Goal: Task Accomplishment & Management: Manage account settings

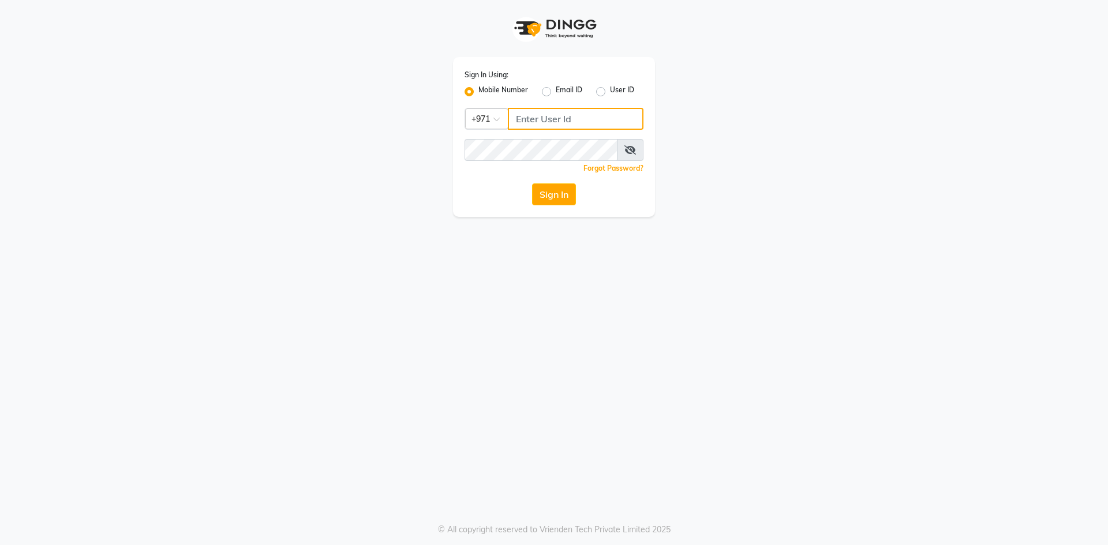
type input "527701267"
click at [548, 193] on button "Sign In" at bounding box center [554, 194] width 44 height 22
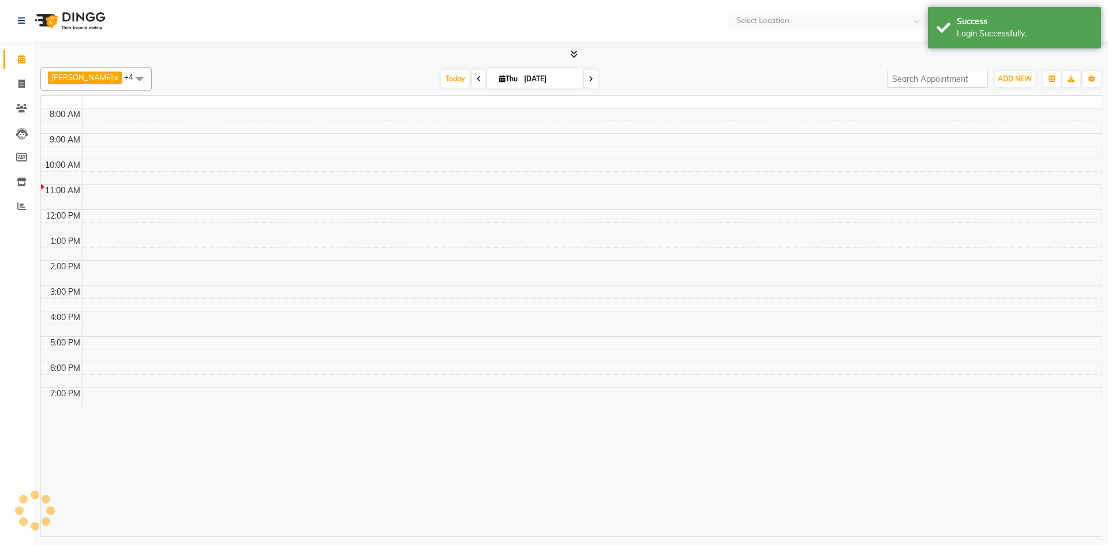
select select "en"
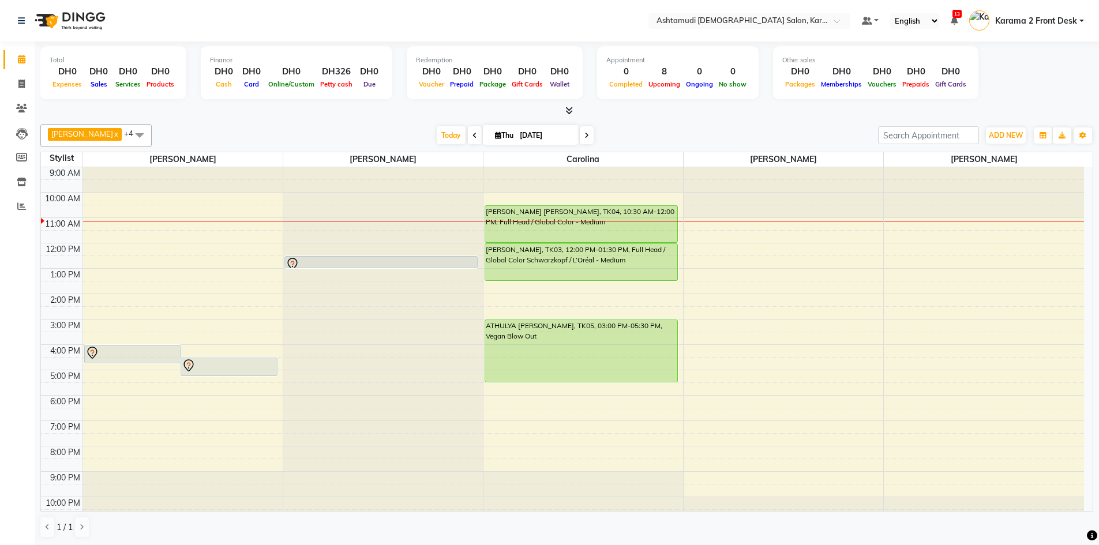
click at [526, 221] on div at bounding box center [583, 221] width 200 height 1
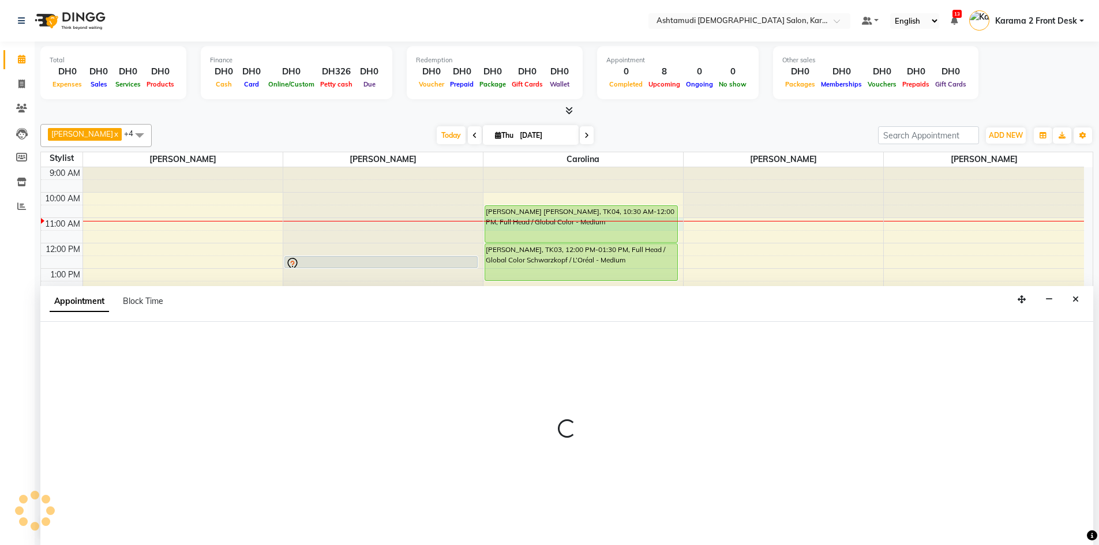
scroll to position [1, 0]
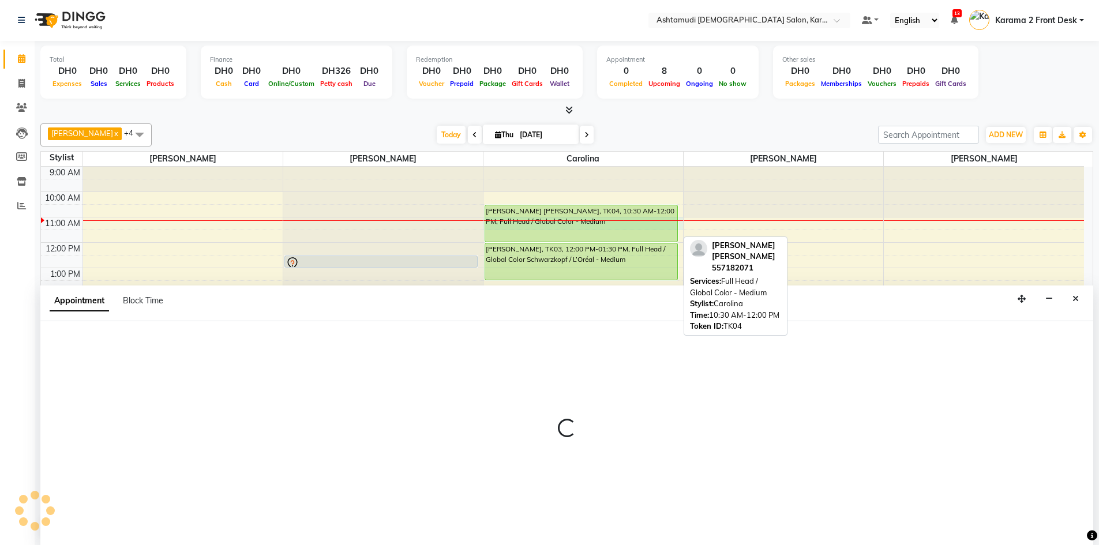
select select "69442"
select select "tentative"
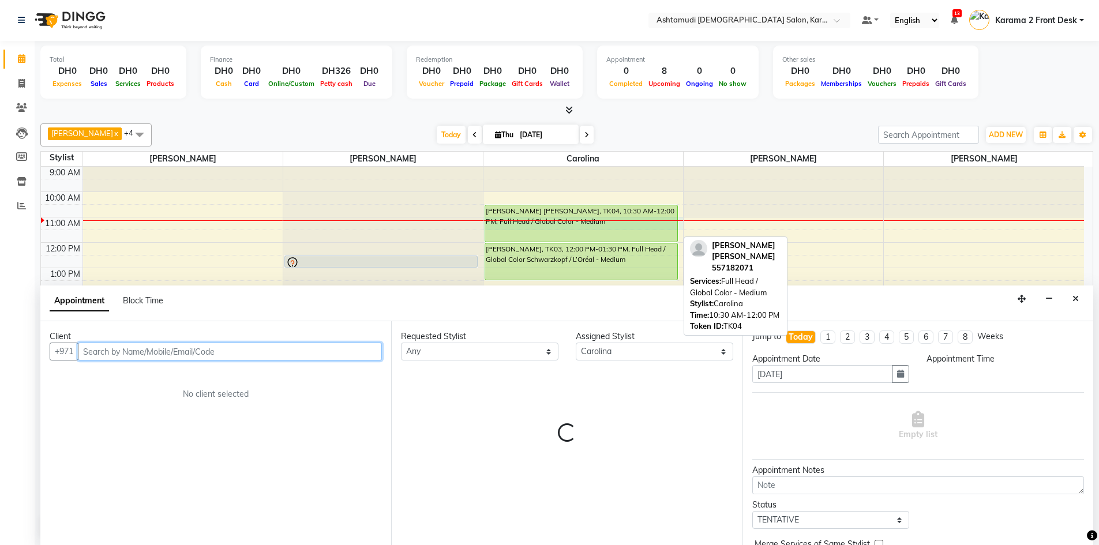
select select "660"
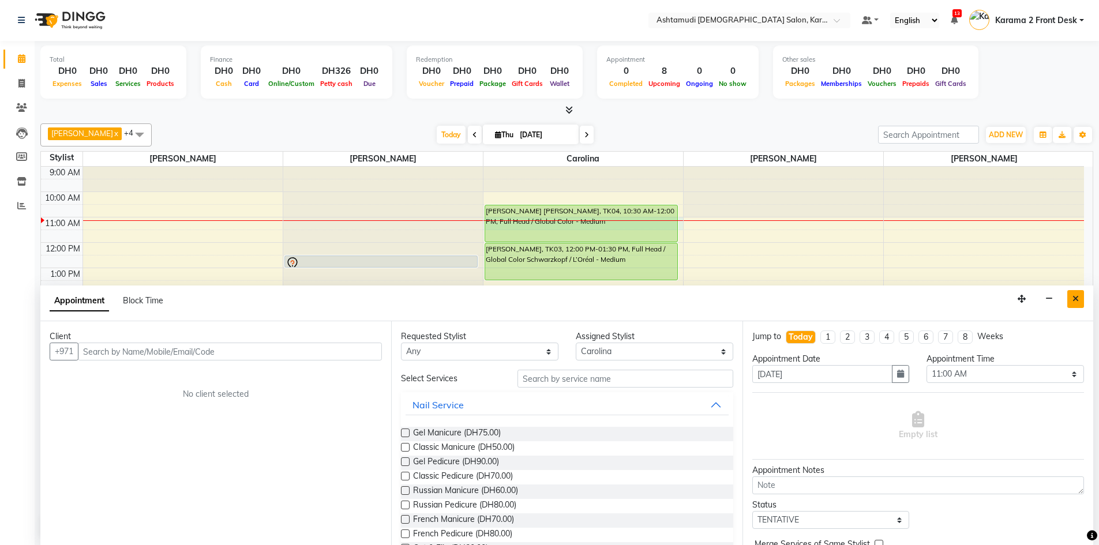
click at [1077, 295] on icon "Close" at bounding box center [1076, 299] width 6 height 8
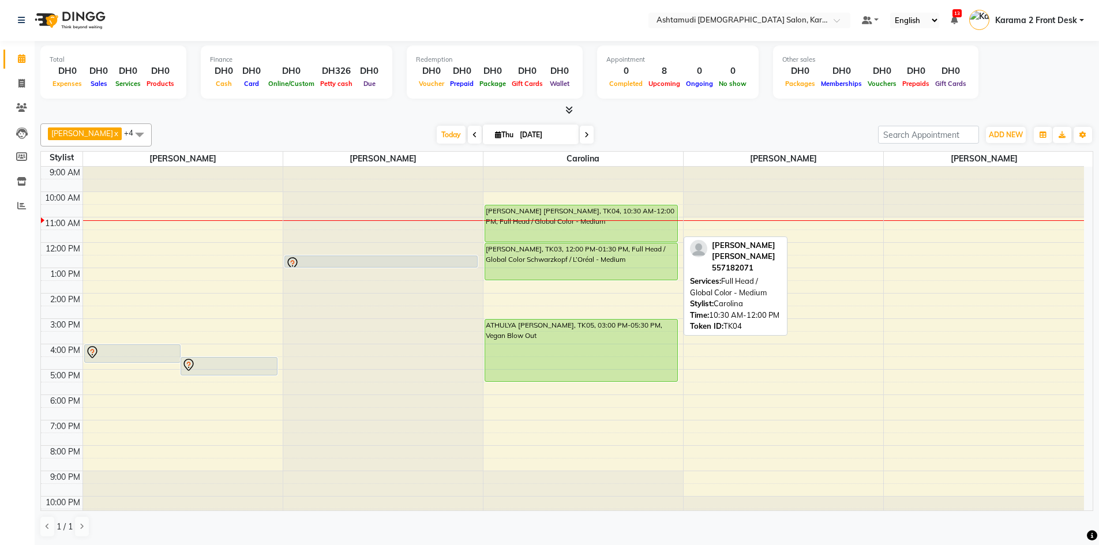
click at [586, 223] on div "[PERSON_NAME] [PERSON_NAME], TK04, 10:30 AM-12:00 PM, Full Head / Global Color …" at bounding box center [581, 223] width 193 height 36
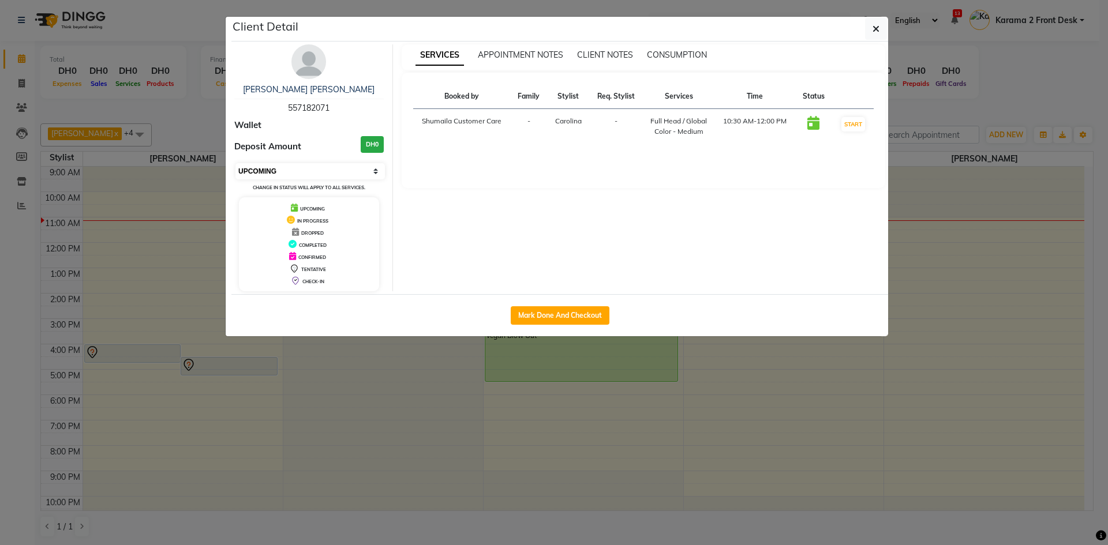
click at [270, 172] on select "Select IN SERVICE CONFIRMED TENTATIVE CHECK IN MARK DONE DROPPED UPCOMING" at bounding box center [309, 171] width 149 height 16
select select "1"
click at [235, 163] on select "Select IN SERVICE CONFIRMED TENTATIVE CHECK IN MARK DONE DROPPED UPCOMING" at bounding box center [309, 171] width 149 height 16
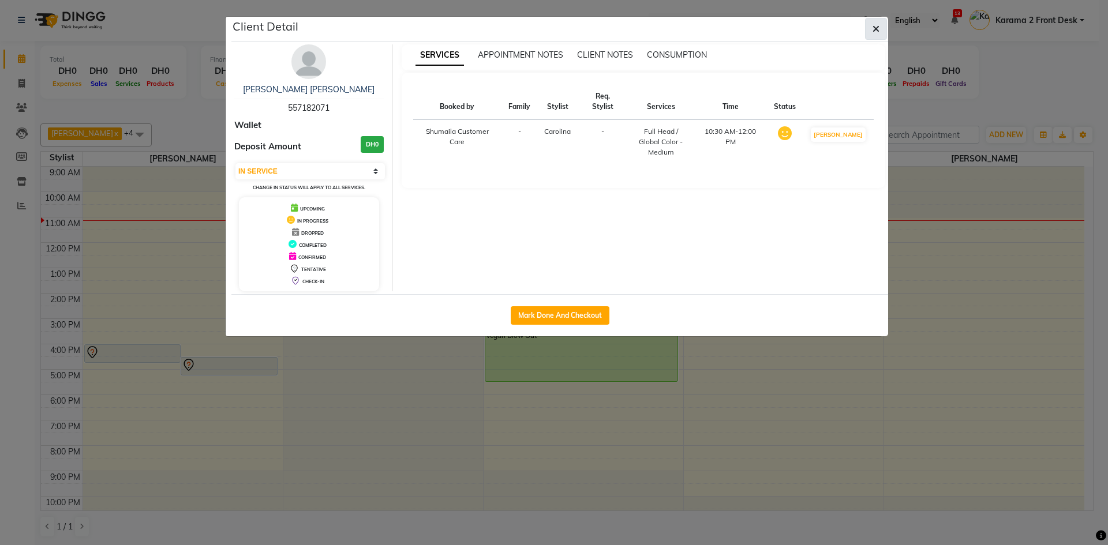
click at [878, 28] on icon "button" at bounding box center [875, 28] width 7 height 9
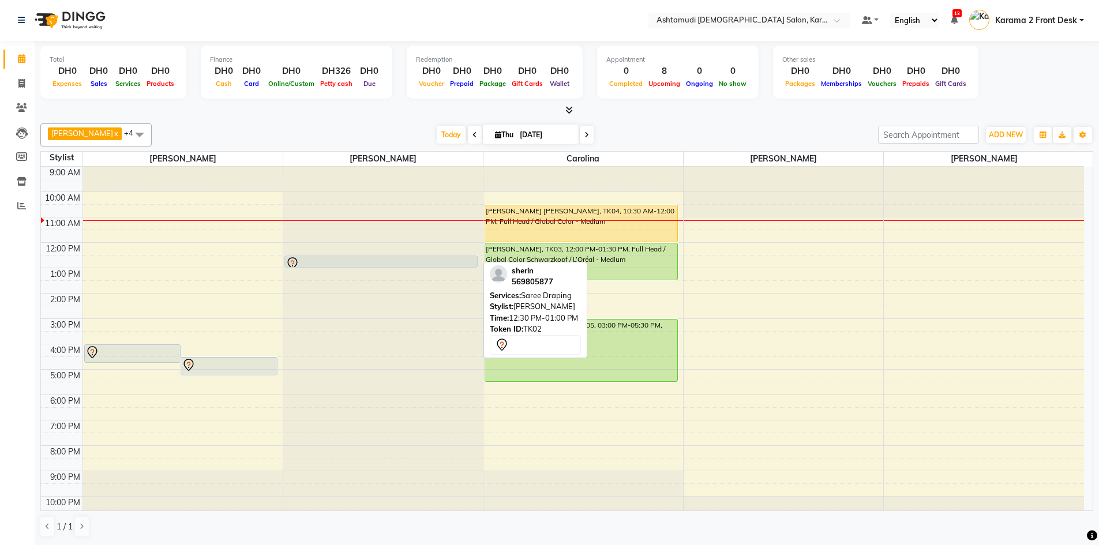
click at [351, 264] on div at bounding box center [382, 264] width 192 height 14
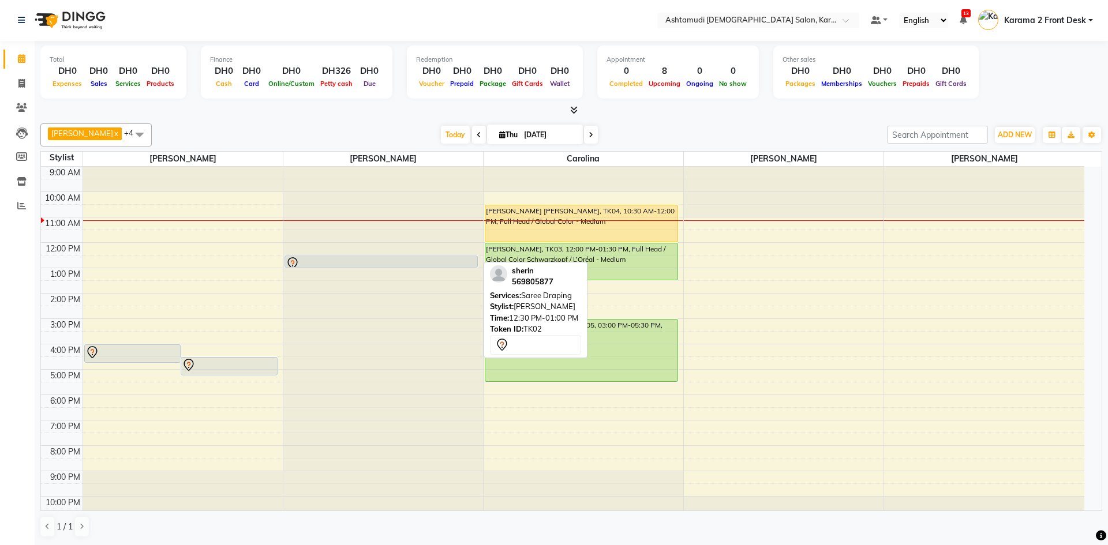
select select "7"
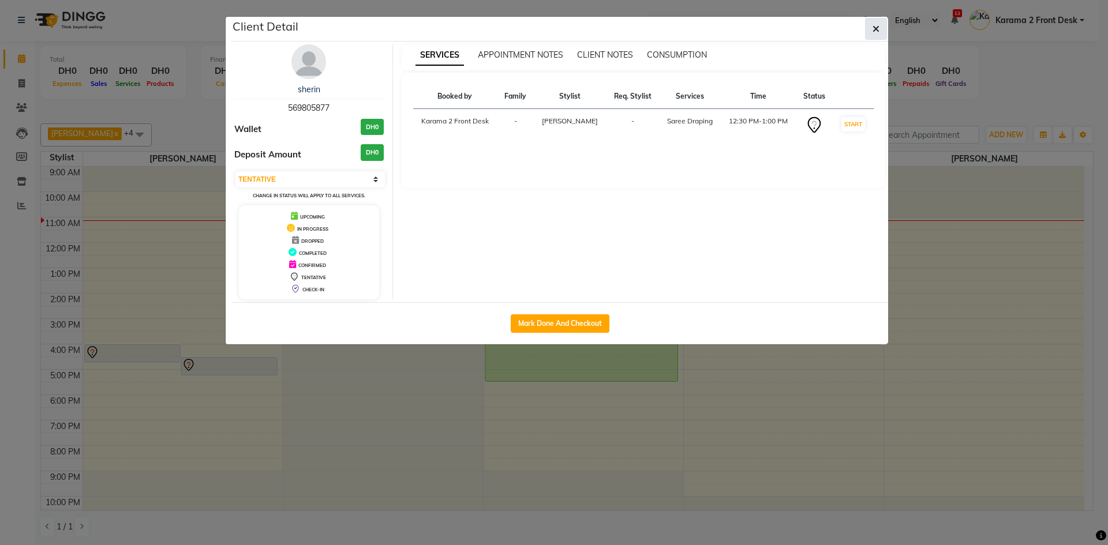
click at [883, 30] on button "button" at bounding box center [876, 29] width 22 height 22
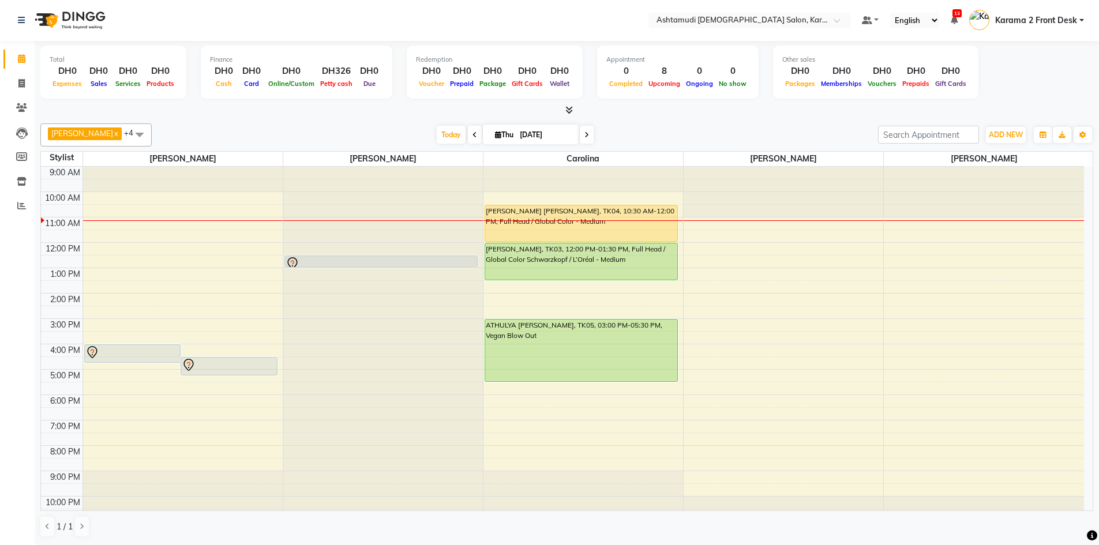
drag, startPoint x: 755, startPoint y: 114, endPoint x: 599, endPoint y: 107, distance: 155.9
click at [754, 114] on div at bounding box center [566, 110] width 1053 height 12
click at [128, 134] on span at bounding box center [139, 135] width 23 height 22
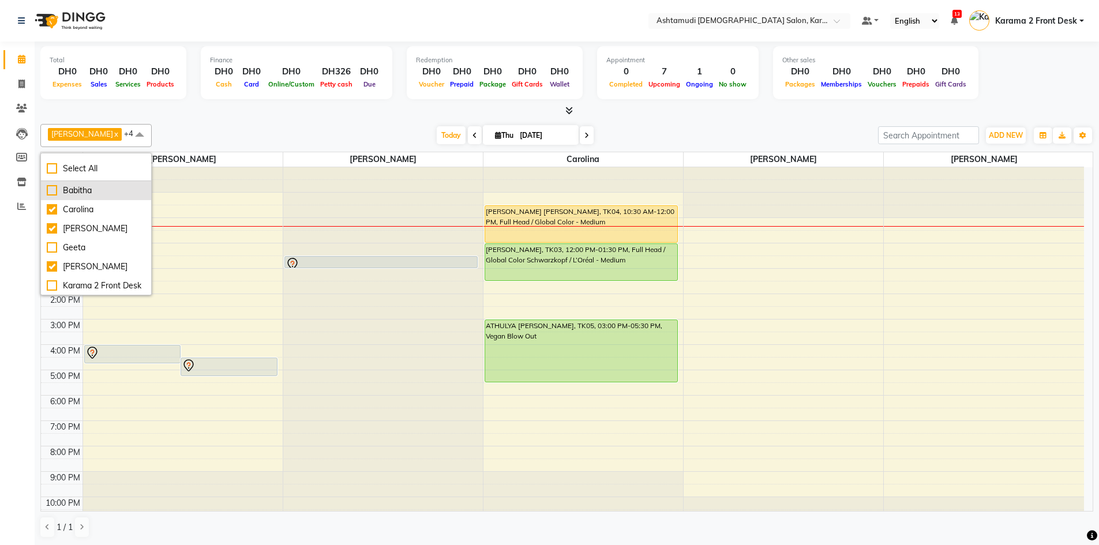
click at [117, 183] on li "Babitha" at bounding box center [96, 190] width 110 height 19
checkbox input "true"
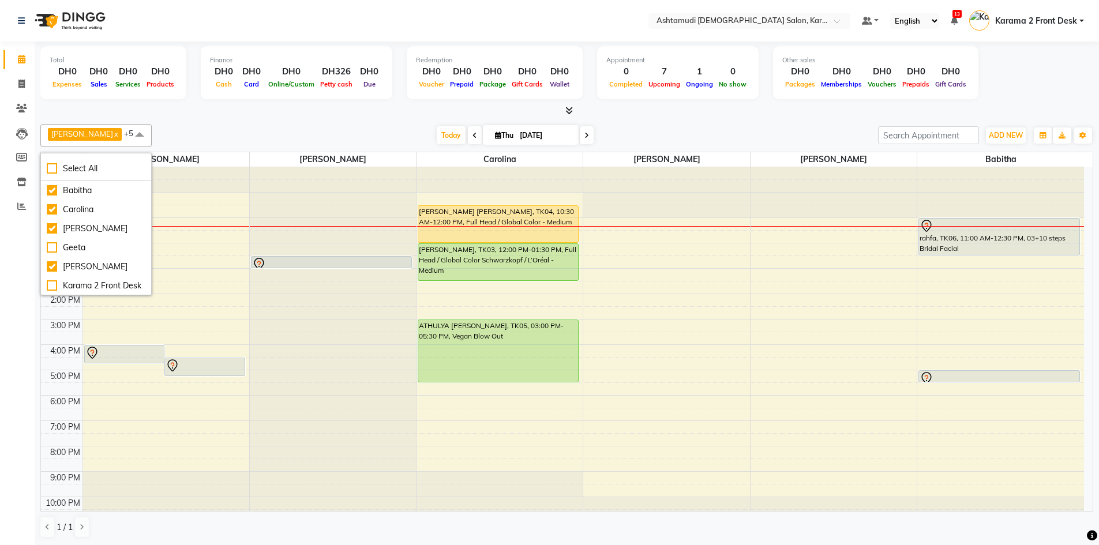
click at [617, 121] on div "Suganya Devi x [PERSON_NAME] x [PERSON_NAME] x [PERSON_NAME] x Carolina x Babit…" at bounding box center [566, 330] width 1053 height 423
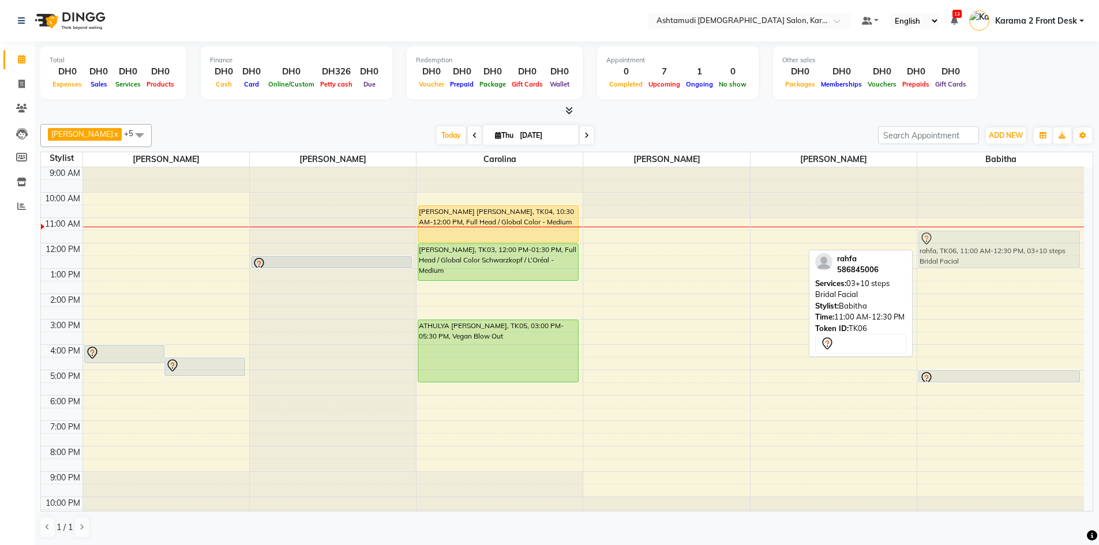
drag, startPoint x: 937, startPoint y: 224, endPoint x: 940, endPoint y: 238, distance: 14.7
click at [940, 238] on div "rahfa, TK06, 11:00 AM-12:30 PM, 03+10 steps Bridal Facial Nezun, TK01, 05:00 PM…" at bounding box center [1000, 344] width 167 height 355
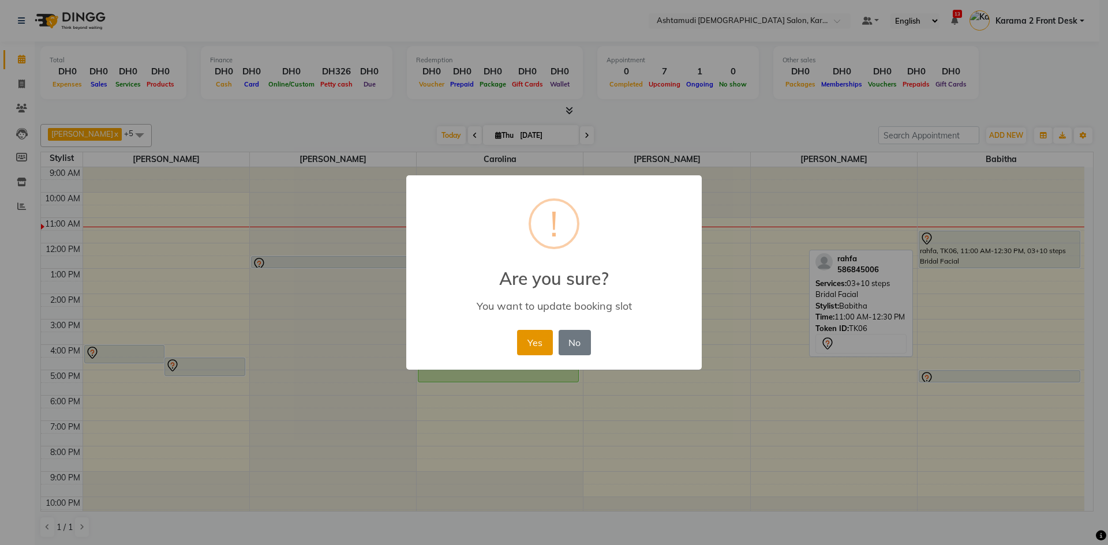
click at [542, 338] on button "Yes" at bounding box center [534, 342] width 35 height 25
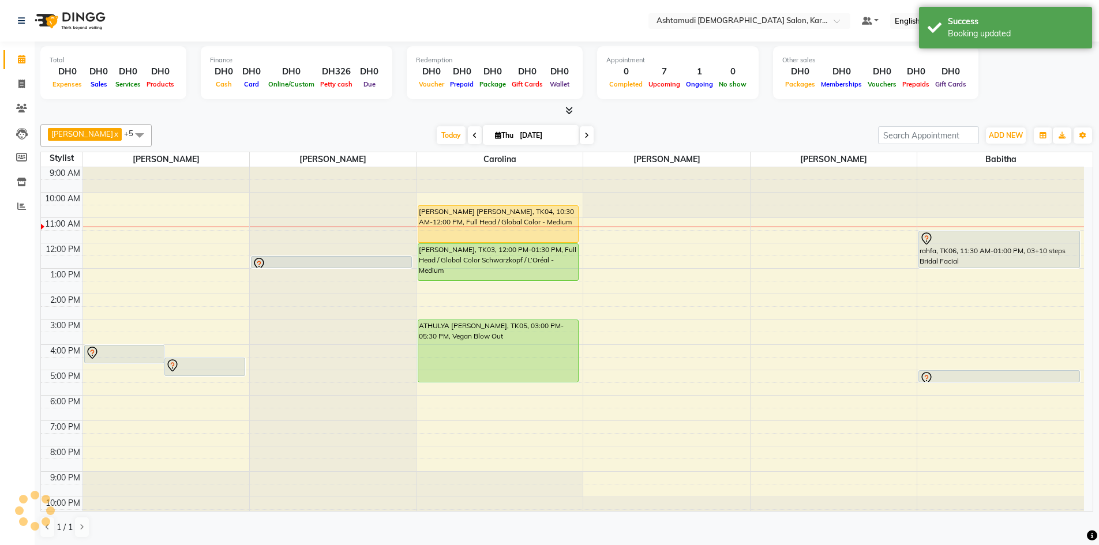
click at [676, 126] on div "Suganya Devi x [PERSON_NAME] x [PERSON_NAME] x [PERSON_NAME] x Carolina x Babit…" at bounding box center [566, 135] width 1053 height 23
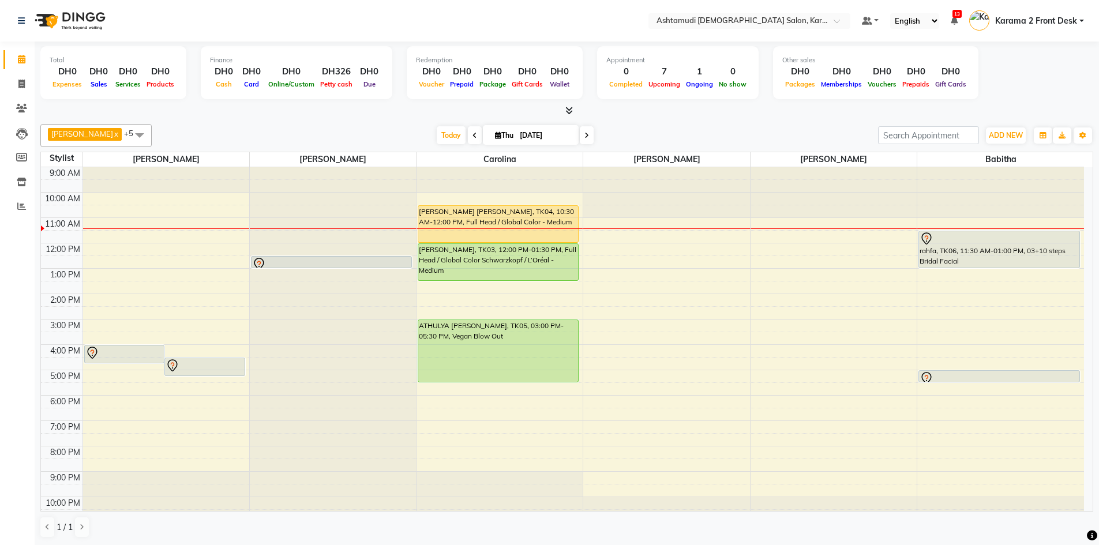
click at [468, 133] on span at bounding box center [475, 135] width 14 height 18
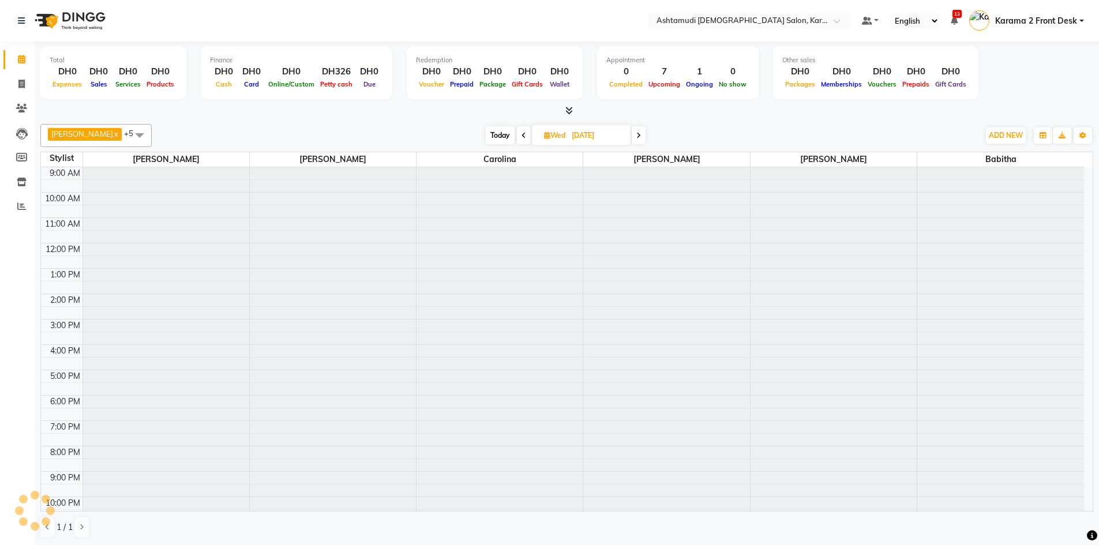
scroll to position [11, 0]
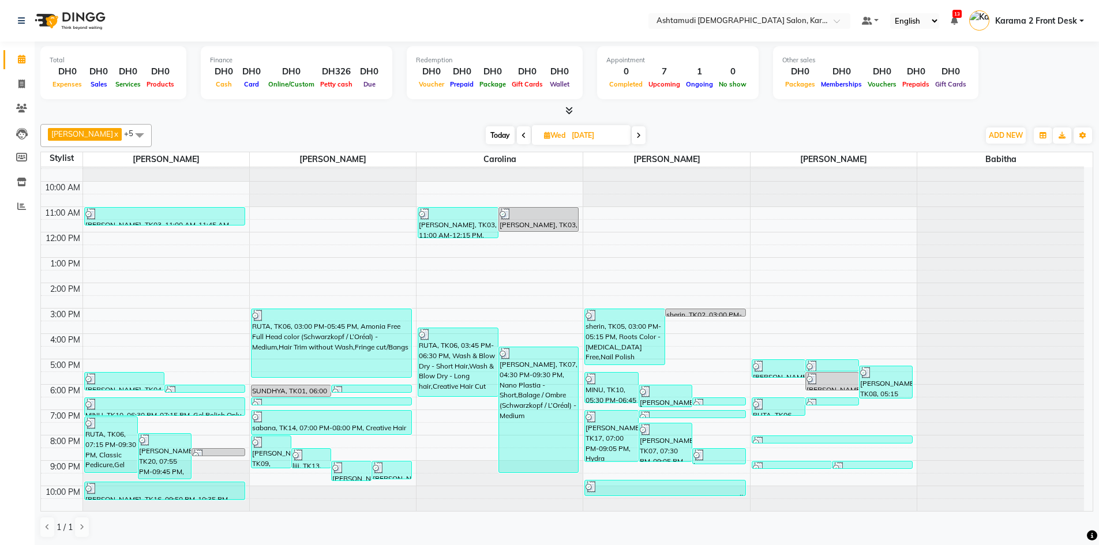
click at [517, 130] on span at bounding box center [524, 135] width 14 height 18
type input "[DATE]"
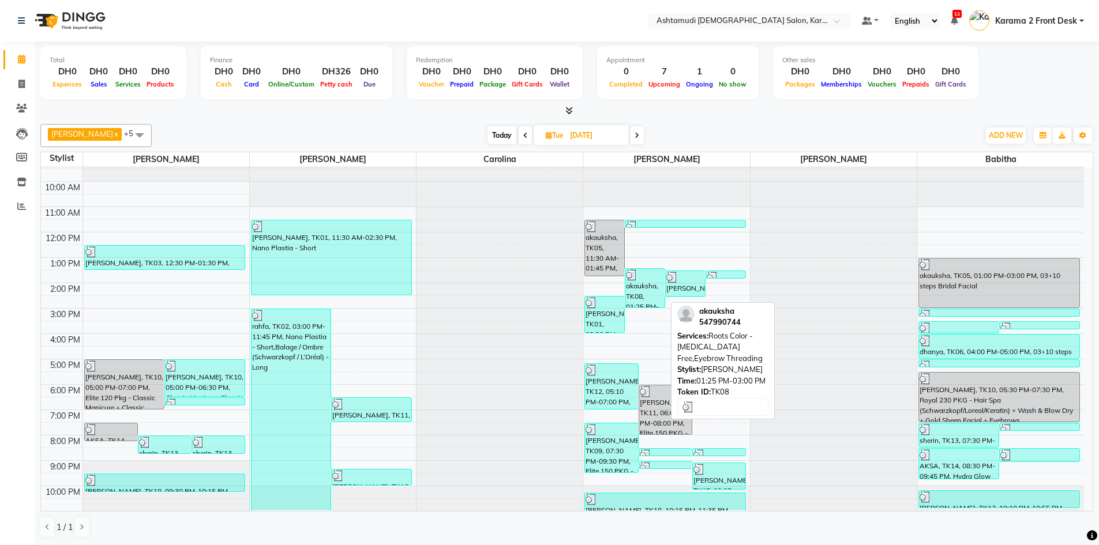
click at [625, 278] on link "akauksha, TK08, 01:25 PM-03:00 PM, Roots Color - [MEDICAL_DATA] Free,Eyebrow Th…" at bounding box center [645, 288] width 40 height 40
click at [661, 293] on div "akauksha, TK08, 01:25 PM-03:00 PM, Roots Color - [MEDICAL_DATA] Free,Eyebrow Th…" at bounding box center [644, 288] width 39 height 39
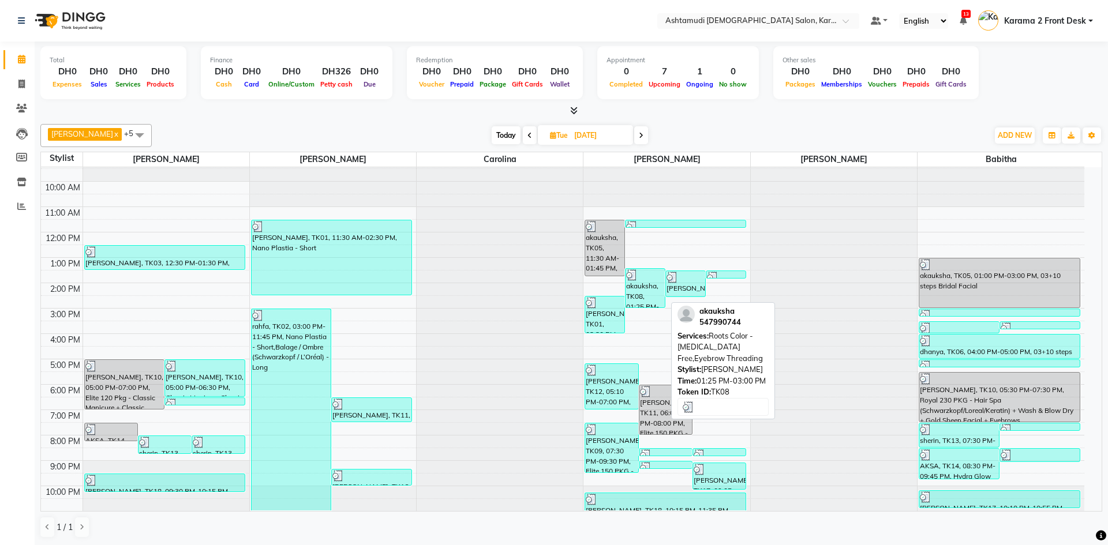
select select "3"
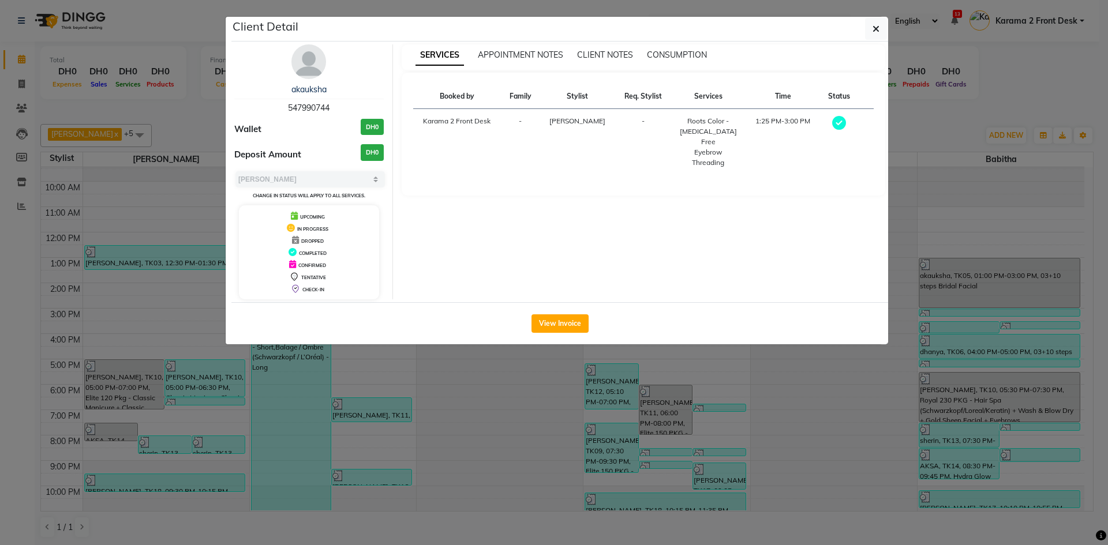
click at [315, 106] on span "547990744" at bounding box center [309, 108] width 42 height 10
copy span "547990744"
click at [879, 27] on button "button" at bounding box center [876, 29] width 22 height 22
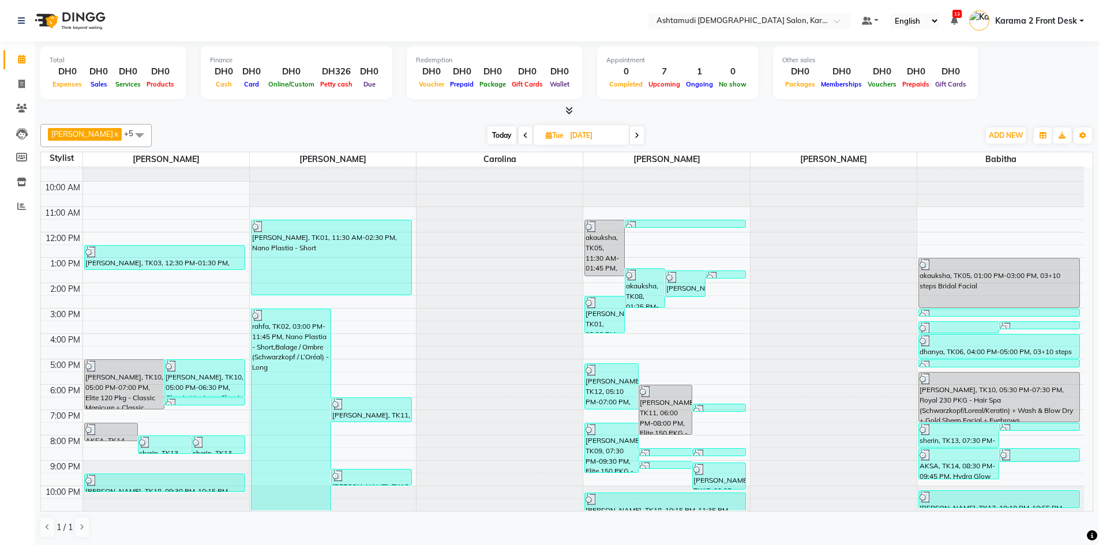
click at [497, 133] on span "Today" at bounding box center [502, 135] width 29 height 18
type input "[DATE]"
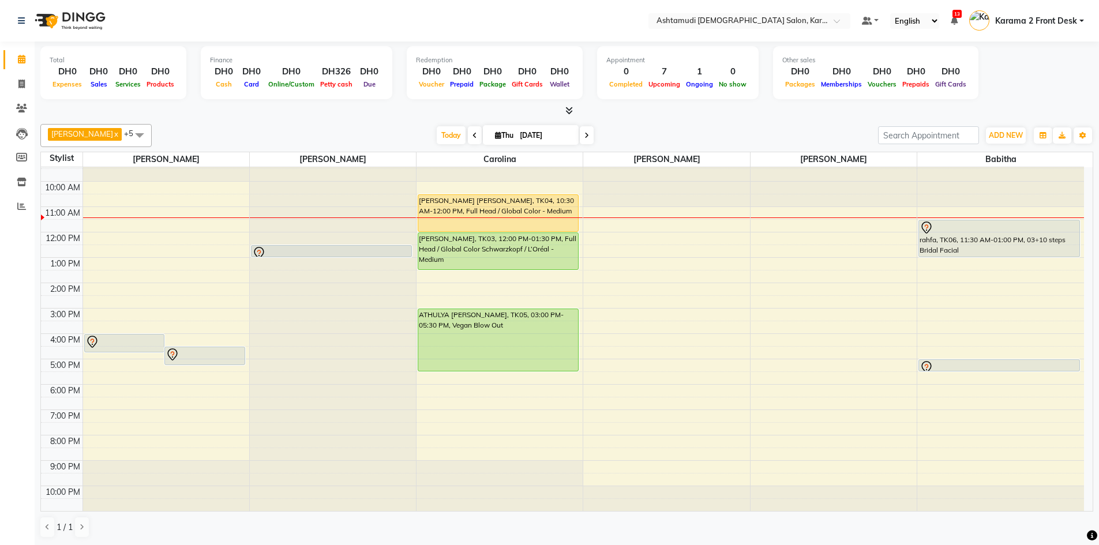
click at [939, 312] on div "9:00 AM 10:00 AM 11:00 AM 12:00 PM 1:00 PM 2:00 PM 3:00 PM 4:00 PM 5:00 PM 6:00…" at bounding box center [562, 333] width 1043 height 355
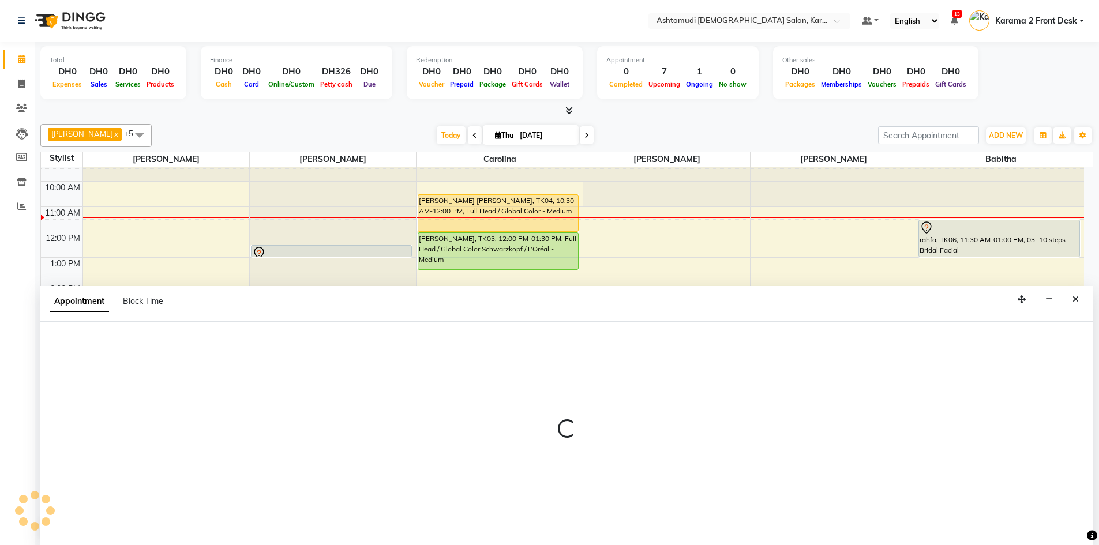
scroll to position [1, 0]
select select "81973"
select select "900"
select select "tentative"
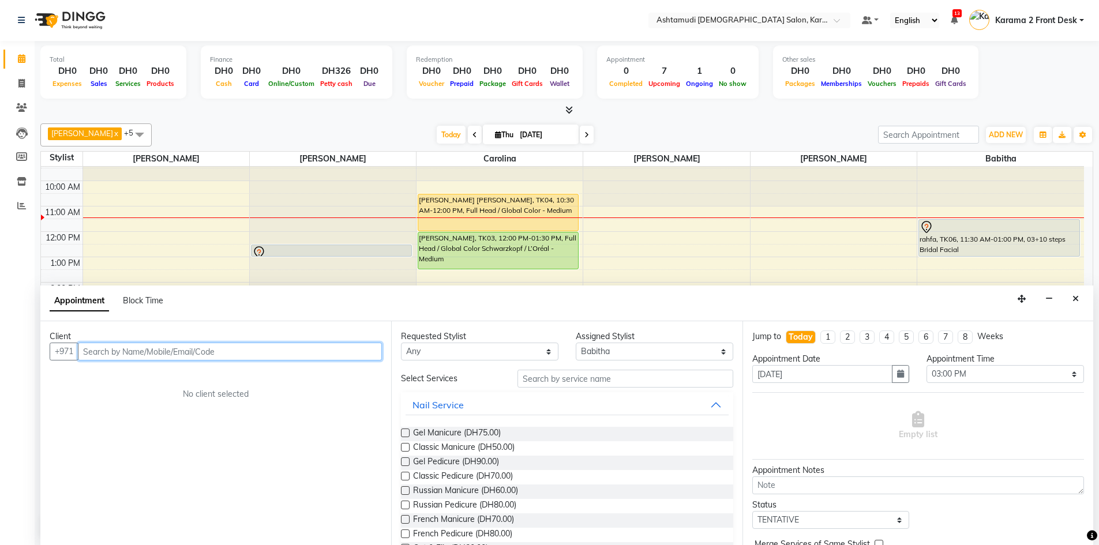
drag, startPoint x: 185, startPoint y: 350, endPoint x: 192, endPoint y: 346, distance: 8.3
click at [185, 348] on input "text" at bounding box center [230, 352] width 304 height 18
paste input "547990744"
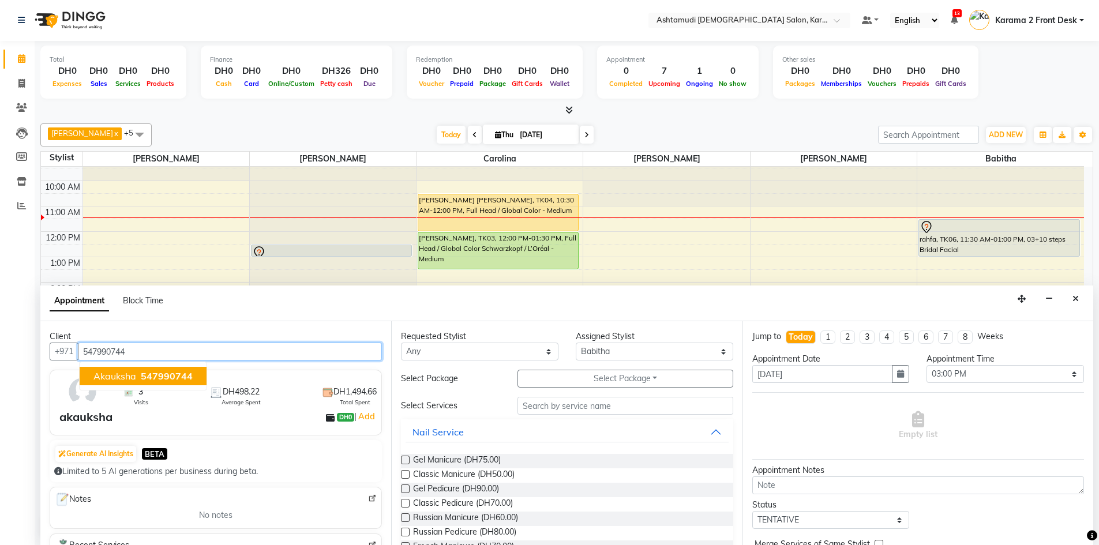
click at [115, 372] on span "akauksha" at bounding box center [114, 376] width 43 height 12
type input "547990744"
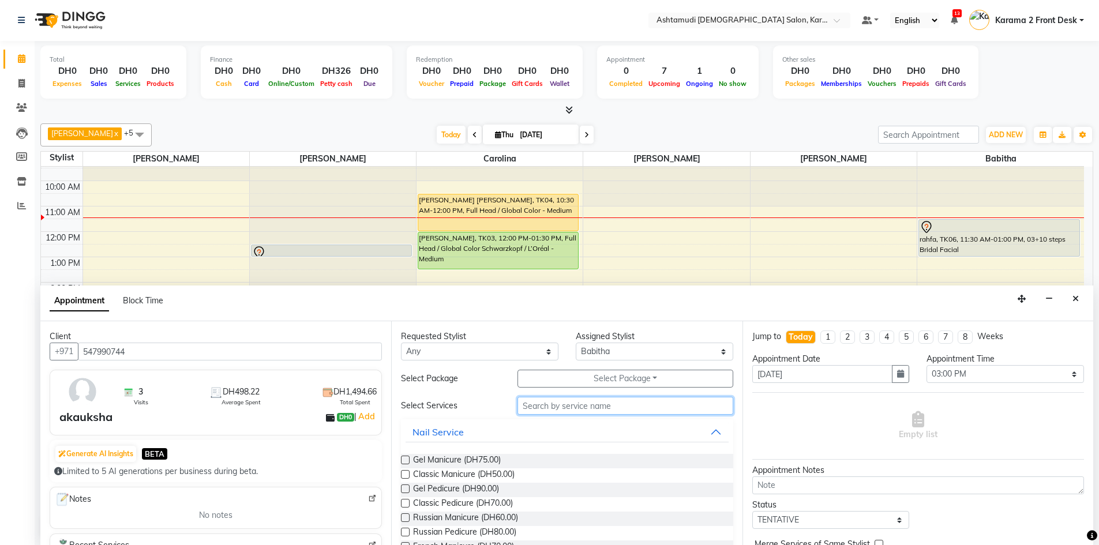
click at [572, 407] on input "text" at bounding box center [626, 406] width 216 height 18
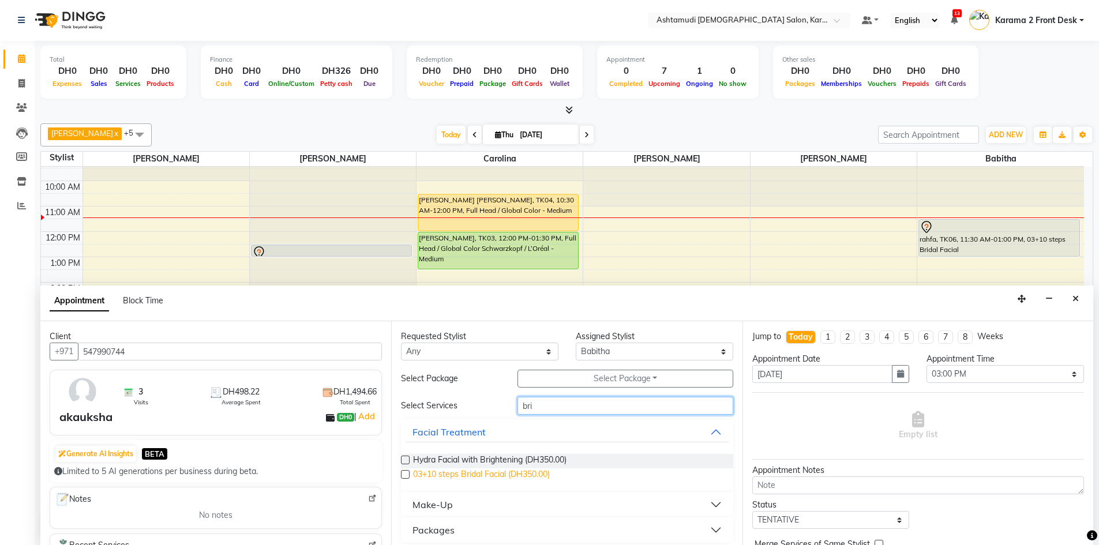
type input "bri"
click at [481, 471] on span "03+10 steps Bridal Facial (DH350.00)" at bounding box center [481, 475] width 137 height 14
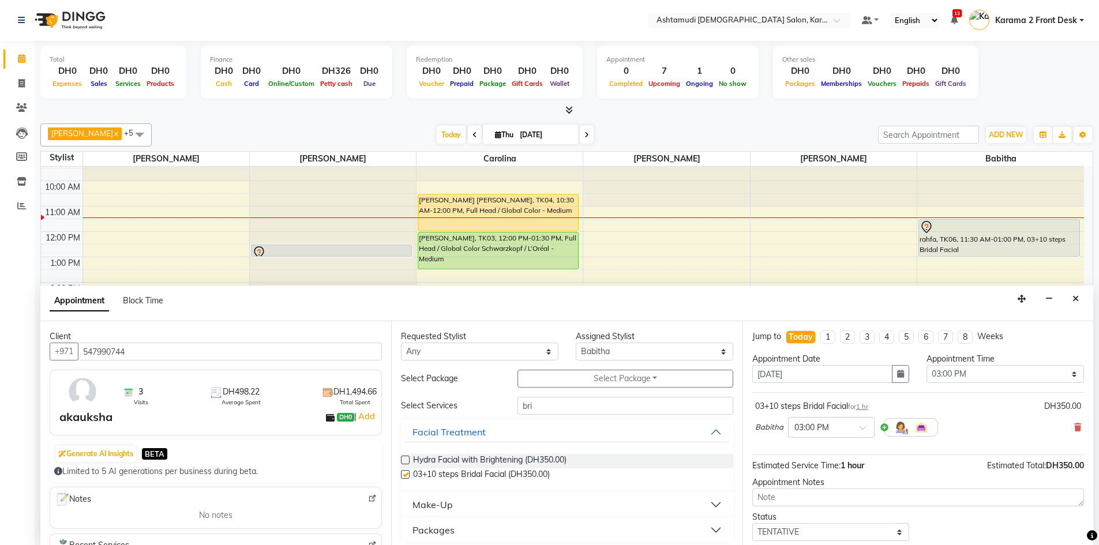
checkbox input "false"
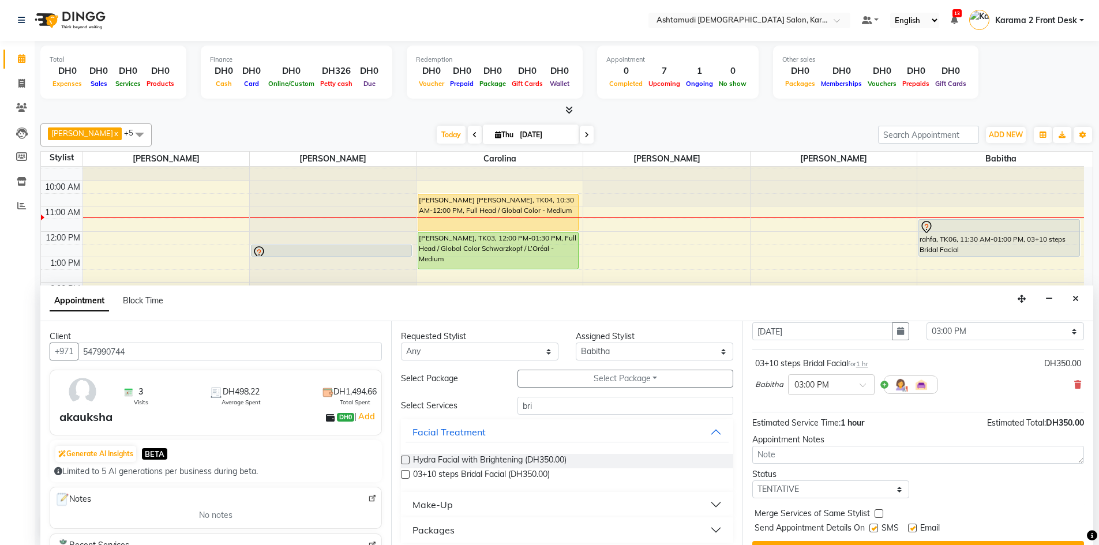
scroll to position [69, 0]
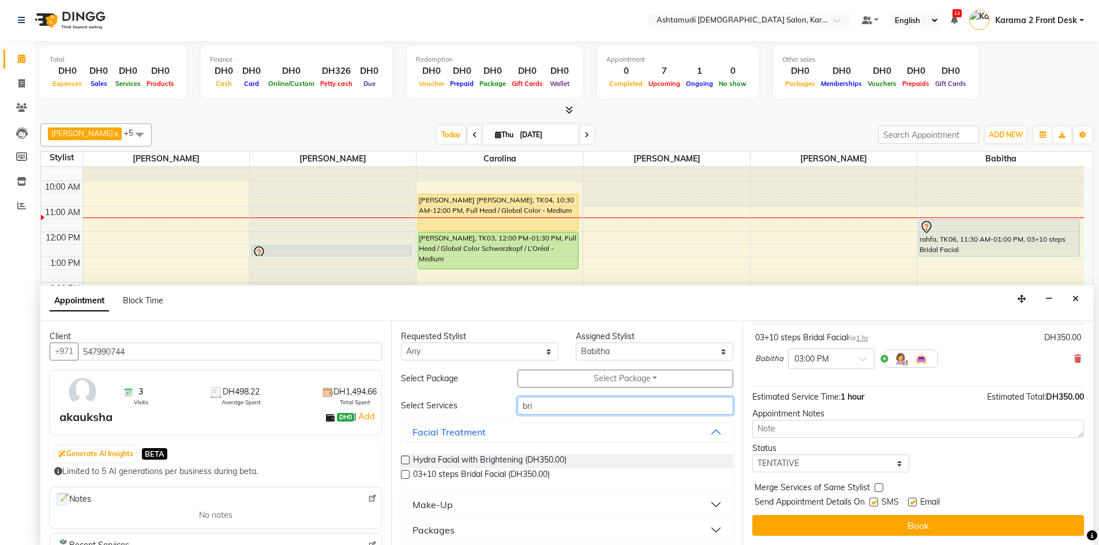
drag, startPoint x: 533, startPoint y: 412, endPoint x: 495, endPoint y: 413, distance: 38.1
click at [445, 414] on div "Select Services bri" at bounding box center [566, 406] width 349 height 18
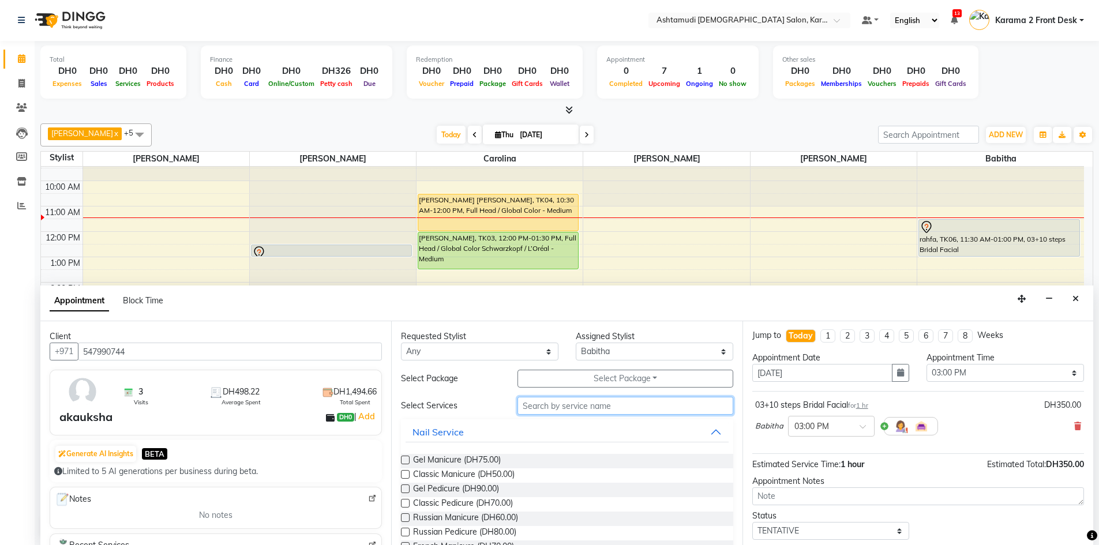
scroll to position [0, 0]
click at [549, 403] on input "text" at bounding box center [626, 406] width 216 height 18
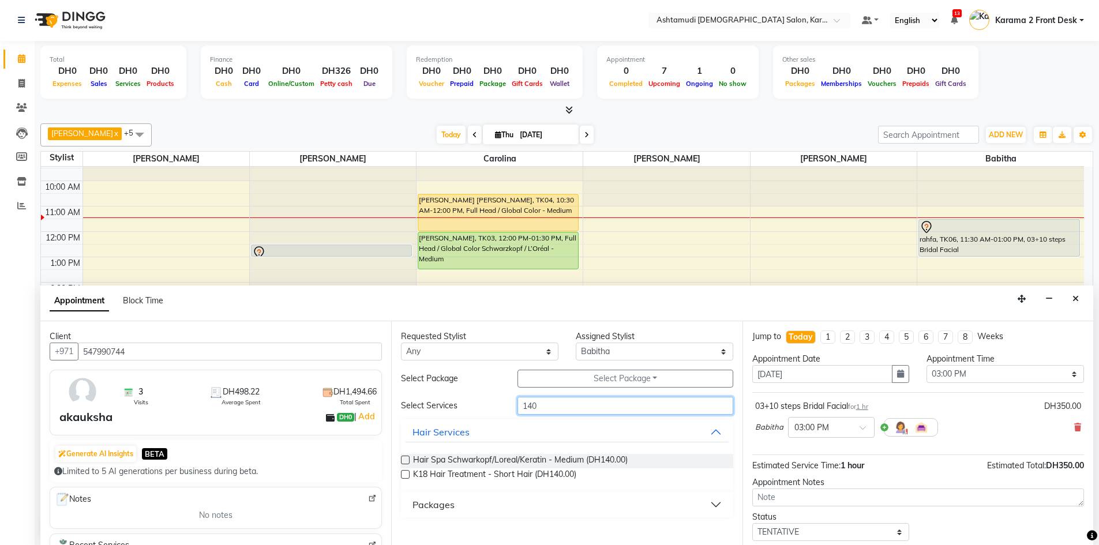
type input "140"
click at [466, 507] on button "Packages" at bounding box center [567, 504] width 323 height 21
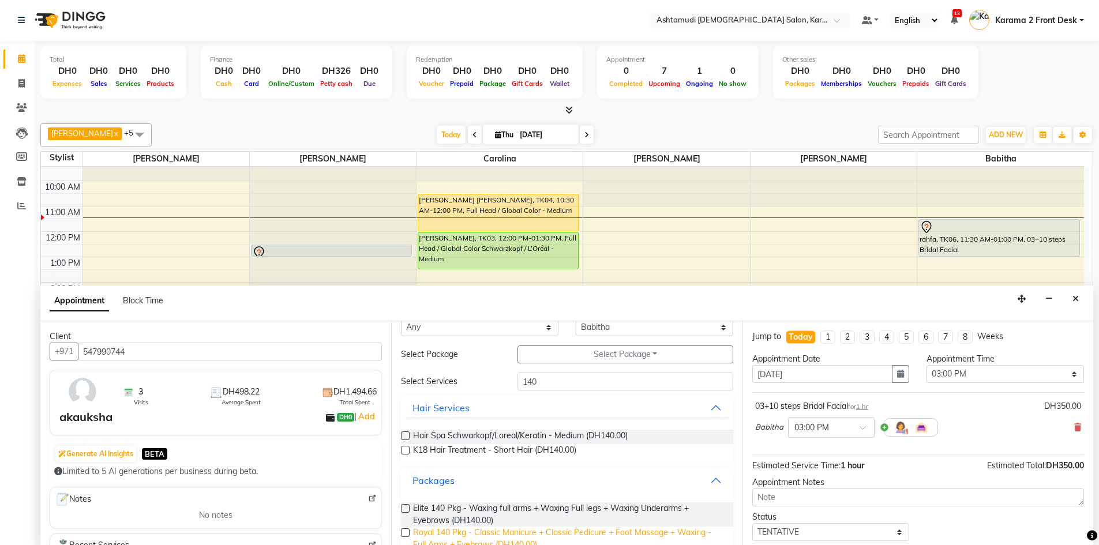
scroll to position [47, 0]
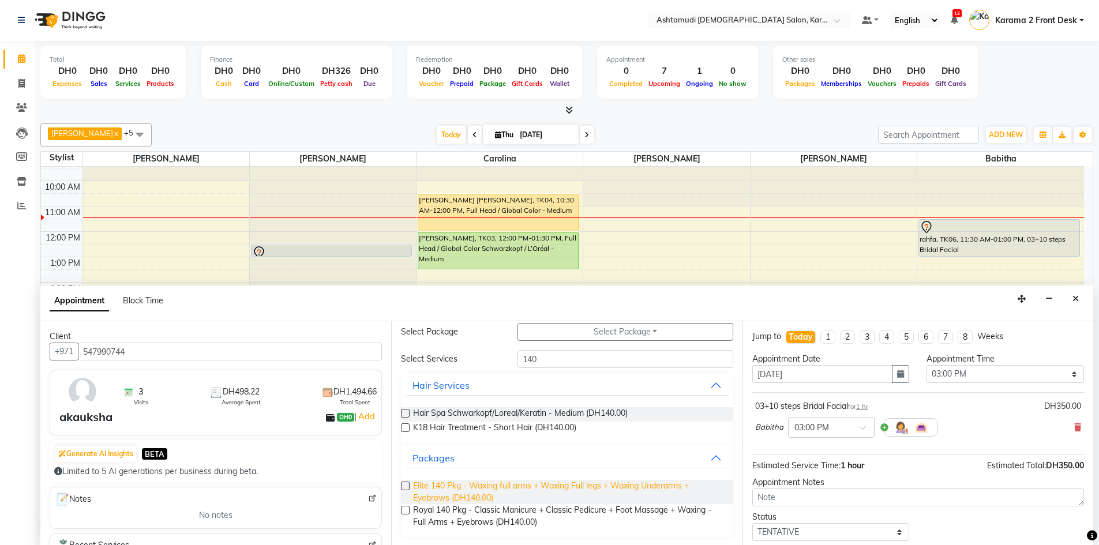
click at [456, 492] on span "Elite 140 Pkg - Waxing full arms + Waxing Full legs + Waxing Underarms + Eyebro…" at bounding box center [568, 492] width 310 height 24
checkbox input "false"
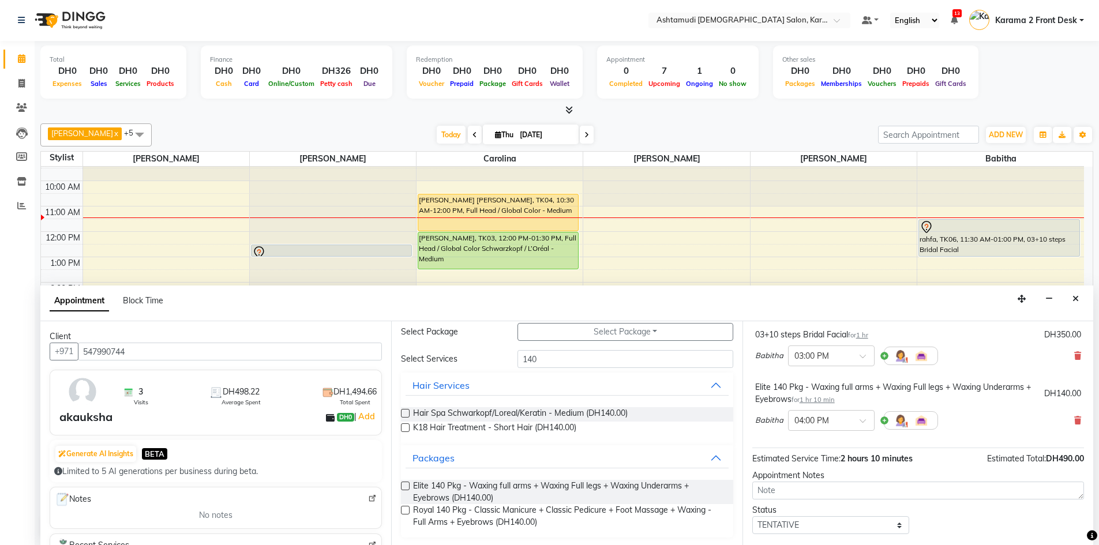
scroll to position [133, 0]
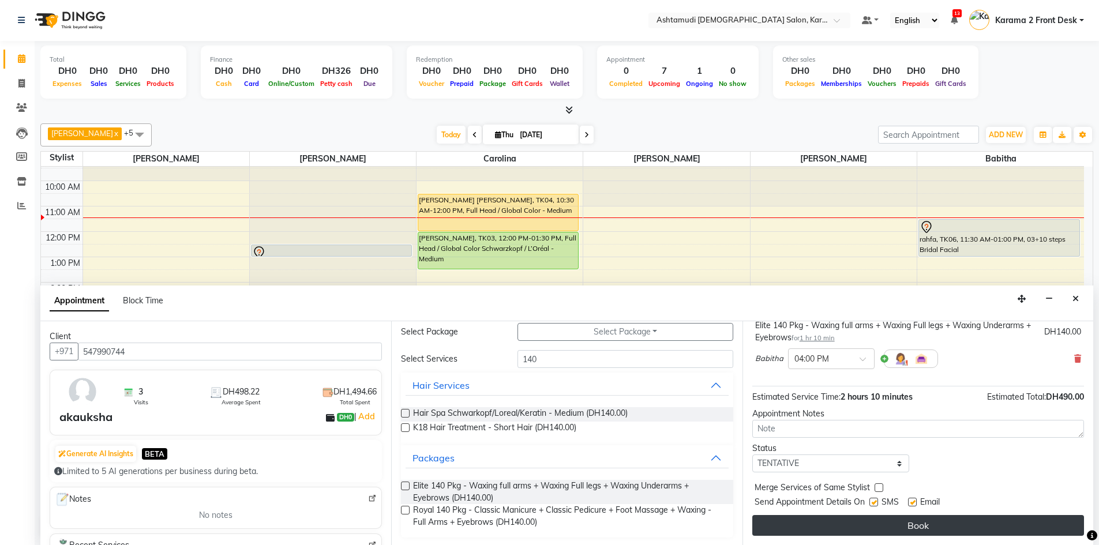
click at [789, 526] on button "Book" at bounding box center [918, 525] width 332 height 21
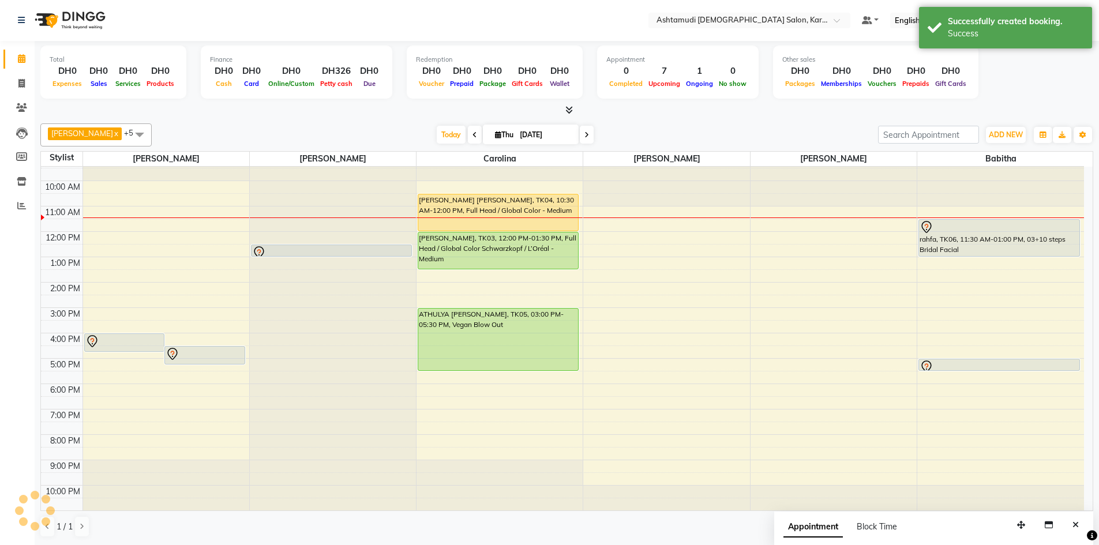
scroll to position [0, 0]
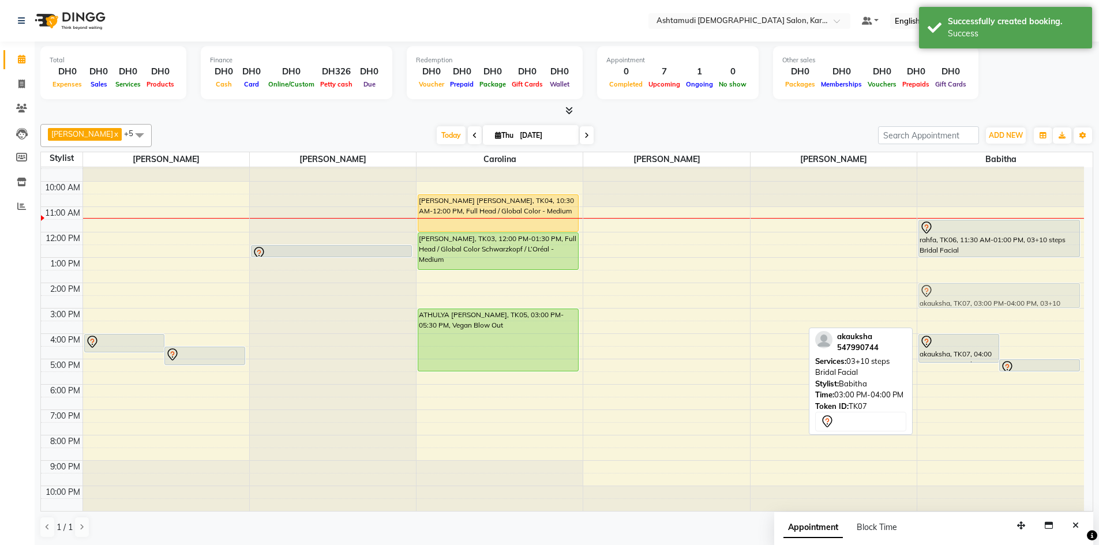
drag, startPoint x: 951, startPoint y: 325, endPoint x: 939, endPoint y: 299, distance: 28.4
click at [939, 299] on div "akauksha, TK07, 04:00 PM-05:10 PM, Elite 140 Pkg - Waxing full arms + Waxing Fu…" at bounding box center [1000, 333] width 167 height 355
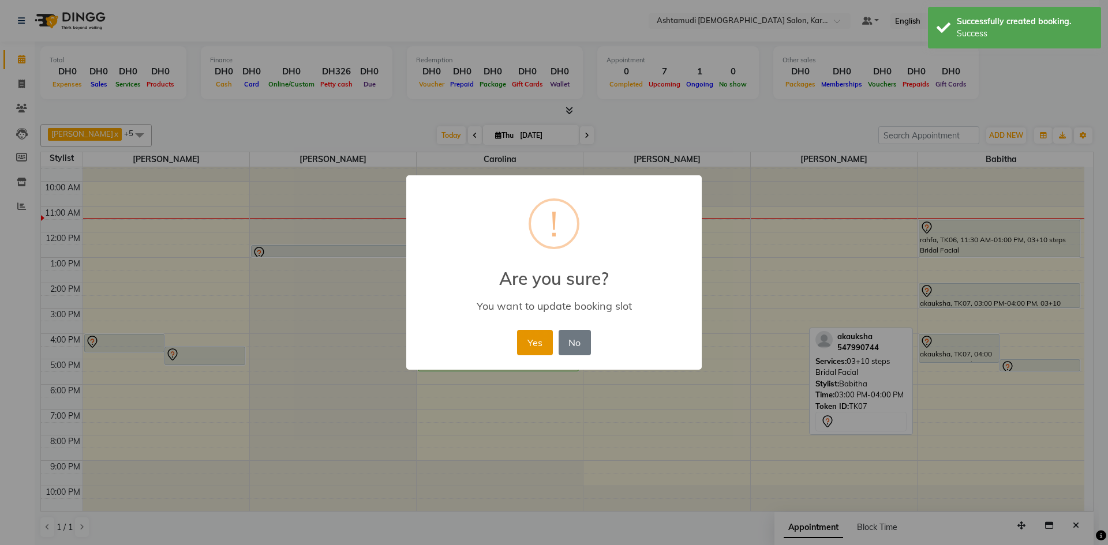
click at [546, 332] on button "Yes" at bounding box center [534, 342] width 35 height 25
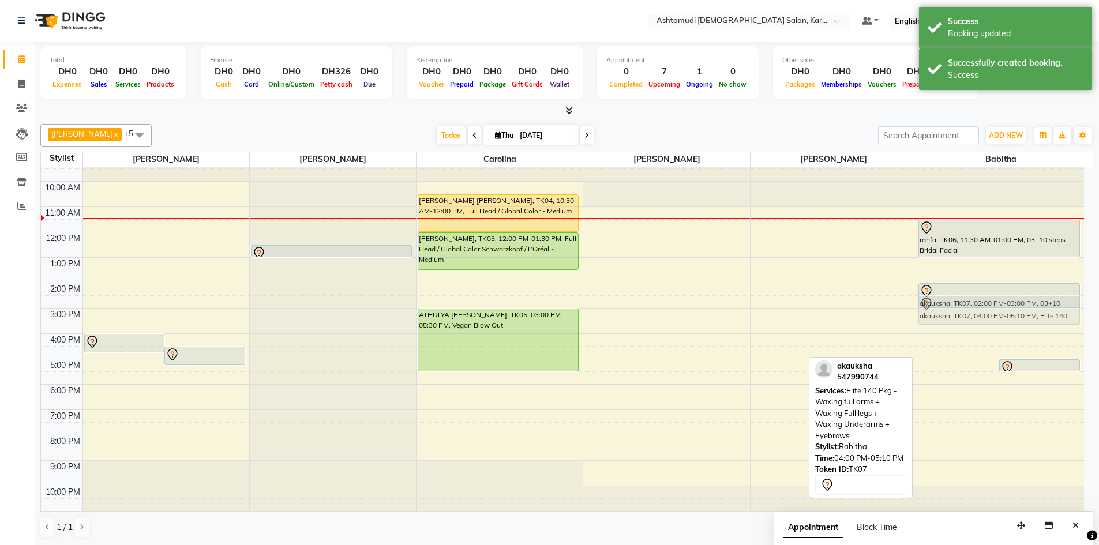
drag, startPoint x: 950, startPoint y: 357, endPoint x: 953, endPoint y: 323, distance: 34.2
click at [953, 323] on div "akauksha, TK07, 04:00 PM-05:10 PM, Elite 140 Pkg - Waxing full arms + Waxing Fu…" at bounding box center [1000, 333] width 167 height 355
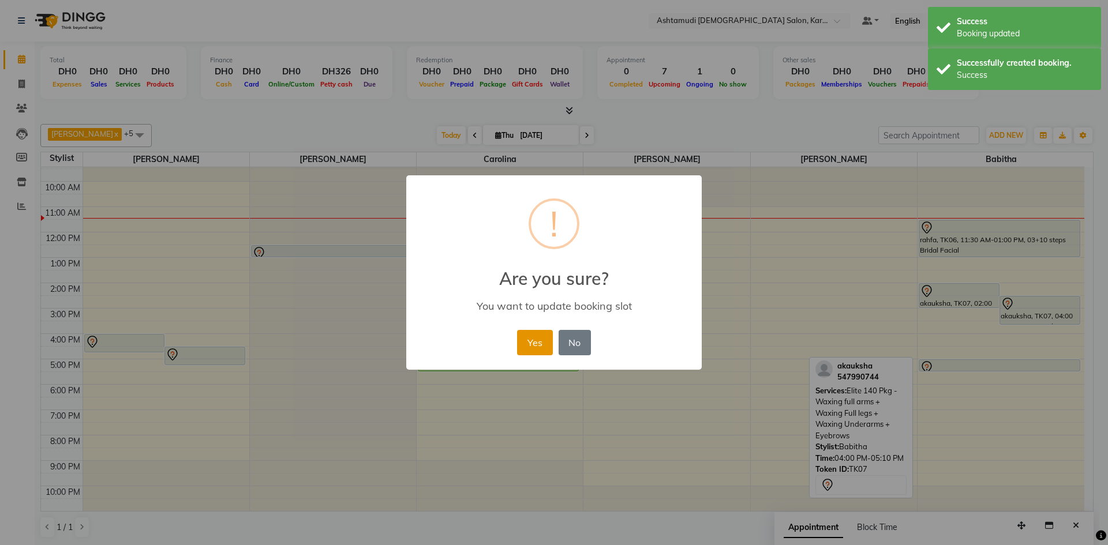
click at [528, 331] on button "Yes" at bounding box center [534, 342] width 35 height 25
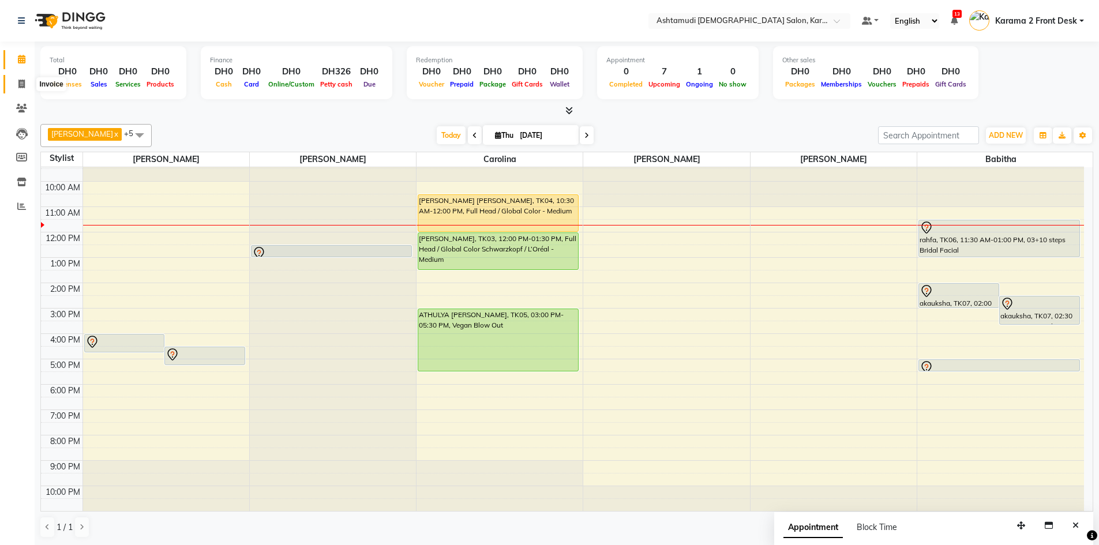
click at [28, 82] on span at bounding box center [22, 84] width 20 height 13
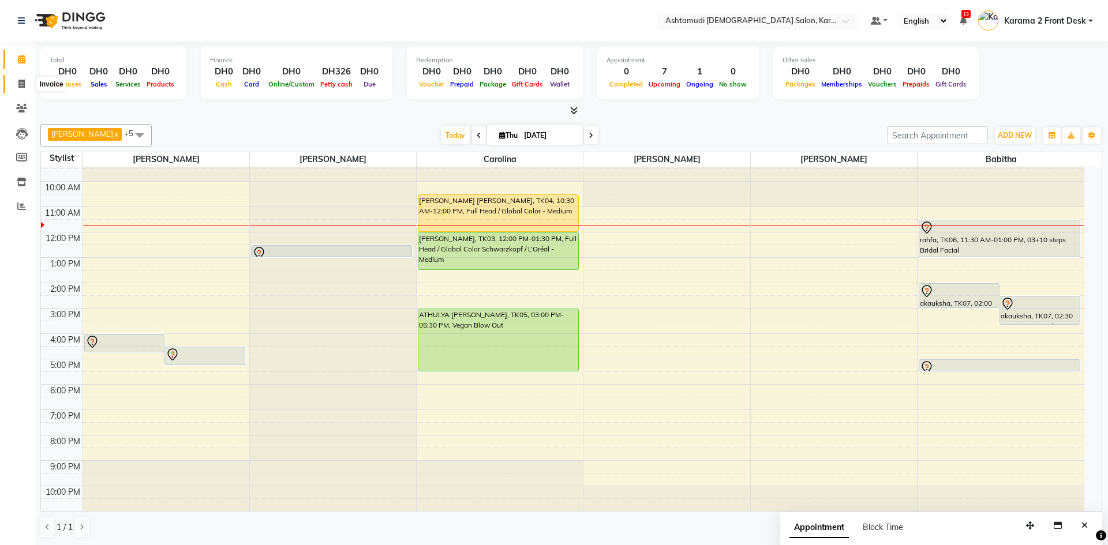
select select "service"
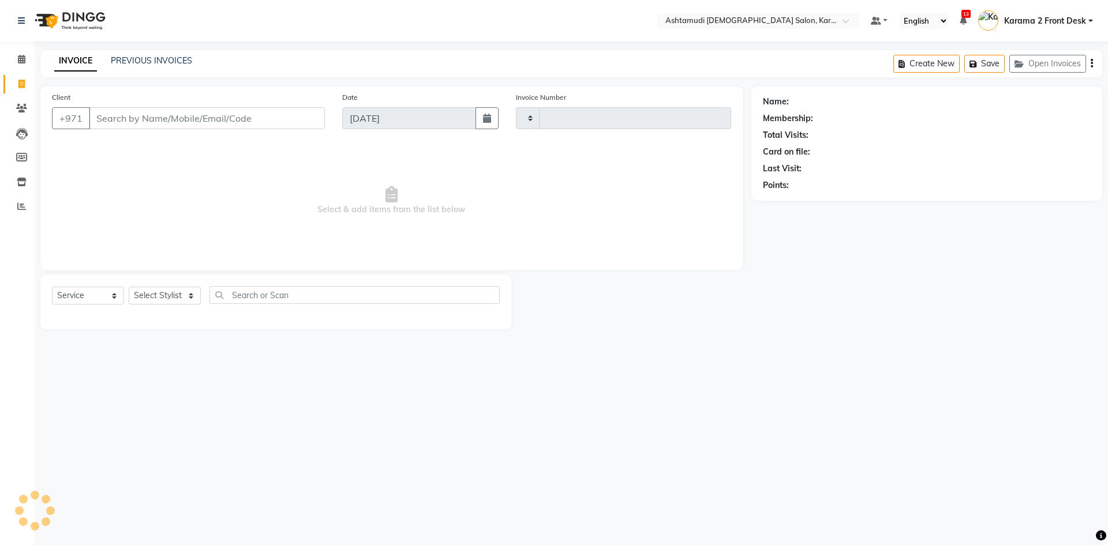
type input "2098"
select select "7424"
click at [193, 291] on select "Select Stylist" at bounding box center [165, 296] width 72 height 18
select select "81973"
click at [129, 287] on select "Select Stylist Babitha Carolina Farsana Begum Geeta Jyothi Krishna Karama 2 Fro…" at bounding box center [165, 296] width 72 height 18
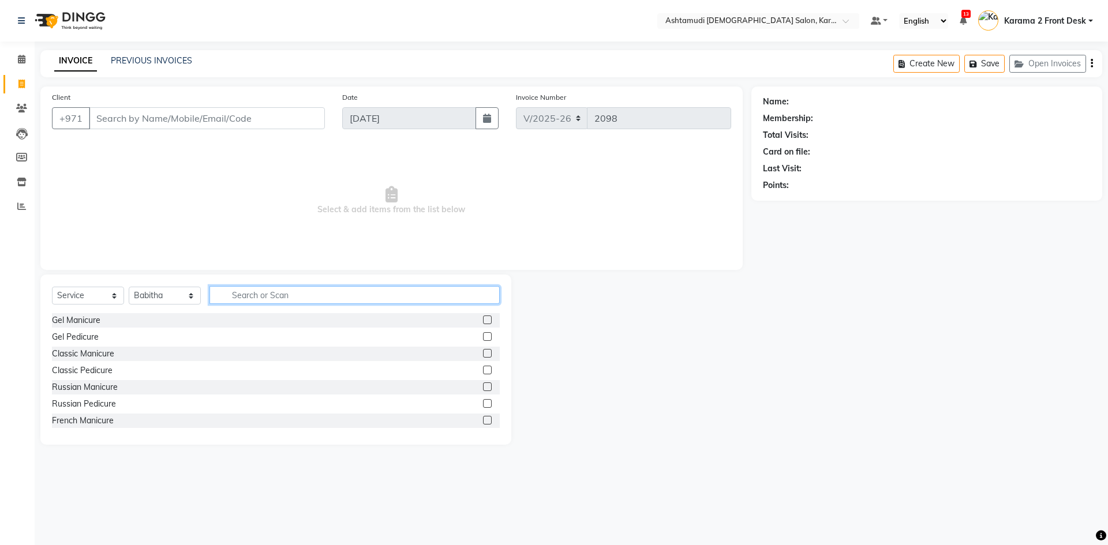
click at [262, 302] on input "text" at bounding box center [354, 295] width 290 height 18
click at [169, 119] on input "Client" at bounding box center [207, 118] width 236 height 22
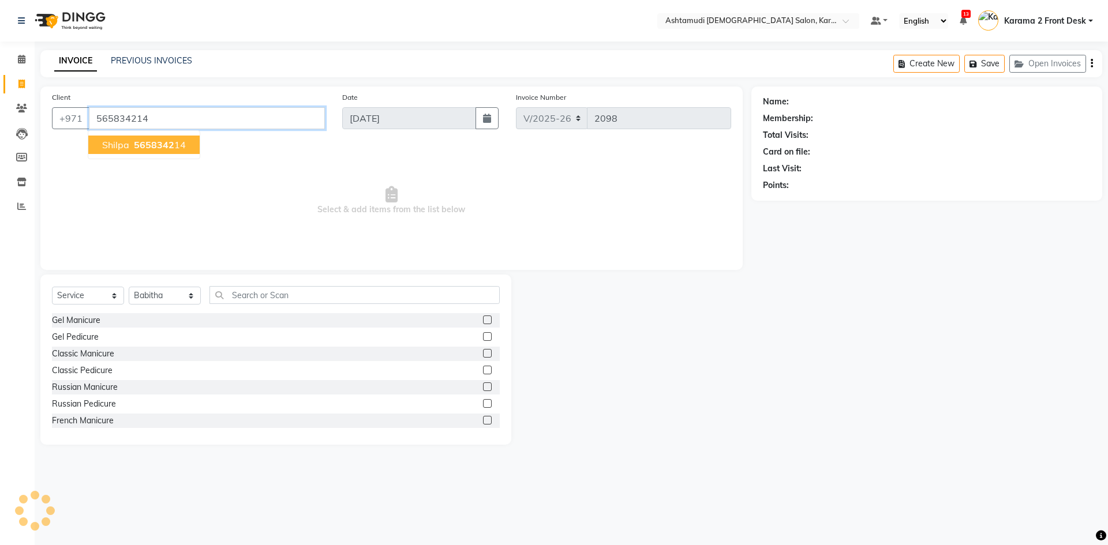
type input "565834214"
click at [179, 143] on ngb-highlight "5658342 14" at bounding box center [159, 145] width 54 height 12
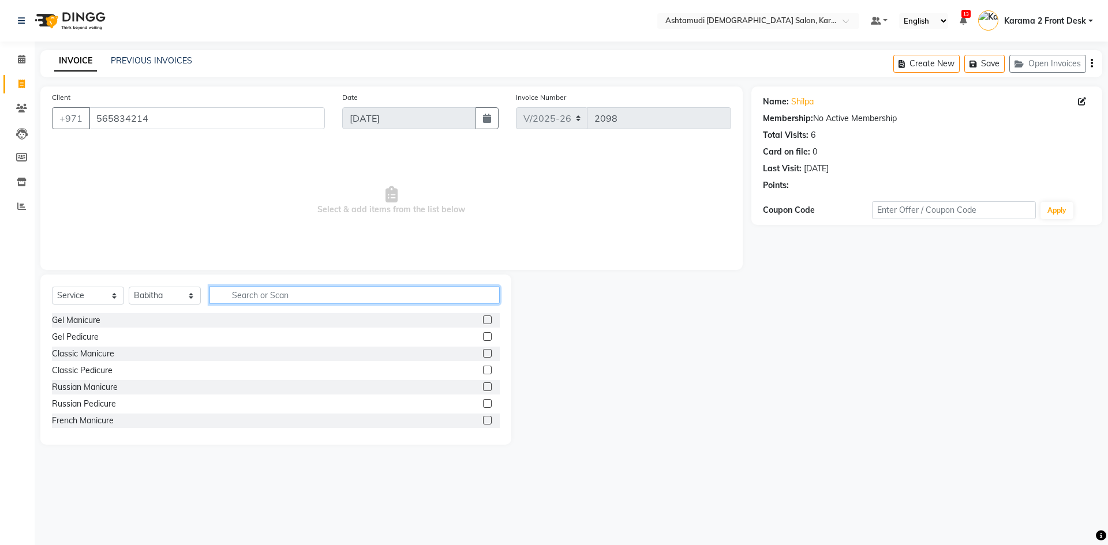
click at [252, 303] on input "text" at bounding box center [354, 295] width 290 height 18
type input "eye"
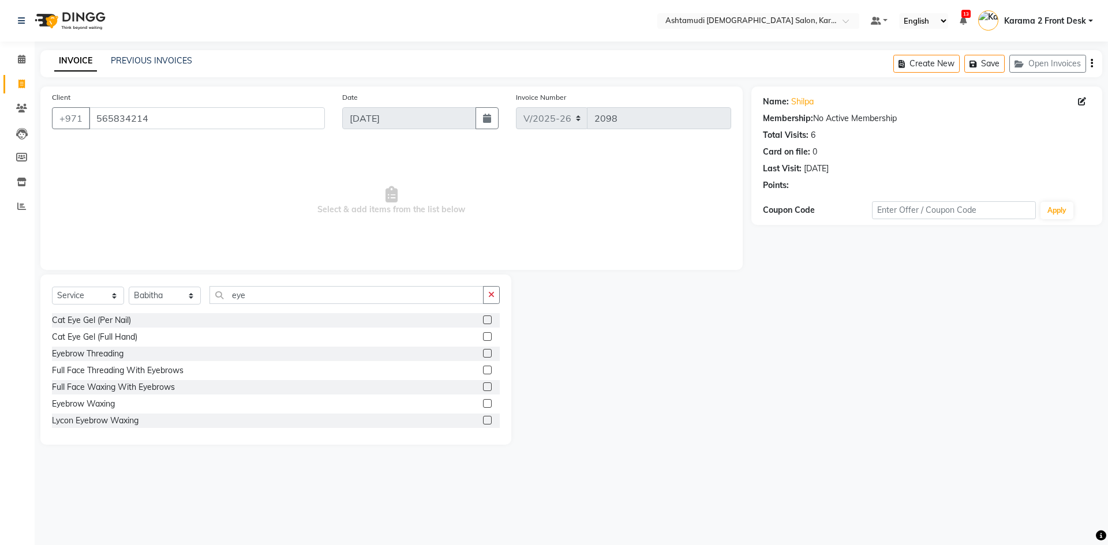
click at [483, 353] on label at bounding box center [487, 353] width 9 height 9
click at [483, 353] on input "checkbox" at bounding box center [487, 354] width 8 height 8
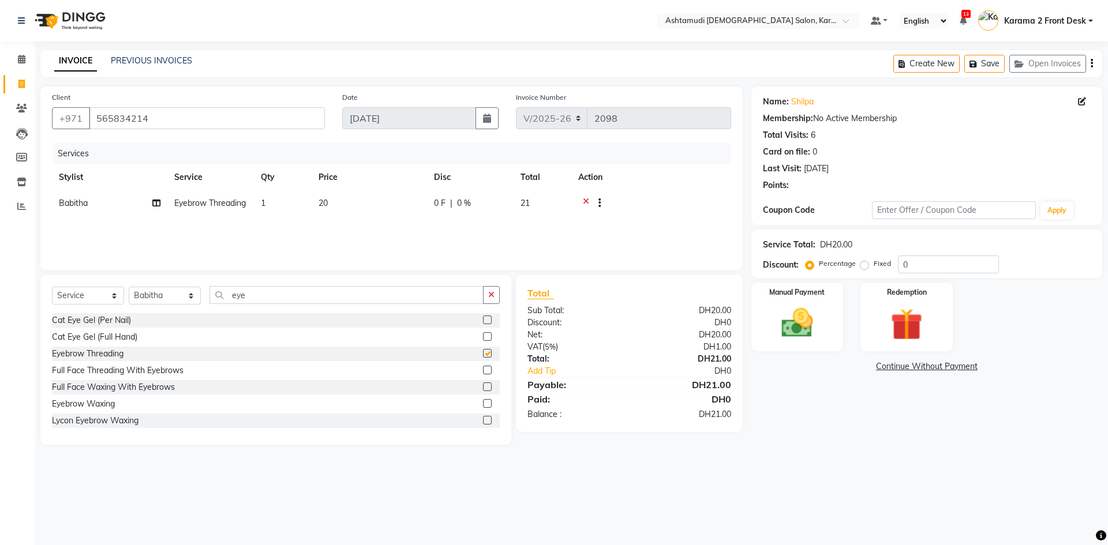
checkbox input "false"
drag, startPoint x: 923, startPoint y: 263, endPoint x: 838, endPoint y: 280, distance: 86.0
click at [837, 279] on div "Name: Shilpa Membership: No Active Membership Total Visits: 6 Card on file: 0 L…" at bounding box center [930, 266] width 359 height 358
drag, startPoint x: 938, startPoint y: 265, endPoint x: 871, endPoint y: 258, distance: 66.7
click at [871, 258] on div "Percentage Fixed 100" at bounding box center [903, 265] width 191 height 18
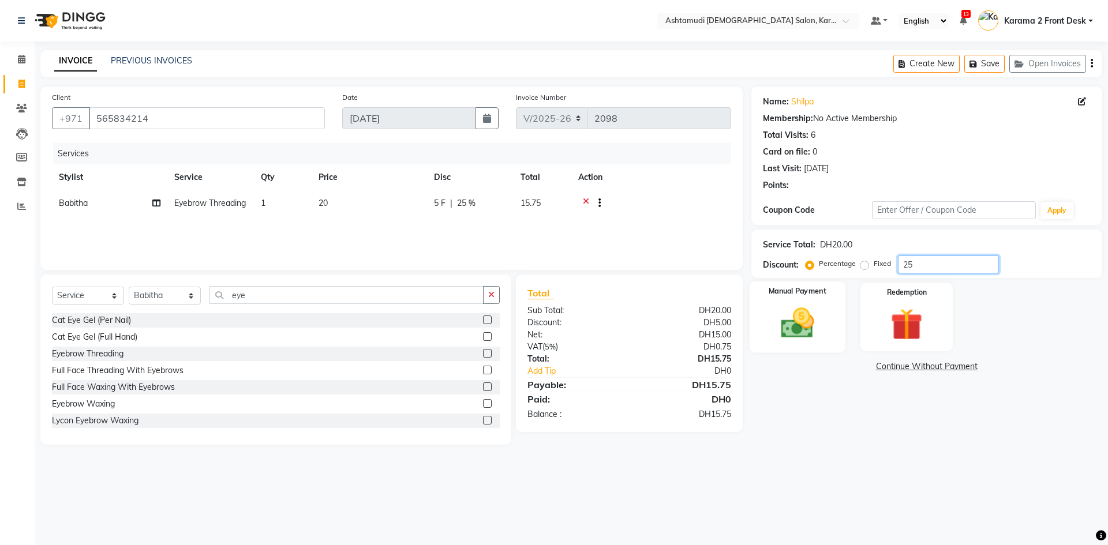
type input "25"
click at [820, 318] on img at bounding box center [797, 323] width 54 height 38
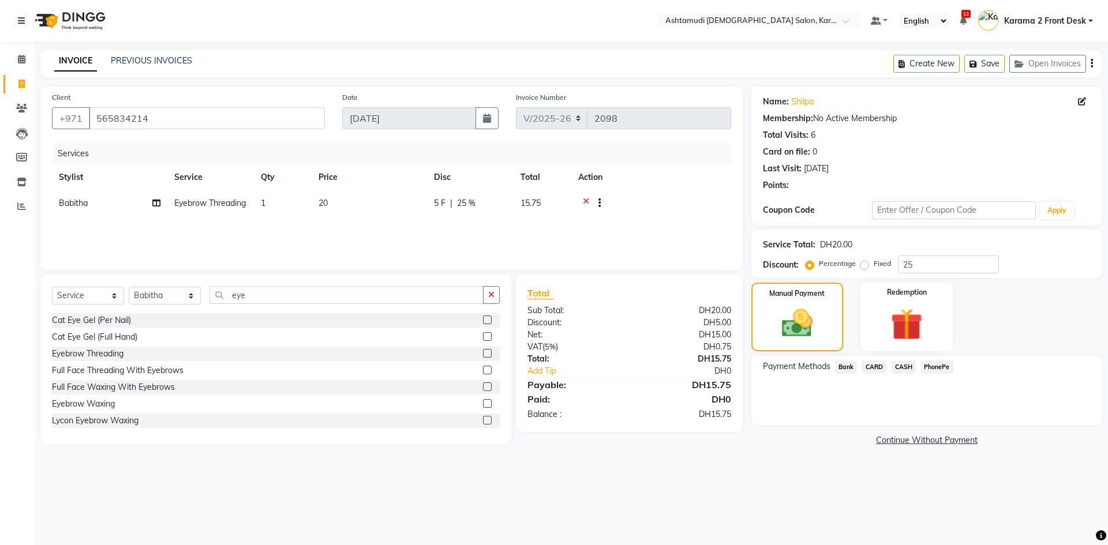
click at [872, 369] on span "CARD" at bounding box center [873, 367] width 25 height 13
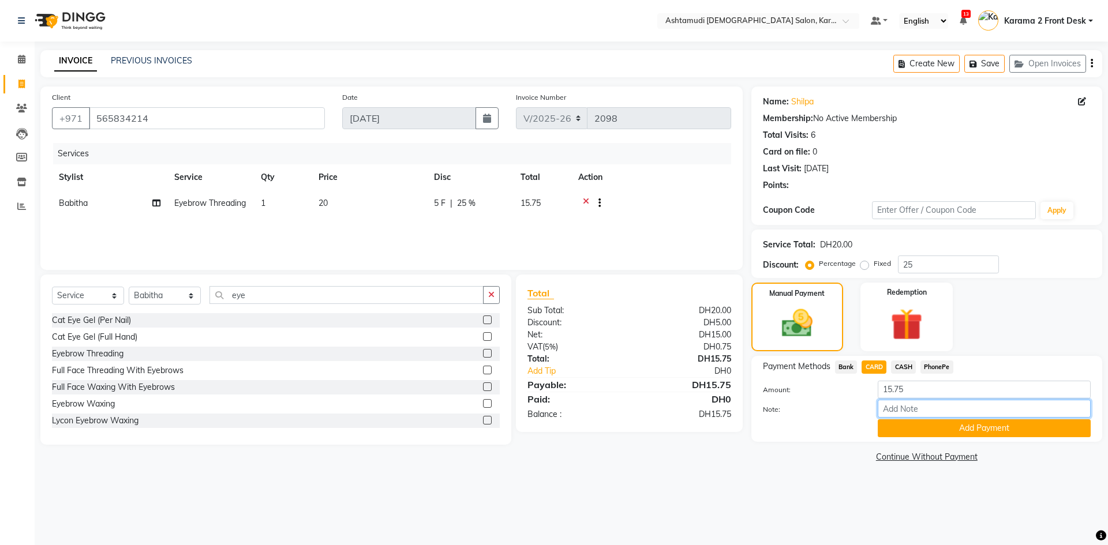
click at [893, 407] on input "Note:" at bounding box center [984, 409] width 213 height 18
type input "swathy"
click at [903, 432] on button "Add Payment" at bounding box center [984, 428] width 213 height 18
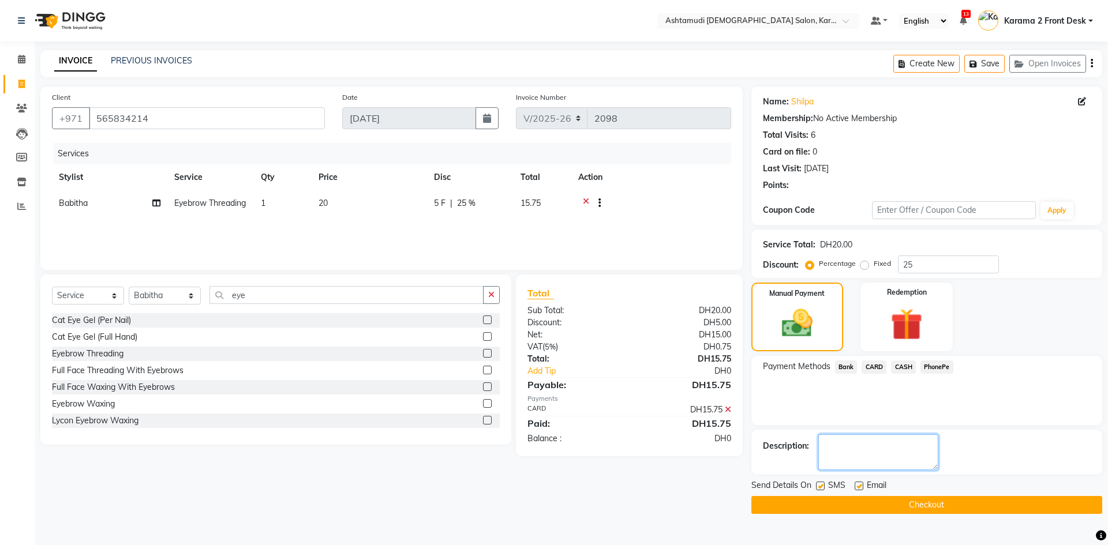
click at [872, 445] on textarea at bounding box center [878, 452] width 120 height 36
click at [821, 484] on label at bounding box center [820, 486] width 9 height 9
click at [821, 484] on input "checkbox" at bounding box center [820, 487] width 8 height 8
checkbox input "false"
click at [859, 488] on label at bounding box center [858, 486] width 9 height 9
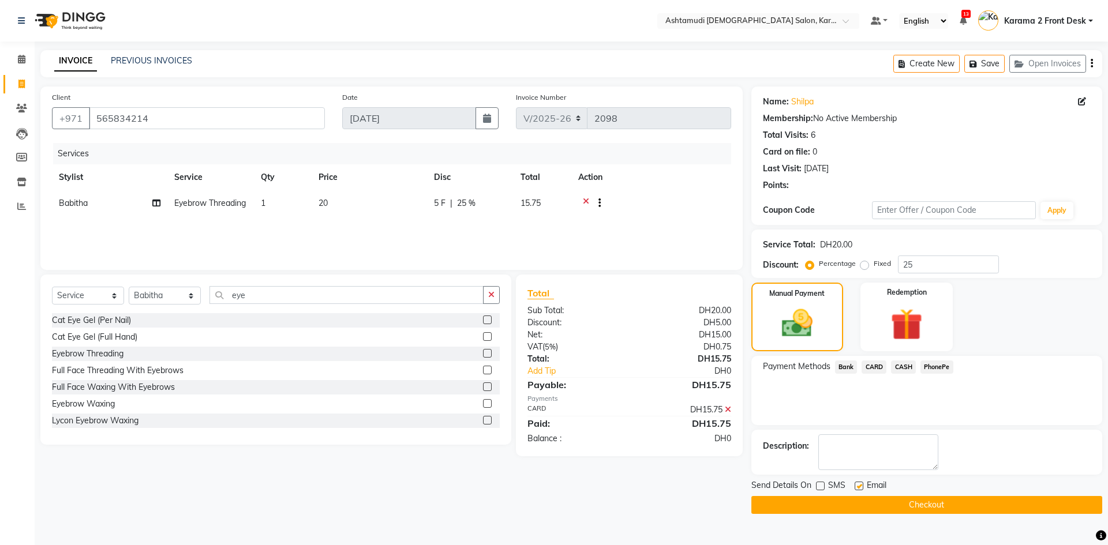
click at [859, 488] on input "checkbox" at bounding box center [858, 487] width 8 height 8
checkbox input "false"
click at [864, 448] on textarea at bounding box center [878, 452] width 120 height 36
type textarea "9344"
click at [820, 487] on label at bounding box center [820, 486] width 9 height 9
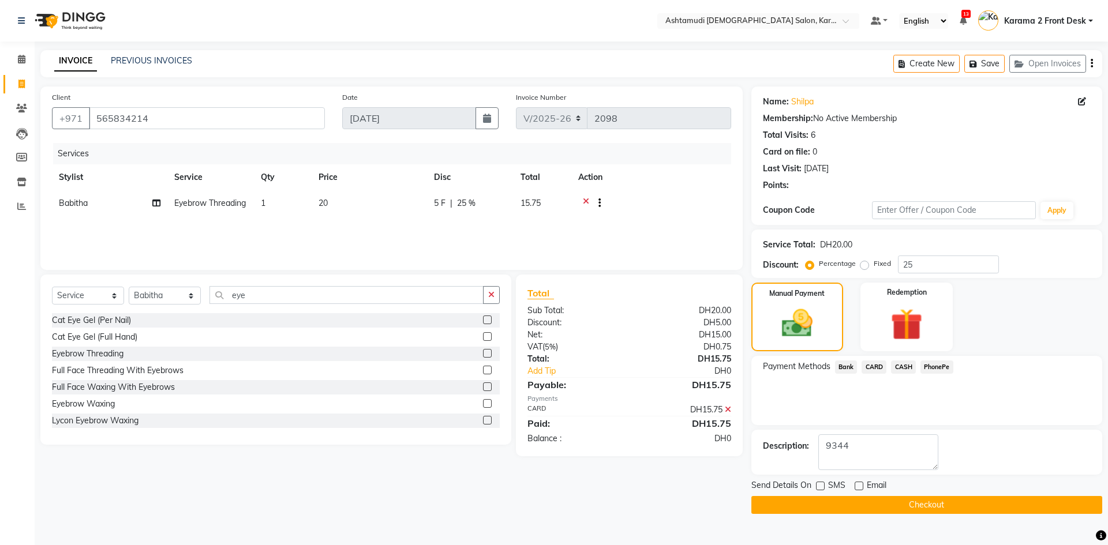
click at [820, 487] on input "checkbox" at bounding box center [820, 487] width 8 height 8
checkbox input "true"
click at [858, 485] on label at bounding box center [858, 486] width 9 height 9
click at [858, 485] on input "checkbox" at bounding box center [858, 487] width 8 height 8
checkbox input "true"
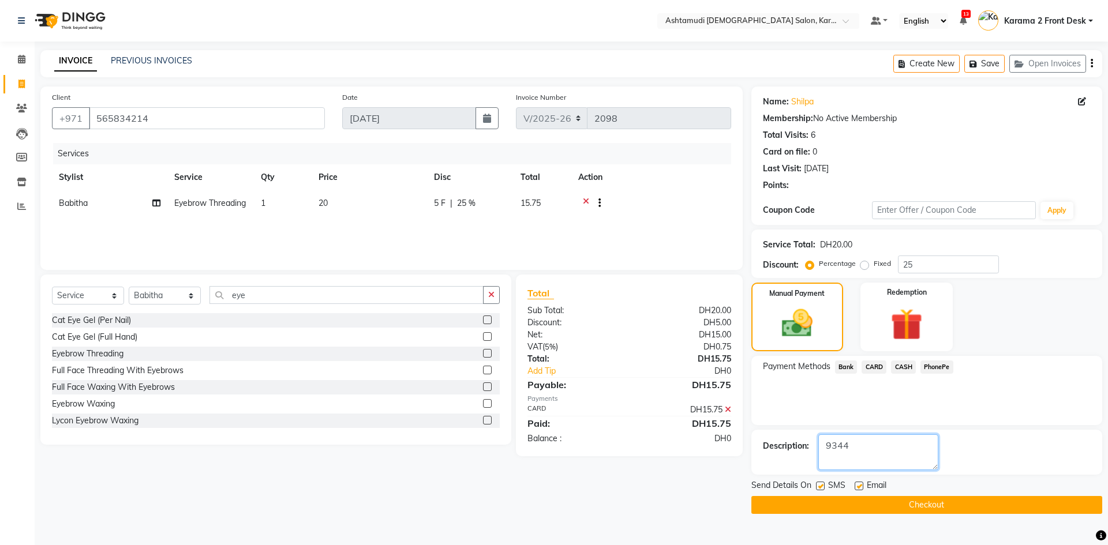
click at [873, 462] on textarea at bounding box center [878, 452] width 120 height 36
drag, startPoint x: 869, startPoint y: 507, endPoint x: 863, endPoint y: 524, distance: 18.4
click at [863, 524] on main "INVOICE PREVIOUS INVOICES Create New Save Open Invoices Client +971 565834214 D…" at bounding box center [571, 290] width 1073 height 481
click at [861, 506] on button "Checkout" at bounding box center [926, 505] width 351 height 18
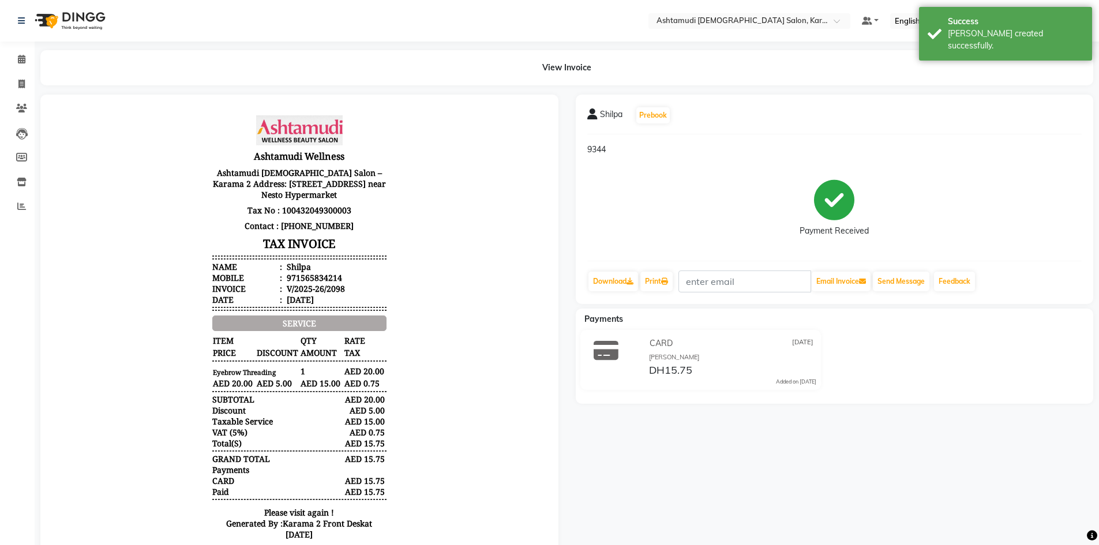
click at [674, 292] on div "Print" at bounding box center [656, 282] width 35 height 22
click at [673, 282] on link "Print" at bounding box center [656, 282] width 32 height 20
click at [23, 62] on icon at bounding box center [22, 59] width 8 height 9
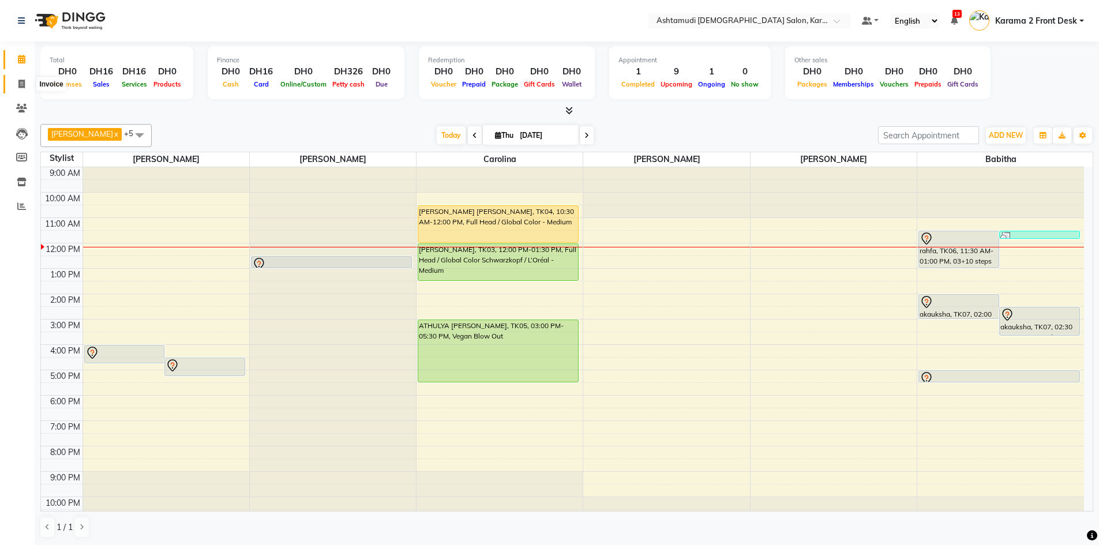
click at [26, 87] on span at bounding box center [22, 84] width 20 height 13
select select "service"
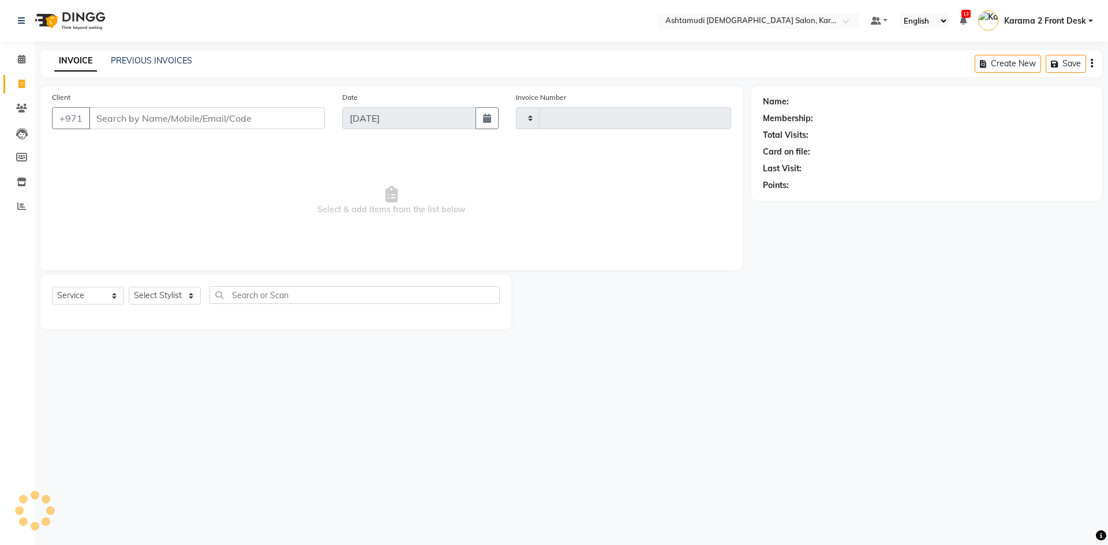
type input "2099"
select select "7424"
click at [111, 118] on input "52273589" at bounding box center [177, 118] width 177 height 22
type input "522273589"
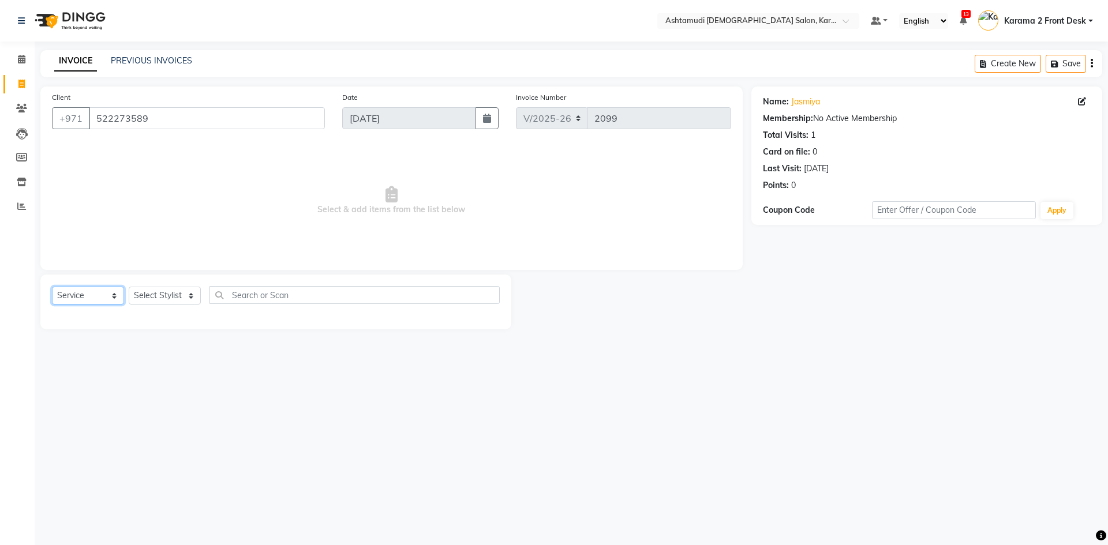
drag, startPoint x: 98, startPoint y: 293, endPoint x: 87, endPoint y: 298, distance: 11.9
click at [97, 294] on select "Select Service Product Membership Package Voucher Prepaid Gift Card" at bounding box center [88, 296] width 72 height 18
click at [52, 287] on select "Select Service Product Membership Package Voucher Prepaid Gift Card" at bounding box center [88, 296] width 72 height 18
drag, startPoint x: 160, startPoint y: 298, endPoint x: 155, endPoint y: 304, distance: 8.2
click at [160, 298] on select "Select Stylist Babitha Carolina [PERSON_NAME] [PERSON_NAME] 2 Front Desk [PERSO…" at bounding box center [165, 296] width 72 height 18
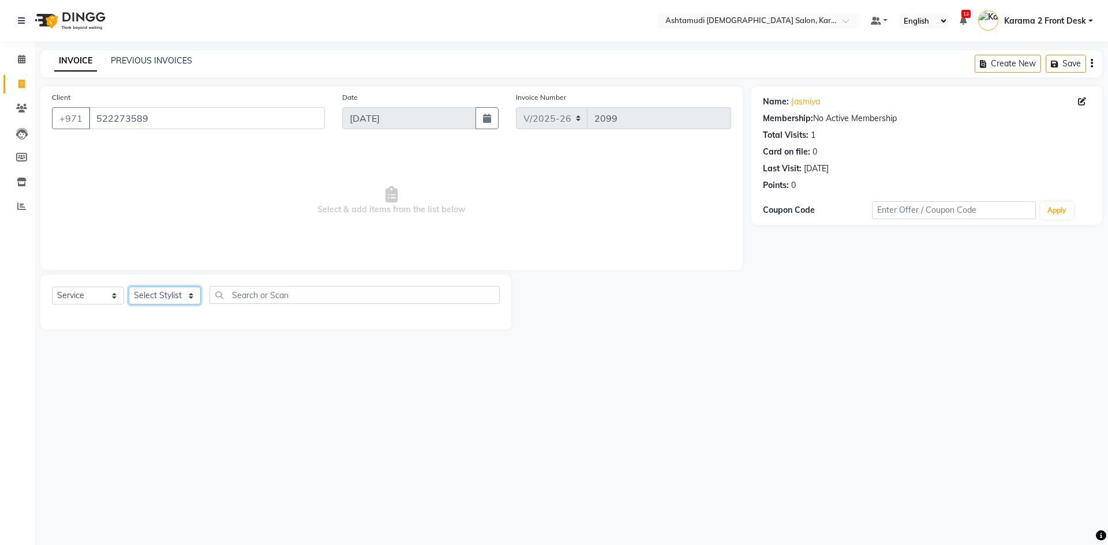
select select "77371"
click at [129, 287] on select "Select Stylist Babitha Carolina [PERSON_NAME] [PERSON_NAME] 2 Front Desk [PERSO…" at bounding box center [165, 296] width 72 height 18
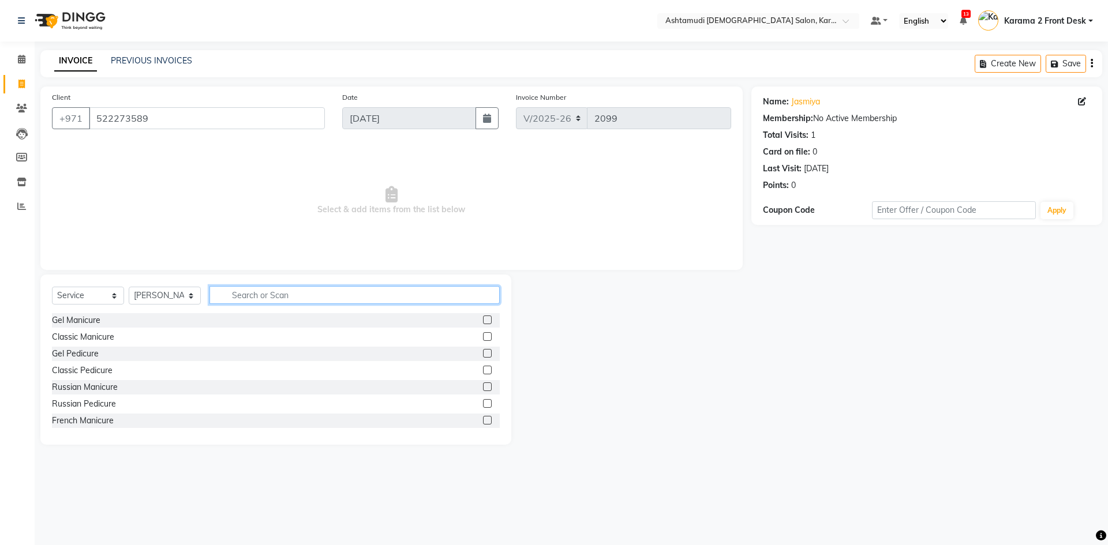
click at [261, 296] on input "text" at bounding box center [354, 295] width 290 height 18
type input "wash"
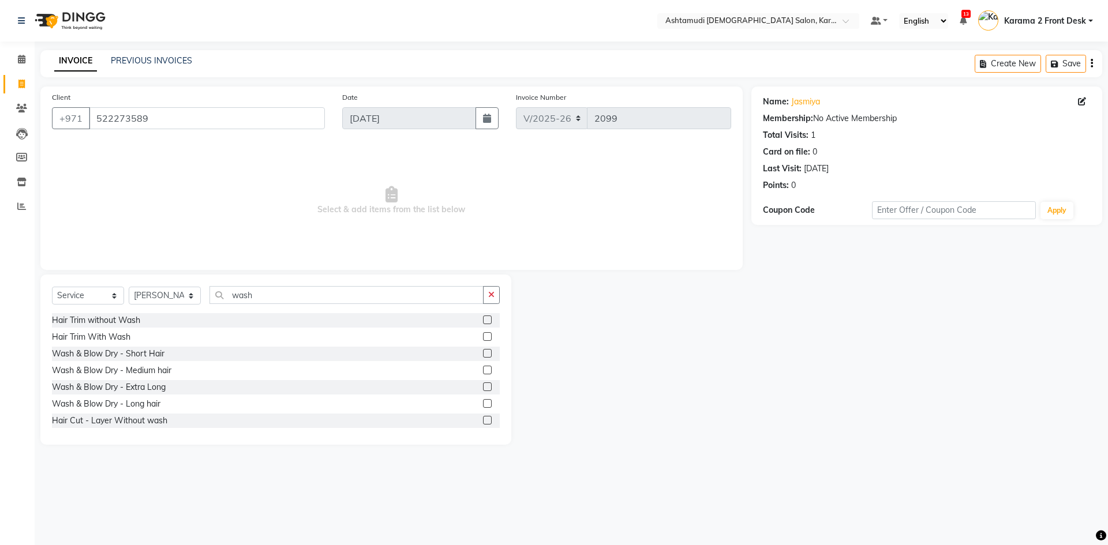
click at [483, 373] on label at bounding box center [487, 370] width 9 height 9
click at [483, 373] on input "checkbox" at bounding box center [487, 371] width 8 height 8
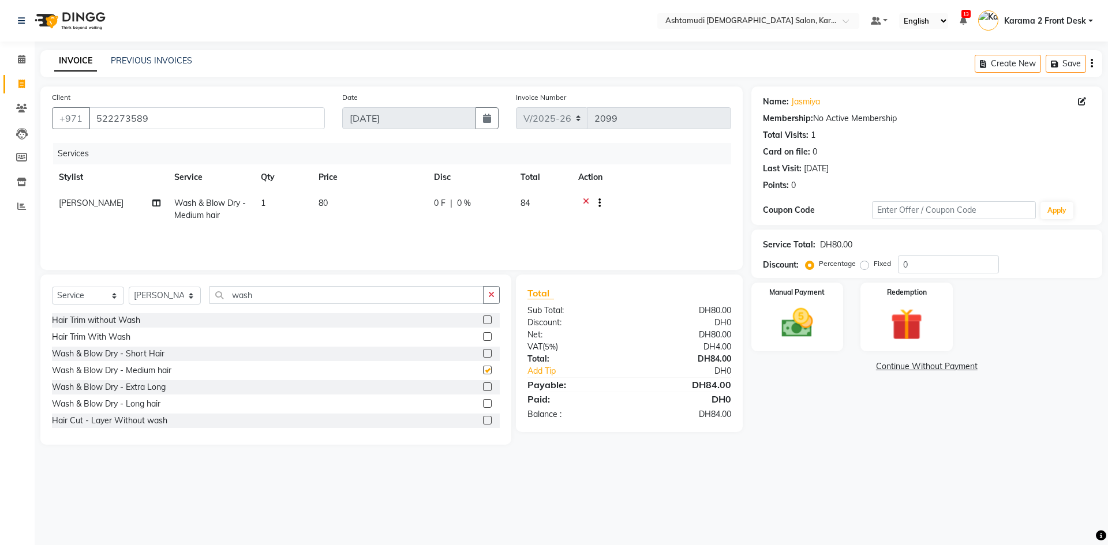
checkbox input "false"
drag, startPoint x: 909, startPoint y: 264, endPoint x: 823, endPoint y: 250, distance: 87.1
click at [823, 251] on div "Service Total: DH80.00 Discount: Percentage Fixed 0" at bounding box center [927, 253] width 328 height 39
type input "25"
click at [804, 299] on div "Manual Payment" at bounding box center [797, 317] width 96 height 71
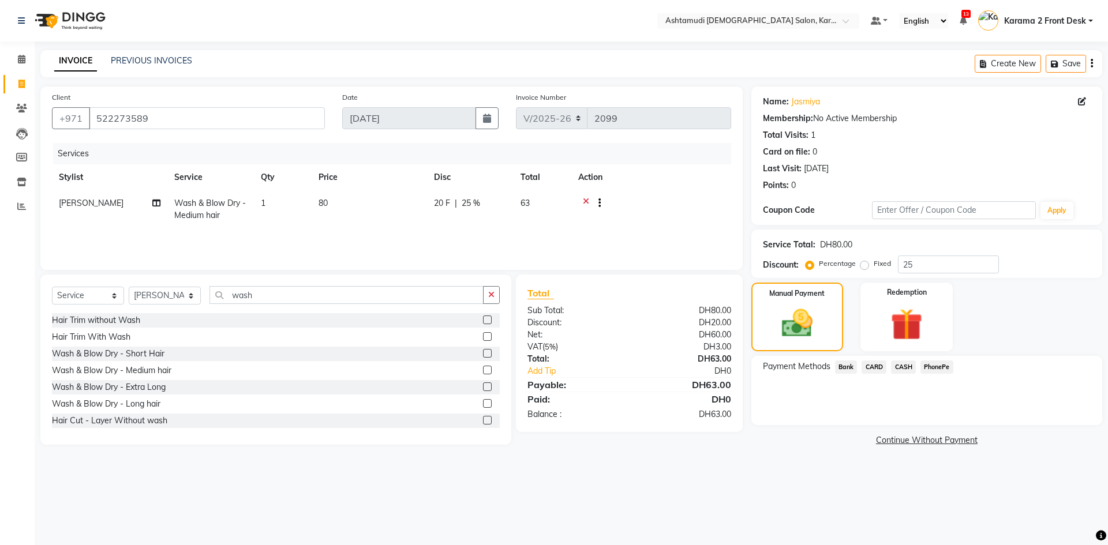
click at [878, 369] on span "CARD" at bounding box center [873, 367] width 25 height 13
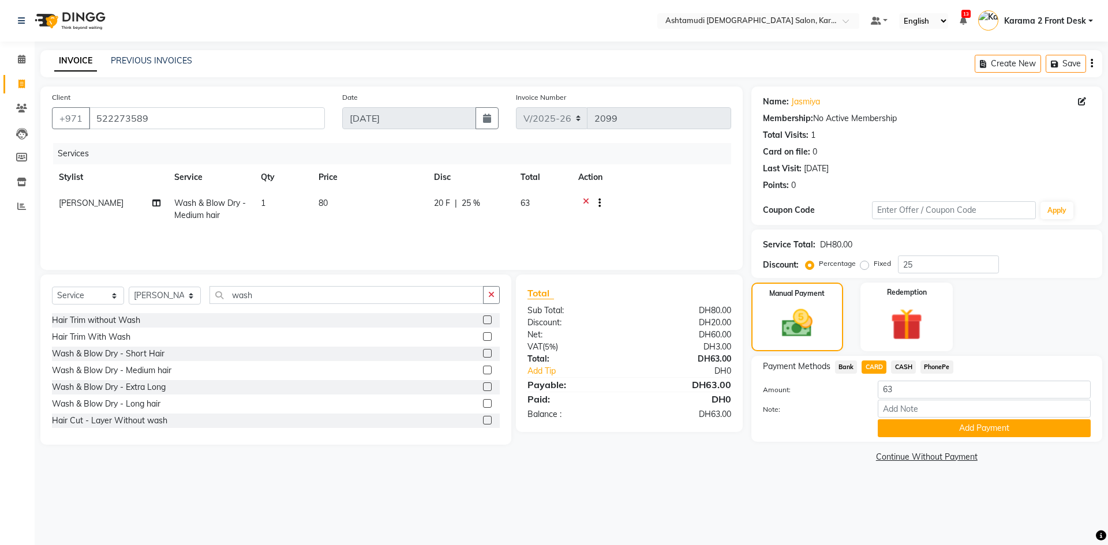
click at [908, 363] on span "CASH" at bounding box center [903, 367] width 25 height 13
click at [906, 433] on button "Add Payment" at bounding box center [984, 428] width 213 height 18
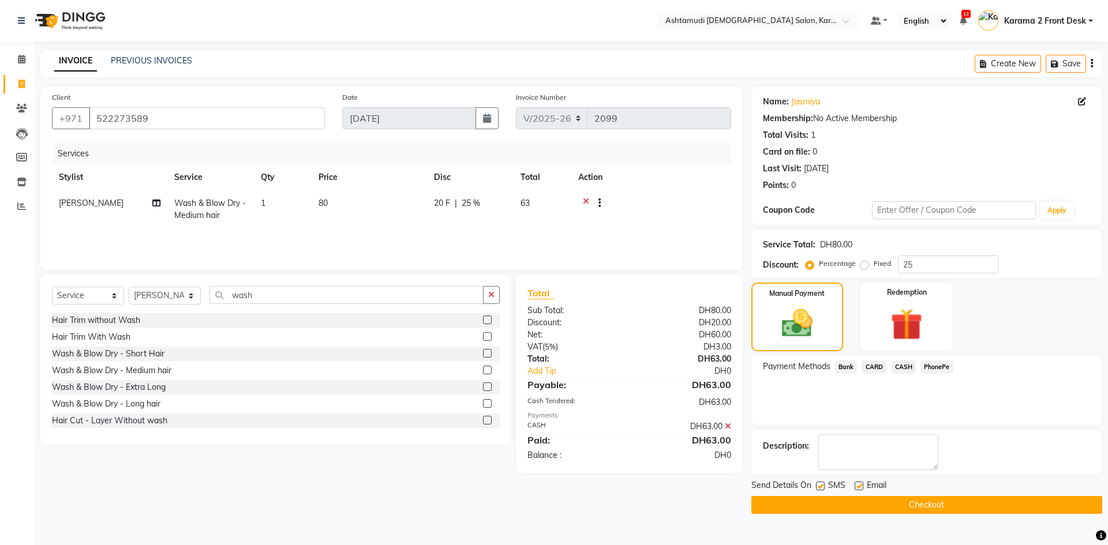
click at [849, 423] on div "Payment Methods Bank CARD CASH PhonePe" at bounding box center [926, 390] width 351 height 69
click at [904, 364] on span "CASH" at bounding box center [903, 367] width 25 height 13
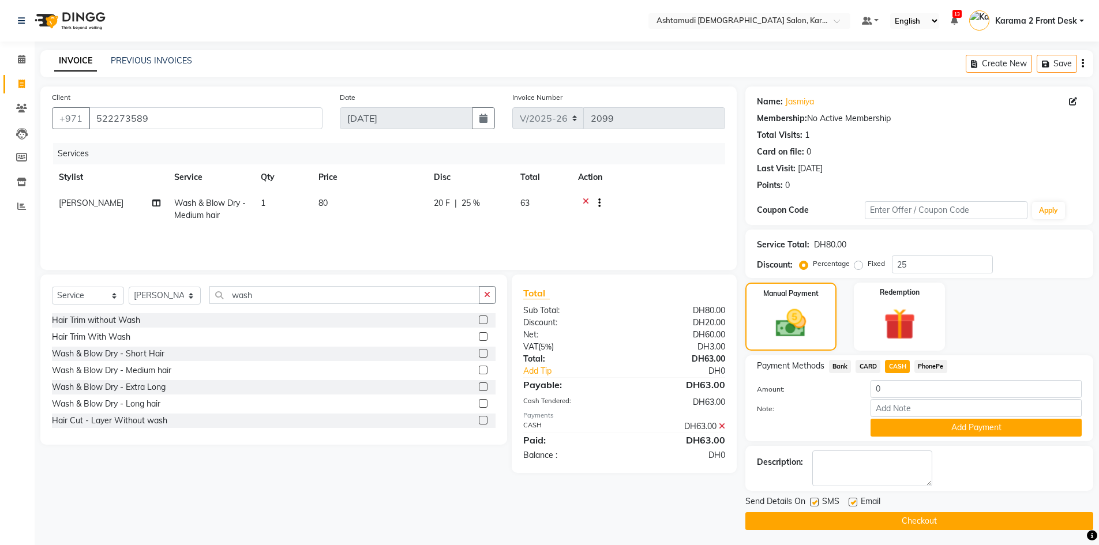
click at [786, 412] on label "Note:" at bounding box center [805, 409] width 114 height 10
click at [871, 412] on input "Note:" at bounding box center [976, 408] width 211 height 18
drag, startPoint x: 803, startPoint y: 523, endPoint x: 807, endPoint y: 528, distance: 6.1
click at [807, 528] on button "Checkout" at bounding box center [919, 521] width 348 height 18
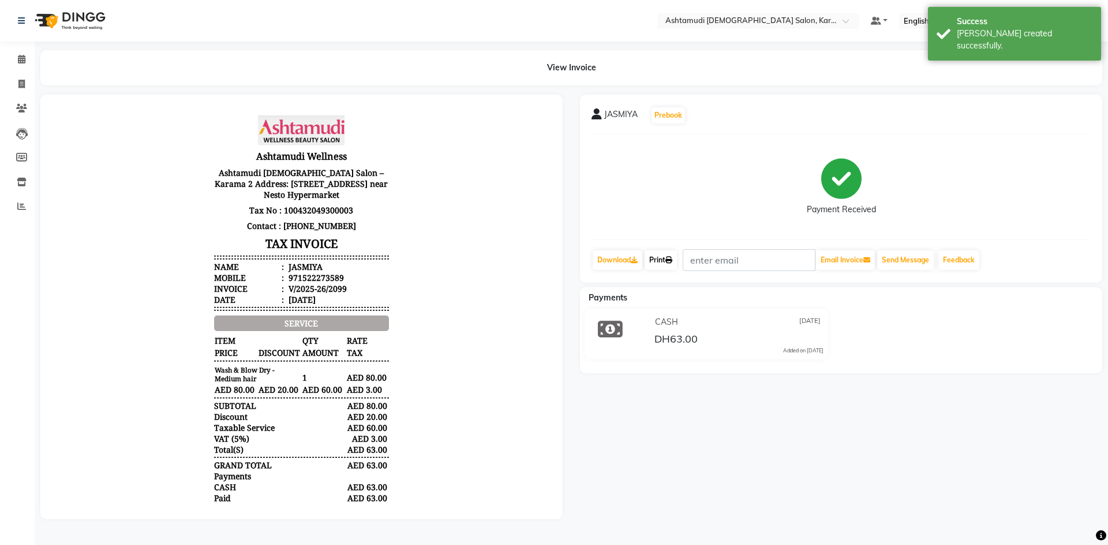
click at [665, 257] on link "Print" at bounding box center [660, 260] width 32 height 20
click at [14, 81] on span at bounding box center [22, 84] width 20 height 13
select select "service"
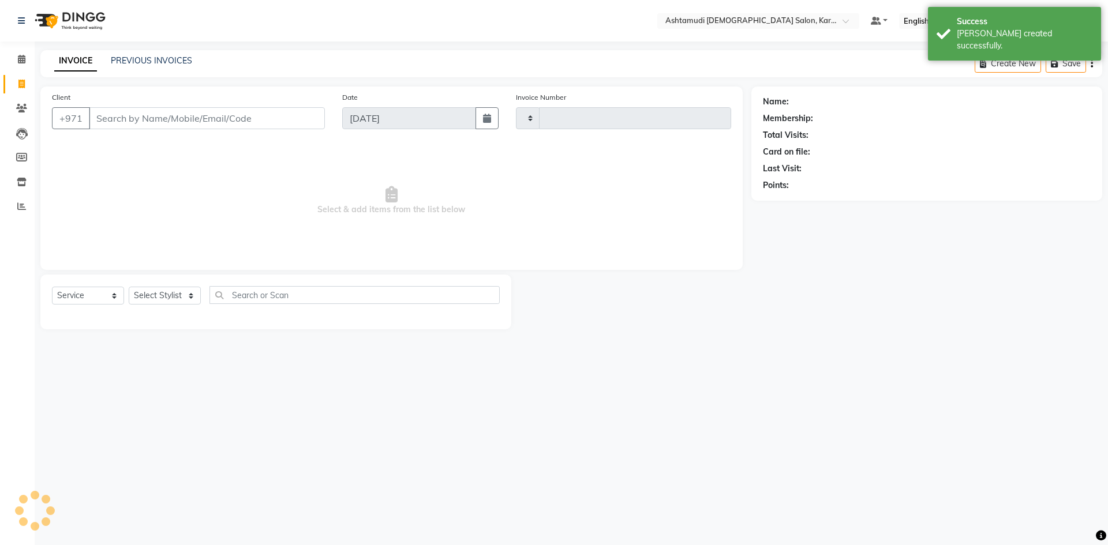
type input "2100"
select select "7424"
click at [122, 118] on input "Client" at bounding box center [207, 118] width 236 height 22
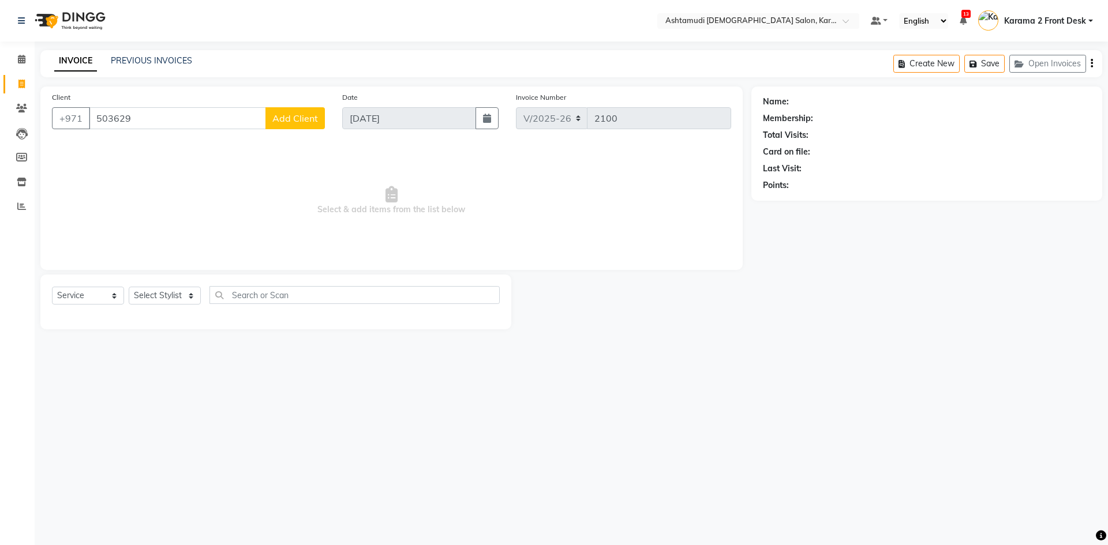
type input "503629"
click at [140, 290] on select "Select Stylist Babitha Carolina Farsana Begum Geeta Jyothi Krishna Karama 2 Fro…" at bounding box center [165, 296] width 72 height 18
click at [179, 293] on select "Select Stylist Babitha Carolina Farsana Begum Geeta Jyothi Krishna Karama 2 Fro…" at bounding box center [165, 296] width 72 height 18
click at [175, 293] on select "Select Stylist Babitha Carolina Farsana Begum Geeta Jyothi Krishna Karama 2 Fro…" at bounding box center [165, 296] width 72 height 18
select select "69442"
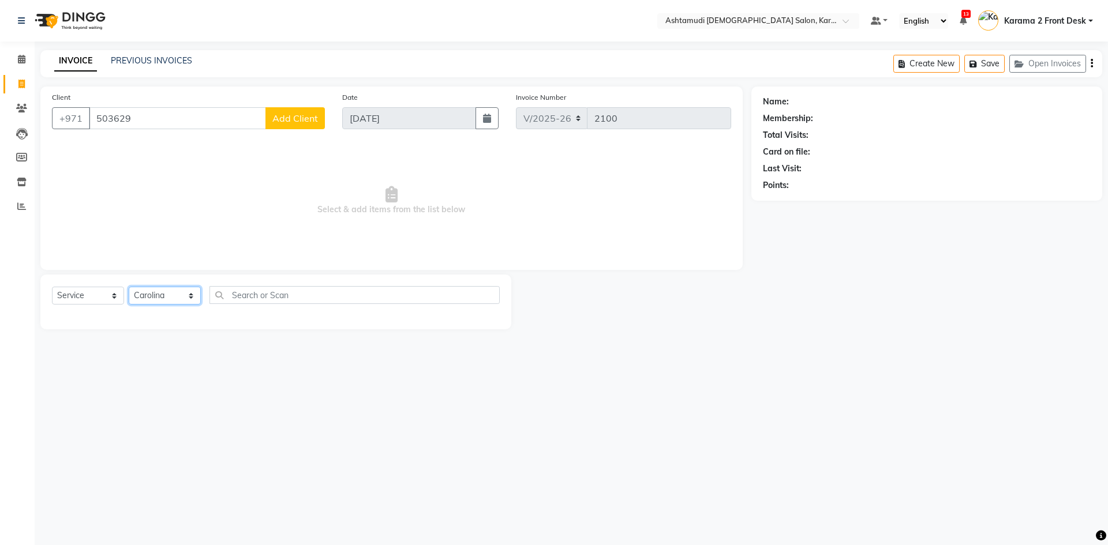
click at [129, 287] on select "Select Stylist Babitha Carolina Farsana Begum Geeta Jyothi Krishna Karama 2 Fro…" at bounding box center [165, 296] width 72 height 18
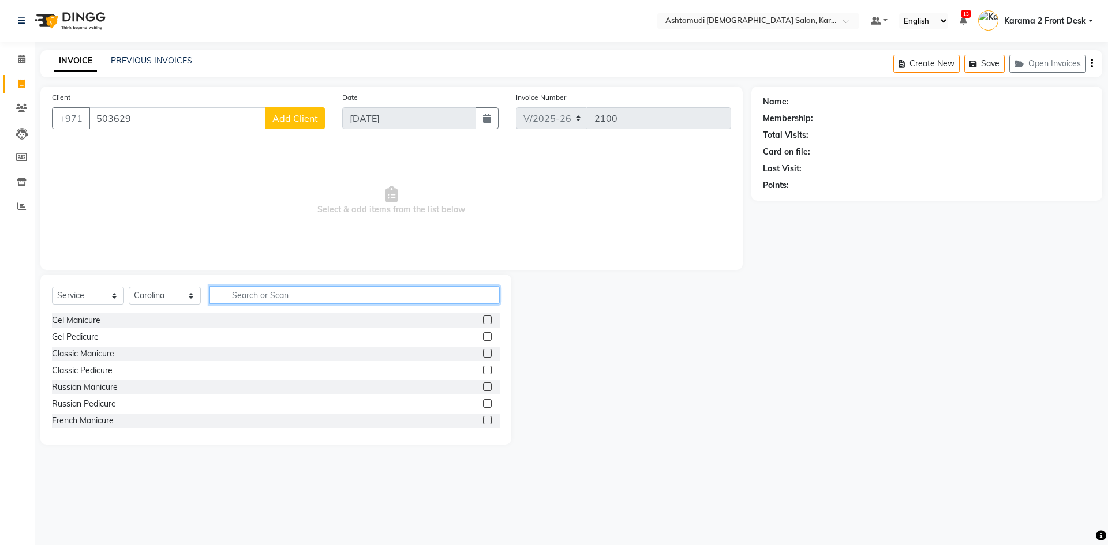
drag, startPoint x: 241, startPoint y: 295, endPoint x: 243, endPoint y: 301, distance: 6.2
click at [241, 301] on input "text" at bounding box center [354, 295] width 290 height 18
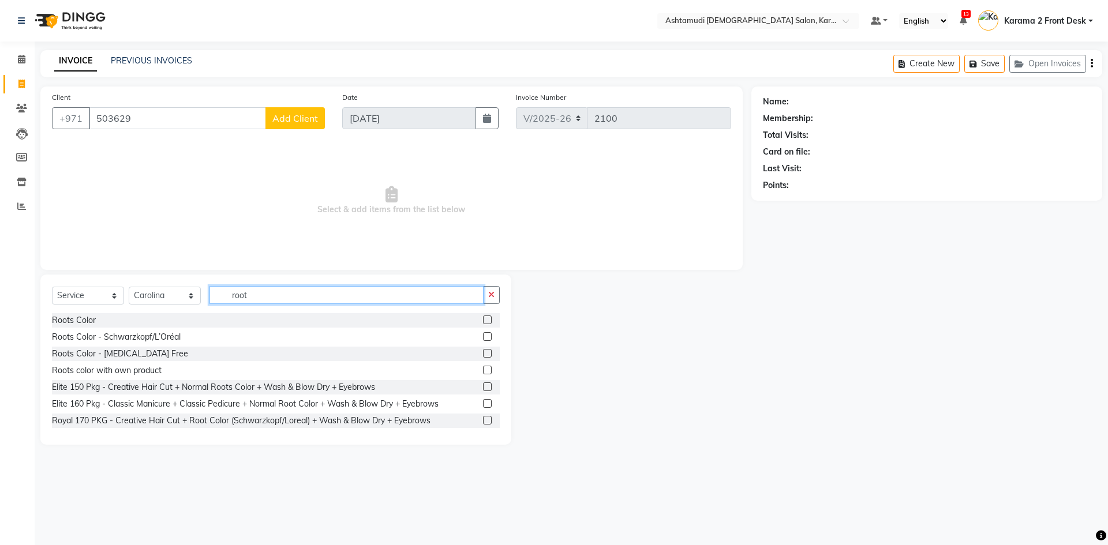
type input "root"
drag, startPoint x: 479, startPoint y: 368, endPoint x: 464, endPoint y: 368, distance: 15.0
click at [483, 368] on label at bounding box center [487, 370] width 9 height 9
click at [483, 368] on input "checkbox" at bounding box center [487, 371] width 8 height 8
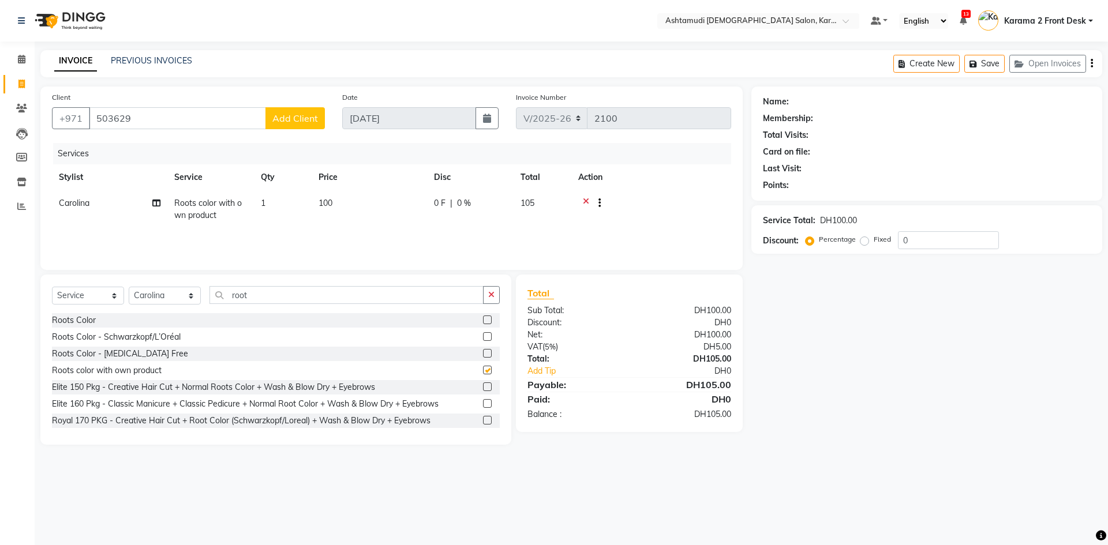
checkbox input "false"
drag, startPoint x: 277, startPoint y: 296, endPoint x: 188, endPoint y: 295, distance: 88.8
click at [188, 295] on div "Select Service Product Membership Package Voucher Prepaid Gift Card Select Styl…" at bounding box center [276, 299] width 448 height 27
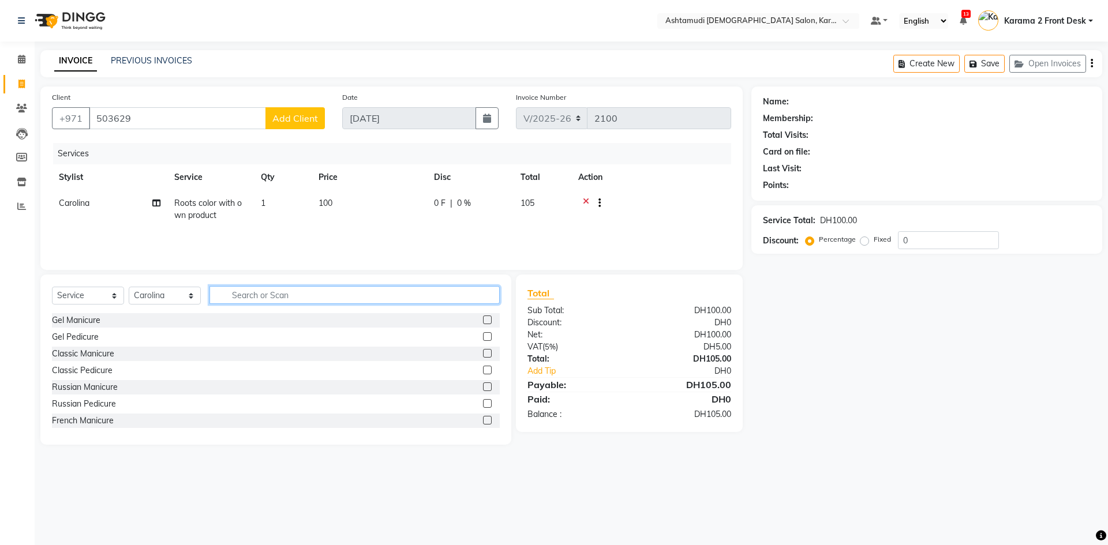
click at [227, 294] on input "text" at bounding box center [354, 295] width 290 height 18
click at [230, 290] on input "text" at bounding box center [354, 295] width 290 height 18
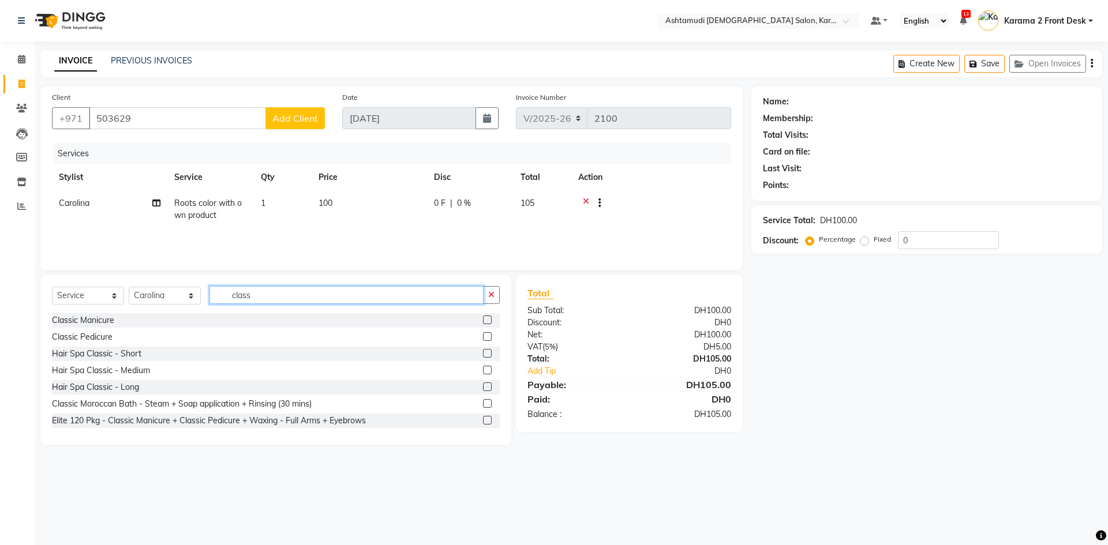
type input "class"
click at [483, 336] on label at bounding box center [487, 336] width 9 height 9
click at [483, 336] on input "checkbox" at bounding box center [487, 337] width 8 height 8
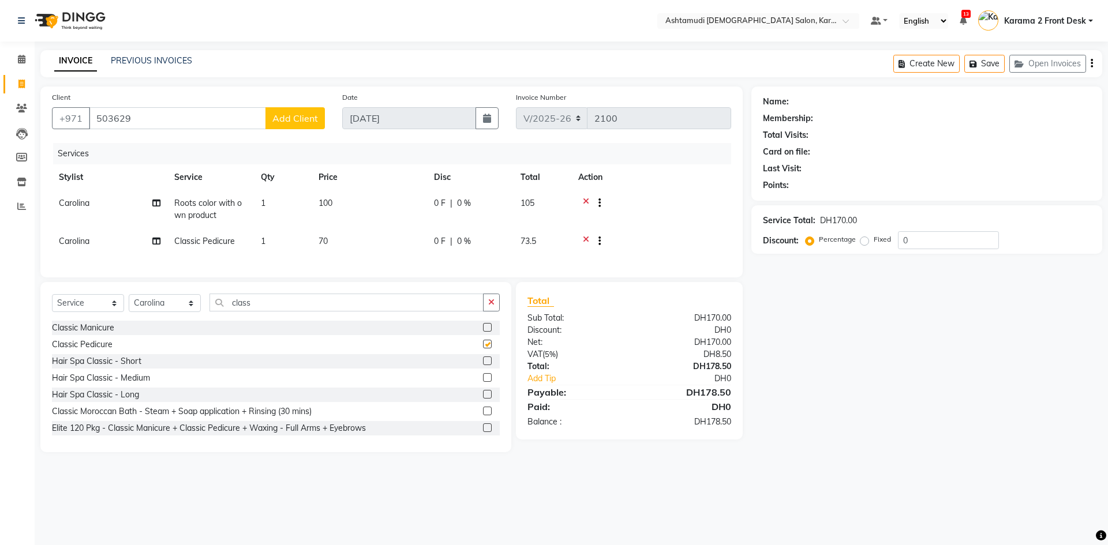
checkbox input "false"
drag, startPoint x: 273, startPoint y: 310, endPoint x: 178, endPoint y: 299, distance: 95.2
click at [178, 299] on div "Select Service Product Membership Package Voucher Prepaid Gift Card Select Styl…" at bounding box center [275, 367] width 471 height 170
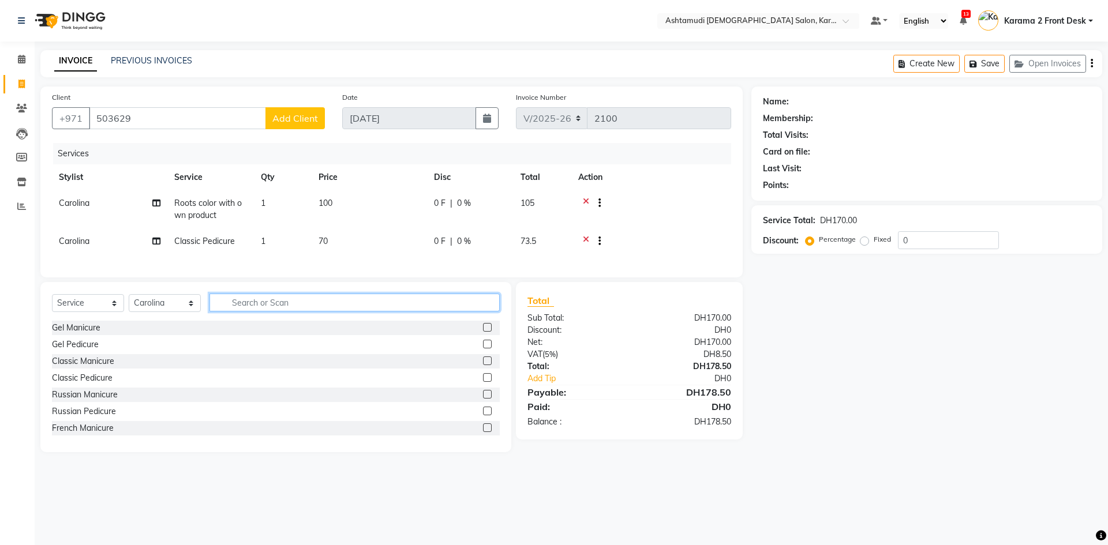
click at [230, 309] on input "text" at bounding box center [354, 303] width 290 height 18
type input "par"
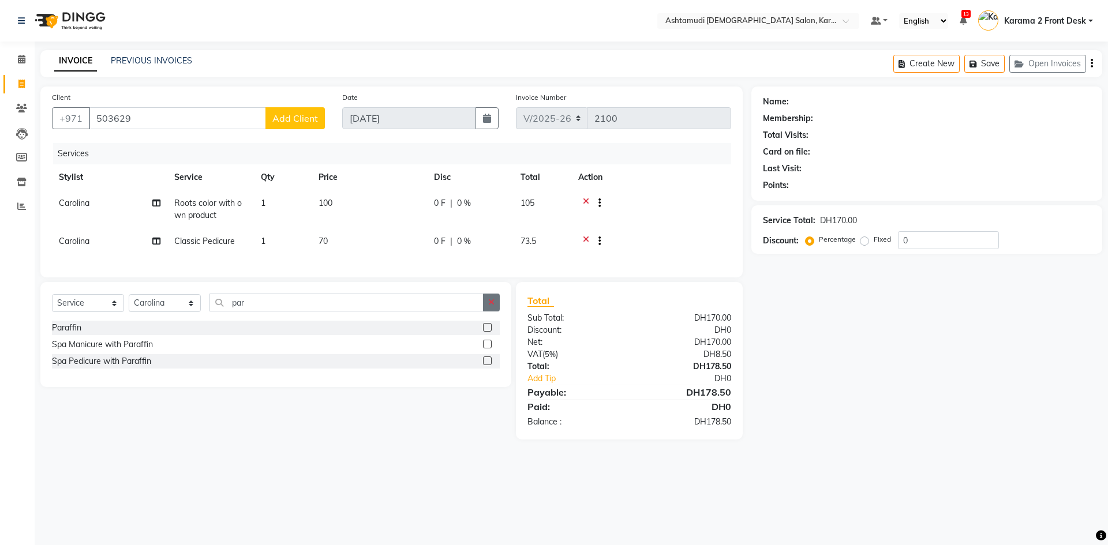
click at [485, 332] on label at bounding box center [487, 327] width 9 height 9
click at [485, 332] on input "checkbox" at bounding box center [487, 328] width 8 height 8
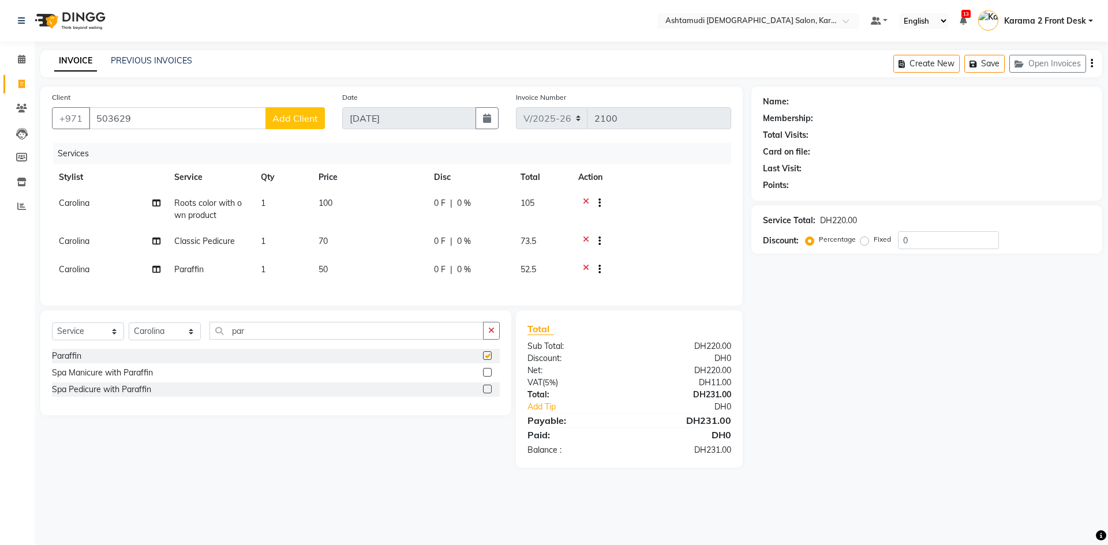
checkbox input "false"
drag, startPoint x: 920, startPoint y: 240, endPoint x: 762, endPoint y: 220, distance: 159.9
click at [768, 218] on div "Service Total: DH220.00 Discount: Percentage Fixed 0" at bounding box center [927, 229] width 328 height 39
type input "25"
click at [805, 320] on div "Name: Membership: Total Visits: Card on file: Last Visit: Points: Service Total…" at bounding box center [930, 277] width 359 height 381
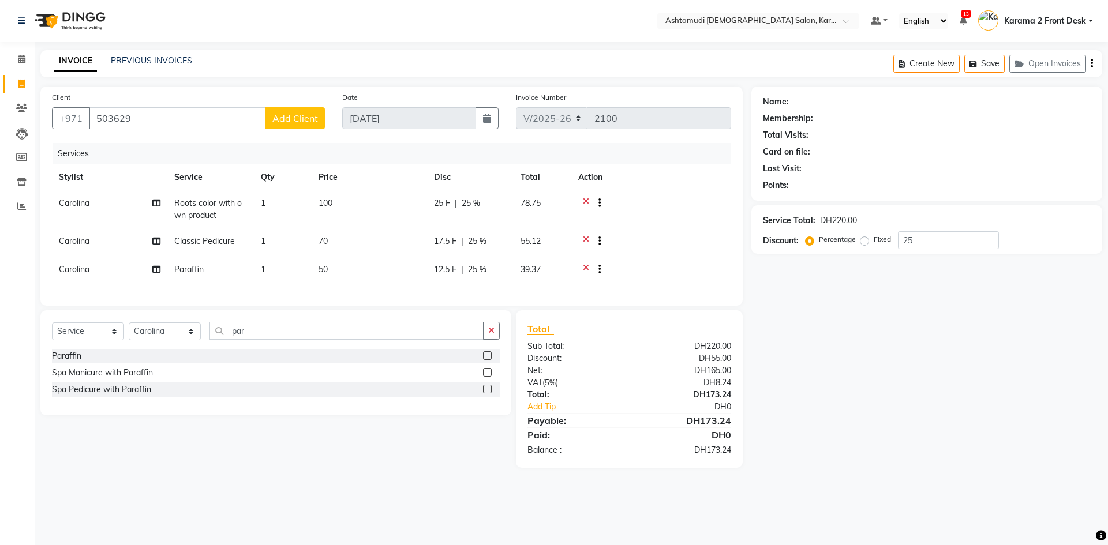
click at [700, 237] on div at bounding box center [651, 242] width 146 height 14
click at [181, 108] on input "503629" at bounding box center [177, 118] width 177 height 22
type input "5036294"
type input "0"
type input "503629417"
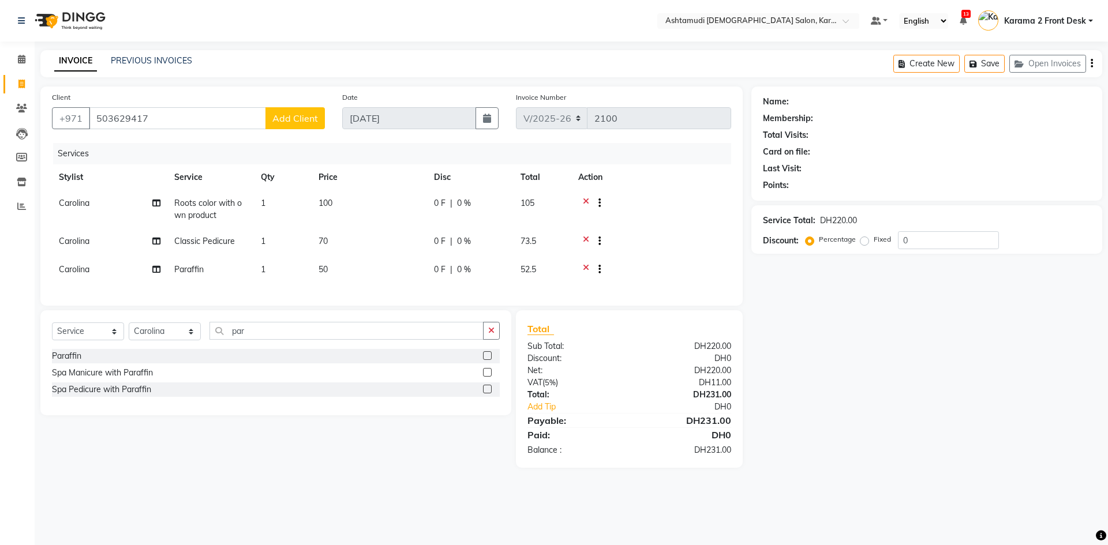
click at [292, 119] on span "Add Client" at bounding box center [295, 119] width 46 height 12
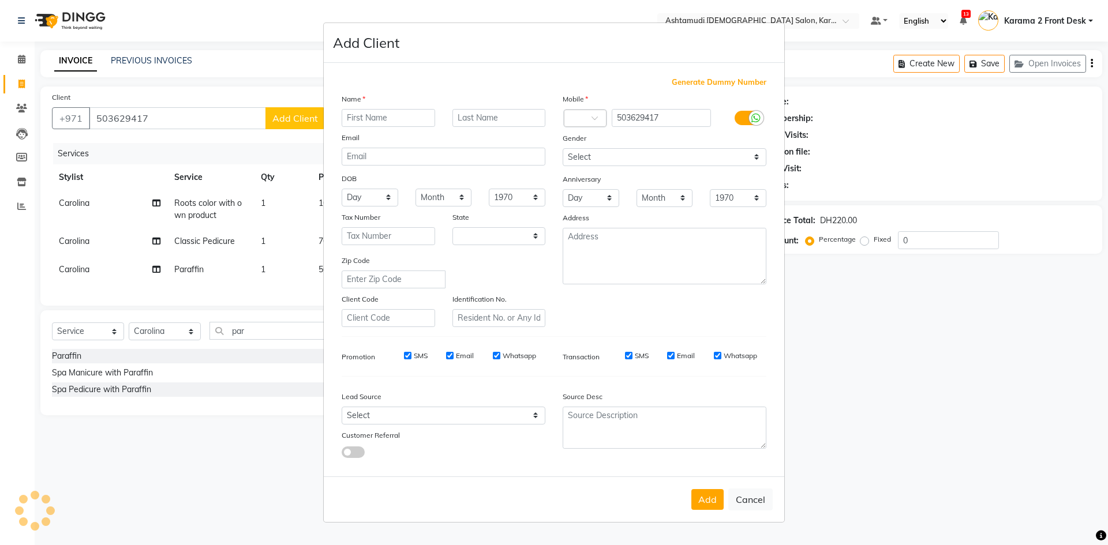
select select "3798"
click at [396, 119] on input "text" at bounding box center [388, 118] width 93 height 18
type input "[PERSON_NAME]"
click at [710, 493] on button "Add" at bounding box center [707, 499] width 32 height 21
select select
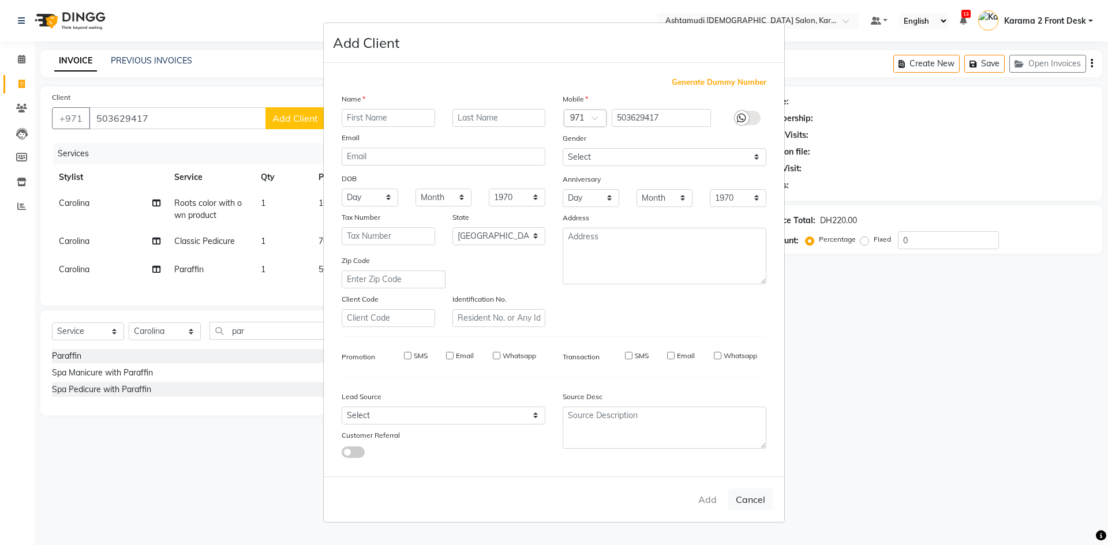
select select
select select "null"
select select
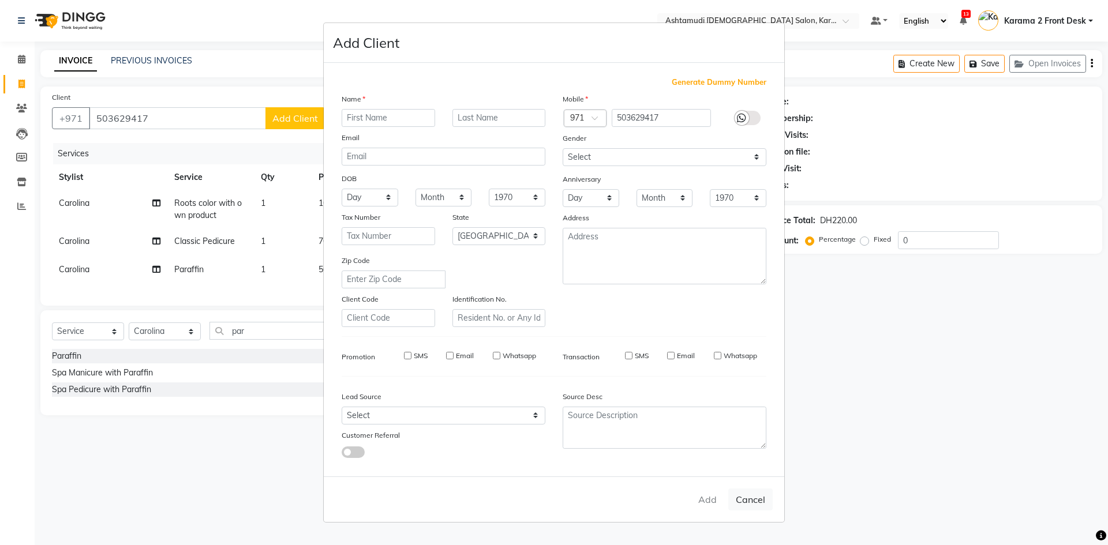
select select
checkbox input "false"
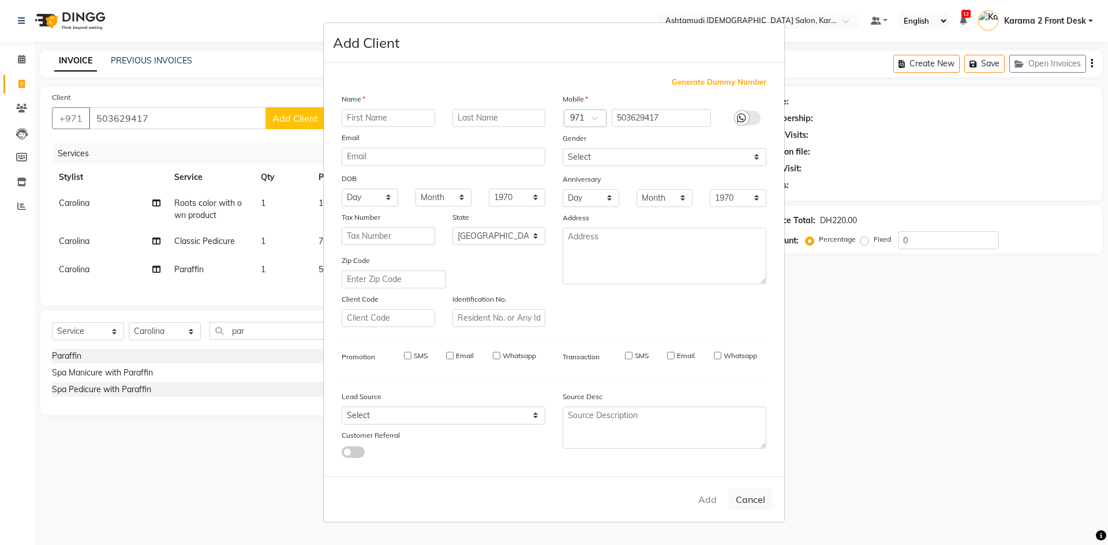
checkbox input "false"
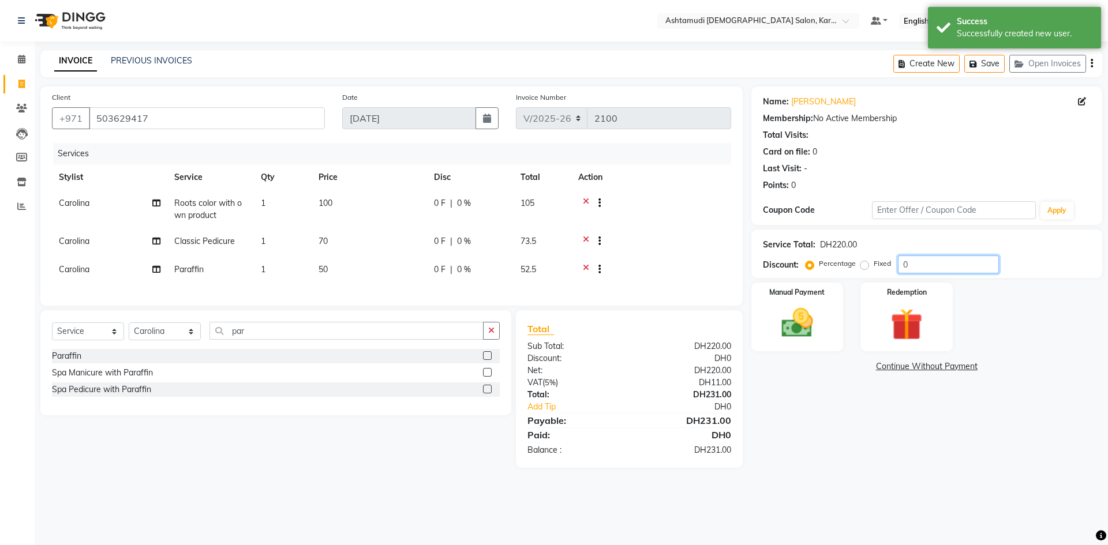
click at [854, 256] on div "Percentage Fixed 0" at bounding box center [903, 265] width 191 height 18
type input "25"
click at [811, 327] on img at bounding box center [797, 323] width 54 height 38
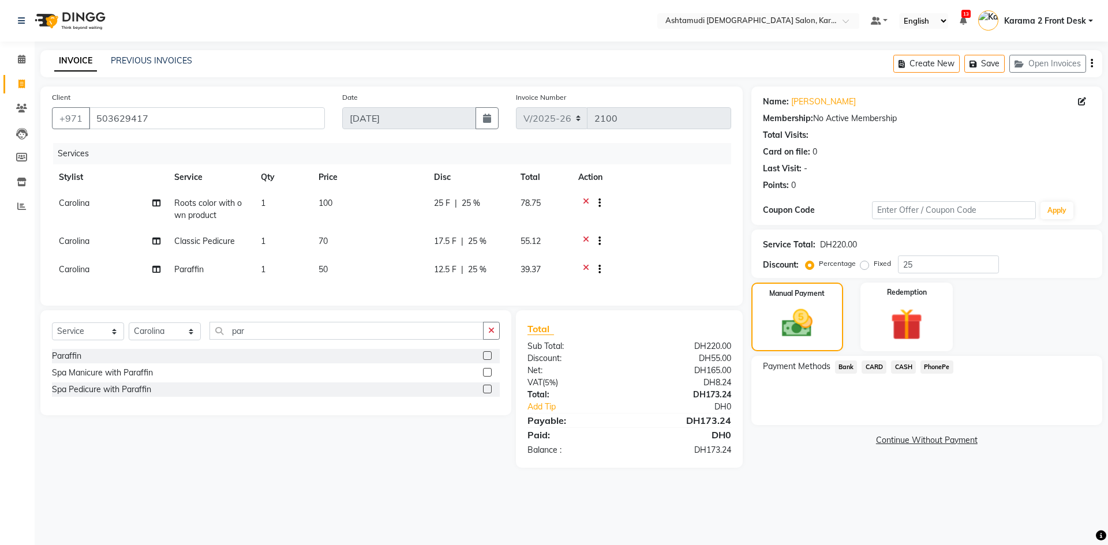
click at [78, 239] on span "Carolina" at bounding box center [74, 241] width 31 height 10
select select "69442"
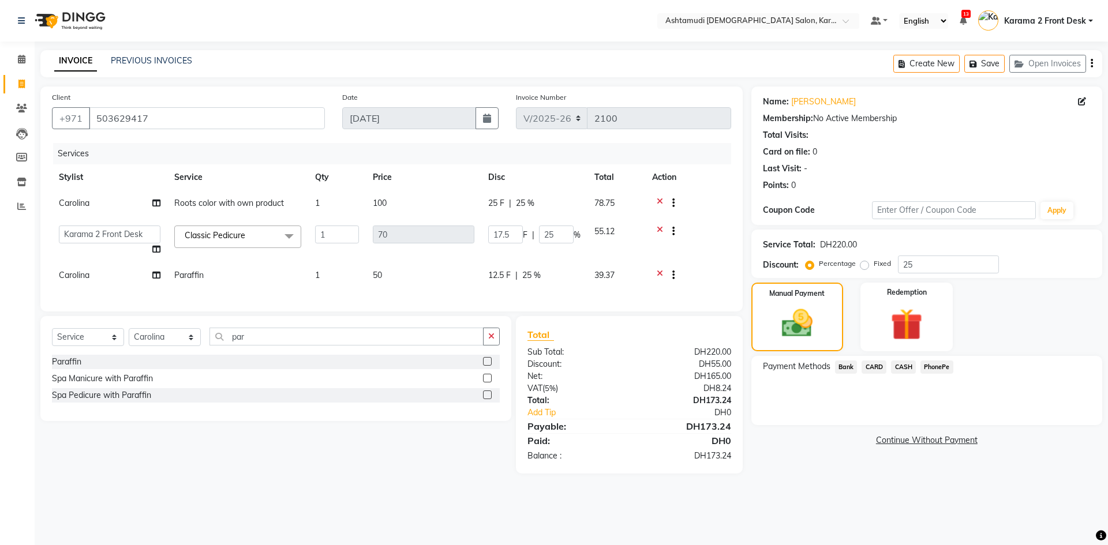
select select "64935"
click at [93, 235] on select "Babitha Carolina Farsana Begum Geeta Jyothi Krishna Karama 2 Front Desk Linda R…" at bounding box center [110, 235] width 102 height 18
select select "64957"
click at [89, 275] on span "Carolina" at bounding box center [74, 275] width 31 height 10
select select "69442"
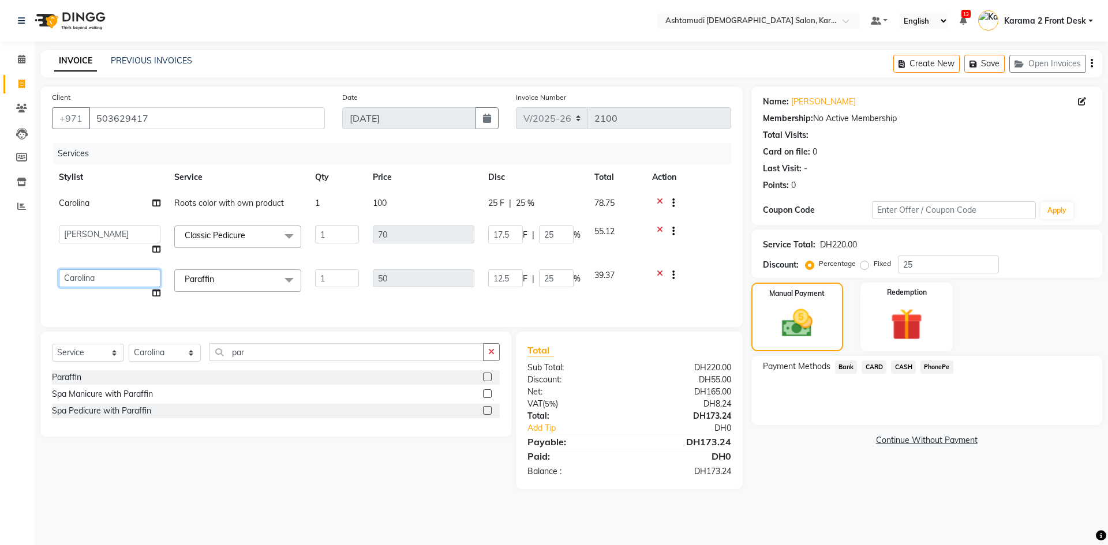
click at [89, 275] on select "Babitha Carolina Farsana Begum Geeta Jyothi Krishna Karama 2 Front Desk Linda R…" at bounding box center [110, 278] width 102 height 18
select select "64957"
click at [879, 367] on span "CARD" at bounding box center [873, 367] width 25 height 13
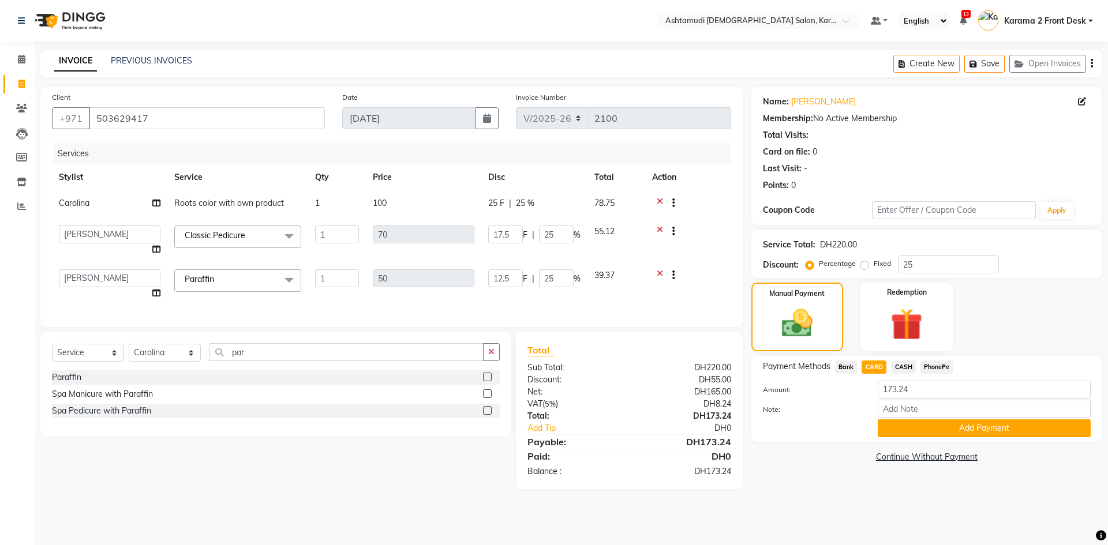
click at [906, 364] on span "CASH" at bounding box center [903, 367] width 25 height 13
click at [901, 406] on input "Note:" at bounding box center [984, 409] width 213 height 18
type input "swathy"
click at [916, 429] on button "Add Payment" at bounding box center [984, 428] width 213 height 18
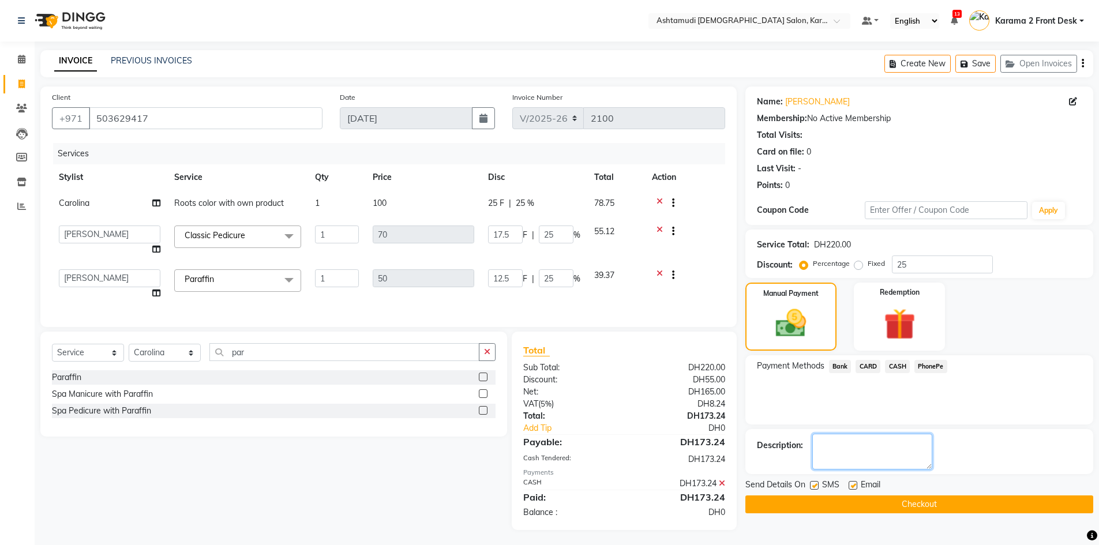
click at [874, 445] on textarea at bounding box center [872, 452] width 120 height 36
click at [856, 485] on label at bounding box center [853, 485] width 9 height 9
click at [856, 485] on input "checkbox" at bounding box center [853, 486] width 8 height 8
checkbox input "false"
click at [815, 484] on label at bounding box center [814, 485] width 9 height 9
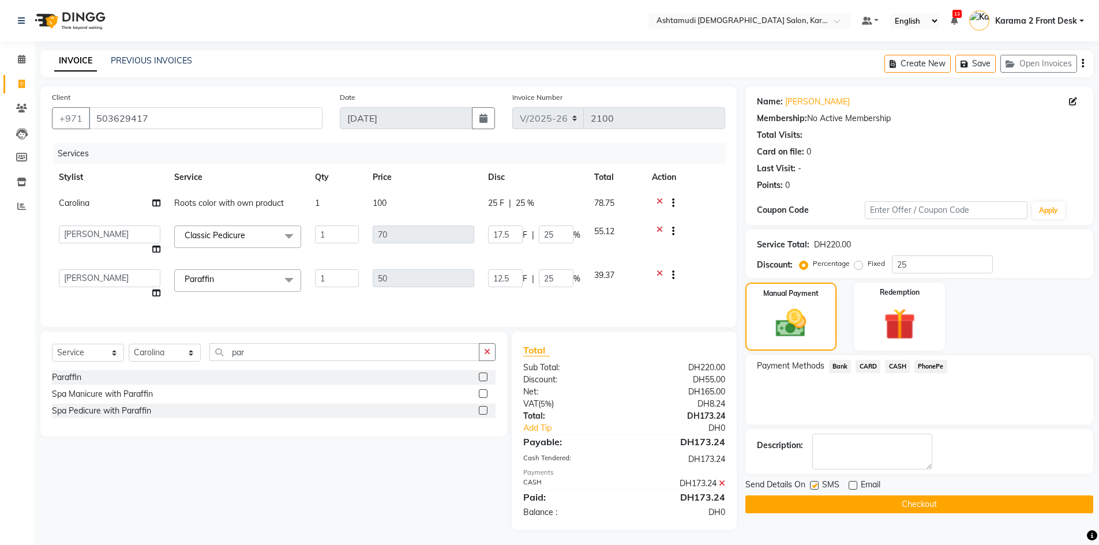
click at [815, 484] on input "checkbox" at bounding box center [814, 486] width 8 height 8
checkbox input "false"
click at [850, 453] on textarea at bounding box center [872, 452] width 120 height 36
click at [848, 500] on button "Checkout" at bounding box center [919, 505] width 348 height 18
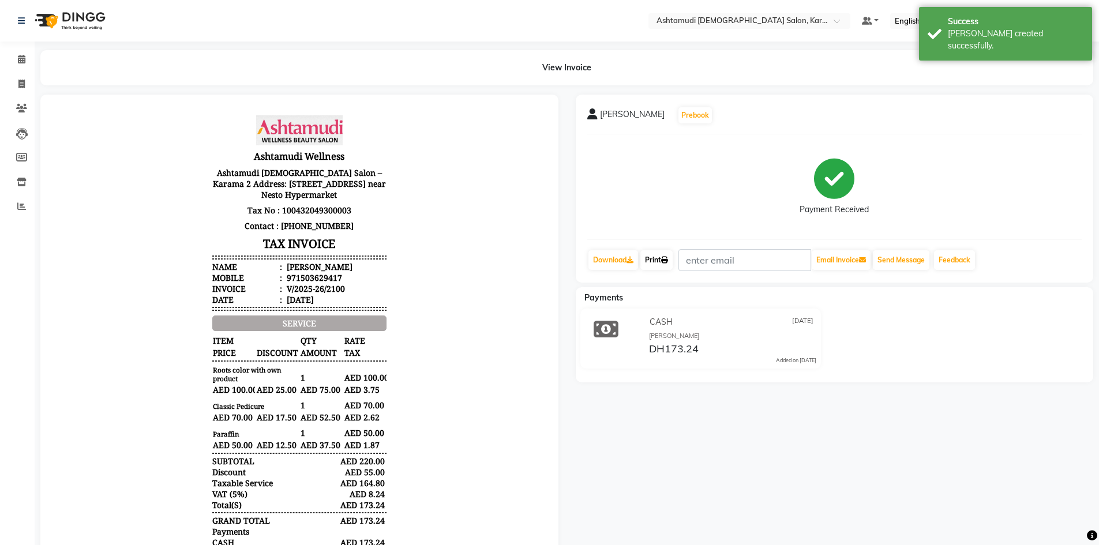
click at [659, 264] on link "Print" at bounding box center [656, 260] width 32 height 20
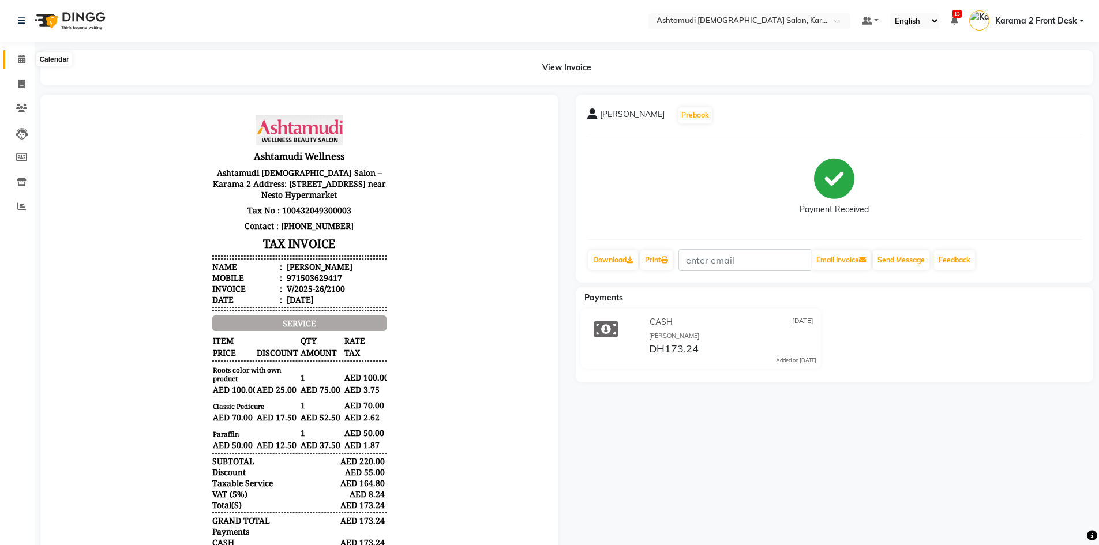
drag, startPoint x: 16, startPoint y: 62, endPoint x: 23, endPoint y: 38, distance: 25.0
click at [16, 62] on span at bounding box center [22, 59] width 20 height 13
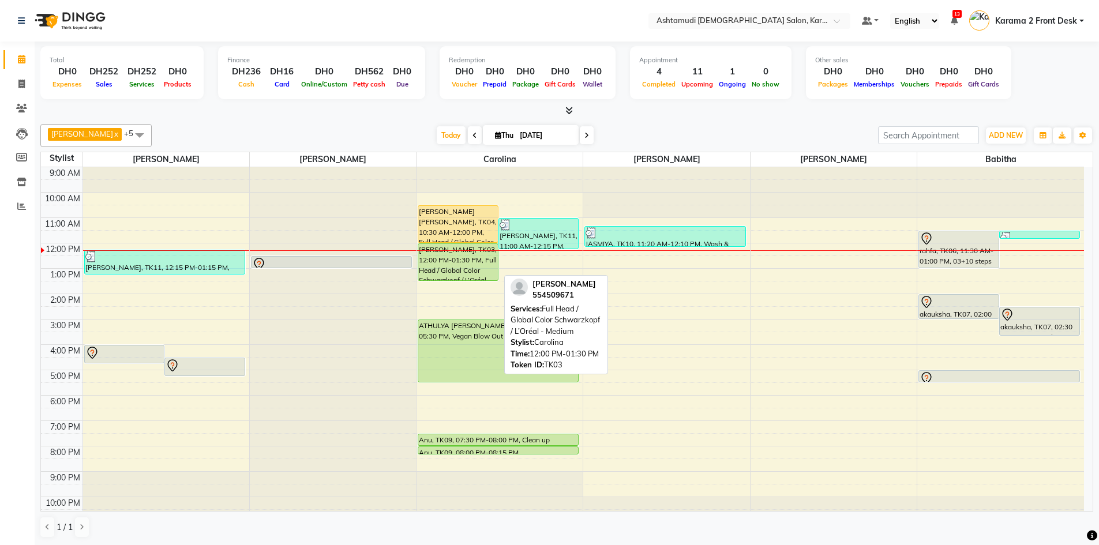
click at [444, 262] on div "[PERSON_NAME], TK03, 12:00 PM-01:30 PM, Full Head / Global Color Schwarzkopf / …" at bounding box center [458, 262] width 80 height 36
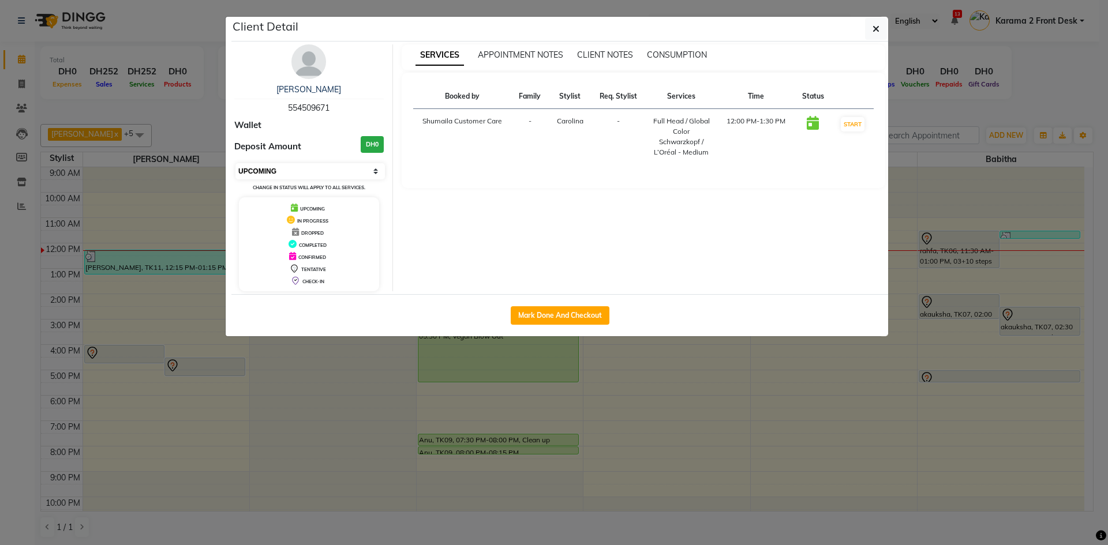
drag, startPoint x: 348, startPoint y: 175, endPoint x: 343, endPoint y: 176, distance: 5.8
click at [348, 175] on select "Select IN SERVICE CONFIRMED TENTATIVE CHECK IN MARK DONE DROPPED UPCOMING" at bounding box center [309, 171] width 149 height 16
select select "1"
click at [235, 163] on select "Select IN SERVICE CONFIRMED TENTATIVE CHECK IN MARK DONE DROPPED UPCOMING" at bounding box center [309, 171] width 149 height 16
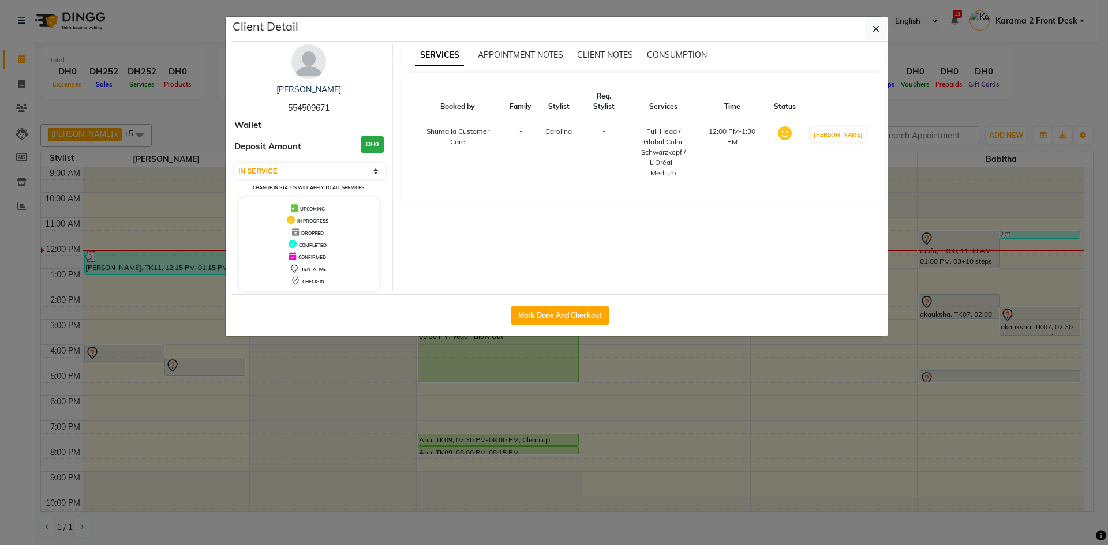
click at [910, 13] on ngb-modal-window "Client Detail Irine Maria 554509671 Wallet Deposit Amount DH0 Select IN SERVICE…" at bounding box center [554, 272] width 1108 height 545
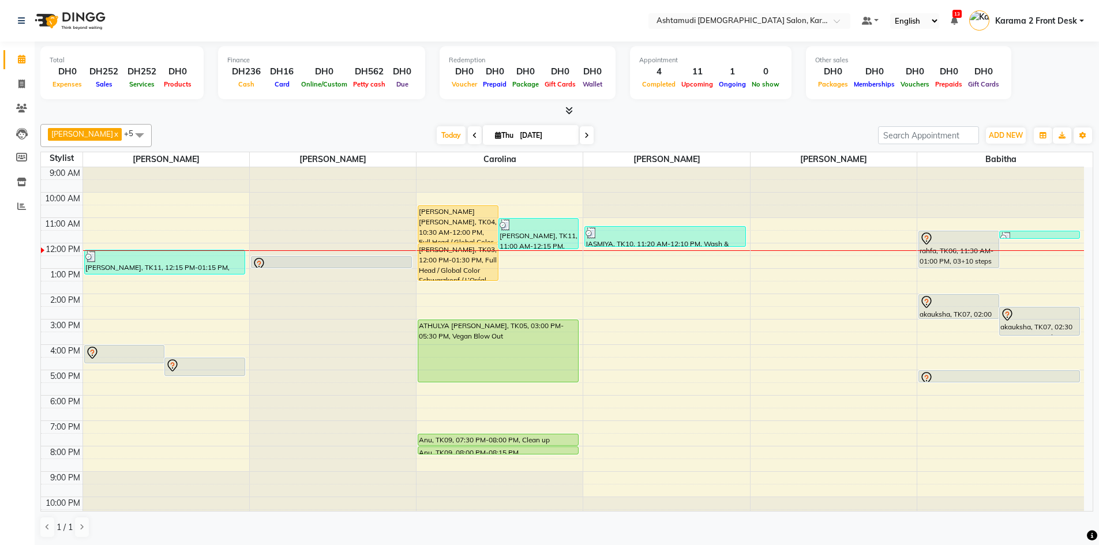
click at [837, 123] on div "Suganya Devi x [PERSON_NAME] x [PERSON_NAME] x [PERSON_NAME] x Carolina x Babit…" at bounding box center [566, 330] width 1053 height 423
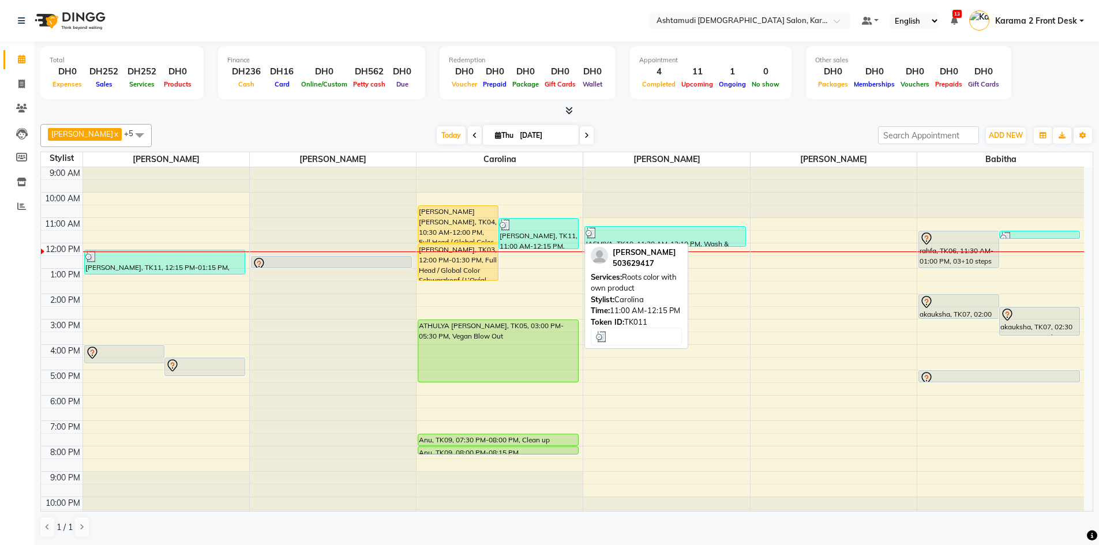
click at [535, 238] on div "maria, TK11, 11:00 AM-12:15 PM, Roots color with own product" at bounding box center [539, 234] width 80 height 30
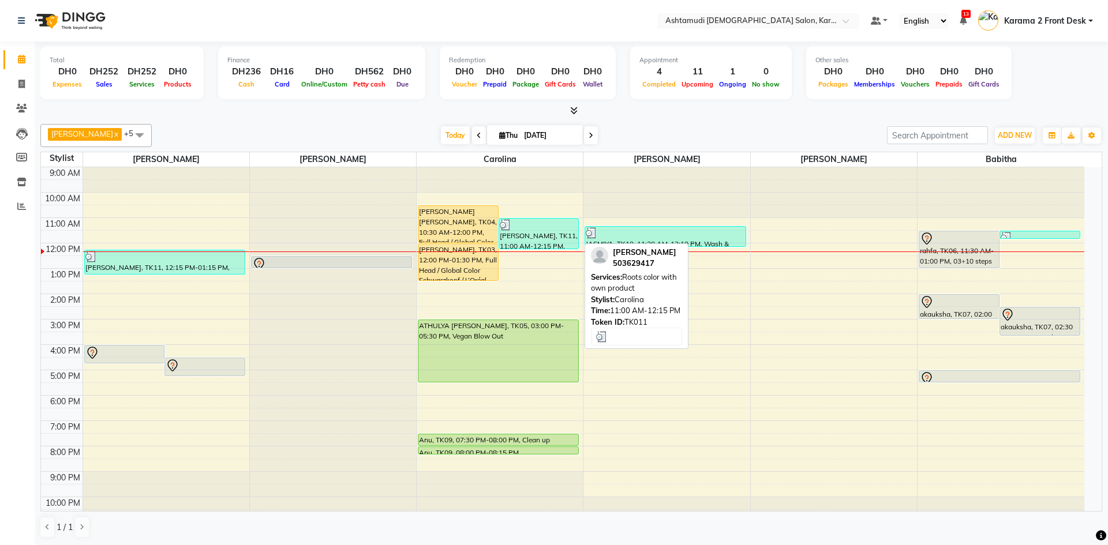
select select "3"
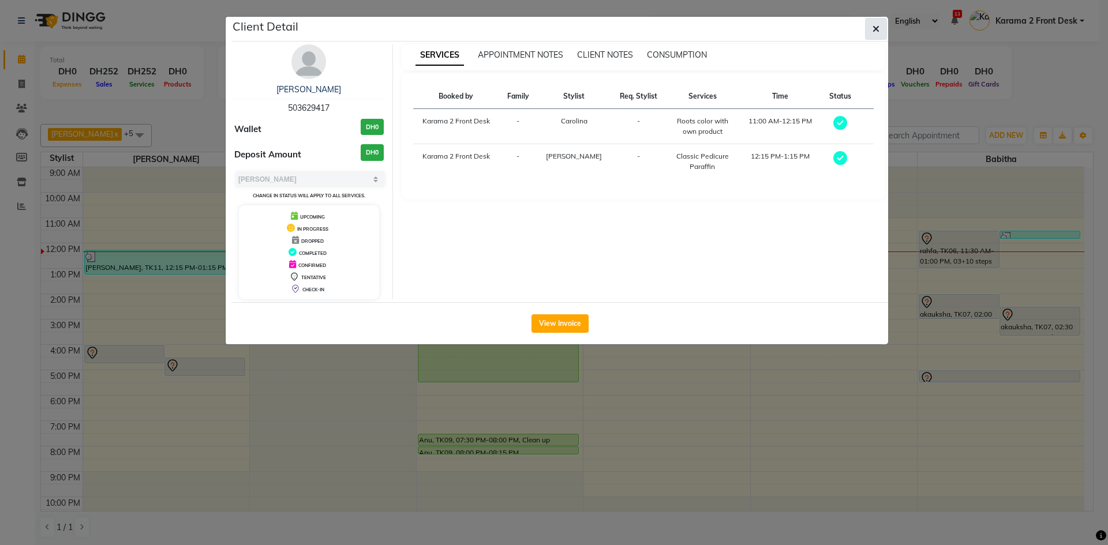
click at [884, 36] on button "button" at bounding box center [876, 29] width 22 height 22
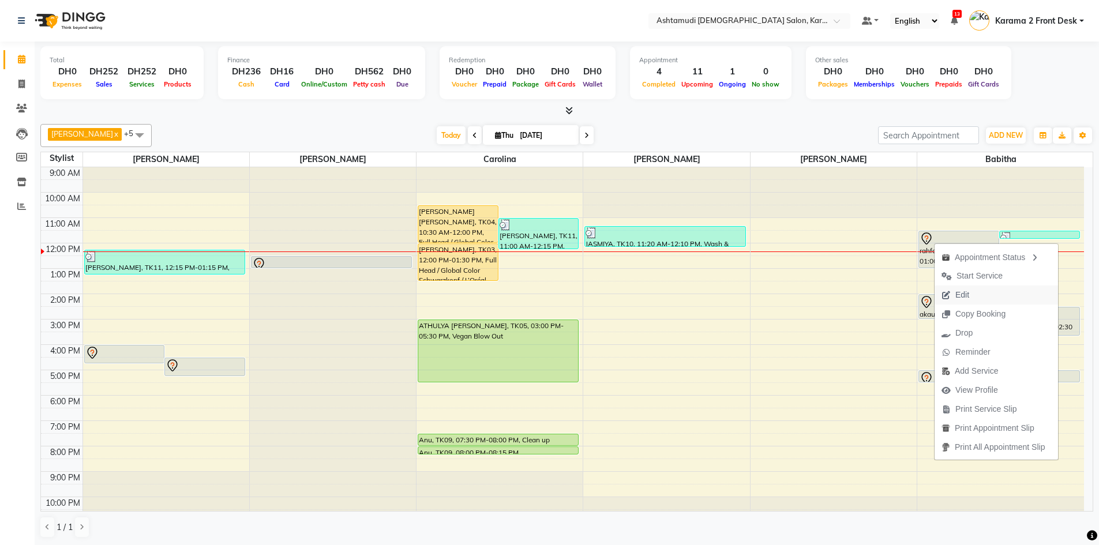
click at [959, 294] on span "Edit" at bounding box center [962, 295] width 14 height 12
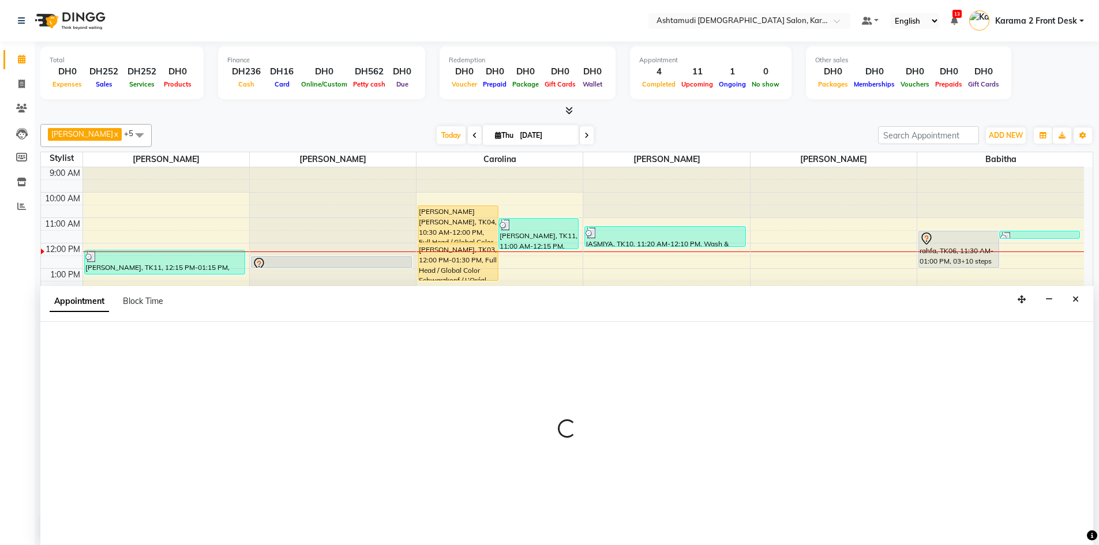
scroll to position [1, 0]
select select "690"
select select "tentative"
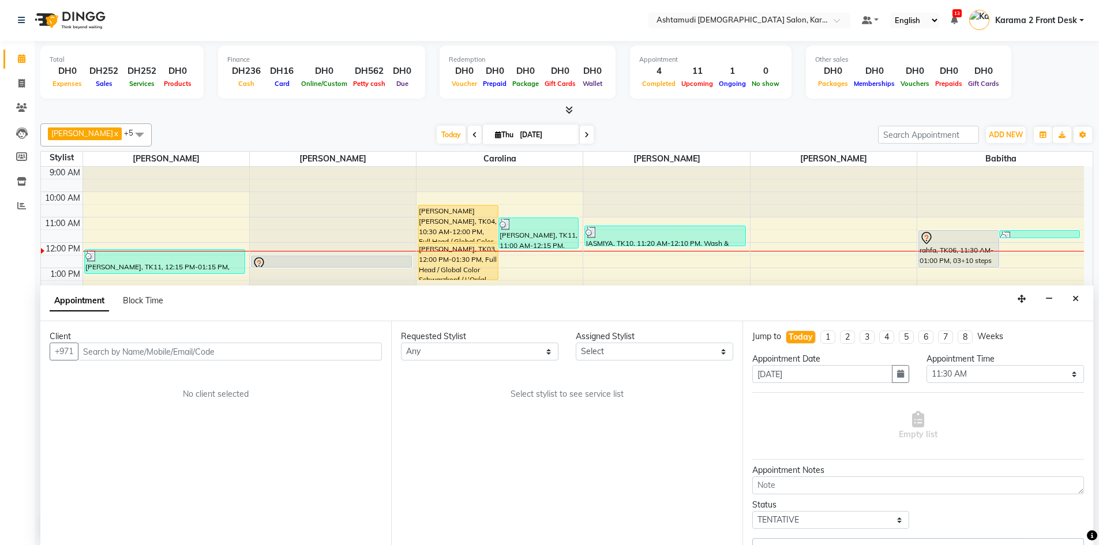
select select "81973"
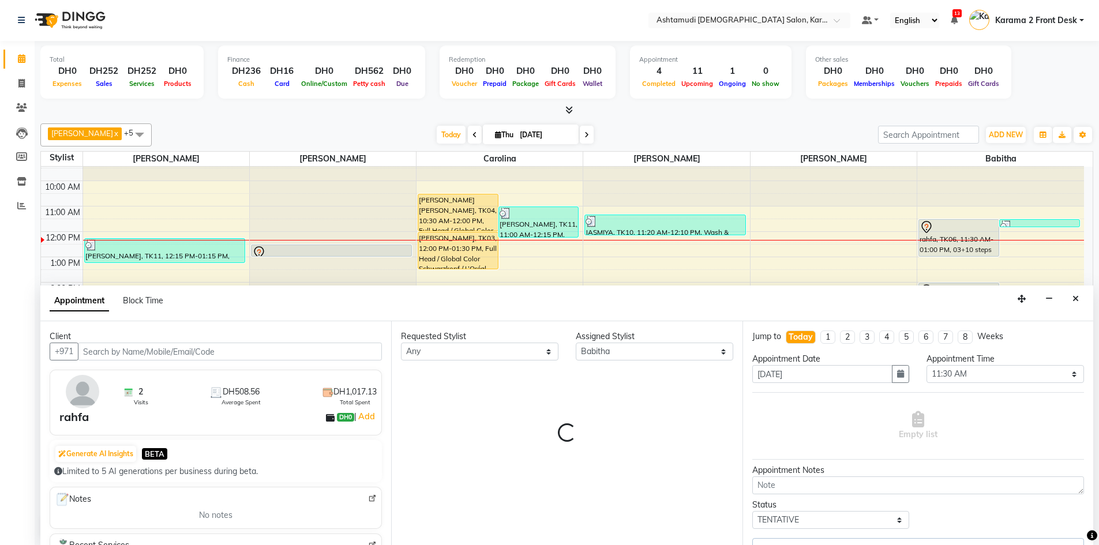
select select "3721"
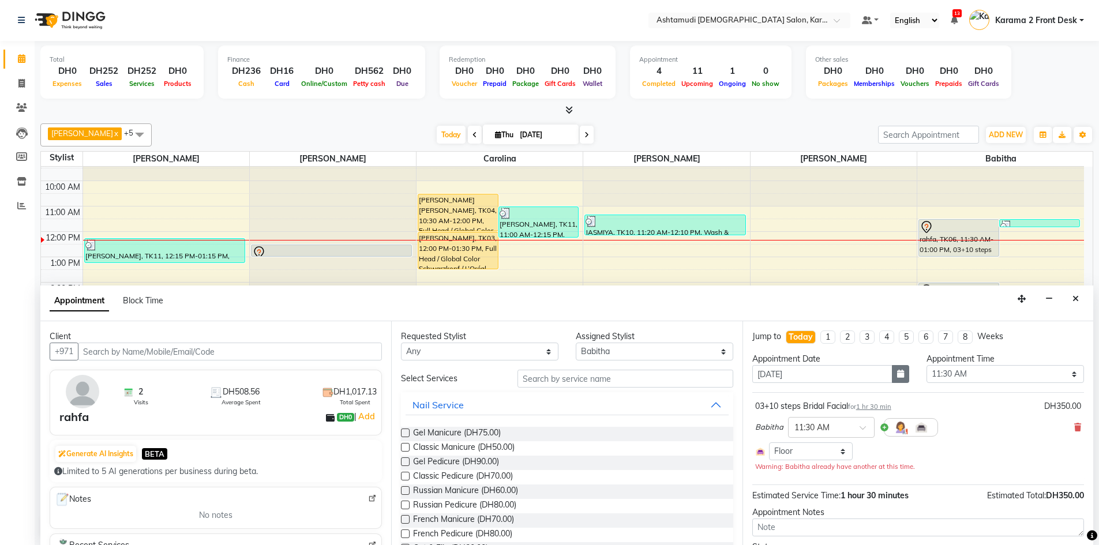
click at [897, 377] on icon "button" at bounding box center [900, 374] width 7 height 8
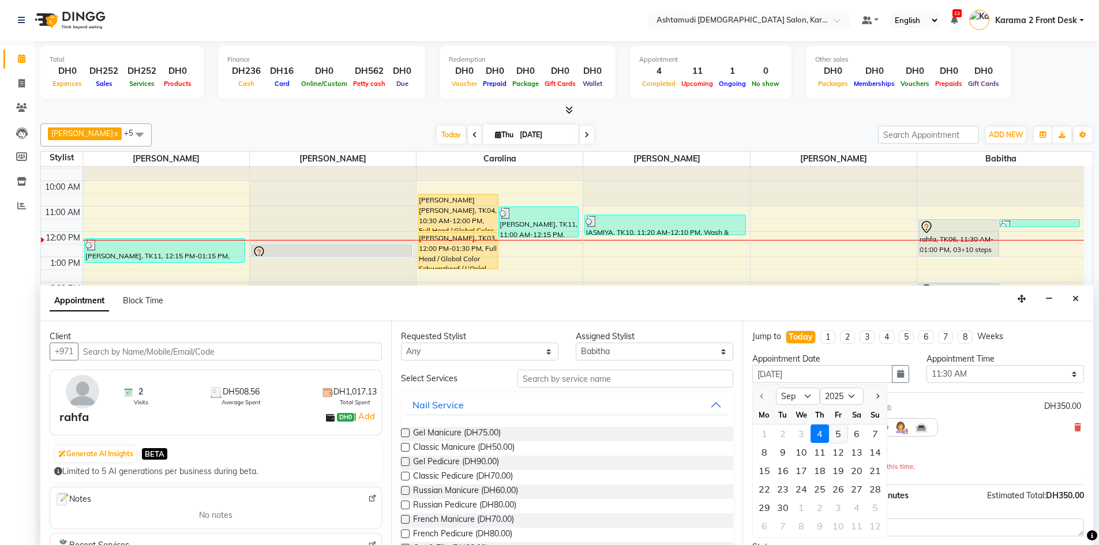
click at [838, 440] on div "5" at bounding box center [838, 434] width 18 height 18
type input "05-09-2025"
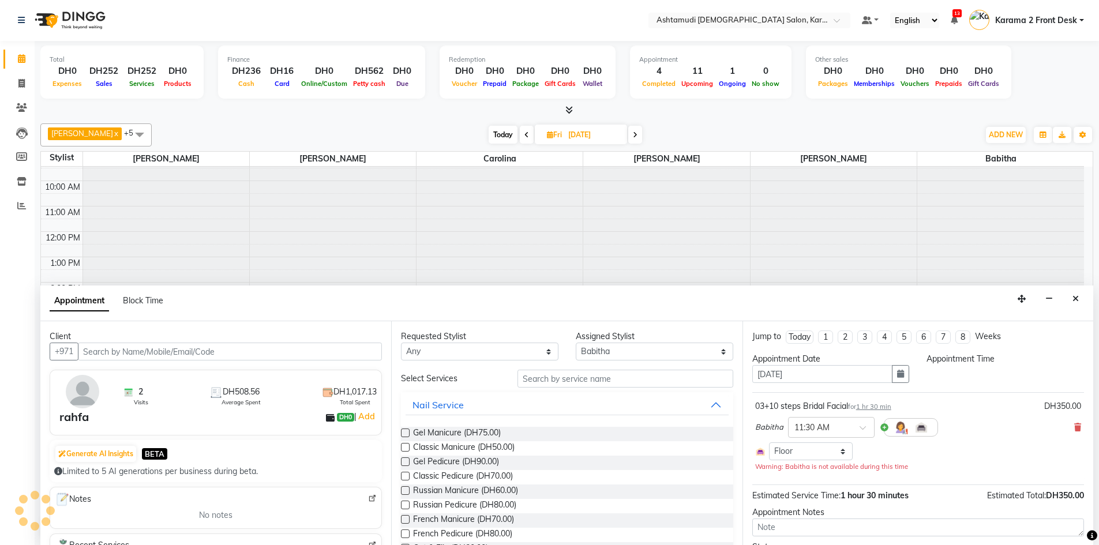
select select "690"
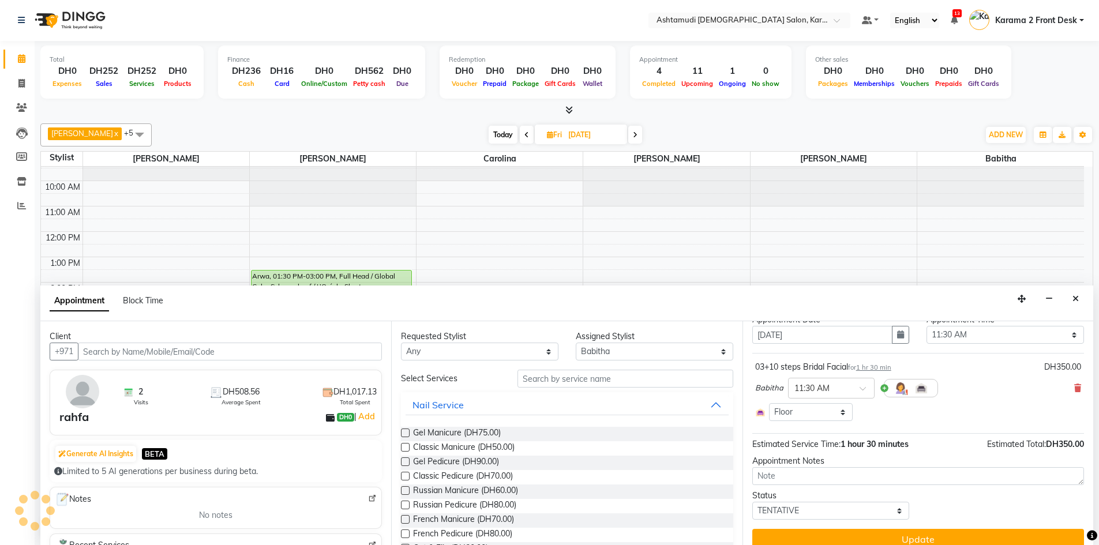
scroll to position [53, 0]
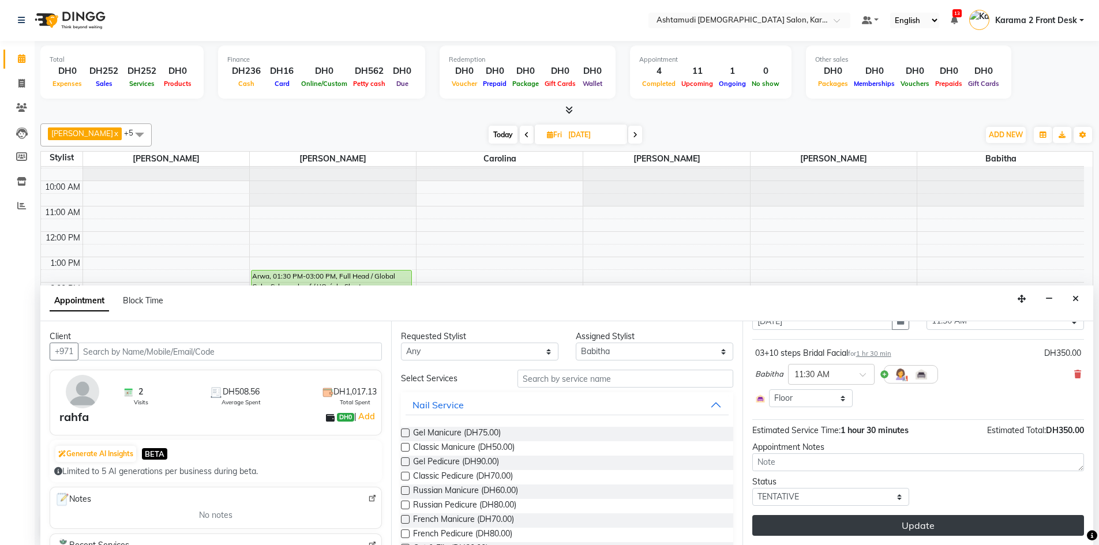
click at [872, 531] on button "Update" at bounding box center [918, 525] width 332 height 21
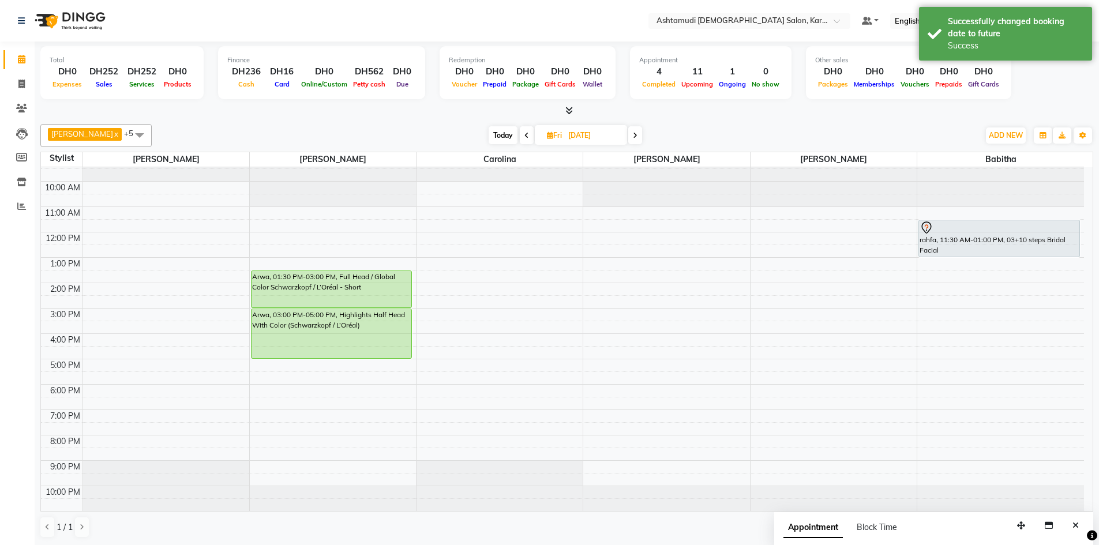
scroll to position [0, 0]
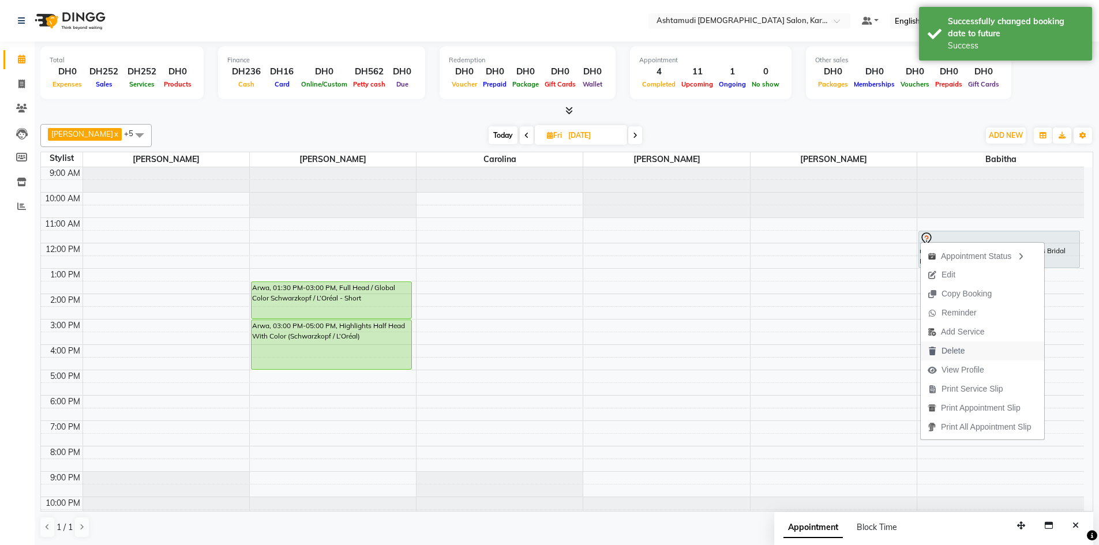
click at [960, 348] on span "Delete" at bounding box center [953, 351] width 23 height 12
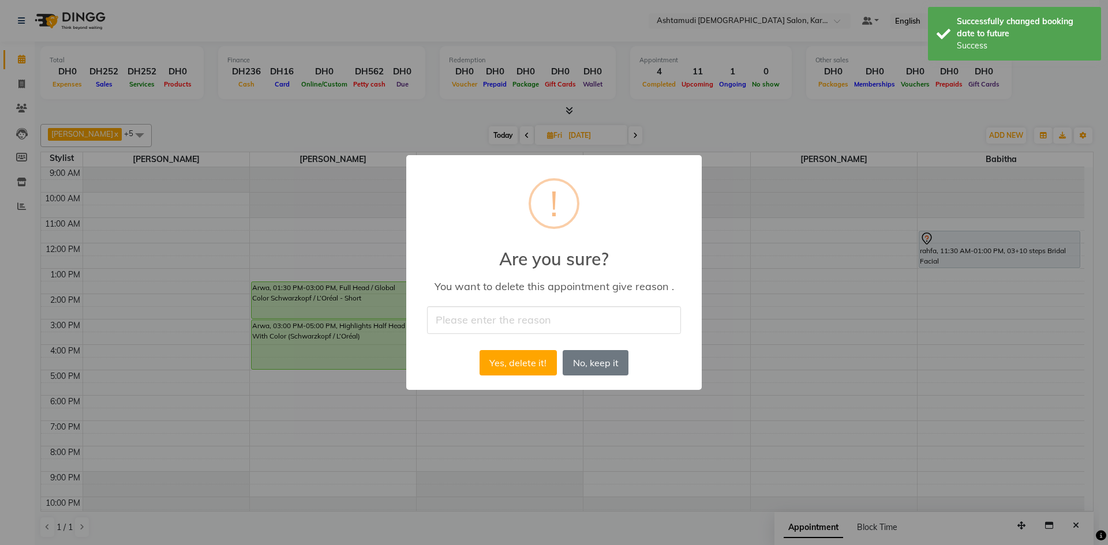
click at [503, 323] on input "text" at bounding box center [554, 319] width 254 height 27
type input "re-schedule"
click at [510, 367] on button "Yes, delete it!" at bounding box center [517, 362] width 77 height 25
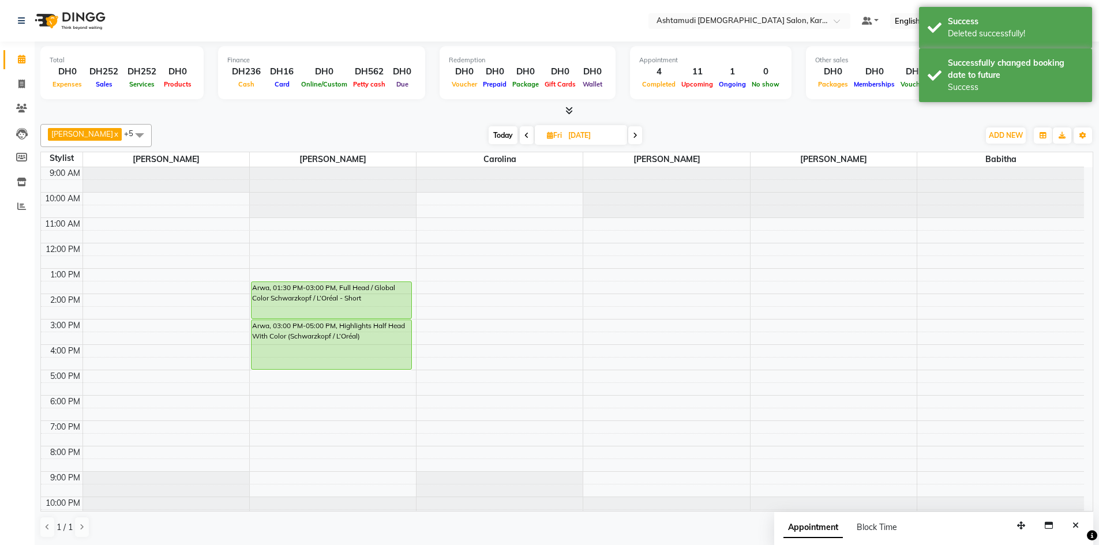
click at [497, 134] on span "Today" at bounding box center [503, 135] width 29 height 18
type input "[DATE]"
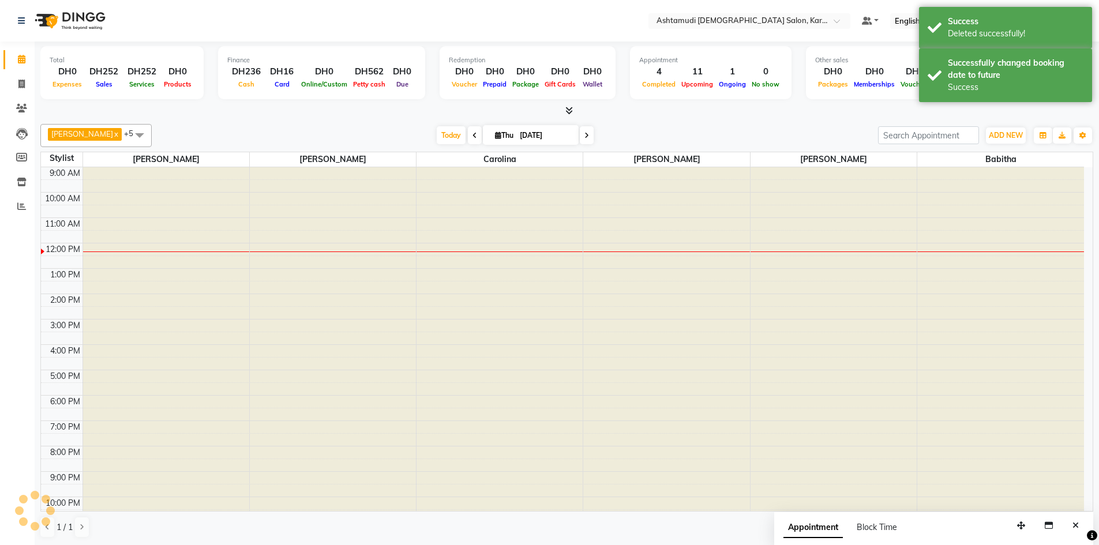
scroll to position [11, 0]
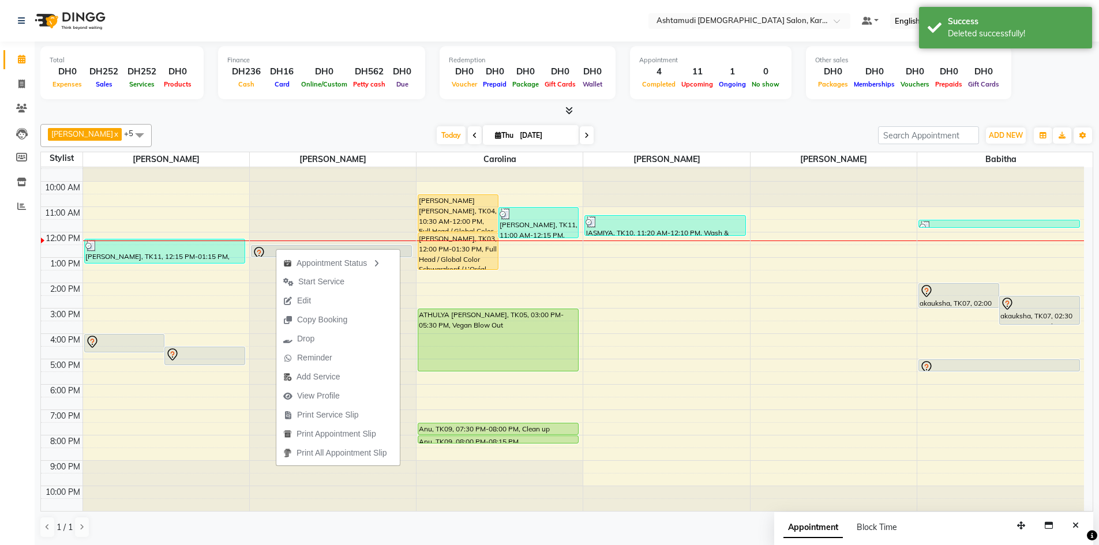
drag, startPoint x: 295, startPoint y: 114, endPoint x: 315, endPoint y: 115, distance: 20.2
click at [295, 114] on div at bounding box center [566, 111] width 1053 height 12
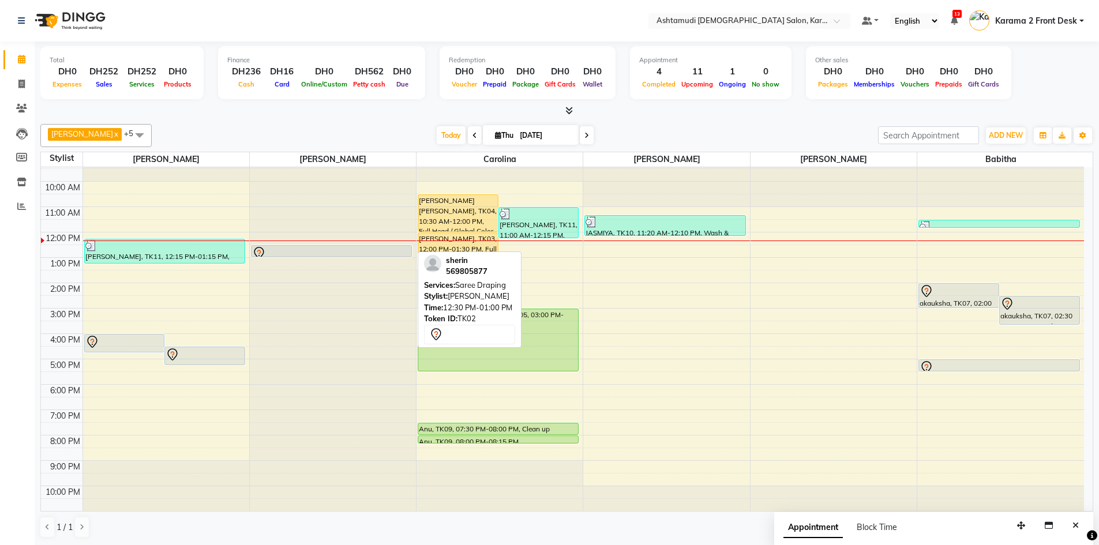
click at [391, 252] on div at bounding box center [331, 253] width 159 height 14
select select "7"
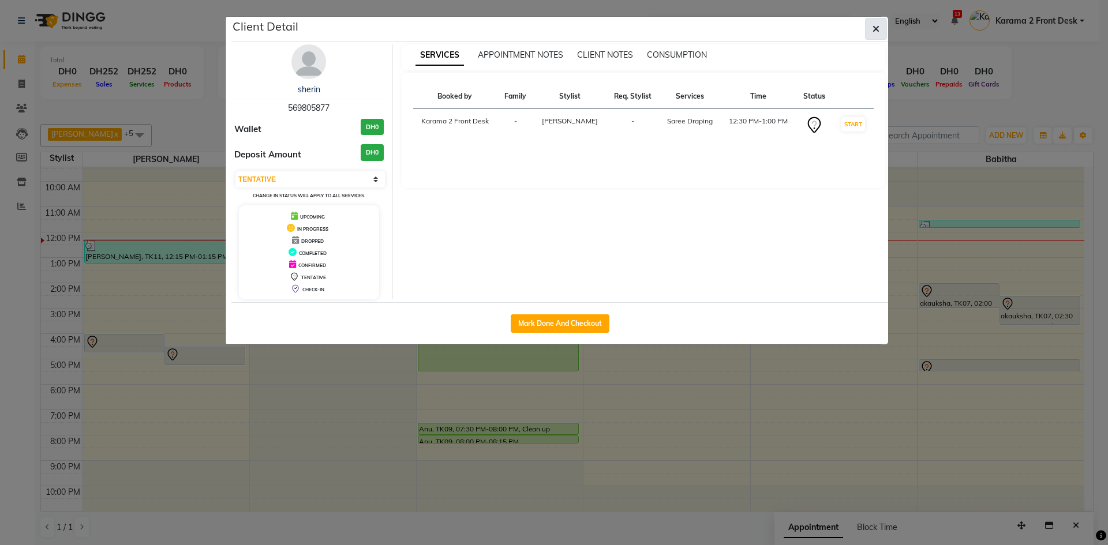
click at [873, 20] on button "button" at bounding box center [876, 29] width 22 height 22
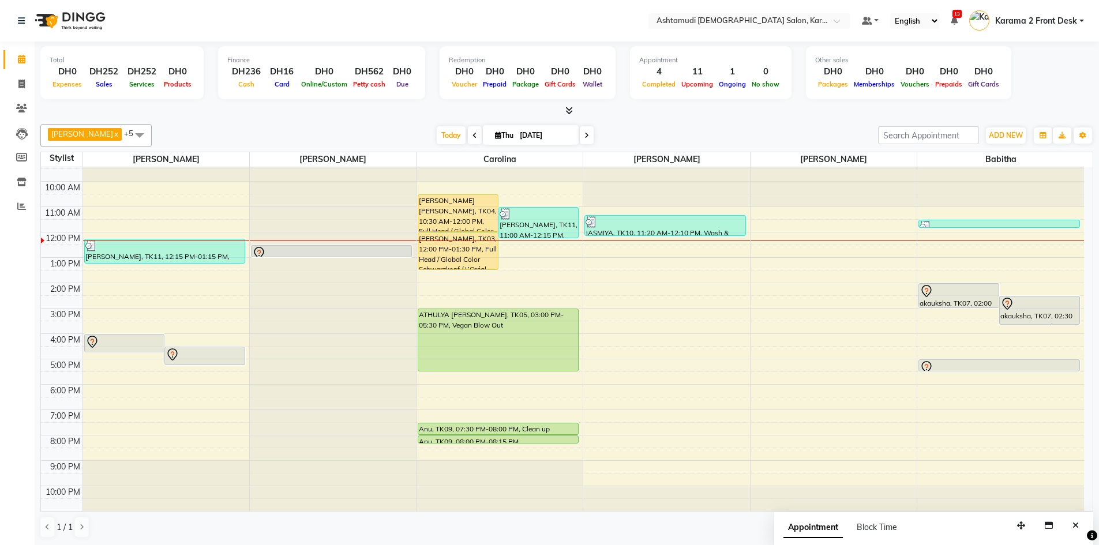
click at [518, 133] on input "[DATE]" at bounding box center [545, 135] width 58 height 17
select select "9"
select select "2025"
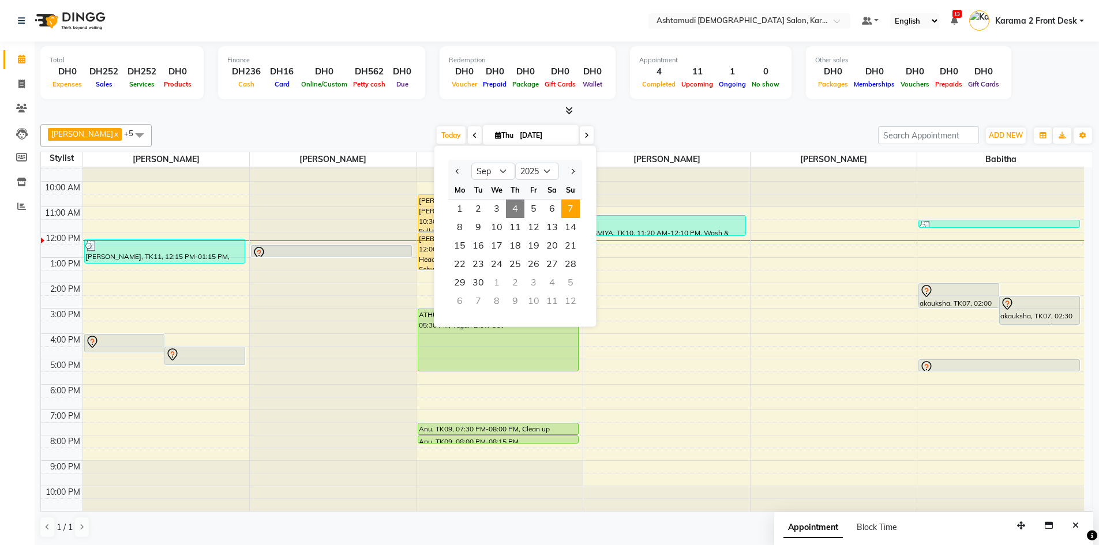
click at [574, 209] on span "7" at bounding box center [570, 209] width 18 height 18
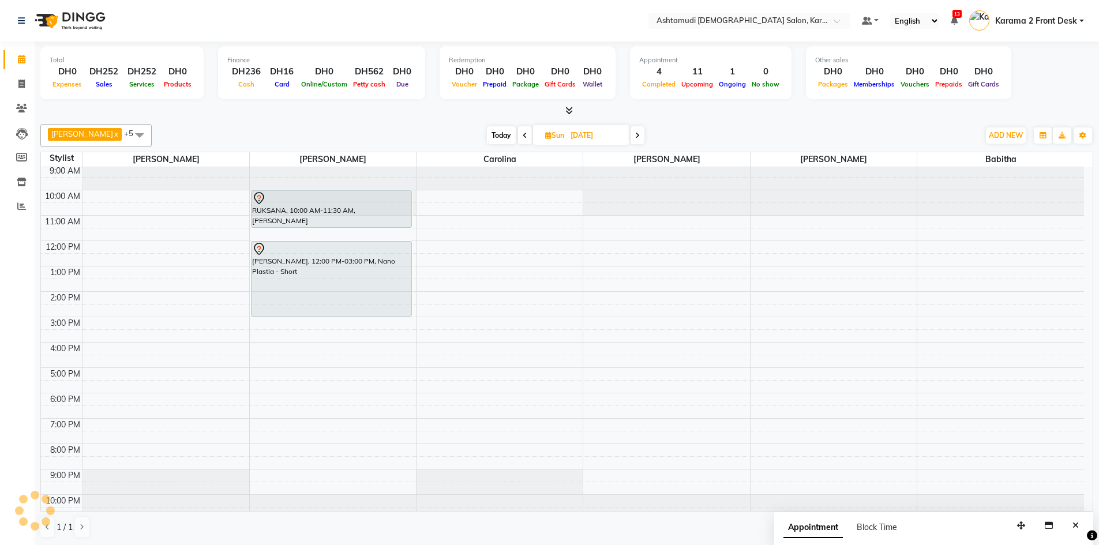
scroll to position [0, 0]
click at [498, 138] on span "Today" at bounding box center [501, 135] width 29 height 18
type input "[DATE]"
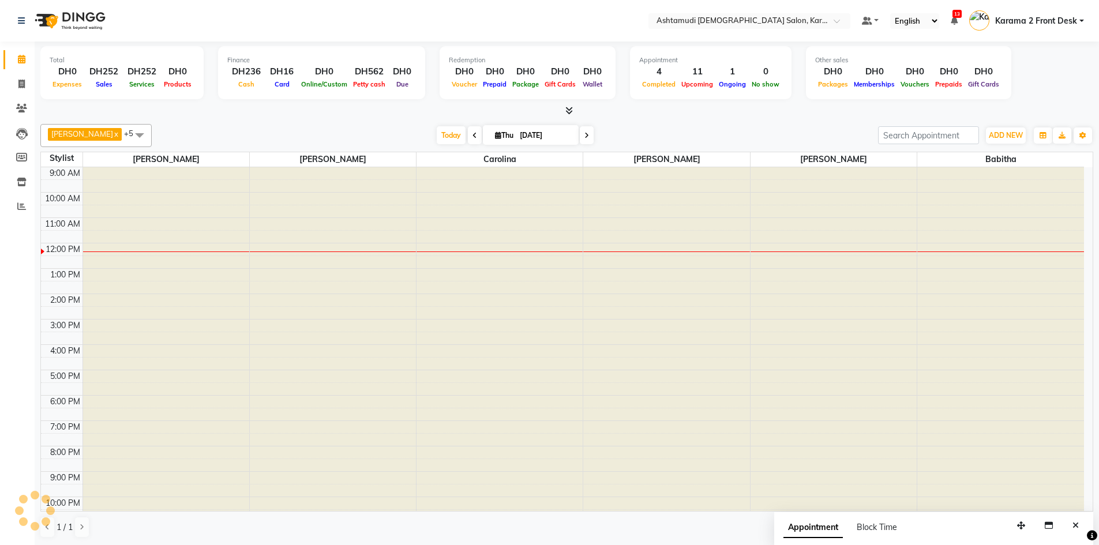
scroll to position [11, 0]
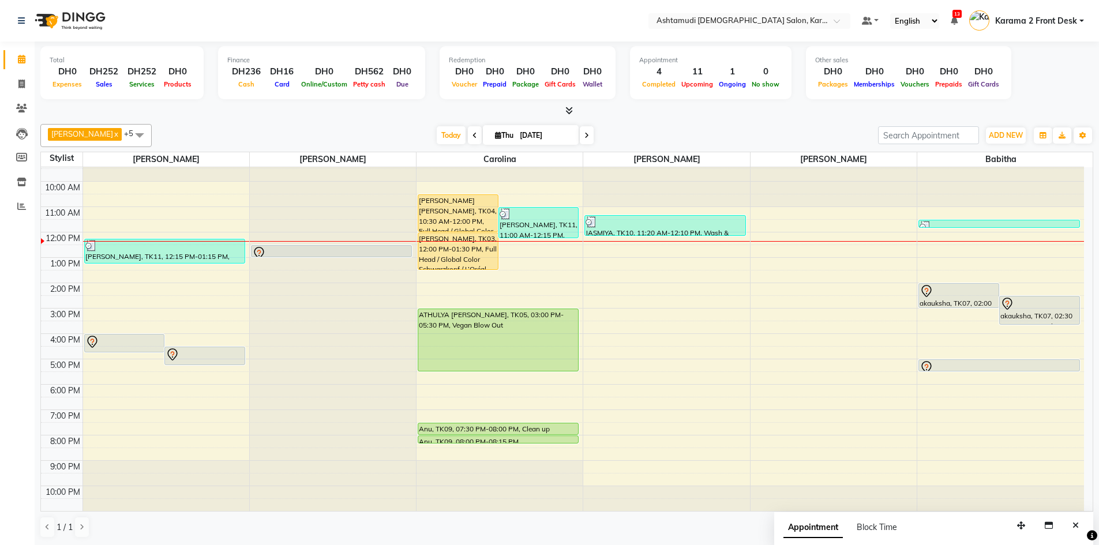
click at [669, 134] on div "Today Thu 04-09-2025" at bounding box center [515, 135] width 715 height 17
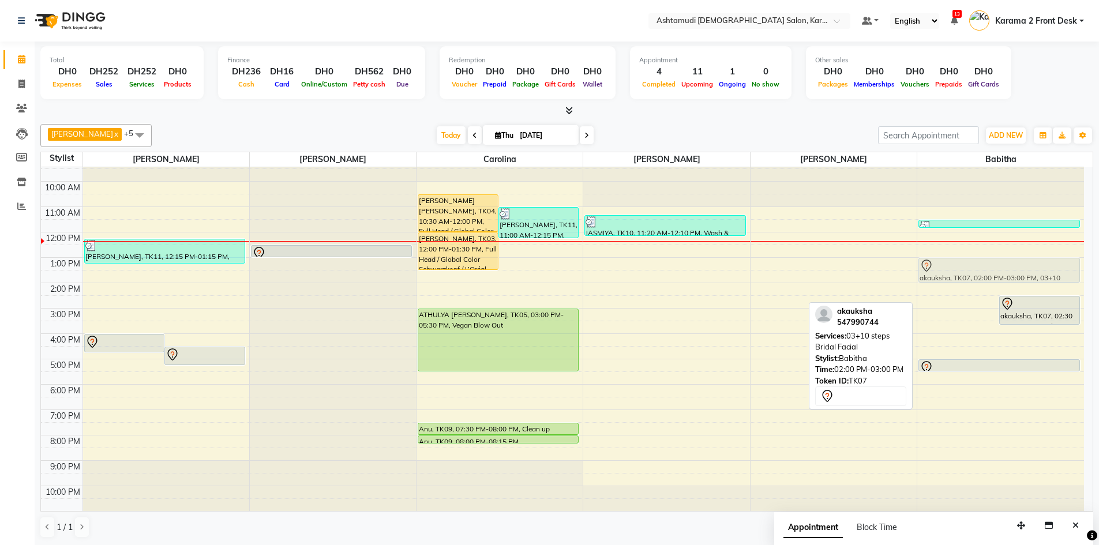
drag, startPoint x: 944, startPoint y: 295, endPoint x: 938, endPoint y: 274, distance: 22.1
click at [938, 274] on div "akauksha, TK07, 02:00 PM-03:00 PM, 03+10 steps Bridal Facial akauksha, TK07, 02…" at bounding box center [1000, 333] width 167 height 355
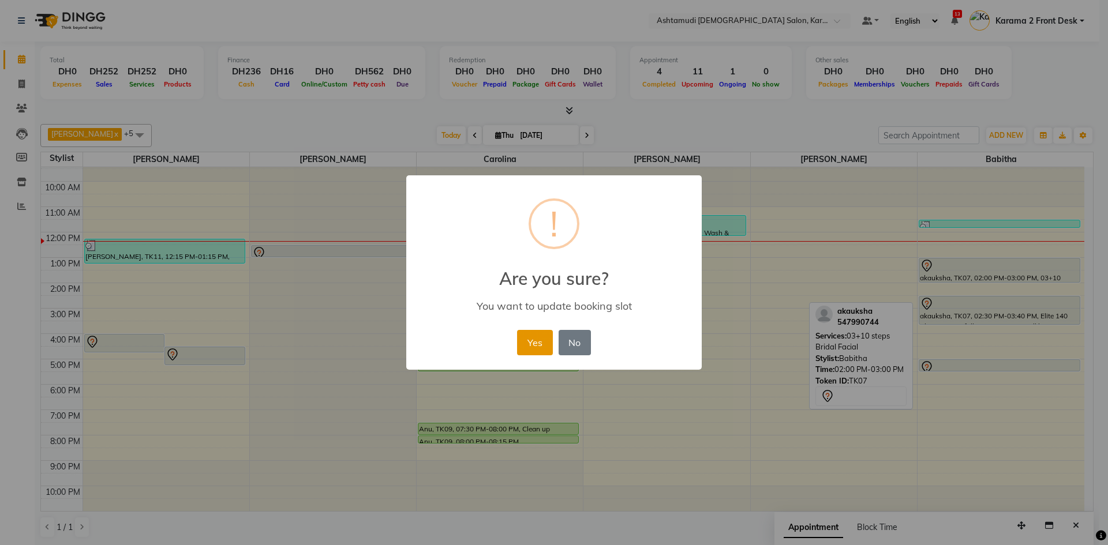
click at [526, 345] on button "Yes" at bounding box center [534, 342] width 35 height 25
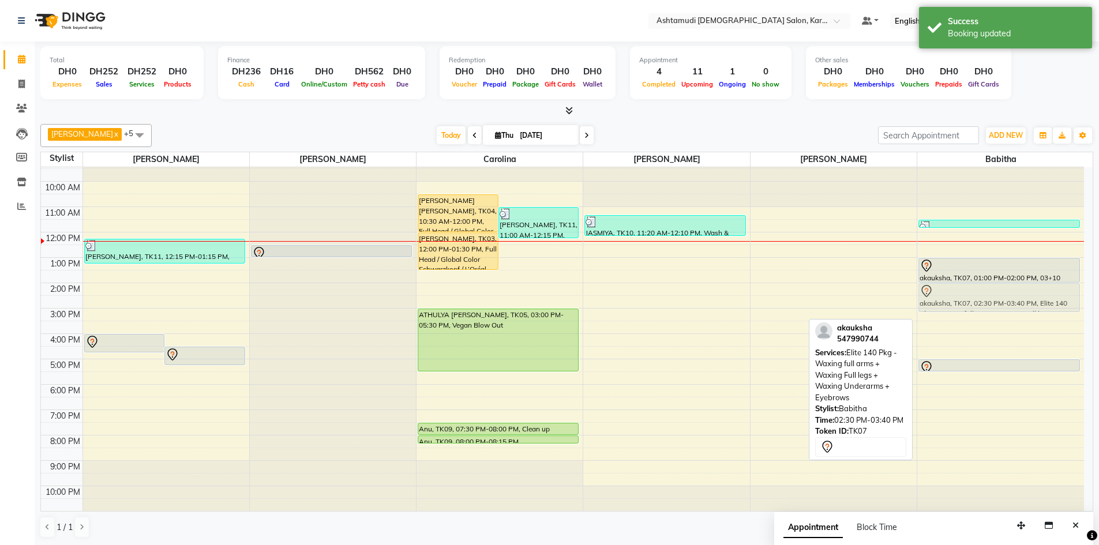
click at [972, 288] on div "Shilpa, TK08, 11:30 AM-11:50 AM, Eyebrow Threading akauksha, TK07, 01:00 PM-02:…" at bounding box center [1000, 333] width 167 height 355
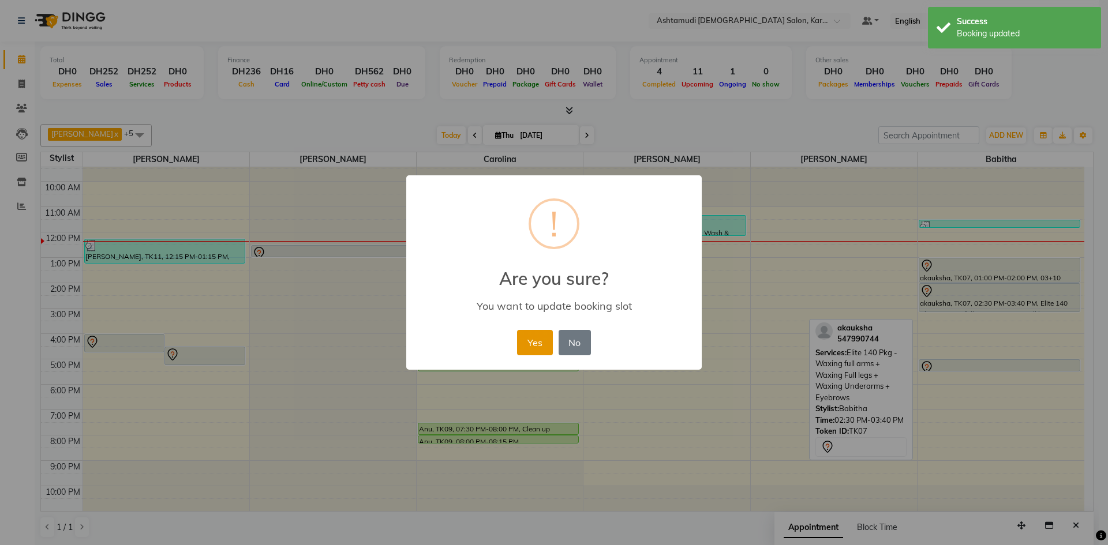
click at [548, 341] on button "Yes" at bounding box center [534, 342] width 35 height 25
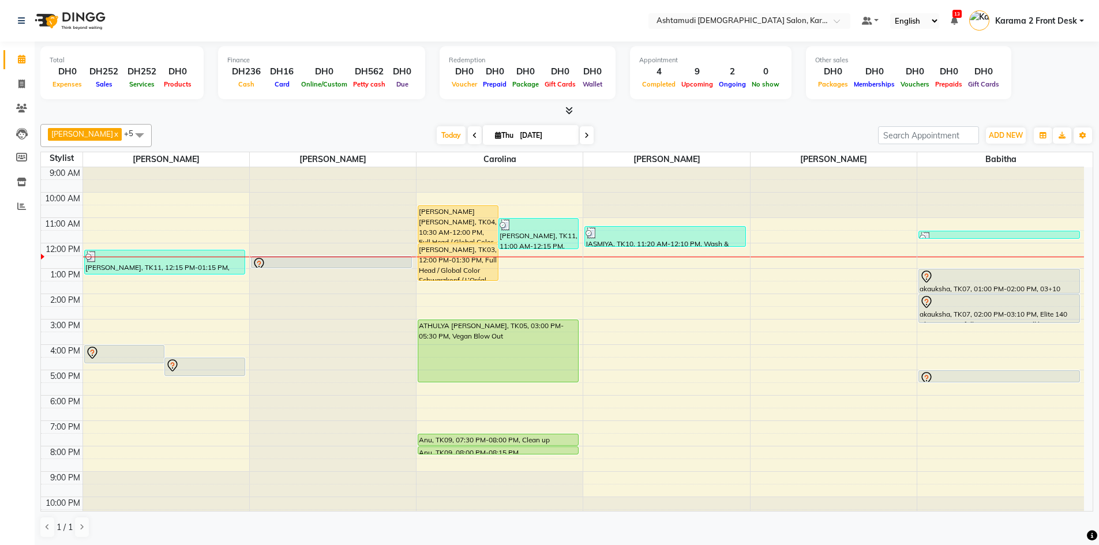
click at [783, 263] on div "9:00 AM 10:00 AM 11:00 AM 12:00 PM 1:00 PM 2:00 PM 3:00 PM 4:00 PM 5:00 PM 6:00…" at bounding box center [562, 344] width 1043 height 355
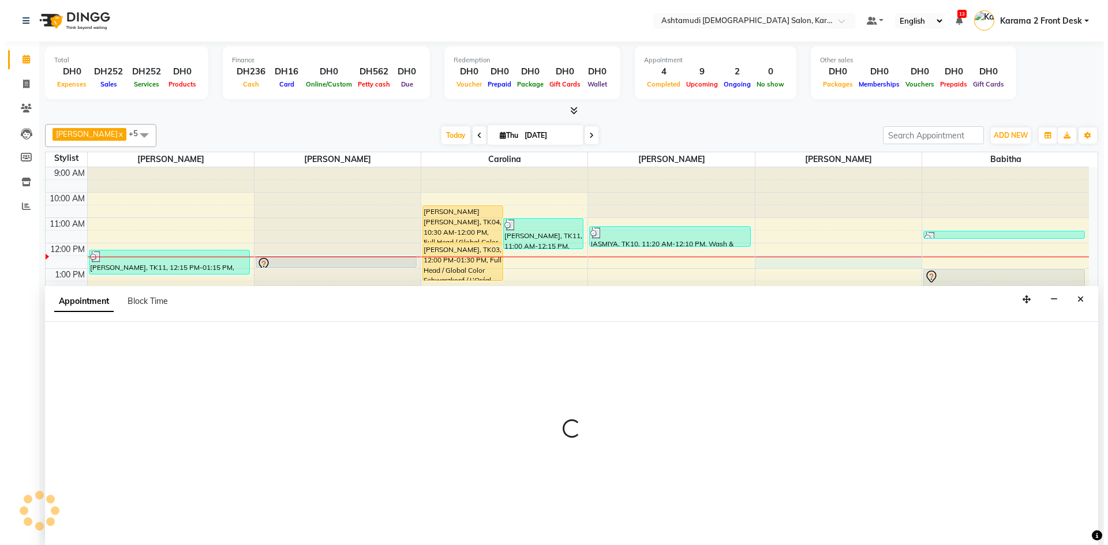
scroll to position [1, 0]
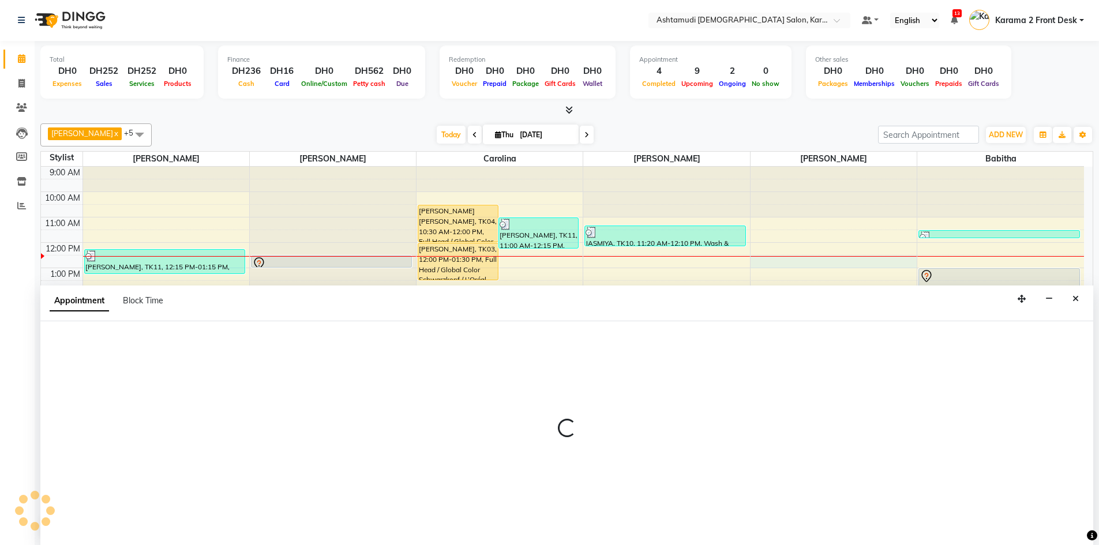
select select "81433"
select select "750"
select select "tentative"
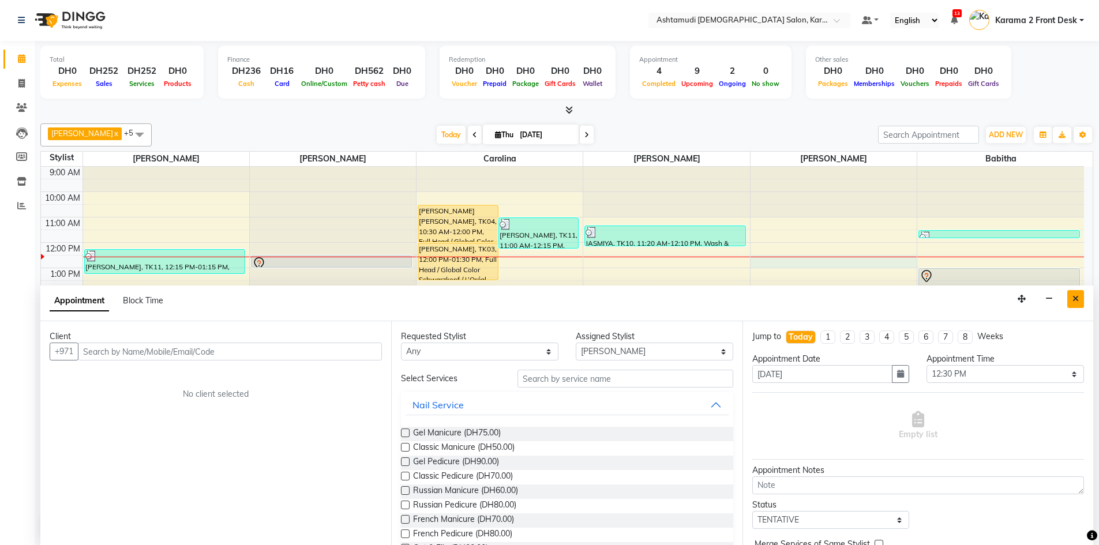
click at [1078, 301] on icon "Close" at bounding box center [1076, 299] width 6 height 8
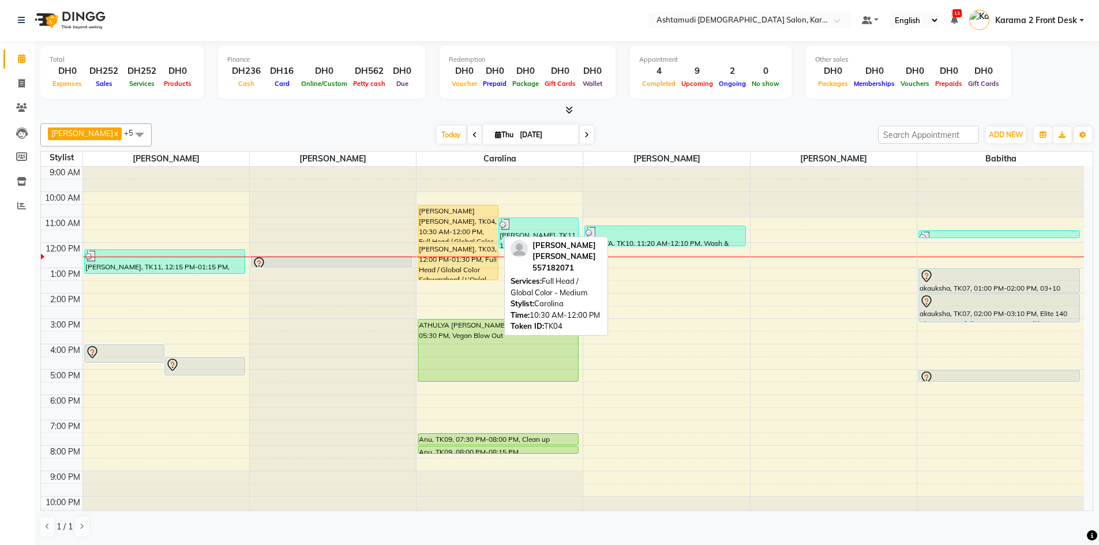
click at [449, 214] on div "[PERSON_NAME] [PERSON_NAME], TK04, 10:30 AM-12:00 PM, Full Head / Global Color …" at bounding box center [458, 223] width 80 height 36
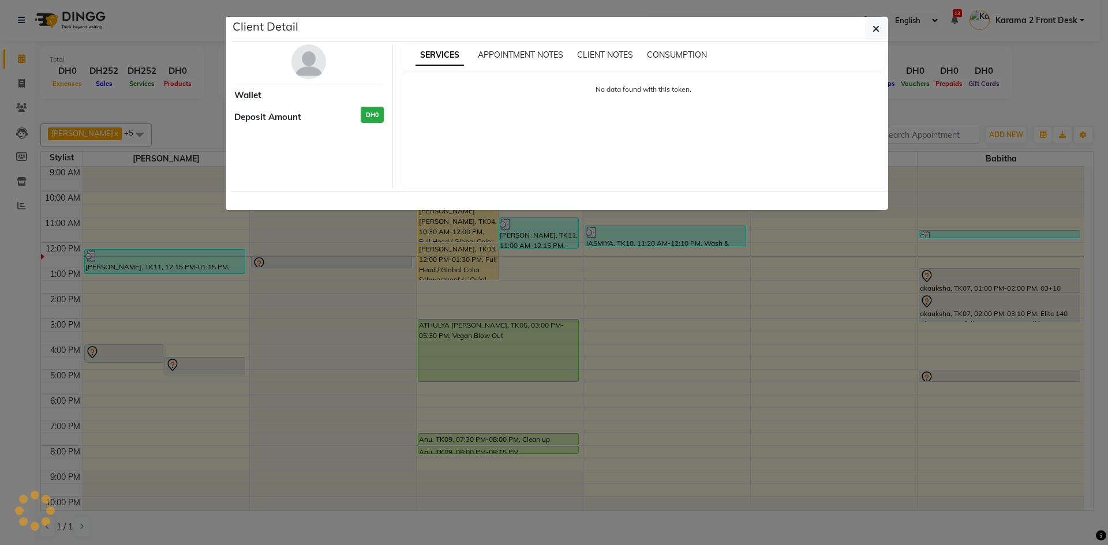
select select "1"
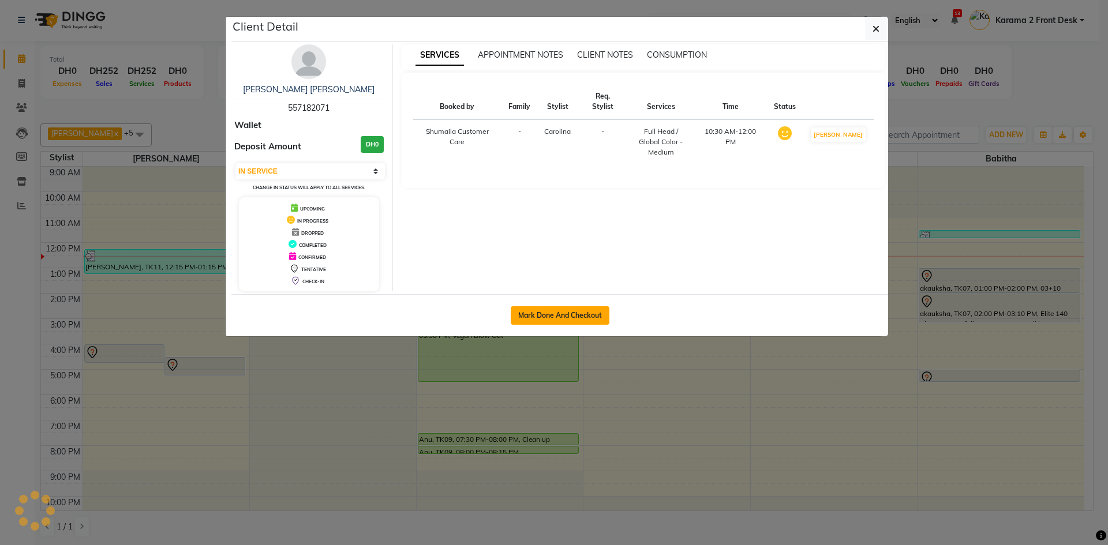
click at [558, 311] on button "Mark Done And Checkout" at bounding box center [560, 315] width 99 height 18
select select "service"
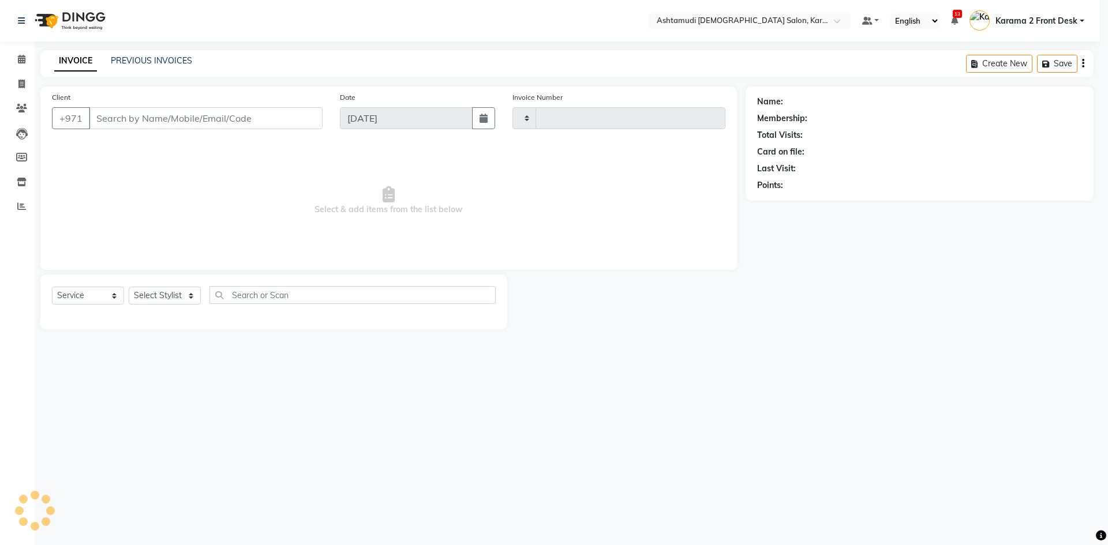
type input "2101"
select select "7424"
type input "557182071"
select select "69442"
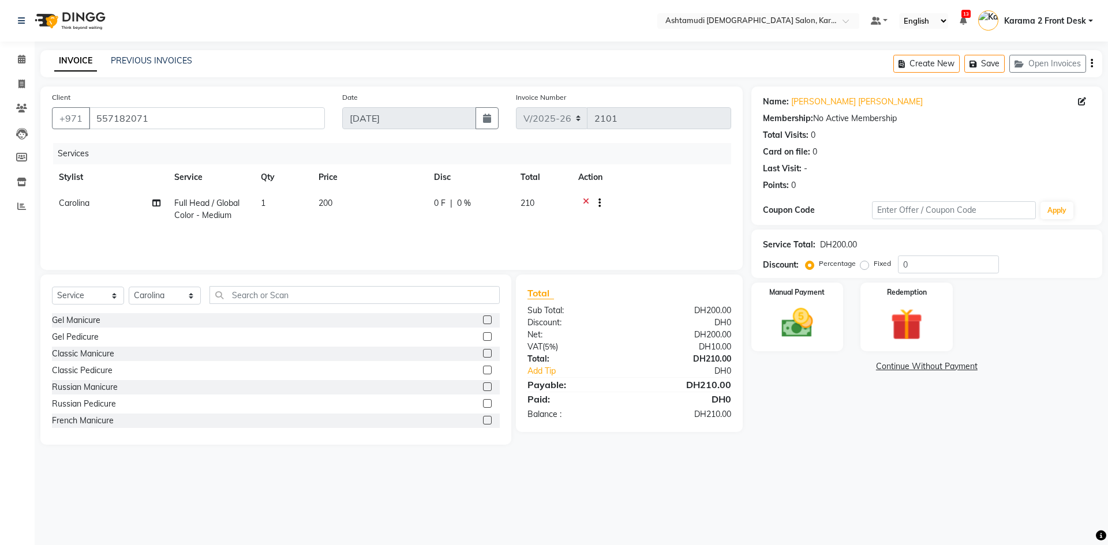
click at [584, 203] on icon at bounding box center [586, 204] width 6 height 14
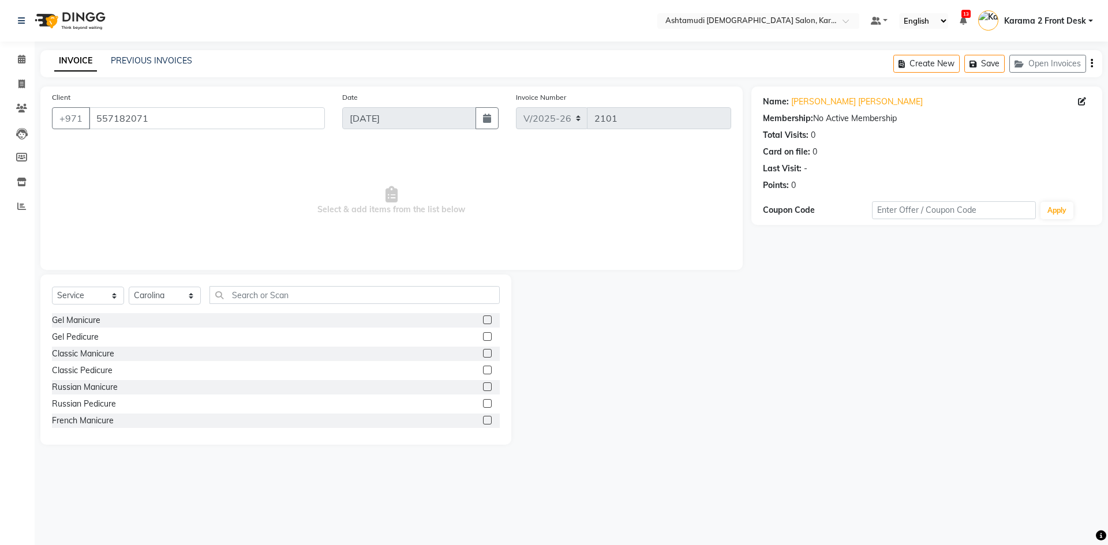
click at [305, 282] on div "Select Service Product Membership Package Voucher Prepaid Gift Card Select Styl…" at bounding box center [275, 360] width 471 height 170
click at [299, 291] on input "text" at bounding box center [354, 295] width 290 height 18
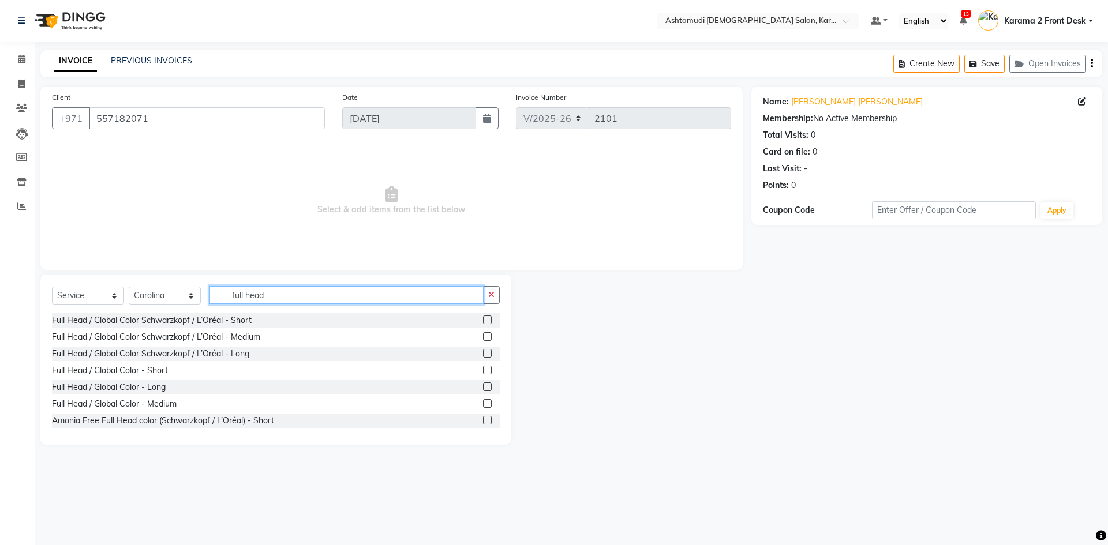
type input "full head"
drag, startPoint x: 479, startPoint y: 336, endPoint x: 331, endPoint y: 317, distance: 149.6
click at [483, 337] on label at bounding box center [487, 336] width 9 height 9
click at [483, 337] on input "checkbox" at bounding box center [487, 337] width 8 height 8
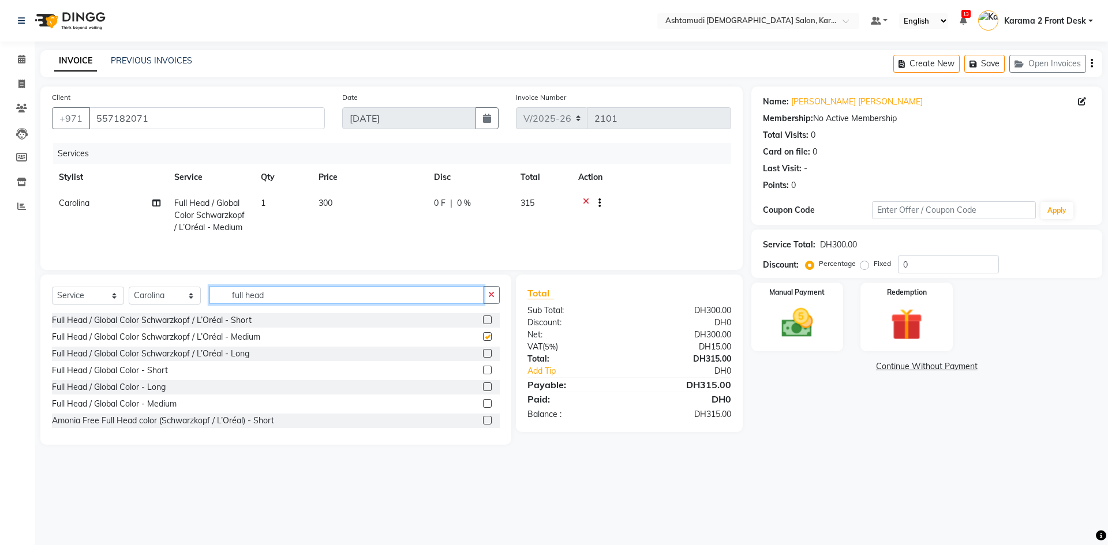
checkbox input "false"
drag, startPoint x: 278, startPoint y: 300, endPoint x: 196, endPoint y: 290, distance: 82.5
click at [195, 291] on div "Select Service Product Membership Package Voucher Prepaid Gift Card Select Styl…" at bounding box center [276, 299] width 448 height 27
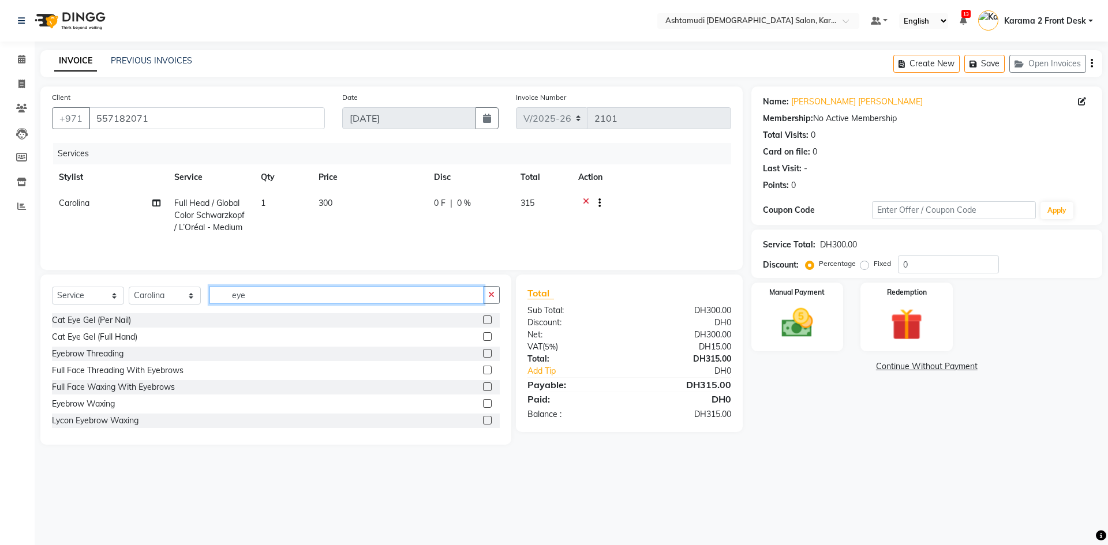
type input "eye"
drag, startPoint x: 475, startPoint y: 350, endPoint x: 479, endPoint y: 362, distance: 12.2
click at [483, 354] on label at bounding box center [487, 353] width 9 height 9
click at [483, 354] on input "checkbox" at bounding box center [487, 354] width 8 height 8
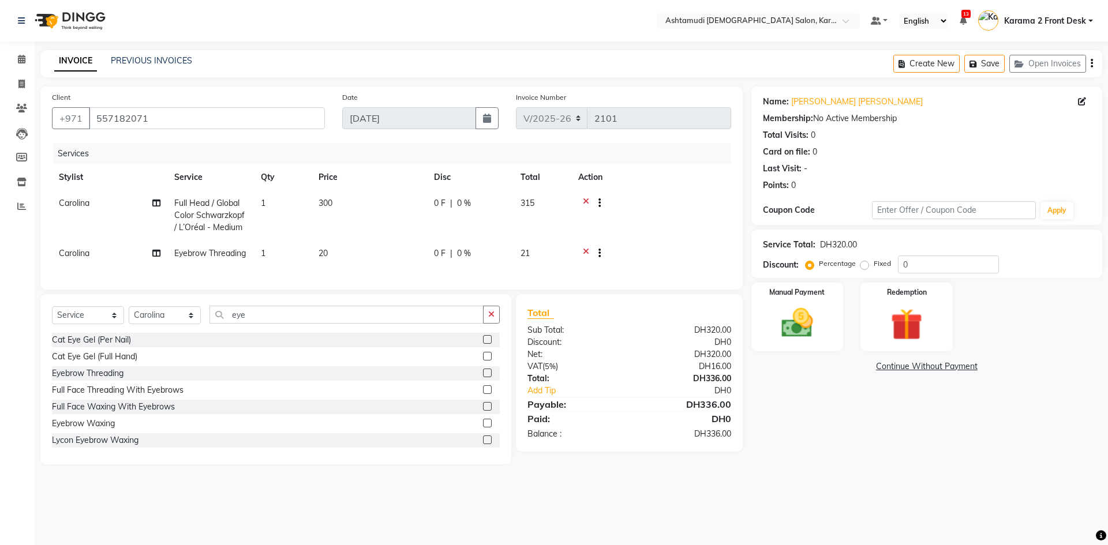
click at [483, 377] on label at bounding box center [487, 373] width 9 height 9
click at [483, 377] on input "checkbox" at bounding box center [487, 374] width 8 height 8
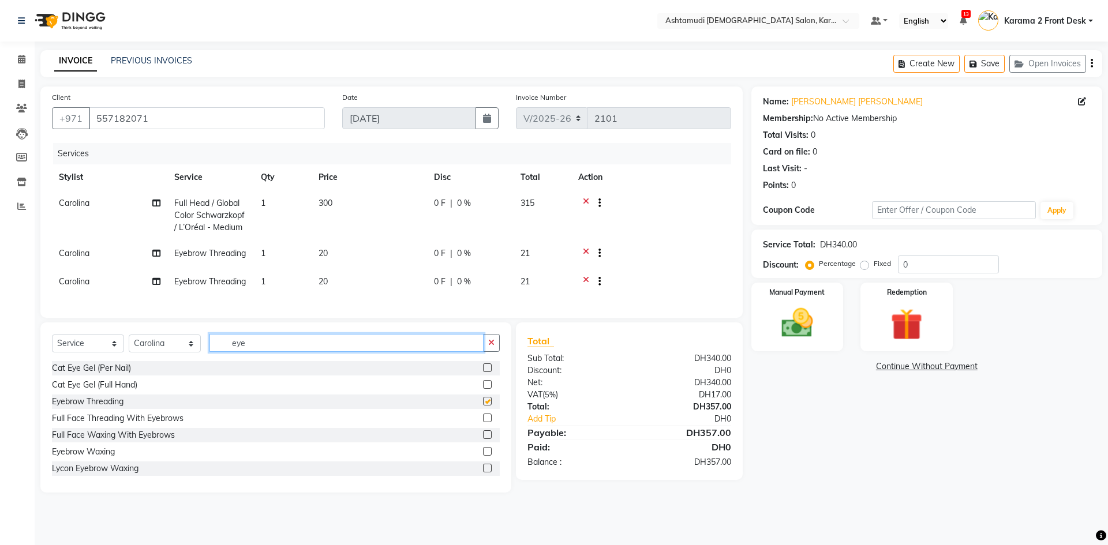
checkbox input "false"
drag, startPoint x: 243, startPoint y: 375, endPoint x: 420, endPoint y: 284, distance: 198.9
click at [187, 361] on div "Select Service Product Membership Package Voucher Prepaid Gift Card Select Styl…" at bounding box center [276, 347] width 448 height 27
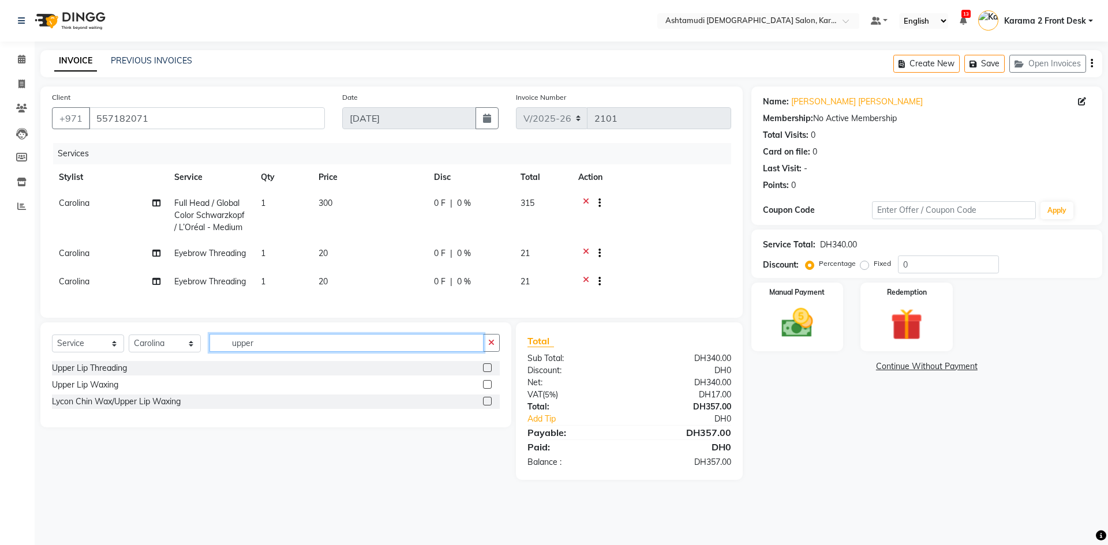
type input "upper"
click at [491, 406] on label at bounding box center [487, 401] width 9 height 9
click at [490, 406] on input "checkbox" at bounding box center [487, 402] width 8 height 8
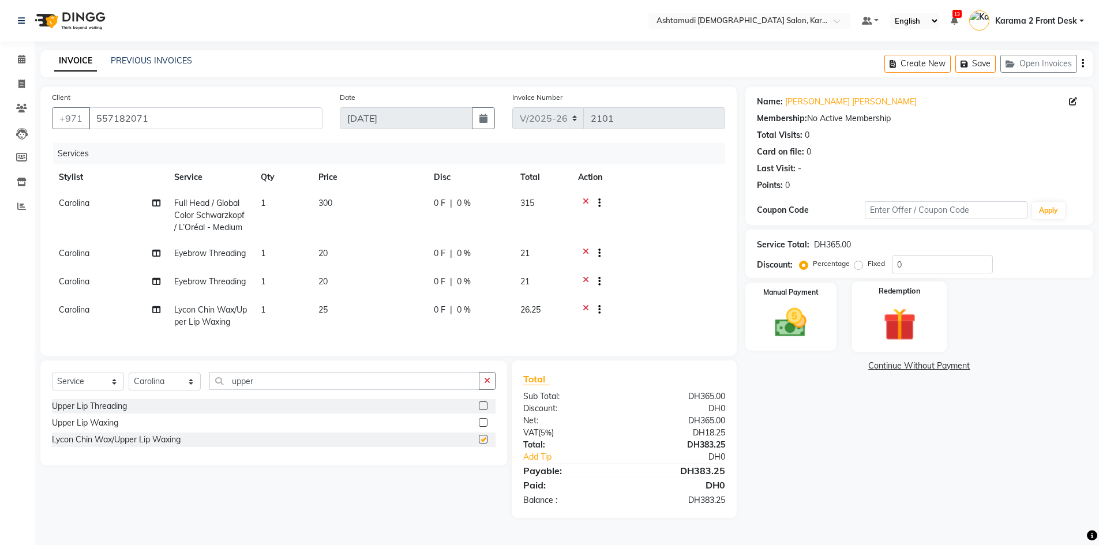
checkbox input "false"
click at [804, 279] on div "Name: Seena Anish Seena Anish Membership: No Active Membership Total Visits: 0 …" at bounding box center [923, 303] width 357 height 432
type input "25"
click at [668, 269] on td at bounding box center [648, 255] width 154 height 28
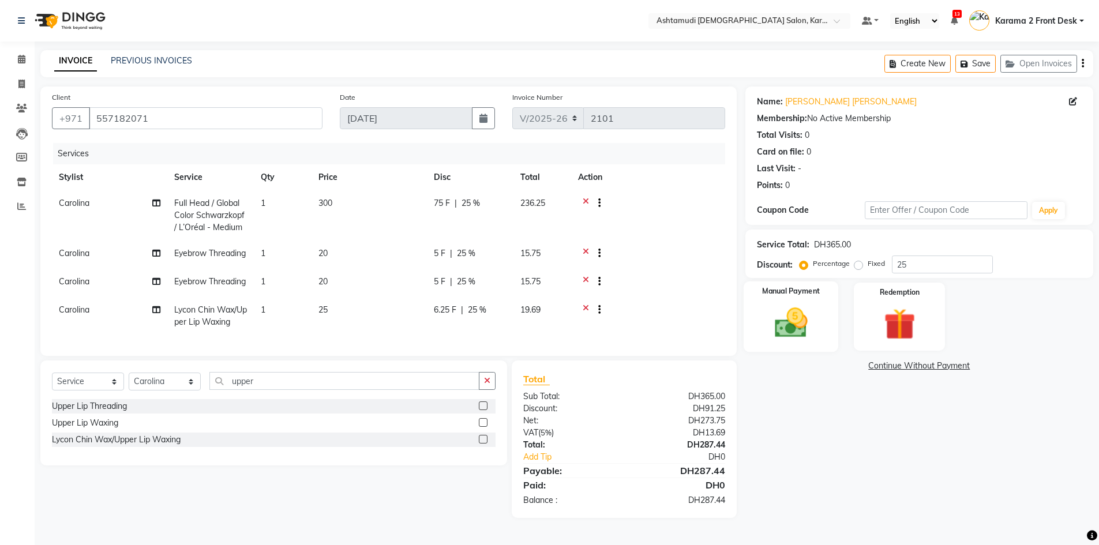
click at [813, 308] on img at bounding box center [790, 323] width 53 height 38
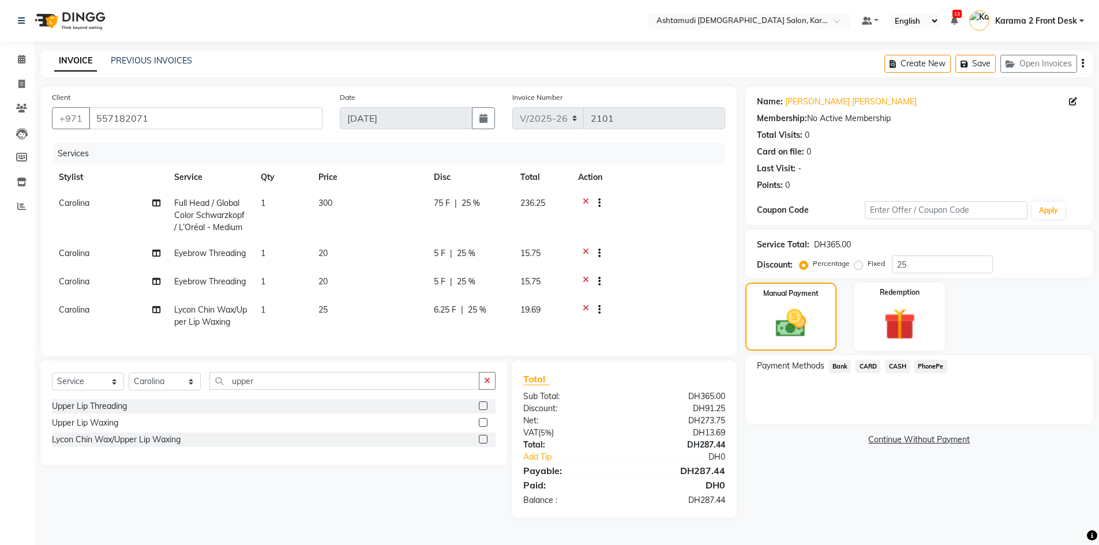
click at [707, 290] on td at bounding box center [648, 283] width 154 height 28
click at [638, 276] on div at bounding box center [648, 283] width 140 height 14
click at [867, 360] on span "CARD" at bounding box center [868, 366] width 25 height 13
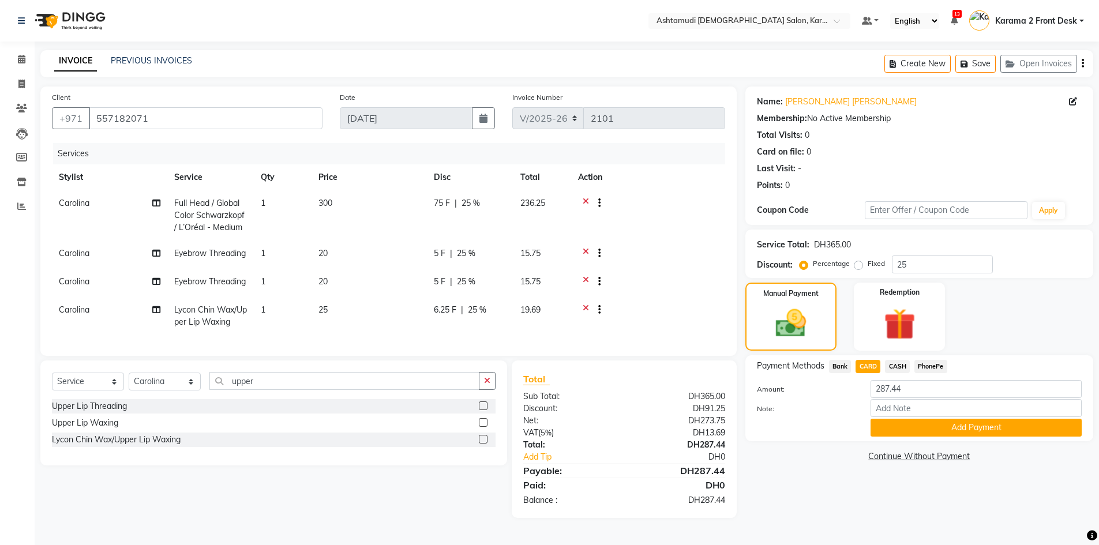
click at [893, 360] on span "CASH" at bounding box center [897, 366] width 25 height 13
click at [786, 404] on label "Note:" at bounding box center [805, 409] width 114 height 10
click at [871, 399] on input "Note:" at bounding box center [976, 408] width 211 height 18
click at [865, 360] on span "CARD" at bounding box center [868, 366] width 25 height 13
drag, startPoint x: 917, startPoint y: 391, endPoint x: 931, endPoint y: 399, distance: 16.0
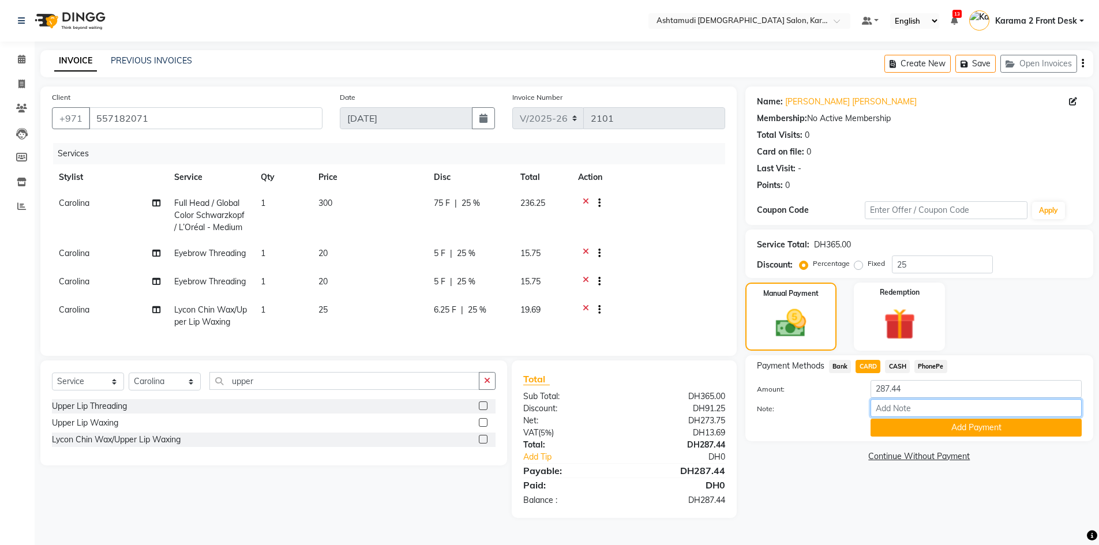
click at [917, 399] on input "Note:" at bounding box center [976, 408] width 211 height 18
type input "swathy"
click at [913, 419] on button "Add Payment" at bounding box center [976, 428] width 211 height 18
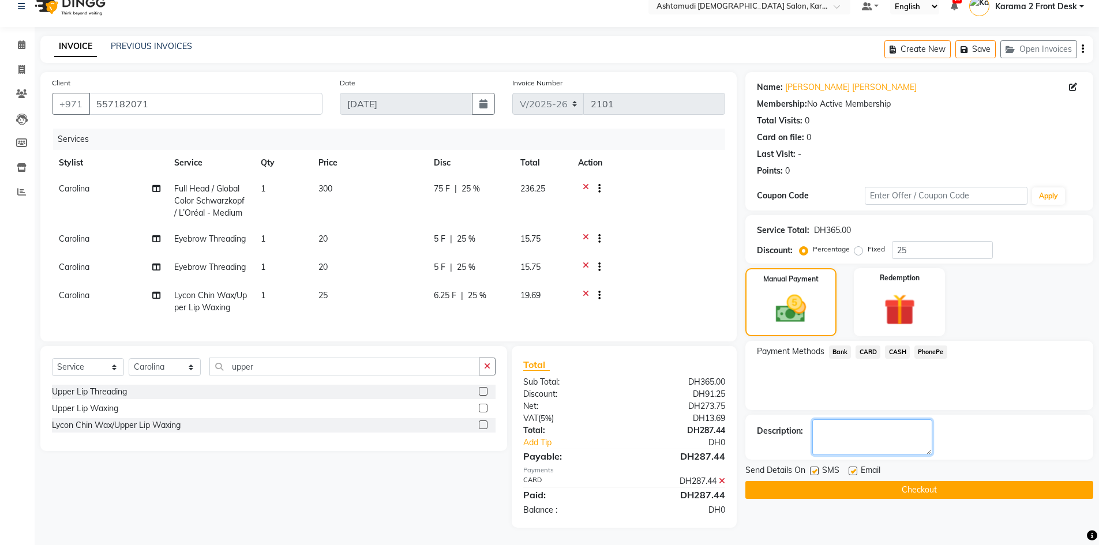
click at [858, 433] on textarea at bounding box center [872, 437] width 120 height 36
click at [83, 234] on span "Carolina" at bounding box center [74, 239] width 31 height 10
select select "69442"
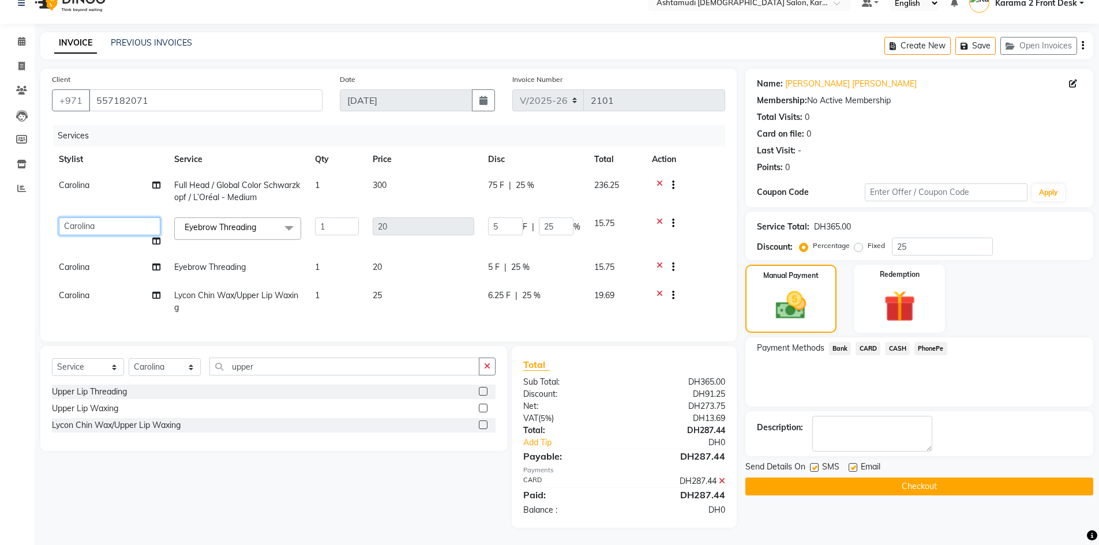
scroll to position [27, 0]
click at [83, 218] on select "Babitha Carolina Farsana Begum Geeta Jyothi Krishna Karama 2 Front Desk Linda R…" at bounding box center [110, 227] width 102 height 18
select select "77371"
click at [83, 262] on span "Carolina" at bounding box center [74, 267] width 31 height 10
select select "69442"
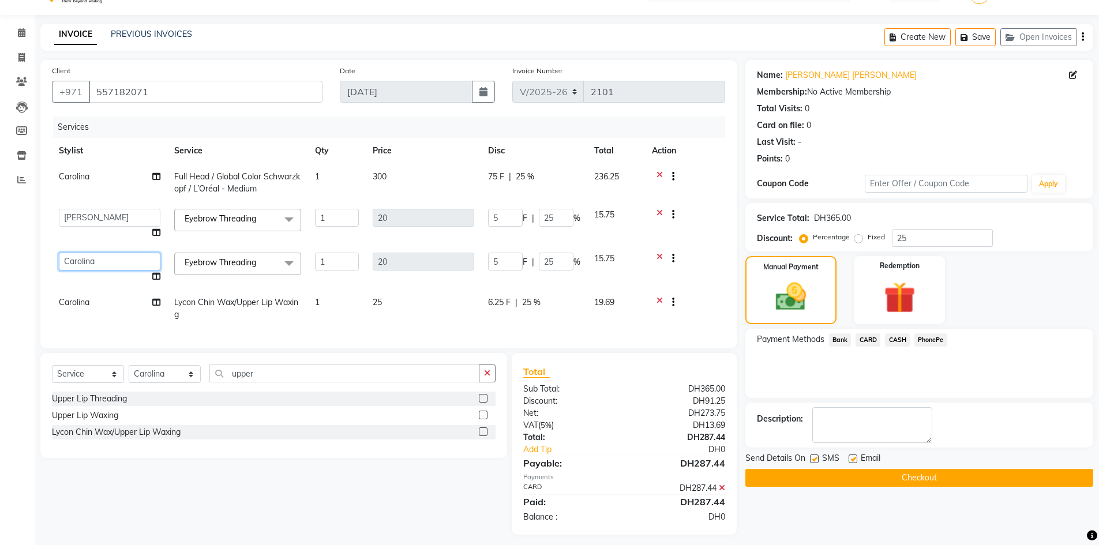
click at [83, 257] on select "Babitha Carolina Farsana Begum Geeta Jyothi Krishna Karama 2 Front Desk Linda R…" at bounding box center [110, 262] width 102 height 18
select select "77371"
click at [80, 302] on span "Carolina" at bounding box center [74, 302] width 31 height 10
select select "69442"
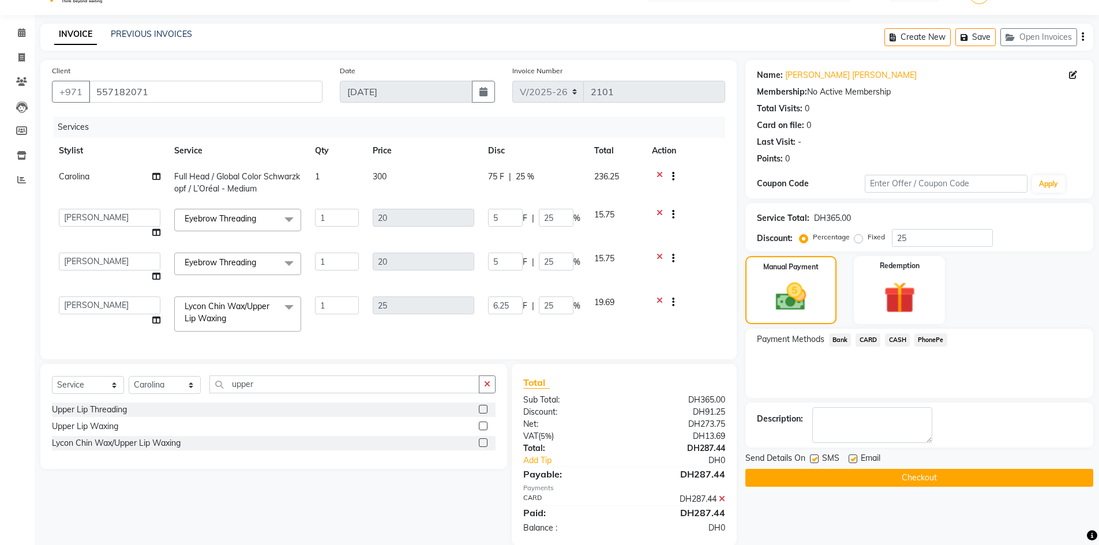
select select "77371"
click at [868, 336] on span "CARD" at bounding box center [868, 339] width 25 height 13
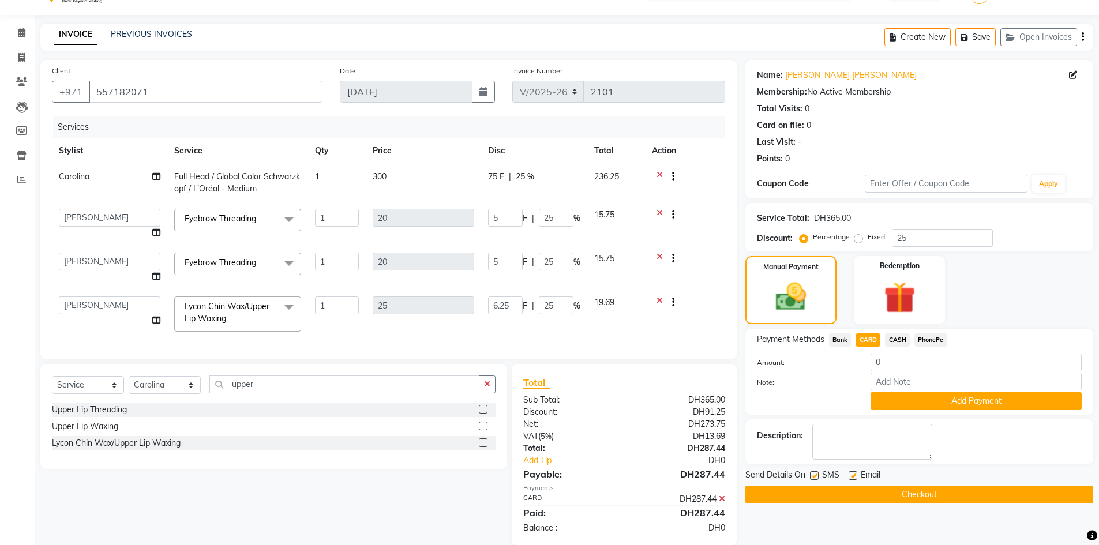
click at [897, 338] on span "CASH" at bounding box center [897, 339] width 25 height 13
click at [867, 335] on span "CARD" at bounding box center [868, 339] width 25 height 13
click at [890, 363] on input "0" at bounding box center [976, 363] width 211 height 18
click at [718, 505] on div "DH287.44" at bounding box center [679, 499] width 110 height 12
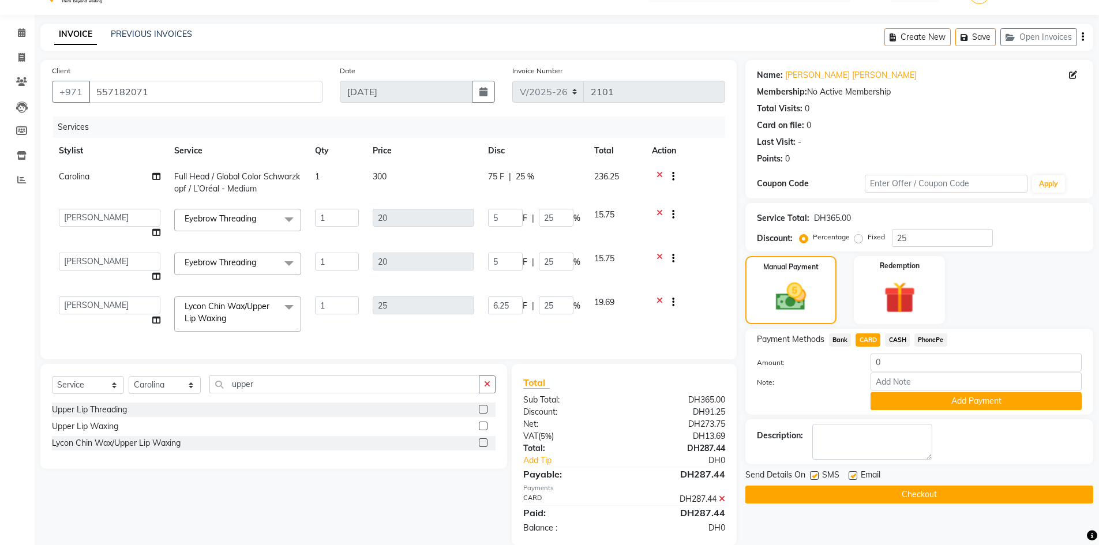
click at [723, 503] on icon at bounding box center [722, 499] width 6 height 8
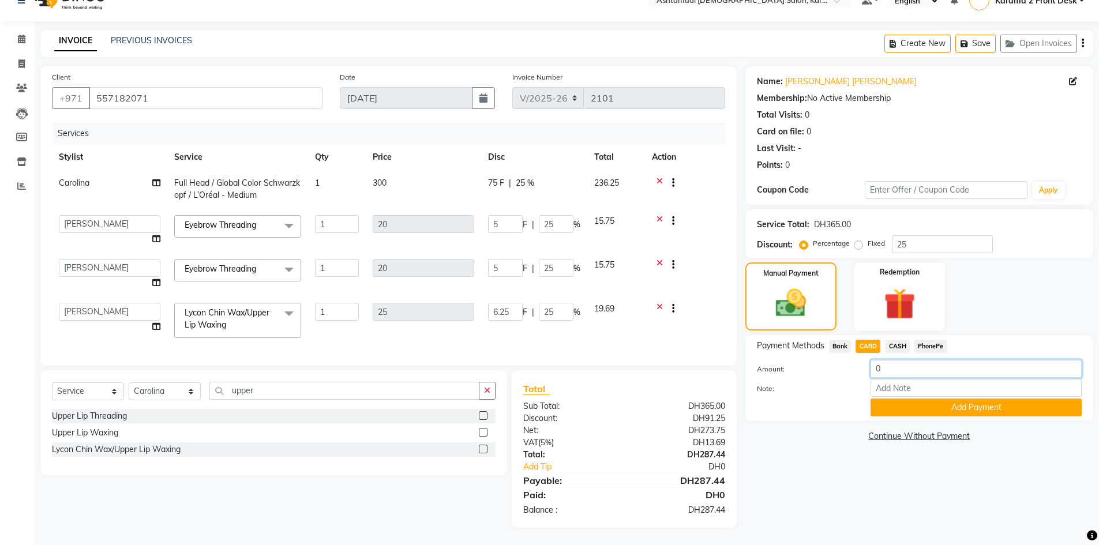
click at [886, 363] on input "0" at bounding box center [976, 369] width 211 height 18
drag, startPoint x: 873, startPoint y: 332, endPoint x: 869, endPoint y: 337, distance: 6.2
click at [870, 336] on div "Payment Methods Bank CARD CASH PhonePe Amount: 0 Note: Add Payment" at bounding box center [919, 378] width 348 height 86
click at [869, 340] on span "CARD" at bounding box center [868, 346] width 25 height 13
type input "287.44"
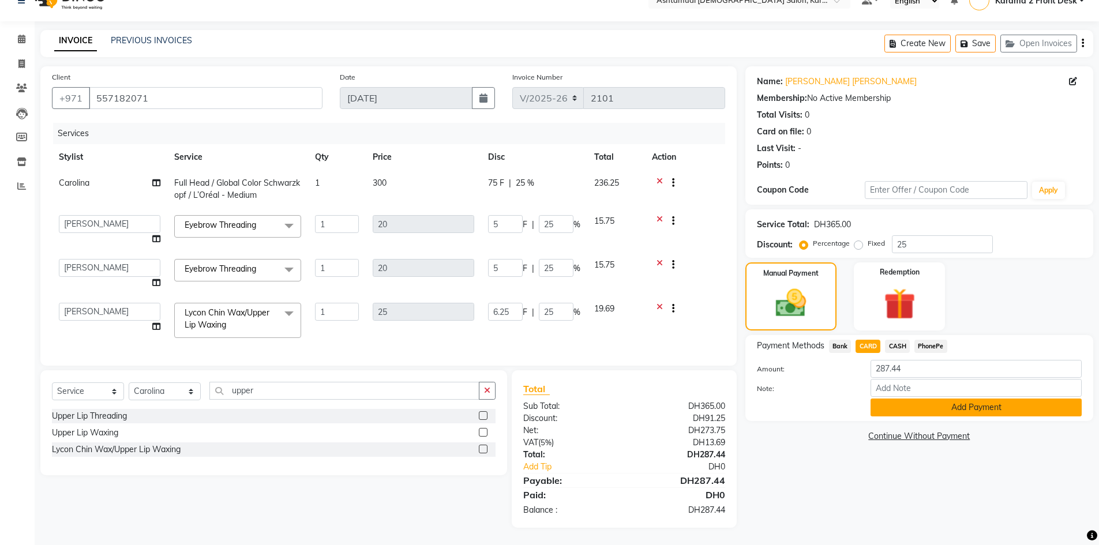
click at [906, 403] on button "Add Payment" at bounding box center [976, 408] width 211 height 18
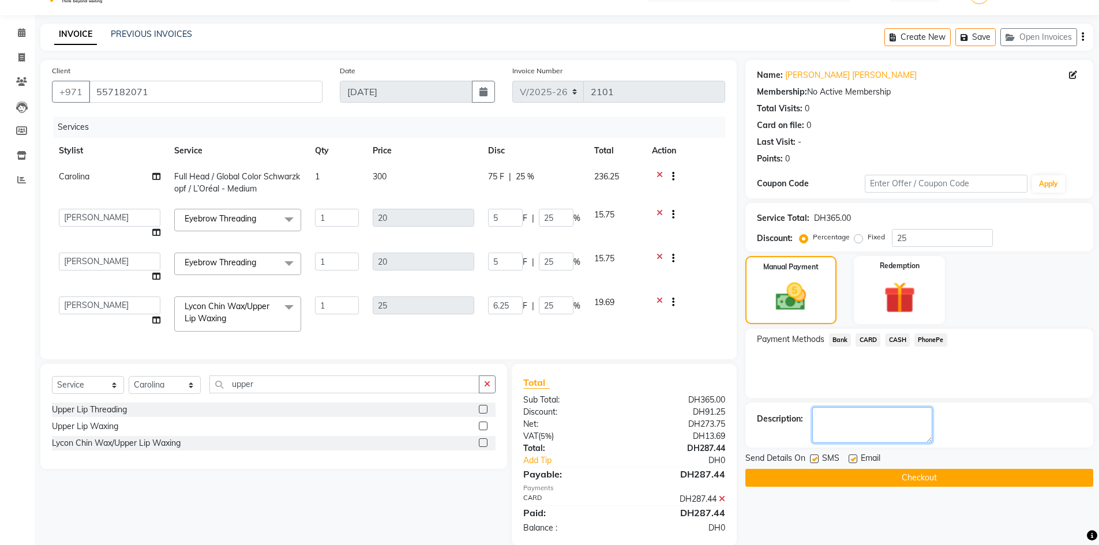
drag, startPoint x: 865, startPoint y: 425, endPoint x: 852, endPoint y: 431, distance: 15.2
click at [865, 424] on textarea at bounding box center [872, 425] width 120 height 36
click at [812, 458] on label at bounding box center [814, 459] width 9 height 9
click at [812, 458] on input "checkbox" at bounding box center [814, 460] width 8 height 8
checkbox input "false"
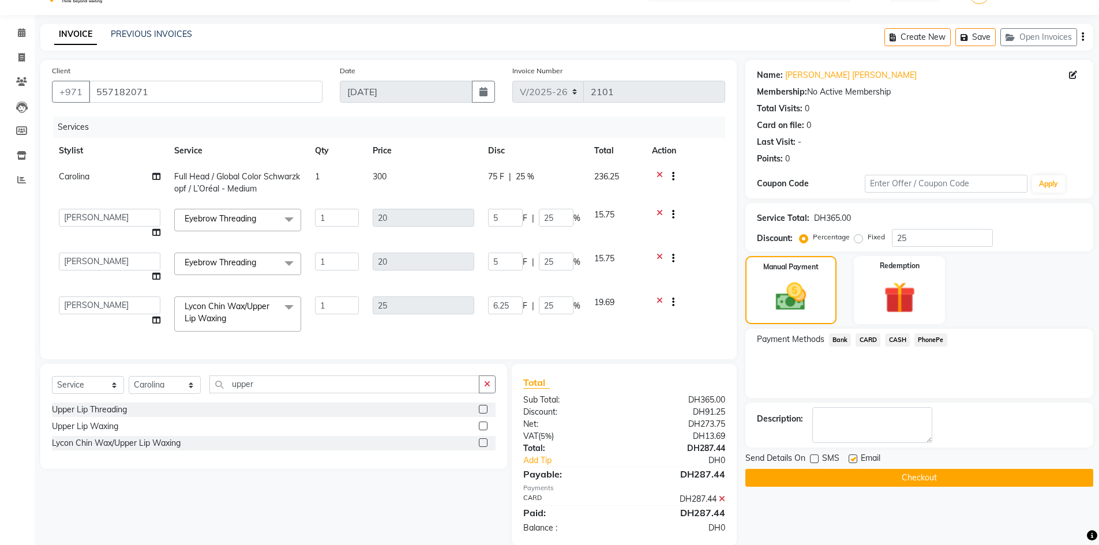
click at [852, 460] on label at bounding box center [853, 459] width 9 height 9
click at [852, 460] on input "checkbox" at bounding box center [853, 460] width 8 height 8
checkbox input "false"
click at [887, 405] on div "Description:" at bounding box center [919, 425] width 348 height 45
click at [811, 457] on label at bounding box center [814, 459] width 9 height 9
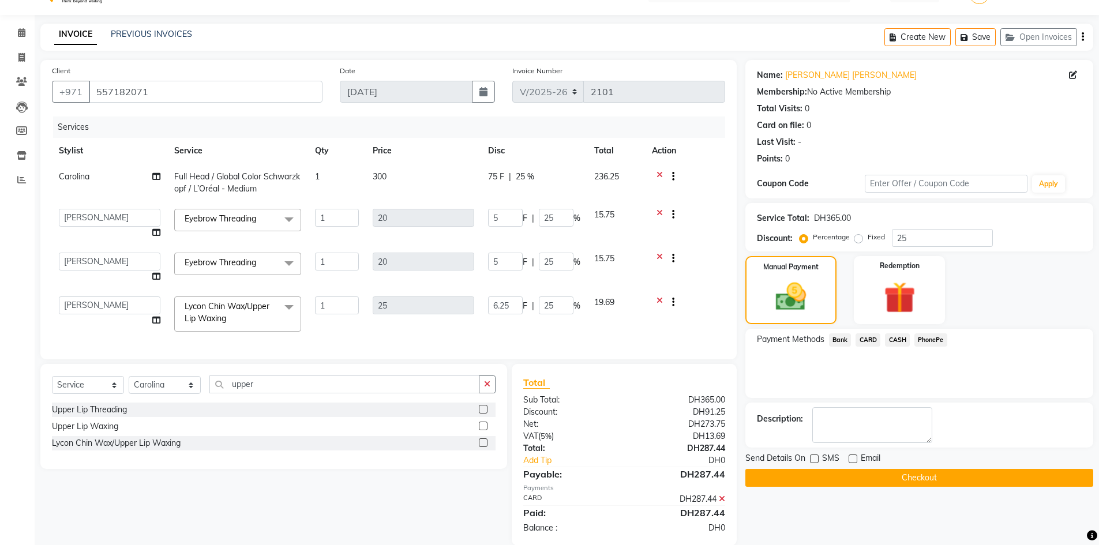
click at [811, 457] on input "checkbox" at bounding box center [814, 460] width 8 height 8
checkbox input "true"
click at [850, 457] on label at bounding box center [853, 459] width 9 height 9
click at [850, 457] on input "checkbox" at bounding box center [853, 460] width 8 height 8
checkbox input "true"
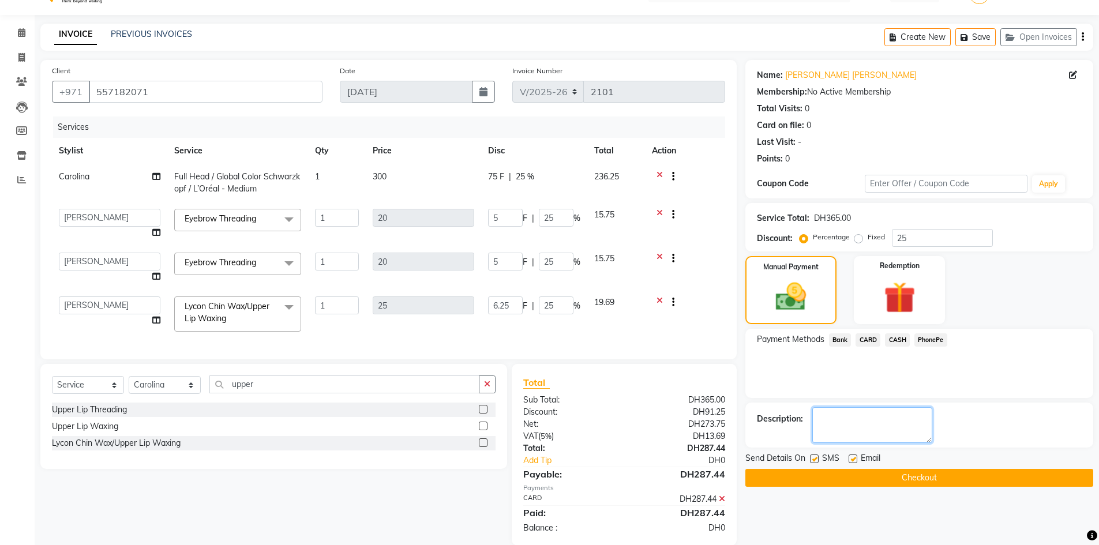
click at [853, 424] on textarea at bounding box center [872, 425] width 120 height 36
type textarea "5257"
drag, startPoint x: 843, startPoint y: 478, endPoint x: 853, endPoint y: 477, distance: 9.3
click at [853, 476] on button "Checkout" at bounding box center [919, 478] width 348 height 18
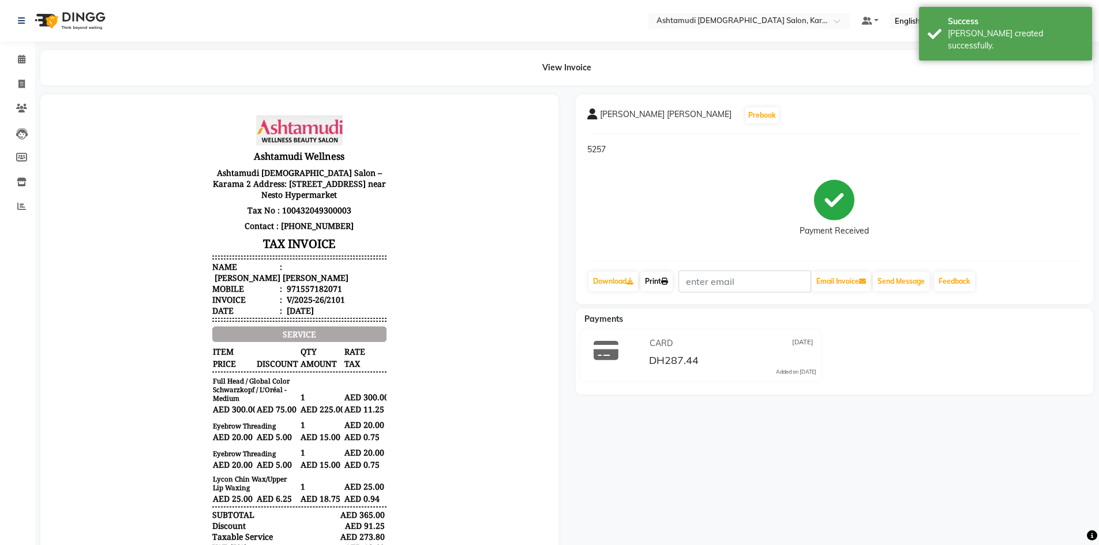
drag, startPoint x: 668, startPoint y: 284, endPoint x: 664, endPoint y: 294, distance: 10.4
click at [668, 284] on icon at bounding box center [664, 281] width 7 height 7
click at [28, 61] on span at bounding box center [22, 59] width 20 height 13
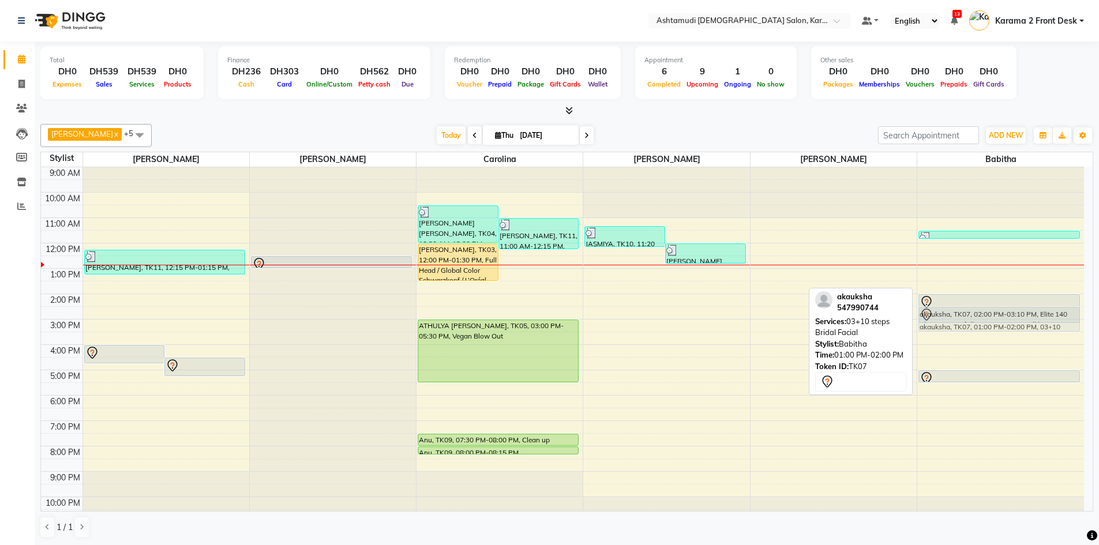
drag, startPoint x: 984, startPoint y: 279, endPoint x: 991, endPoint y: 313, distance: 35.3
click at [991, 313] on div "Shilpa, TK08, 11:30 AM-11:50 AM, Eyebrow Threading akauksha, TK07, 01:00 PM-02:…" at bounding box center [1000, 344] width 167 height 355
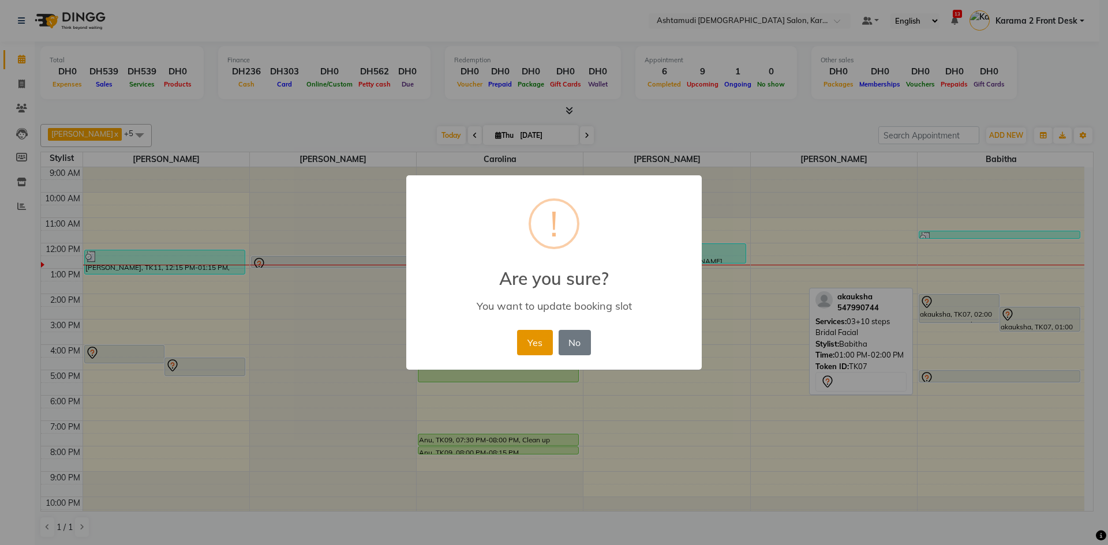
click at [547, 342] on button "Yes" at bounding box center [534, 342] width 35 height 25
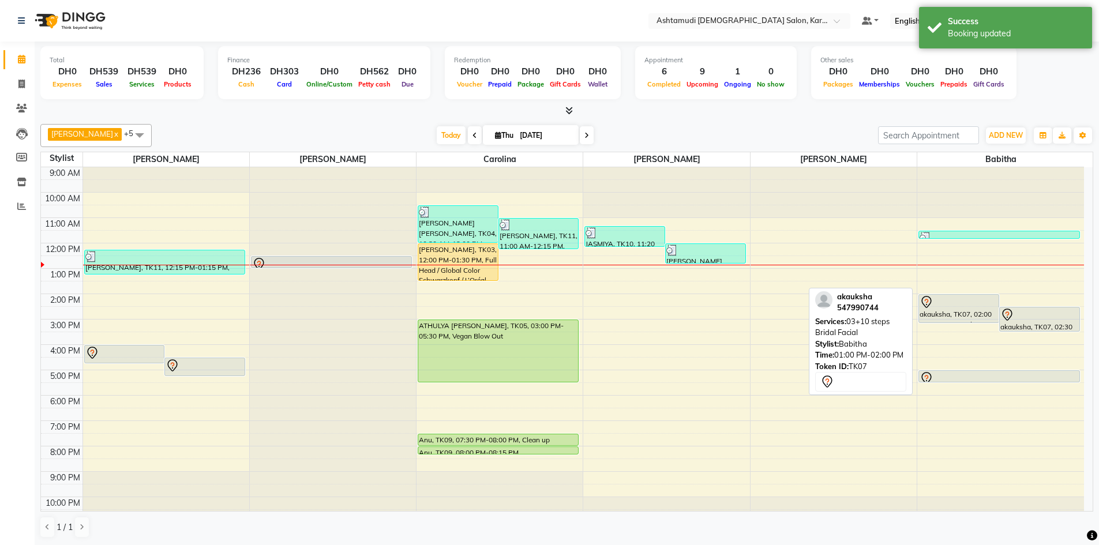
click at [942, 265] on div "9:00 AM 10:00 AM 11:00 AM 12:00 PM 1:00 PM 2:00 PM 3:00 PM 4:00 PM 5:00 PM 6:00…" at bounding box center [562, 344] width 1043 height 355
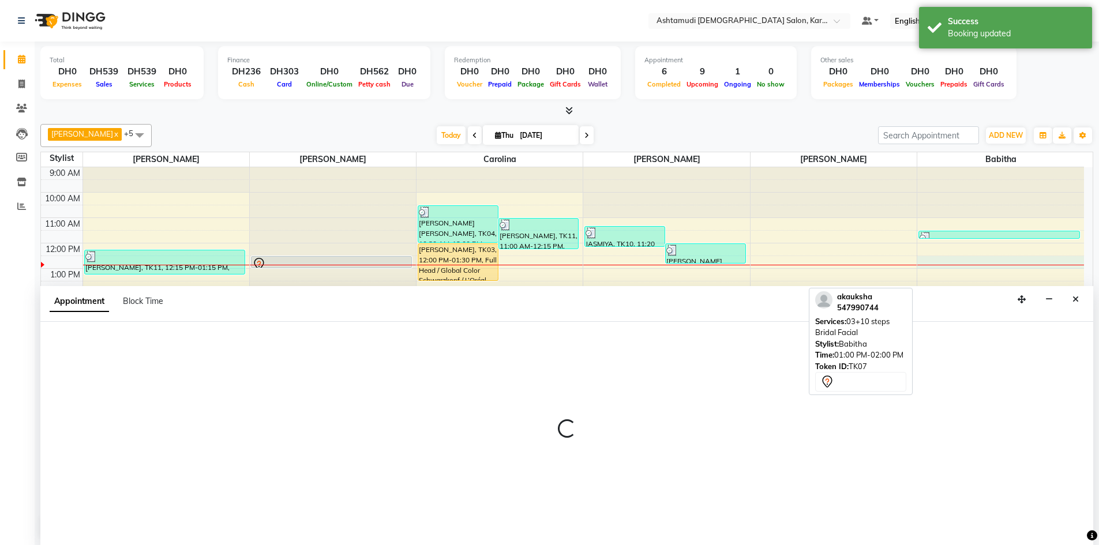
scroll to position [1, 0]
select select "81973"
select select "tentative"
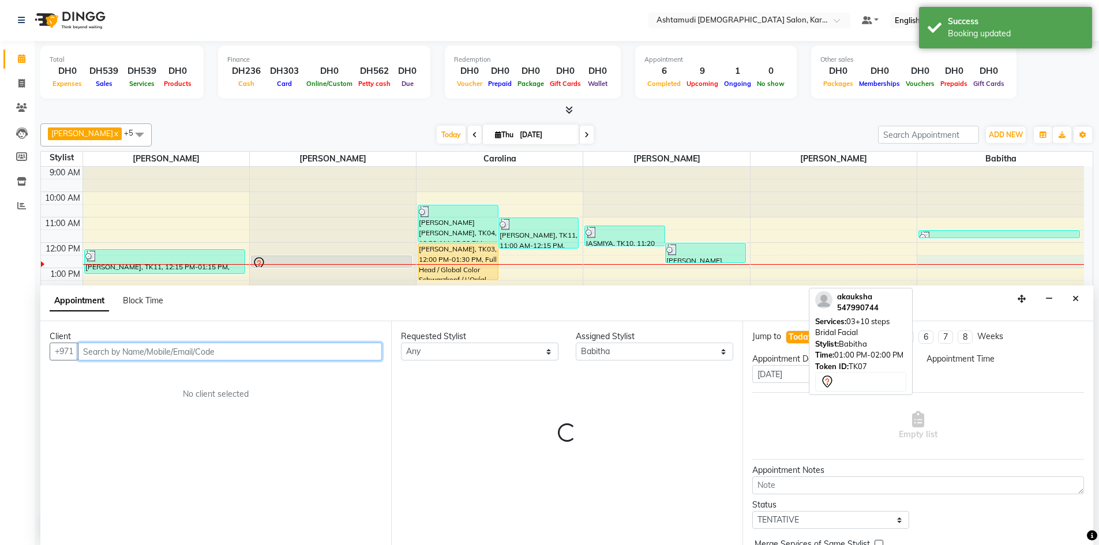
select select "750"
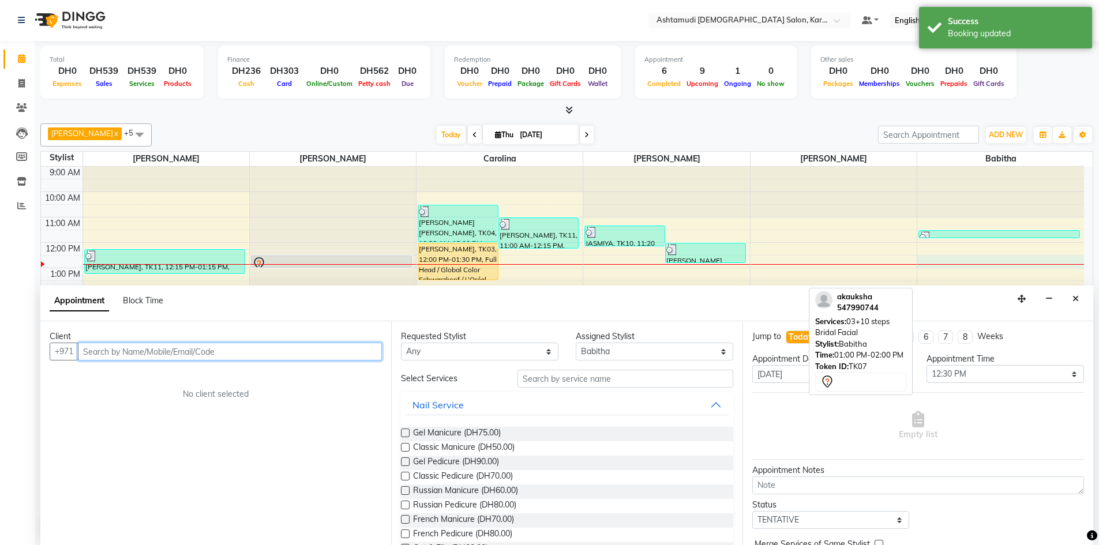
click at [131, 346] on input "text" at bounding box center [230, 352] width 304 height 18
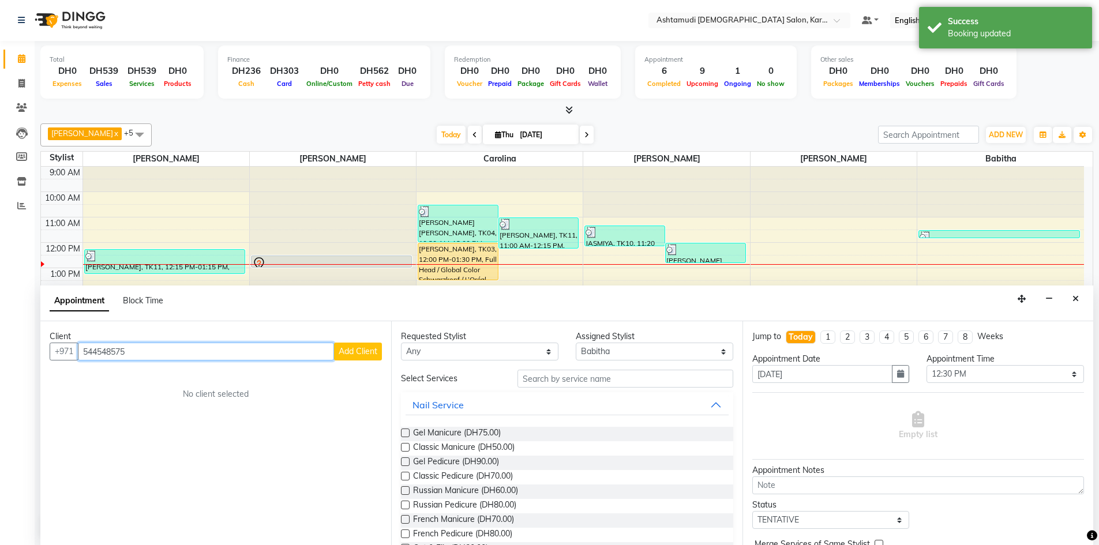
type input "544548575"
click at [351, 348] on span "Add Client" at bounding box center [358, 351] width 39 height 10
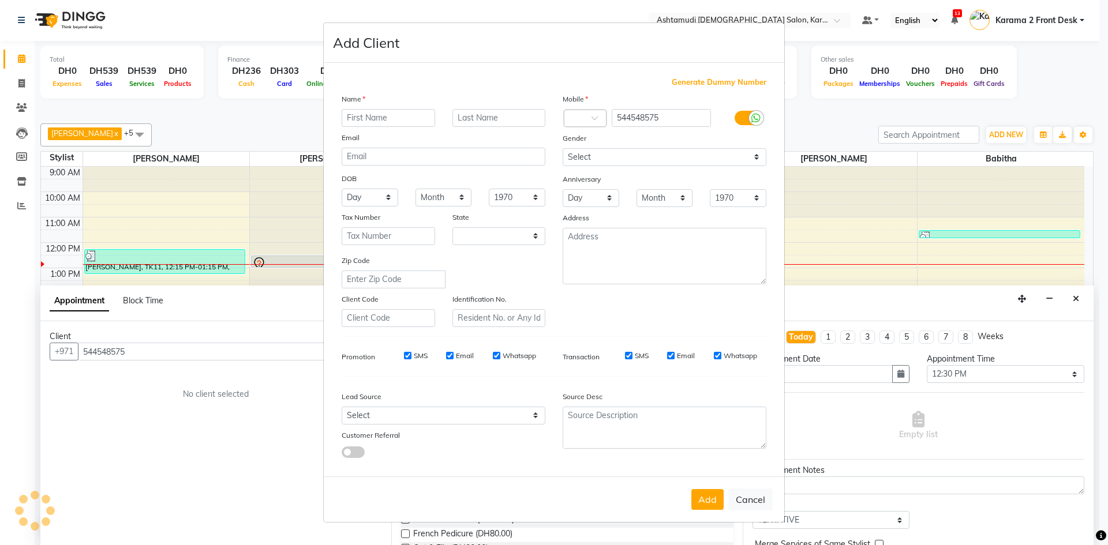
select select "3798"
click at [377, 115] on input "text" at bounding box center [388, 118] width 93 height 18
type input "anila"
click at [702, 507] on button "Add" at bounding box center [707, 499] width 32 height 21
select select
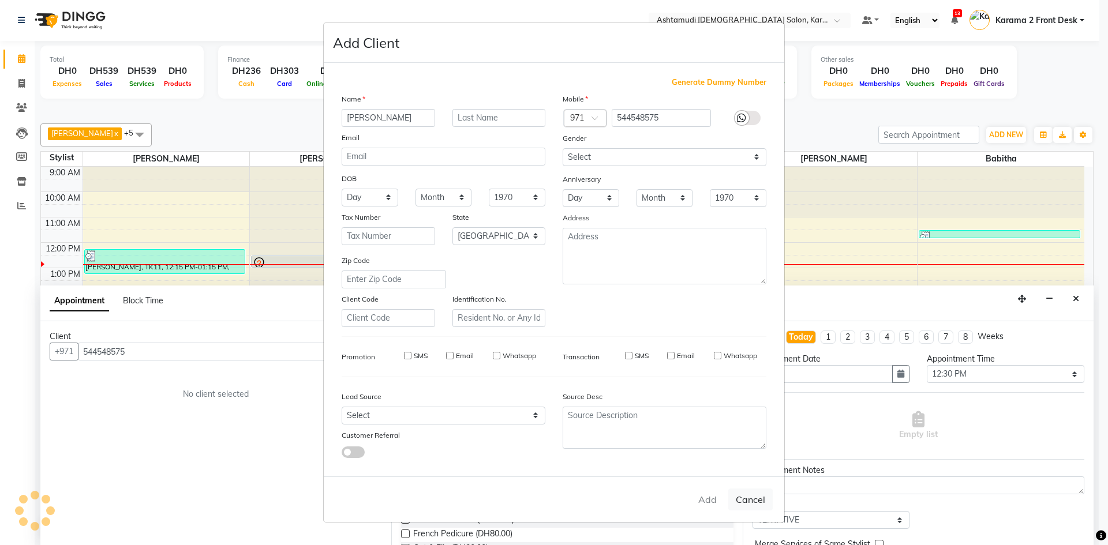
select select
select select "null"
select select
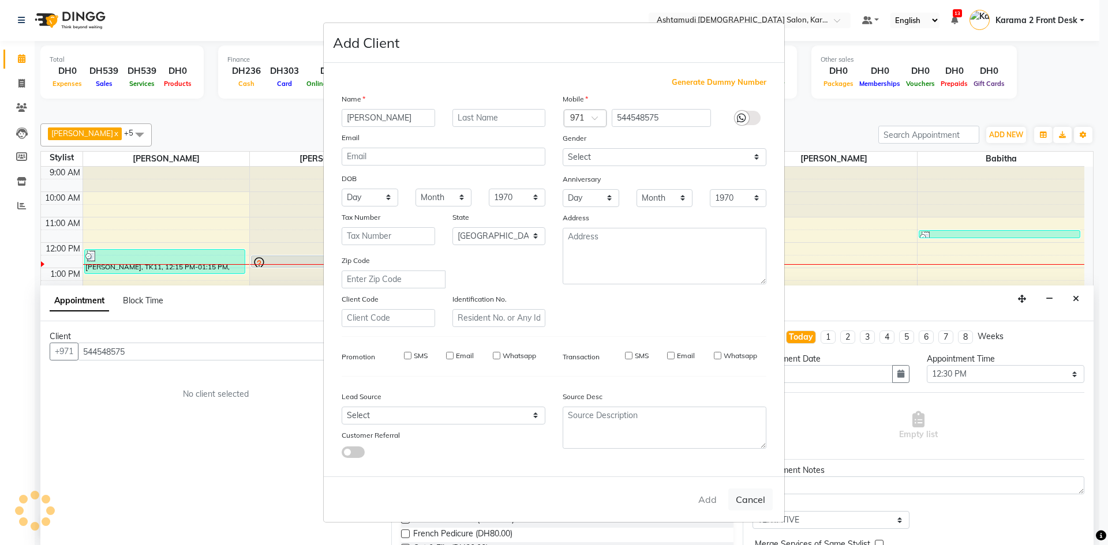
select select
checkbox input "false"
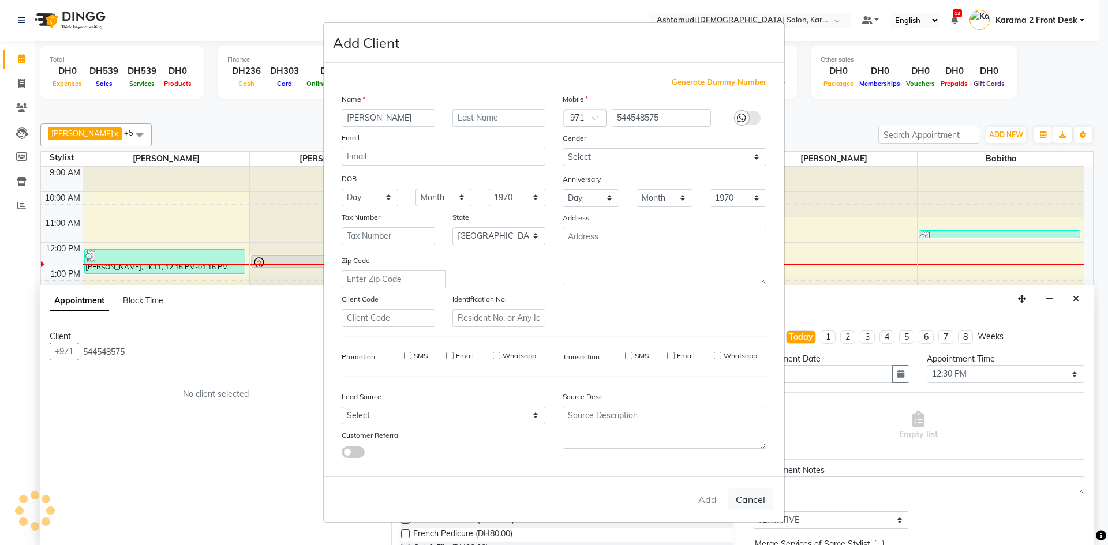
checkbox input "false"
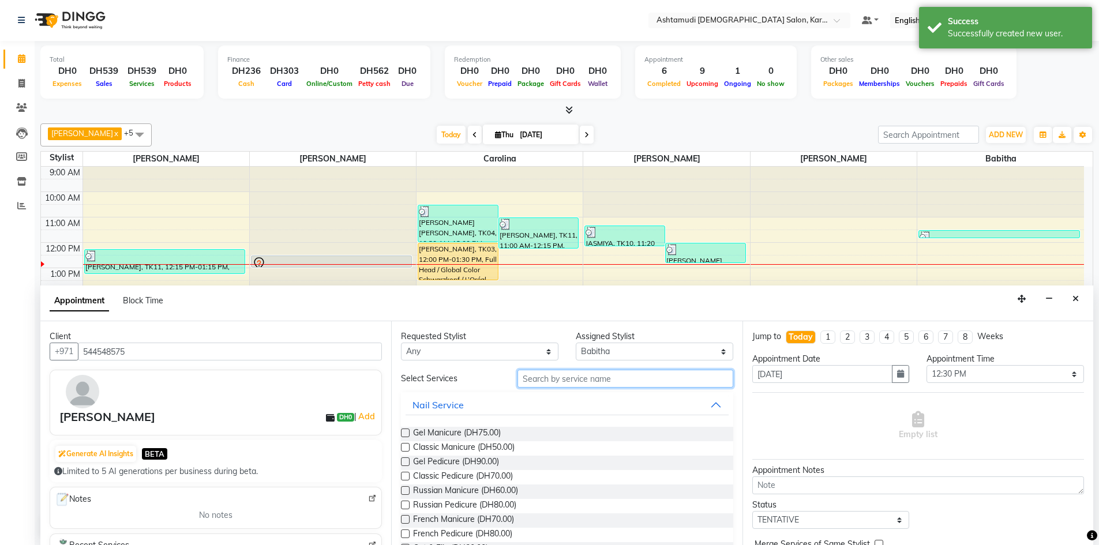
click at [594, 380] on input "text" at bounding box center [626, 379] width 216 height 18
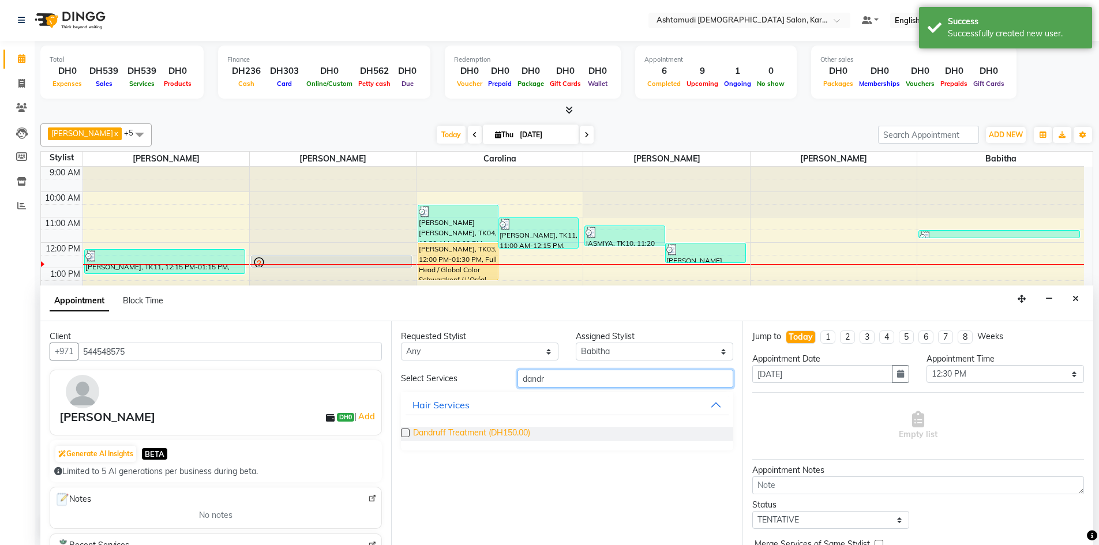
type input "dandr"
click at [519, 431] on span "Dandruff Treatment (DH150.00)" at bounding box center [471, 434] width 117 height 14
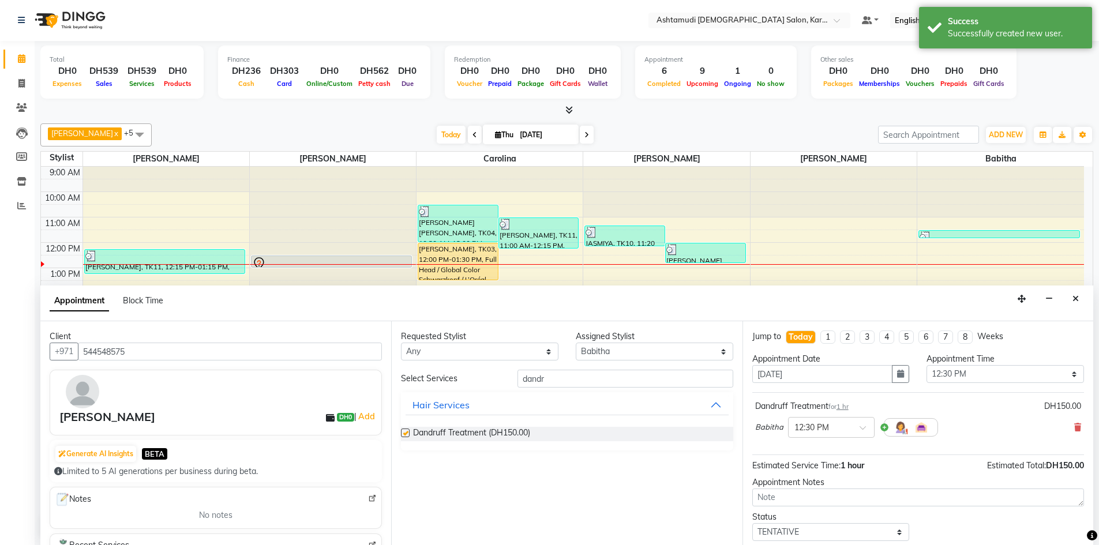
checkbox input "false"
drag, startPoint x: 548, startPoint y: 374, endPoint x: 485, endPoint y: 385, distance: 64.5
click at [485, 385] on div "Select Services dandr" at bounding box center [566, 379] width 349 height 18
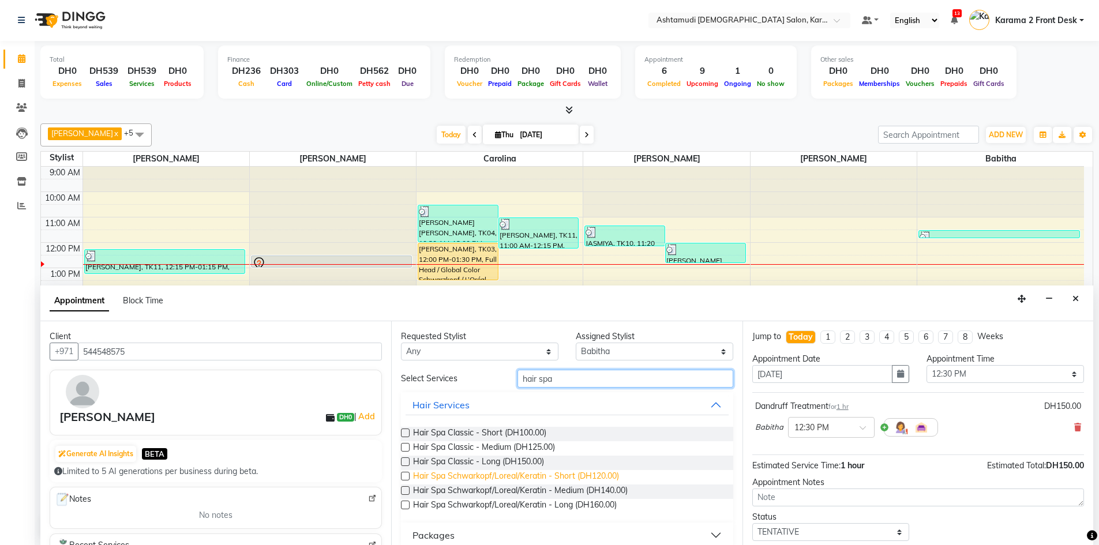
type input "hair spa"
click at [530, 483] on span "Hair Spa Schwarkopf/Loreal/Keratin - Short (DH120.00)" at bounding box center [516, 477] width 206 height 14
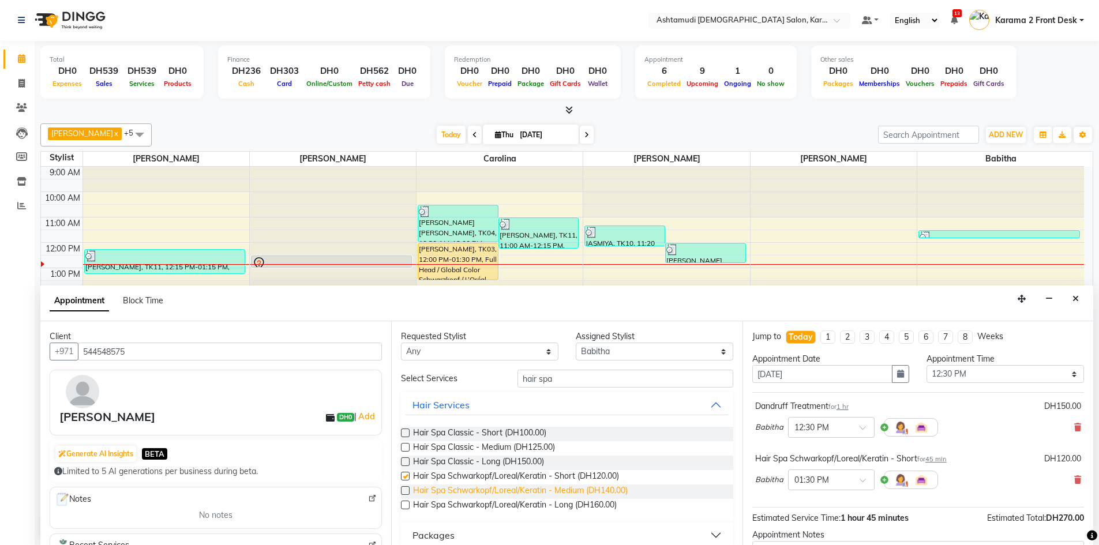
checkbox input "false"
click at [532, 490] on span "Hair Spa Schwarkopf/Loreal/Keratin - Medium (DH140.00)" at bounding box center [520, 492] width 215 height 14
checkbox input "false"
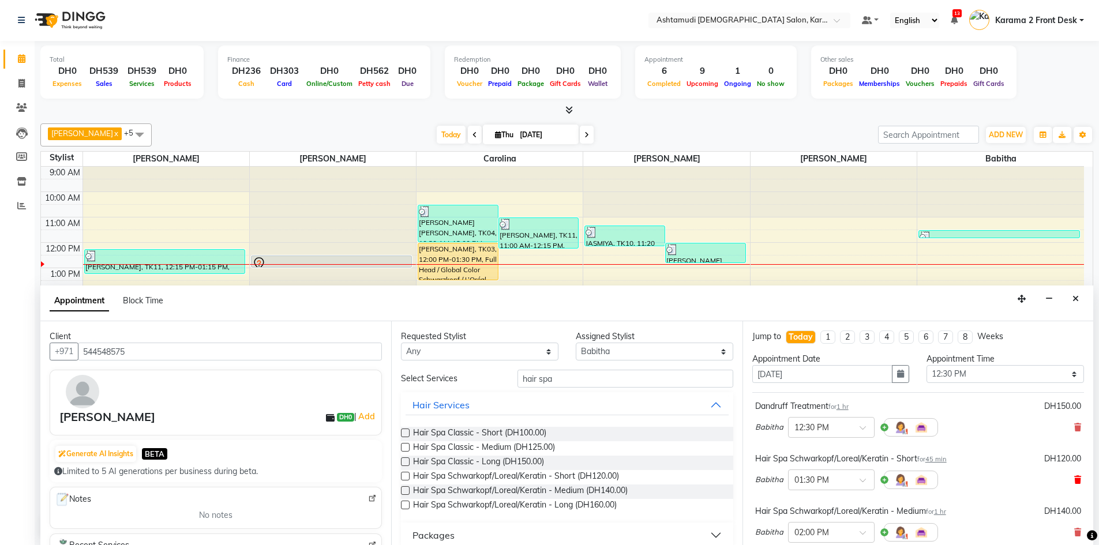
click at [1074, 480] on icon at bounding box center [1077, 480] width 7 height 8
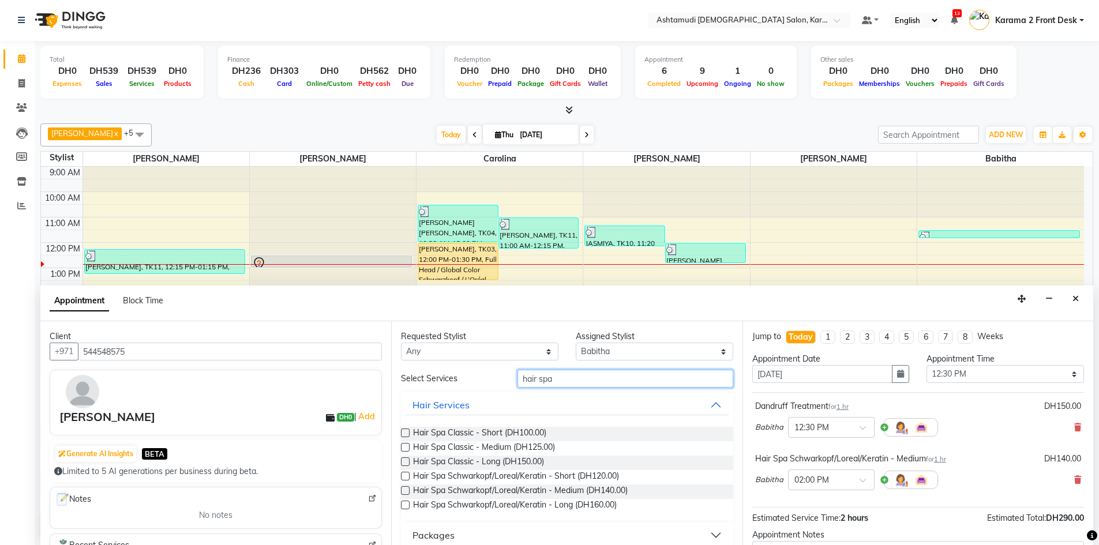
drag, startPoint x: 575, startPoint y: 381, endPoint x: 494, endPoint y: 381, distance: 80.8
click at [494, 381] on div "Select Services hair spa" at bounding box center [566, 379] width 349 height 18
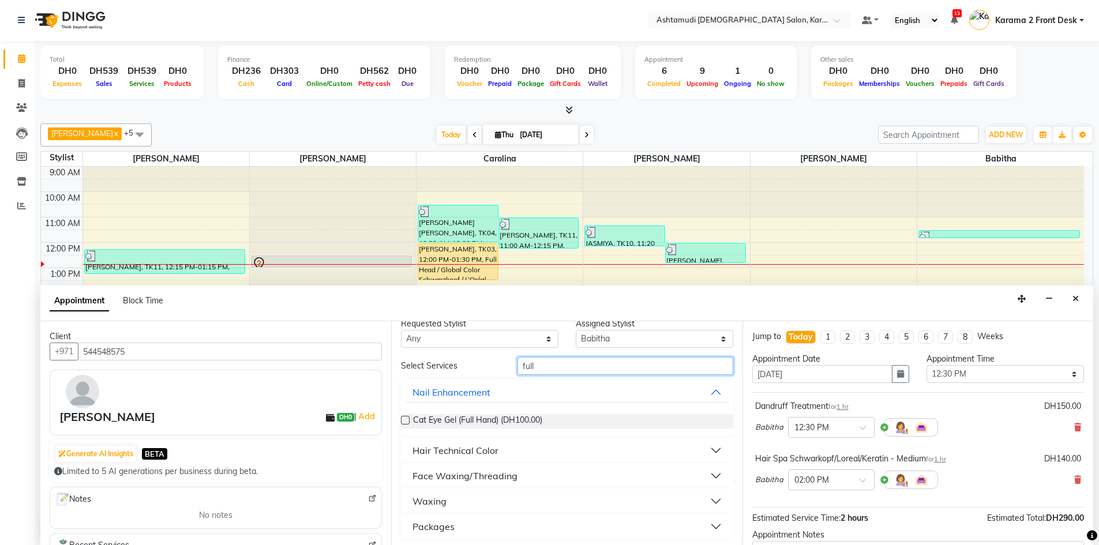
scroll to position [16, 0]
type input "full"
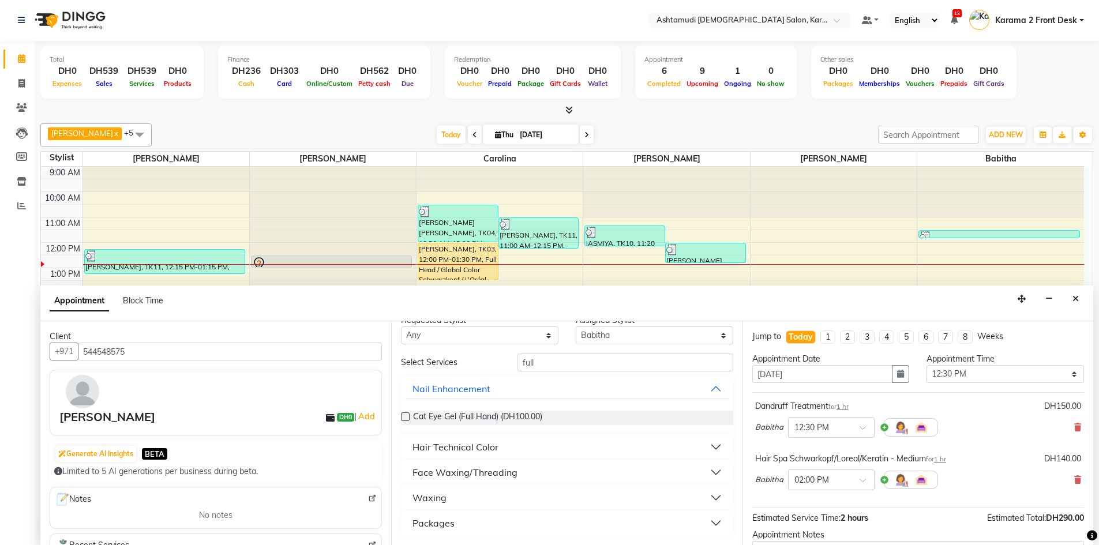
click at [437, 492] on button "Waxing" at bounding box center [567, 498] width 323 height 21
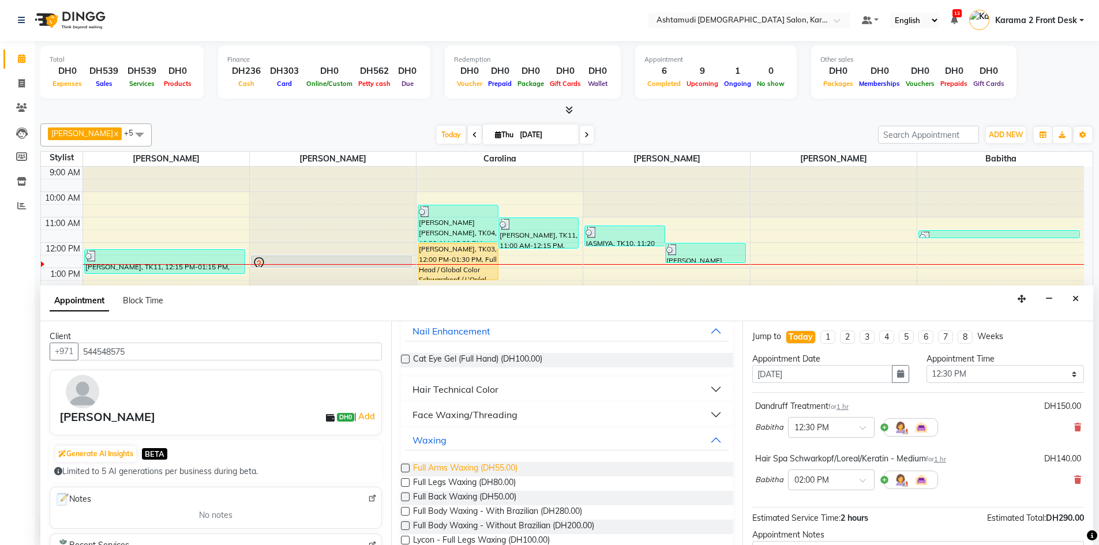
click at [458, 464] on span "Full Arms Waxing (DH55.00)" at bounding box center [465, 469] width 104 height 14
checkbox input "false"
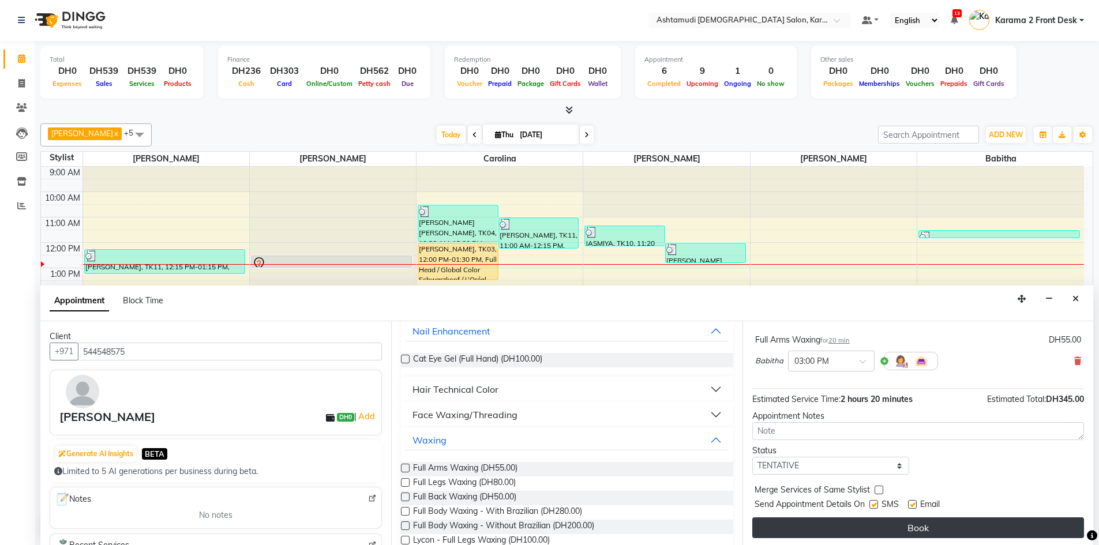
scroll to position [174, 0]
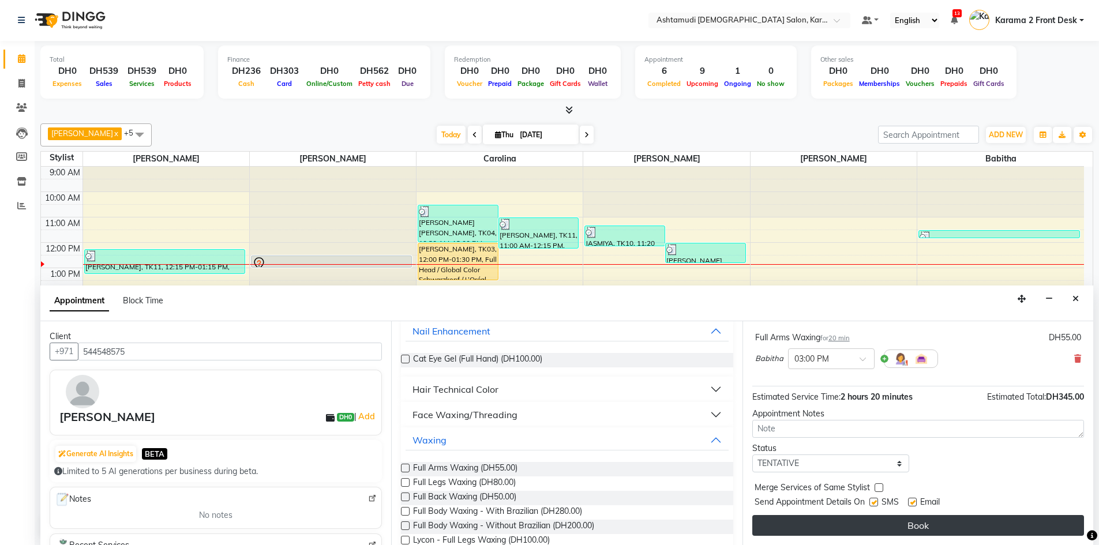
click at [838, 522] on button "Book" at bounding box center [918, 525] width 332 height 21
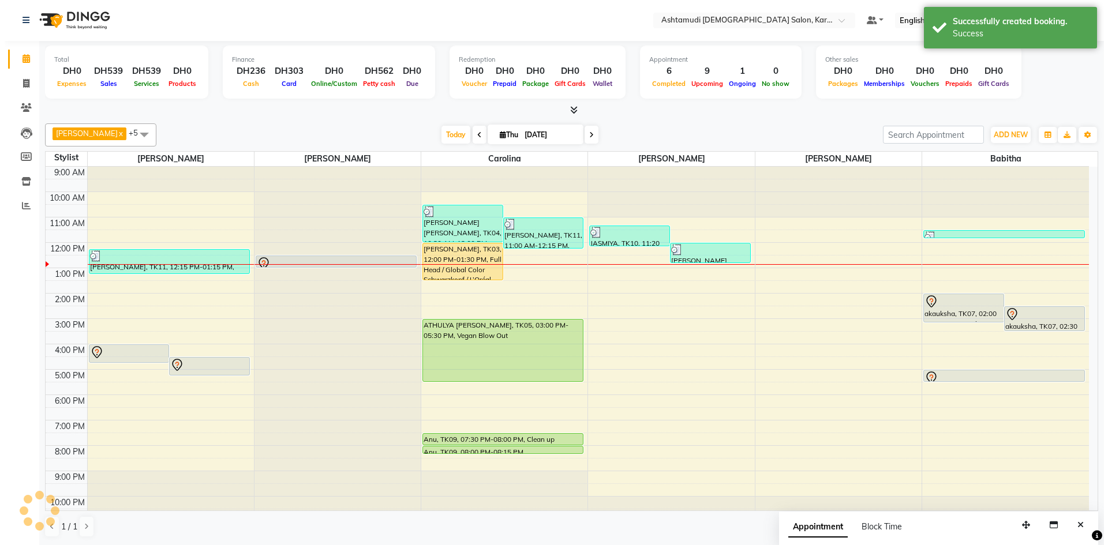
scroll to position [0, 0]
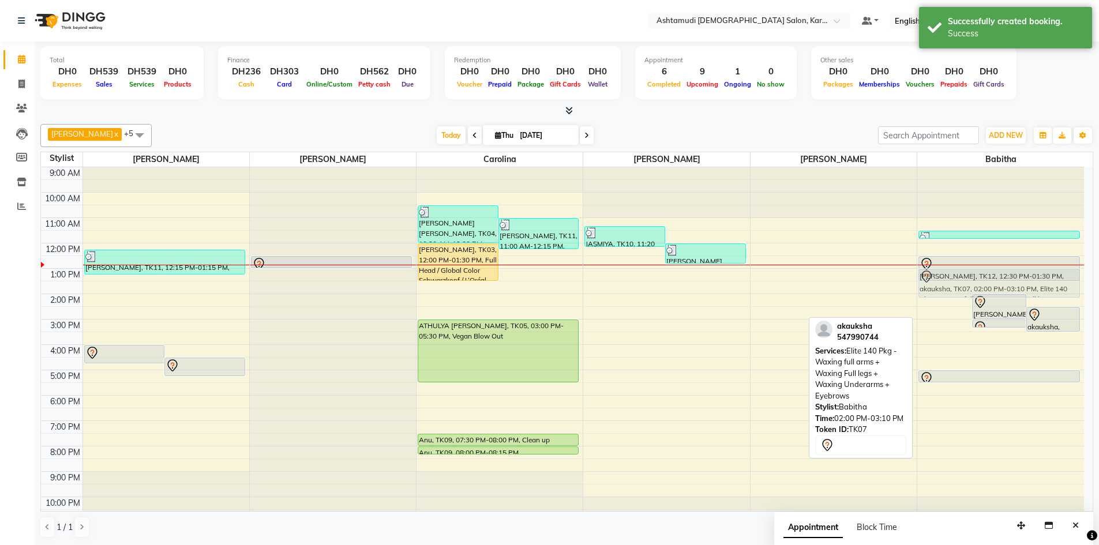
drag, startPoint x: 938, startPoint y: 312, endPoint x: 944, endPoint y: 285, distance: 27.3
click at [944, 285] on div "akauksha, TK07, 02:00 PM-03:10 PM, Elite 140 Pkg - Waxing full arms + Waxing Fu…" at bounding box center [1000, 344] width 167 height 355
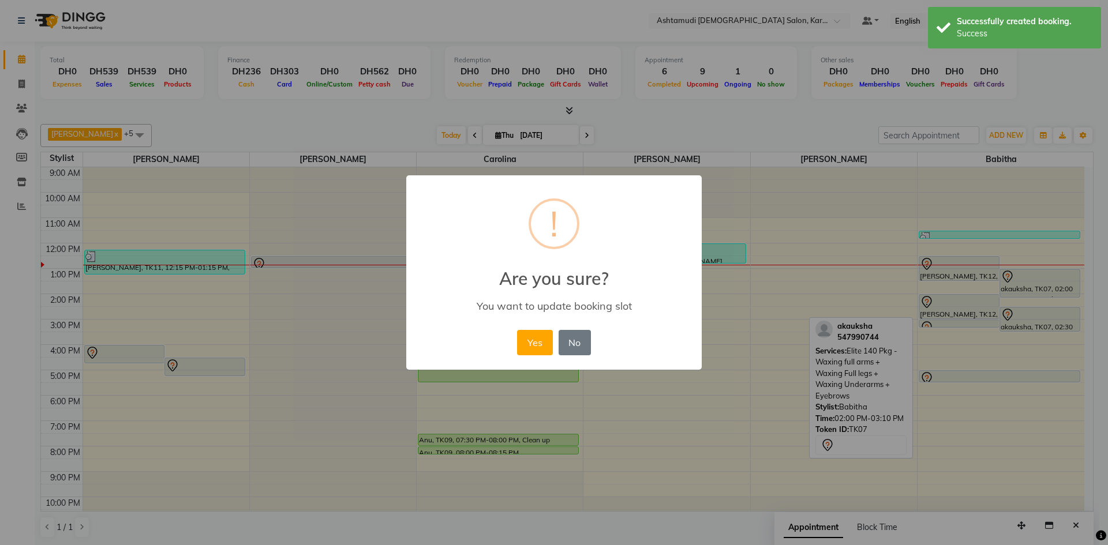
click at [946, 300] on div "× ! Are you sure? You want to update booking slot Yes No No" at bounding box center [554, 272] width 1108 height 545
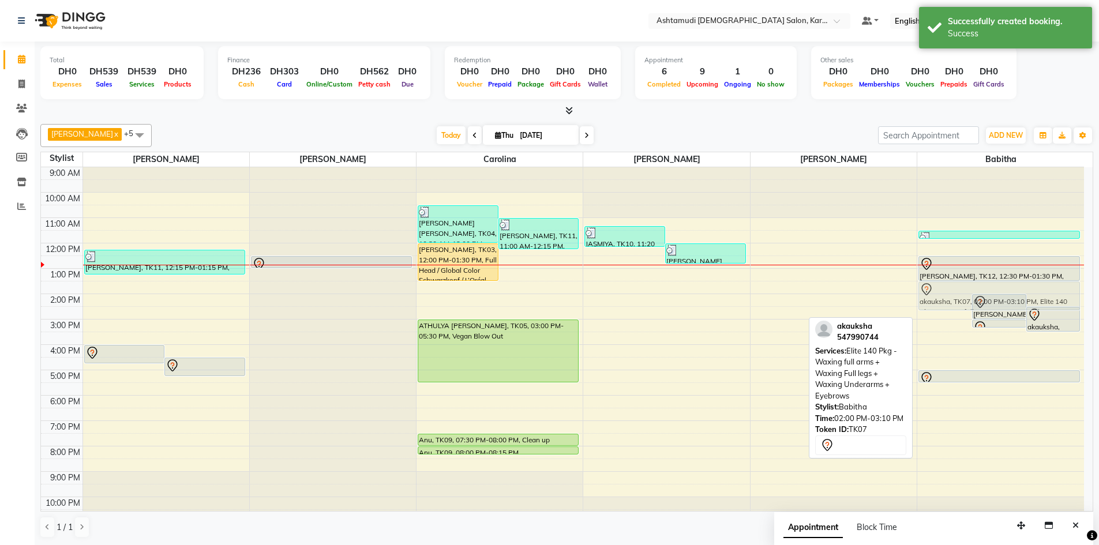
drag, startPoint x: 954, startPoint y: 307, endPoint x: 949, endPoint y: 283, distance: 24.8
click at [949, 283] on div "akauksha, TK07, 02:00 PM-03:10 PM, Elite 140 Pkg - Waxing full arms + Waxing Fu…" at bounding box center [1000, 344] width 167 height 355
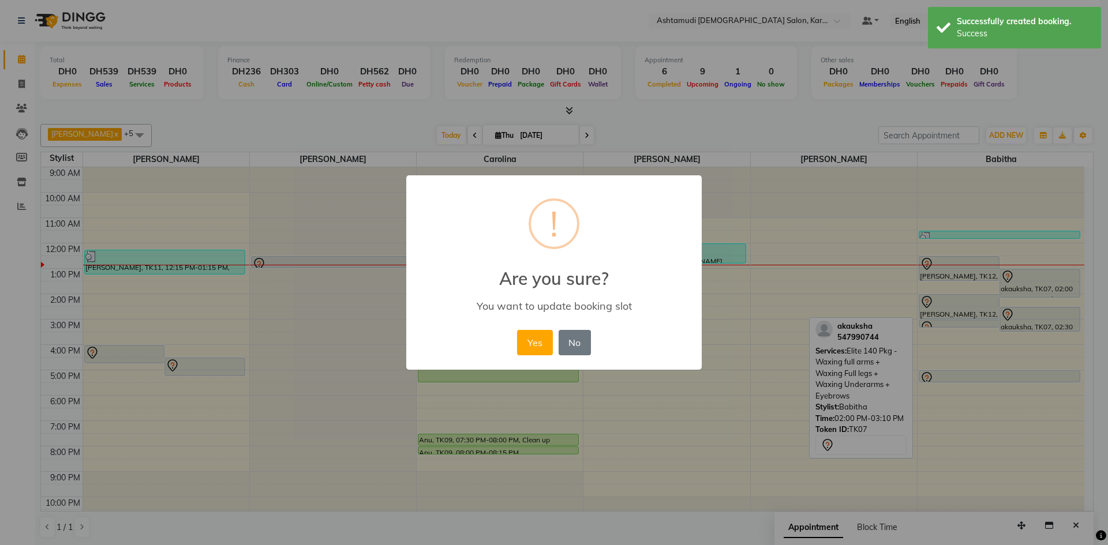
drag, startPoint x: 535, startPoint y: 344, endPoint x: 763, endPoint y: 336, distance: 228.0
click at [537, 344] on button "Yes" at bounding box center [534, 342] width 35 height 25
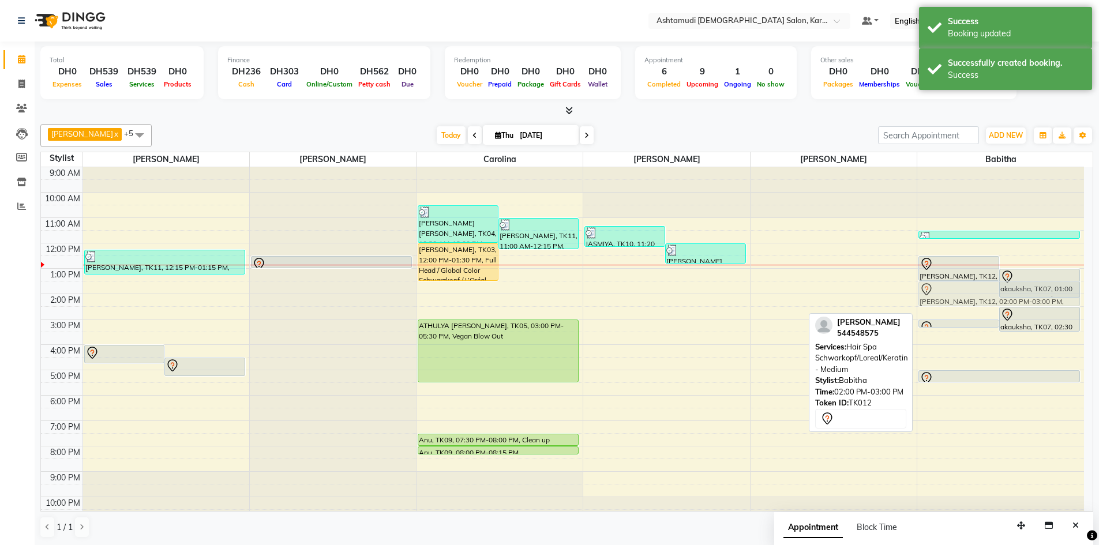
drag, startPoint x: 954, startPoint y: 301, endPoint x: 954, endPoint y: 285, distance: 16.2
click at [954, 285] on div "anila, TK12, 12:30 PM-01:30 PM, Dandruff Treatment akauksha, TK07, 01:00 PM-02:…" at bounding box center [1000, 344] width 167 height 355
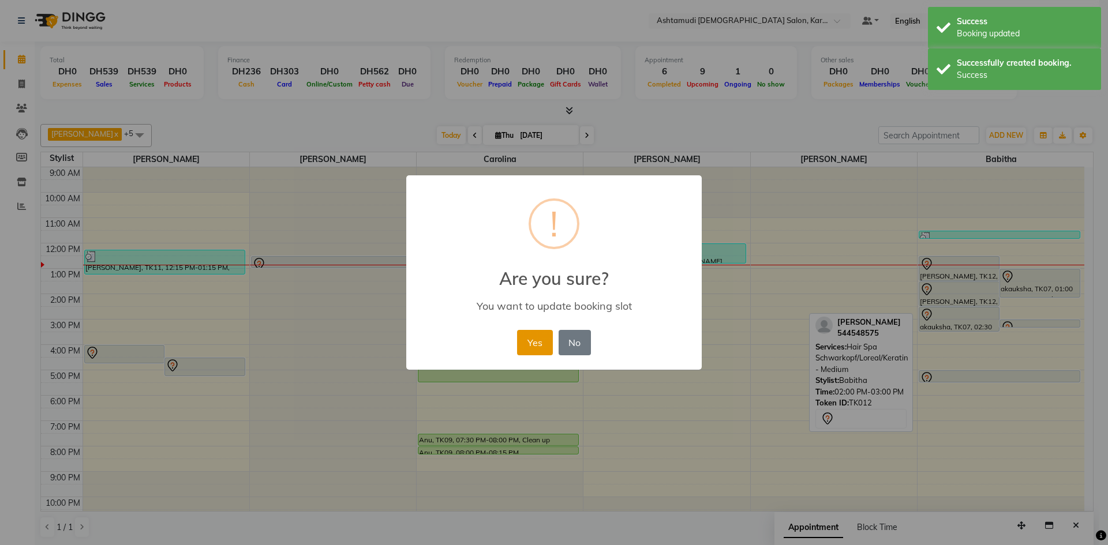
click at [545, 344] on button "Yes" at bounding box center [534, 342] width 35 height 25
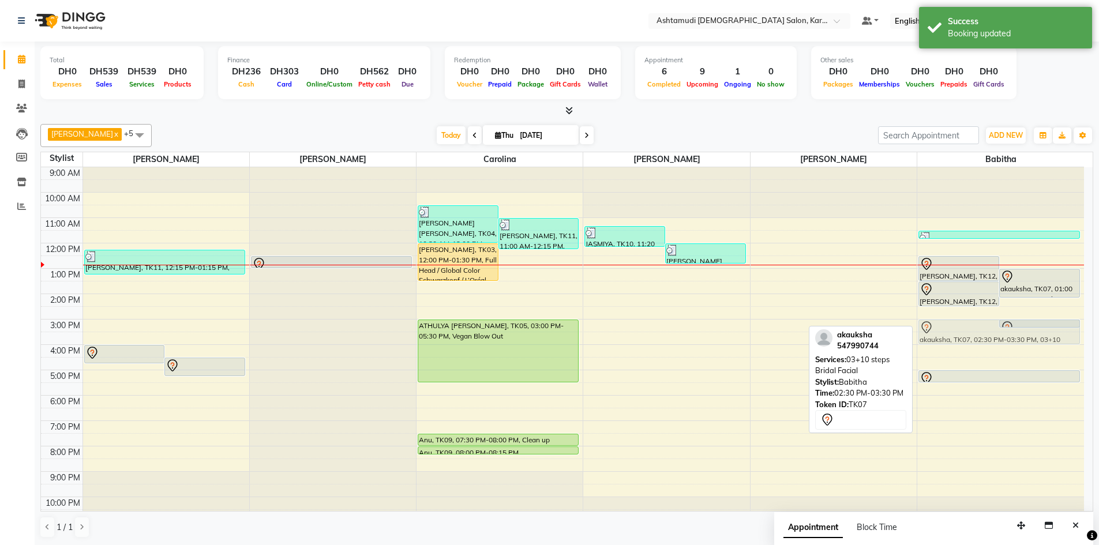
drag, startPoint x: 976, startPoint y: 317, endPoint x: 977, endPoint y: 326, distance: 9.3
click at [977, 326] on div "anila, TK12, 12:30 PM-01:30 PM, Dandruff Treatment akauksha, TK07, 01:00 PM-02:…" at bounding box center [1000, 344] width 167 height 355
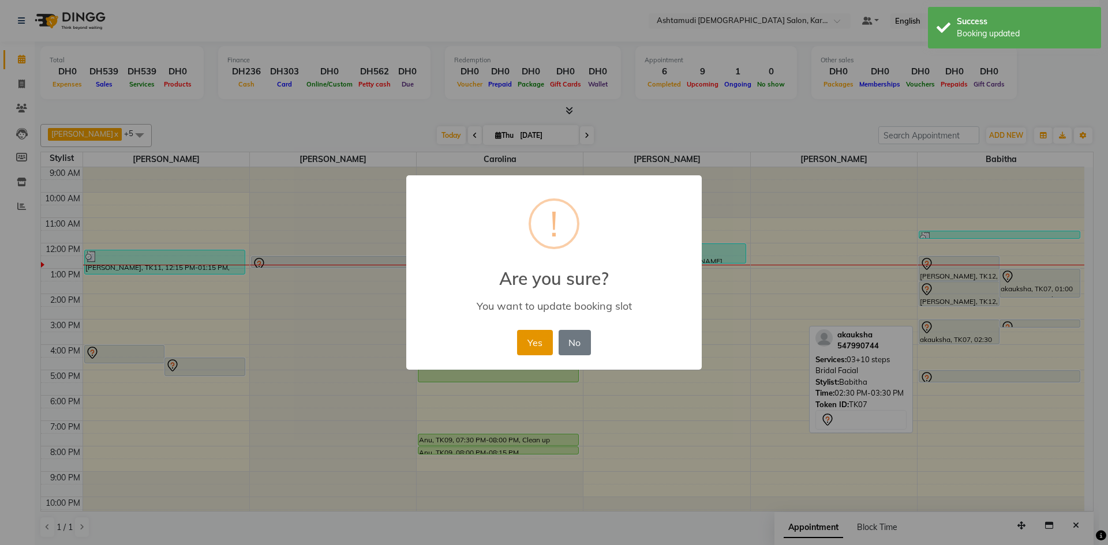
click at [540, 339] on button "Yes" at bounding box center [534, 342] width 35 height 25
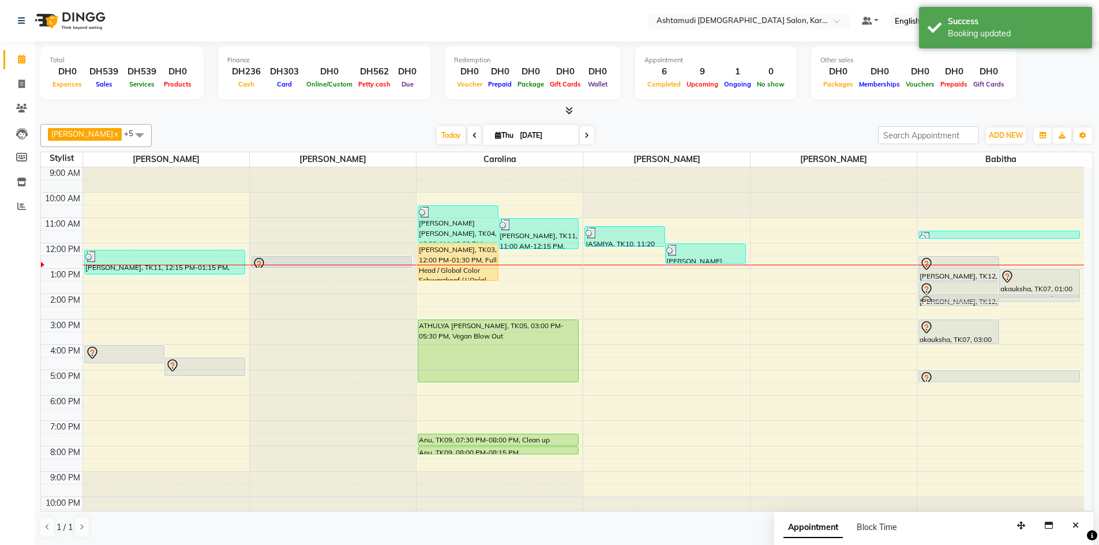
drag, startPoint x: 1053, startPoint y: 321, endPoint x: 1037, endPoint y: 300, distance: 26.8
click at [1037, 300] on div "anila, TK12, 12:30 PM-01:30 PM, Dandruff Treatment akauksha, TK07, 01:00 PM-02:…" at bounding box center [1000, 344] width 167 height 355
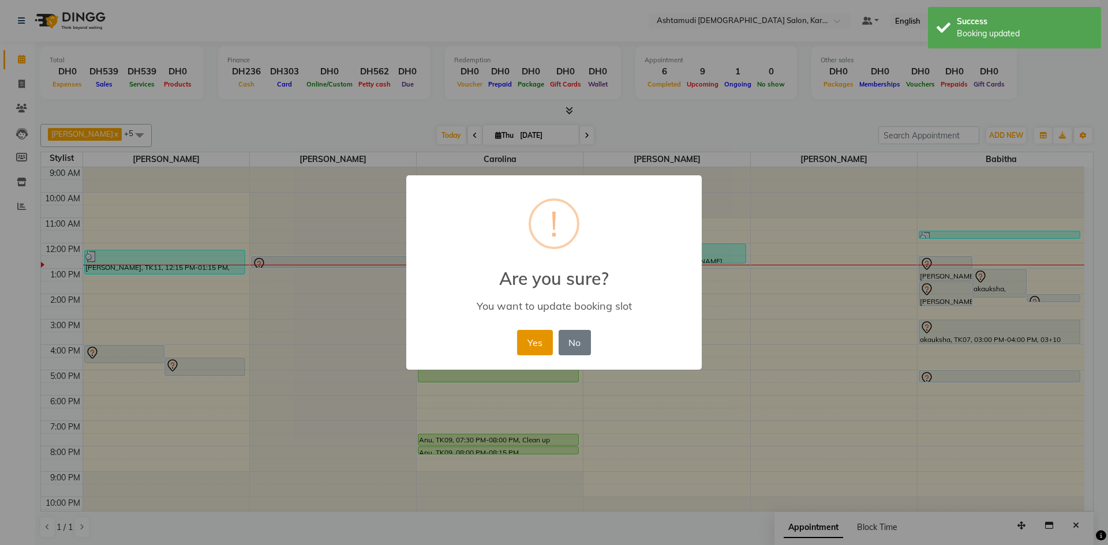
click at [529, 341] on button "Yes" at bounding box center [534, 342] width 35 height 25
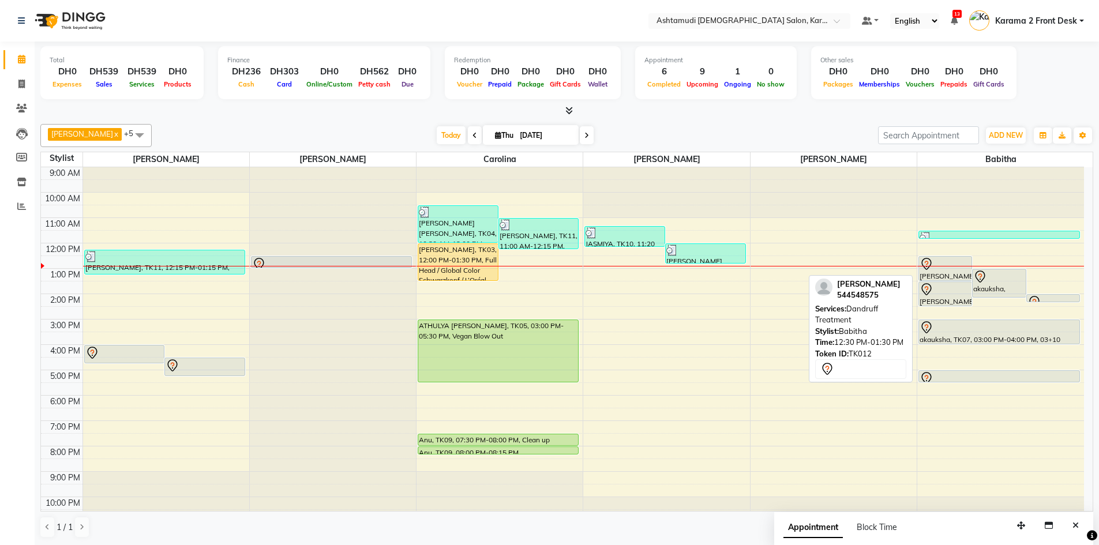
click at [959, 273] on div "[PERSON_NAME], TK12, 12:30 PM-01:30 PM, Dandruff Treatment" at bounding box center [945, 269] width 53 height 24
click at [951, 276] on div "[PERSON_NAME], TK12, 12:30 PM-01:30 PM, Dandruff Treatment" at bounding box center [945, 269] width 53 height 24
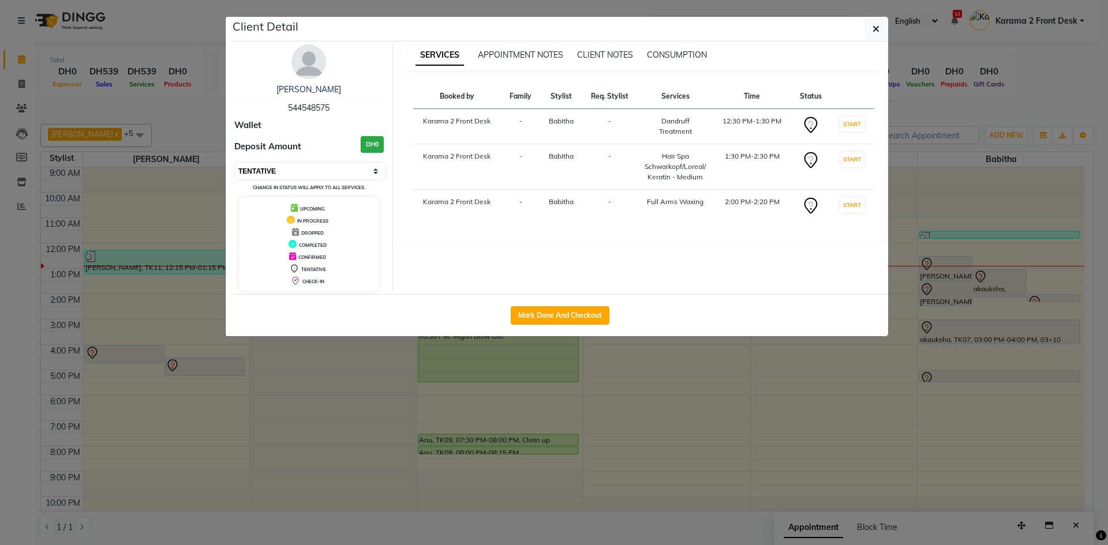
click at [334, 167] on select "Select IN SERVICE CONFIRMED TENTATIVE CHECK IN MARK DONE DROPPED UPCOMING" at bounding box center [309, 171] width 149 height 16
select select "1"
click at [235, 163] on select "Select IN SERVICE CONFIRMED TENTATIVE CHECK IN MARK DONE DROPPED UPCOMING" at bounding box center [309, 171] width 149 height 16
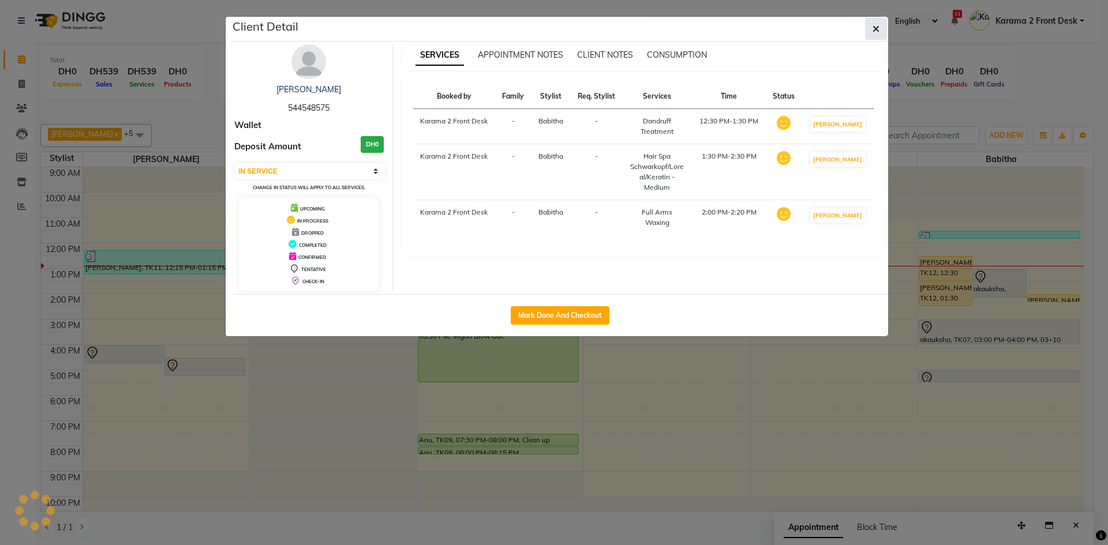
click at [869, 33] on button "button" at bounding box center [876, 29] width 22 height 22
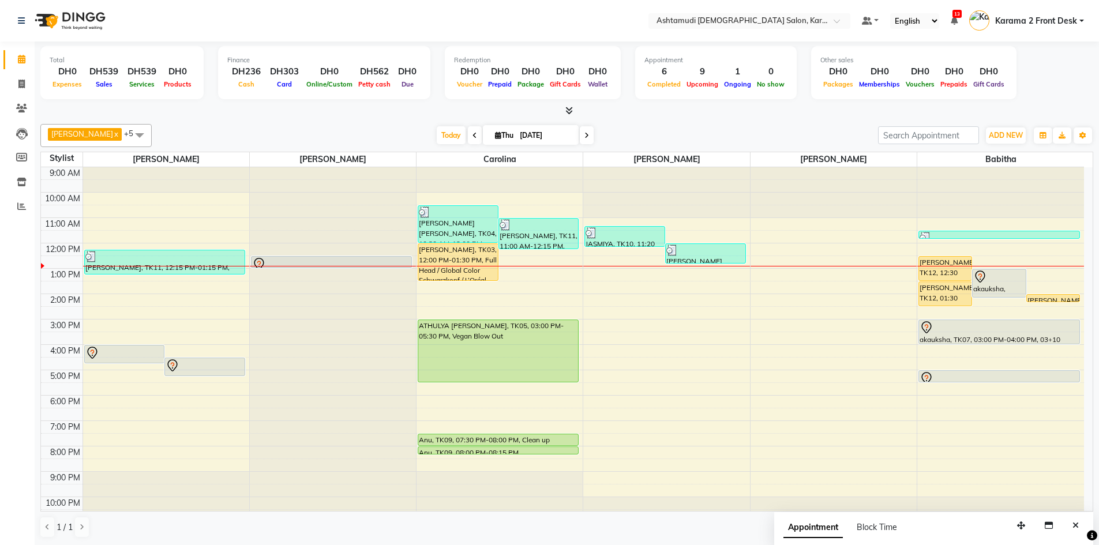
click at [621, 119] on div "Total DH0 Expenses DH539 Sales DH539 Services DH0 Products Finance DH236 Cash D…" at bounding box center [567, 294] width 1064 height 504
click at [803, 134] on div "[DATE] [DATE]" at bounding box center [515, 135] width 715 height 17
click at [363, 134] on div "[DATE] [DATE]" at bounding box center [515, 135] width 715 height 17
click at [257, 7] on nav "Select Location × Ashtamudi Ladies Salon, Karama 2 Default Panel My Panel Engli…" at bounding box center [549, 21] width 1099 height 42
click at [26, 203] on span at bounding box center [22, 206] width 20 height 13
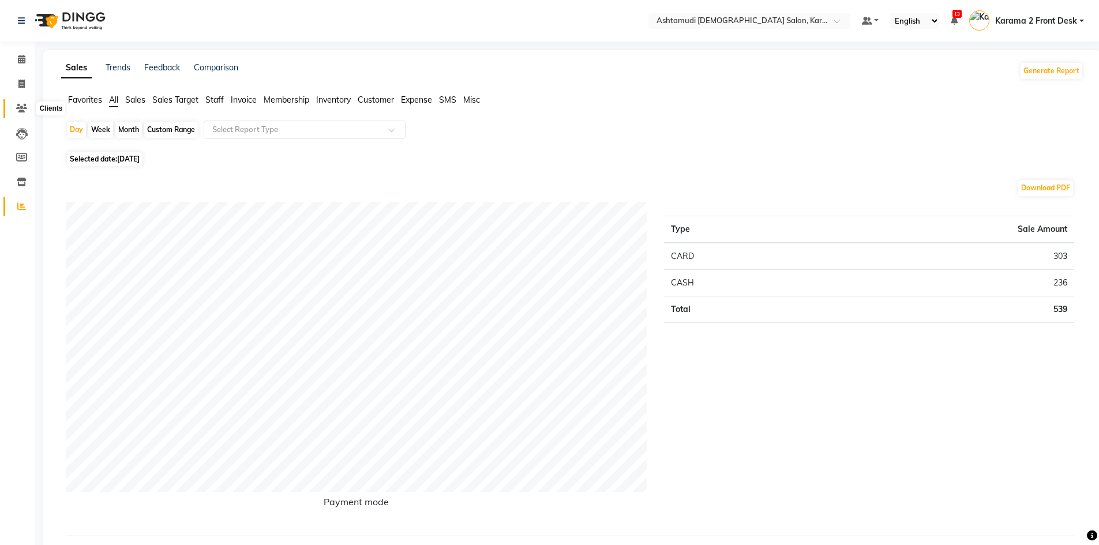
click at [21, 107] on icon at bounding box center [21, 108] width 11 height 9
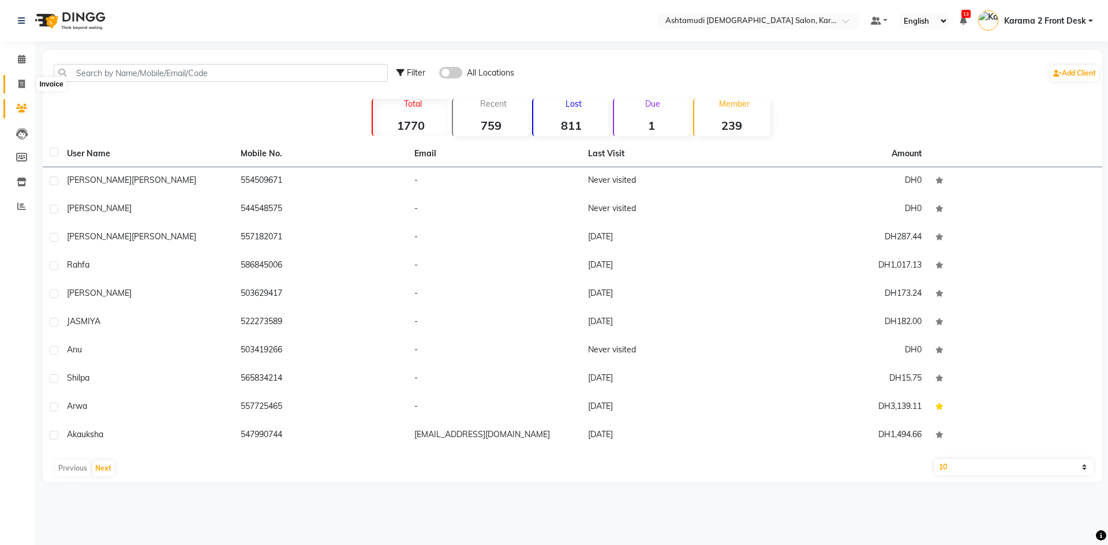
click at [23, 83] on icon at bounding box center [21, 84] width 6 height 9
select select "service"
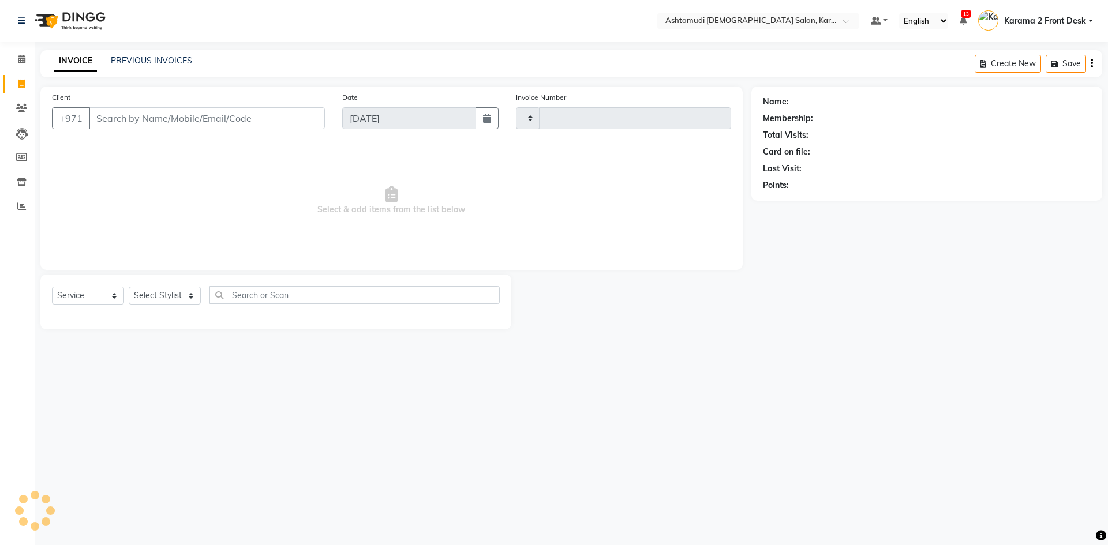
type input "2102"
select select "7424"
click at [17, 130] on icon at bounding box center [22, 134] width 12 height 12
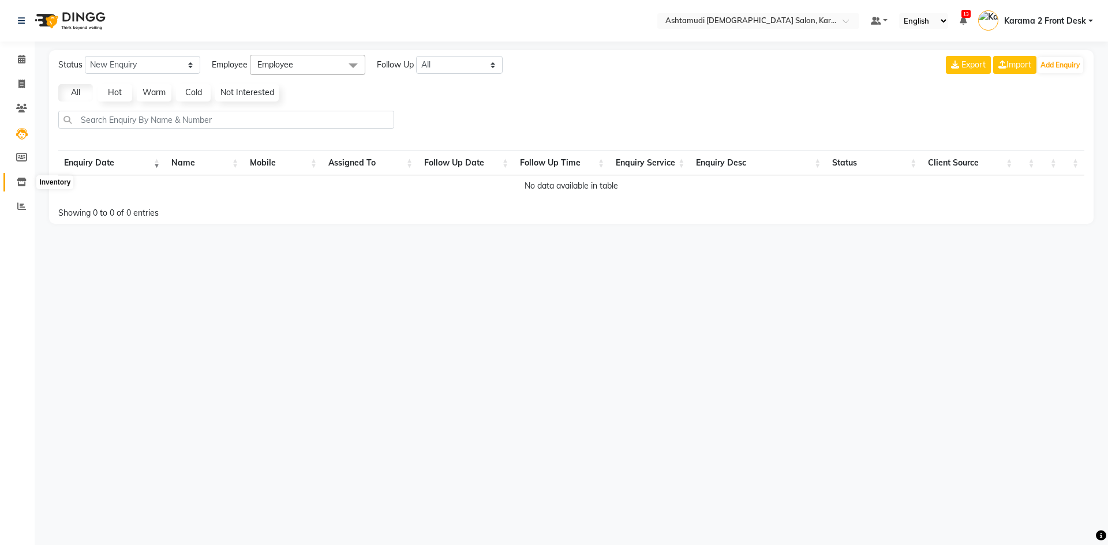
click at [23, 186] on icon at bounding box center [22, 182] width 10 height 9
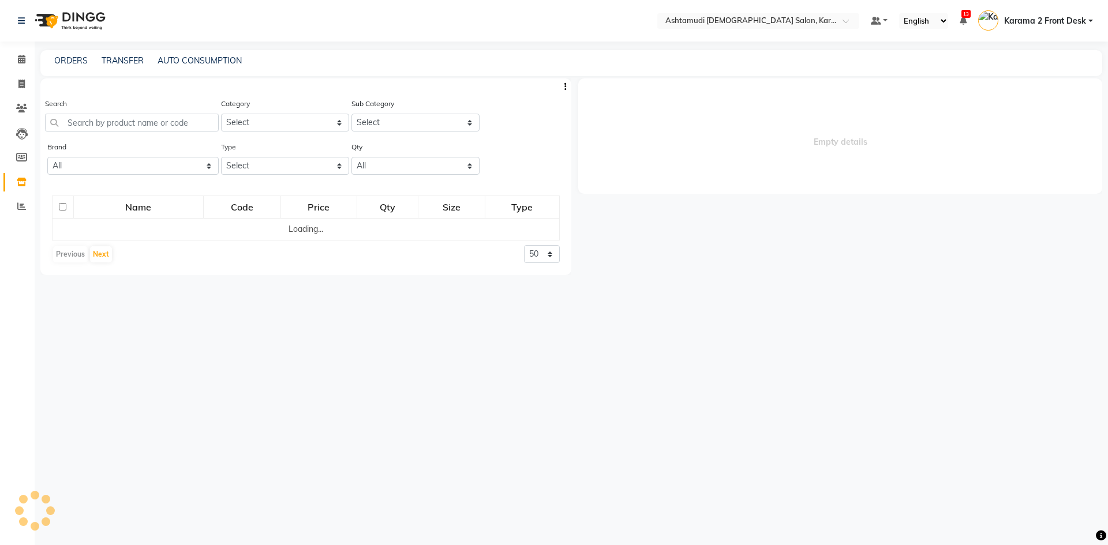
select select
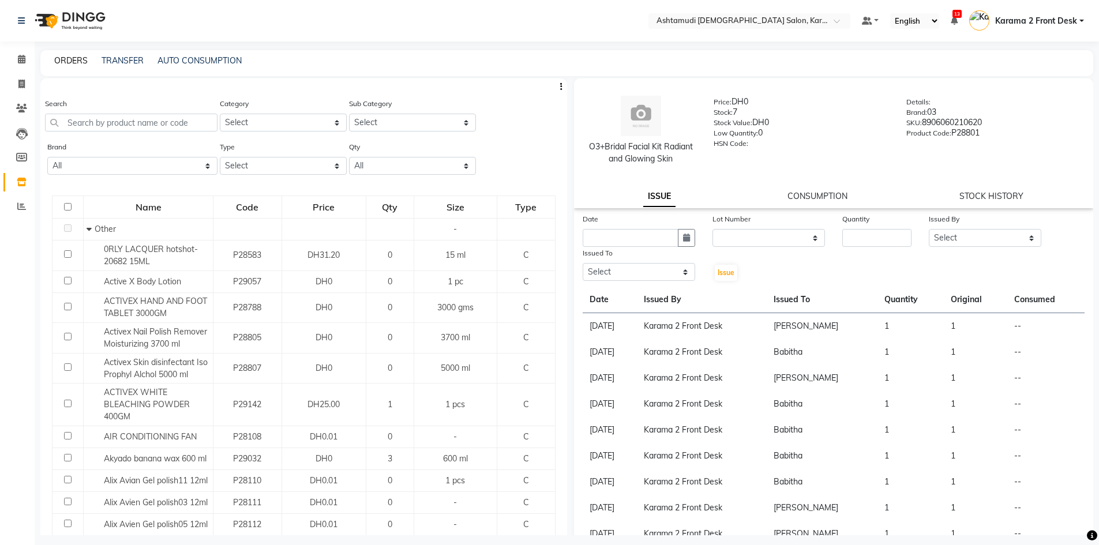
click at [77, 61] on link "ORDERS" at bounding box center [70, 60] width 33 height 10
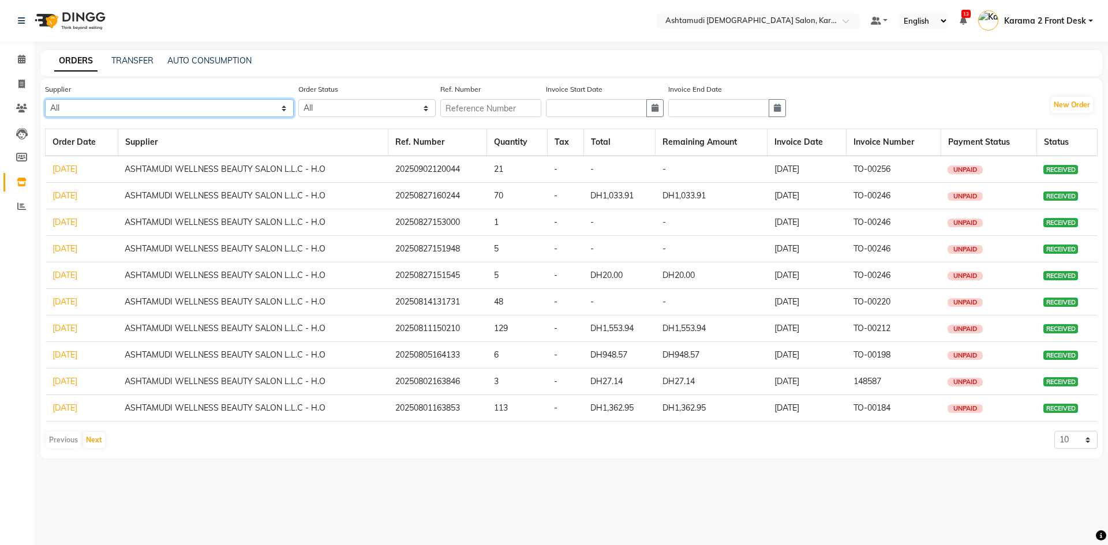
click at [133, 106] on select "All ASHTAMUDI WELLNESS BEAUTY SALON L.L.C - H.O" at bounding box center [169, 108] width 249 height 18
select select "5156"
click at [45, 99] on select "All ASHTAMUDI WELLNESS BEAUTY SALON L.L.C - H.O" at bounding box center [169, 108] width 249 height 18
click at [1078, 98] on button "New Order" at bounding box center [1072, 105] width 42 height 16
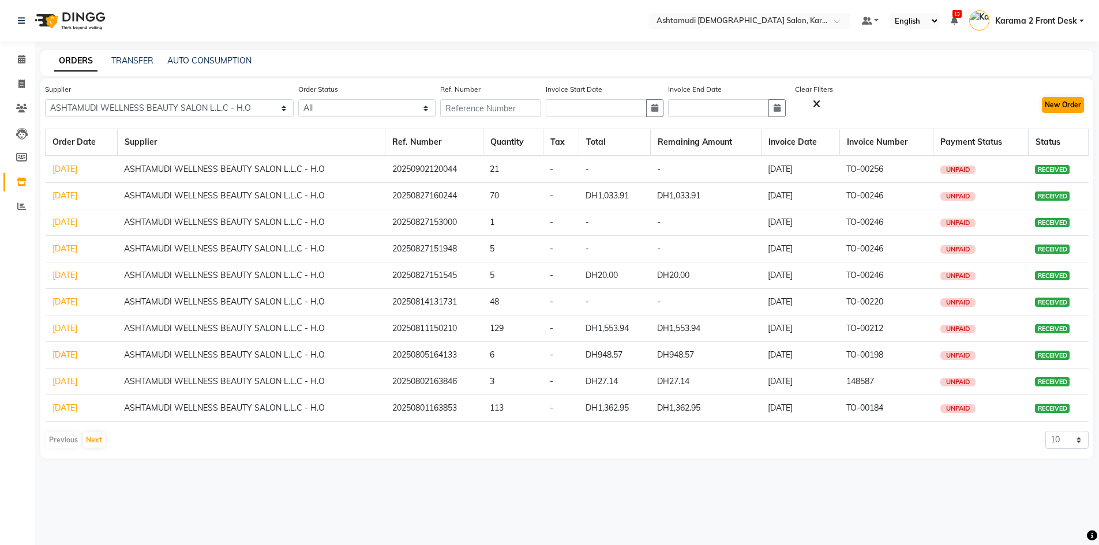
select select "true"
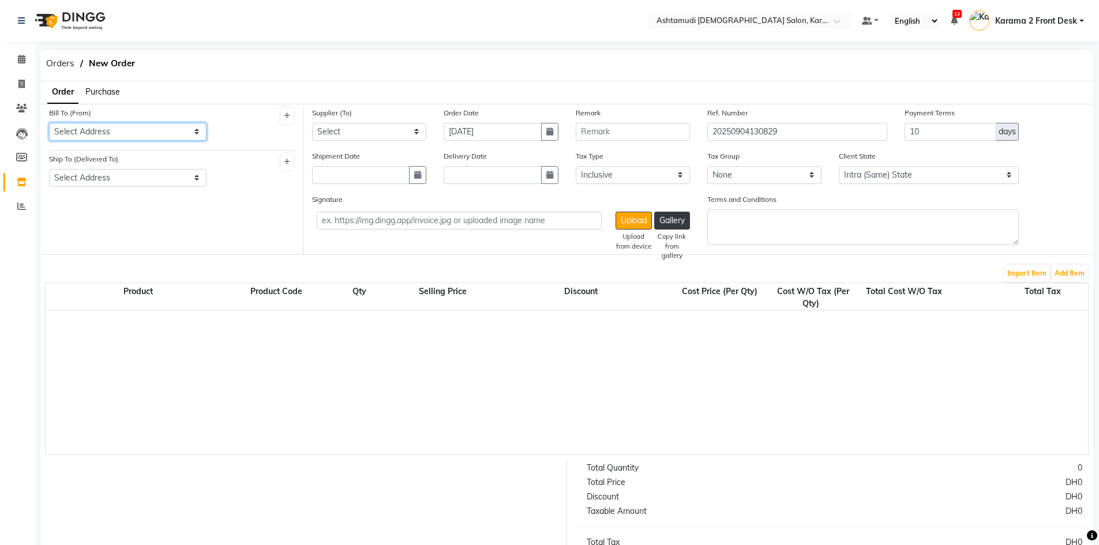
click at [139, 130] on select "Select Address Ashtamudi Ladies Salon Karama ." at bounding box center [128, 132] width 158 height 18
select select "1538"
click at [49, 123] on select "Select Address Ashtamudi Ladies Salon Karama ." at bounding box center [128, 132] width 158 height 18
drag, startPoint x: 149, startPoint y: 179, endPoint x: 147, endPoint y: 185, distance: 6.8
click at [149, 179] on select "Select Address Ashtamudi Ladies Salon ,Karama" at bounding box center [128, 178] width 158 height 18
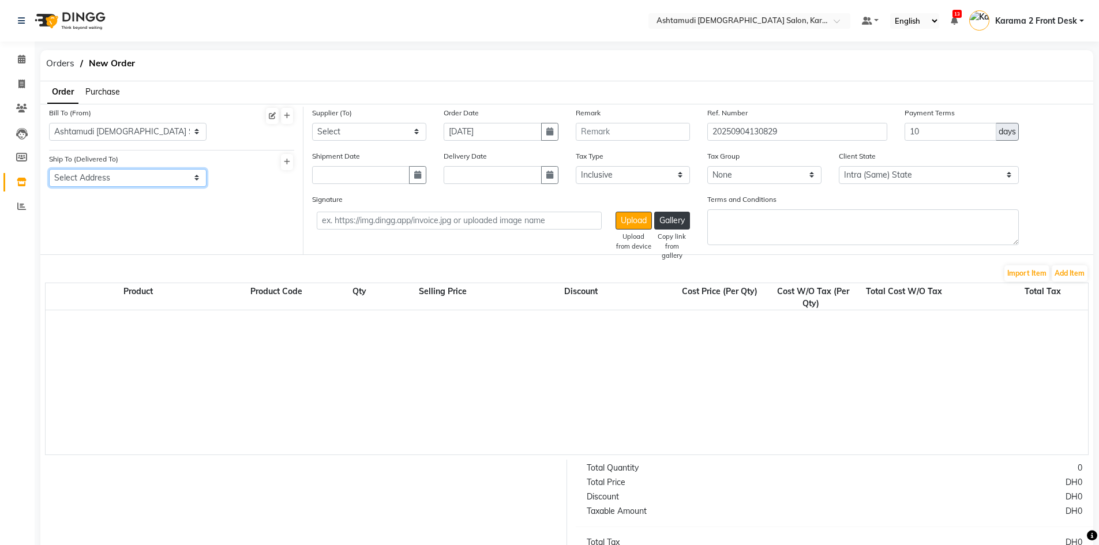
select select "1539"
click at [49, 169] on select "Select Address Ashtamudi Ladies Salon ,Karama" at bounding box center [128, 178] width 158 height 18
click at [363, 129] on select "Select ASHTAMUDI WELLNESS BEAUTY SALON L.L.C - H.O" at bounding box center [369, 132] width 114 height 18
select select "5156"
click at [312, 123] on select "Select ASHTAMUDI WELLNESS BEAUTY SALON L.L.C - H.O" at bounding box center [369, 132] width 114 height 18
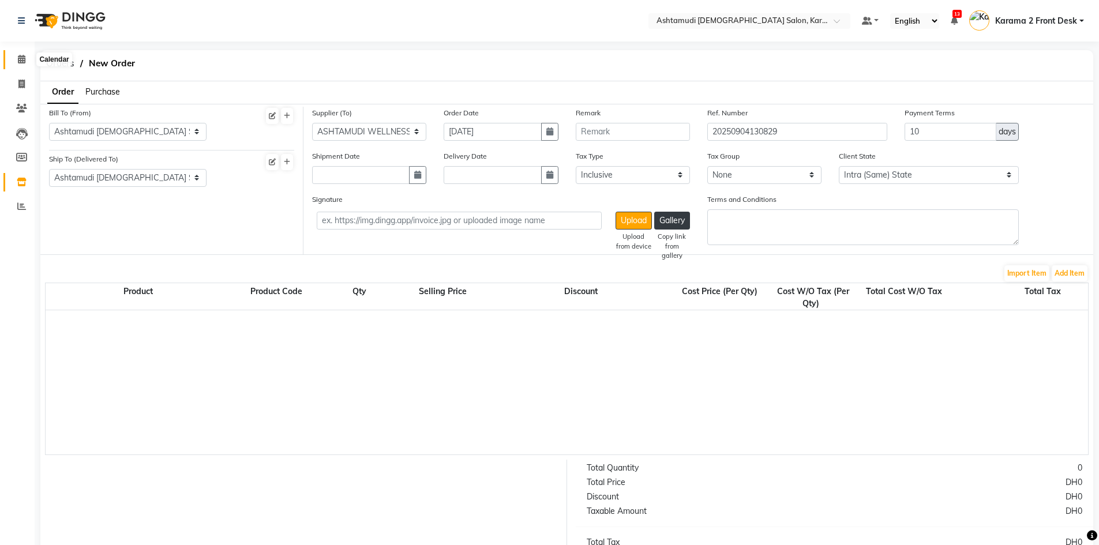
click at [23, 55] on icon at bounding box center [22, 59] width 8 height 9
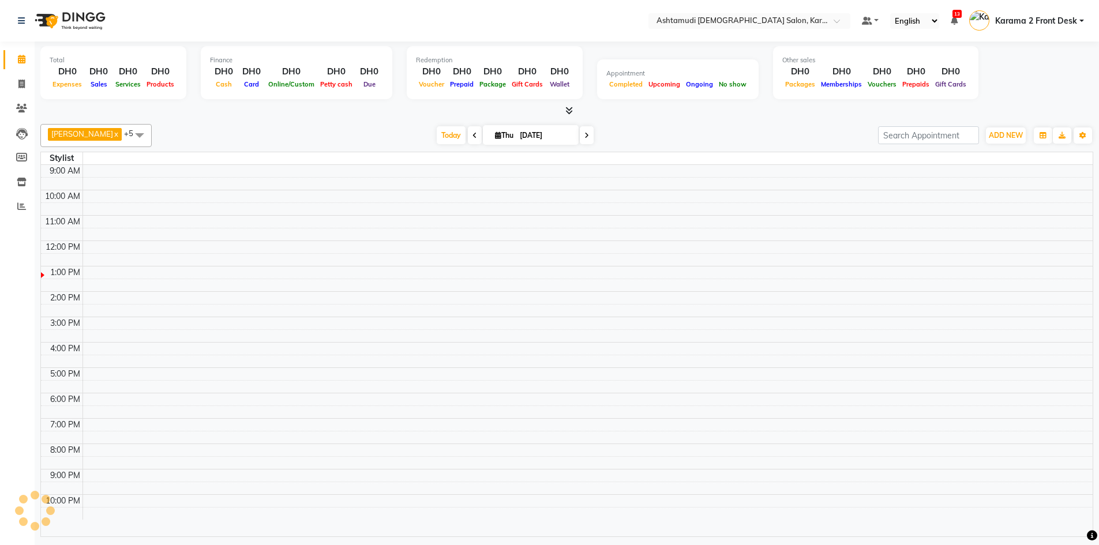
click at [241, 36] on nav "Select Location × Ashtamudi Ladies Salon, Karama 2 Default Panel My Panel Engli…" at bounding box center [549, 21] width 1099 height 42
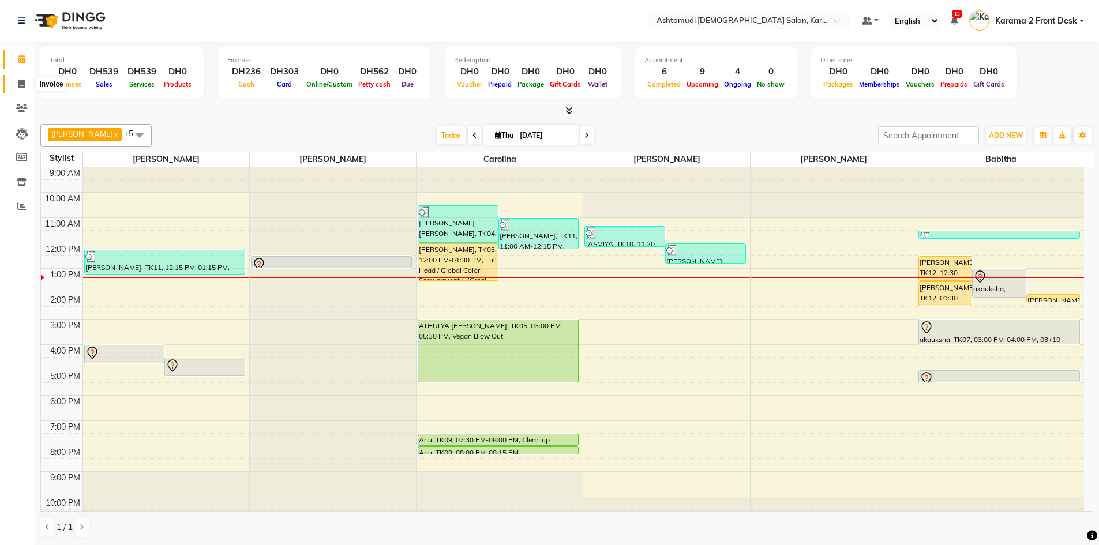
click at [13, 87] on span at bounding box center [22, 84] width 20 height 13
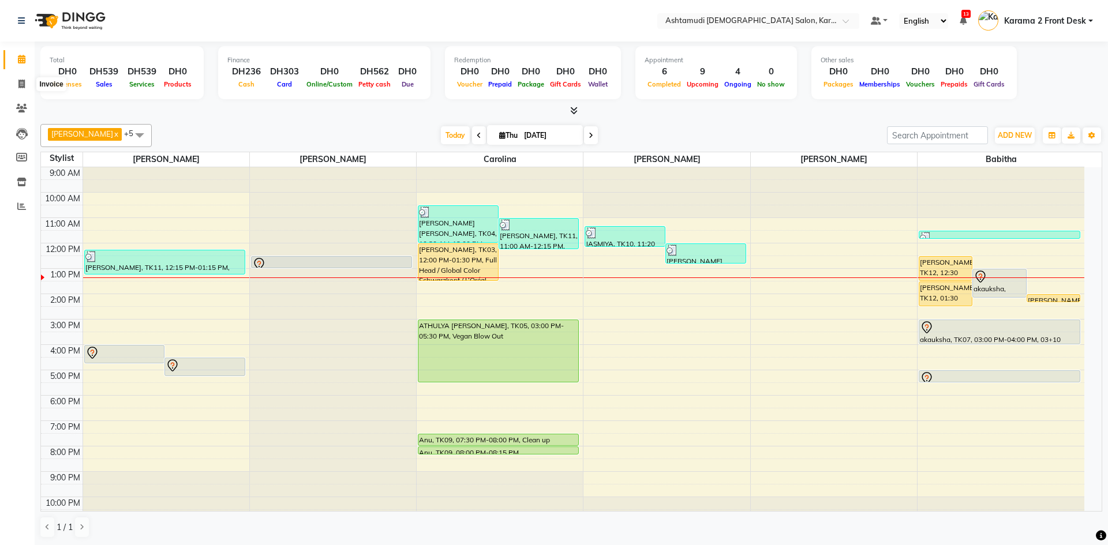
select select "service"
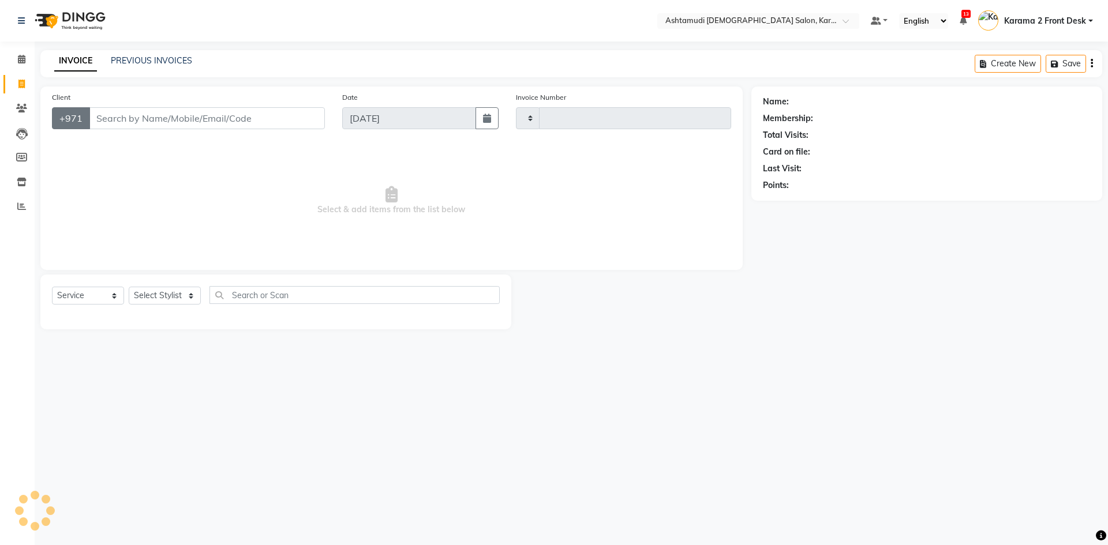
type input "2102"
select select "7424"
click at [161, 290] on select "Select Stylist" at bounding box center [165, 296] width 72 height 18
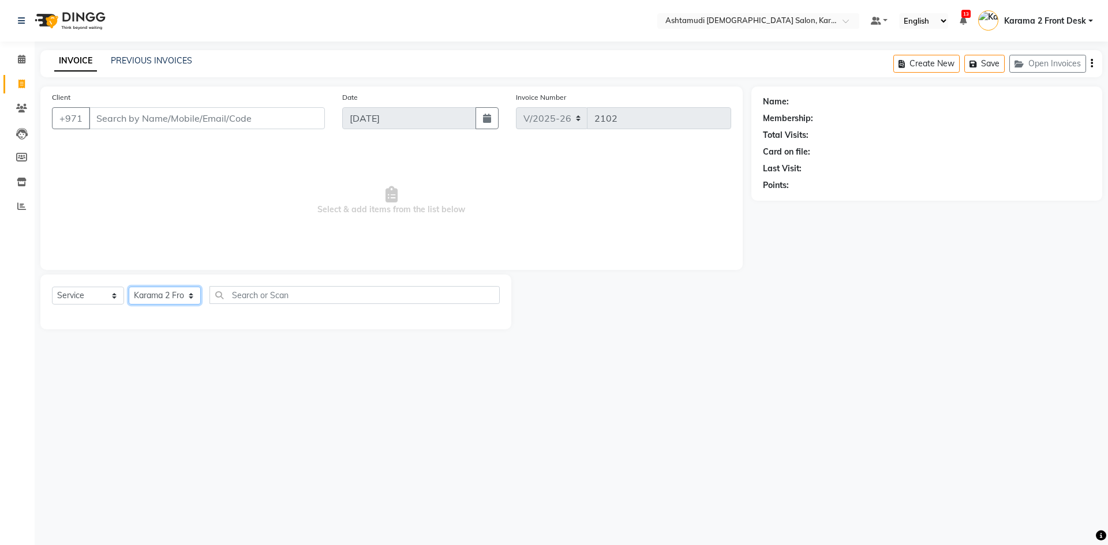
click at [129, 287] on select "Select Stylist Babitha Carolina Farsana Begum Geeta Jyothi Krishna Karama 2 Fro…" at bounding box center [165, 296] width 72 height 18
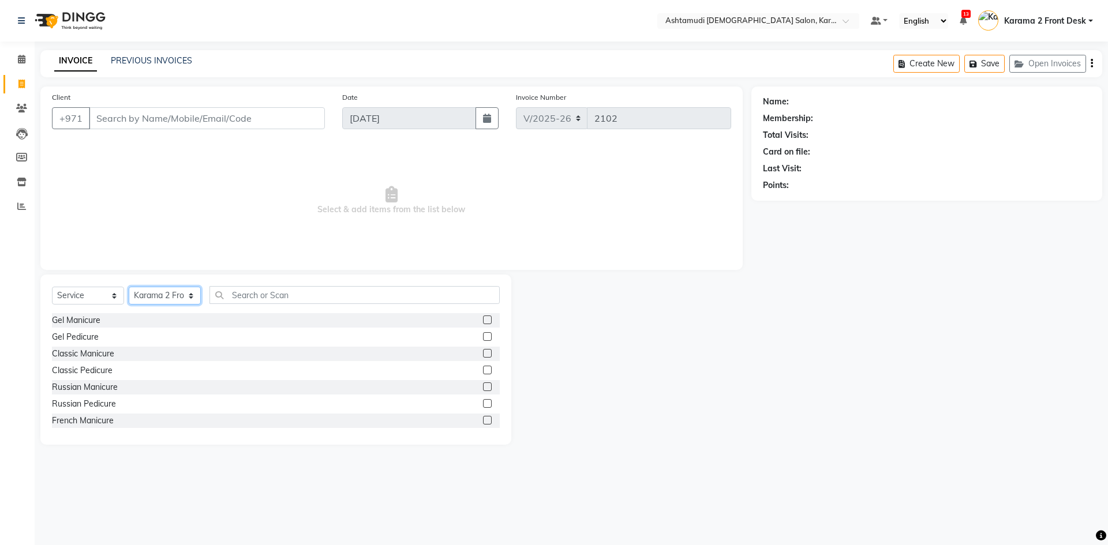
drag, startPoint x: 174, startPoint y: 291, endPoint x: 173, endPoint y: 298, distance: 7.0
click at [174, 291] on select "Select Stylist Babitha Carolina Farsana Begum Geeta Jyothi Krishna Karama 2 Fro…" at bounding box center [165, 296] width 72 height 18
select select "64957"
click at [129, 287] on select "Select Stylist Babitha Carolina Farsana Begum Geeta Jyothi Krishna Karama 2 Fro…" at bounding box center [165, 296] width 72 height 18
click at [260, 284] on div "Select Service Product Membership Package Voucher Prepaid Gift Card Select Styl…" at bounding box center [275, 360] width 471 height 170
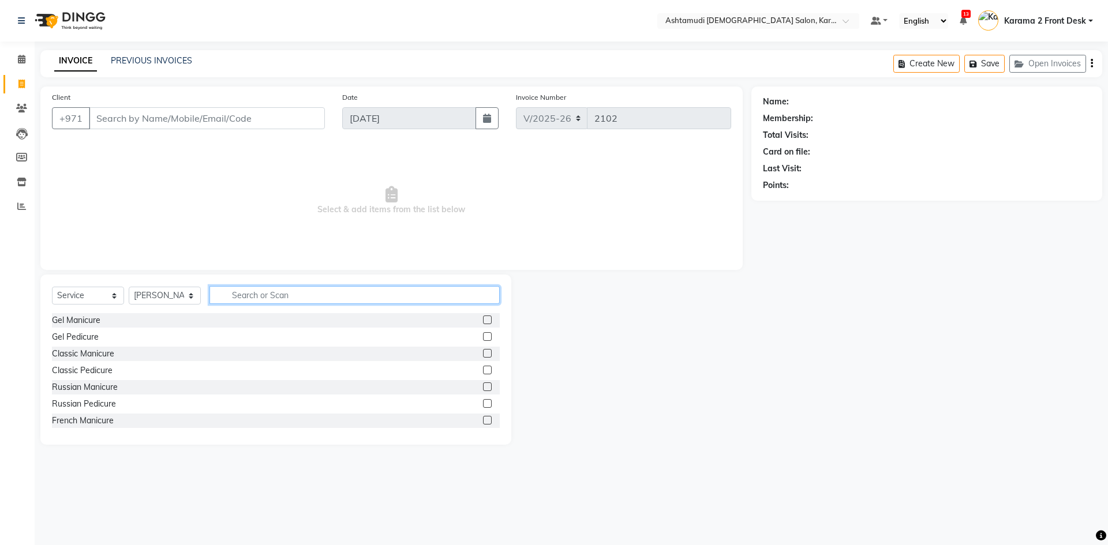
drag, startPoint x: 260, startPoint y: 296, endPoint x: 301, endPoint y: 317, distance: 45.4
click at [301, 317] on div "Select Service Product Membership Package Voucher Prepaid Gift Card Select Styl…" at bounding box center [275, 360] width 471 height 170
click at [301, 317] on div "Gel Manicure" at bounding box center [276, 320] width 448 height 14
click at [268, 293] on input "text" at bounding box center [354, 295] width 290 height 18
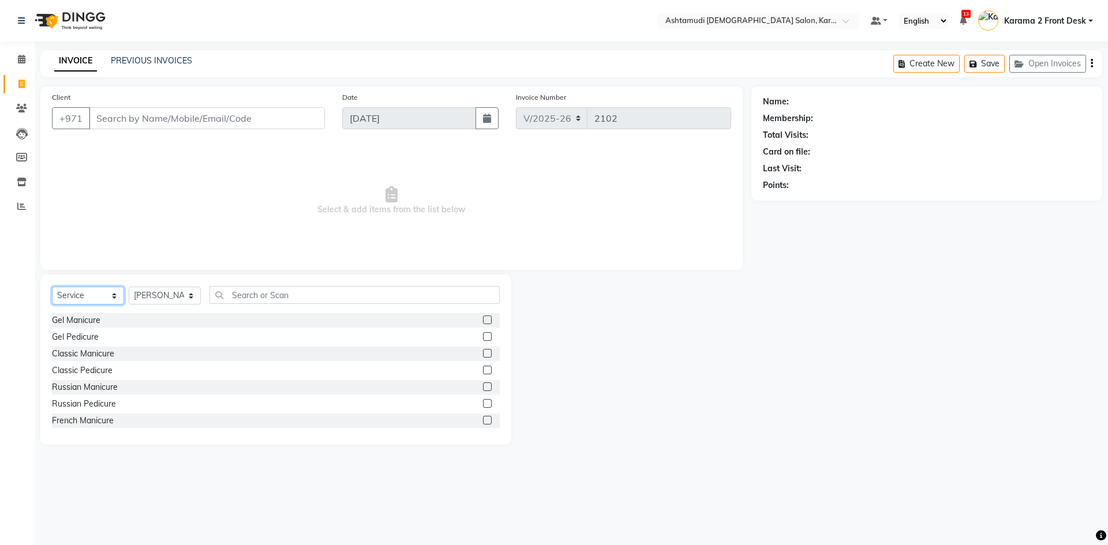
drag, startPoint x: 85, startPoint y: 291, endPoint x: 88, endPoint y: 283, distance: 8.3
click at [85, 291] on select "Select Service Product Membership Package Voucher Prepaid Gift Card" at bounding box center [88, 296] width 72 height 18
click at [144, 116] on input "Client" at bounding box center [207, 118] width 236 height 22
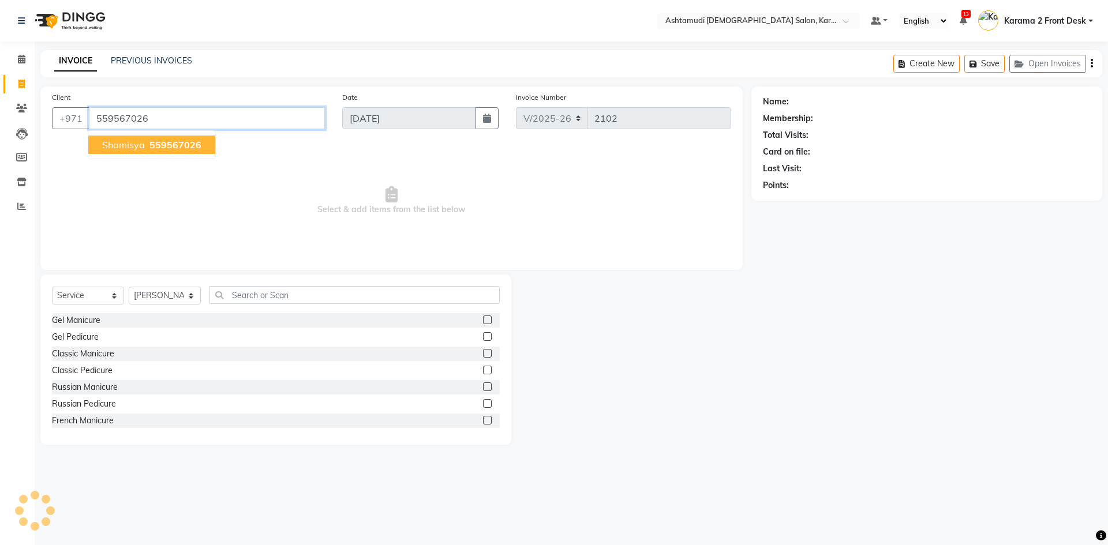
type input "559567026"
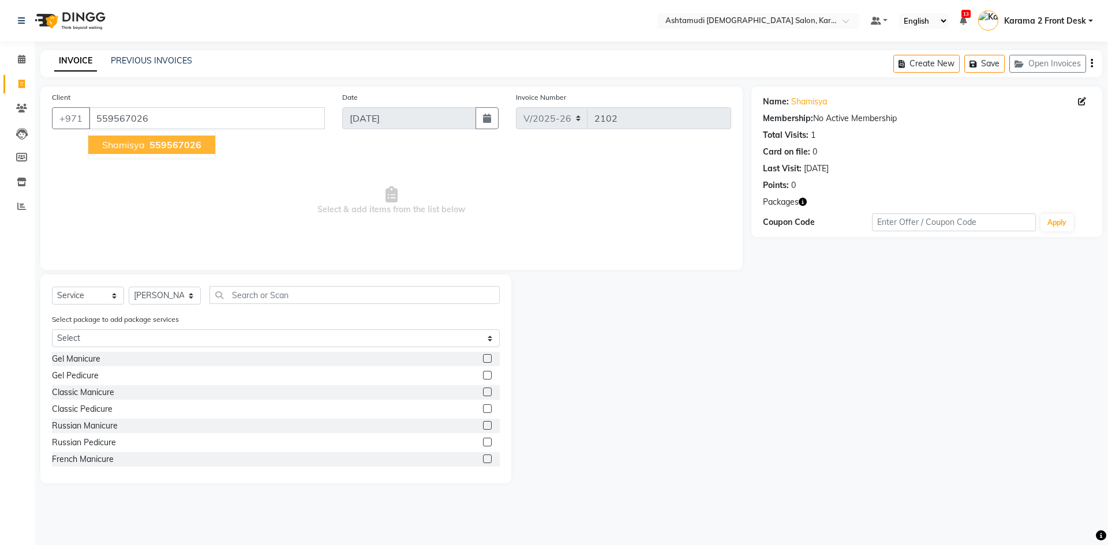
click at [177, 144] on span "559567026" at bounding box center [175, 145] width 52 height 12
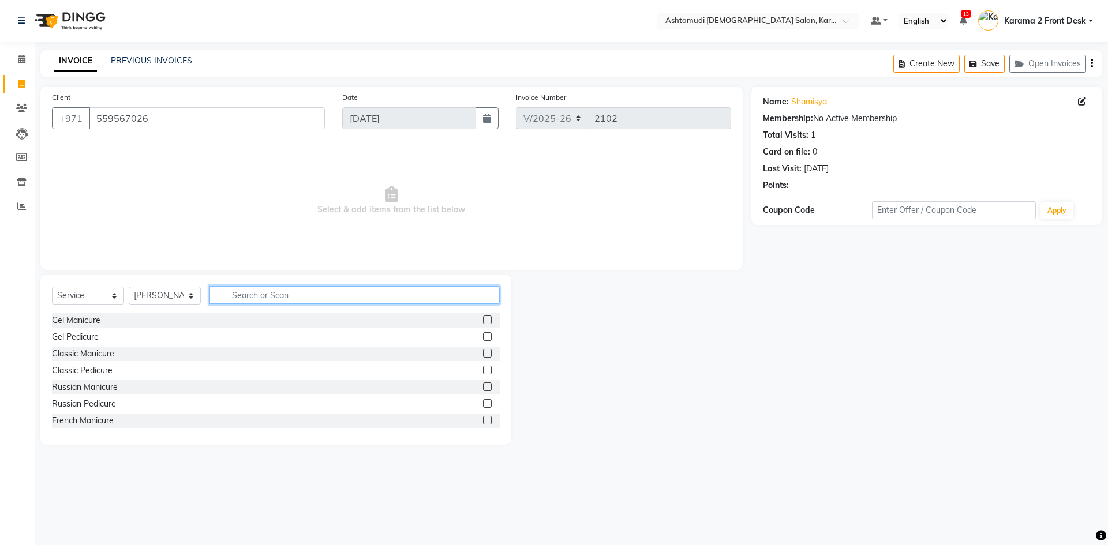
click at [232, 295] on input "text" at bounding box center [354, 295] width 290 height 18
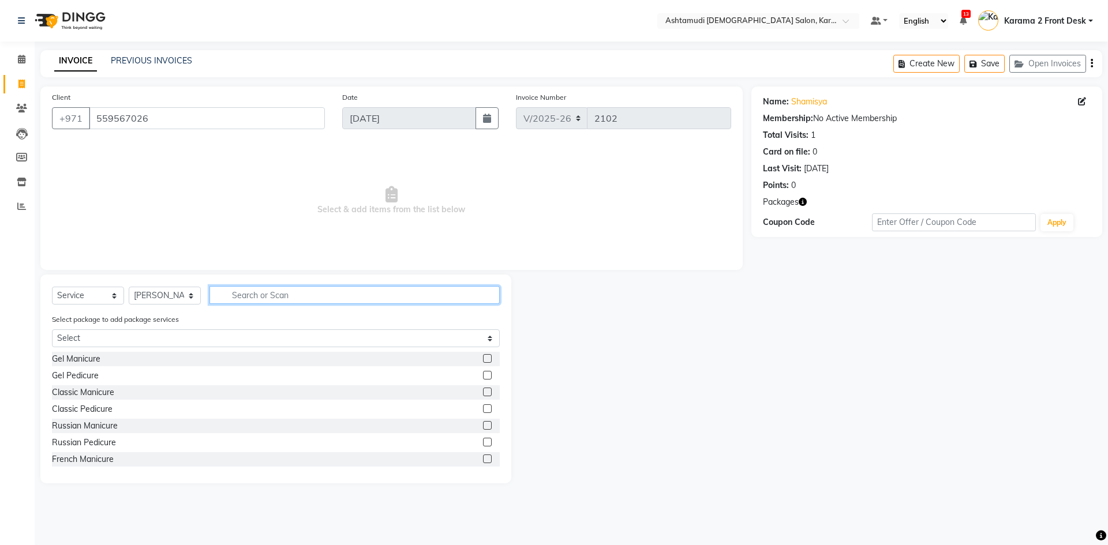
drag, startPoint x: 302, startPoint y: 297, endPoint x: 404, endPoint y: 272, distance: 105.6
click at [404, 272] on div "Client +971 559567026 Date 04-09-2025 Invoice Number V/2025 V/2025-26 2102 Sele…" at bounding box center [391, 285] width 719 height 397
drag, startPoint x: 335, startPoint y: 298, endPoint x: 387, endPoint y: 283, distance: 53.7
click at [338, 296] on input "text" at bounding box center [354, 295] width 290 height 18
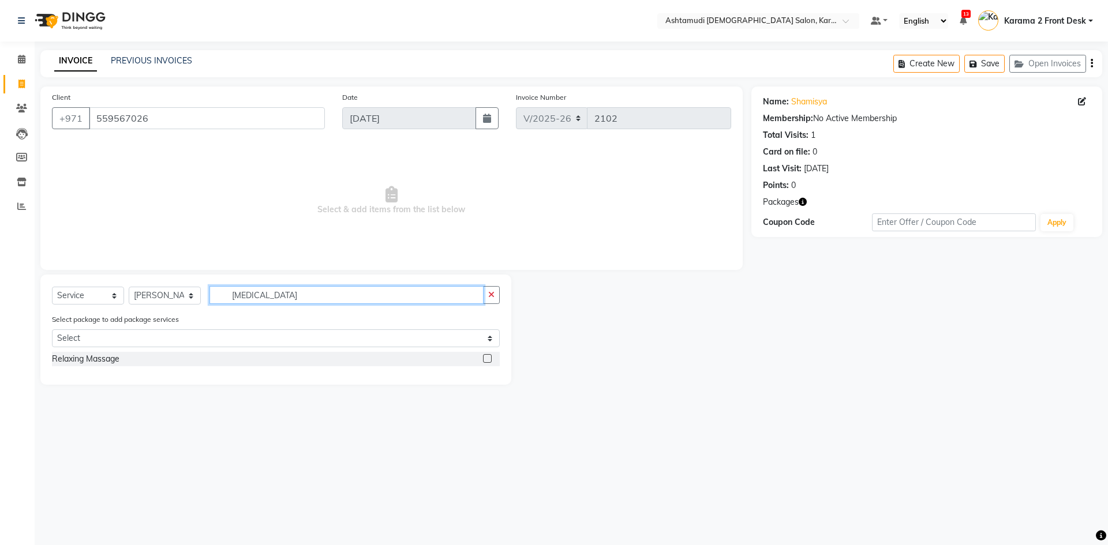
type input "rela"
click at [486, 357] on label at bounding box center [487, 358] width 9 height 9
click at [486, 357] on input "checkbox" at bounding box center [487, 359] width 8 height 8
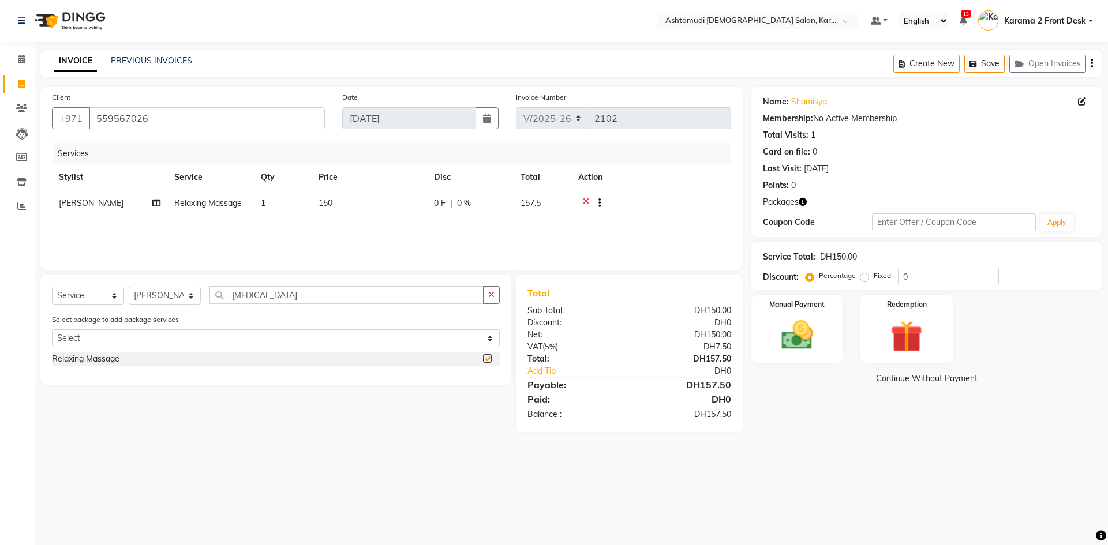
checkbox input "false"
click at [700, 179] on th "Action" at bounding box center [651, 177] width 160 height 26
drag, startPoint x: 922, startPoint y: 275, endPoint x: 860, endPoint y: 266, distance: 62.3
click at [860, 266] on div "Service Total: DH150.00 Discount: Percentage Fixed 0" at bounding box center [927, 265] width 328 height 39
type input "25"
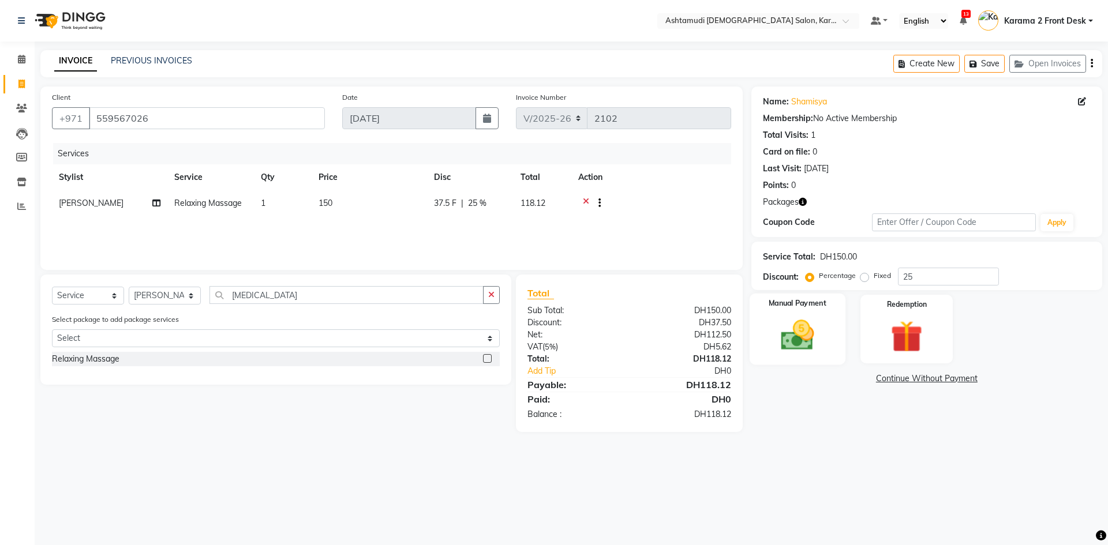
click at [799, 326] on img at bounding box center [797, 335] width 54 height 38
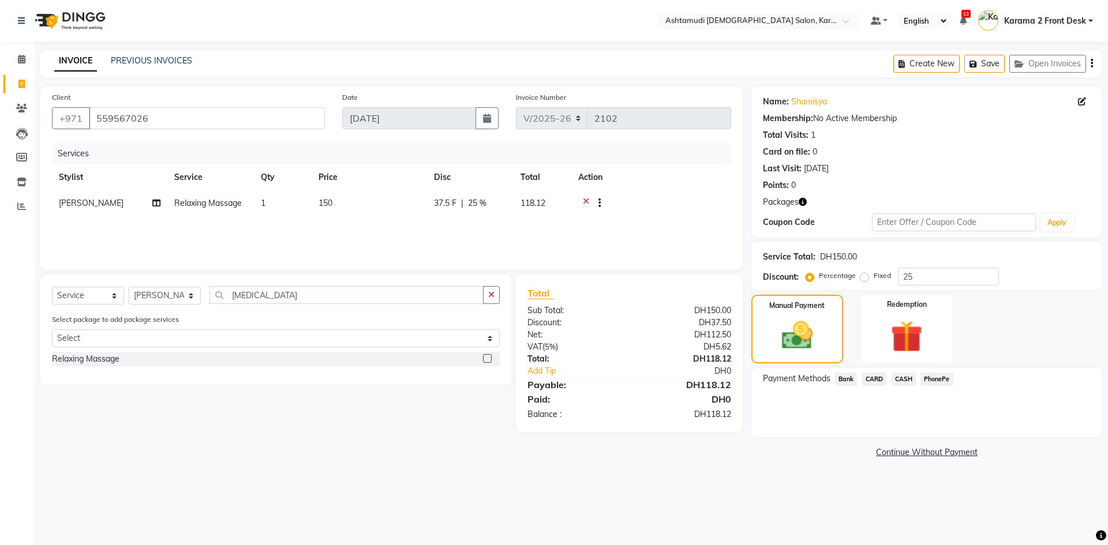
drag, startPoint x: 871, startPoint y: 401, endPoint x: 886, endPoint y: 389, distance: 18.5
click at [871, 401] on div "Payment Methods Bank CARD CASH PhonePe" at bounding box center [926, 402] width 351 height 69
click at [872, 377] on span "CARD" at bounding box center [873, 379] width 25 height 13
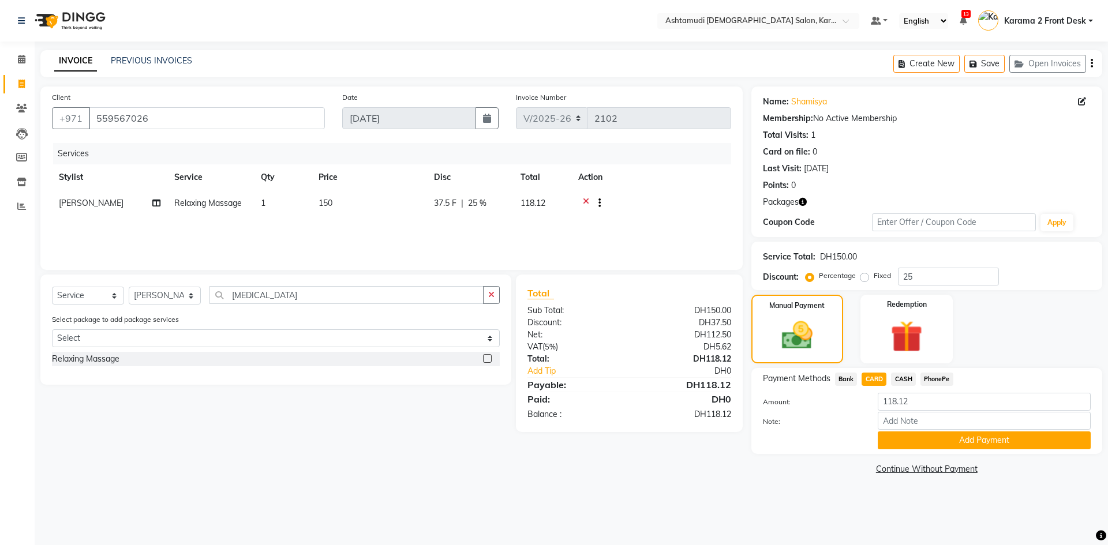
click at [833, 408] on div "Amount: 118.12" at bounding box center [926, 403] width 345 height 20
click at [951, 439] on button "Add Payment" at bounding box center [984, 441] width 213 height 18
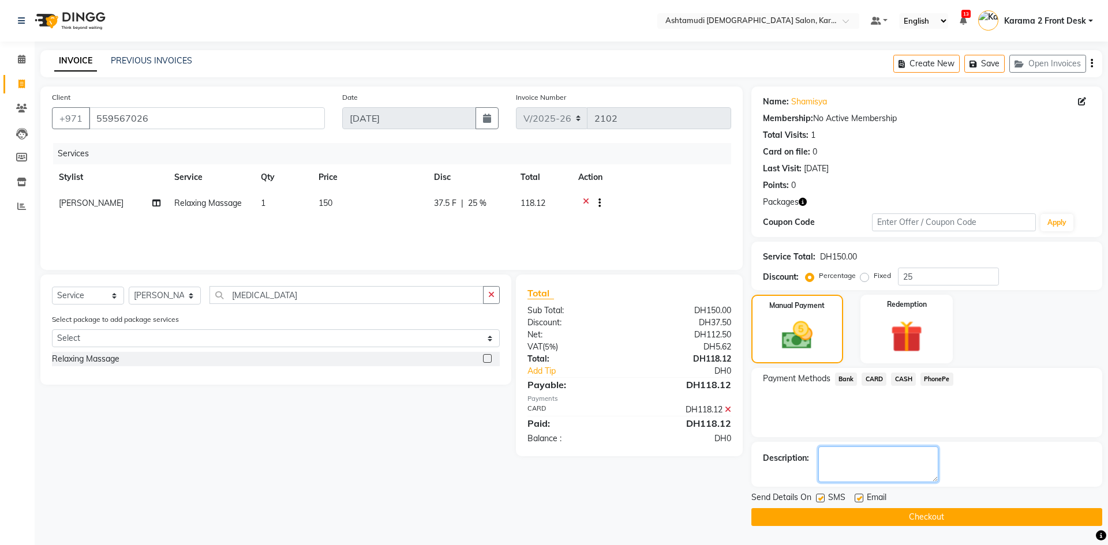
click at [883, 462] on textarea at bounding box center [878, 465] width 120 height 36
click at [823, 498] on label at bounding box center [820, 498] width 9 height 9
click at [823, 498] on input "checkbox" at bounding box center [820, 499] width 8 height 8
checkbox input "false"
click at [860, 497] on label at bounding box center [858, 498] width 9 height 9
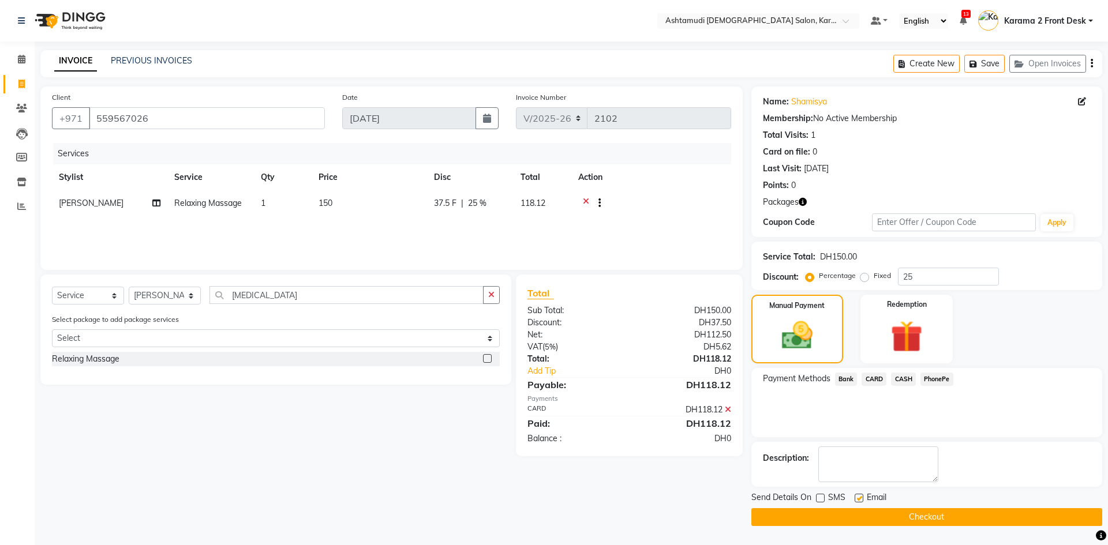
click at [860, 497] on input "checkbox" at bounding box center [858, 499] width 8 height 8
checkbox input "false"
click at [886, 459] on textarea at bounding box center [878, 465] width 120 height 36
click at [729, 409] on icon at bounding box center [728, 410] width 6 height 8
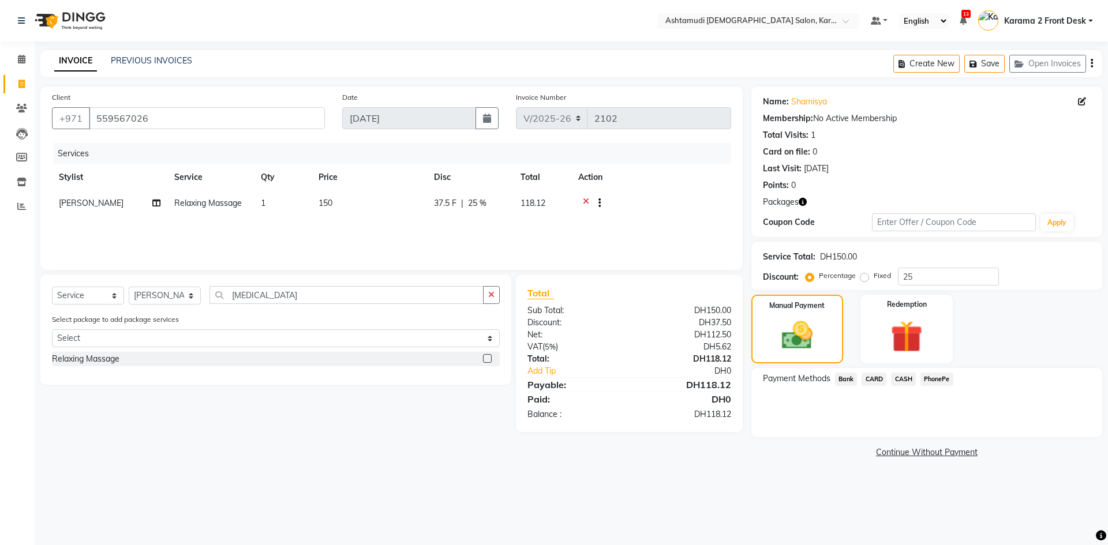
click at [903, 376] on span "CASH" at bounding box center [903, 379] width 25 height 13
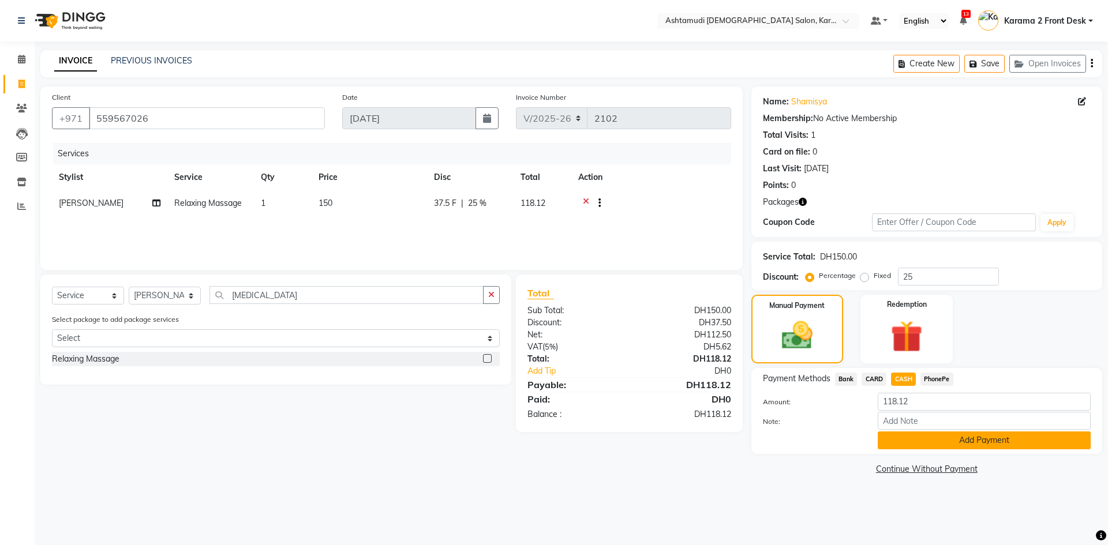
click at [895, 440] on button "Add Payment" at bounding box center [984, 441] width 213 height 18
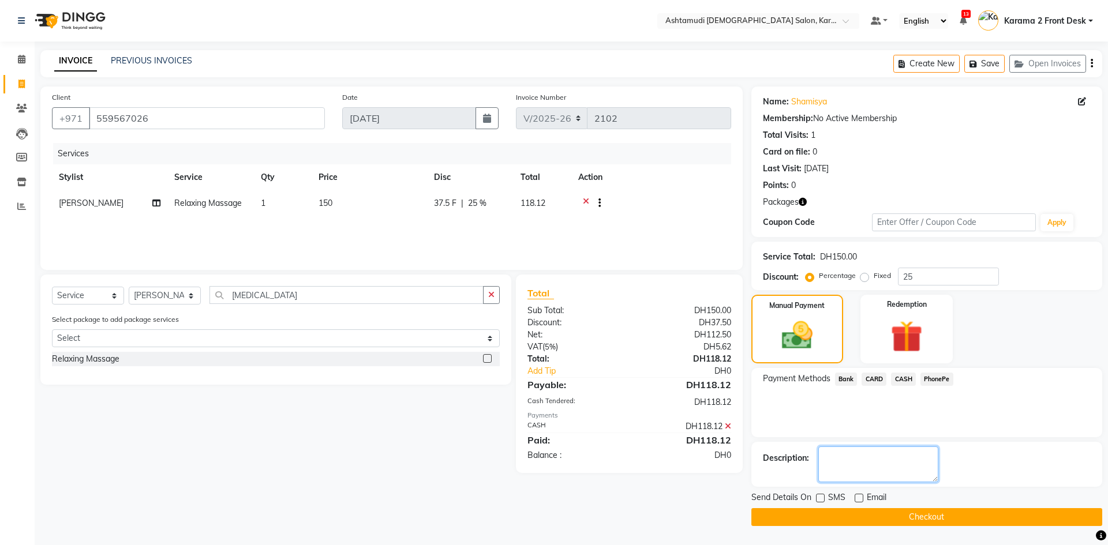
drag, startPoint x: 852, startPoint y: 471, endPoint x: 845, endPoint y: 479, distance: 11.5
click at [852, 471] on textarea at bounding box center [878, 465] width 120 height 36
click at [824, 512] on button "Checkout" at bounding box center [926, 517] width 351 height 18
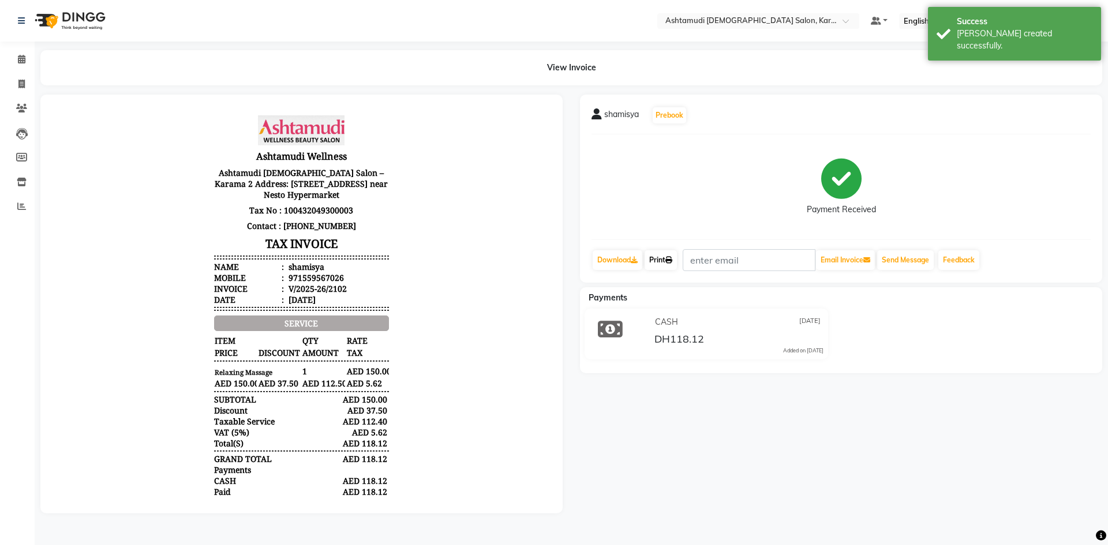
click at [655, 260] on link "Print" at bounding box center [660, 260] width 32 height 20
click at [28, 57] on span at bounding box center [22, 59] width 20 height 13
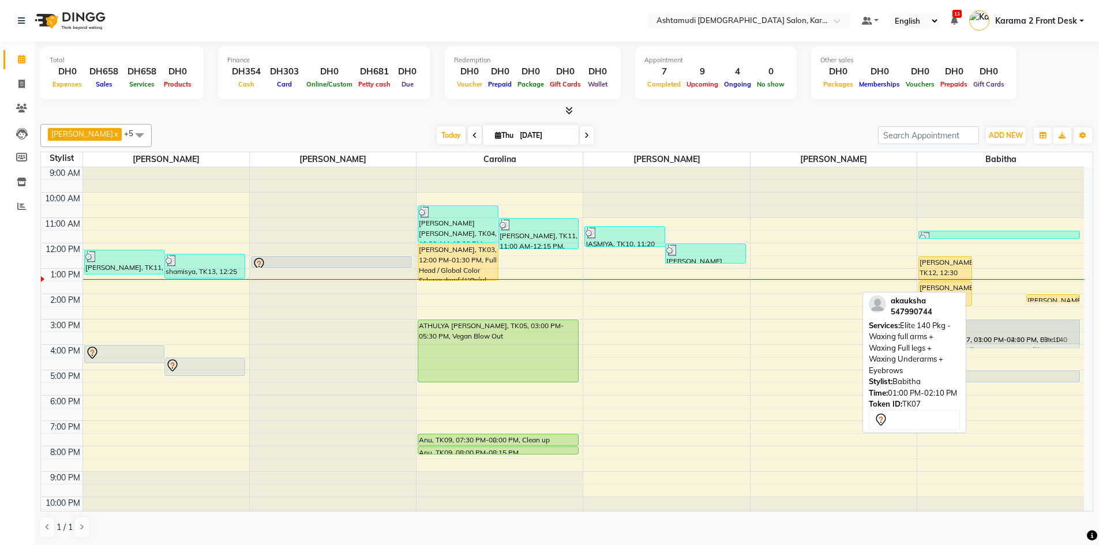
drag, startPoint x: 998, startPoint y: 276, endPoint x: 990, endPoint y: 325, distance: 49.1
click at [990, 325] on div "[PERSON_NAME], TK12, 12:30 PM-01:30 PM, Dandruff Treatment akauksha, TK07, 01:0…" at bounding box center [1000, 344] width 167 height 355
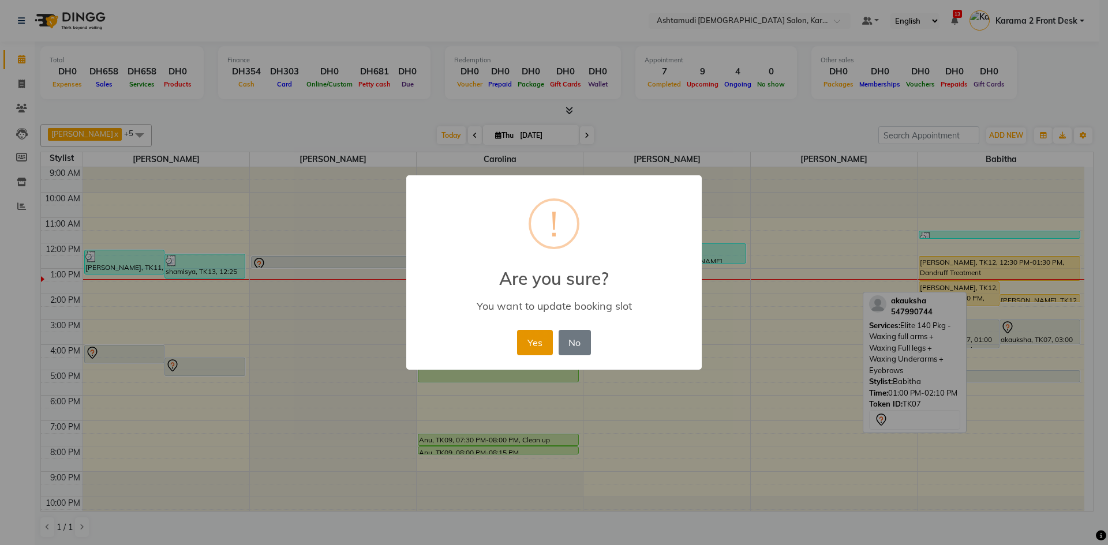
click at [532, 343] on button "Yes" at bounding box center [534, 342] width 35 height 25
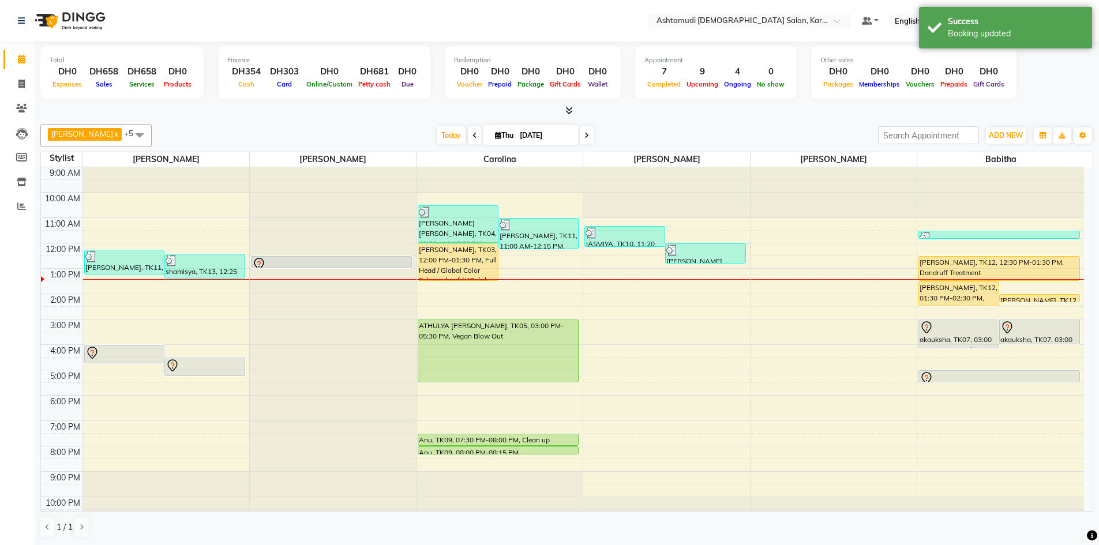
click at [511, 282] on div "9:00 AM 10:00 AM 11:00 AM 12:00 PM 1:00 PM 2:00 PM 3:00 PM 4:00 PM 5:00 PM 6:00…" at bounding box center [562, 344] width 1043 height 355
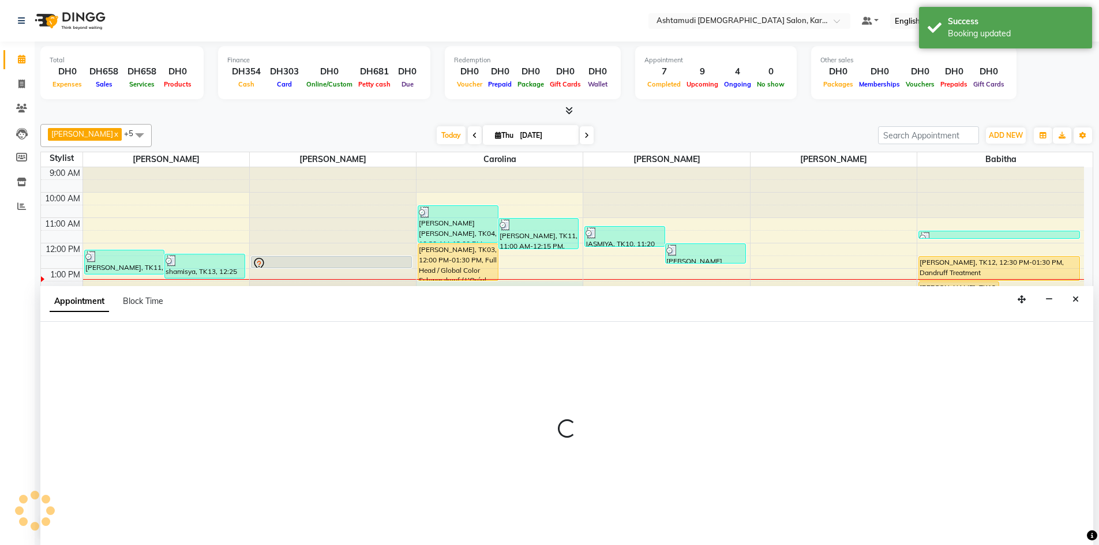
scroll to position [1, 0]
select select "69442"
select select "810"
select select "tentative"
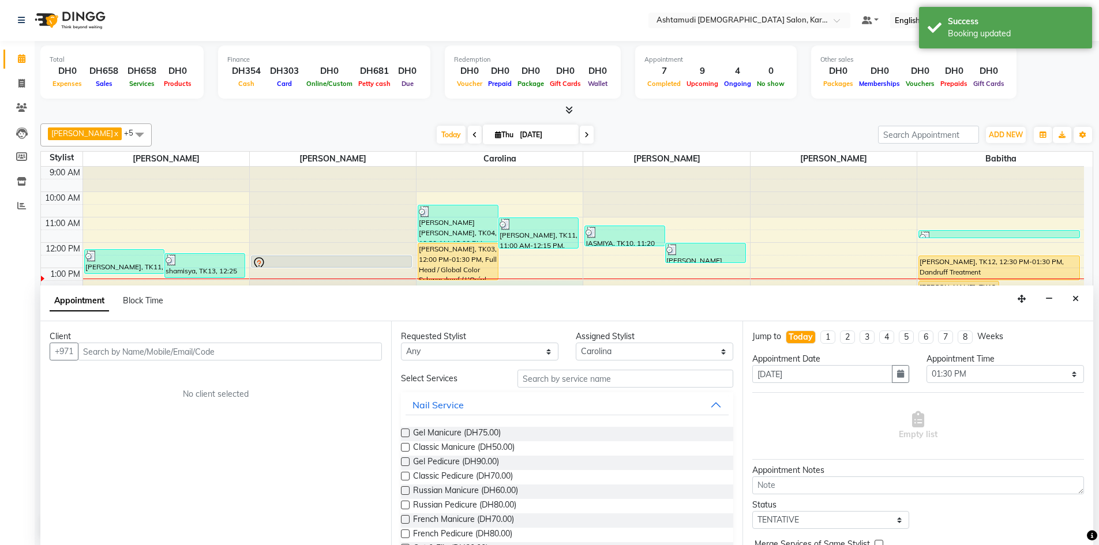
click at [130, 355] on input "text" at bounding box center [230, 352] width 304 height 18
drag, startPoint x: 129, startPoint y: 355, endPoint x: 127, endPoint y: 333, distance: 22.0
click at [129, 354] on input "text" at bounding box center [230, 352] width 304 height 18
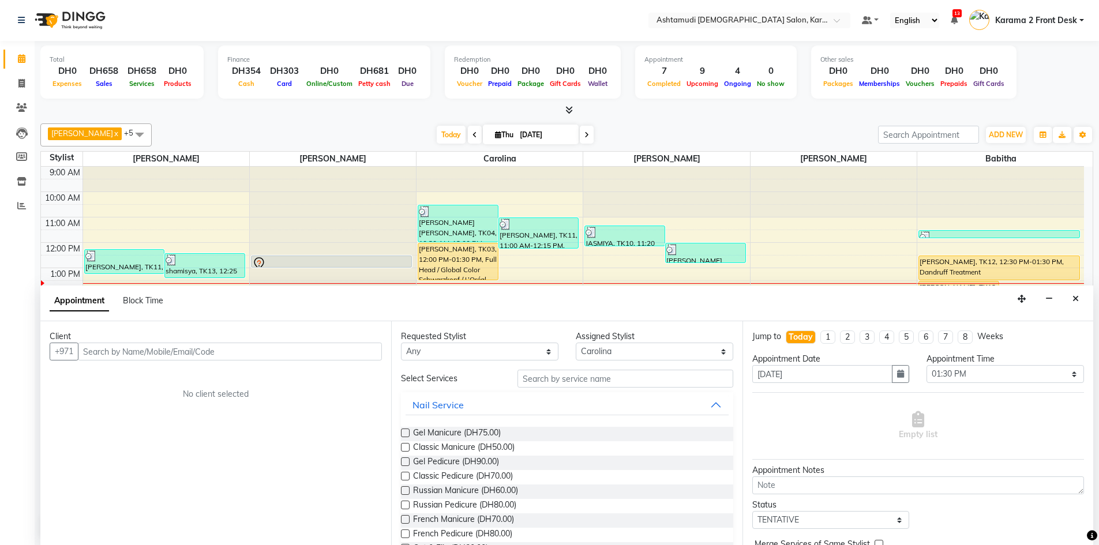
drag, startPoint x: 147, startPoint y: 356, endPoint x: 145, endPoint y: 348, distance: 7.8
click at [147, 356] on input "text" at bounding box center [230, 352] width 304 height 18
type input "502317547"
click at [358, 355] on span "Add Client" at bounding box center [358, 351] width 39 height 10
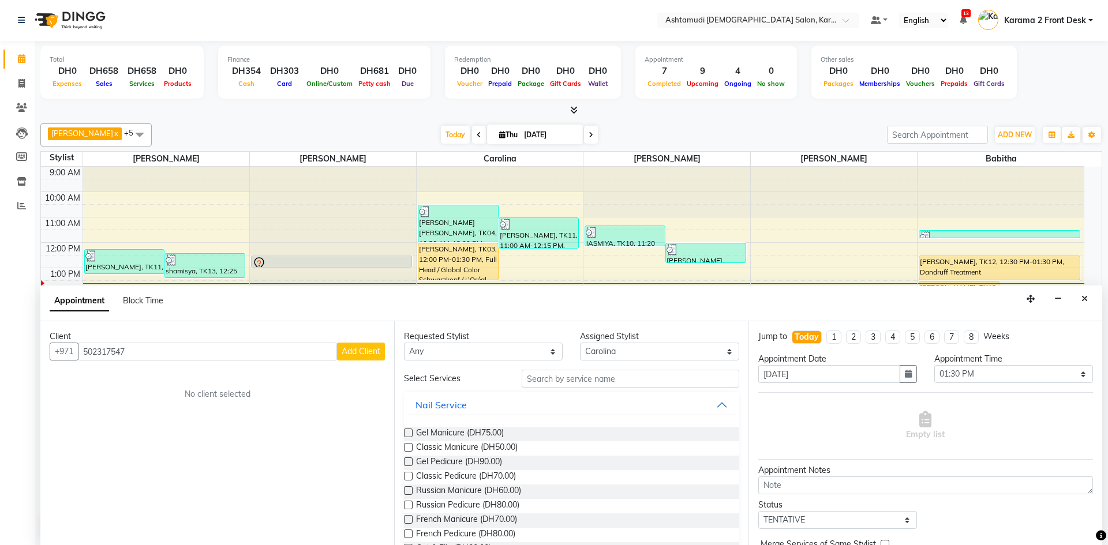
select select "3798"
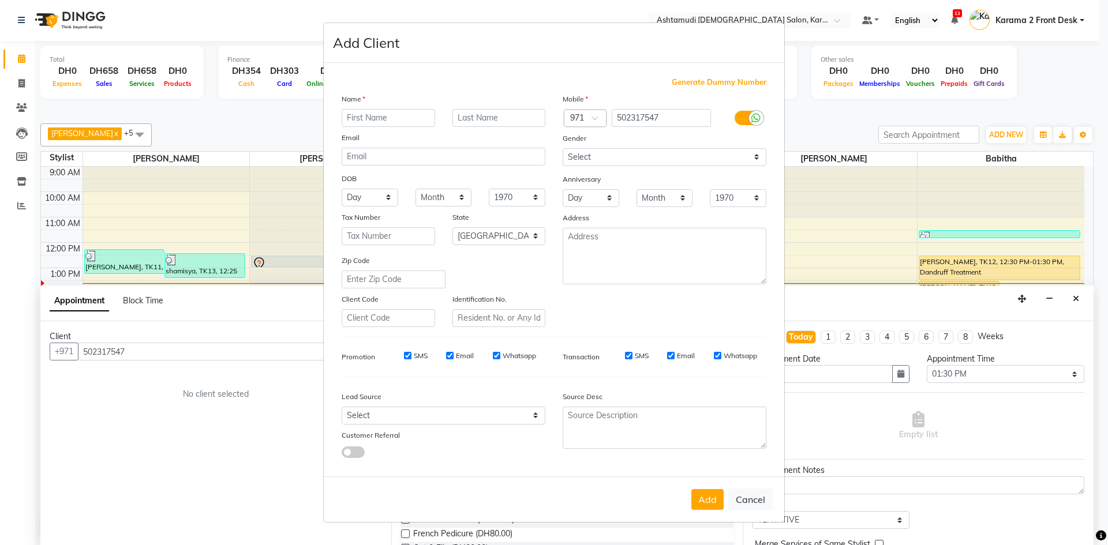
click at [379, 111] on input "text" at bounding box center [388, 118] width 93 height 18
type input "[PERSON_NAME]"
click at [707, 493] on button "Add" at bounding box center [707, 499] width 32 height 21
select select
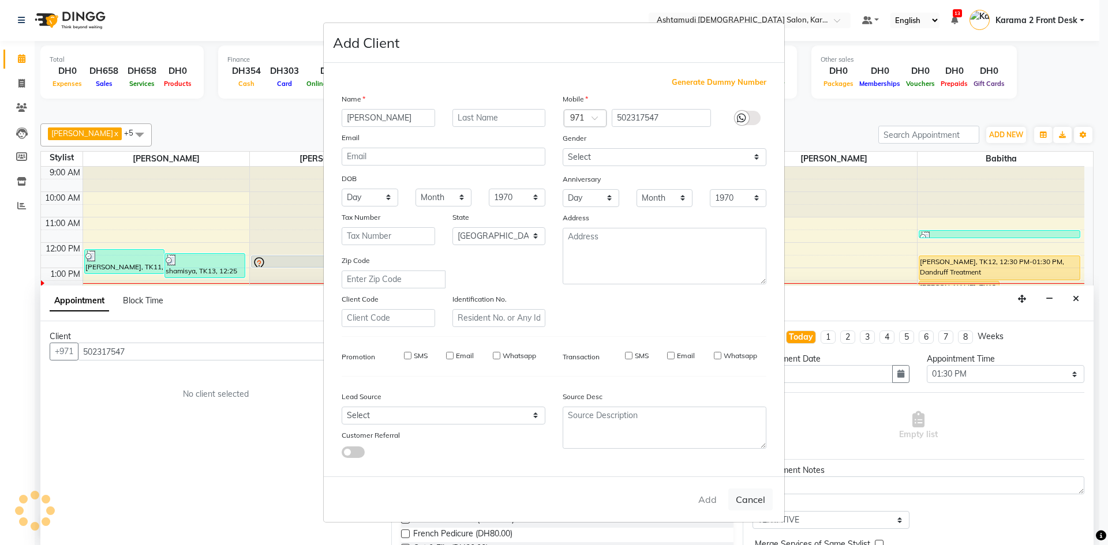
select select
select select "null"
select select
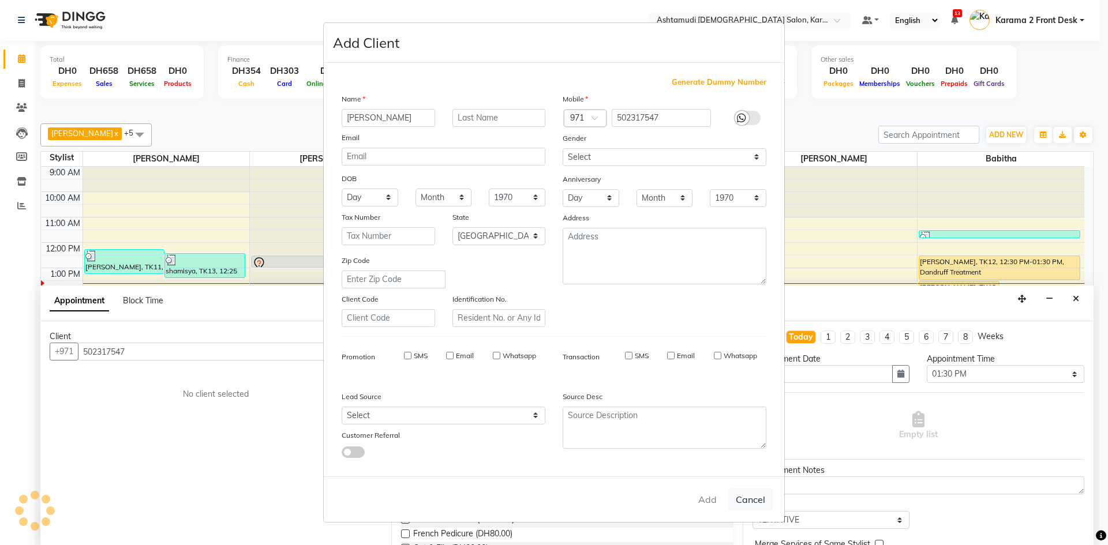
select select
checkbox input "false"
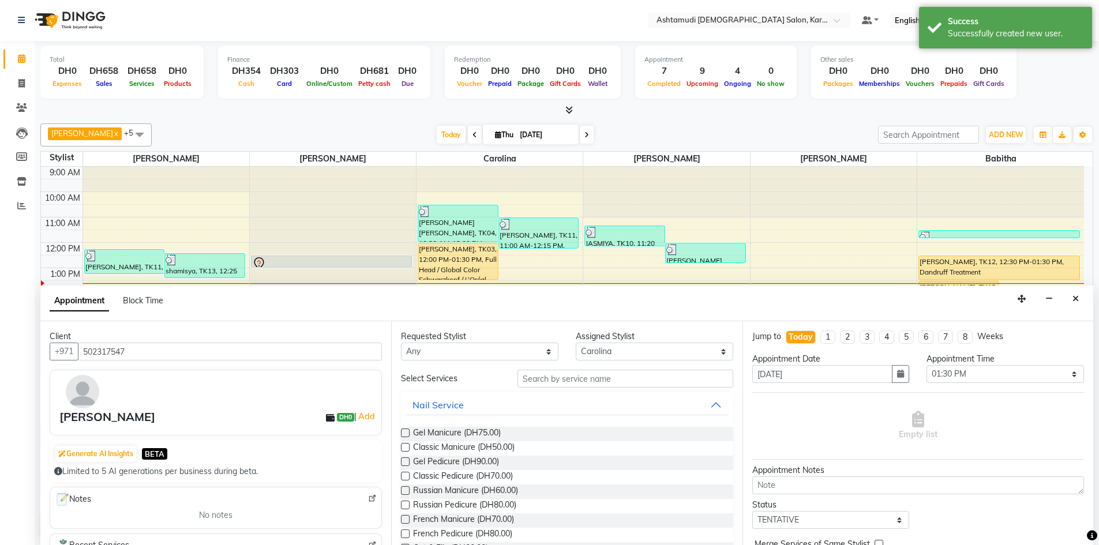
click at [554, 366] on div "Requested Stylist Any Babitha Carolina [PERSON_NAME] Geeta [PERSON_NAME] Karama…" at bounding box center [566, 433] width 351 height 224
click at [554, 376] on input "text" at bounding box center [626, 379] width 216 height 18
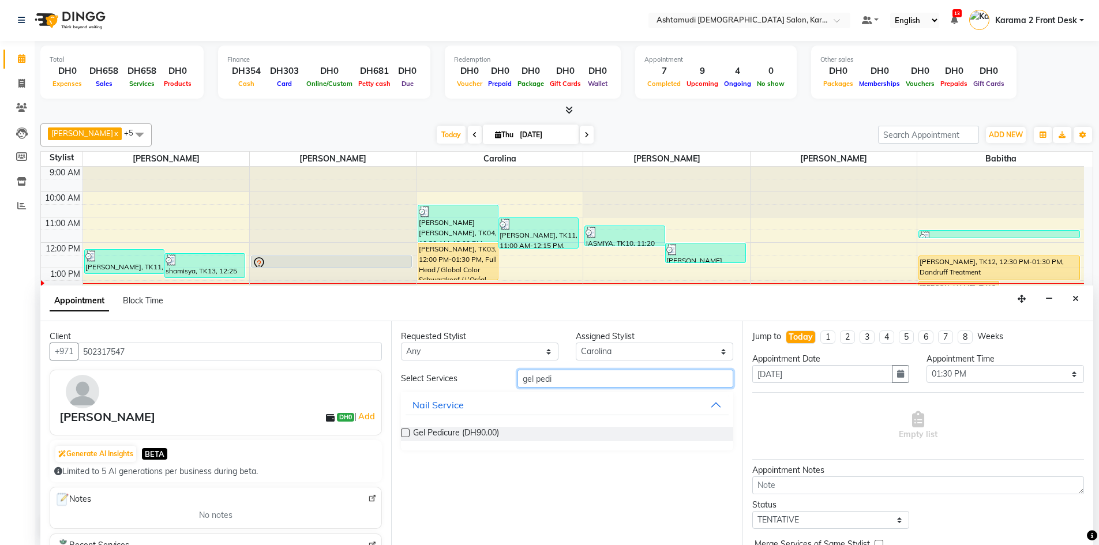
type input "gel pedi"
click at [503, 435] on div "Gel Pedicure (DH90.00)" at bounding box center [567, 434] width 332 height 14
click at [467, 430] on span "Gel Pedicure (DH90.00)" at bounding box center [456, 434] width 86 height 14
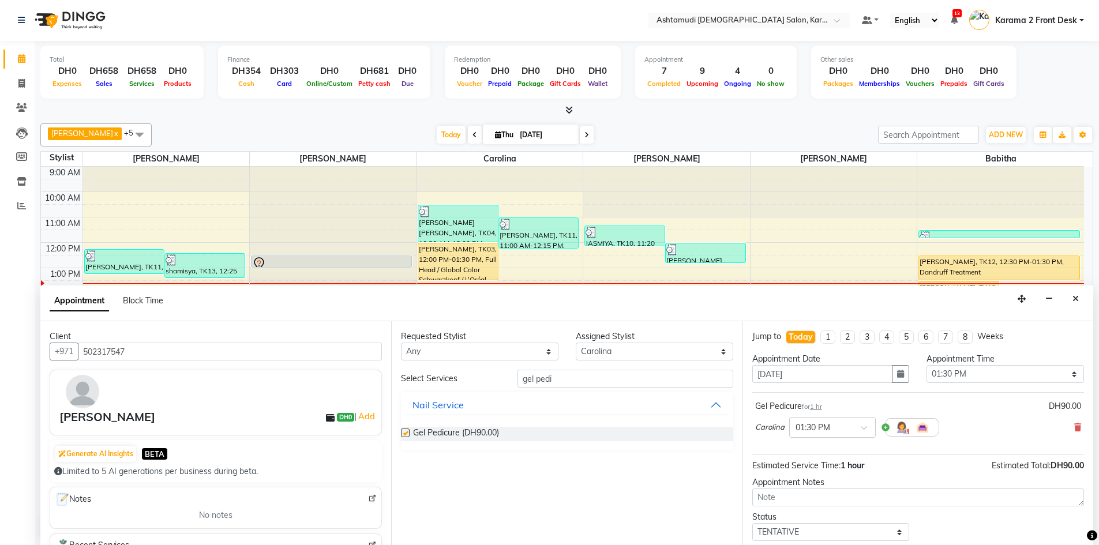
checkbox input "false"
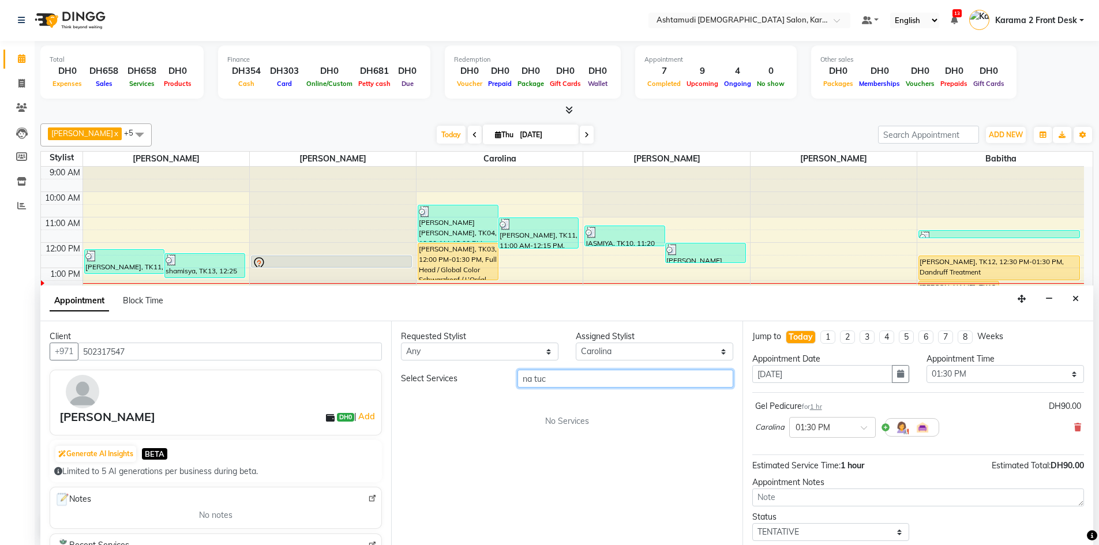
type input "dna tuc"
drag, startPoint x: 499, startPoint y: 370, endPoint x: 630, endPoint y: 392, distance: 132.9
click at [501, 370] on div "Select Services dna tuc" at bounding box center [566, 379] width 349 height 18
drag, startPoint x: 542, startPoint y: 369, endPoint x: 453, endPoint y: 376, distance: 89.6
click at [453, 376] on div "Select Services dna tuc" at bounding box center [566, 379] width 349 height 18
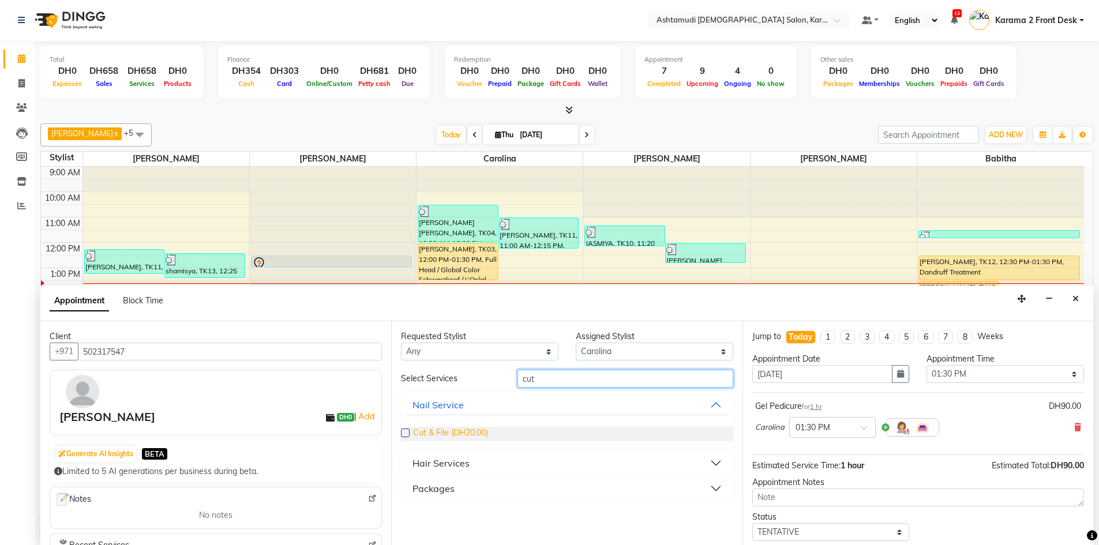
type input "cut"
click at [474, 430] on span "Cut & File (DH20.00)" at bounding box center [450, 434] width 75 height 14
checkbox input "false"
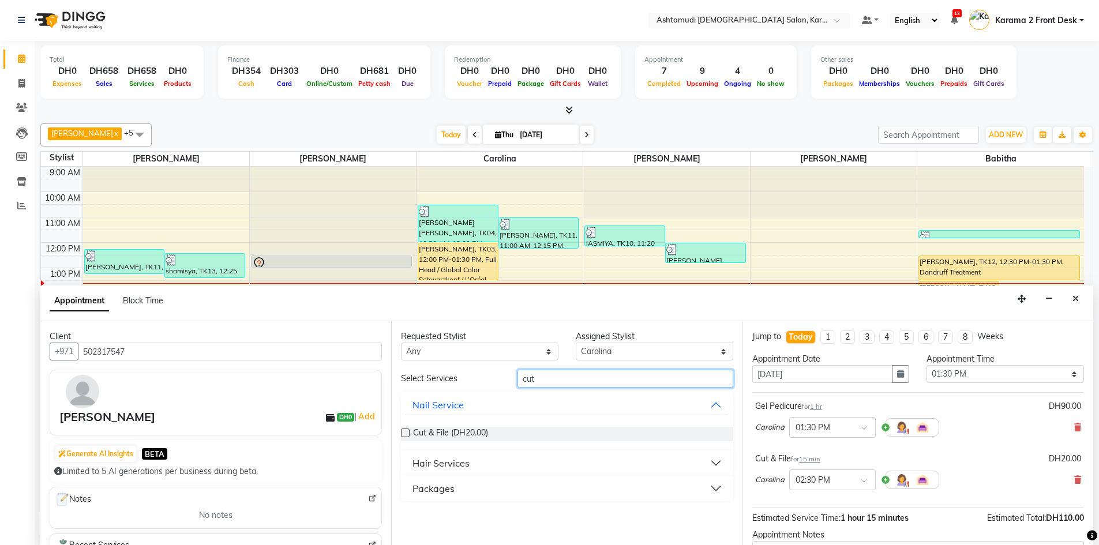
click at [490, 384] on div "Select Services cut" at bounding box center [566, 379] width 349 height 18
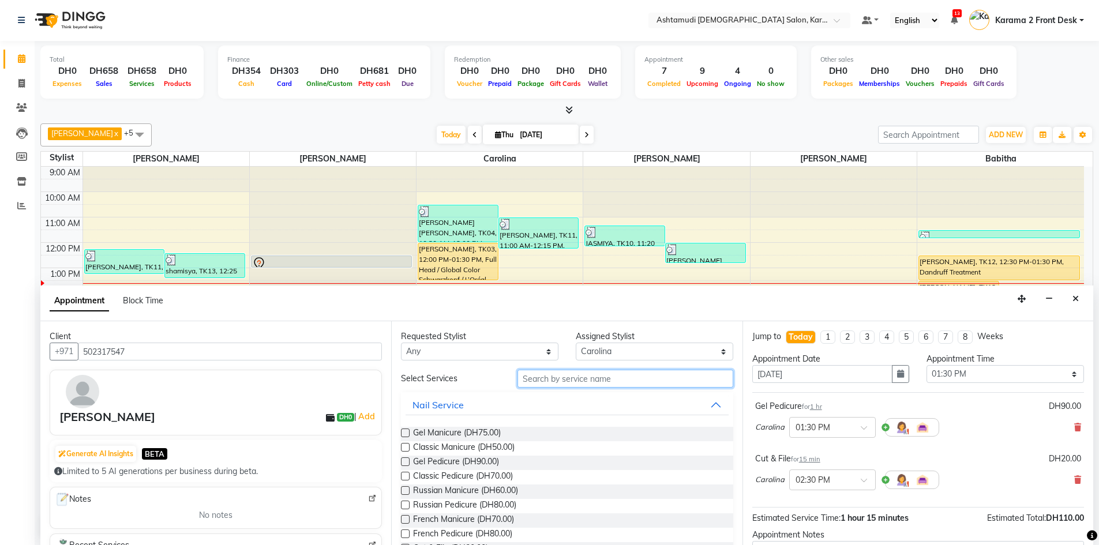
click at [530, 374] on input "text" at bounding box center [626, 379] width 216 height 18
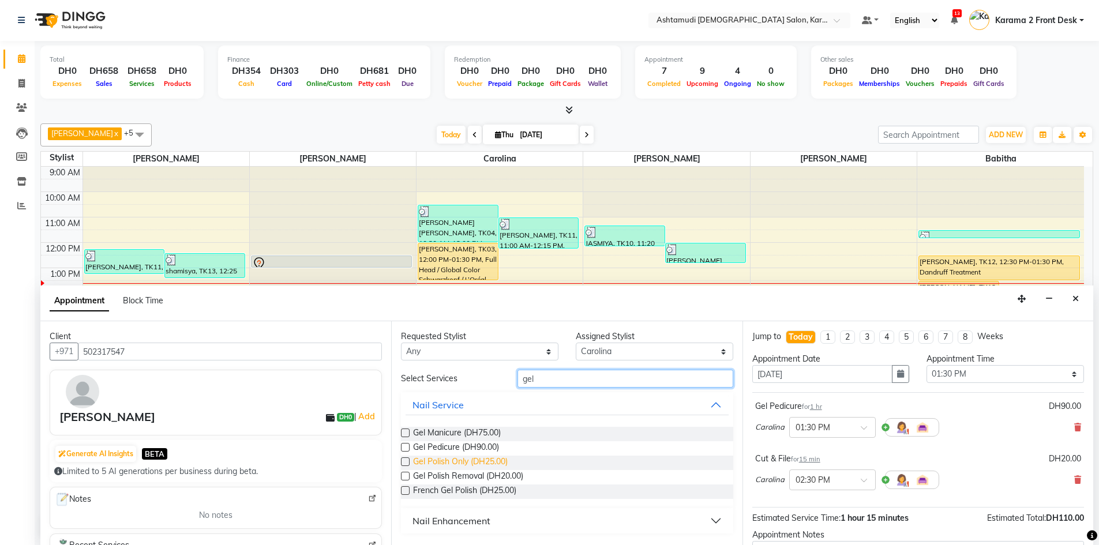
type input "gel"
click at [463, 460] on span "Gel Polish Only (DH25.00)" at bounding box center [460, 463] width 95 height 14
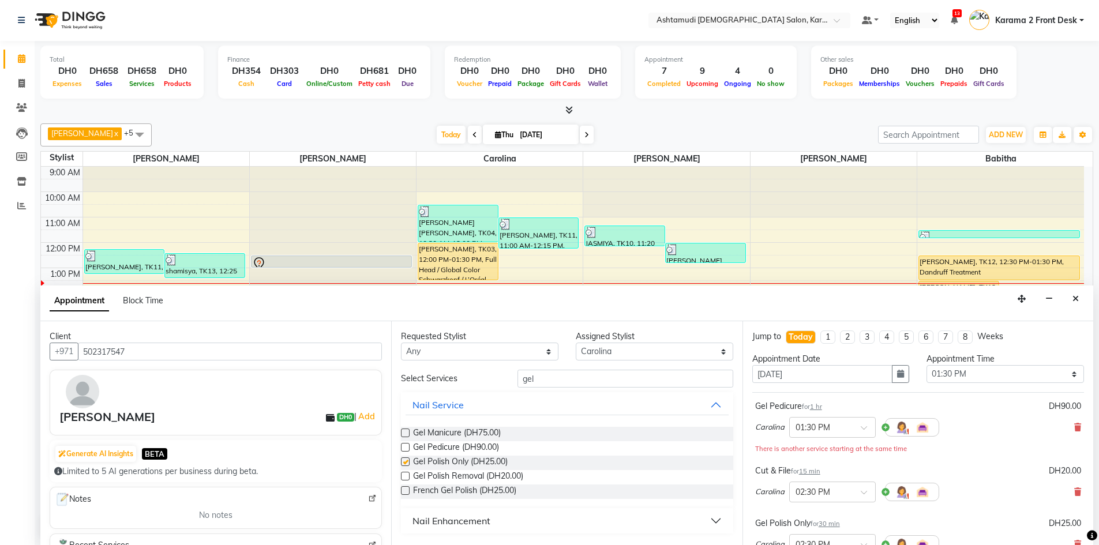
checkbox input "false"
drag, startPoint x: 538, startPoint y: 373, endPoint x: 524, endPoint y: 373, distance: 14.4
click at [524, 373] on input "gel" at bounding box center [626, 379] width 216 height 18
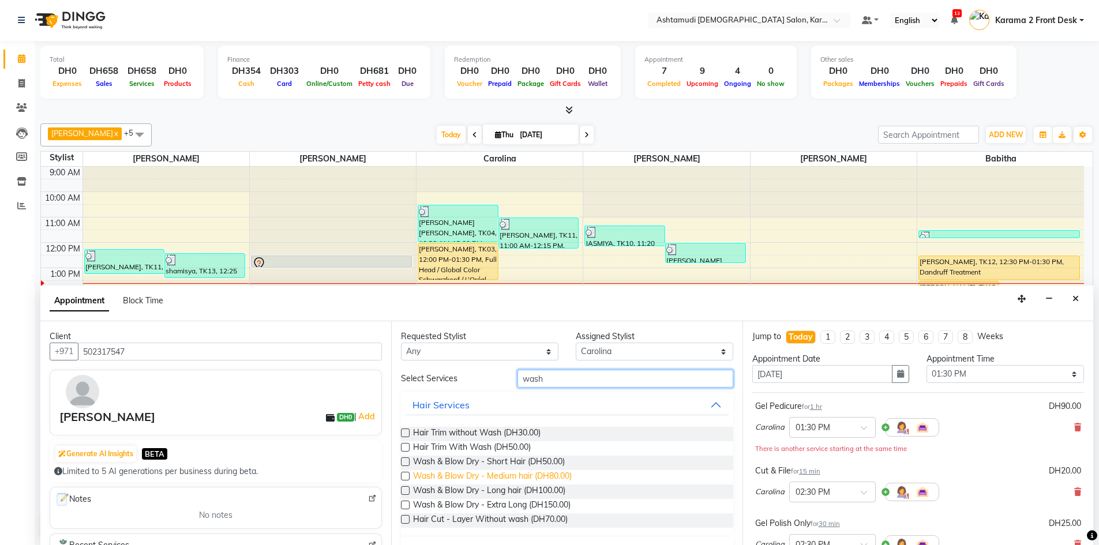
type input "wash"
click at [533, 474] on span "Wash & Blow Dry - Medium hair (DH80.00)" at bounding box center [492, 477] width 159 height 14
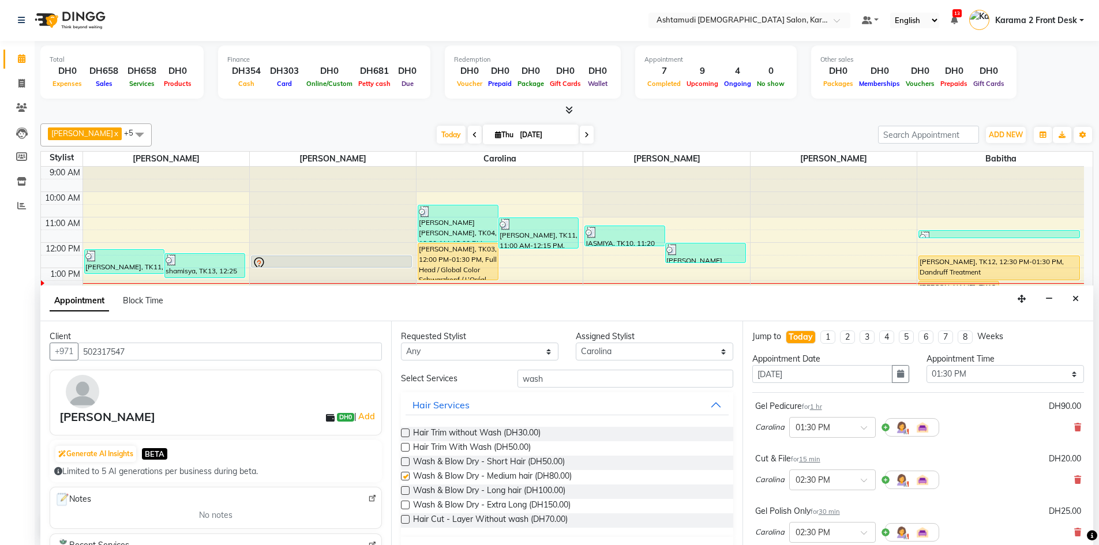
checkbox input "false"
drag, startPoint x: 542, startPoint y: 381, endPoint x: 500, endPoint y: 369, distance: 44.5
click at [509, 380] on div "wash" at bounding box center [625, 379] width 233 height 18
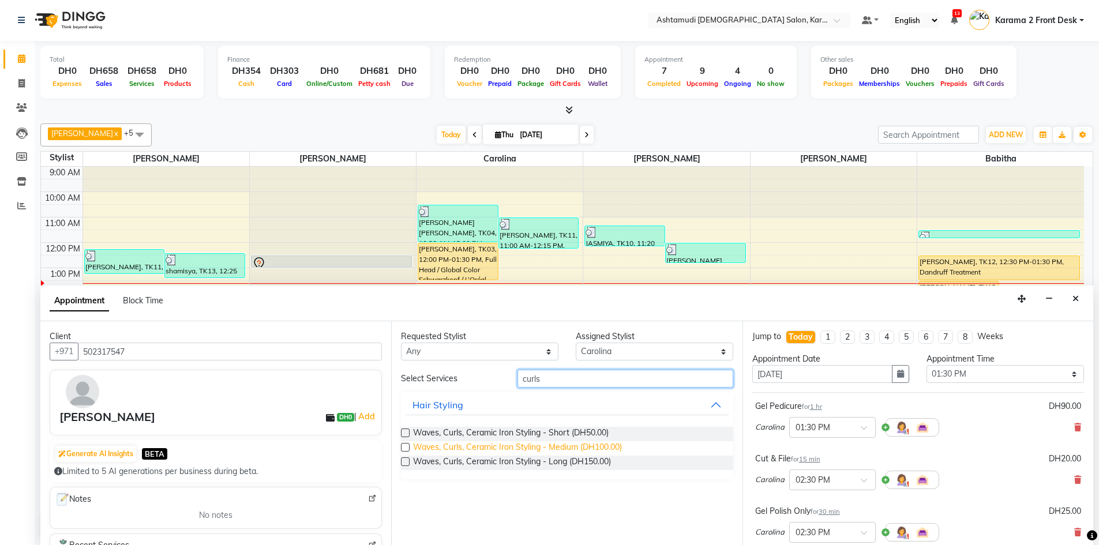
type input "curls"
click at [557, 447] on span "Waves, Curls, Ceramic Iron Styling - Medium (DH100.00)" at bounding box center [517, 448] width 209 height 14
checkbox input "false"
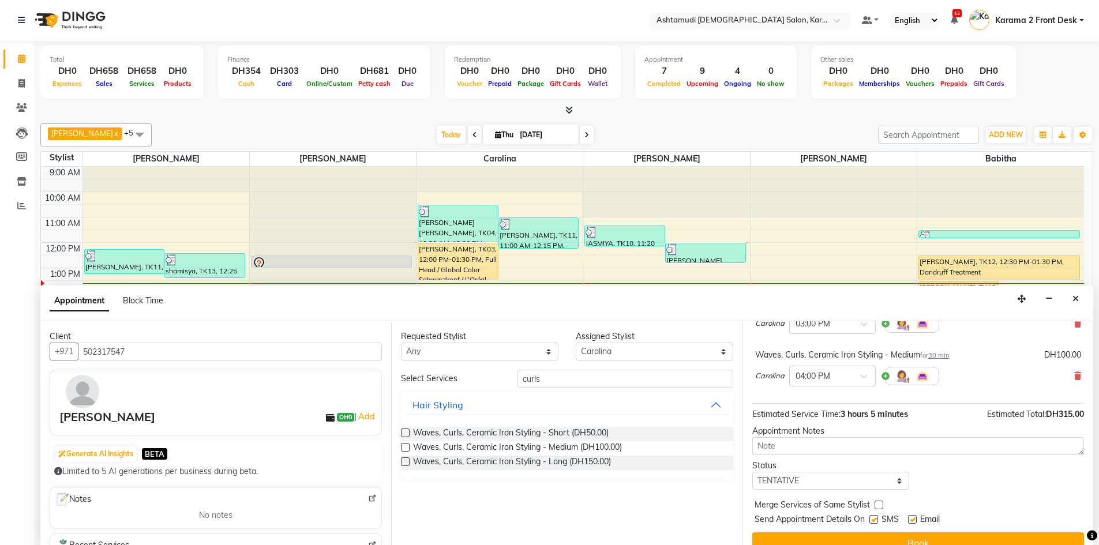
scroll to position [279, 0]
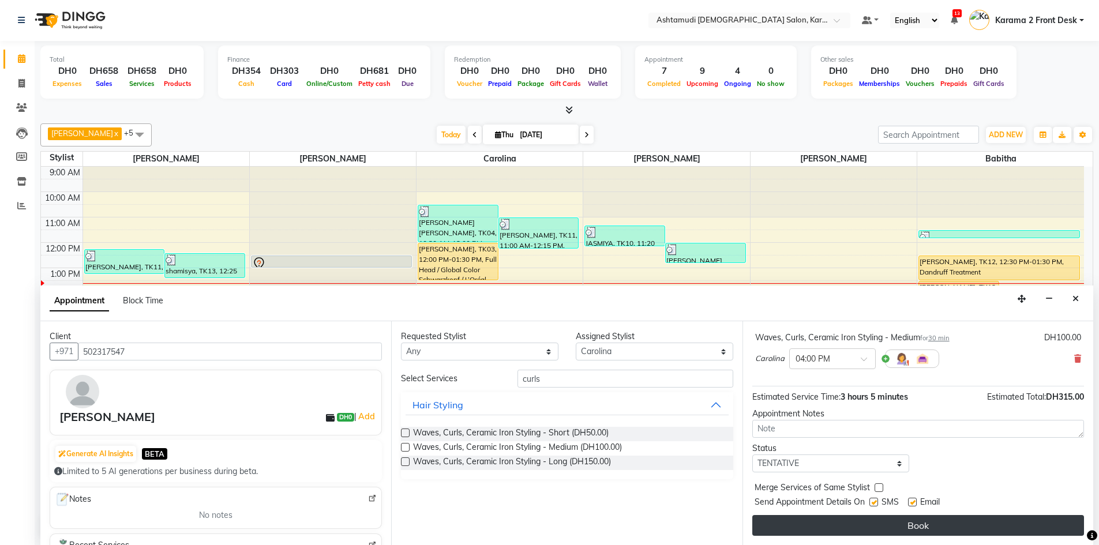
click at [822, 528] on button "Book" at bounding box center [918, 525] width 332 height 21
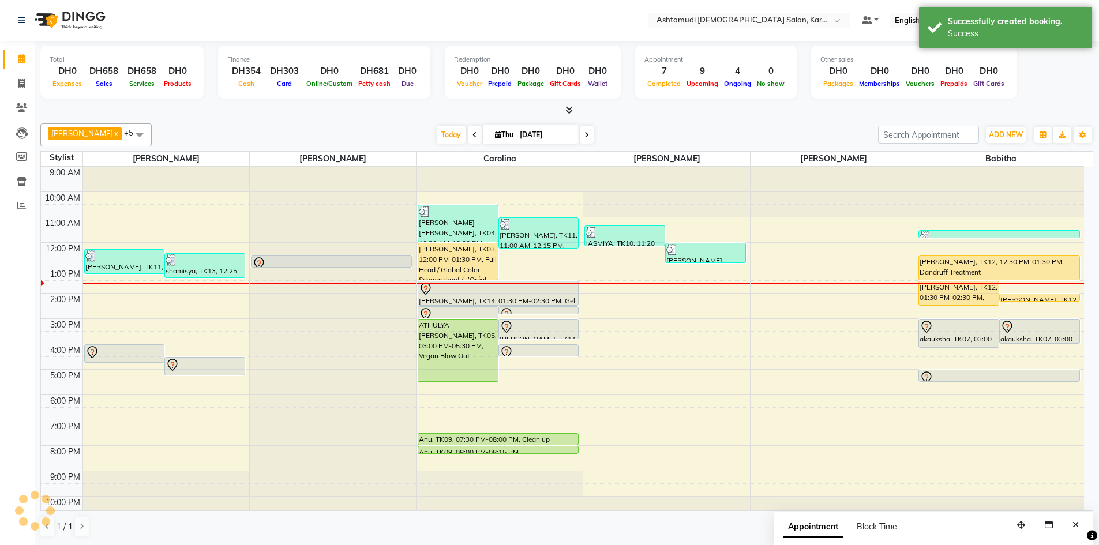
scroll to position [0, 0]
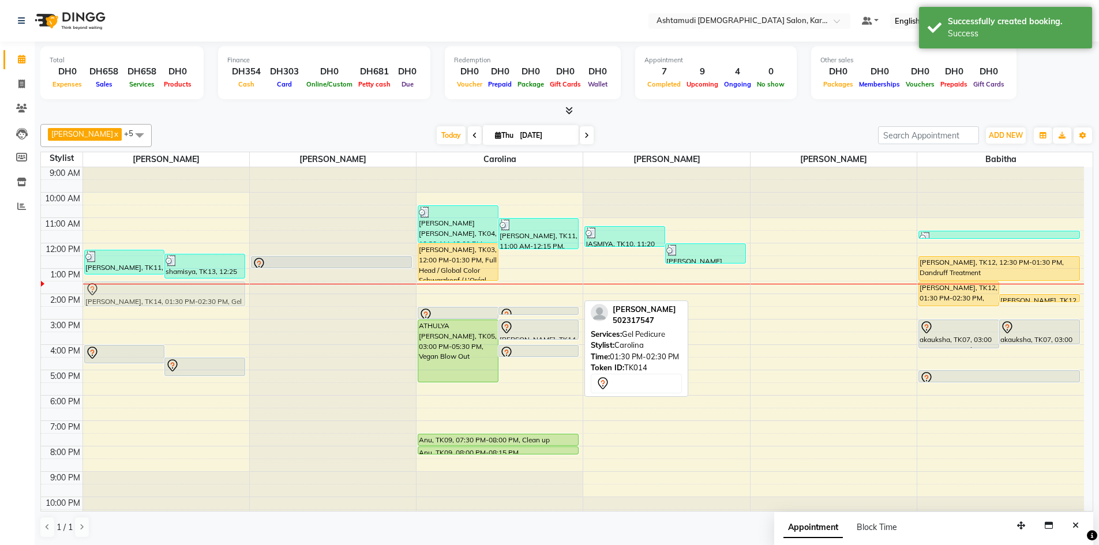
drag, startPoint x: 446, startPoint y: 293, endPoint x: 196, endPoint y: 284, distance: 250.5
click at [158, 297] on tr "maria, TK11, 12:15 PM-01:15 PM, Classic Pedicure,Paraffin shamisya, TK13, 12:25…" at bounding box center [562, 344] width 1043 height 355
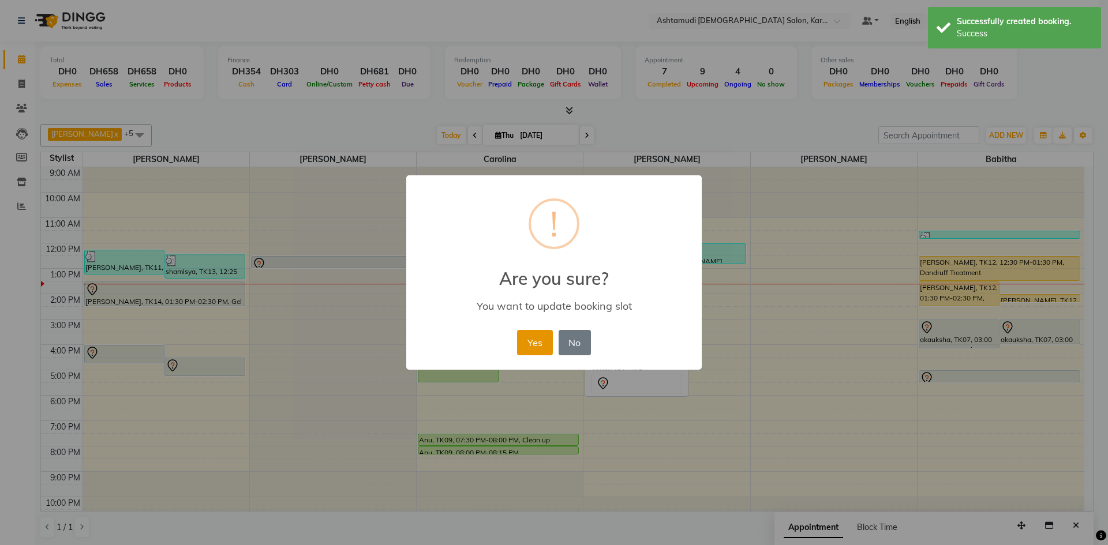
click at [530, 343] on button "Yes" at bounding box center [534, 342] width 35 height 25
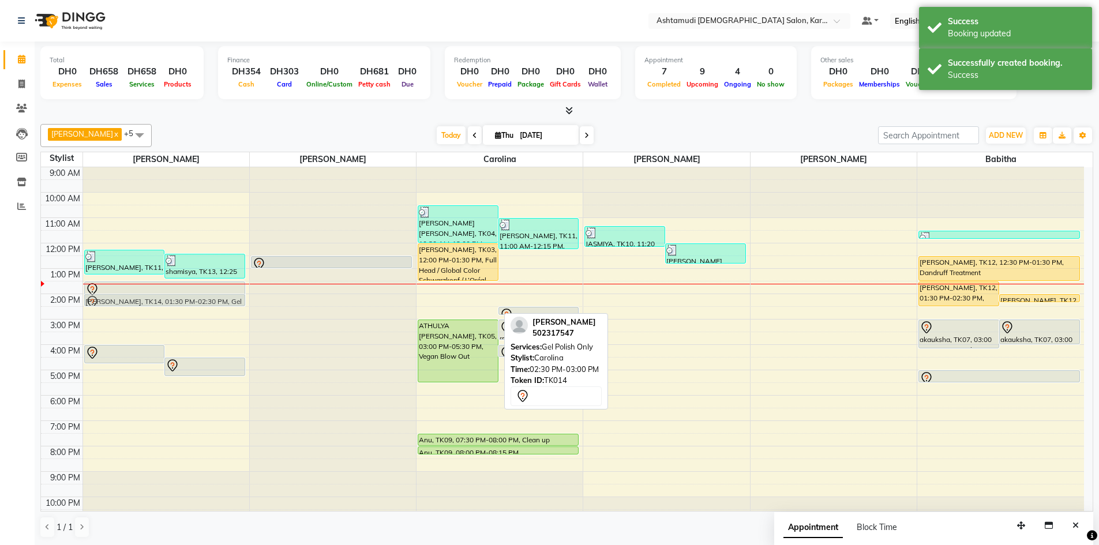
drag, startPoint x: 470, startPoint y: 311, endPoint x: 209, endPoint y: 293, distance: 260.9
click at [209, 293] on tr "maria, TK11, 12:15 PM-01:15 PM, Classic Pedicure,Paraffin shamisya, TK13, 12:25…" at bounding box center [562, 344] width 1043 height 355
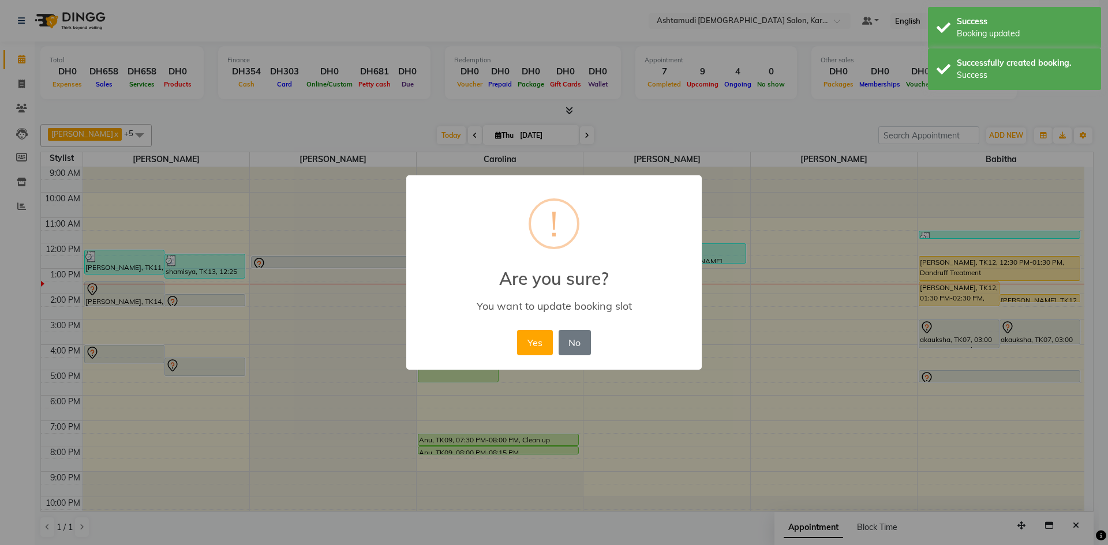
drag, startPoint x: 534, startPoint y: 340, endPoint x: 523, endPoint y: 339, distance: 10.4
click at [533, 340] on button "Yes" at bounding box center [534, 342] width 35 height 25
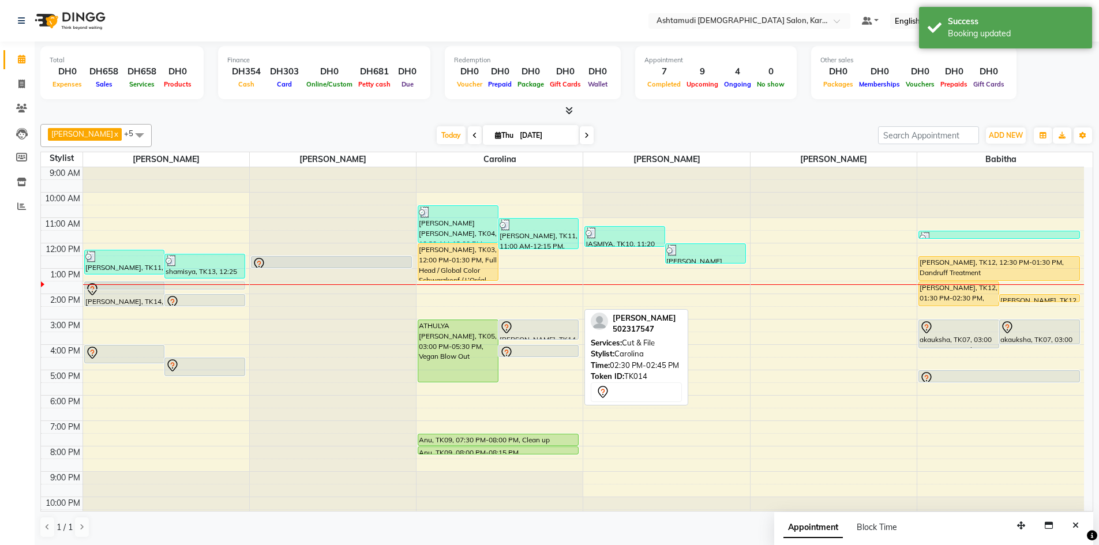
drag, startPoint x: 531, startPoint y: 309, endPoint x: 256, endPoint y: 286, distance: 276.8
click at [256, 286] on tr "maria, TK11, 12:15 PM-01:15 PM, Classic Pedicure,Paraffin shamisya, TK13, 12:25…" at bounding box center [562, 344] width 1043 height 355
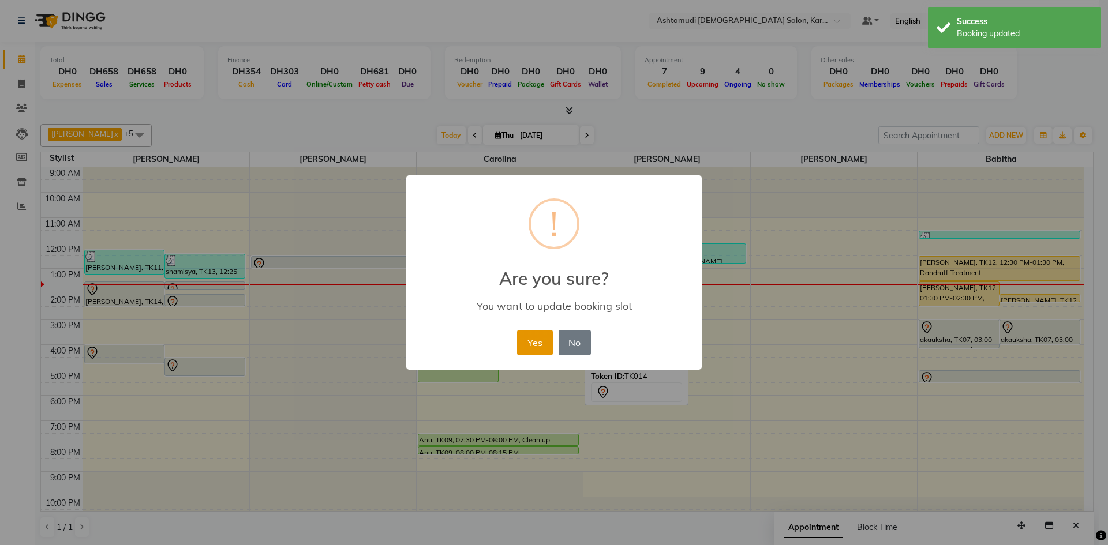
click at [545, 335] on button "Yes" at bounding box center [534, 342] width 35 height 25
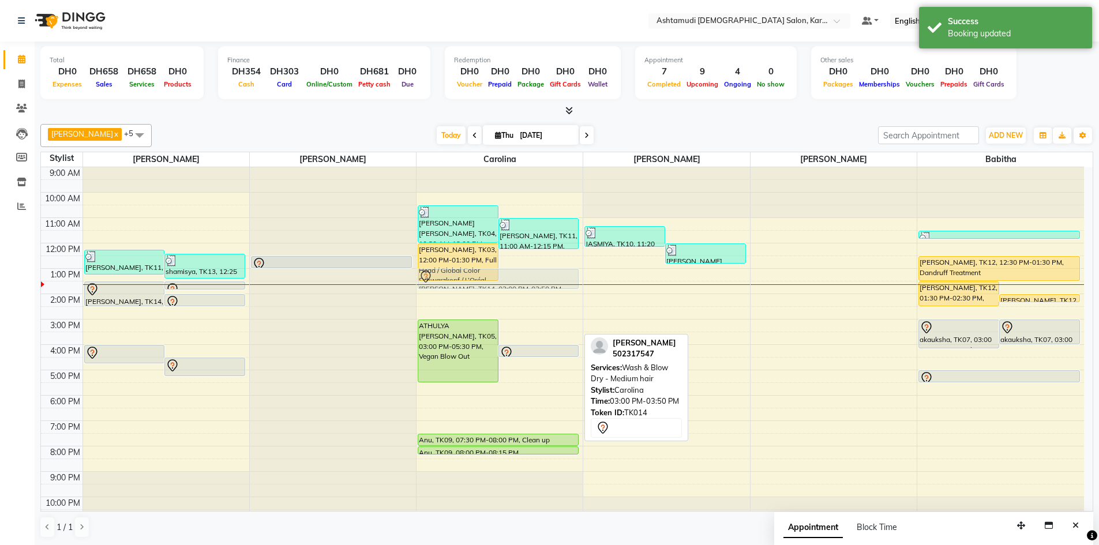
drag, startPoint x: 516, startPoint y: 329, endPoint x: 483, endPoint y: 282, distance: 57.6
click at [483, 282] on div "Seena Anish Seena Anish, TK04, 10:30 AM-12:00 PM, Full Head / Global Color Schw…" at bounding box center [500, 344] width 166 height 355
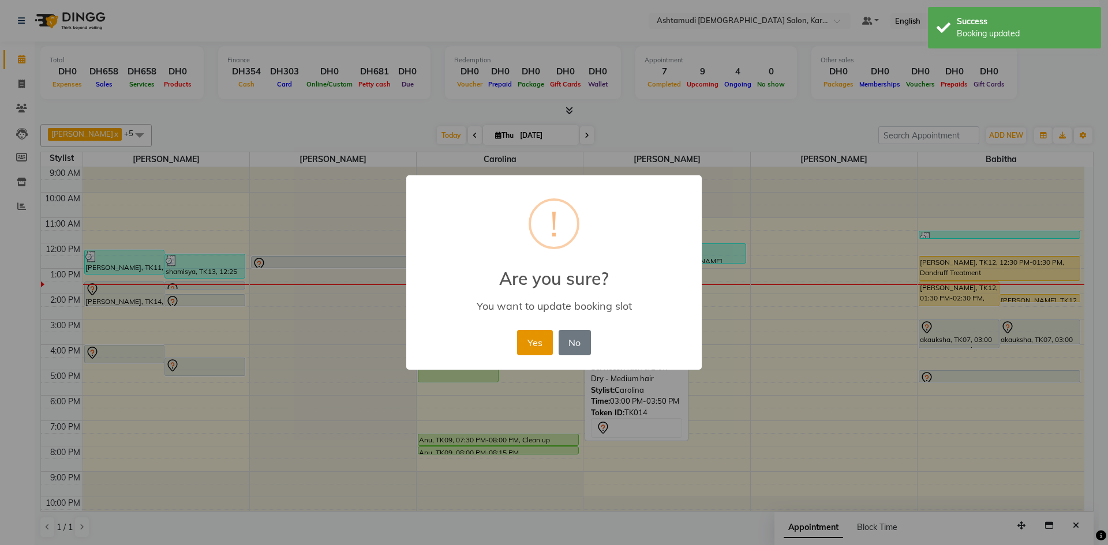
click at [535, 340] on button "Yes" at bounding box center [534, 342] width 35 height 25
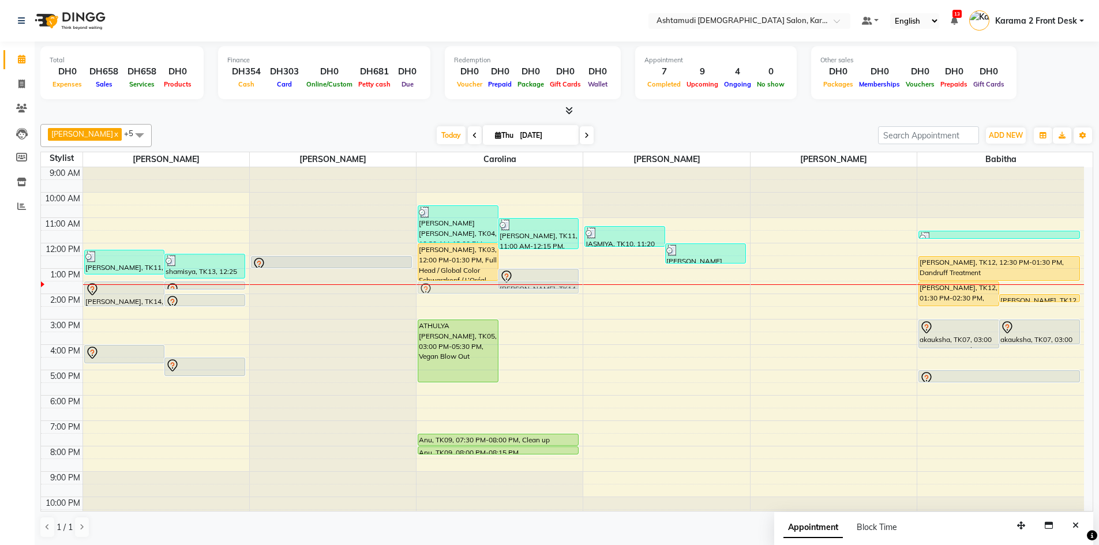
drag, startPoint x: 548, startPoint y: 348, endPoint x: 520, endPoint y: 286, distance: 68.0
click at [520, 286] on div "Seena Anish Seena Anish, TK04, 10:30 AM-12:00 PM, Full Head / Global Color Schw…" at bounding box center [500, 344] width 166 height 355
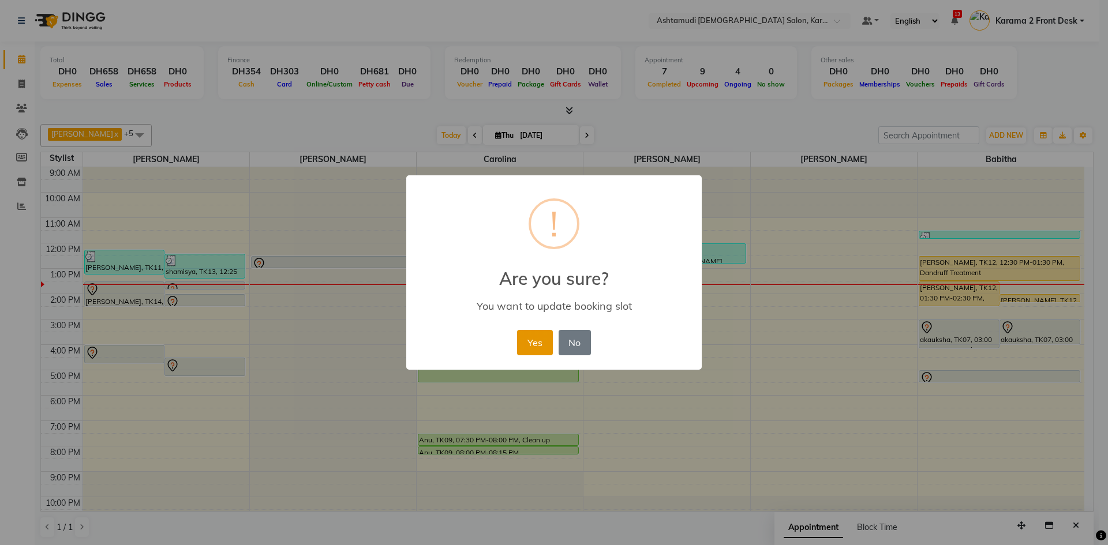
click at [533, 340] on button "Yes" at bounding box center [534, 342] width 35 height 25
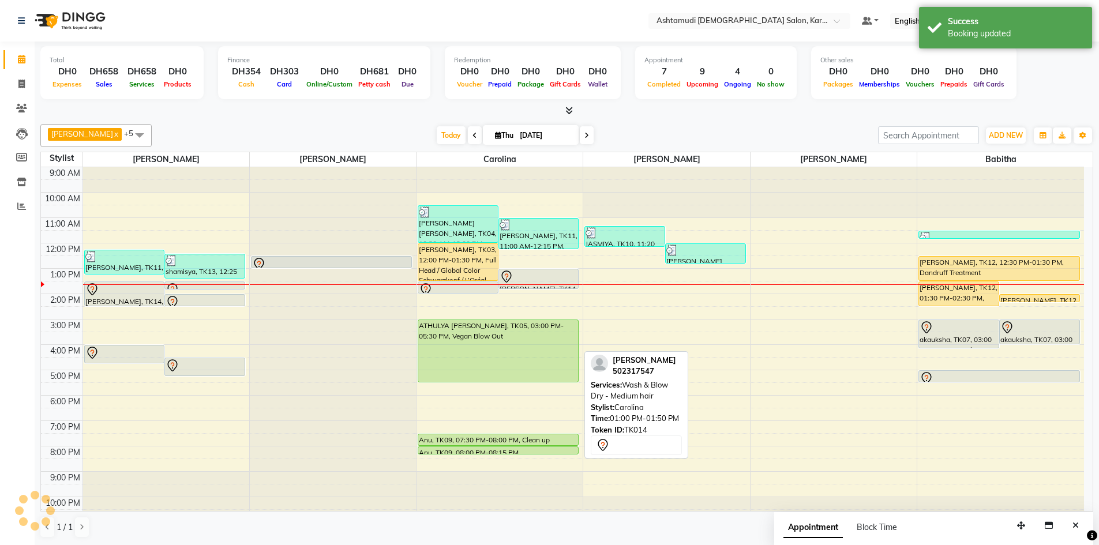
click at [531, 276] on div at bounding box center [539, 277] width 78 height 14
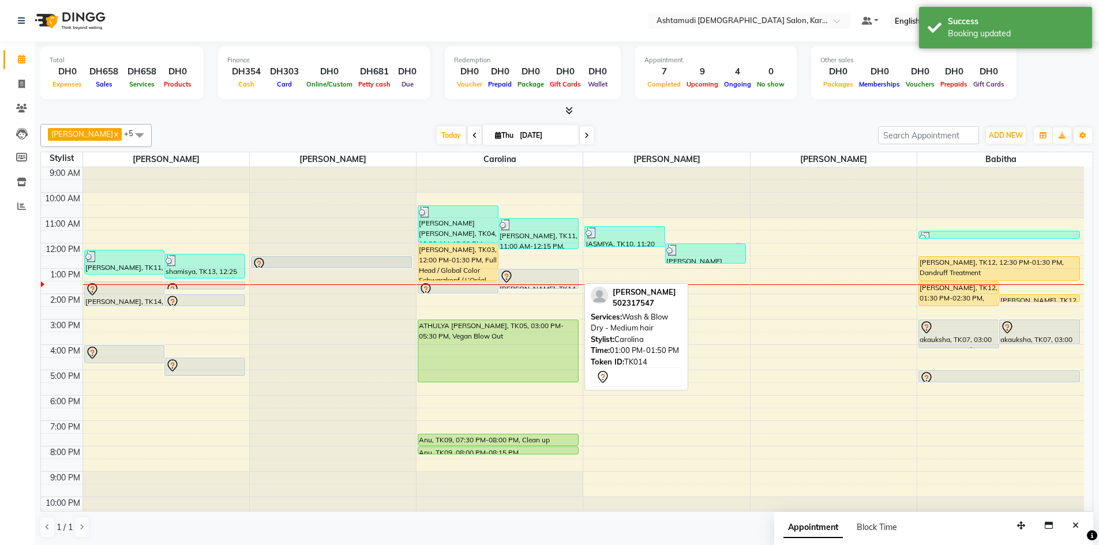
click at [524, 276] on div at bounding box center [539, 277] width 78 height 14
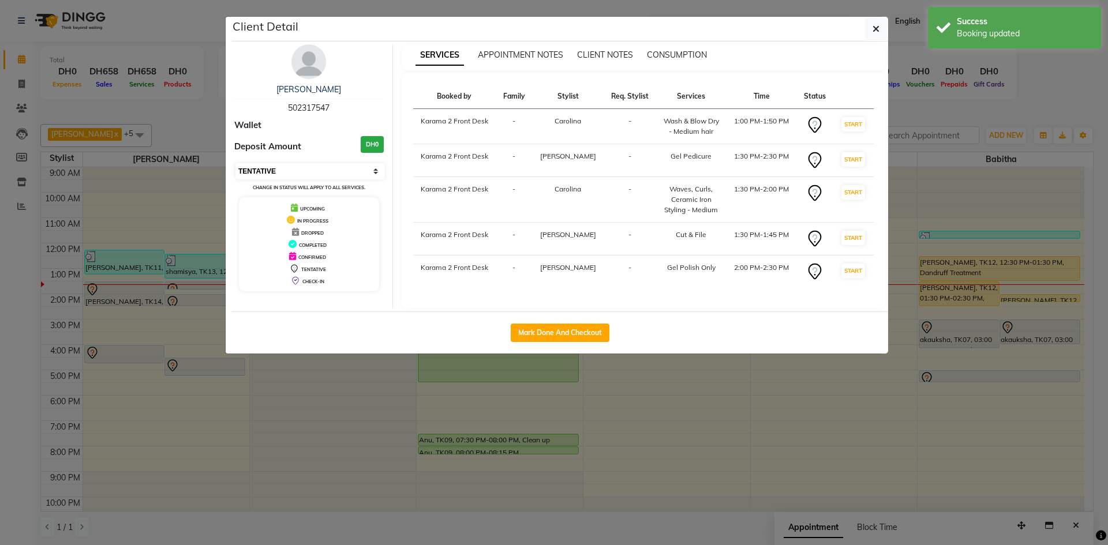
click at [338, 176] on select "Select IN SERVICE CONFIRMED TENTATIVE CHECK IN MARK DONE DROPPED UPCOMING" at bounding box center [309, 171] width 149 height 16
click at [235, 163] on select "Select IN SERVICE CONFIRMED TENTATIVE CHECK IN MARK DONE DROPPED UPCOMING" at bounding box center [309, 171] width 149 height 16
select select "select"
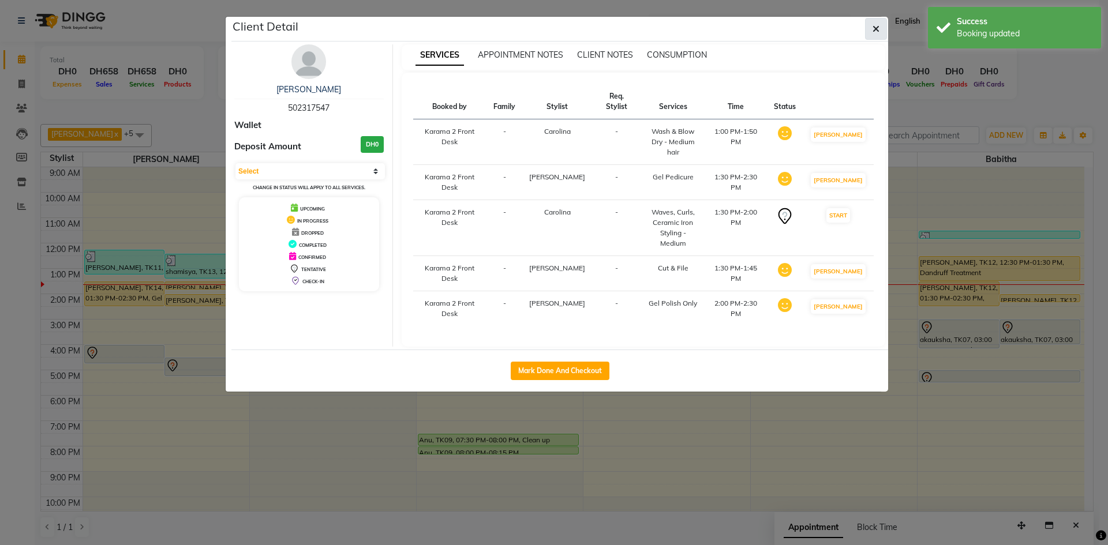
click at [872, 29] on icon "button" at bounding box center [875, 28] width 7 height 9
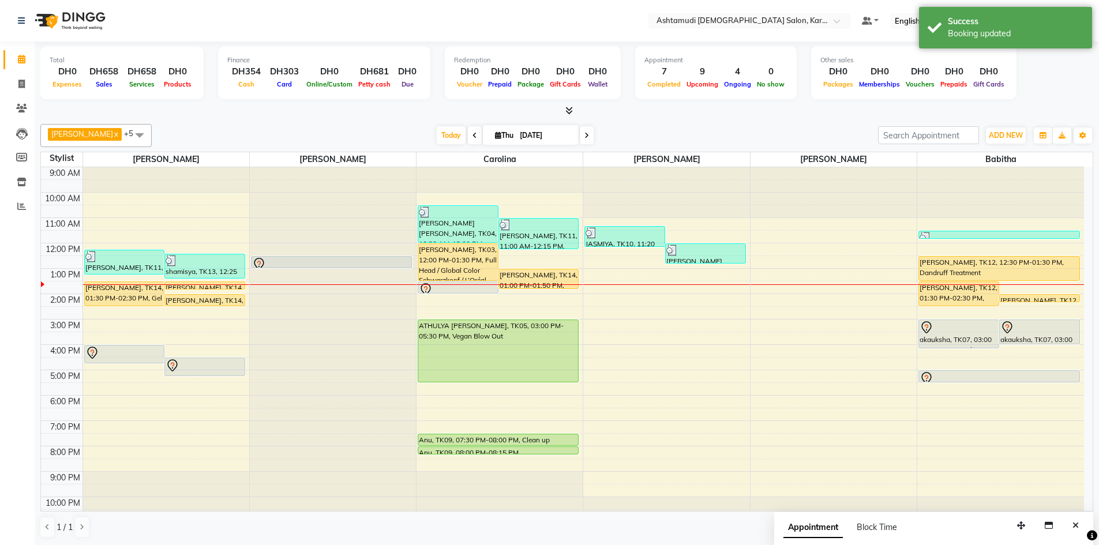
click at [354, 118] on div "Total DH0 Expenses DH658 Sales DH658 Services DH0 Products Finance DH354 Cash D…" at bounding box center [567, 294] width 1064 height 504
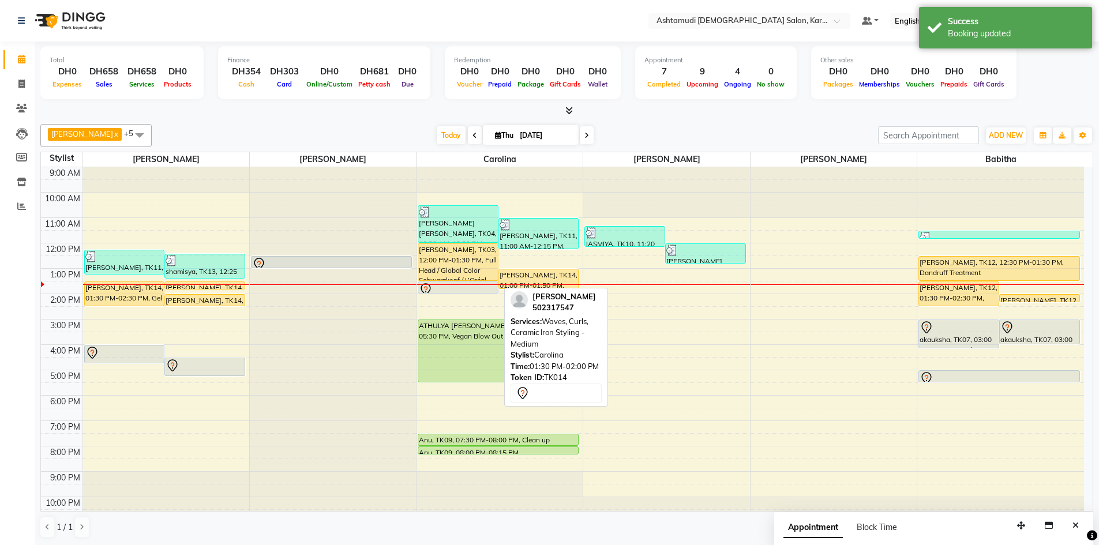
click at [440, 283] on div at bounding box center [458, 290] width 78 height 14
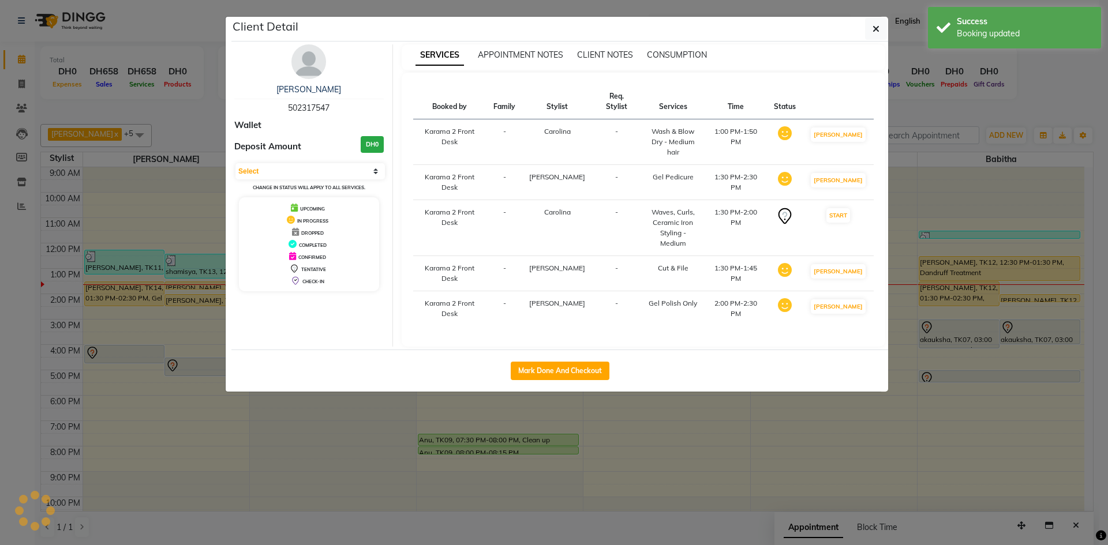
select select "1"
click at [873, 36] on button "button" at bounding box center [876, 29] width 22 height 22
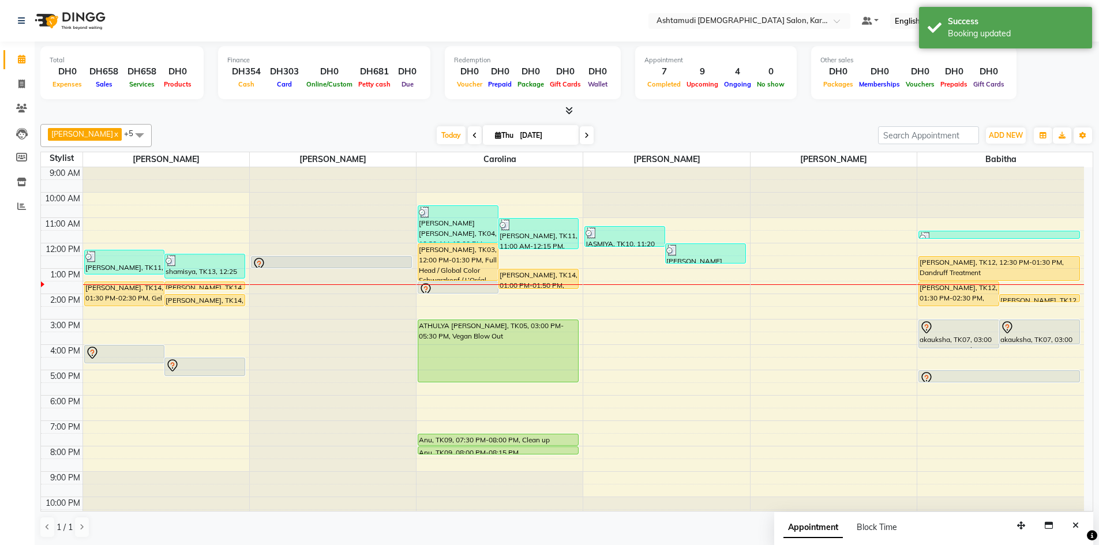
click at [374, 140] on div "[DATE] [DATE]" at bounding box center [515, 135] width 715 height 17
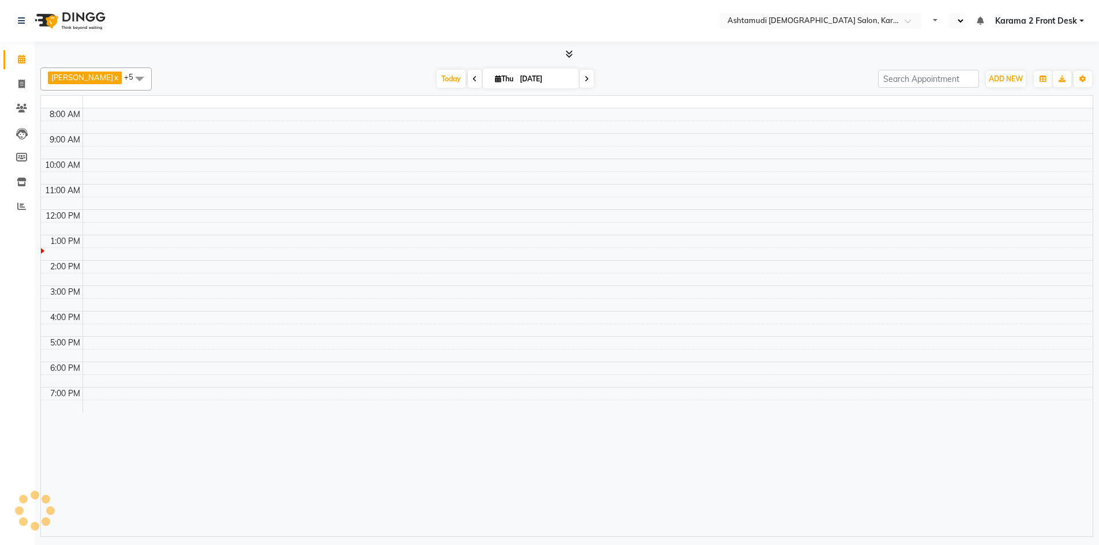
select select "en"
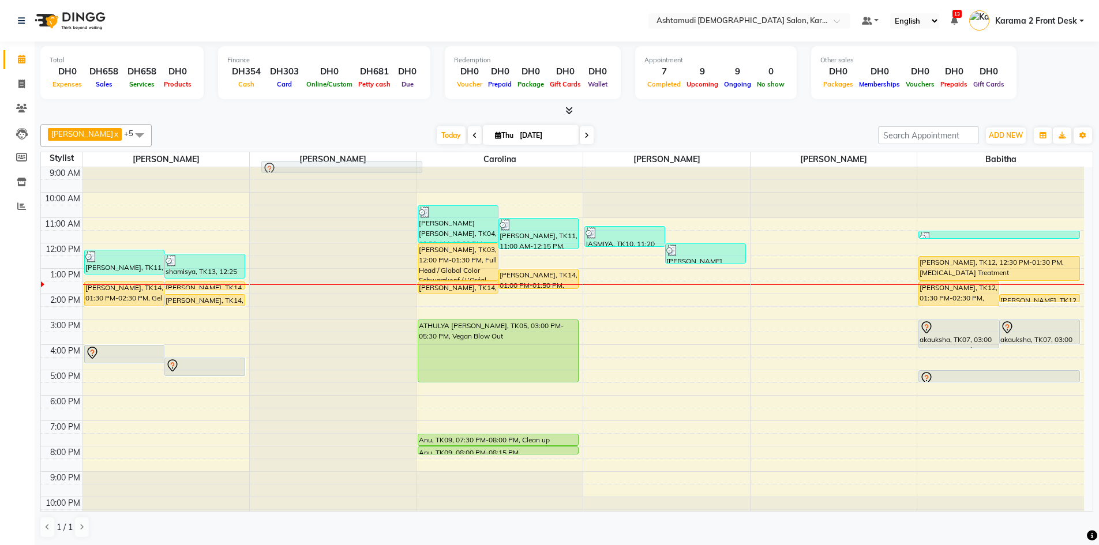
drag, startPoint x: 358, startPoint y: 260, endPoint x: 368, endPoint y: 165, distance: 95.8
click at [368, 165] on full-calendar "Stylist [PERSON_NAME] Devi Carolina [PERSON_NAME] [PERSON_NAME] [PERSON_NAME] 9…" at bounding box center [566, 332] width 1053 height 360
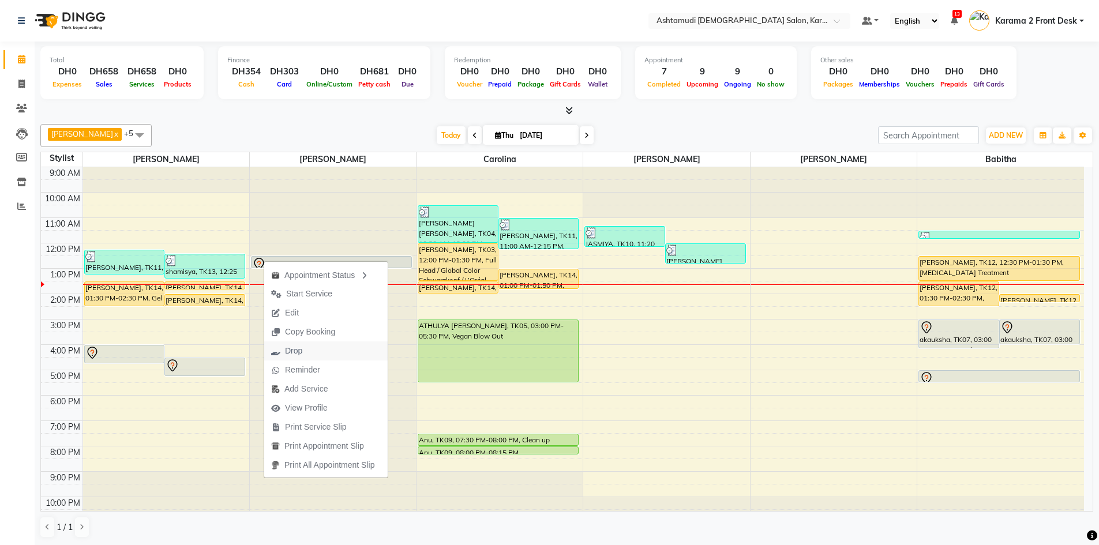
click at [302, 355] on span "Drop" at bounding box center [293, 351] width 17 height 12
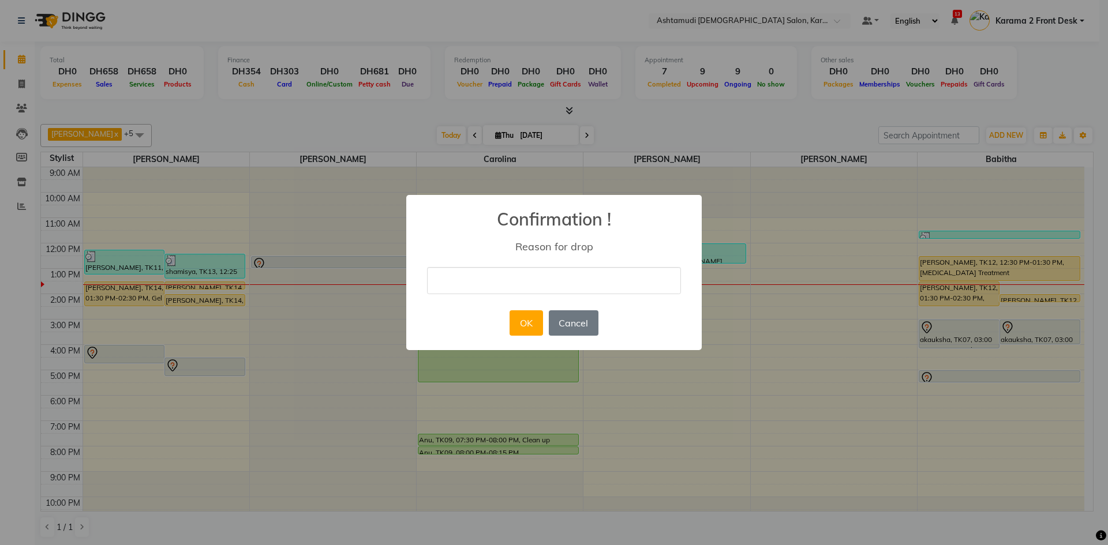
click at [757, 228] on div "× Confirmation ! Reason for drop OK No Cancel" at bounding box center [554, 272] width 1108 height 545
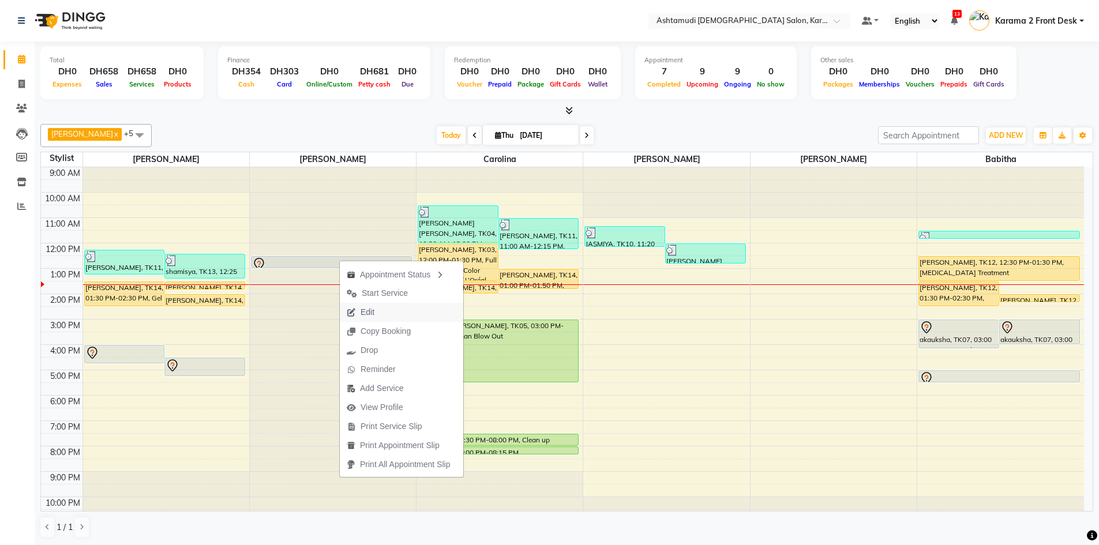
click at [368, 311] on span "Edit" at bounding box center [368, 312] width 14 height 12
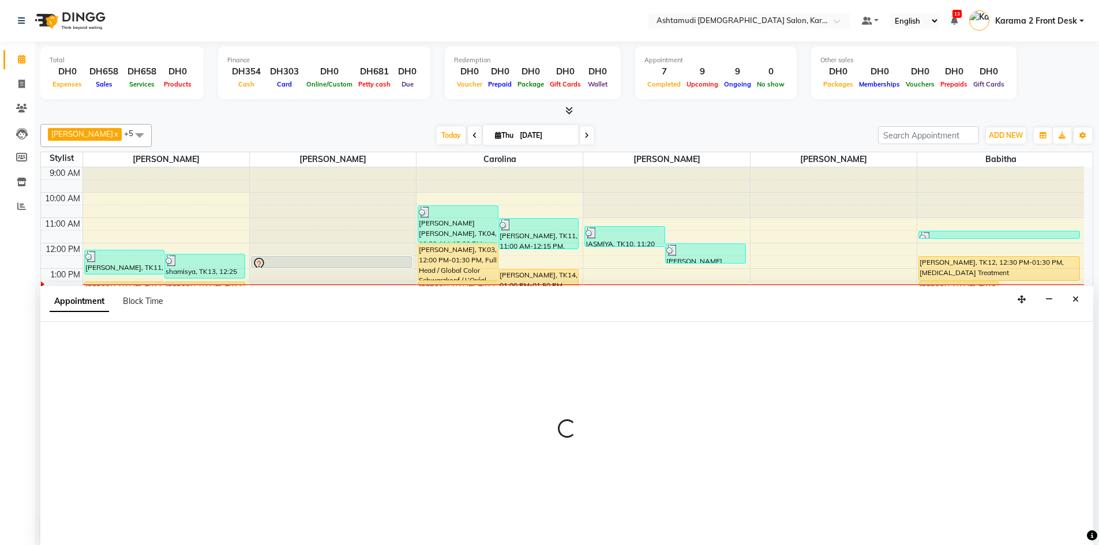
scroll to position [1, 0]
select select "tentative"
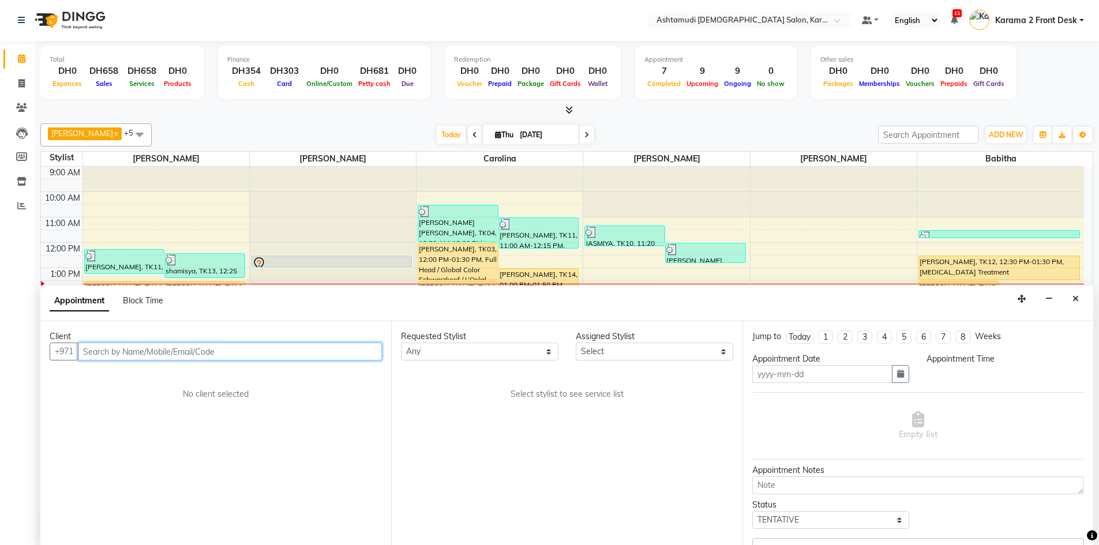
type input "[DATE]"
select select "750"
select select "67750"
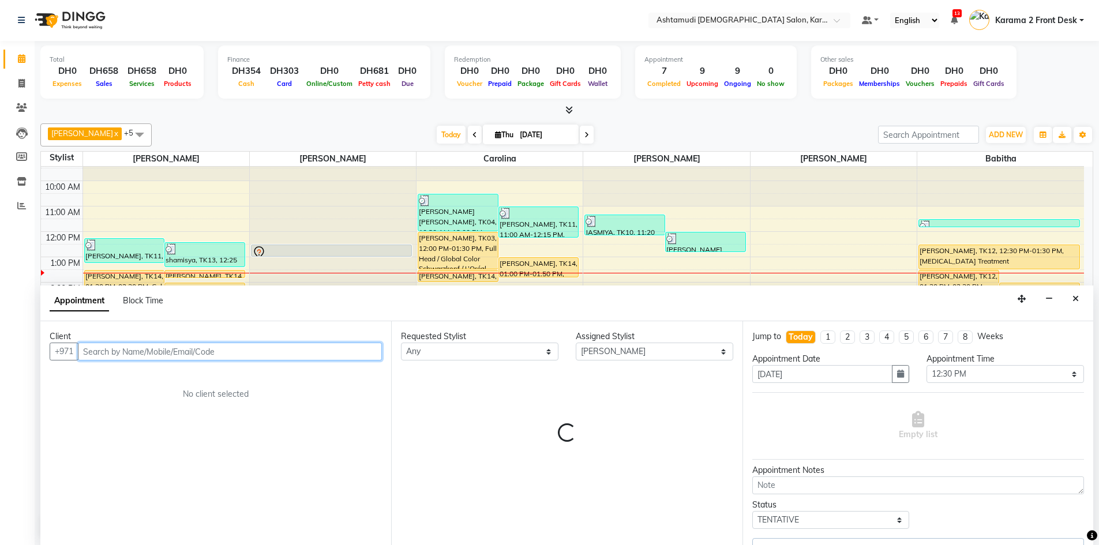
select select "3721"
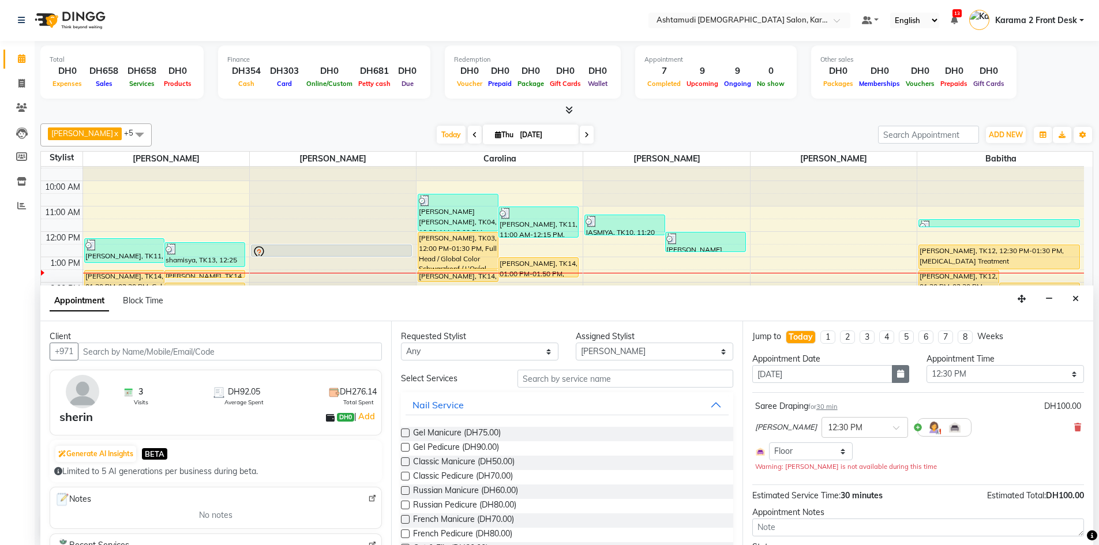
click at [895, 379] on button "button" at bounding box center [900, 374] width 17 height 18
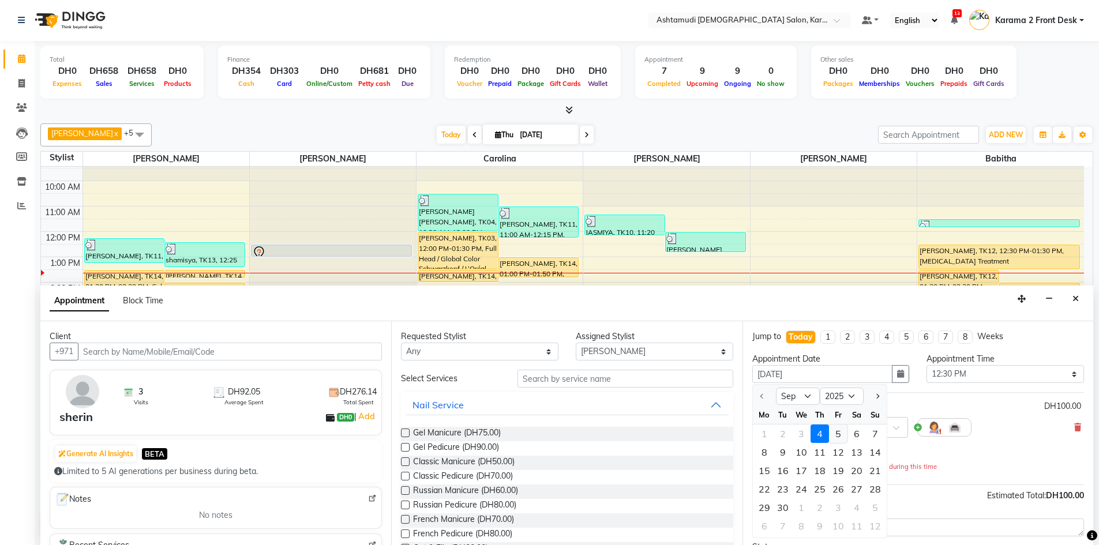
click at [841, 437] on div "5" at bounding box center [838, 434] width 18 height 18
type input "[DATE]"
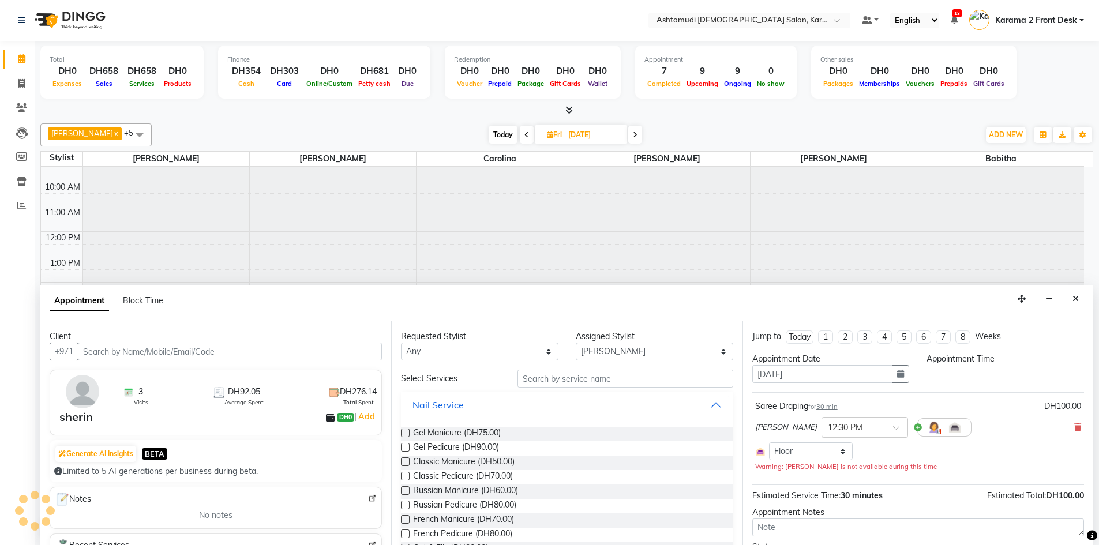
scroll to position [0, 0]
select select "750"
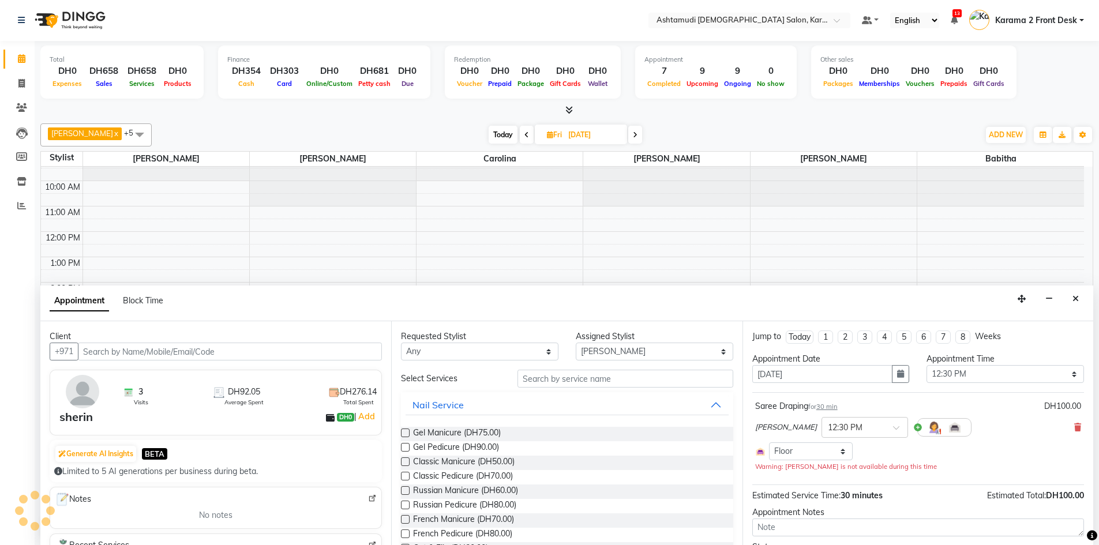
scroll to position [53, 0]
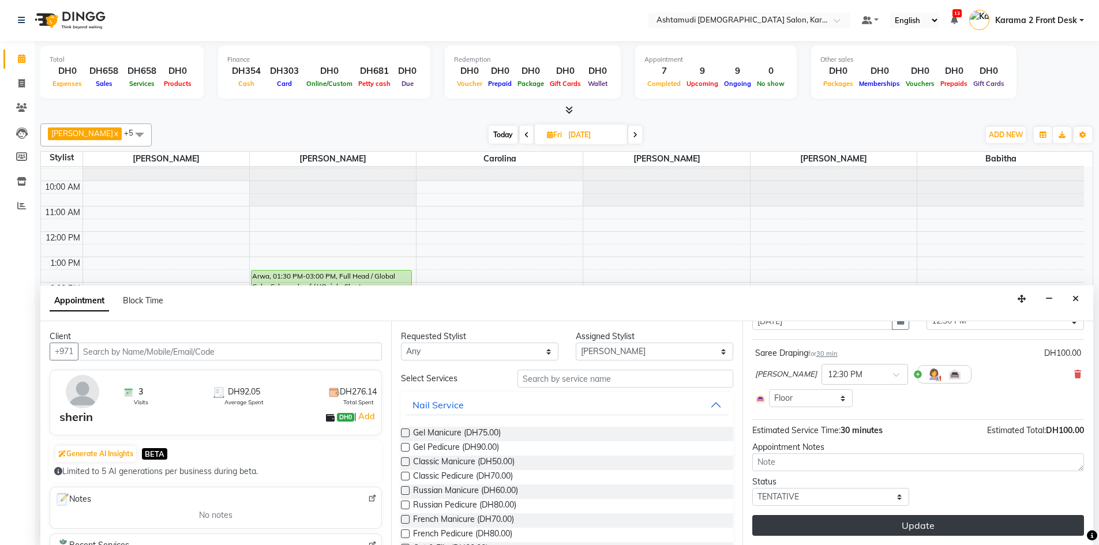
click at [807, 528] on button "Update" at bounding box center [918, 525] width 332 height 21
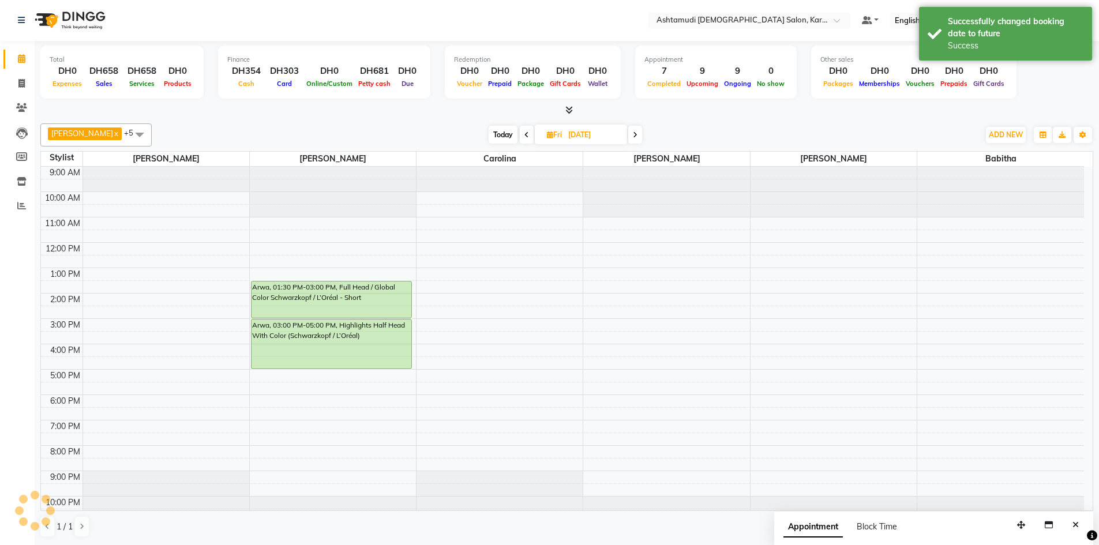
scroll to position [0, 0]
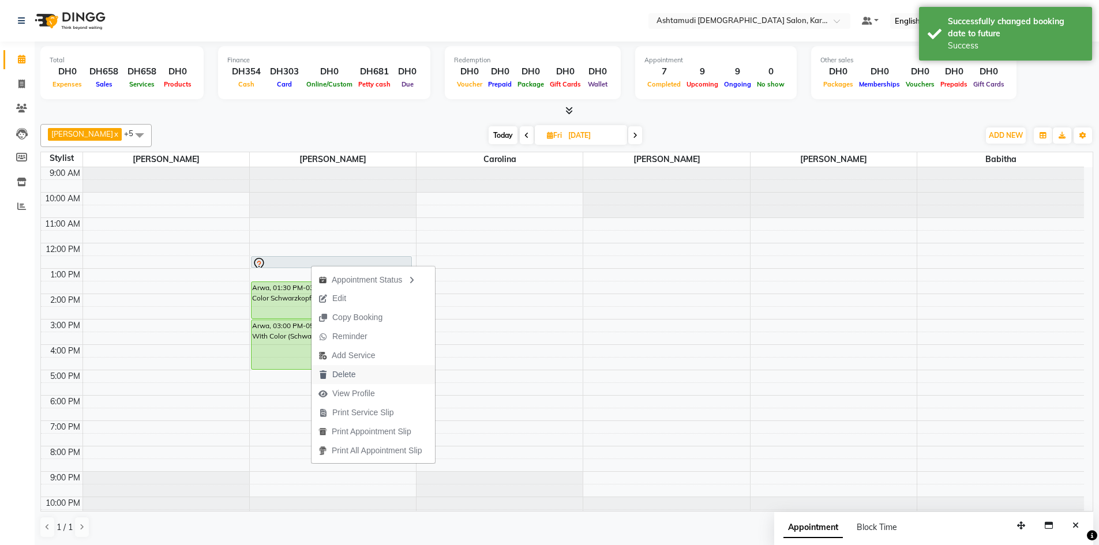
click at [354, 366] on span "Delete" at bounding box center [337, 374] width 51 height 19
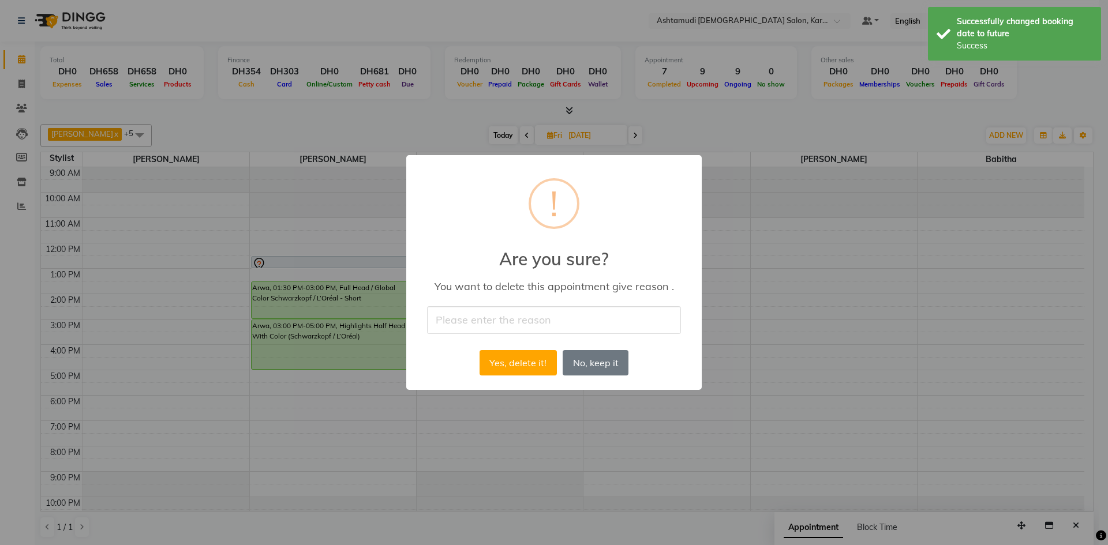
click at [472, 320] on input "text" at bounding box center [554, 319] width 254 height 27
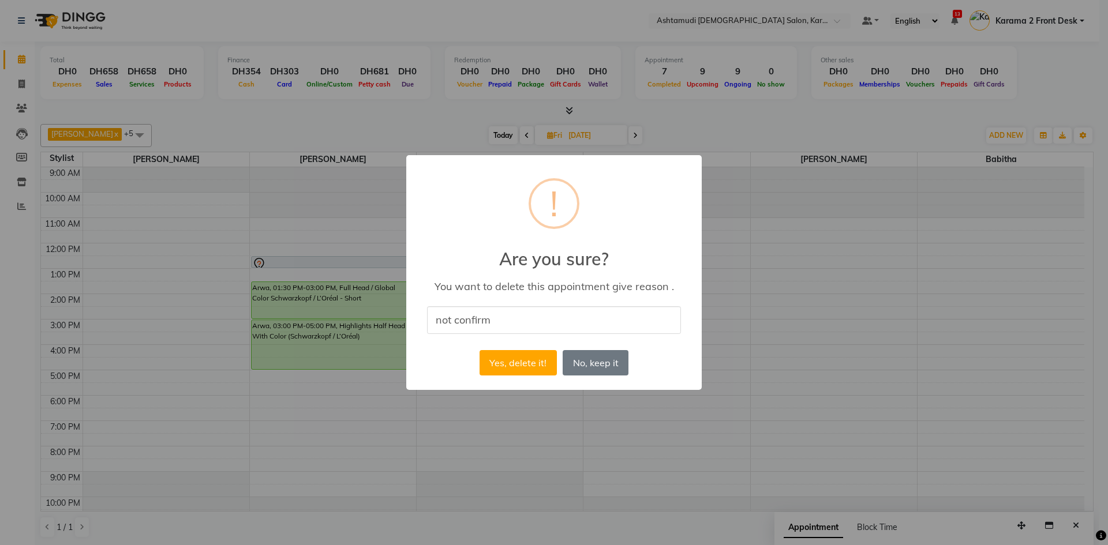
type input "not confirm"
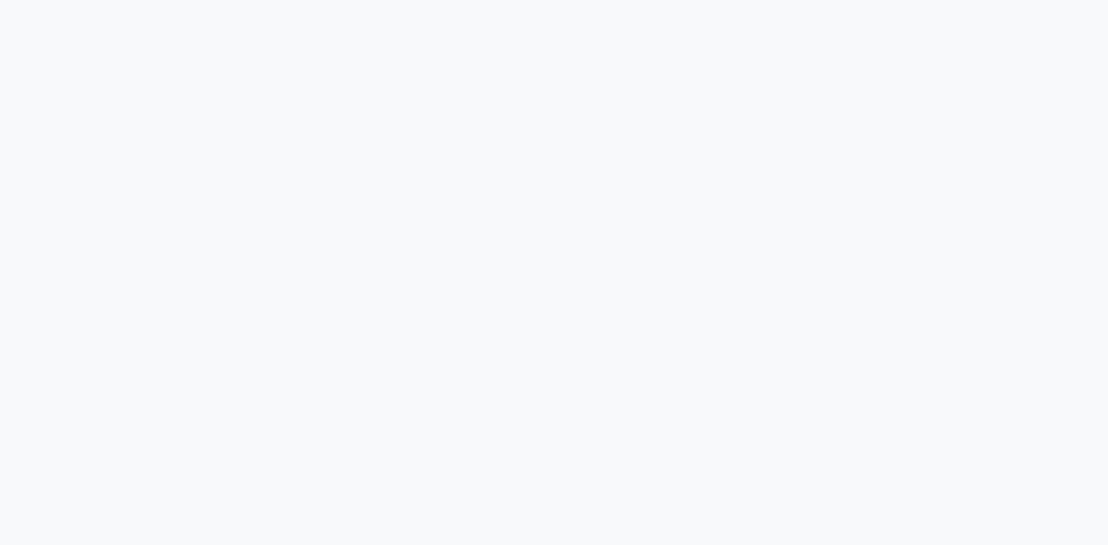
click at [197, 87] on div at bounding box center [554, 272] width 1108 height 545
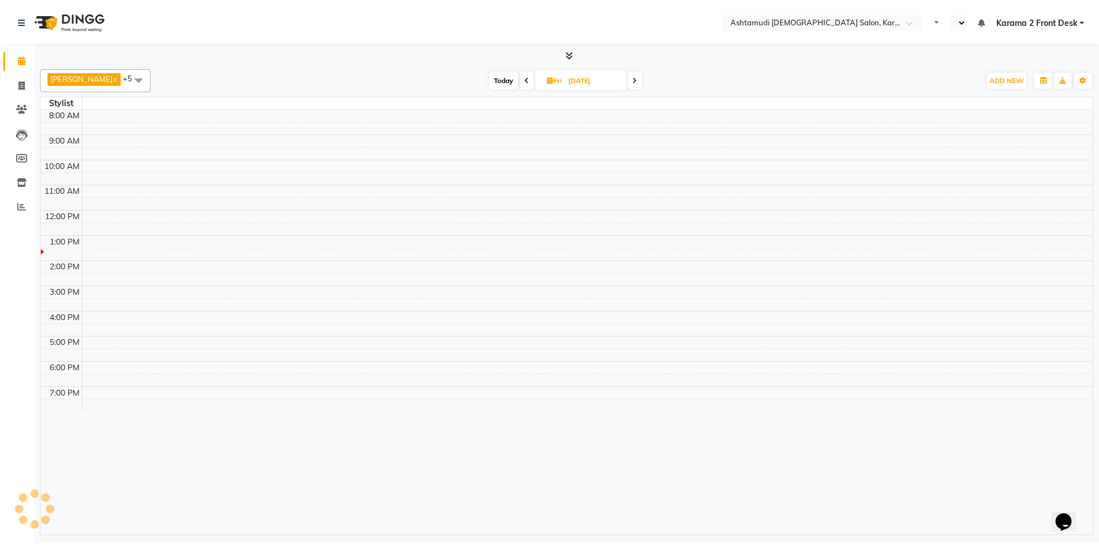
select select "en"
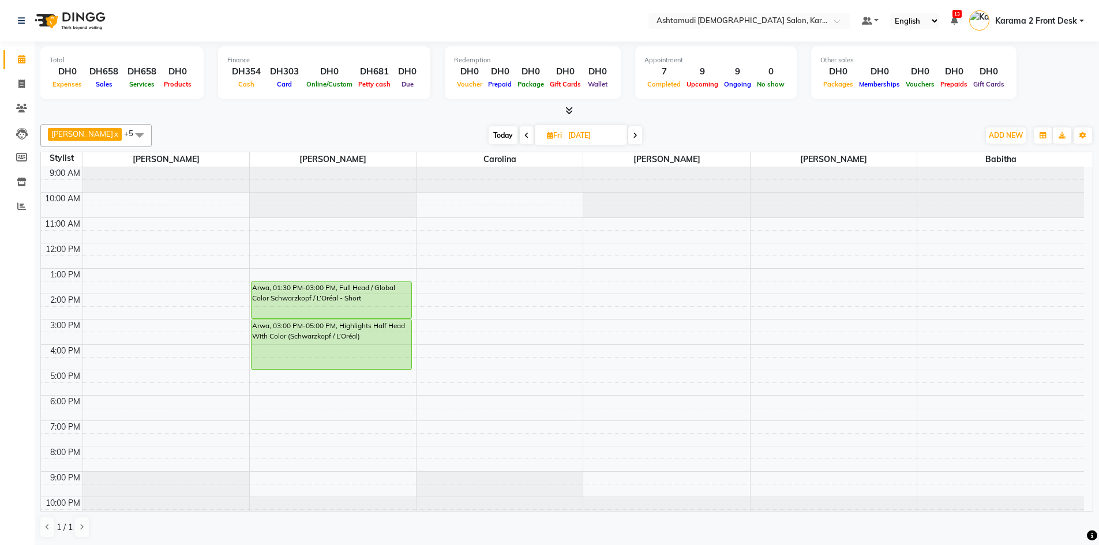
click at [524, 133] on icon at bounding box center [526, 135] width 5 height 7
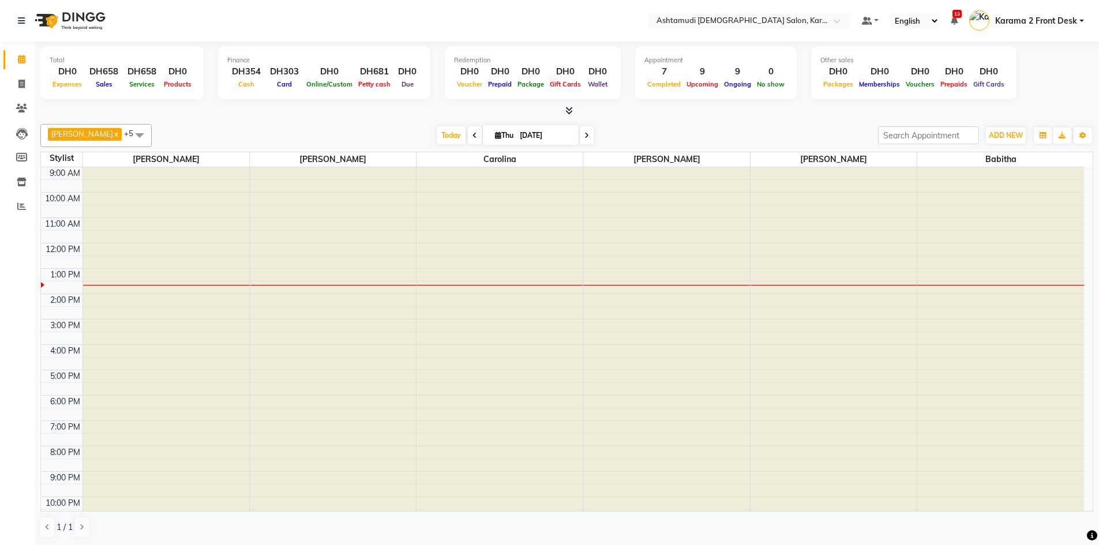
type input "[DATE]"
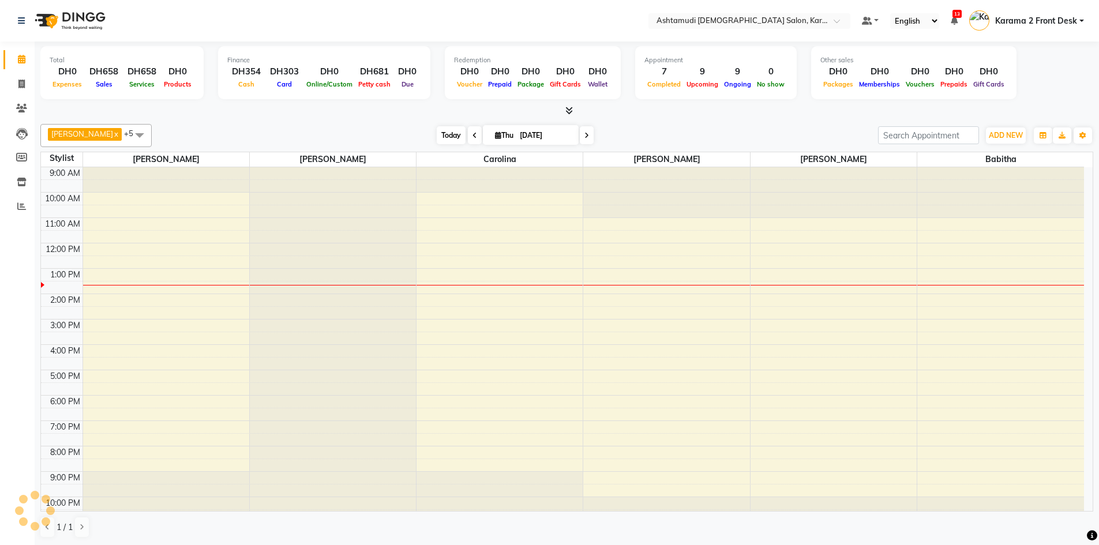
scroll to position [11, 0]
click at [441, 133] on span "Today" at bounding box center [451, 135] width 29 height 18
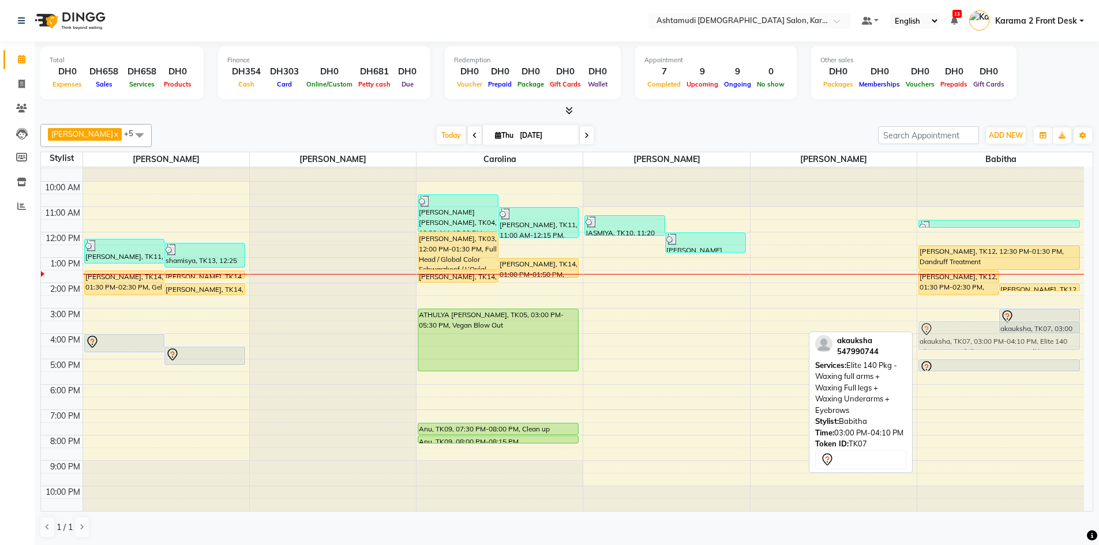
drag, startPoint x: 938, startPoint y: 327, endPoint x: 939, endPoint y: 335, distance: 8.2
click at [939, 335] on div "[PERSON_NAME], TK12, 01:30 PM-02:30 PM, Hair Spa Schwarkopf/Loreal/Keratin - Me…" at bounding box center [1000, 333] width 167 height 355
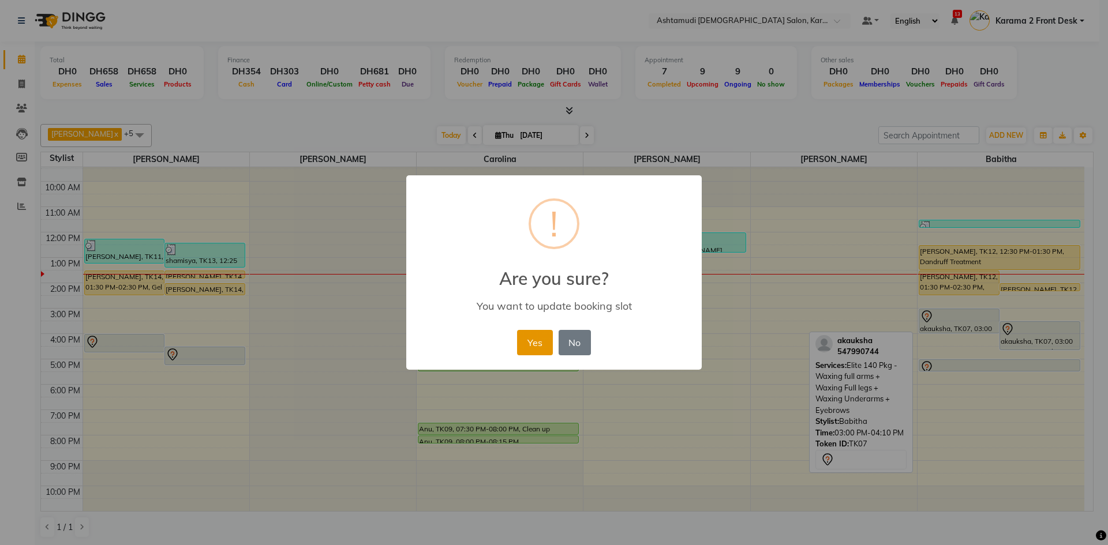
click at [527, 343] on button "Yes" at bounding box center [534, 342] width 35 height 25
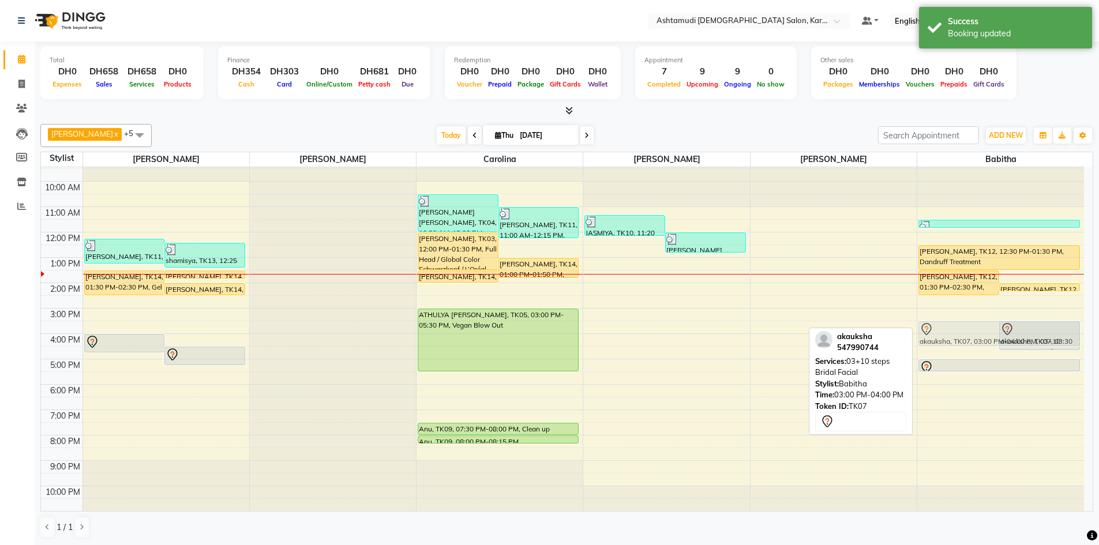
drag, startPoint x: 986, startPoint y: 320, endPoint x: 986, endPoint y: 335, distance: 14.4
click at [986, 335] on div "[PERSON_NAME], TK12, 01:30 PM-02:30 PM, Hair Spa Schwarkopf/Loreal/Keratin - Me…" at bounding box center [1000, 333] width 167 height 355
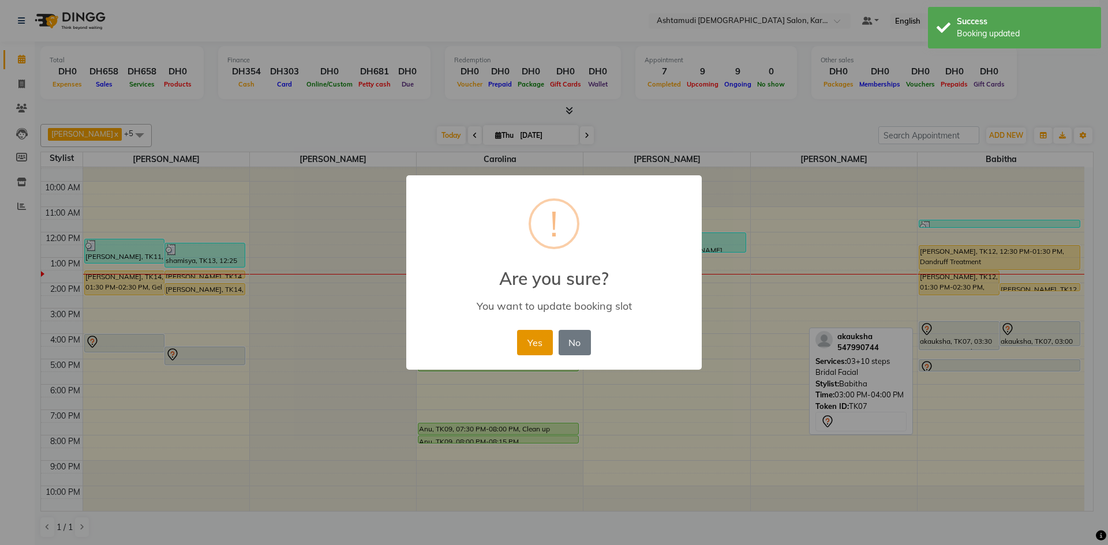
click at [527, 336] on button "Yes" at bounding box center [534, 342] width 35 height 25
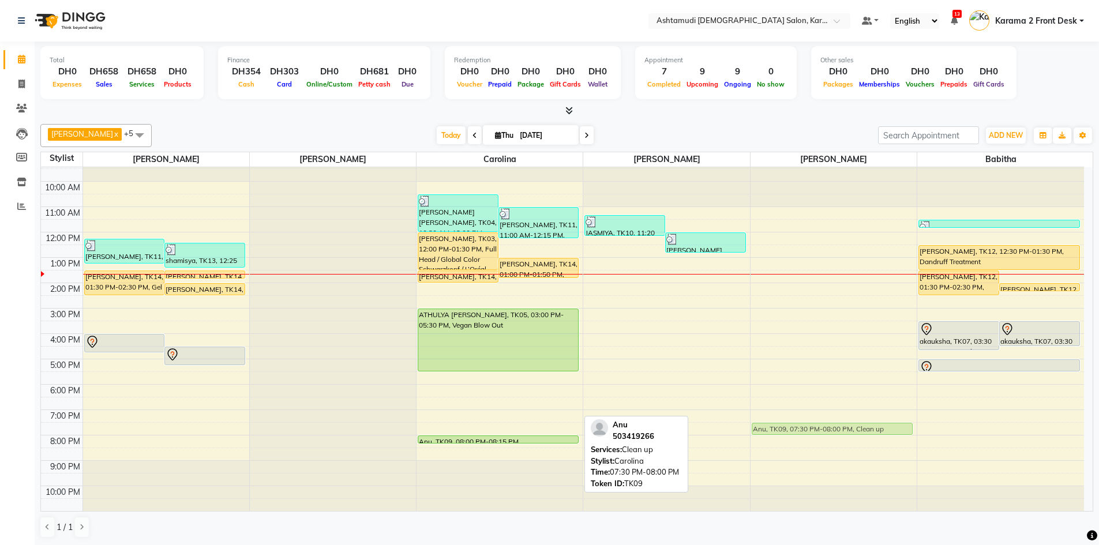
drag, startPoint x: 498, startPoint y: 426, endPoint x: 780, endPoint y: 426, distance: 282.1
click at [780, 426] on tr "[PERSON_NAME], TK11, 12:15 PM-01:15 PM, Classic Pedicure,Paraffin shamisya, TK1…" at bounding box center [562, 333] width 1043 height 355
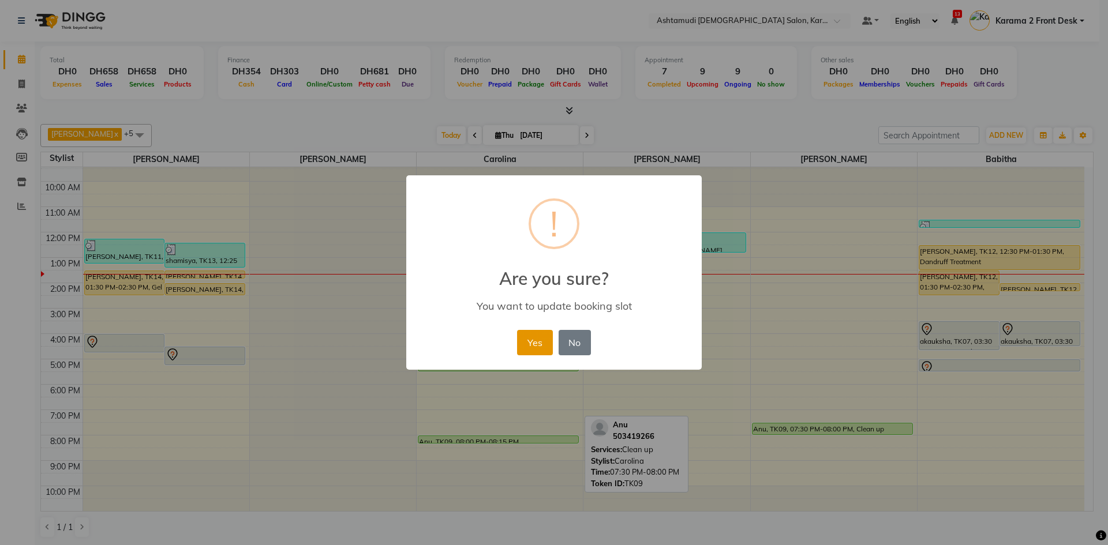
click at [539, 346] on button "Yes" at bounding box center [534, 342] width 35 height 25
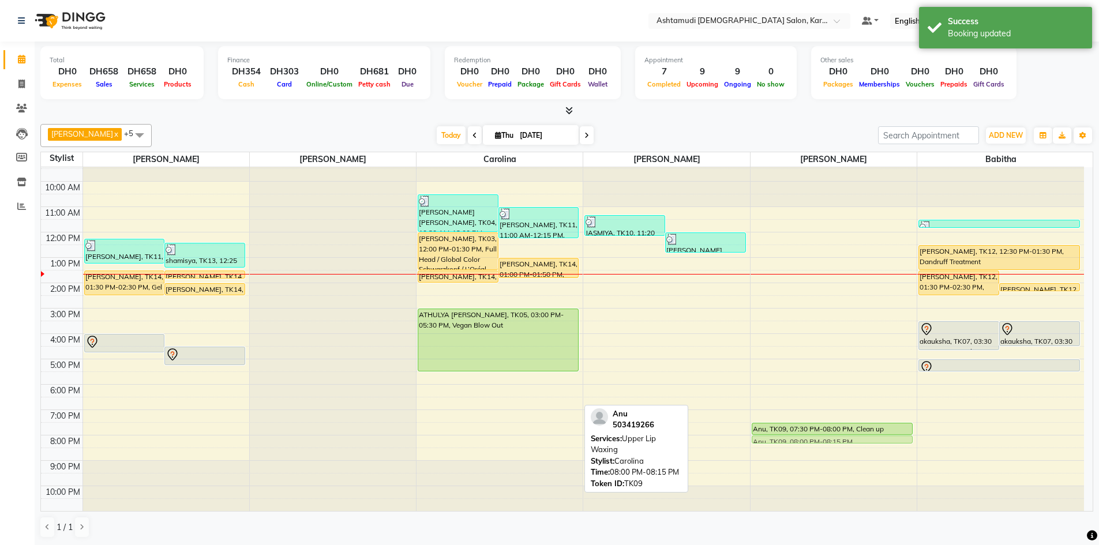
drag, startPoint x: 436, startPoint y: 438, endPoint x: 768, endPoint y: 441, distance: 331.7
click at [768, 441] on tr "[PERSON_NAME], TK11, 12:15 PM-01:15 PM, Classic Pedicure,Paraffin shamisya, TK1…" at bounding box center [562, 333] width 1043 height 355
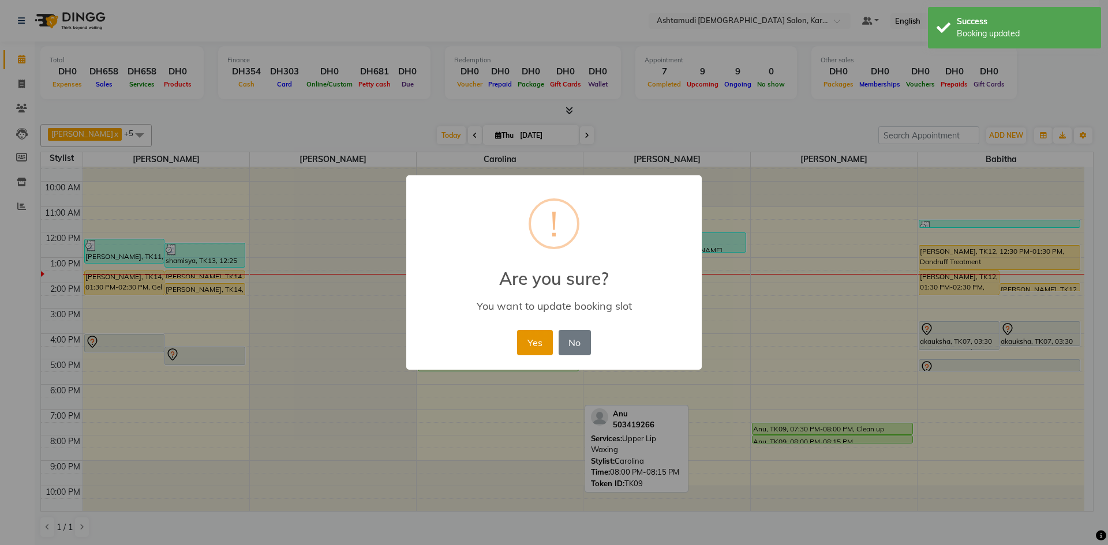
click at [525, 346] on button "Yes" at bounding box center [534, 342] width 35 height 25
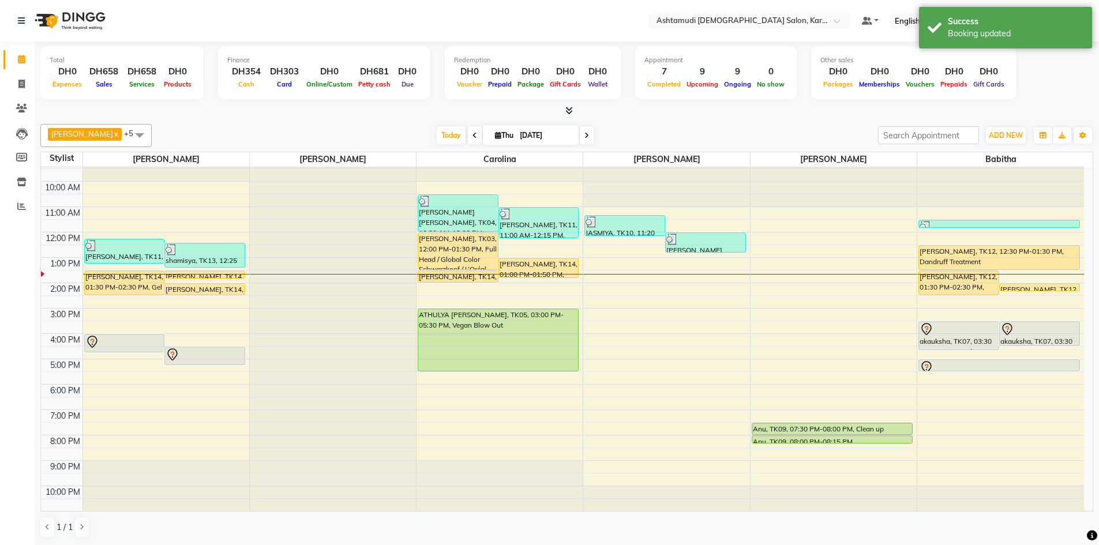
click at [351, 134] on div "[DATE] [DATE]" at bounding box center [515, 135] width 715 height 17
click at [231, 115] on div at bounding box center [566, 111] width 1053 height 12
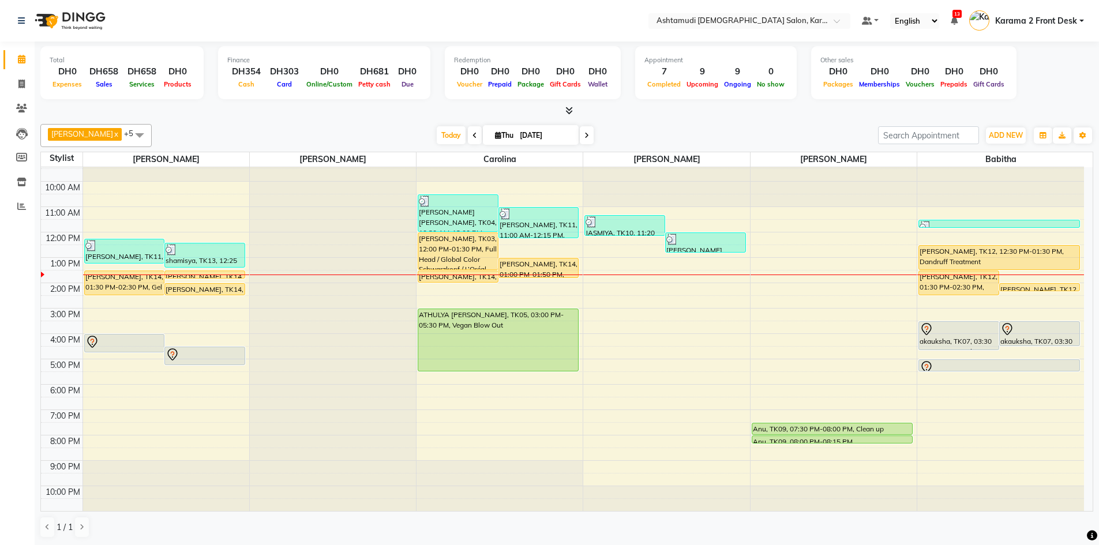
click at [374, 132] on div "[DATE] [DATE]" at bounding box center [515, 135] width 715 height 17
click at [705, 123] on div "Suganya Devi x [PERSON_NAME] x [PERSON_NAME] x [PERSON_NAME] x Carolina x Babit…" at bounding box center [566, 330] width 1053 height 423
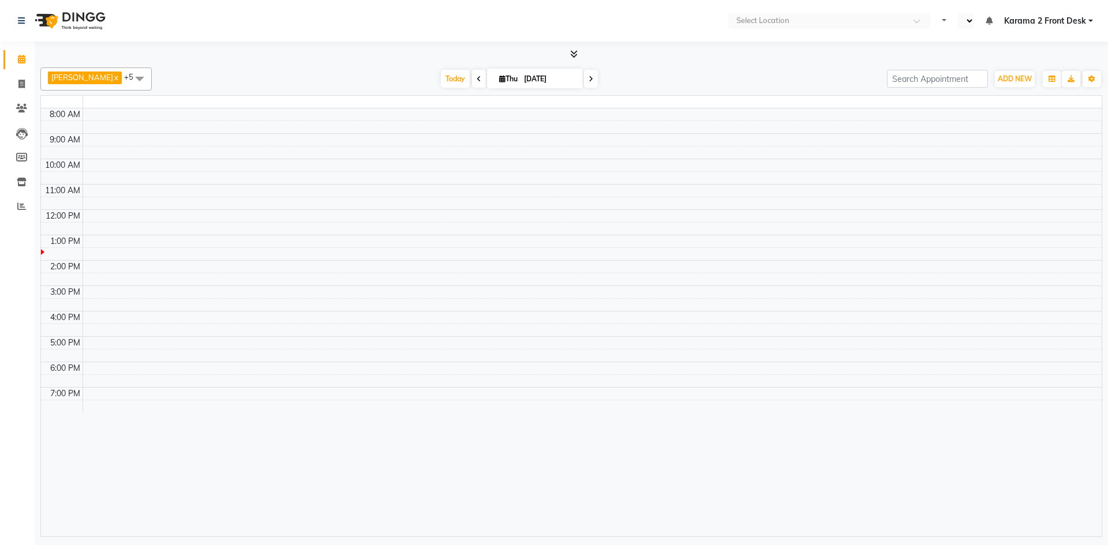
select select "en"
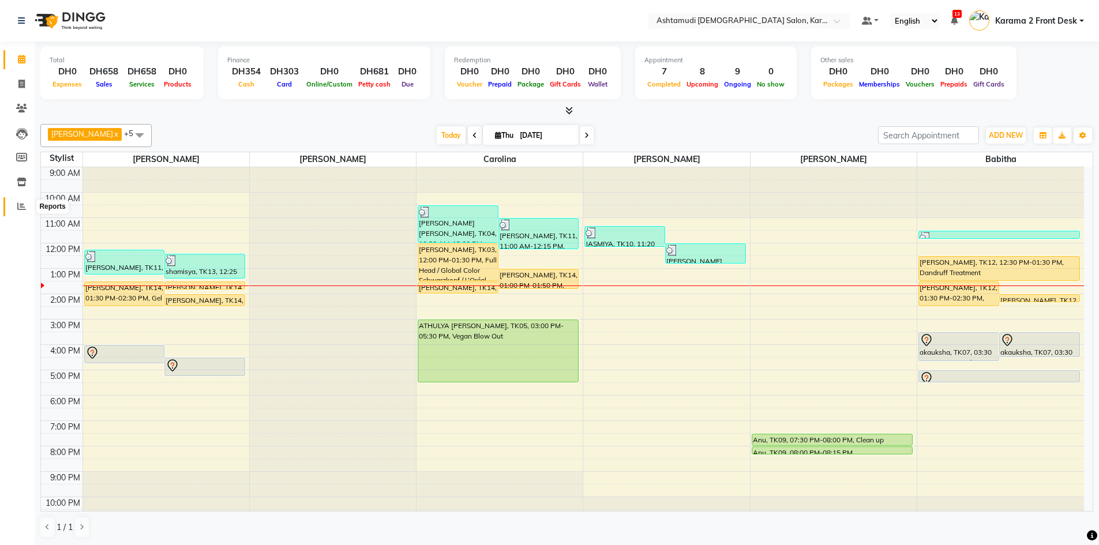
drag, startPoint x: 18, startPoint y: 209, endPoint x: 26, endPoint y: 205, distance: 8.8
click at [18, 209] on icon at bounding box center [21, 206] width 9 height 9
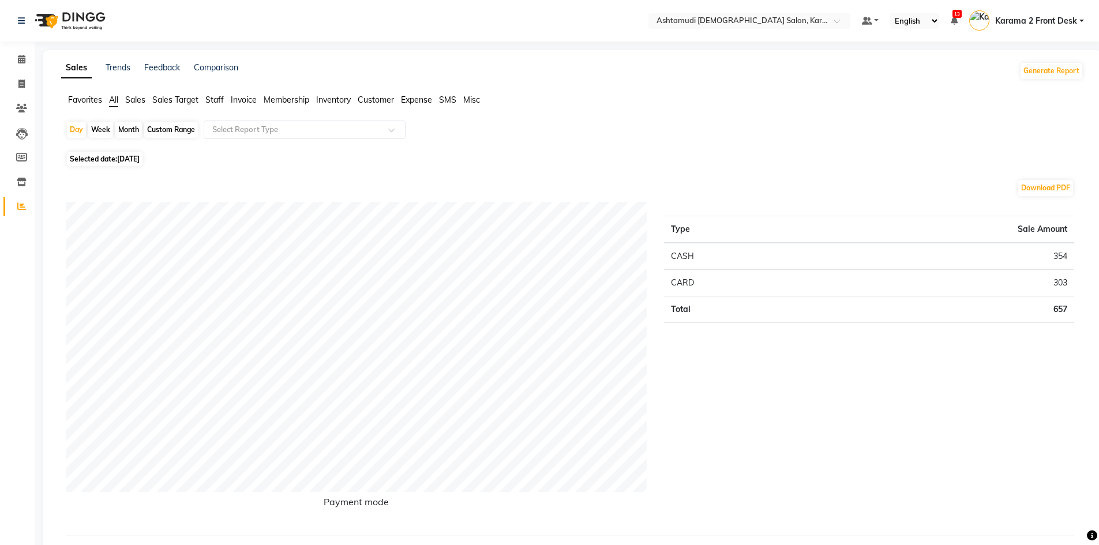
click at [134, 102] on span "Sales" at bounding box center [135, 100] width 20 height 10
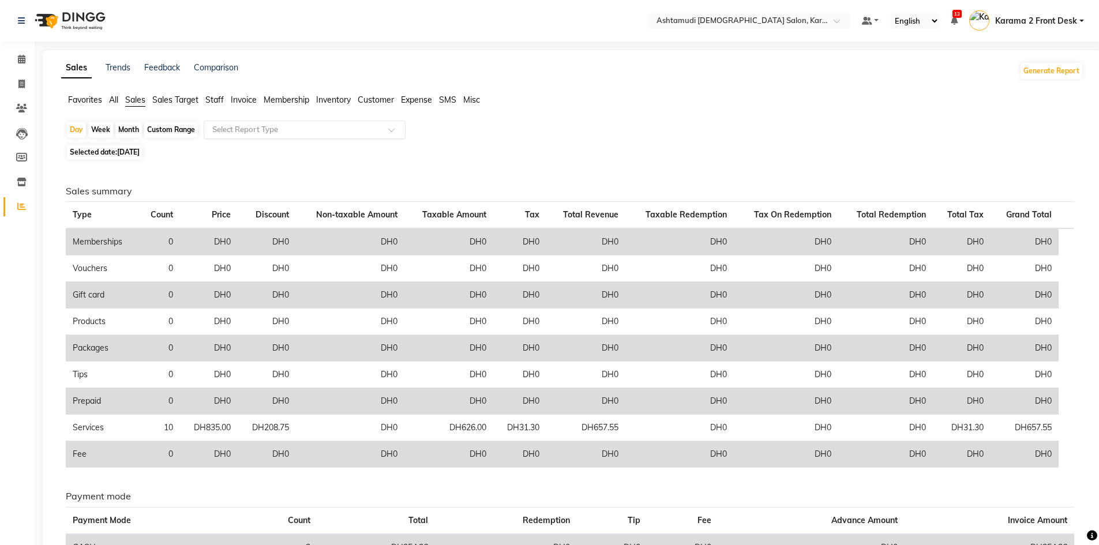
click at [274, 133] on input "text" at bounding box center [293, 130] width 166 height 12
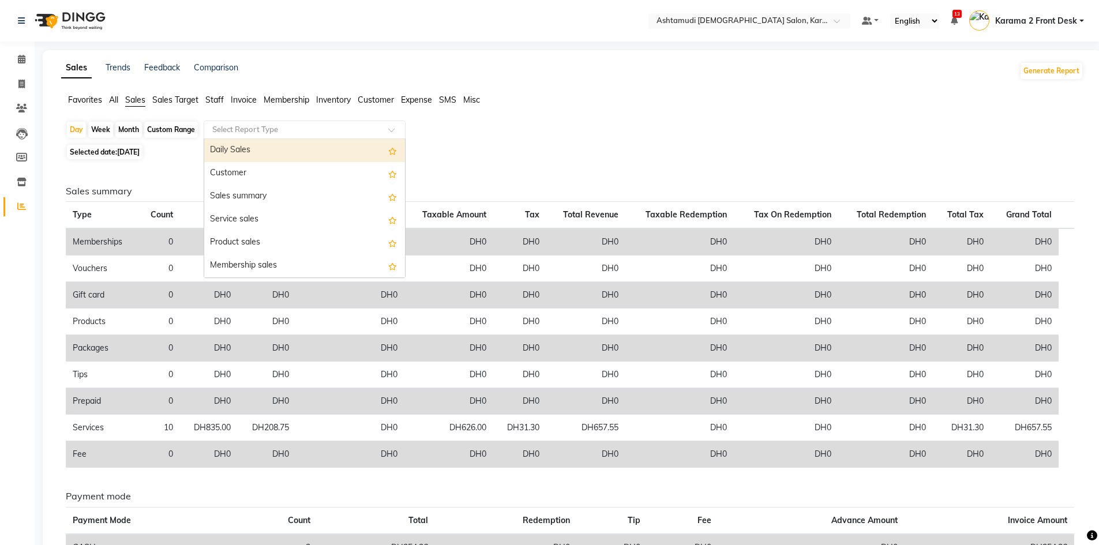
click at [257, 148] on div "Daily Sales" at bounding box center [304, 150] width 201 height 23
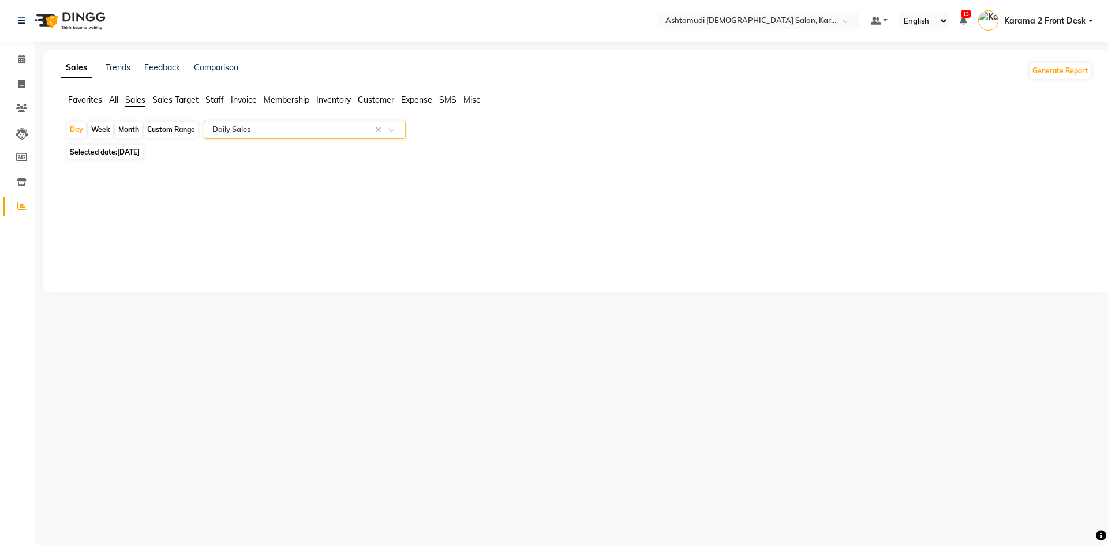
select select "full_report"
select select "csv"
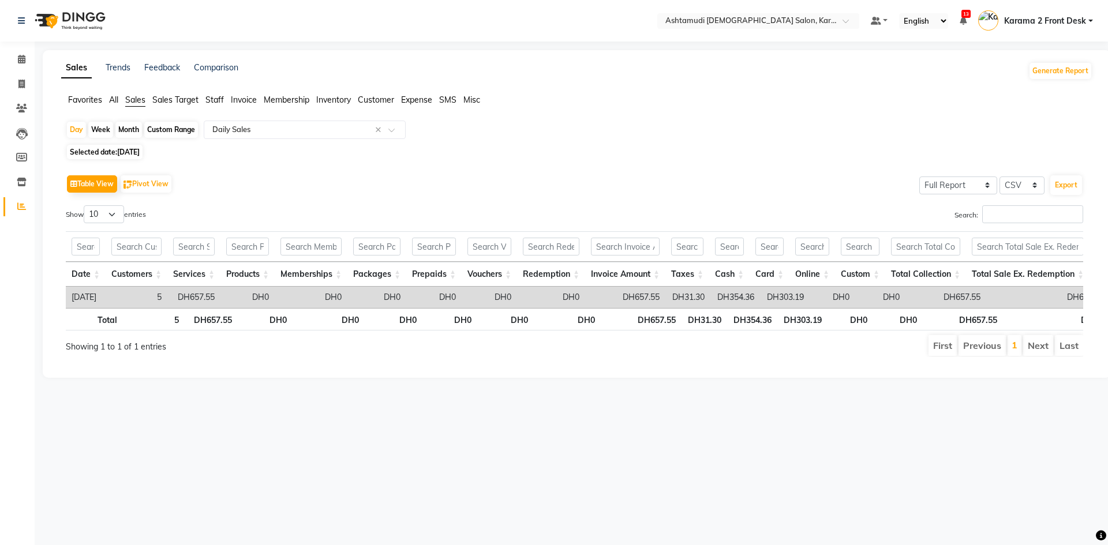
click at [172, 127] on div "Custom Range" at bounding box center [171, 130] width 54 height 16
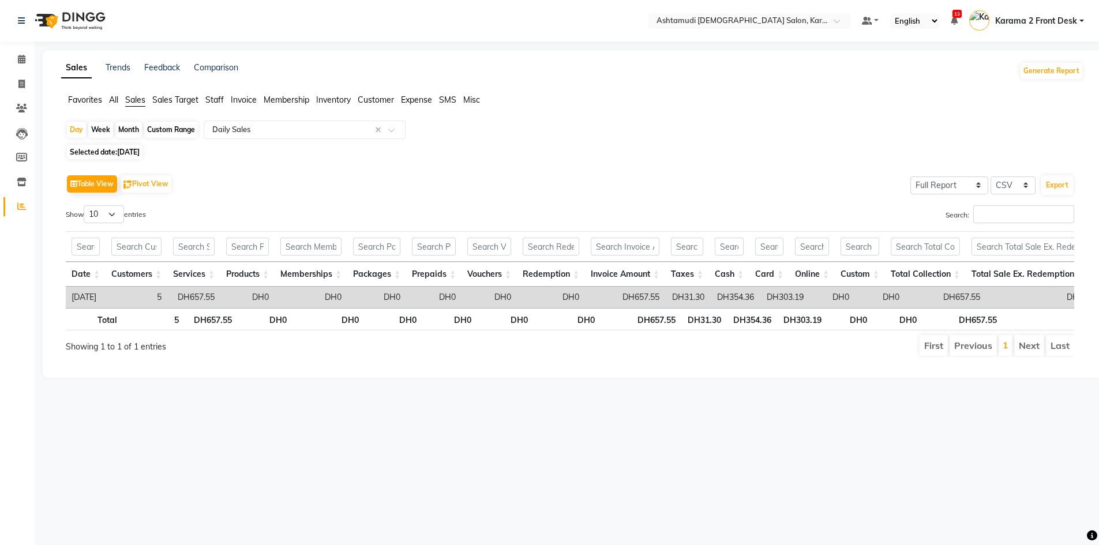
select select "9"
select select "2025"
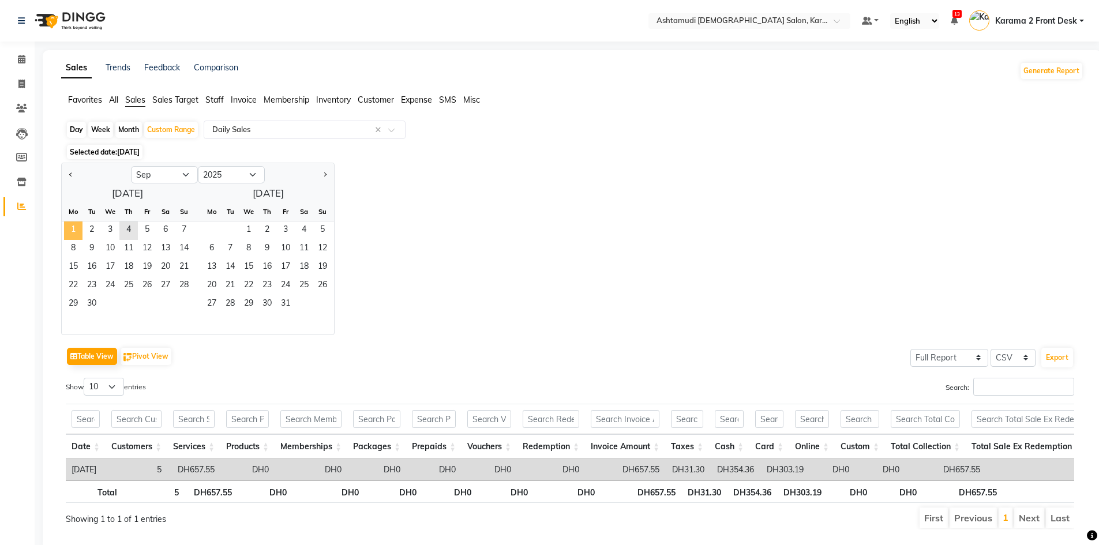
click at [81, 228] on span "1" at bounding box center [73, 231] width 18 height 18
click at [131, 219] on div "Th" at bounding box center [128, 212] width 18 height 18
click at [129, 226] on span "4" at bounding box center [128, 231] width 18 height 18
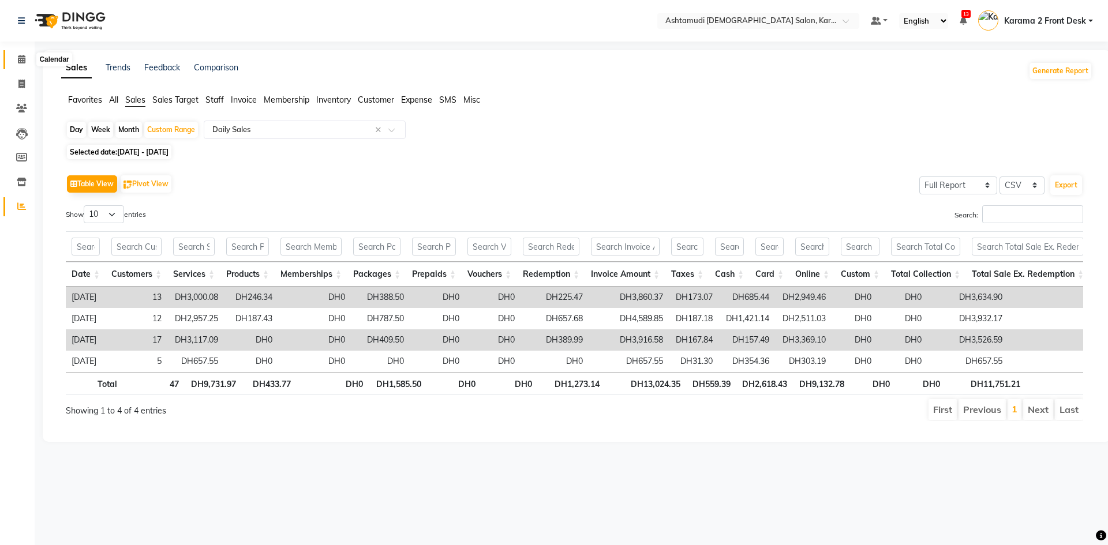
click at [18, 58] on icon at bounding box center [22, 59] width 8 height 9
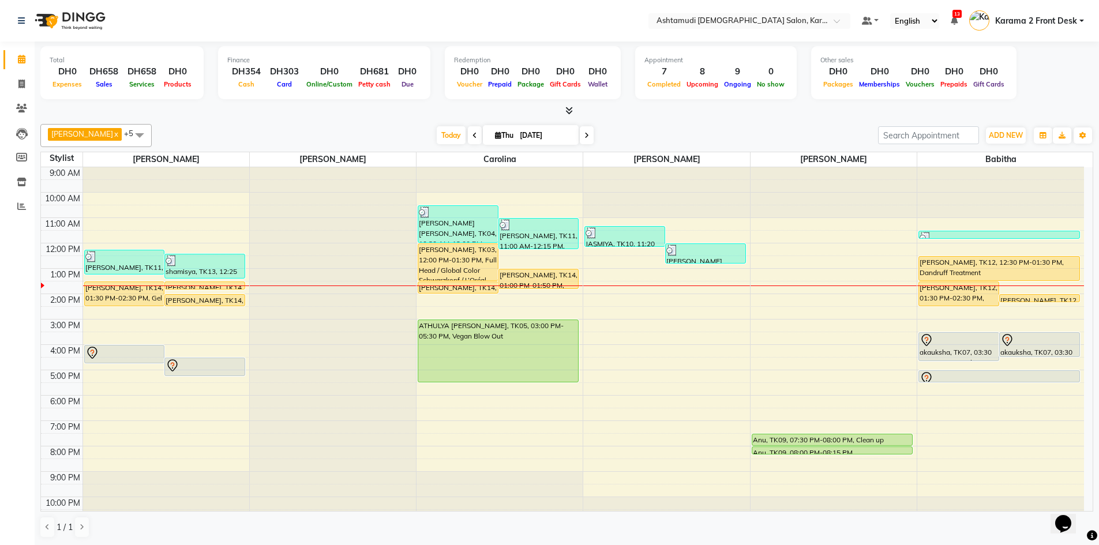
click at [344, 130] on div "[DATE] [DATE]" at bounding box center [515, 135] width 715 height 17
click at [381, 122] on div "Suganya Devi x [PERSON_NAME] x [PERSON_NAME] x [PERSON_NAME] x Carolina x Babit…" at bounding box center [566, 330] width 1053 height 423
click at [183, 19] on nav "Select Location × Ashtamudi [DEMOGRAPHIC_DATA] Salon, Karama 2 Default Panel My…" at bounding box center [549, 21] width 1099 height 42
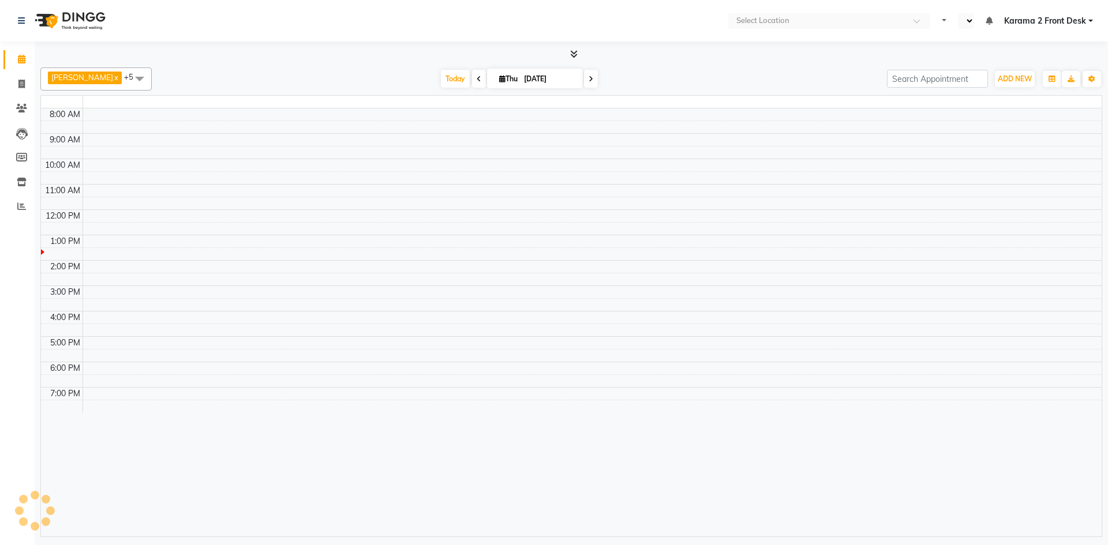
select select "en"
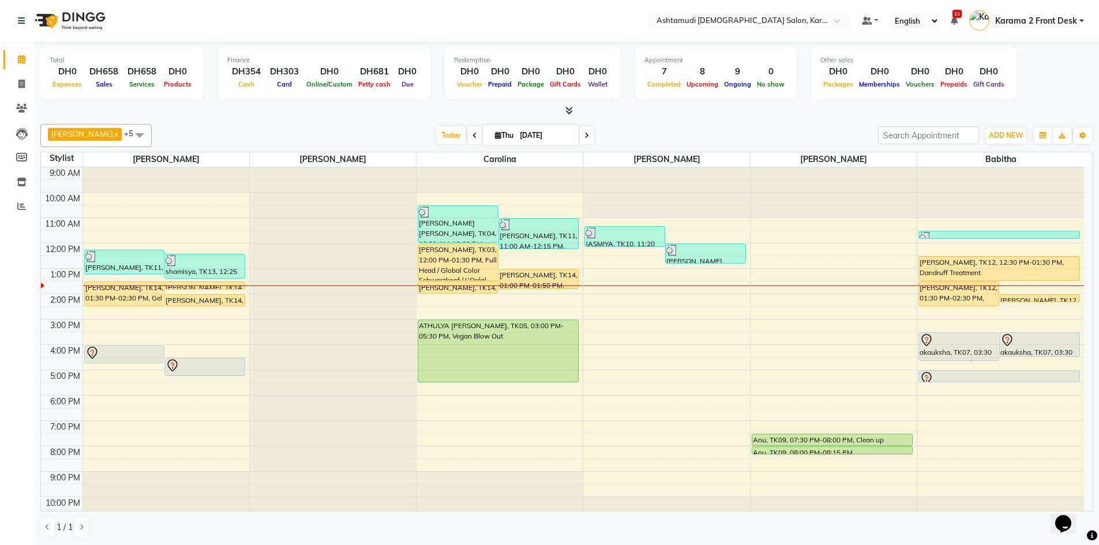
click at [297, 114] on div at bounding box center [566, 111] width 1053 height 12
click at [128, 133] on span at bounding box center [139, 135] width 23 height 22
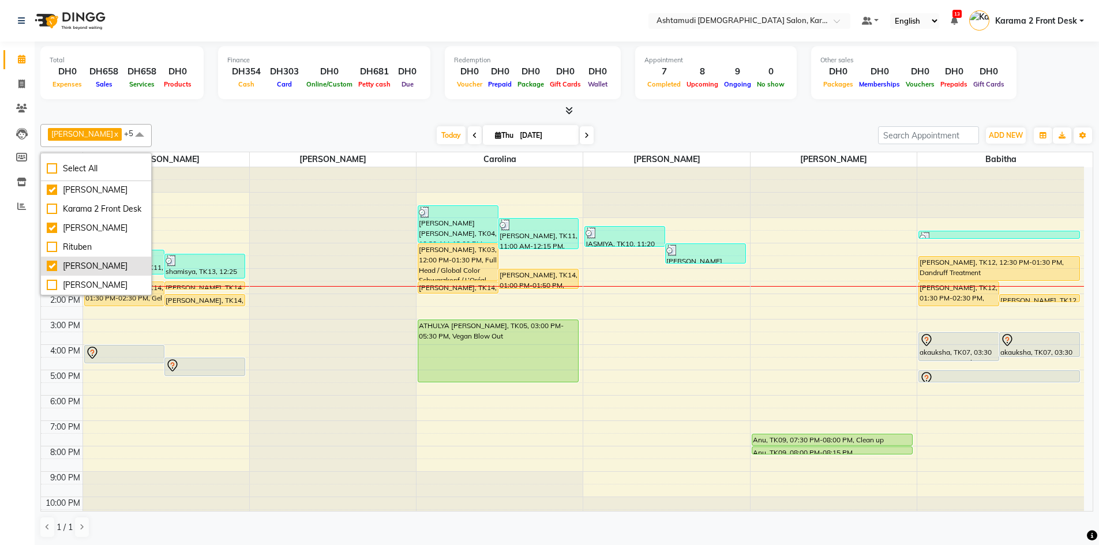
click at [96, 265] on div "[PERSON_NAME]" at bounding box center [96, 266] width 99 height 12
checkbox input "false"
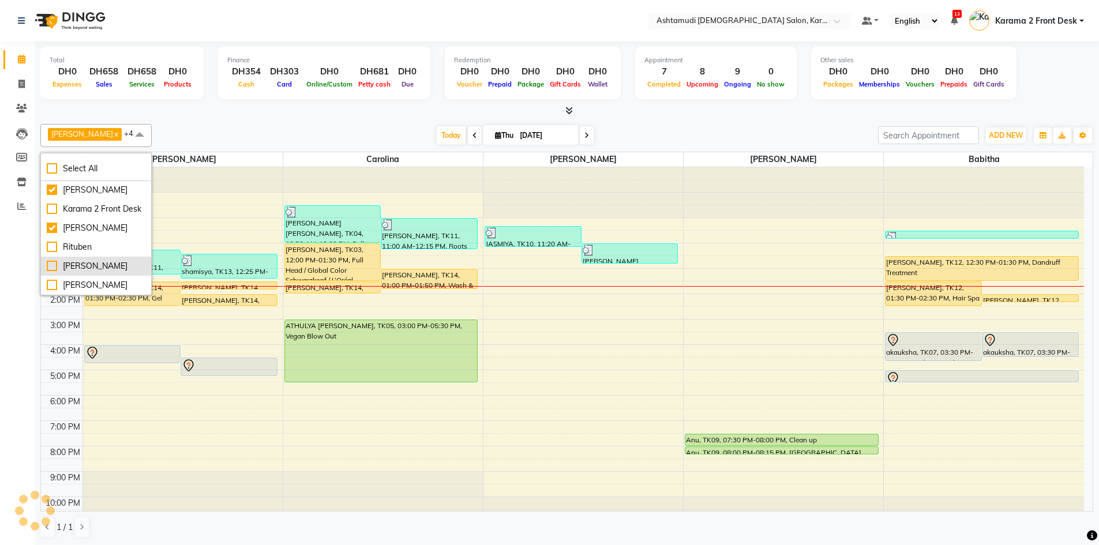
scroll to position [107, 0]
click at [584, 137] on icon at bounding box center [586, 135] width 5 height 7
type input "[DATE]"
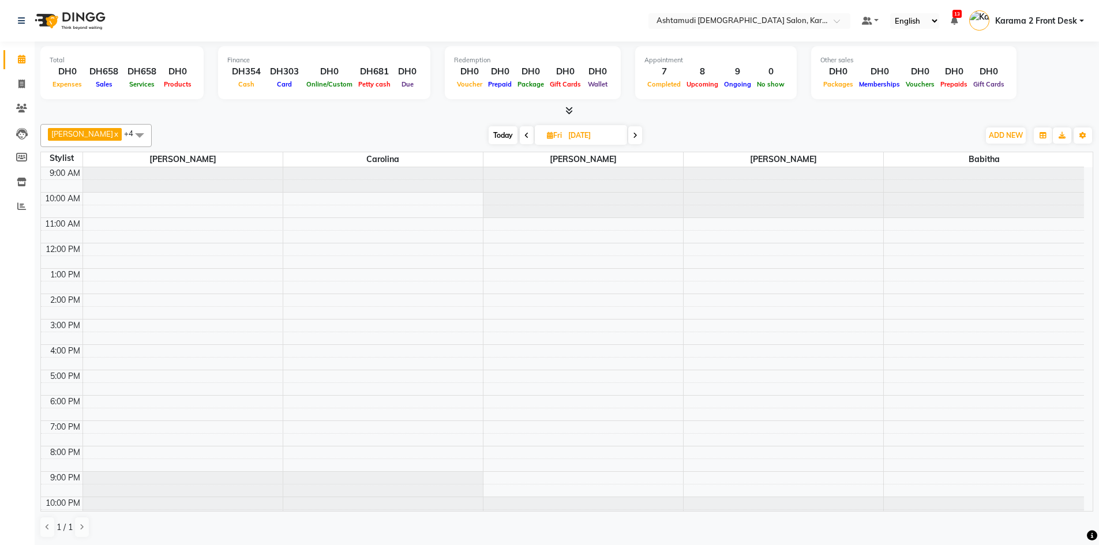
scroll to position [11, 0]
click at [628, 134] on span at bounding box center [635, 135] width 14 height 18
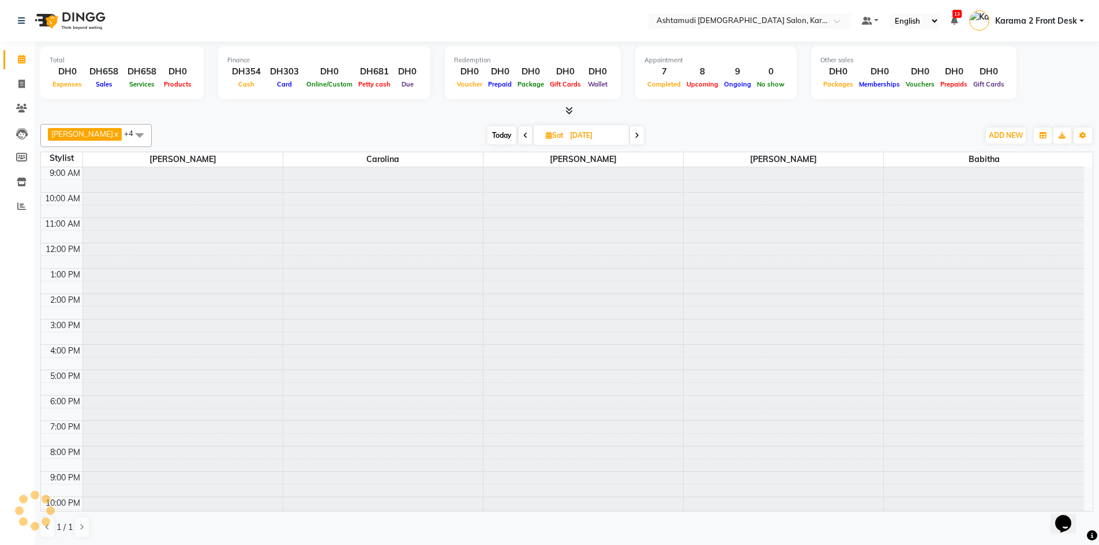
scroll to position [11, 0]
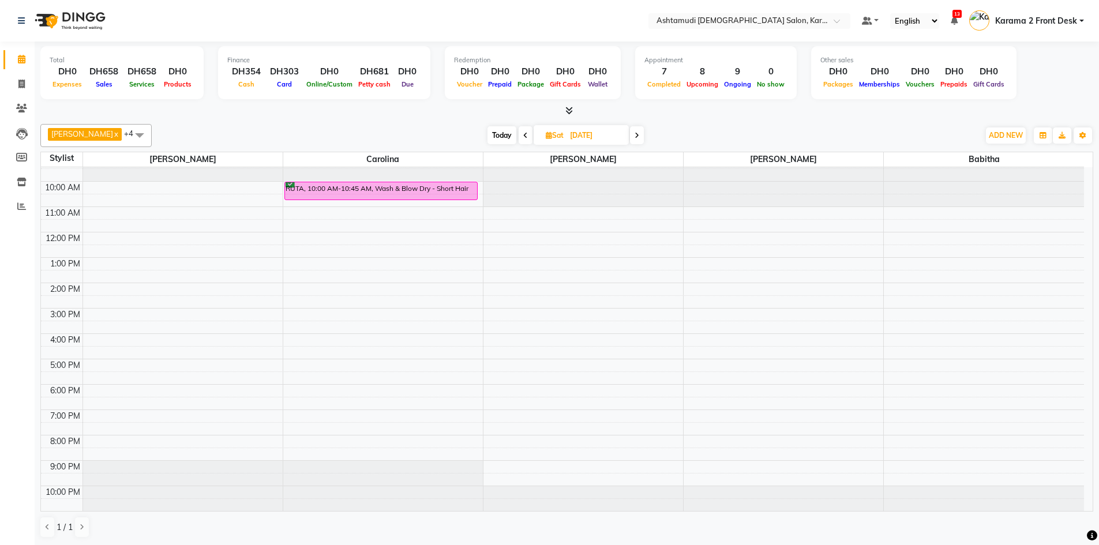
click at [635, 133] on icon at bounding box center [637, 135] width 5 height 7
click at [635, 136] on icon at bounding box center [637, 135] width 5 height 7
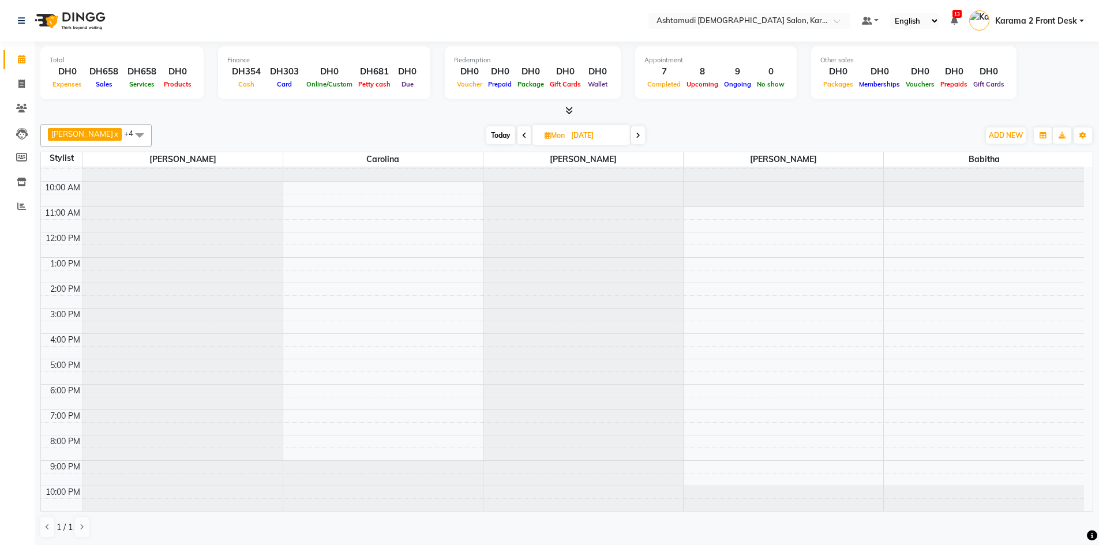
click at [518, 133] on span at bounding box center [525, 135] width 14 height 18
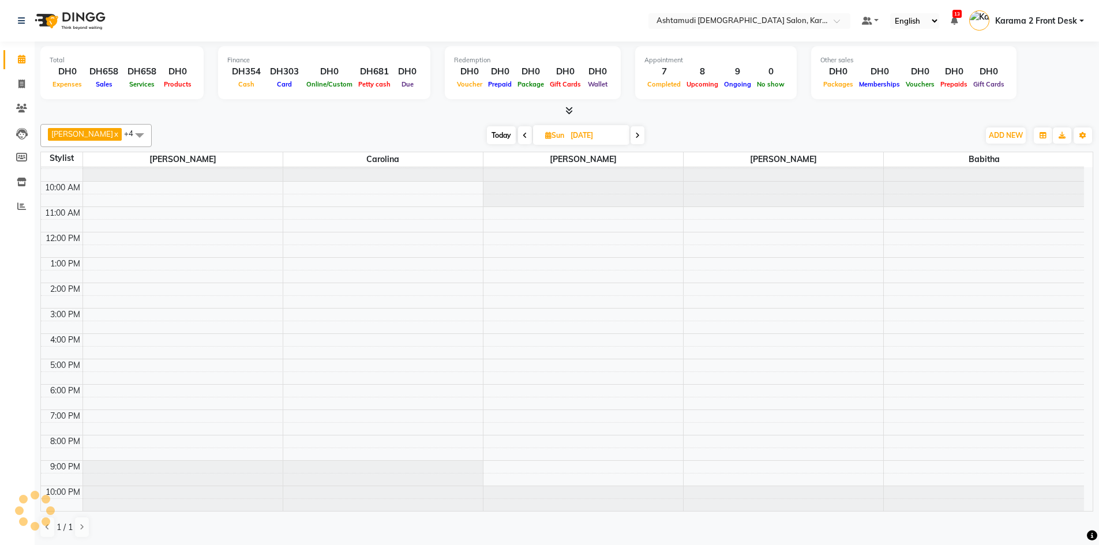
click at [523, 134] on icon at bounding box center [525, 135] width 5 height 7
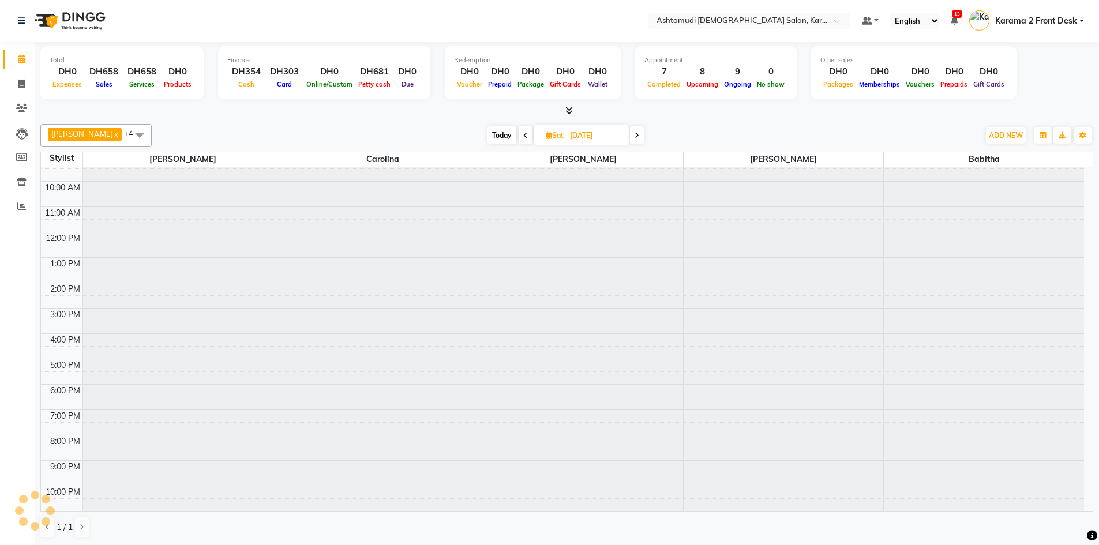
scroll to position [0, 0]
click at [523, 134] on icon at bounding box center [525, 135] width 5 height 7
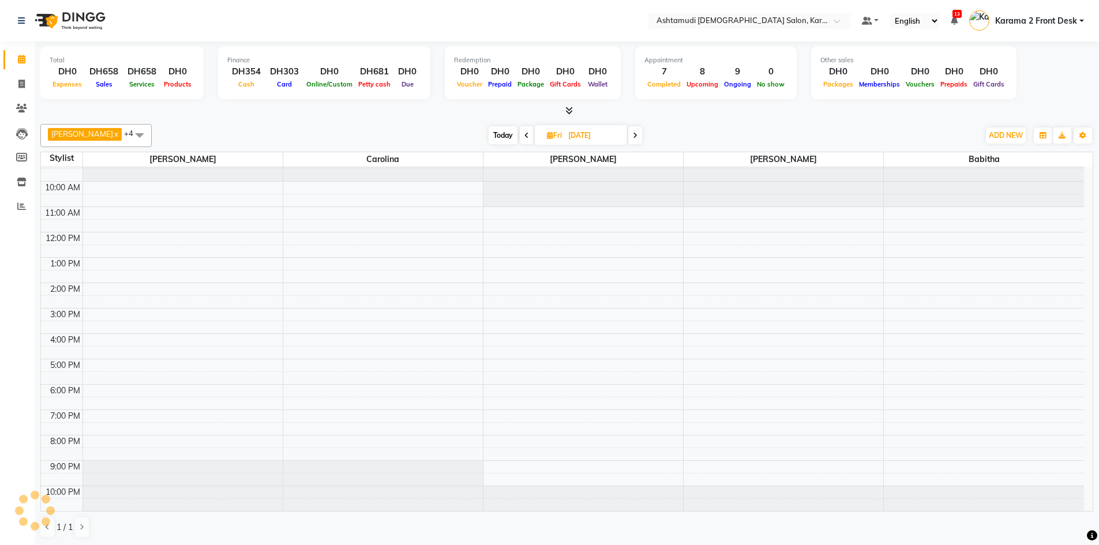
click at [524, 134] on icon at bounding box center [526, 135] width 5 height 7
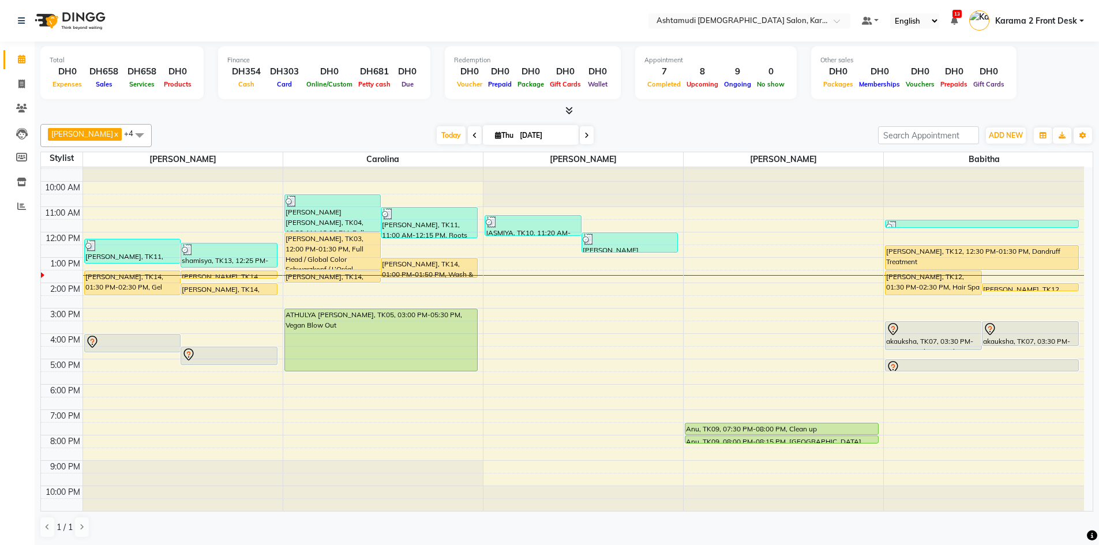
drag, startPoint x: 573, startPoint y: 138, endPoint x: 523, endPoint y: 135, distance: 50.3
click at [584, 138] on icon at bounding box center [586, 135] width 5 height 7
type input "[DATE]"
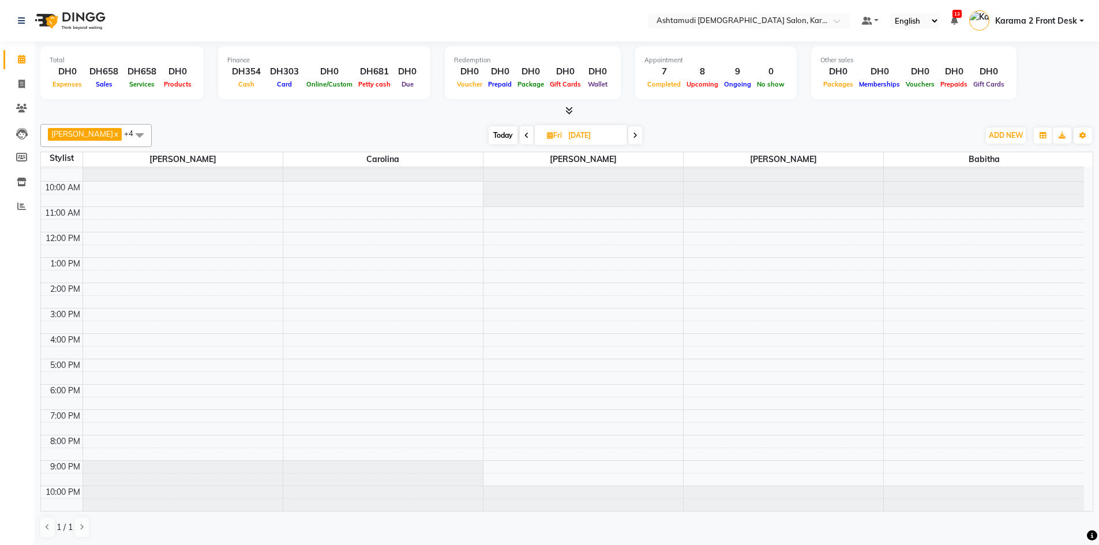
click at [128, 129] on span at bounding box center [139, 135] width 23 height 22
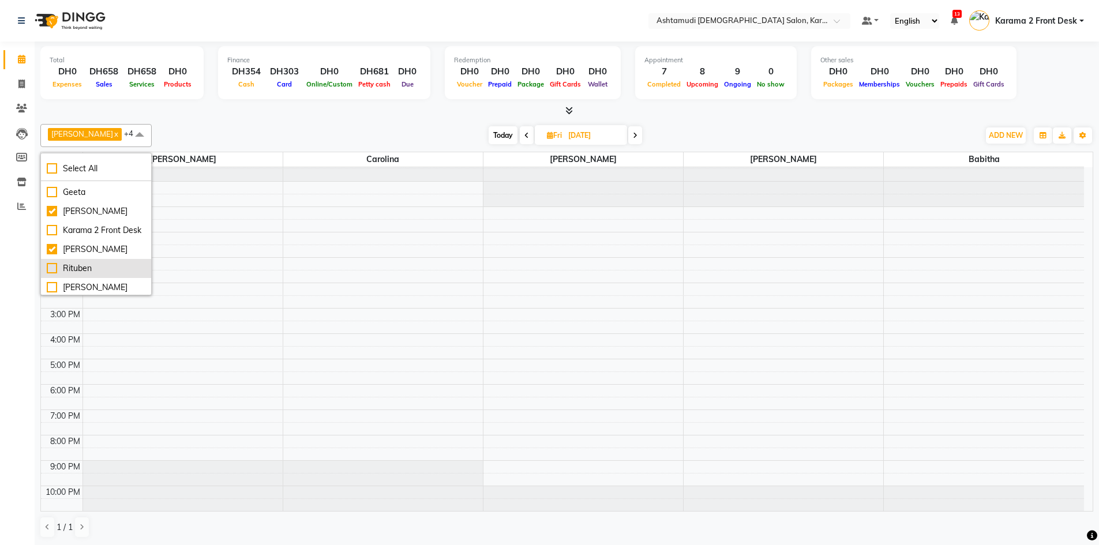
scroll to position [115, 0]
click at [75, 269] on div "[PERSON_NAME]" at bounding box center [96, 266] width 99 height 12
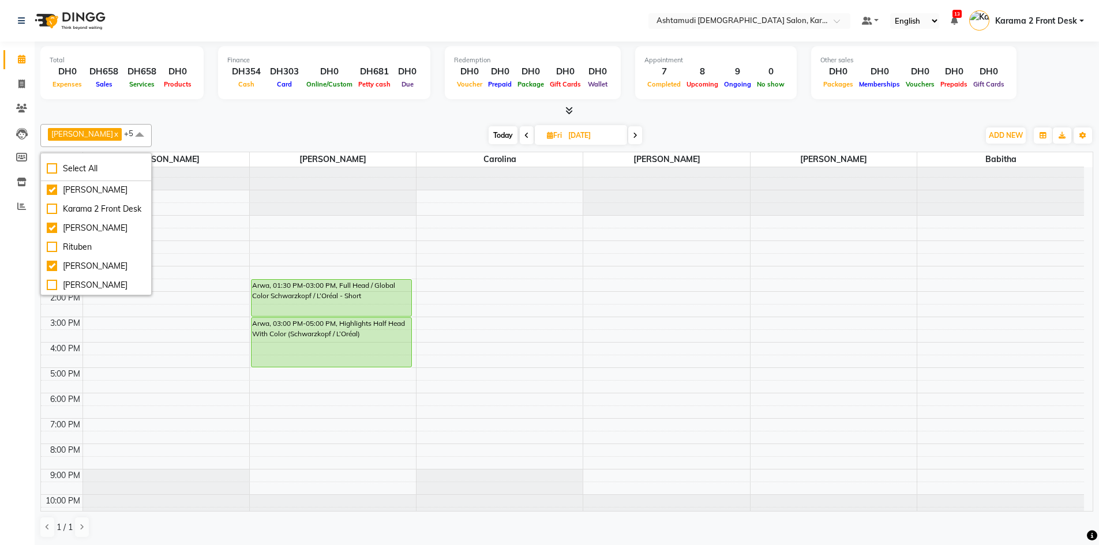
scroll to position [0, 0]
click at [70, 264] on div "[PERSON_NAME]" at bounding box center [96, 266] width 99 height 12
checkbox input "false"
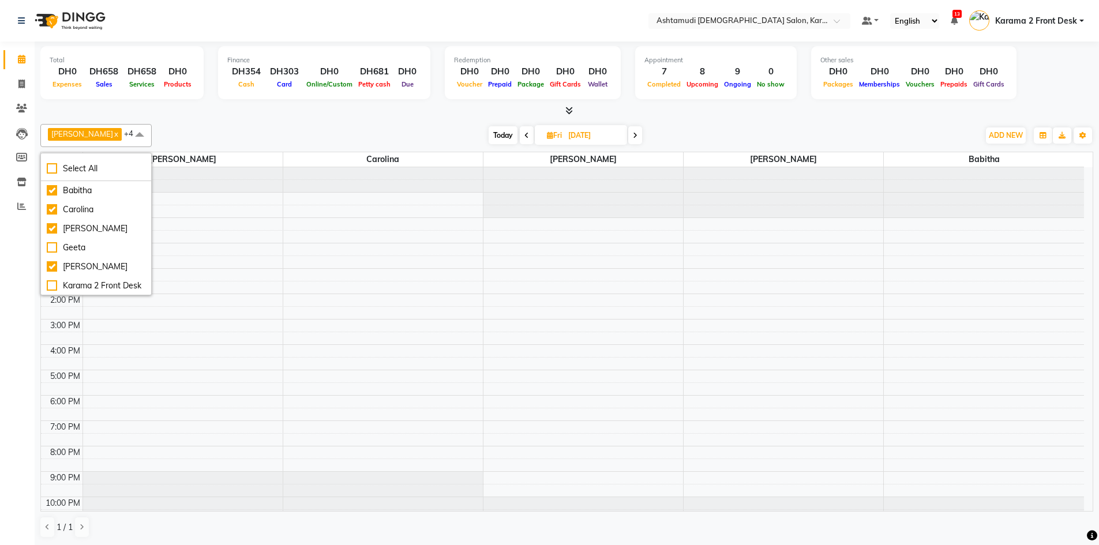
click at [234, 131] on div "Today Fri 05-09-2025" at bounding box center [566, 135] width 816 height 17
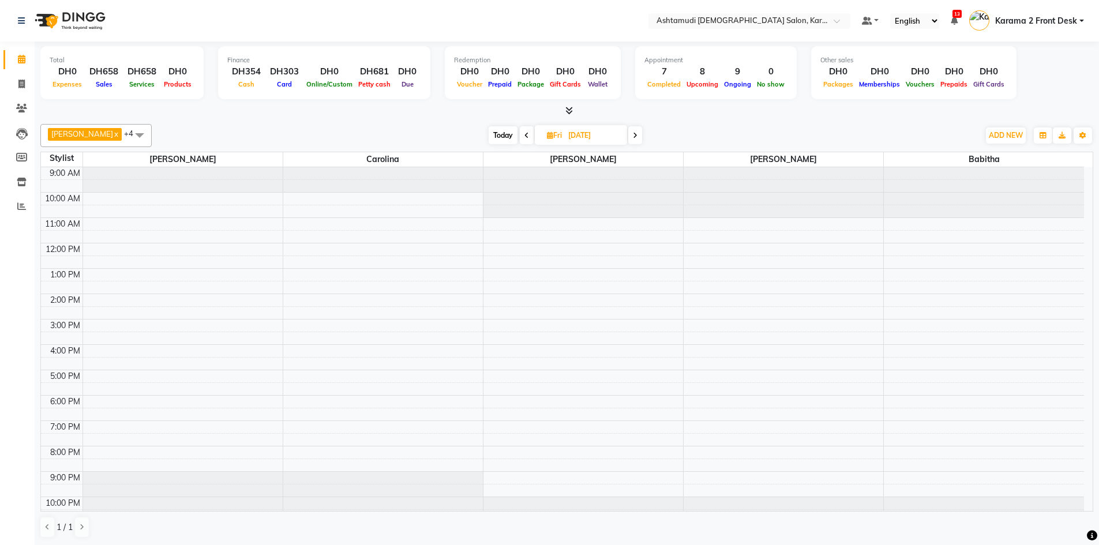
drag, startPoint x: 344, startPoint y: 123, endPoint x: 337, endPoint y: 124, distance: 7.5
click at [345, 124] on div "Linda x Farsana Begum x Jyothi Krishna x Carolina x Babitha x +4 Select All Bab…" at bounding box center [566, 330] width 1053 height 423
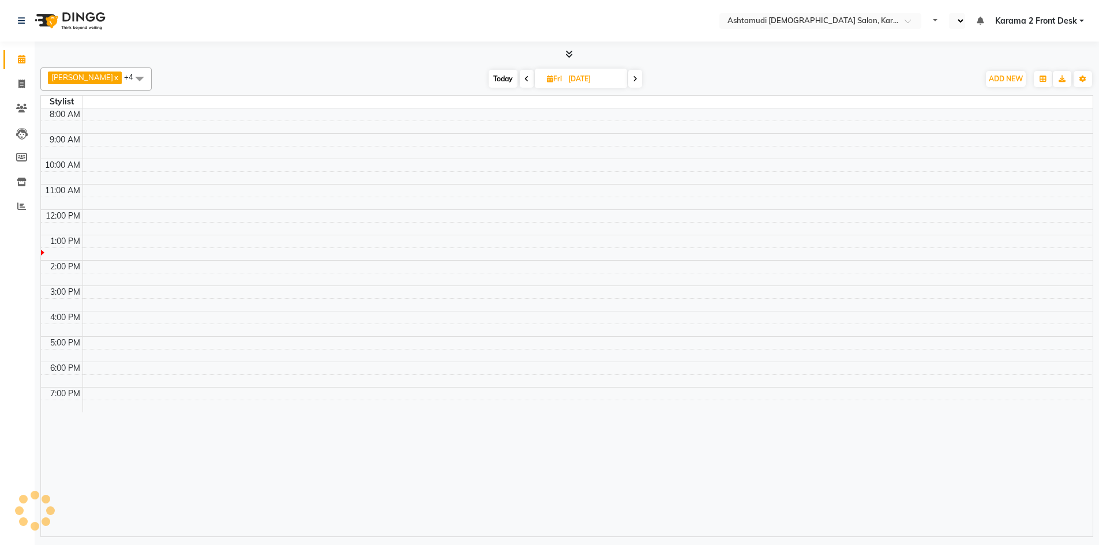
select select "en"
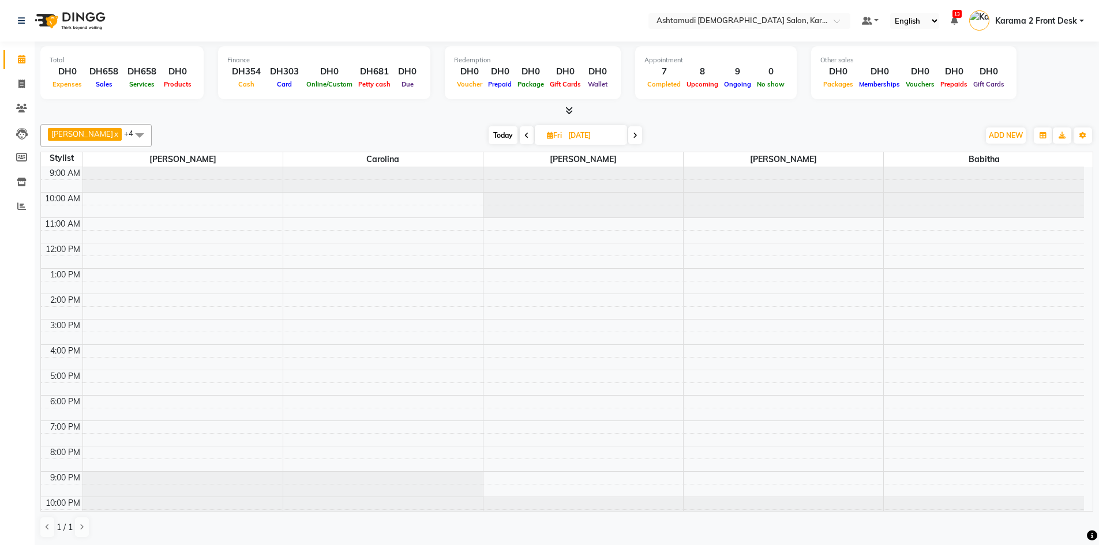
click at [489, 134] on span "Today" at bounding box center [503, 135] width 29 height 18
type input "[DATE]"
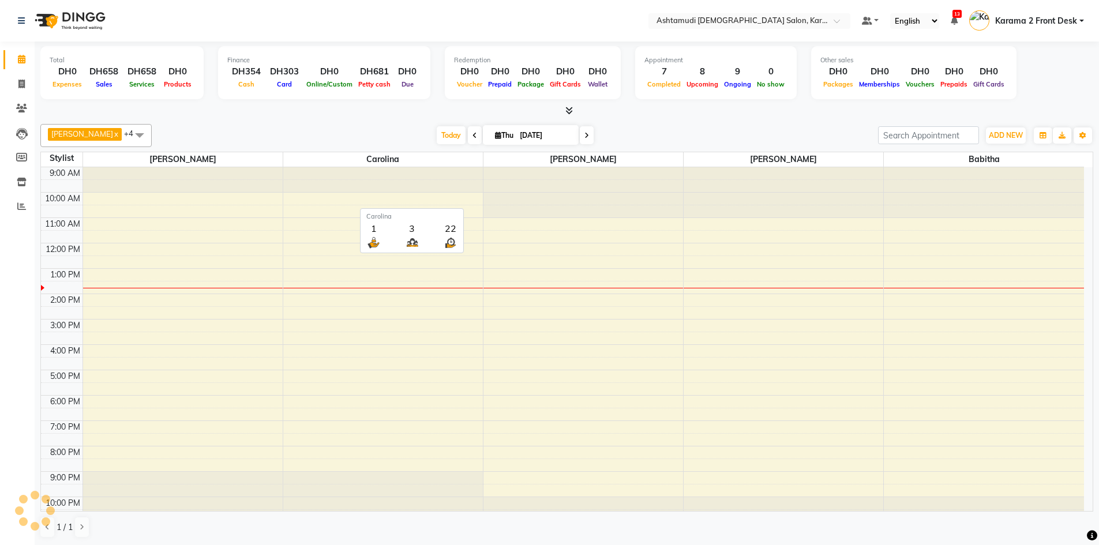
scroll to position [11, 0]
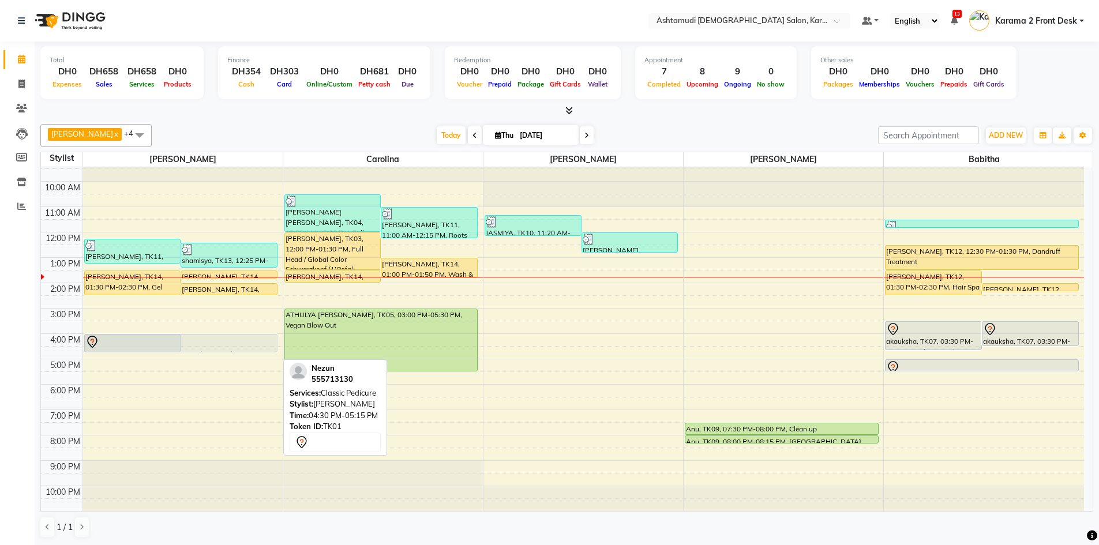
drag, startPoint x: 190, startPoint y: 353, endPoint x: 190, endPoint y: 339, distance: 13.3
click at [190, 339] on div "[PERSON_NAME], TK11, 12:15 PM-01:15 PM, Classic Pedicure,Paraffin shamisya, TK1…" at bounding box center [183, 333] width 200 height 355
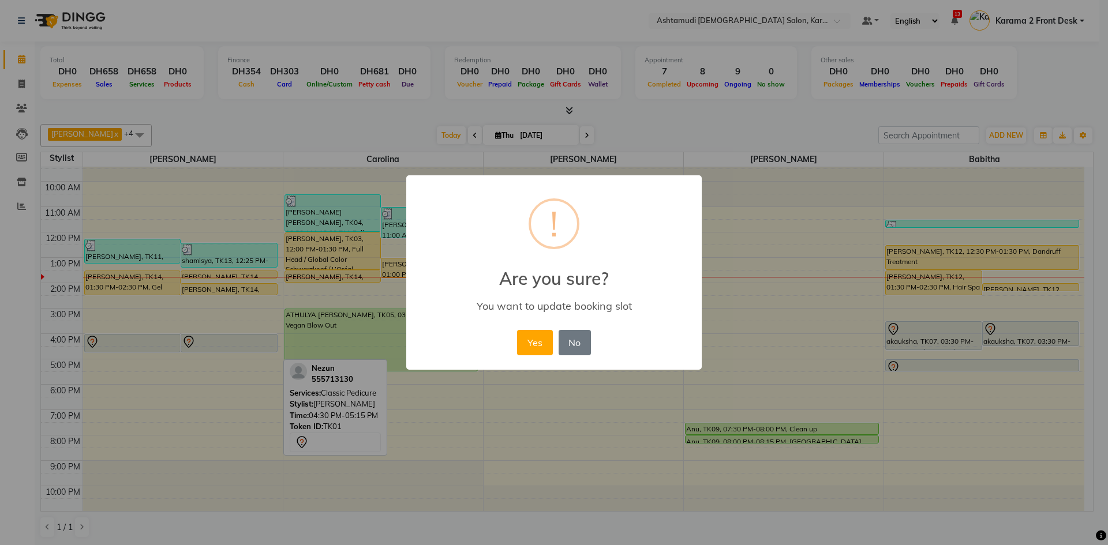
drag, startPoint x: 528, startPoint y: 338, endPoint x: 473, endPoint y: 328, distance: 56.4
click at [520, 337] on button "Yes" at bounding box center [534, 342] width 35 height 25
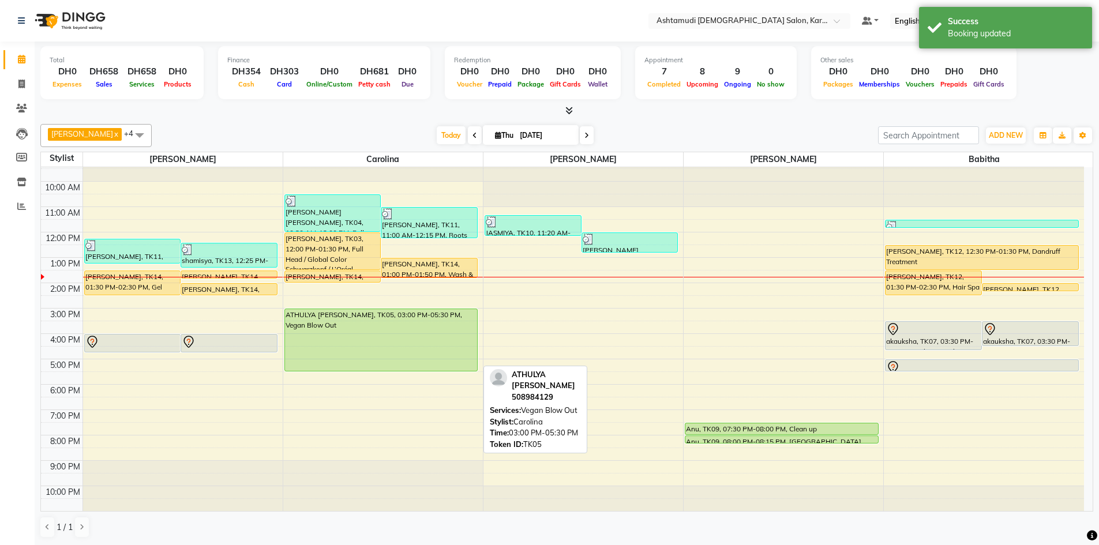
click at [388, 340] on div "ATHULYA [PERSON_NAME], TK05, 03:00 PM-05:30 PM, Vegan Blow Out" at bounding box center [381, 340] width 193 height 62
click at [340, 325] on div "ATHULYA [PERSON_NAME], TK05, 03:00 PM-05:30 PM, Vegan Blow Out" at bounding box center [381, 340] width 193 height 62
select select "5"
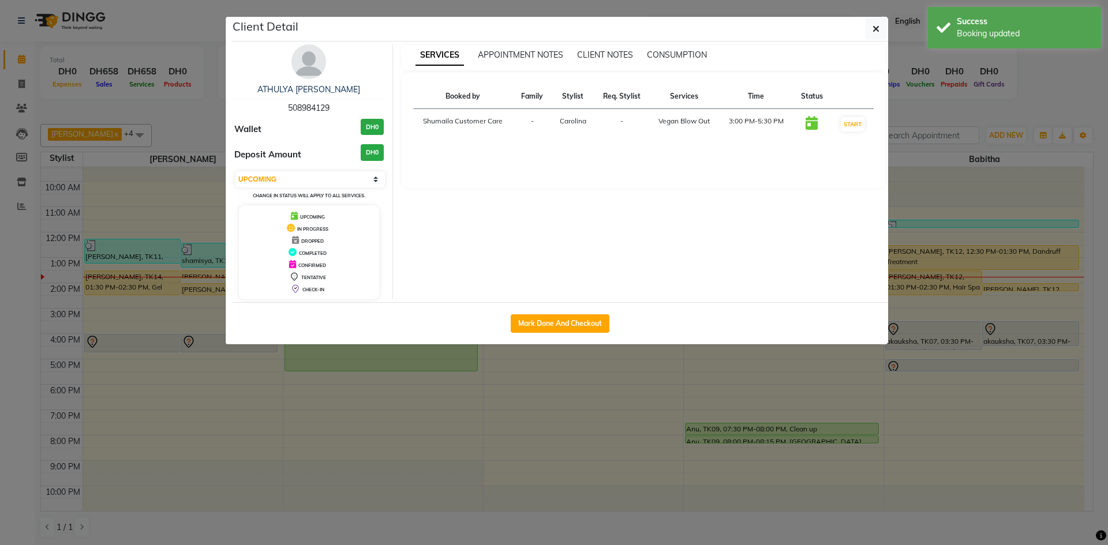
click at [306, 109] on span "508984129" at bounding box center [309, 108] width 42 height 10
click at [305, 109] on span "508984129" at bounding box center [309, 108] width 42 height 10
copy span "508984129"
click at [874, 23] on span "button" at bounding box center [875, 29] width 7 height 12
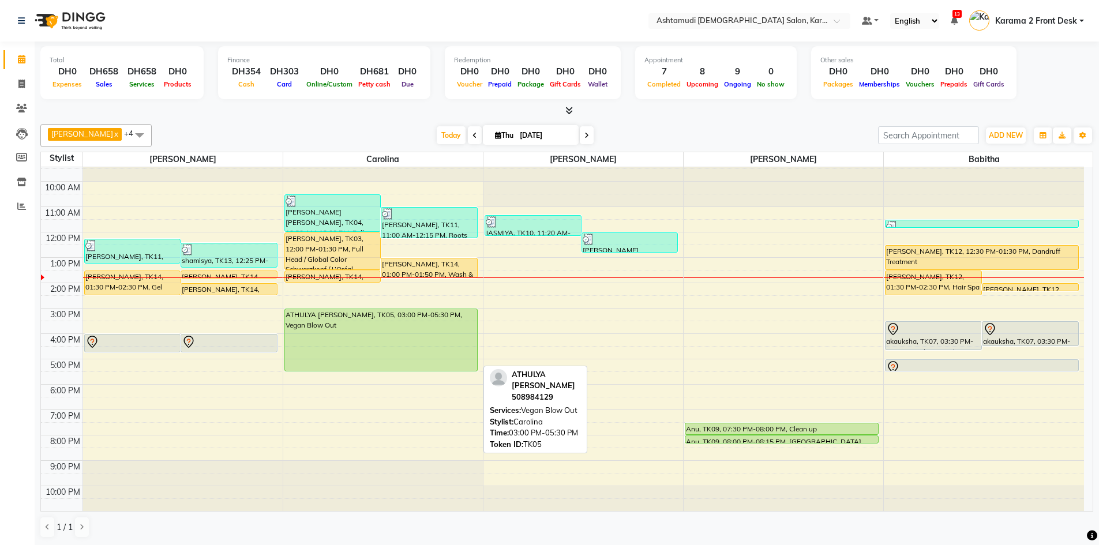
click at [383, 353] on div "ATHULYA [PERSON_NAME], TK05, 03:00 PM-05:30 PM, Vegan Blow Out" at bounding box center [381, 340] width 193 height 62
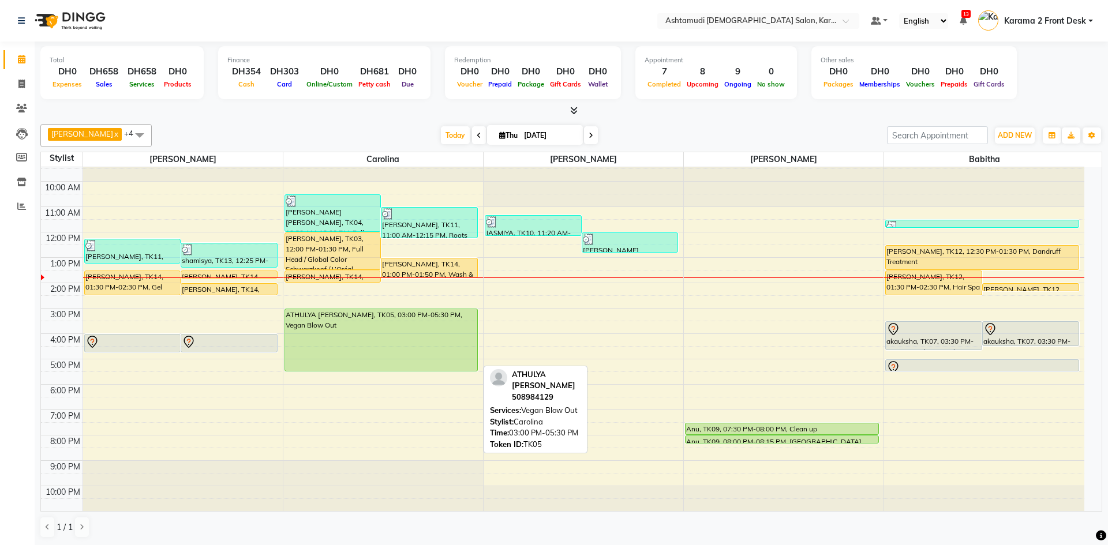
select select "5"
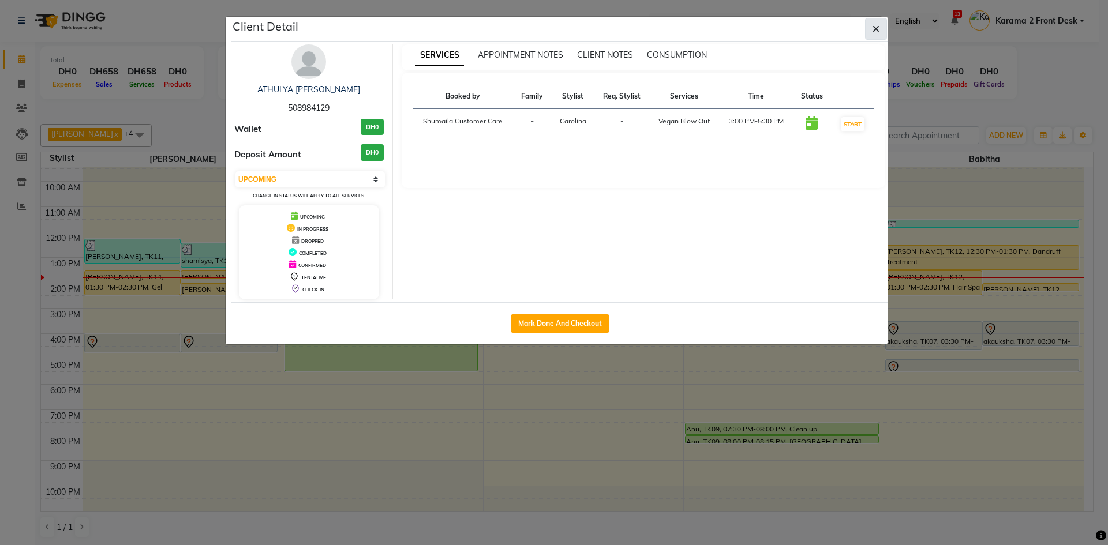
click at [882, 30] on button "button" at bounding box center [876, 29] width 22 height 22
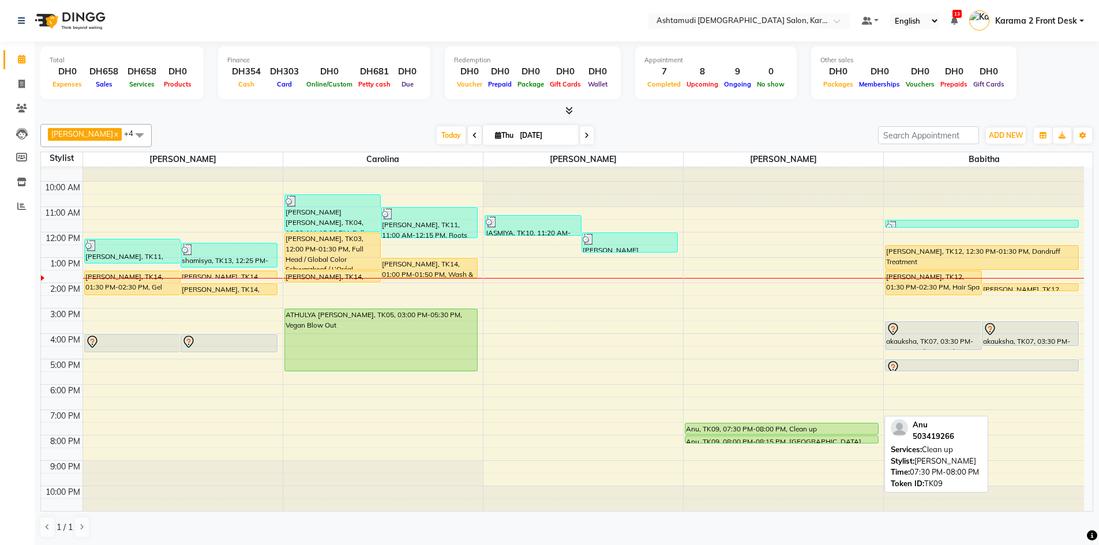
click at [795, 432] on div at bounding box center [781, 434] width 193 height 5
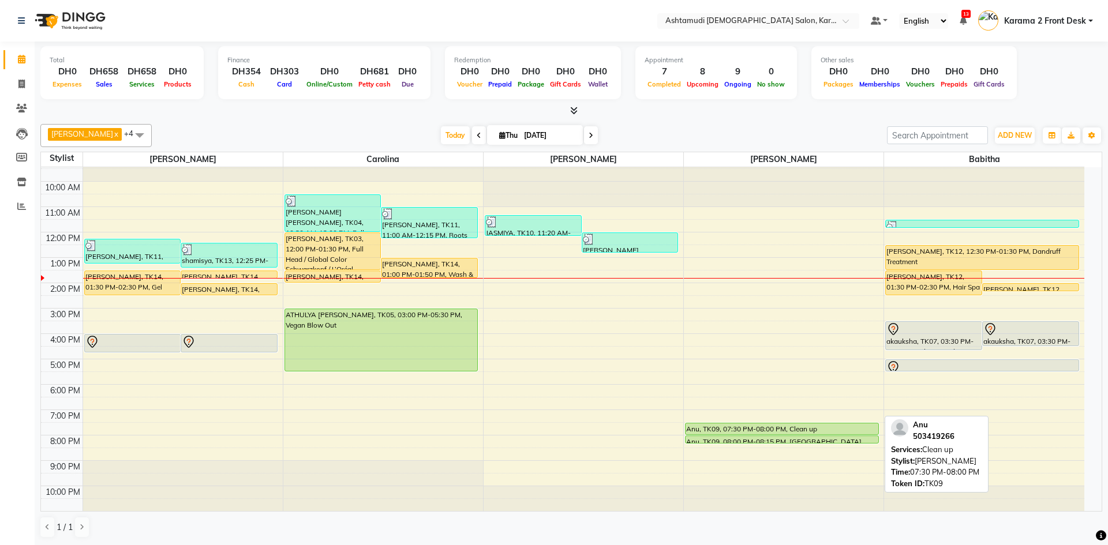
select select "5"
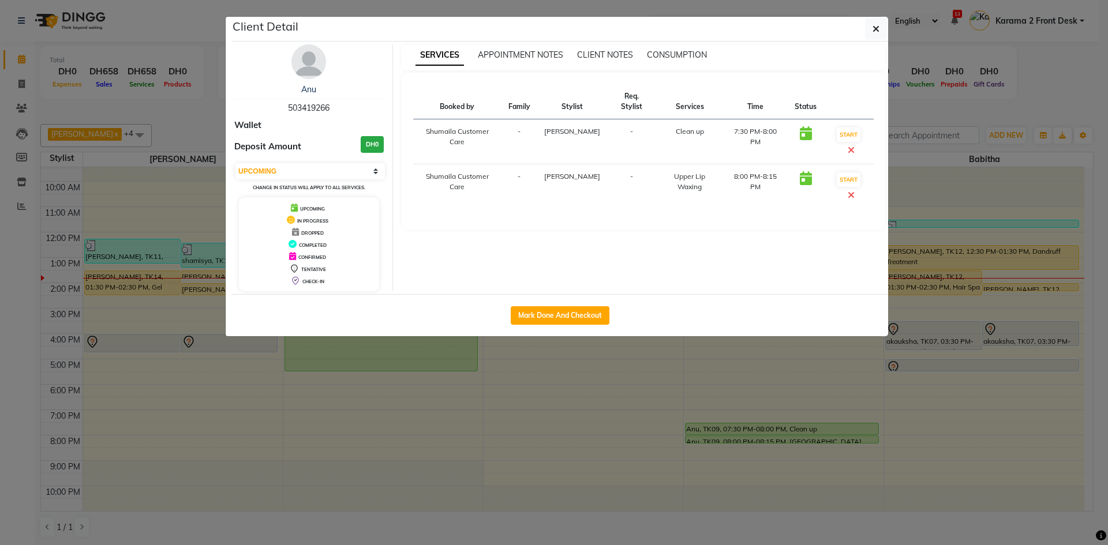
click at [317, 105] on span "503419266" at bounding box center [309, 108] width 42 height 10
click at [316, 106] on span "503419266" at bounding box center [309, 108] width 42 height 10
copy span "503419266"
click at [877, 23] on span "button" at bounding box center [875, 29] width 7 height 12
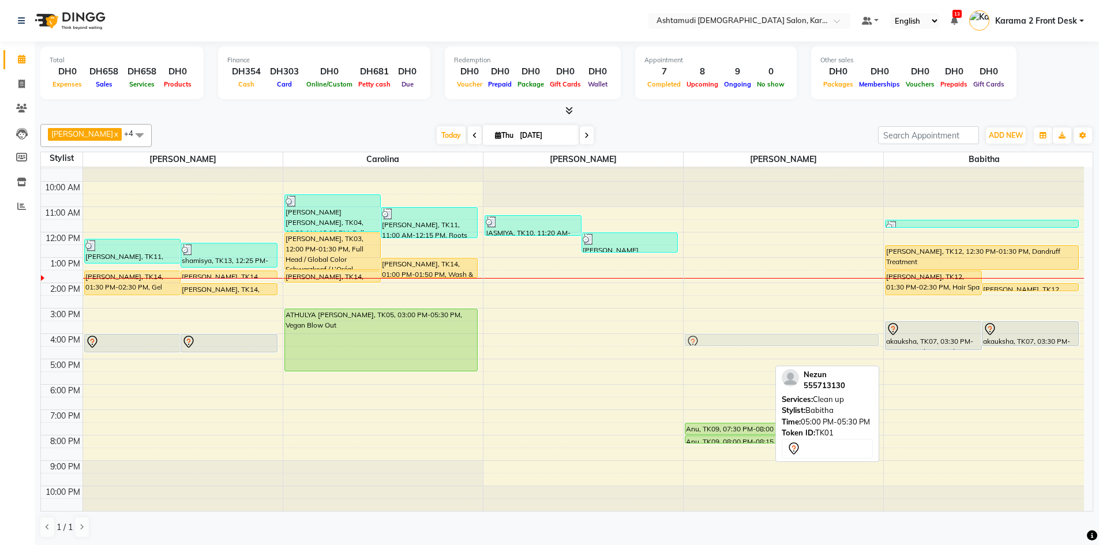
drag, startPoint x: 910, startPoint y: 364, endPoint x: 738, endPoint y: 343, distance: 172.6
click at [738, 343] on tr "[PERSON_NAME], TK11, 12:15 PM-01:15 PM, Classic Pedicure,Paraffin shamisya, TK1…" at bounding box center [562, 333] width 1043 height 355
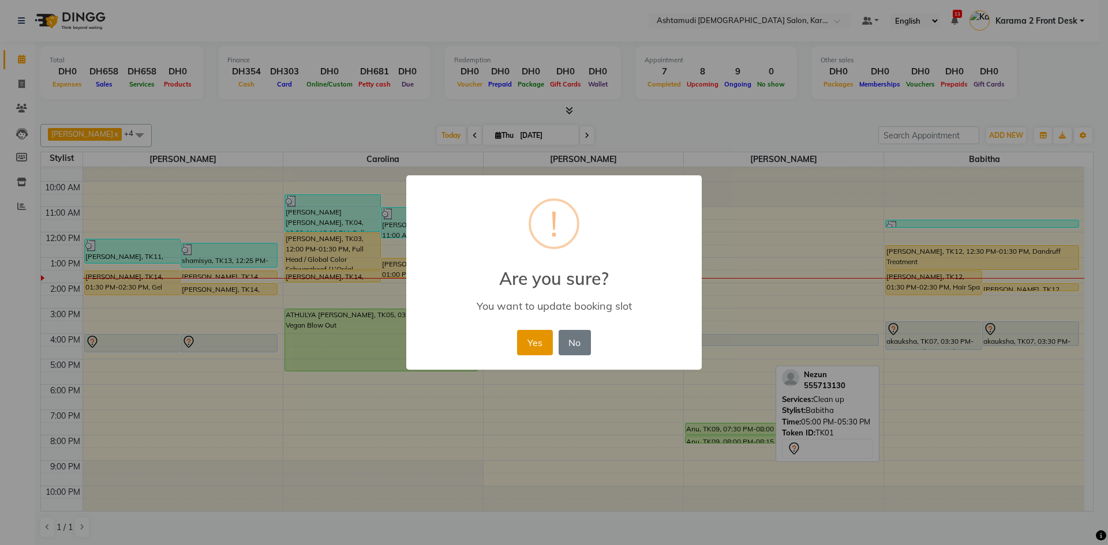
click at [532, 339] on button "Yes" at bounding box center [534, 342] width 35 height 25
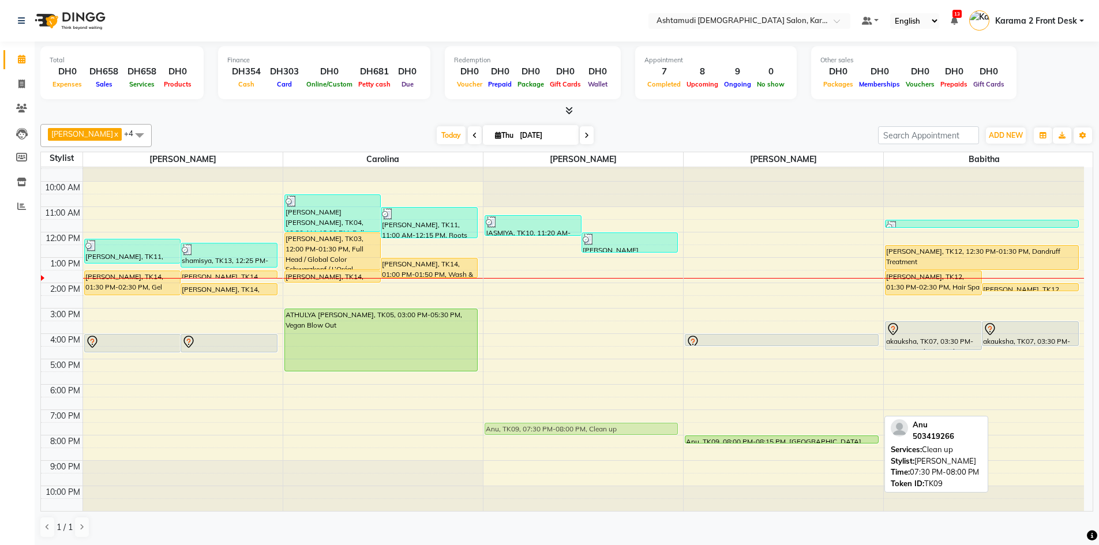
drag, startPoint x: 803, startPoint y: 425, endPoint x: 675, endPoint y: 423, distance: 127.5
click at [675, 423] on tr "maria, TK11, 12:15 PM-01:15 PM, Classic Pedicure,Paraffin shamisya, TK13, 12:25…" at bounding box center [562, 333] width 1043 height 355
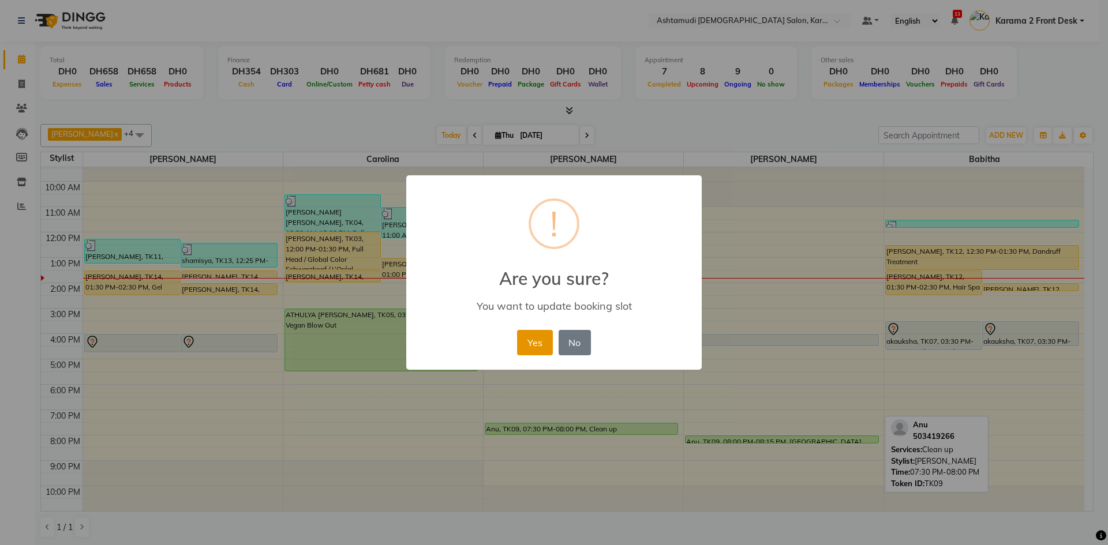
click at [537, 340] on button "Yes" at bounding box center [534, 342] width 35 height 25
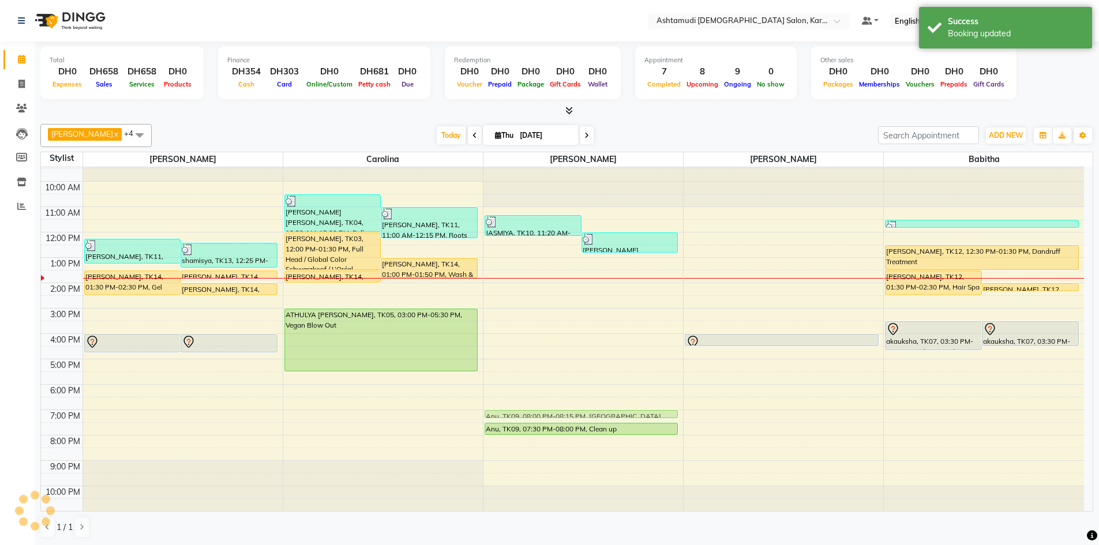
drag, startPoint x: 714, startPoint y: 437, endPoint x: 542, endPoint y: 415, distance: 173.2
click at [542, 415] on tr "maria, TK11, 12:15 PM-01:15 PM, Classic Pedicure,Paraffin shamisya, TK13, 12:25…" at bounding box center [562, 333] width 1043 height 355
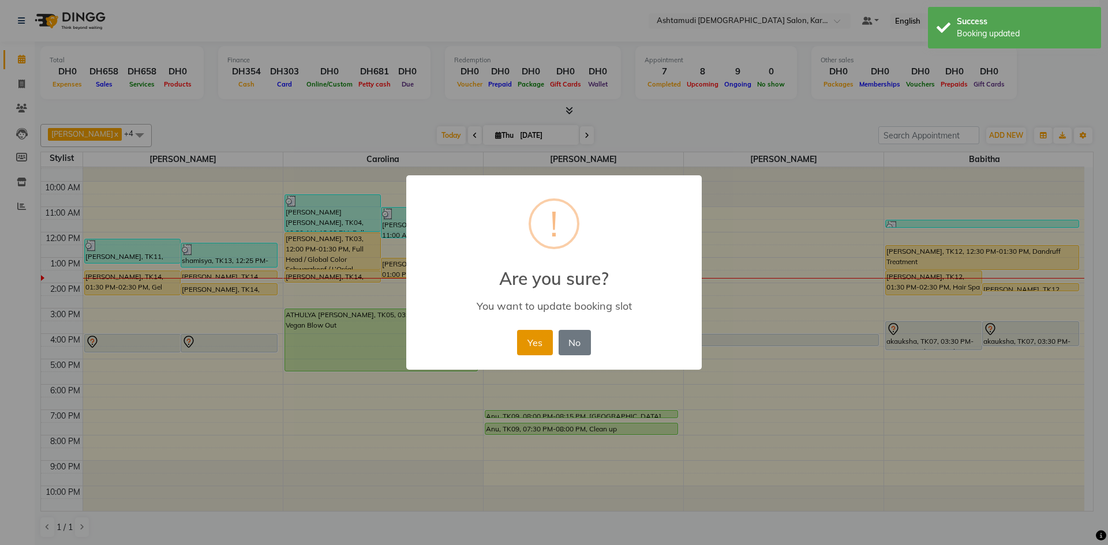
click at [541, 350] on button "Yes" at bounding box center [534, 342] width 35 height 25
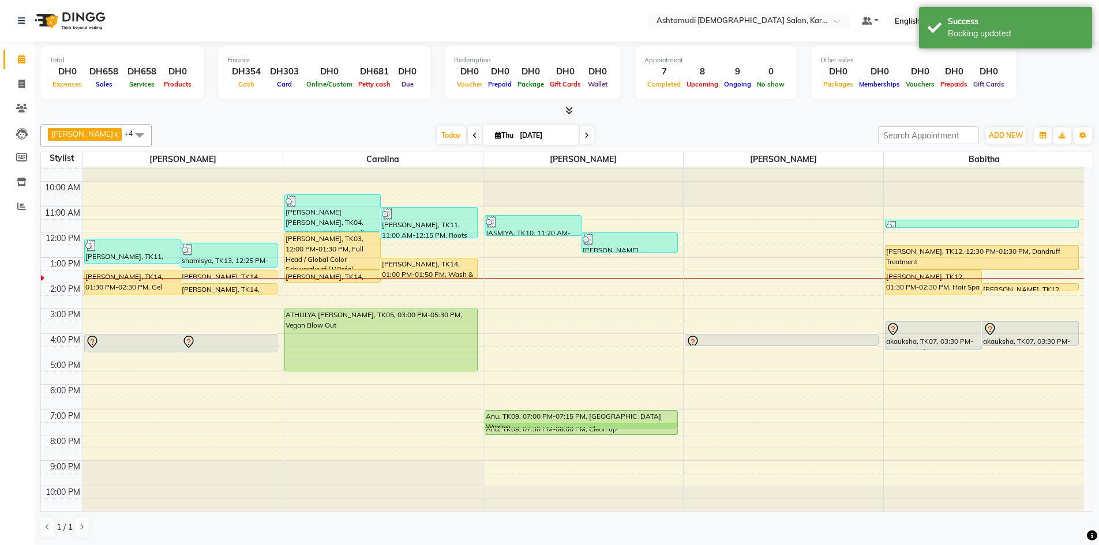
drag, startPoint x: 561, startPoint y: 408, endPoint x: 567, endPoint y: 423, distance: 16.3
click at [567, 423] on div "JASMIYA, TK10, 11:20 AM-12:10 PM, Wash & Blow Dry - Medium hair Seena Anish See…" at bounding box center [583, 333] width 200 height 355
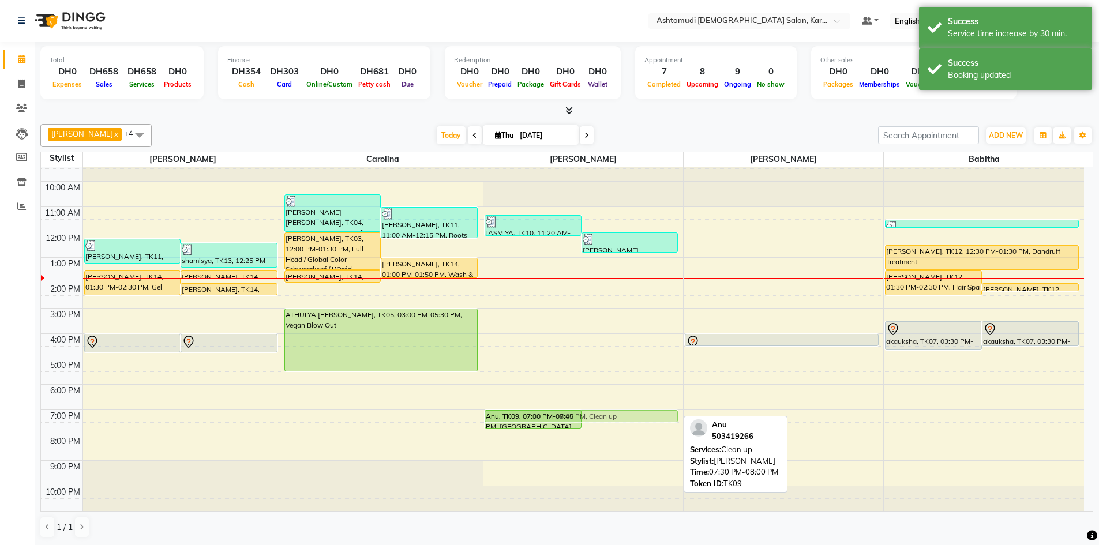
drag, startPoint x: 617, startPoint y: 428, endPoint x: 614, endPoint y: 419, distance: 9.1
click at [614, 419] on div "JASMIYA, TK10, 11:20 AM-12:10 PM, Wash & Blow Dry - Medium hair Seena Anish See…" at bounding box center [583, 333] width 200 height 355
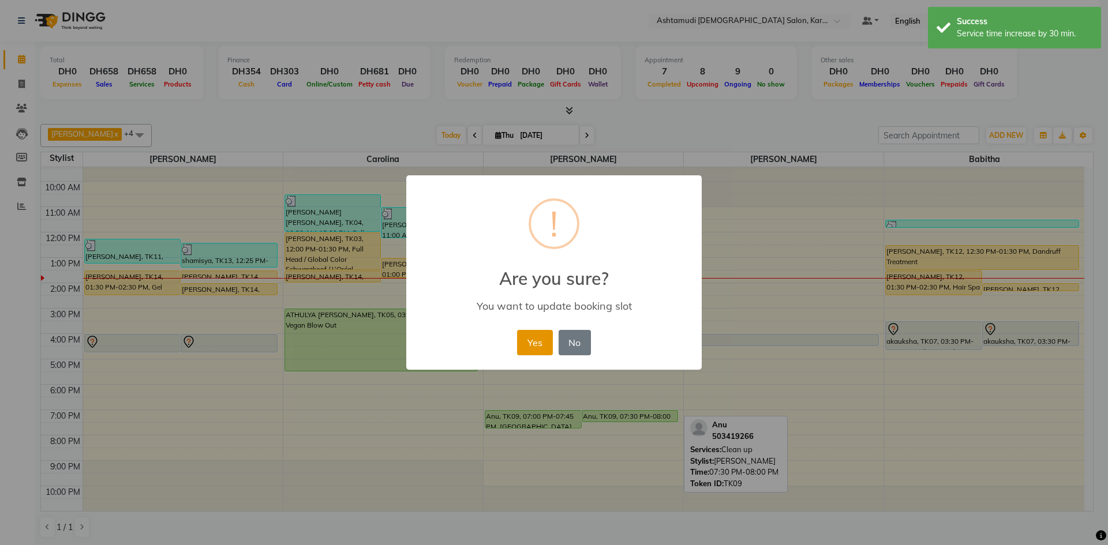
click at [537, 335] on button "Yes" at bounding box center [534, 342] width 35 height 25
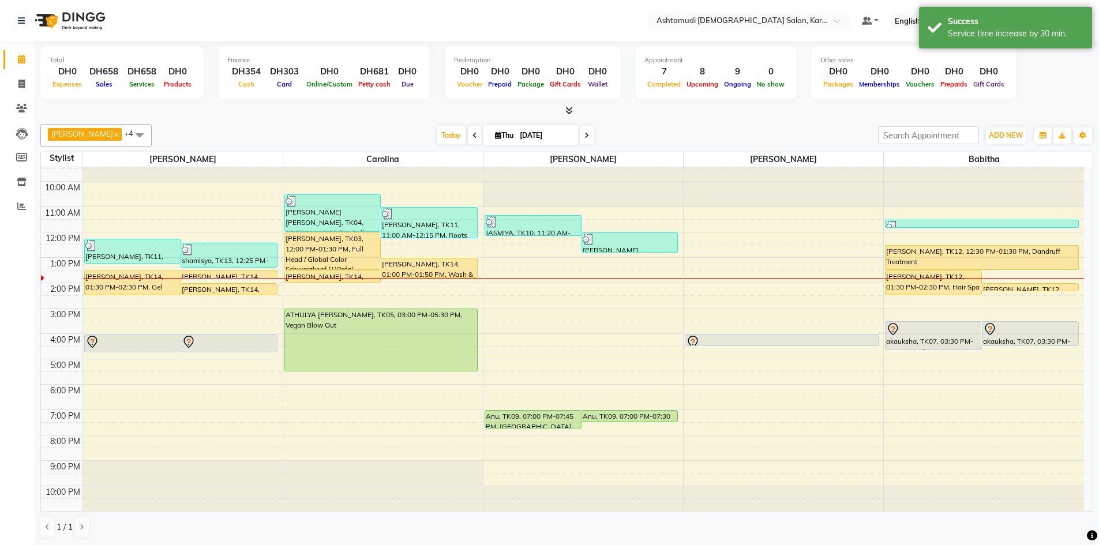
click at [358, 127] on div "[DATE] [DATE]" at bounding box center [515, 135] width 715 height 17
drag, startPoint x: 605, startPoint y: 422, endPoint x: 605, endPoint y: 430, distance: 8.1
click at [605, 430] on div "JASMIYA, TK10, 11:20 AM-12:10 PM, Wash & Blow Dry - Medium hair Seena Anish See…" at bounding box center [583, 333] width 200 height 355
drag, startPoint x: 690, startPoint y: 129, endPoint x: 306, endPoint y: 4, distance: 404.1
click at [683, 123] on div "Linda x Farsana Begum x Jyothi Krishna x Carolina x Babitha x +4 Select All Bab…" at bounding box center [566, 330] width 1053 height 423
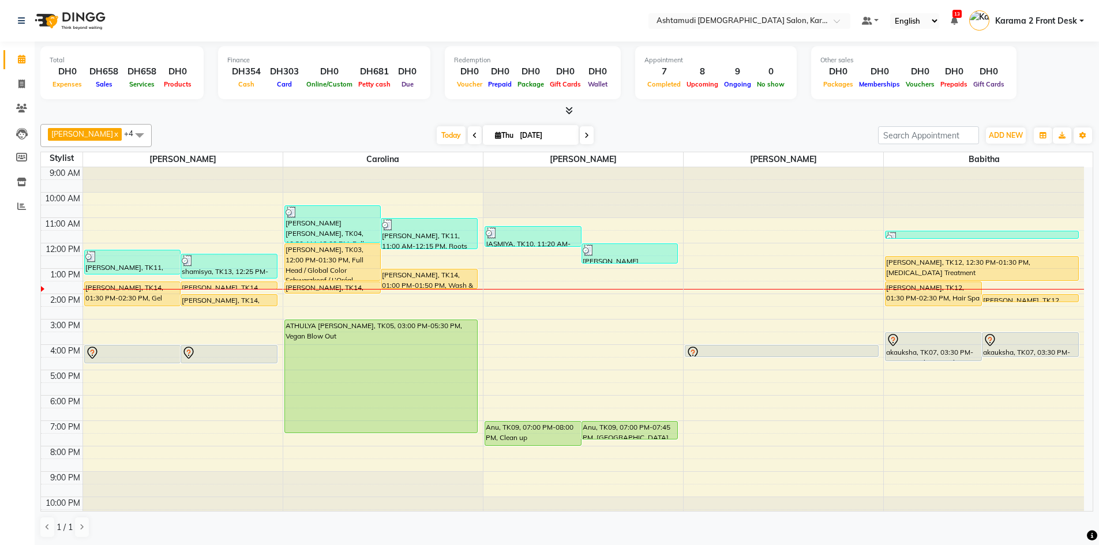
drag, startPoint x: 338, startPoint y: 384, endPoint x: 328, endPoint y: 429, distance: 45.5
click at [328, 429] on div "[PERSON_NAME] [PERSON_NAME], TK04, 10:30 AM-12:00 PM, Full Head / Global Color …" at bounding box center [383, 344] width 200 height 355
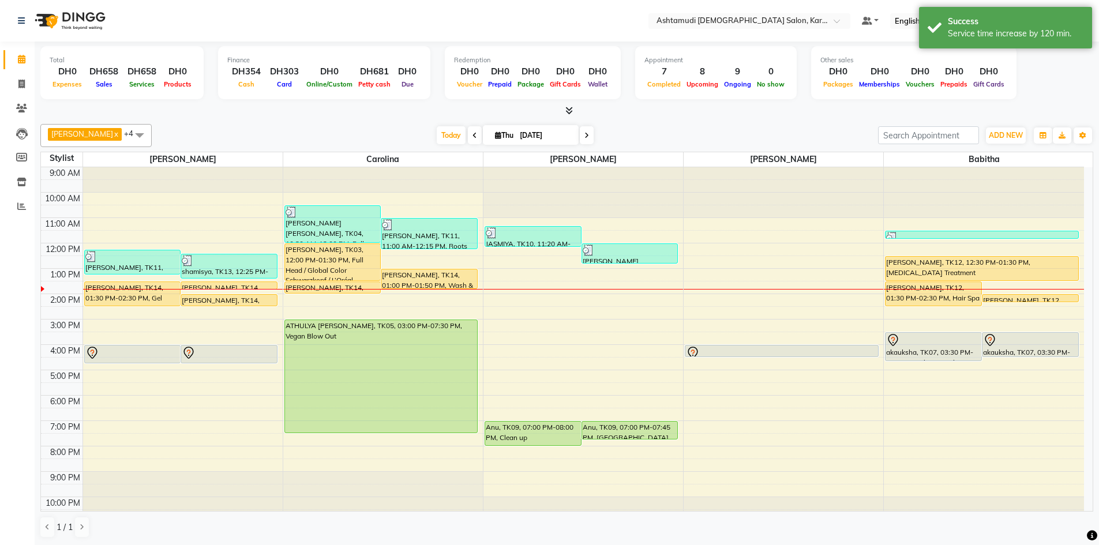
click at [296, 115] on div at bounding box center [566, 111] width 1053 height 12
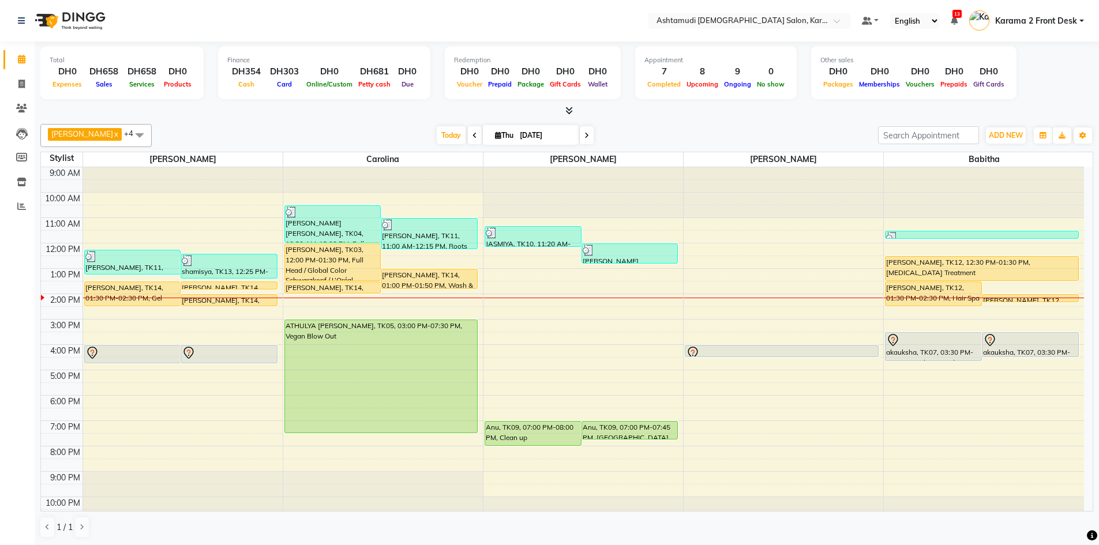
click at [357, 133] on div "[DATE] [DATE]" at bounding box center [515, 135] width 715 height 17
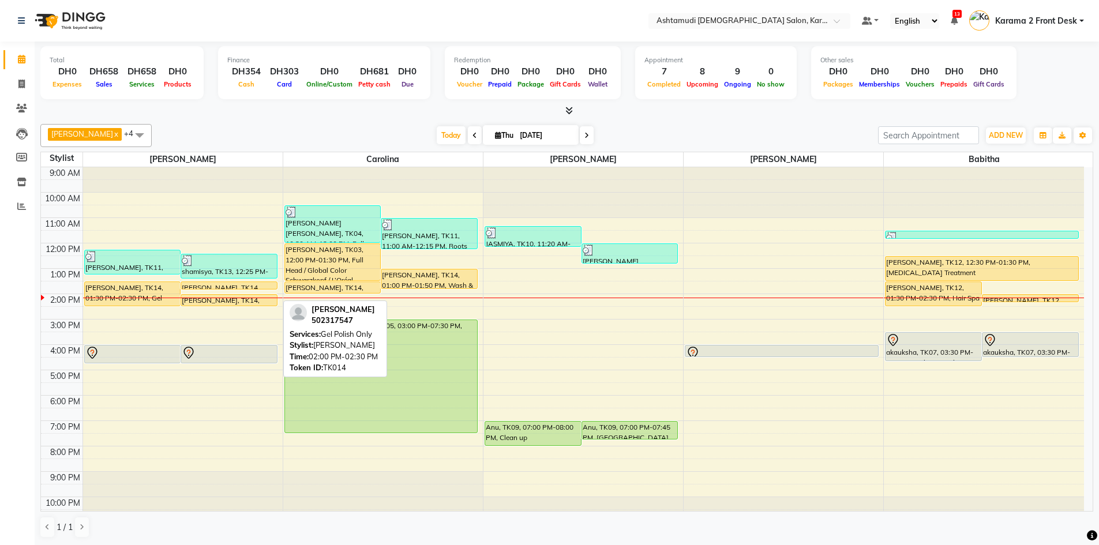
click at [193, 301] on div "[PERSON_NAME], TK14, 02:00 PM-02:30 PM, Gel Polish Only" at bounding box center [229, 300] width 96 height 11
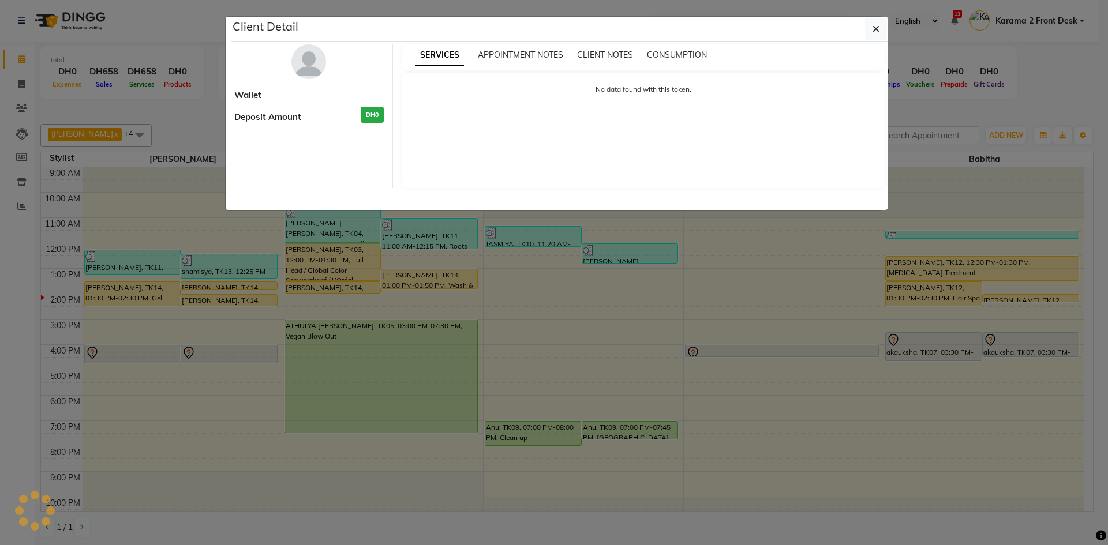
select select "1"
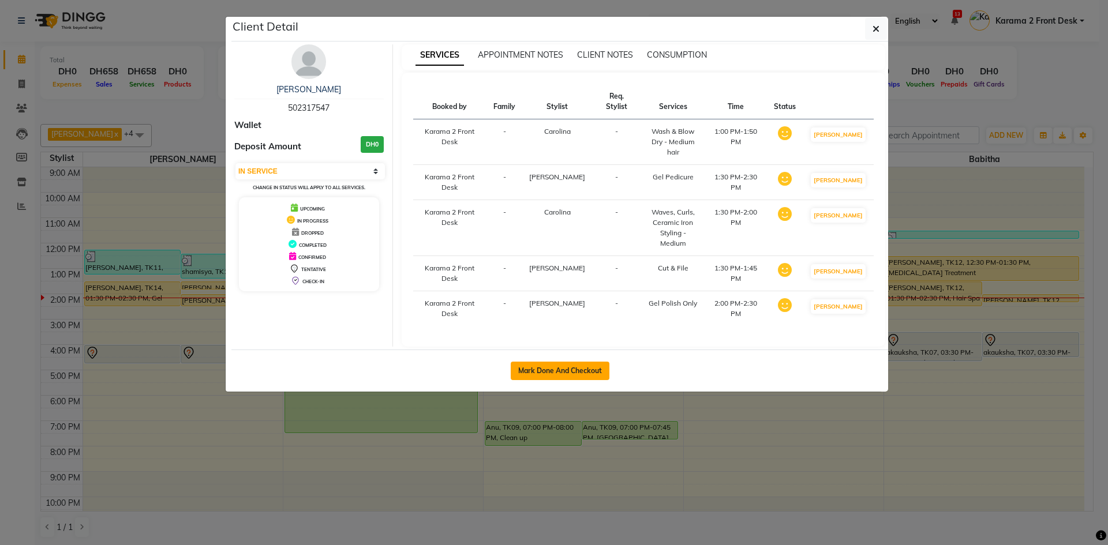
click at [567, 362] on button "Mark Done And Checkout" at bounding box center [560, 371] width 99 height 18
select select "service"
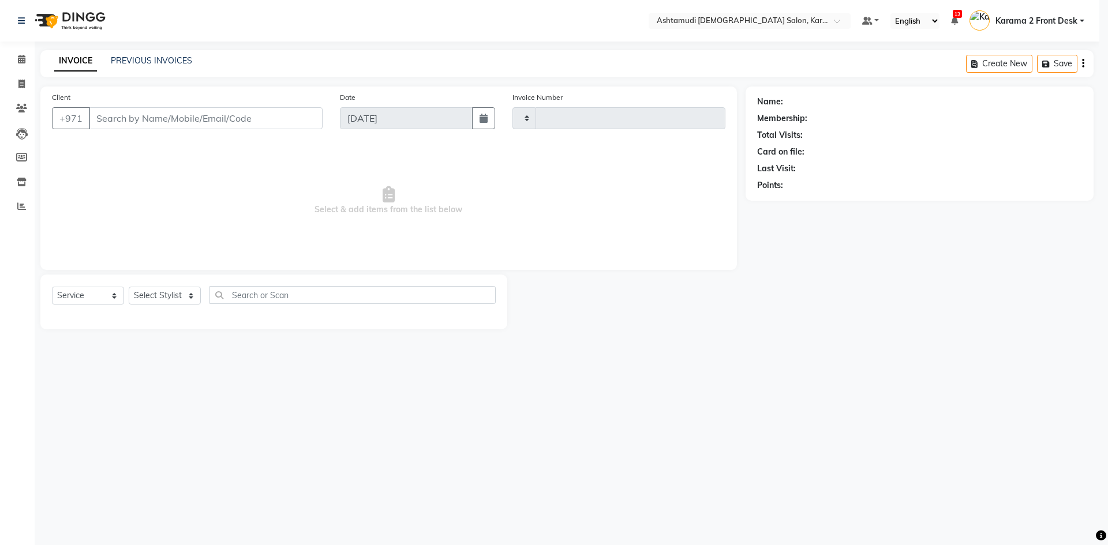
type input "2103"
select select "7424"
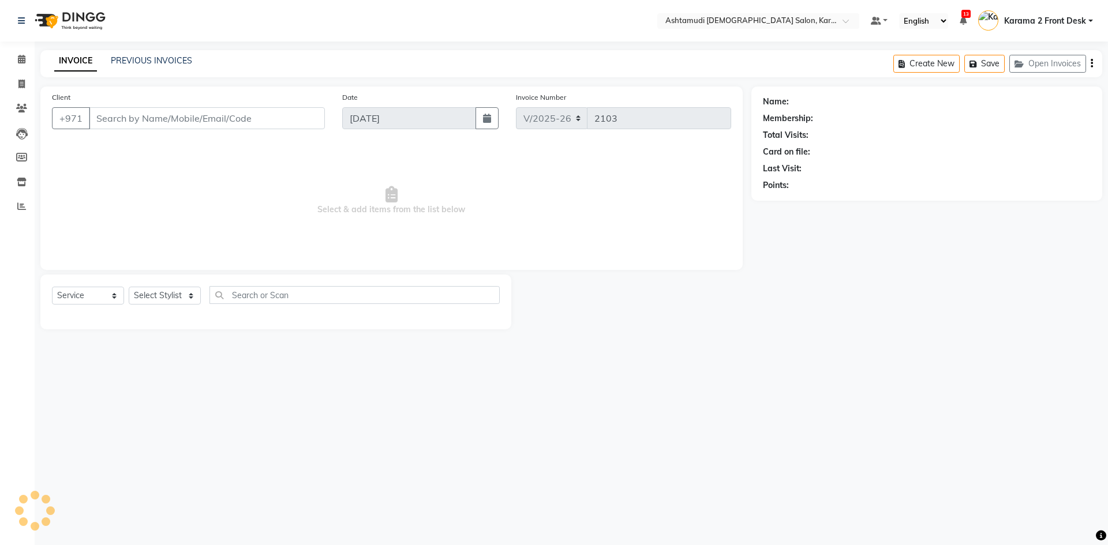
type input "502317547"
select select "64957"
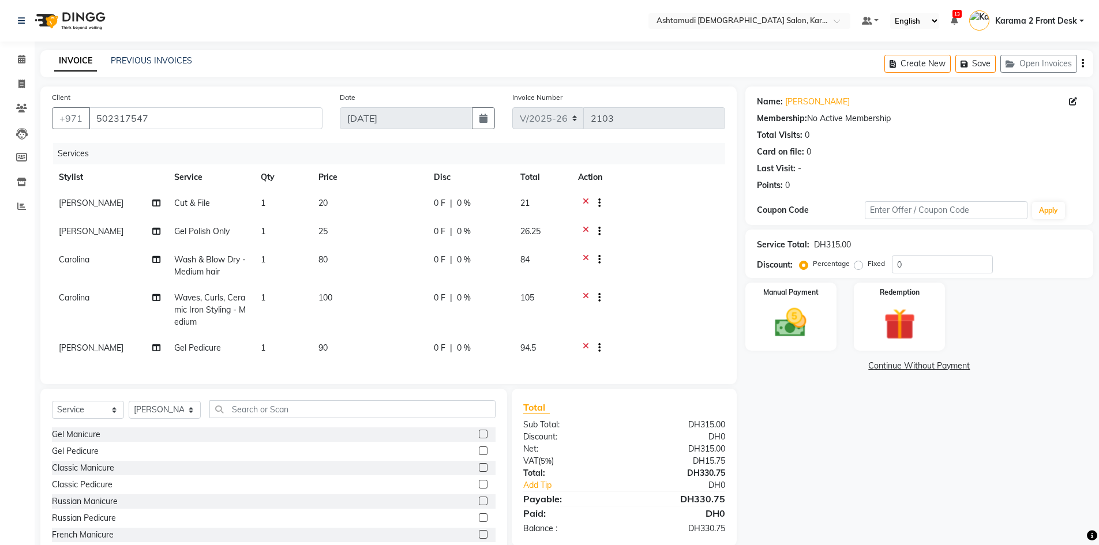
click at [583, 346] on icon at bounding box center [586, 349] width 6 height 14
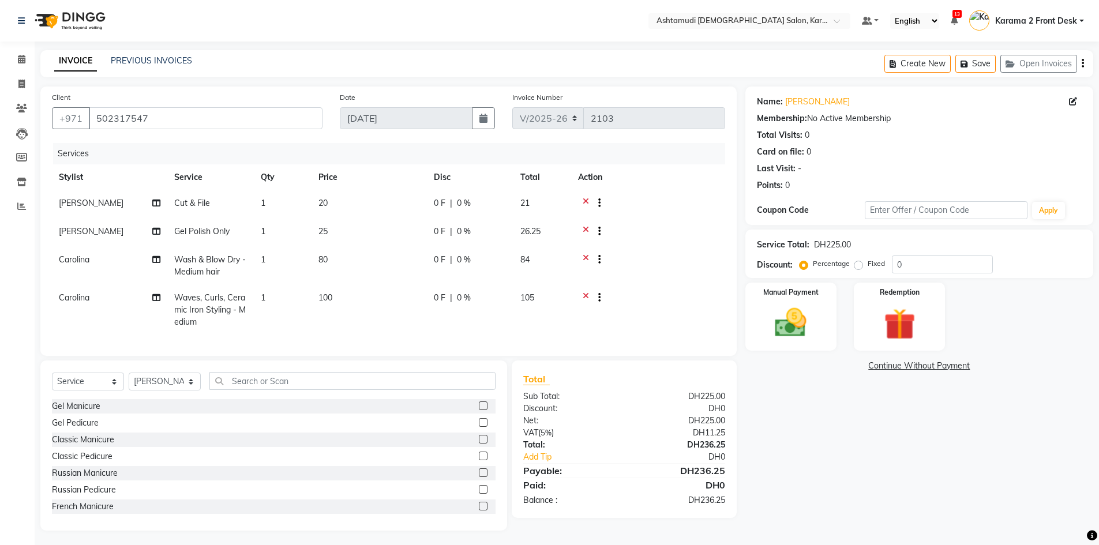
drag, startPoint x: 646, startPoint y: 226, endPoint x: 535, endPoint y: 212, distance: 112.2
click at [645, 226] on div at bounding box center [648, 233] width 140 height 14
click at [872, 268] on div "Percentage Fixed 0" at bounding box center [897, 265] width 191 height 18
type input "25"
click at [819, 325] on div "Manual Payment" at bounding box center [790, 317] width 95 height 71
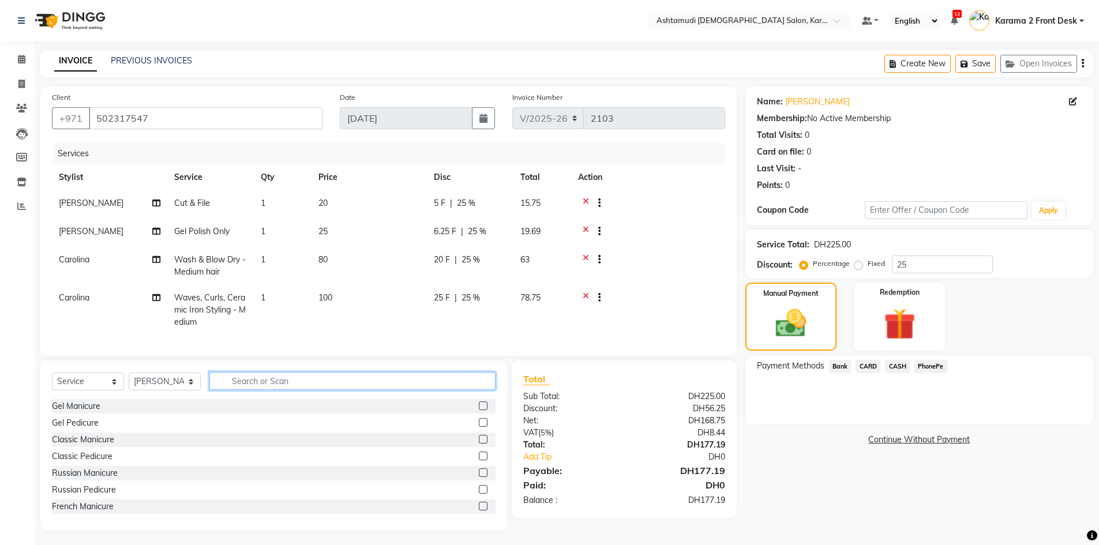
click at [282, 389] on input "text" at bounding box center [352, 381] width 286 height 18
type input "eye"
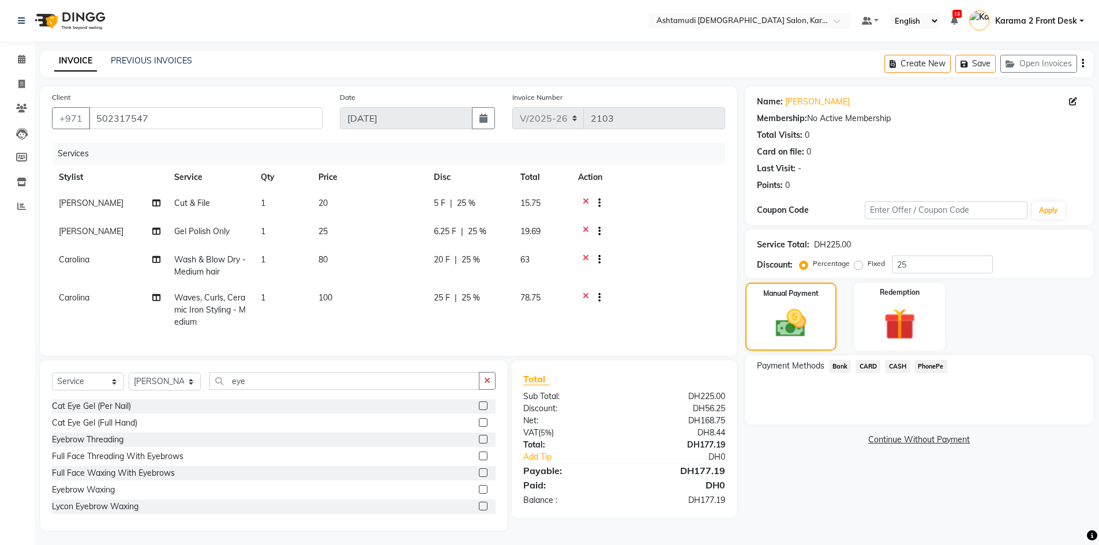
click at [479, 444] on label at bounding box center [483, 439] width 9 height 9
click at [479, 444] on input "checkbox" at bounding box center [483, 440] width 8 height 8
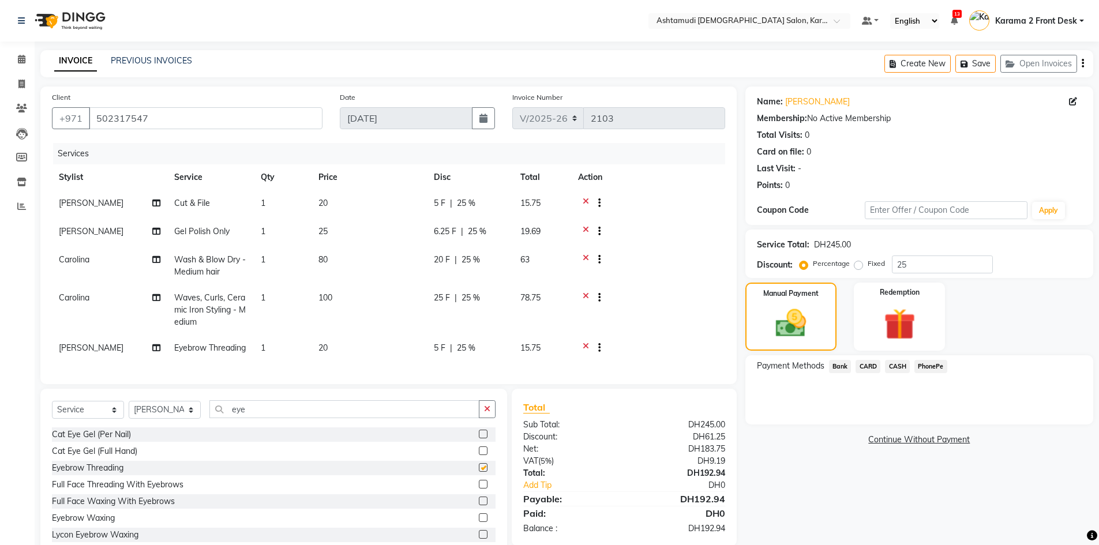
checkbox input "false"
drag, startPoint x: 218, startPoint y: 429, endPoint x: 178, endPoint y: 427, distance: 39.3
click at [178, 427] on div "Select Service Product Membership Package Voucher Prepaid Gift Card Select Styl…" at bounding box center [274, 413] width 444 height 27
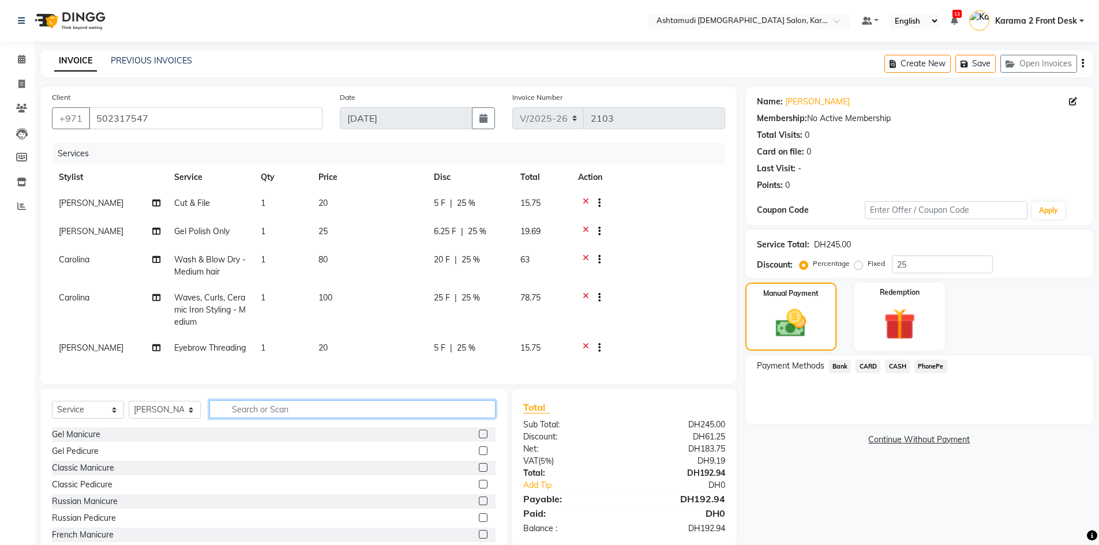
click at [245, 418] on input "text" at bounding box center [352, 409] width 286 height 18
type input "upper"
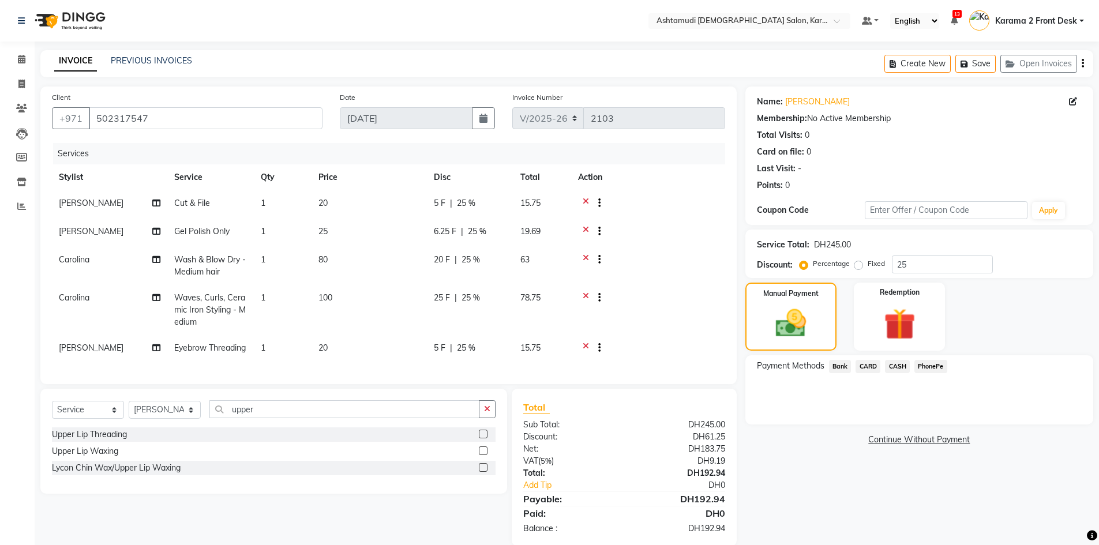
click at [482, 438] on label at bounding box center [483, 434] width 9 height 9
click at [482, 438] on input "checkbox" at bounding box center [483, 435] width 8 height 8
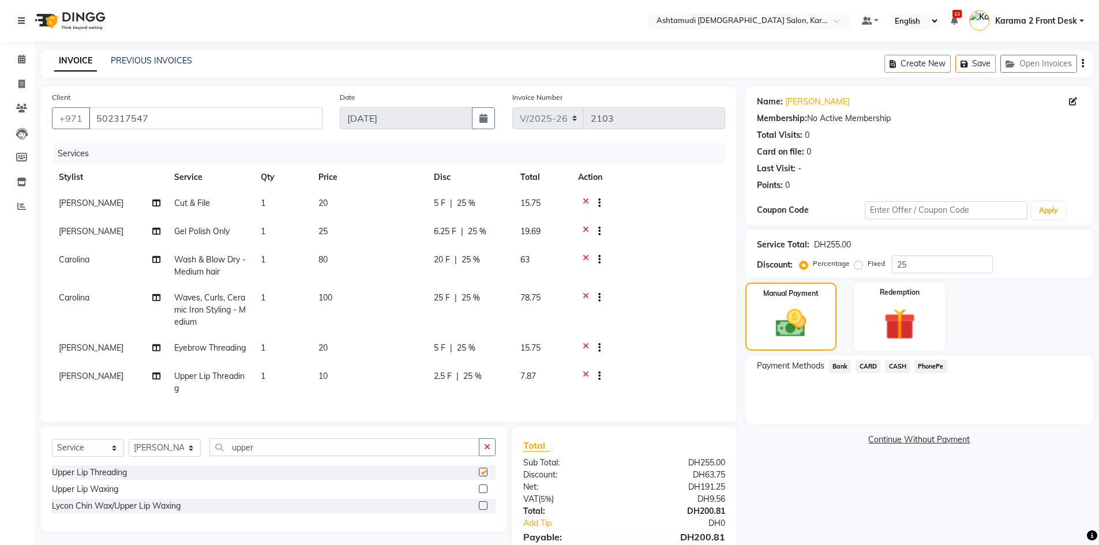
checkbox input "false"
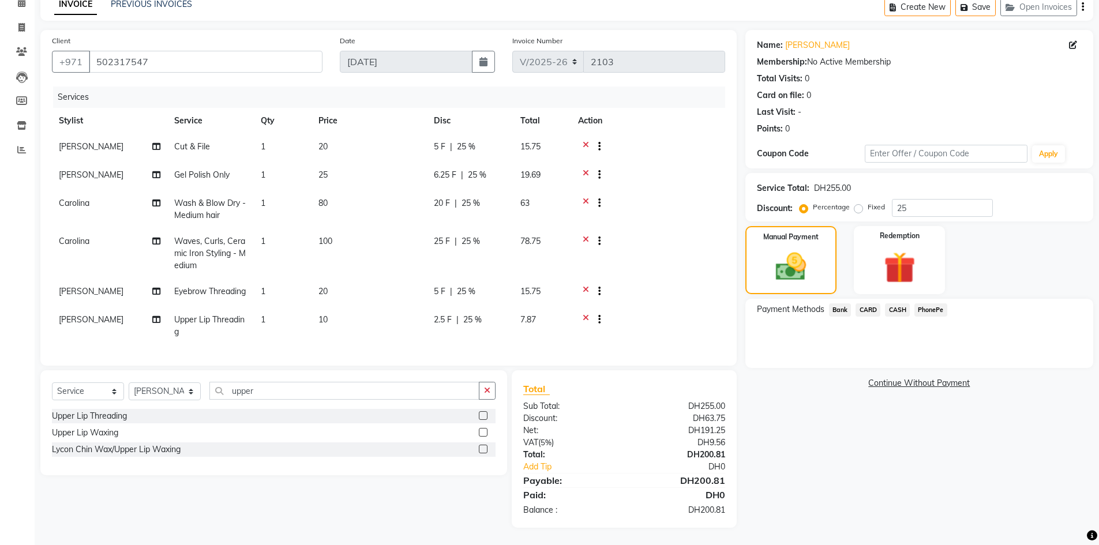
scroll to position [75, 0]
click at [70, 286] on span "[PERSON_NAME]" at bounding box center [91, 291] width 65 height 10
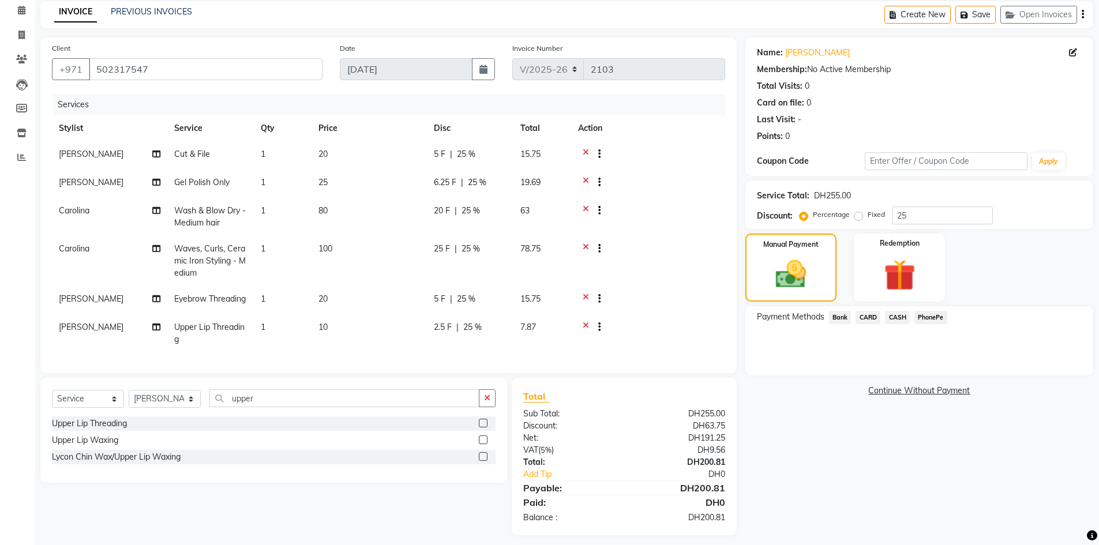
select select "64957"
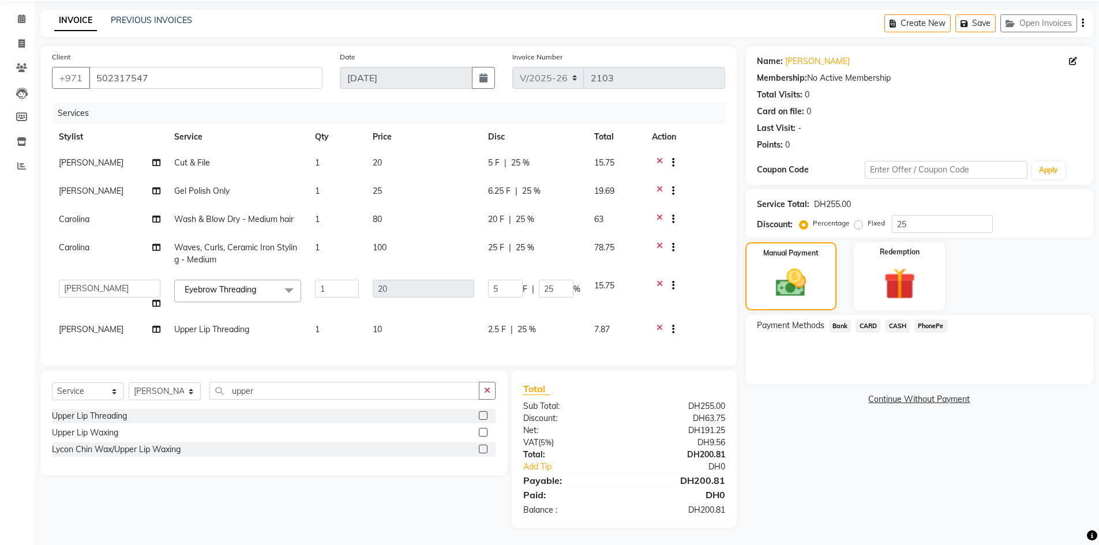
click at [70, 273] on td "Babitha Carolina Farsana Begum Geeta Jyothi Krishna Karama 2 Front Desk Linda R…" at bounding box center [109, 295] width 115 height 44
click at [71, 280] on select "Babitha Carolina Farsana Begum Geeta Jyothi Krishna Karama 2 Front Desk Linda R…" at bounding box center [110, 289] width 102 height 18
select select "81433"
click at [70, 330] on span "[PERSON_NAME]" at bounding box center [91, 329] width 65 height 10
select select "64957"
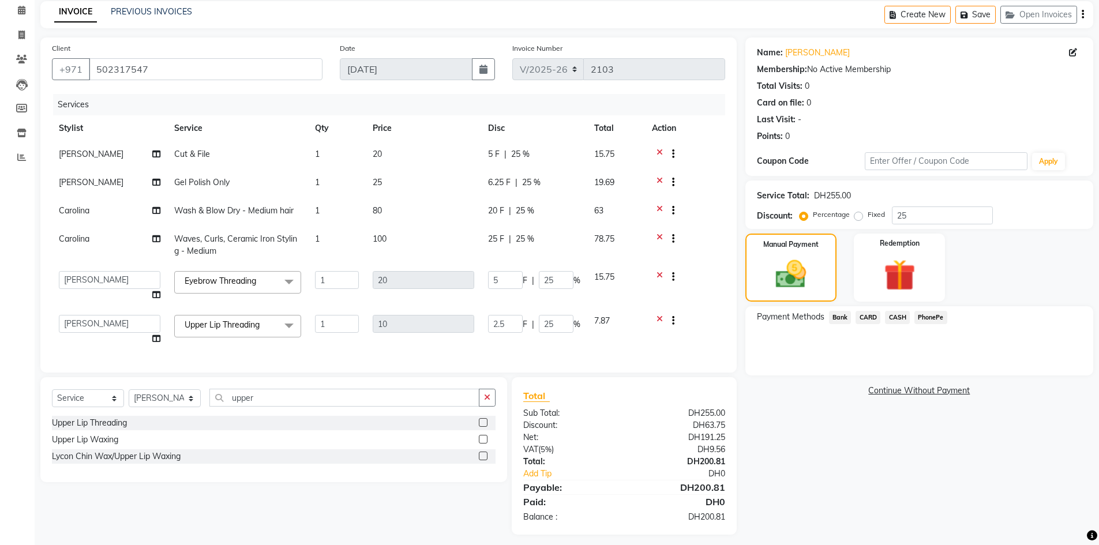
click at [69, 330] on select "Babitha Carolina Farsana Begum Geeta Jyothi Krishna Karama 2 Front Desk Linda R…" at bounding box center [110, 324] width 102 height 18
select select "81433"
drag, startPoint x: 935, startPoint y: 212, endPoint x: 835, endPoint y: 222, distance: 100.3
click at [835, 222] on div "Percentage Fixed 25" at bounding box center [897, 216] width 191 height 18
type input "2"
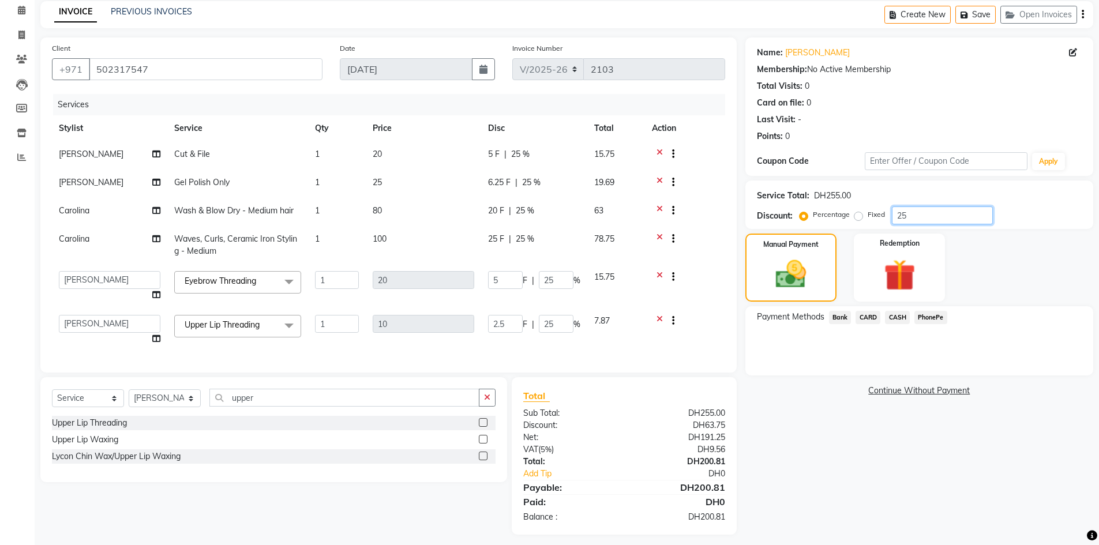
type input "0.4"
type input "2"
type input "0.2"
type input "2"
type input "25"
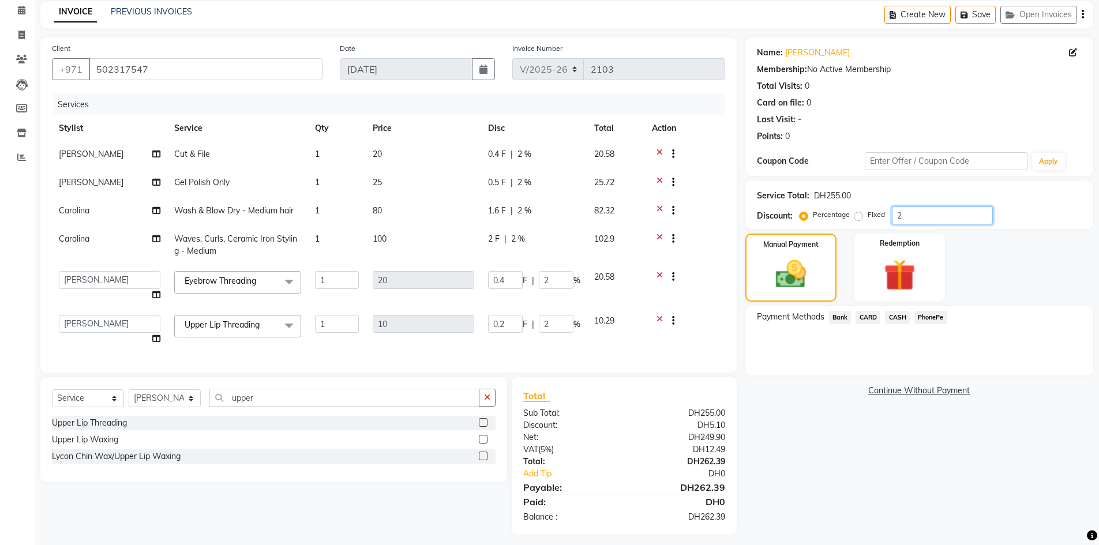
type input "5"
type input "25"
type input "2.5"
type input "25"
click at [873, 316] on span "CARD" at bounding box center [868, 317] width 25 height 13
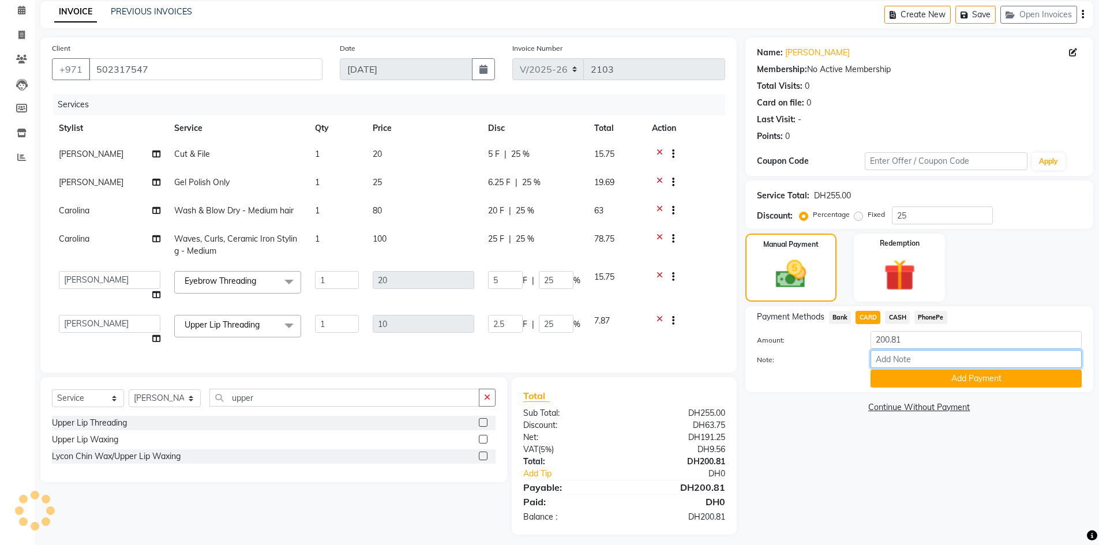
click at [916, 362] on input "Note:" at bounding box center [976, 359] width 211 height 18
type input "swathy"
click at [925, 374] on button "Add Payment" at bounding box center [976, 379] width 211 height 18
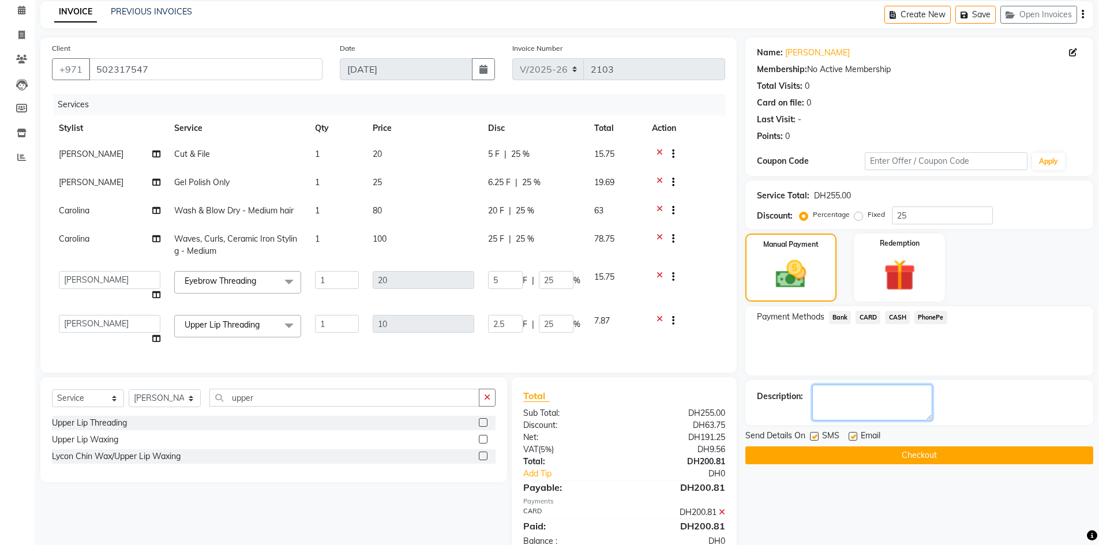
click at [856, 393] on textarea at bounding box center [872, 403] width 120 height 36
click at [876, 415] on textarea at bounding box center [872, 403] width 120 height 36
click at [813, 435] on label at bounding box center [814, 436] width 9 height 9
click at [813, 435] on input "checkbox" at bounding box center [814, 437] width 8 height 8
checkbox input "false"
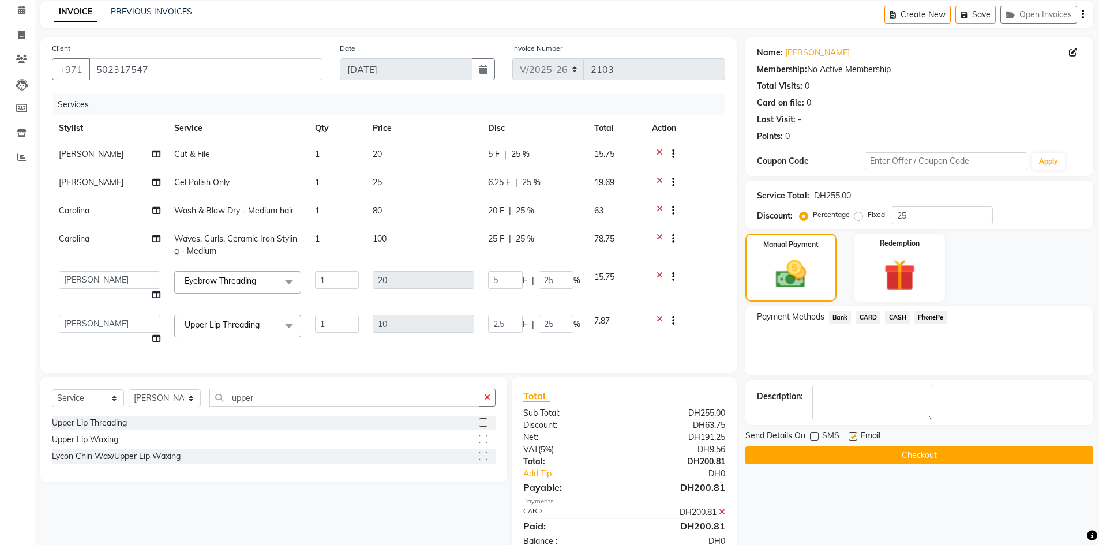
click at [851, 434] on label at bounding box center [853, 436] width 9 height 9
click at [851, 434] on input "checkbox" at bounding box center [853, 437] width 8 height 8
checkbox input "false"
click at [863, 398] on textarea at bounding box center [872, 403] width 120 height 36
drag, startPoint x: 852, startPoint y: 458, endPoint x: 831, endPoint y: 496, distance: 43.7
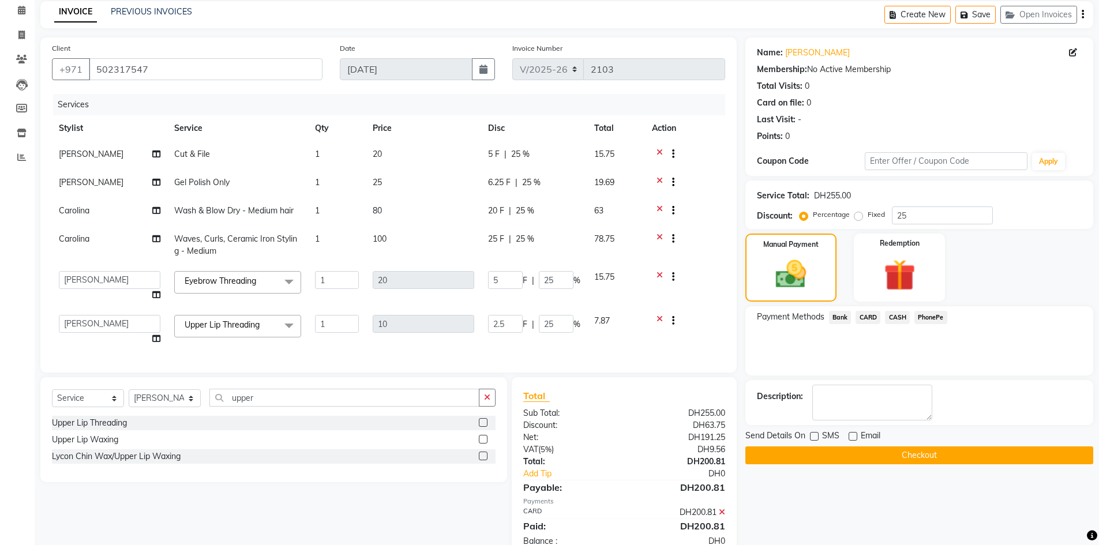
click at [830, 494] on div "Name: Greeshma Membership: No Active Membership Total Visits: 0 Card on file: 0…" at bounding box center [923, 299] width 357 height 522
drag, startPoint x: 831, startPoint y: 496, endPoint x: 857, endPoint y: 457, distance: 47.4
click at [857, 457] on div "Name: Greeshma Membership: No Active Membership Total Visits: 0 Card on file: 0…" at bounding box center [923, 299] width 357 height 522
click at [857, 457] on button "Checkout" at bounding box center [919, 456] width 348 height 18
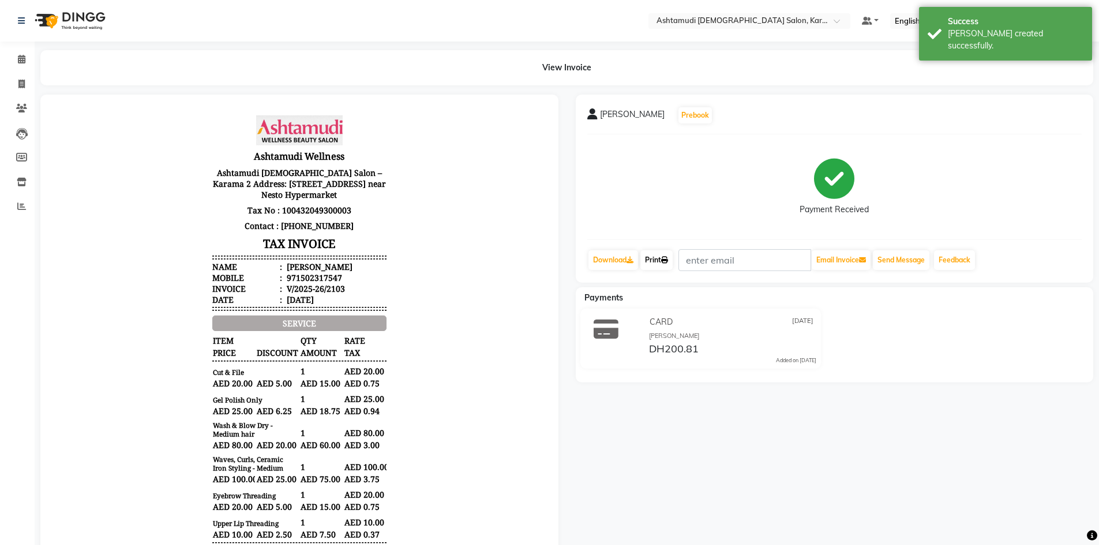
click at [668, 259] on icon at bounding box center [664, 260] width 7 height 7
click at [17, 58] on span at bounding box center [22, 59] width 20 height 13
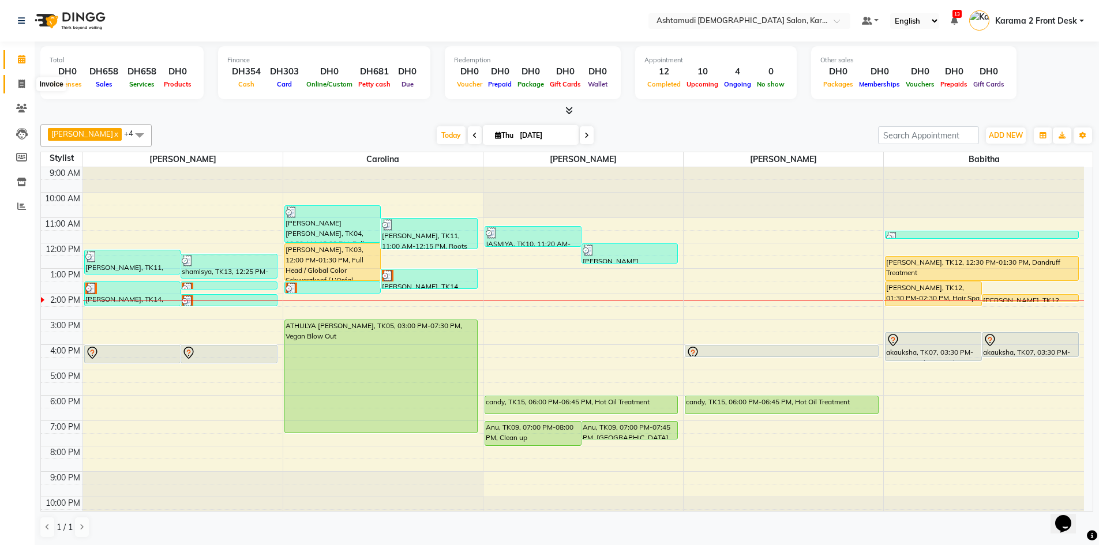
click at [24, 86] on icon at bounding box center [21, 84] width 6 height 9
select select "7424"
select select "service"
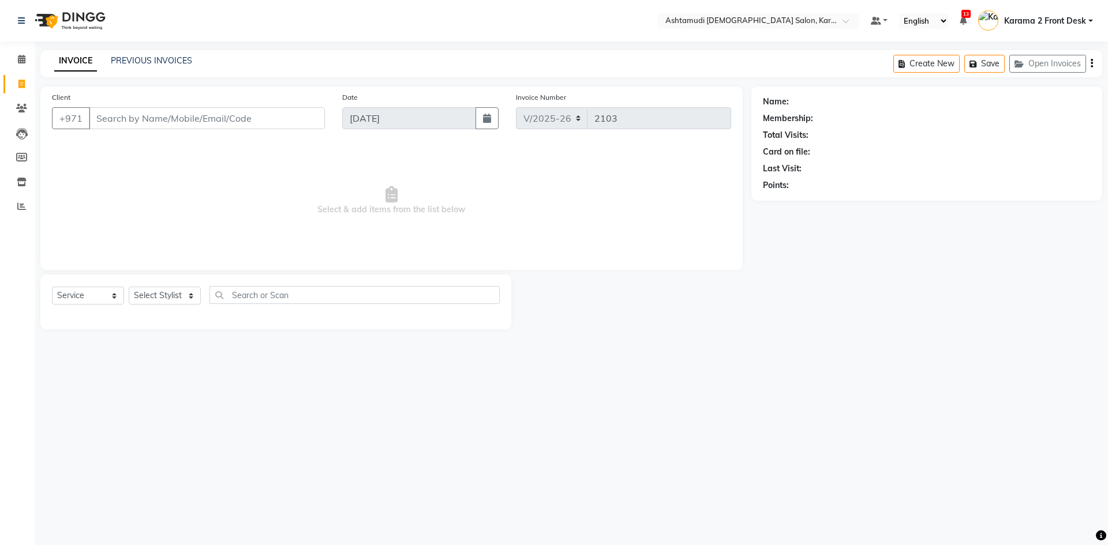
click at [153, 117] on input "Client" at bounding box center [207, 118] width 236 height 22
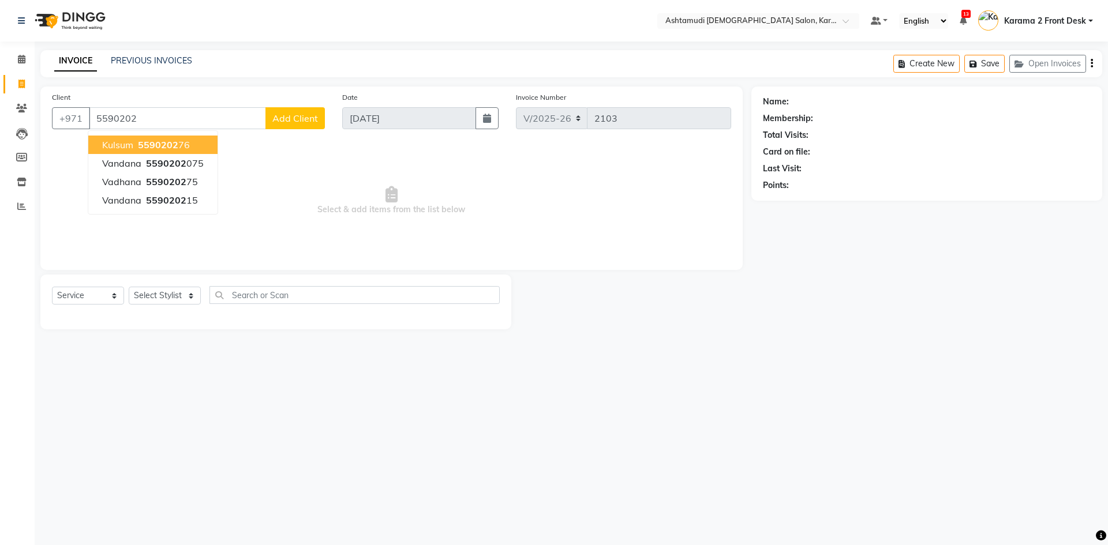
click at [159, 117] on input "5590202" at bounding box center [177, 118] width 177 height 22
type input "559020275"
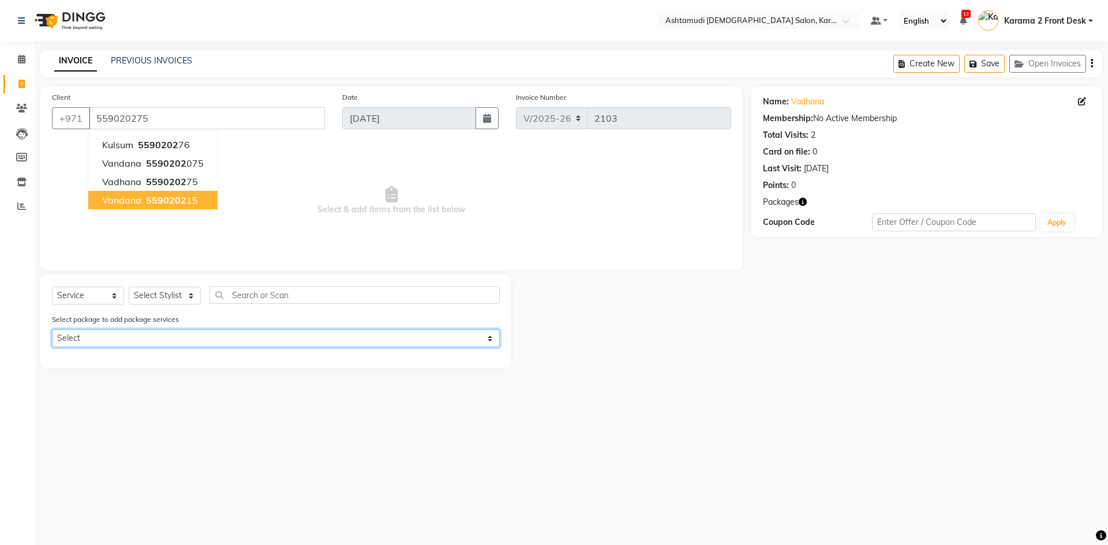
click at [171, 337] on select "Select Royal 230 Pkg" at bounding box center [276, 338] width 448 height 18
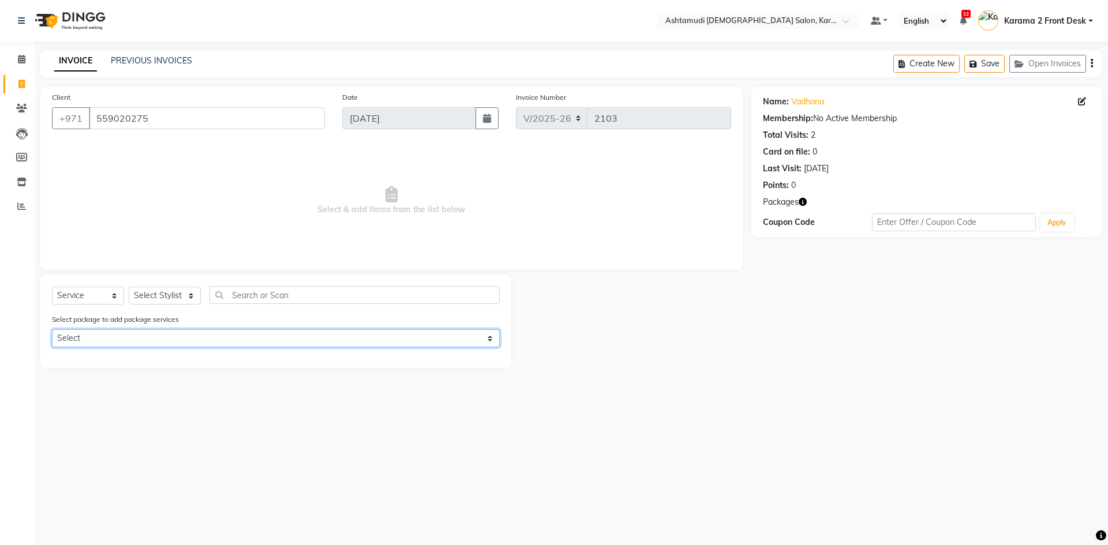
select select "1: Object"
click at [52, 329] on select "Select Royal 230 Pkg" at bounding box center [276, 338] width 448 height 18
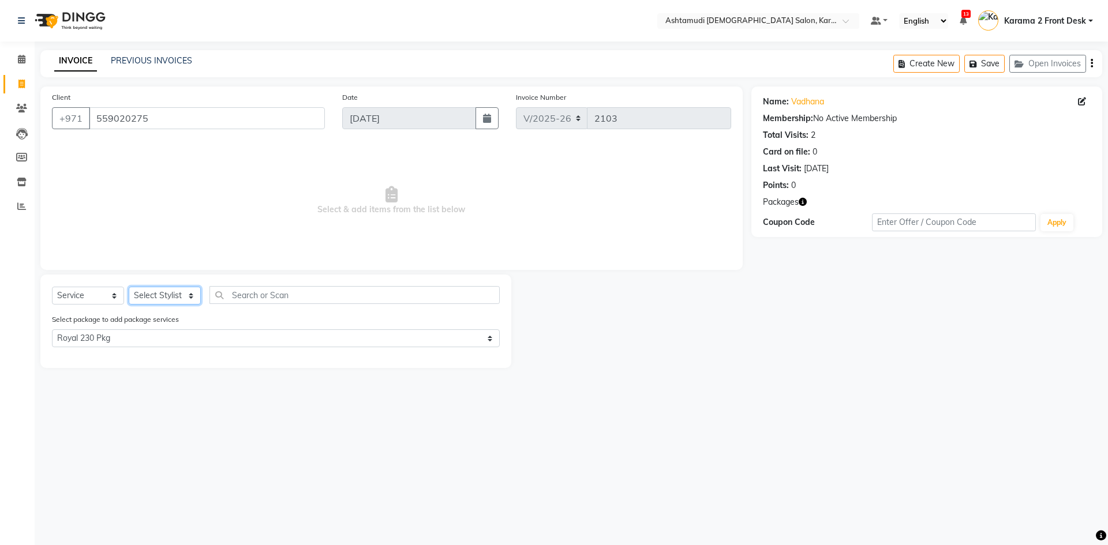
click at [152, 300] on select "Select Stylist Babitha Carolina [PERSON_NAME] [PERSON_NAME] 2 Front Desk [PERSO…" at bounding box center [165, 296] width 72 height 18
click at [129, 287] on select "Select Stylist Babitha Carolina [PERSON_NAME] [PERSON_NAME] 2 Front Desk [PERSO…" at bounding box center [165, 296] width 72 height 18
click at [175, 290] on select "Select Stylist Babitha Carolina [PERSON_NAME] [PERSON_NAME] 2 Front Desk [PERSO…" at bounding box center [165, 296] width 72 height 18
select select "81433"
click at [129, 287] on select "Select Stylist Babitha Carolina [PERSON_NAME] [PERSON_NAME] 2 Front Desk [PERSO…" at bounding box center [165, 296] width 72 height 18
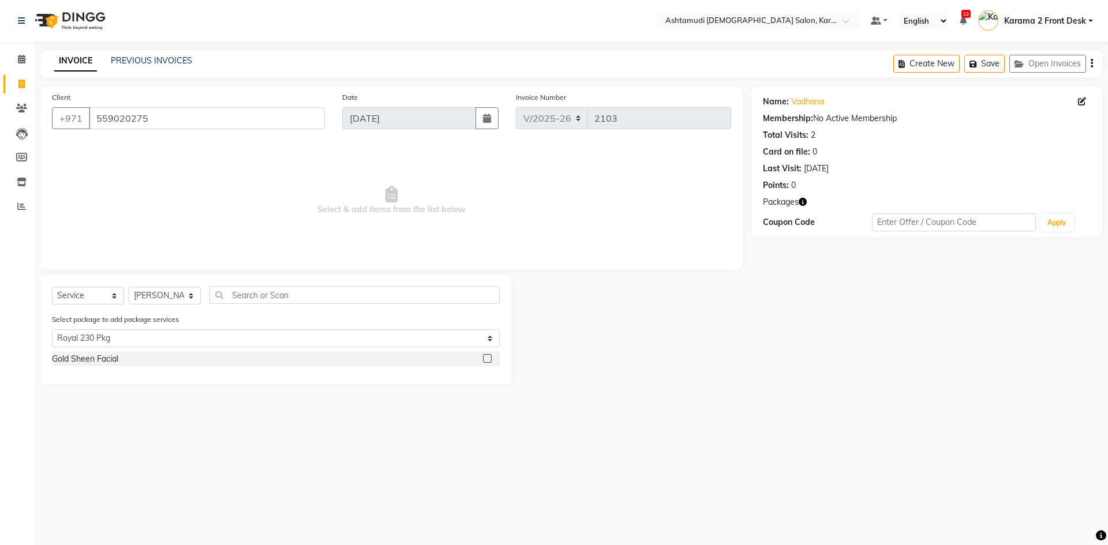
click at [482, 359] on div "Gold Sheen Facial" at bounding box center [276, 359] width 448 height 14
click at [21, 59] on icon at bounding box center [22, 59] width 8 height 9
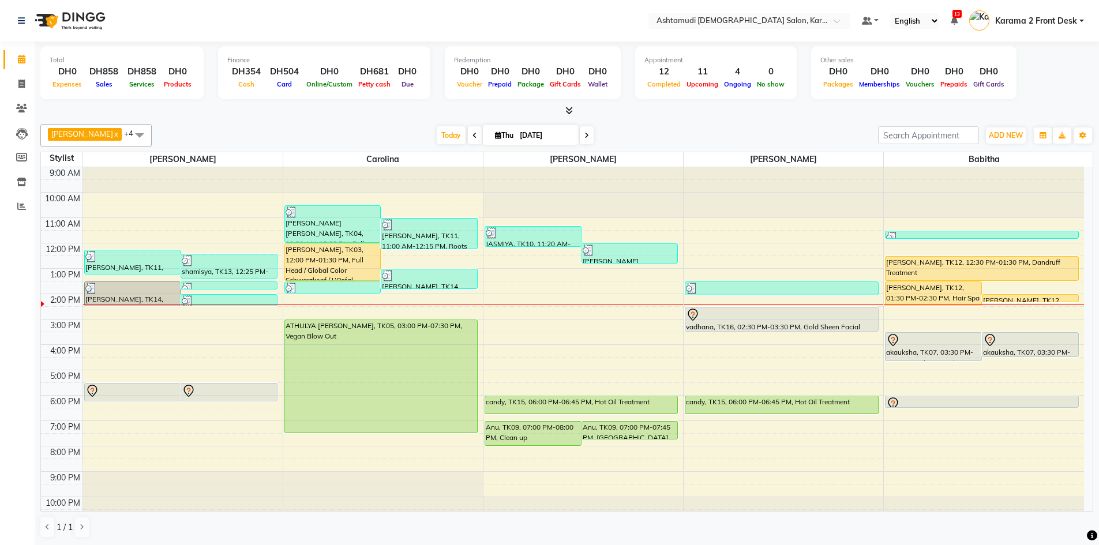
click at [386, 117] on div "Total DH0 Expenses DH858 Sales DH858 Services DH0 Products Finance DH354 Cash D…" at bounding box center [567, 294] width 1064 height 504
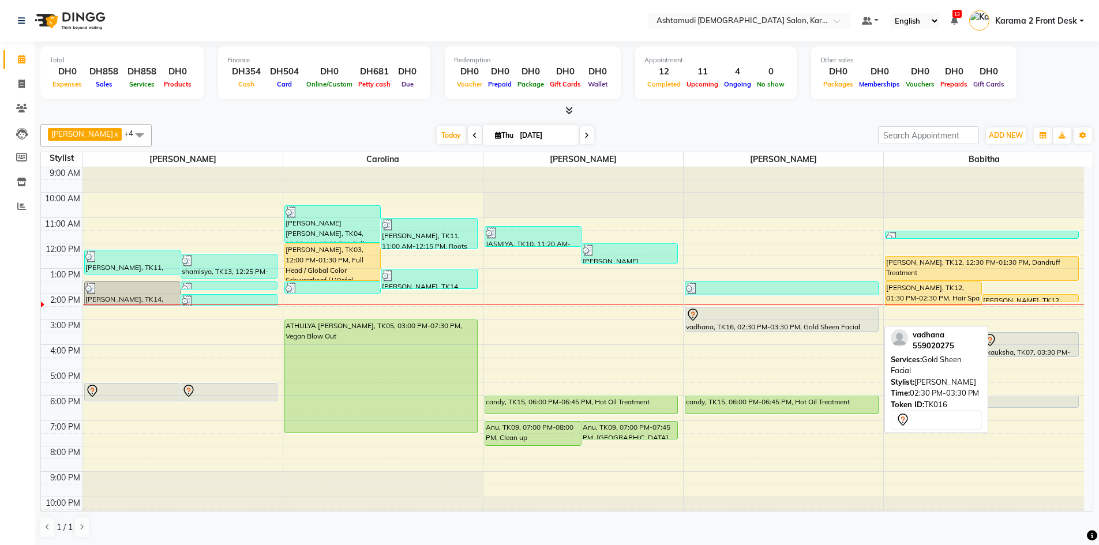
click at [788, 329] on div at bounding box center [781, 331] width 193 height 5
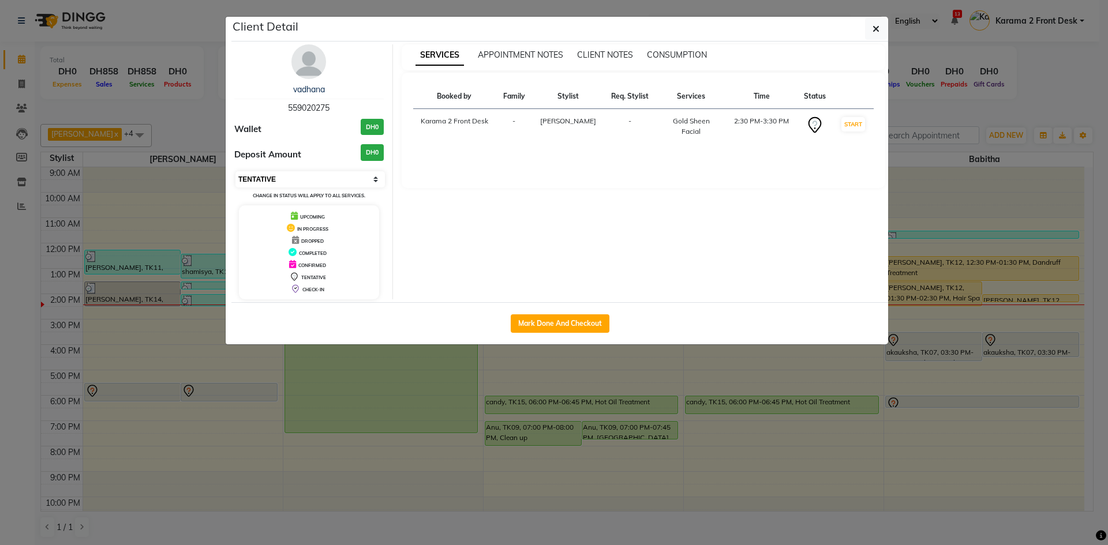
click at [267, 182] on select "Select IN SERVICE CONFIRMED TENTATIVE CHECK IN MARK DONE DROPPED UPCOMING" at bounding box center [309, 179] width 149 height 16
select select "1"
click at [235, 171] on select "Select IN SERVICE CONFIRMED TENTATIVE CHECK IN MARK DONE DROPPED UPCOMING" at bounding box center [309, 179] width 149 height 16
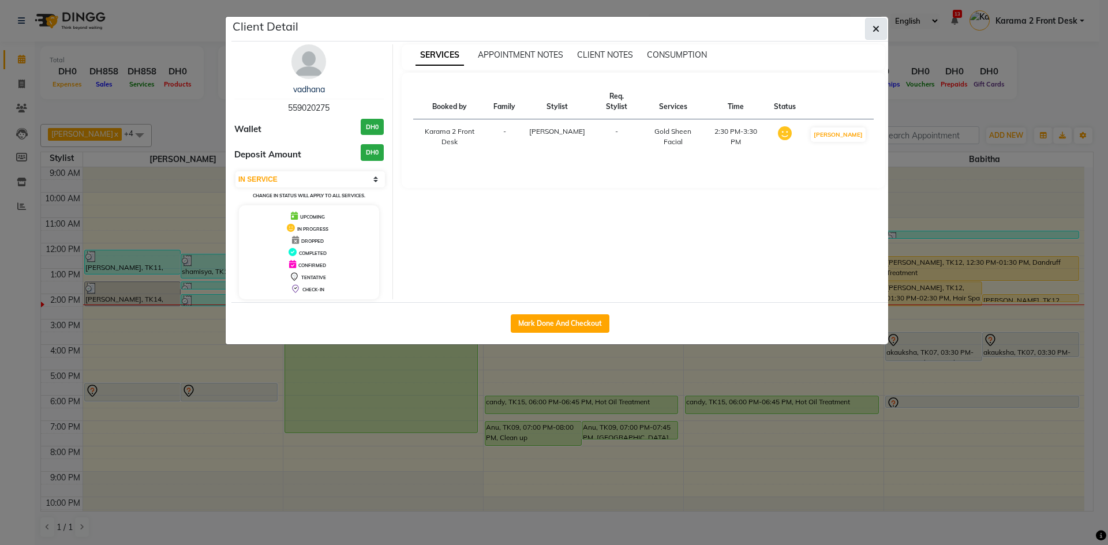
click at [882, 28] on button "button" at bounding box center [876, 29] width 22 height 22
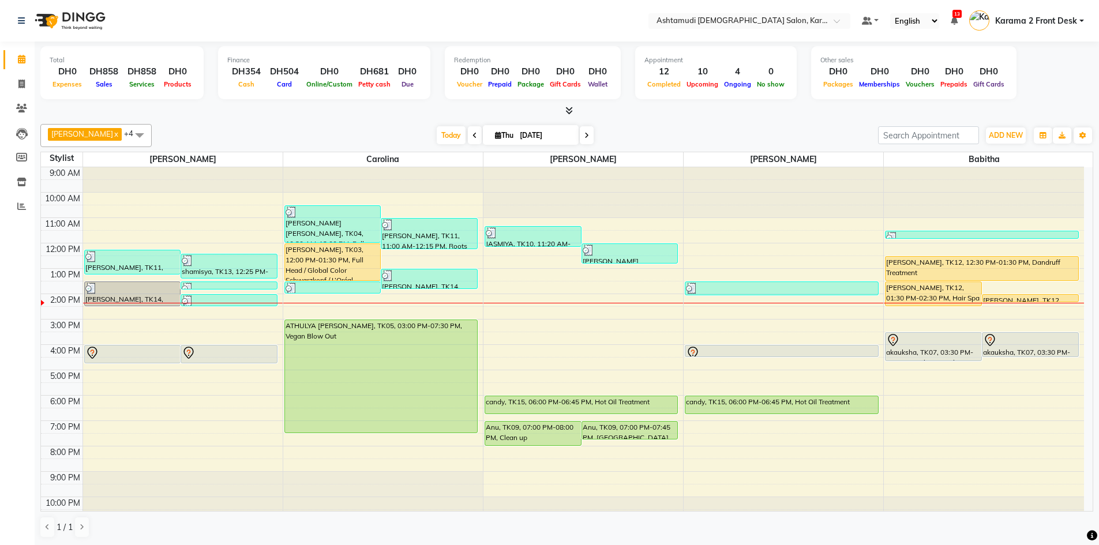
click at [723, 307] on div "9:00 AM 10:00 AM 11:00 AM 12:00 PM 1:00 PM 2:00 PM 3:00 PM 4:00 PM 5:00 PM 6:00…" at bounding box center [562, 344] width 1043 height 355
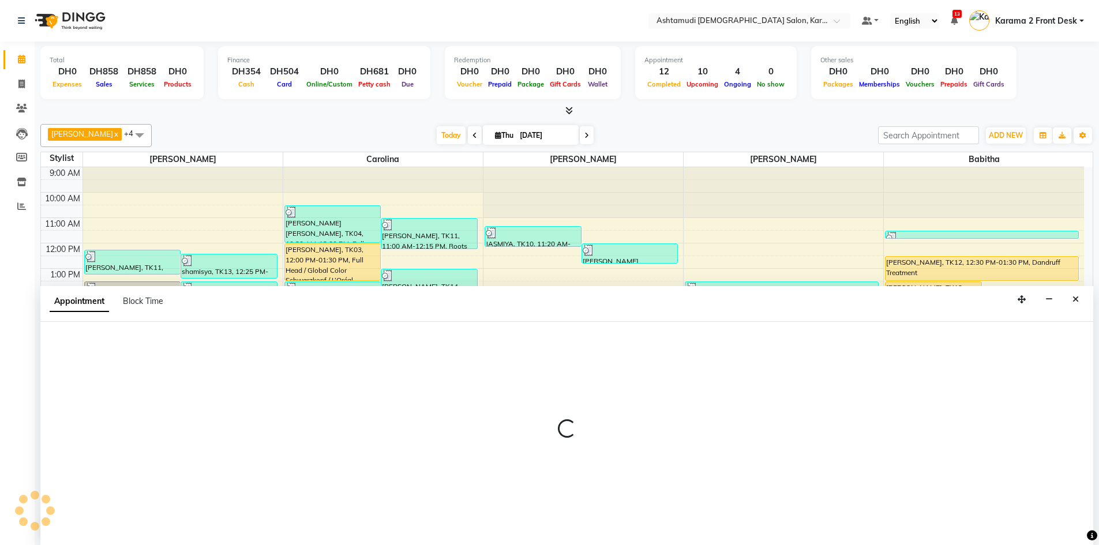
scroll to position [1, 0]
select select "81433"
select select "870"
select select "tentative"
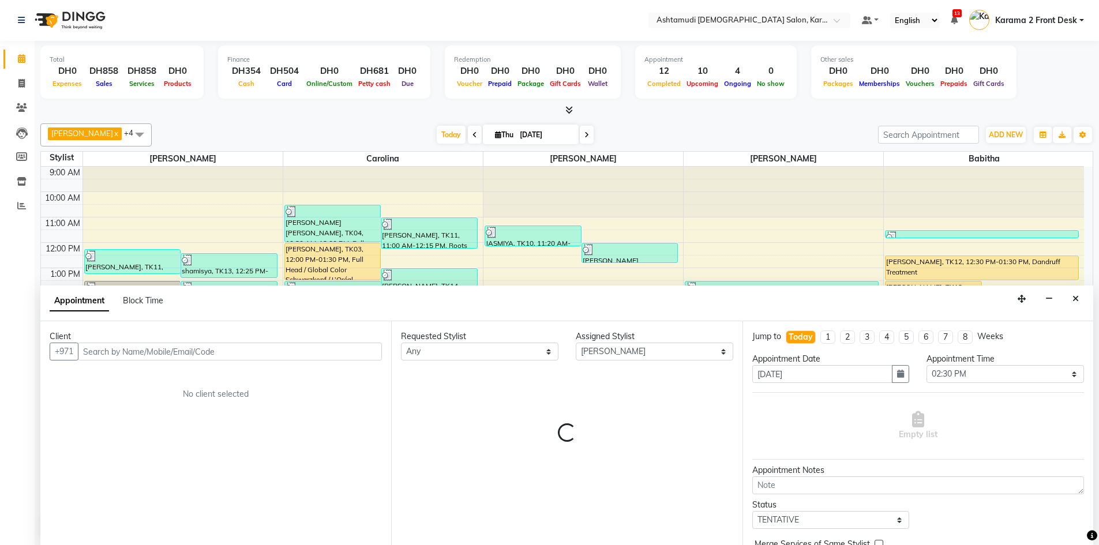
drag, startPoint x: 140, startPoint y: 352, endPoint x: 178, endPoint y: 342, distance: 39.3
click at [140, 352] on input "text" at bounding box center [230, 352] width 304 height 18
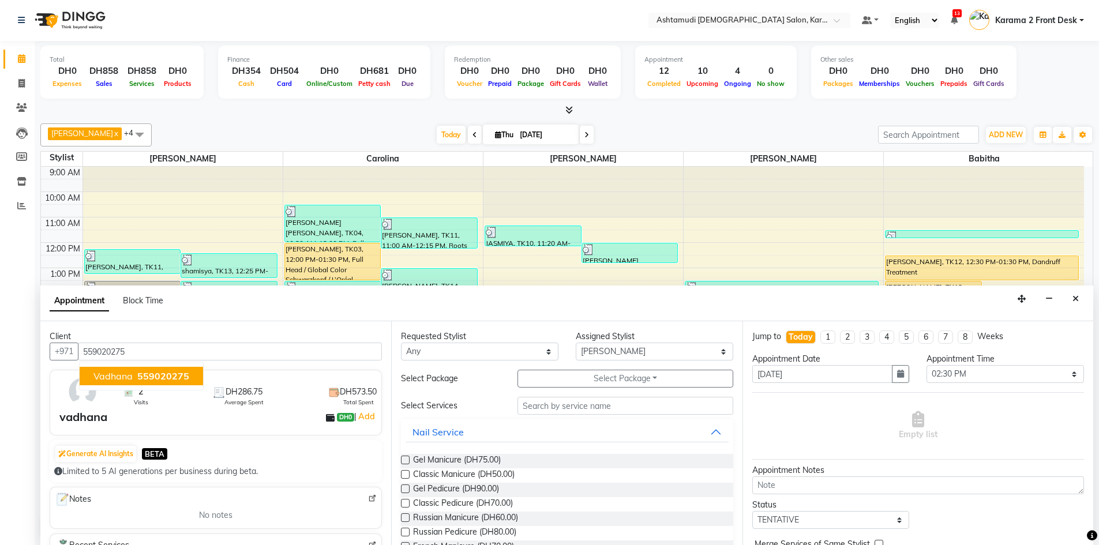
click at [163, 378] on span "559020275" at bounding box center [163, 376] width 52 height 12
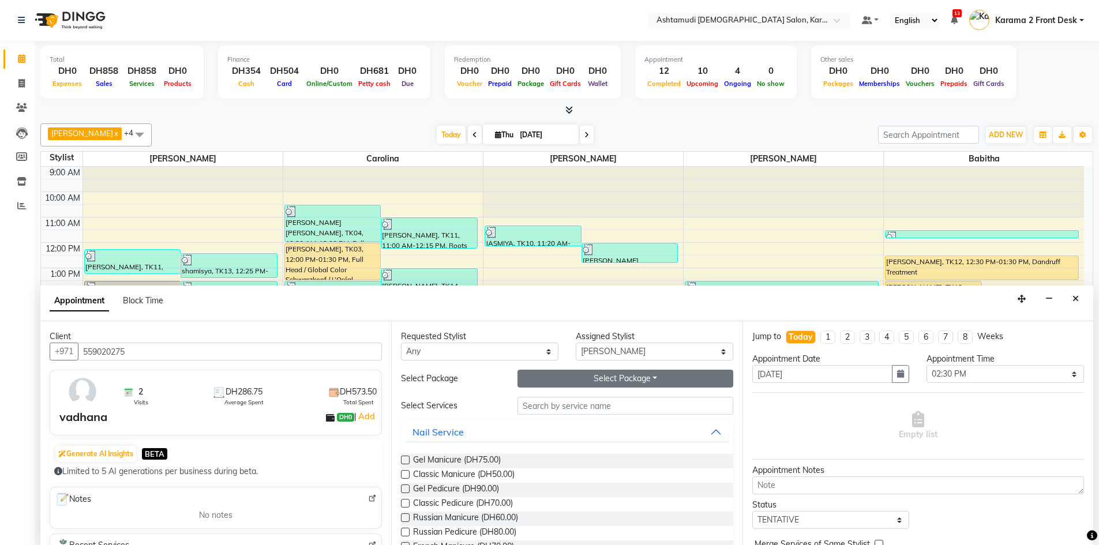
type input "559020275"
click at [576, 383] on button "Select Package Toggle Dropdown" at bounding box center [626, 379] width 216 height 18
drag, startPoint x: 568, startPoint y: 408, endPoint x: 562, endPoint y: 399, distance: 10.4
click at [565, 406] on li "Royal 230 Pkg" at bounding box center [563, 402] width 91 height 17
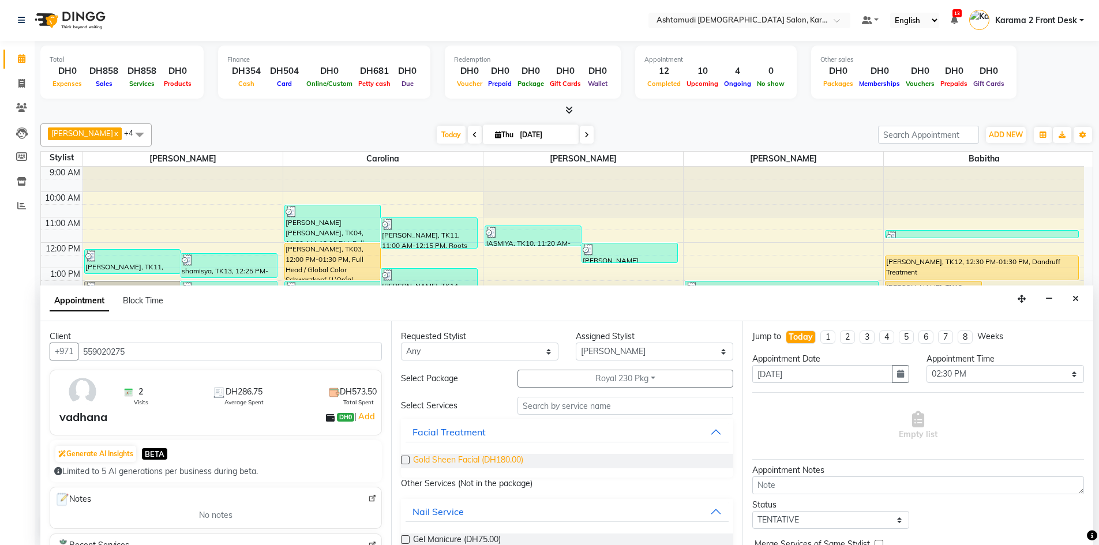
click at [491, 456] on span "Gold Sheen Facial (DH180.00)" at bounding box center [468, 461] width 110 height 14
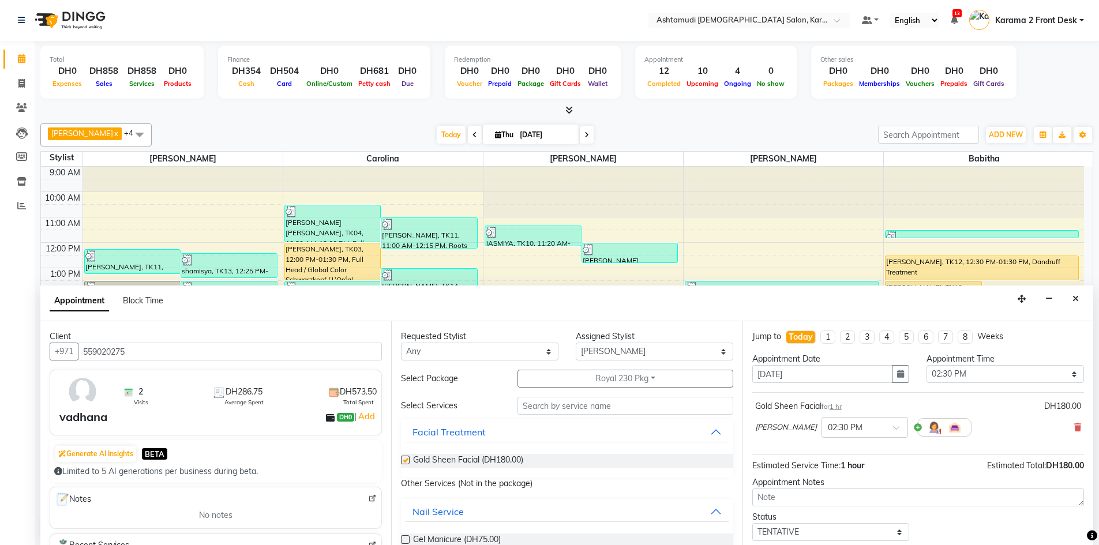
checkbox input "false"
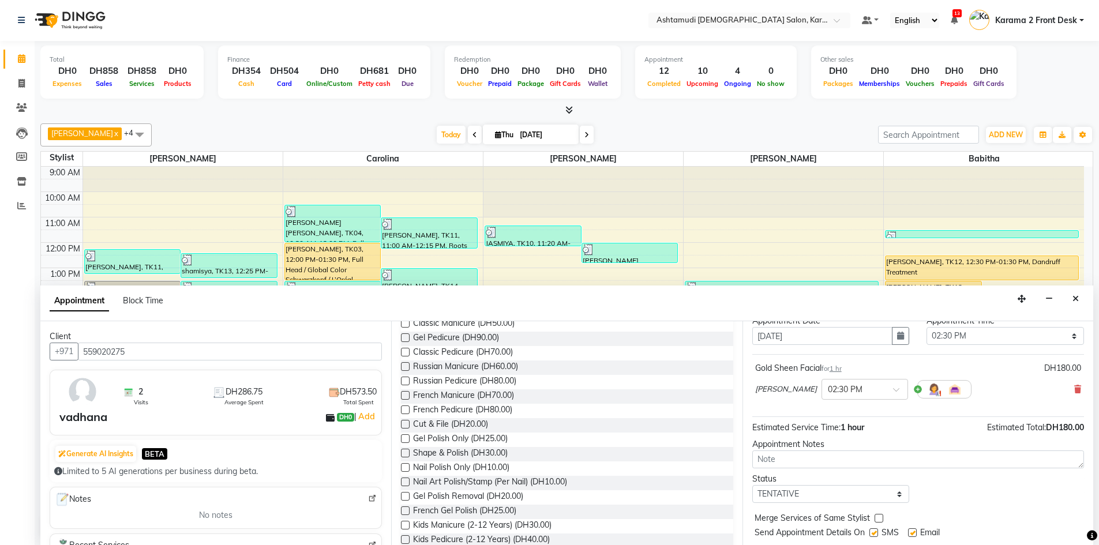
scroll to position [69, 0]
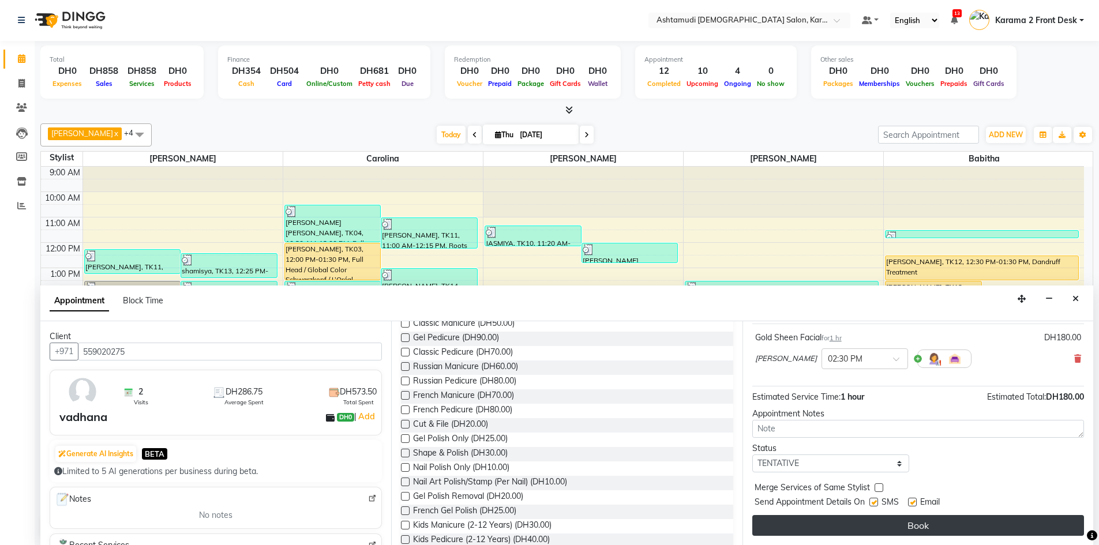
click at [814, 526] on button "Book" at bounding box center [918, 525] width 332 height 21
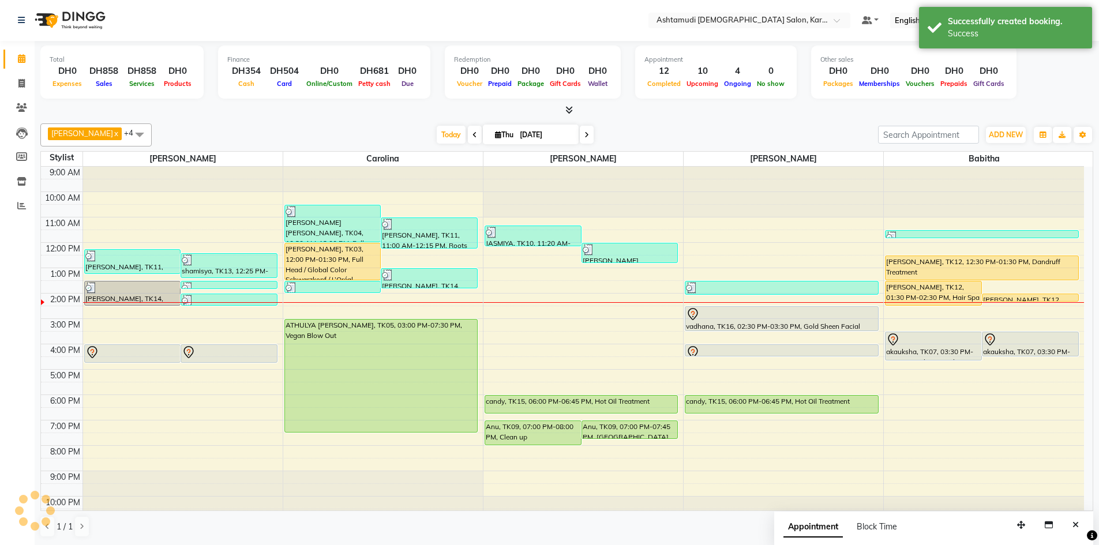
scroll to position [0, 0]
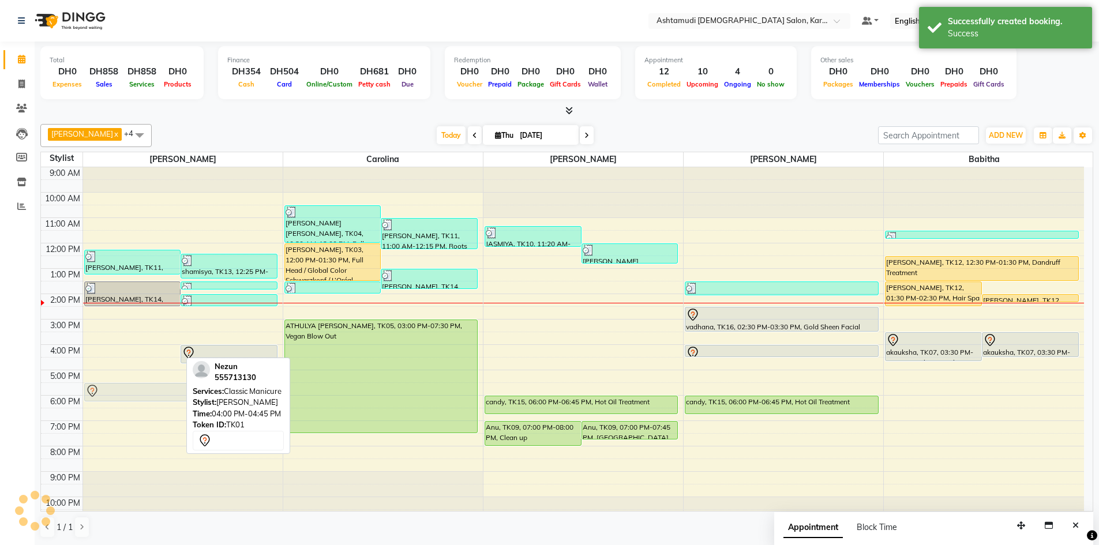
drag, startPoint x: 91, startPoint y: 347, endPoint x: 91, endPoint y: 381, distance: 34.6
click at [91, 381] on div "9:00 AM 10:00 AM 11:00 AM 12:00 PM 1:00 PM 2:00 PM 3:00 PM 4:00 PM 5:00 PM 6:00…" at bounding box center [562, 344] width 1043 height 355
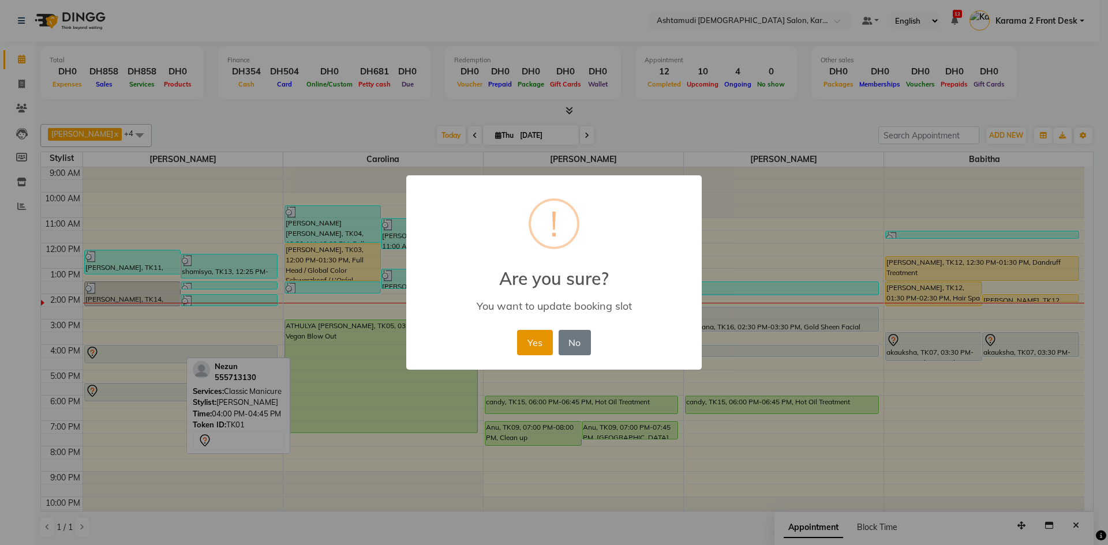
click at [520, 338] on button "Yes" at bounding box center [534, 342] width 35 height 25
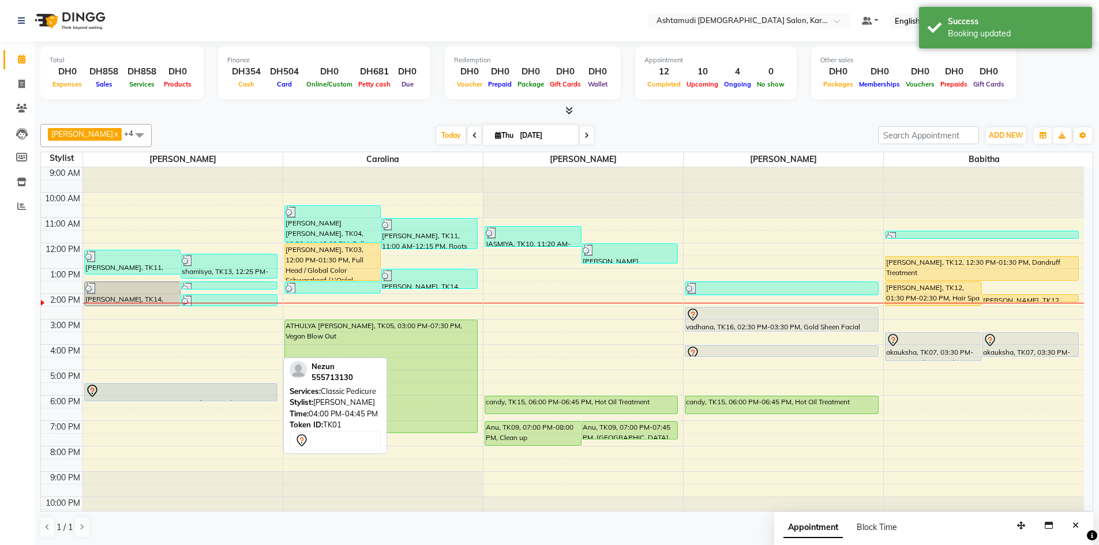
drag, startPoint x: 104, startPoint y: 354, endPoint x: 104, endPoint y: 396, distance: 42.7
click at [104, 396] on div "maria, TK11, 12:15 PM-01:15 PM, Classic Pedicure,Paraffin shamisya, TK13, 12:25…" at bounding box center [183, 344] width 200 height 355
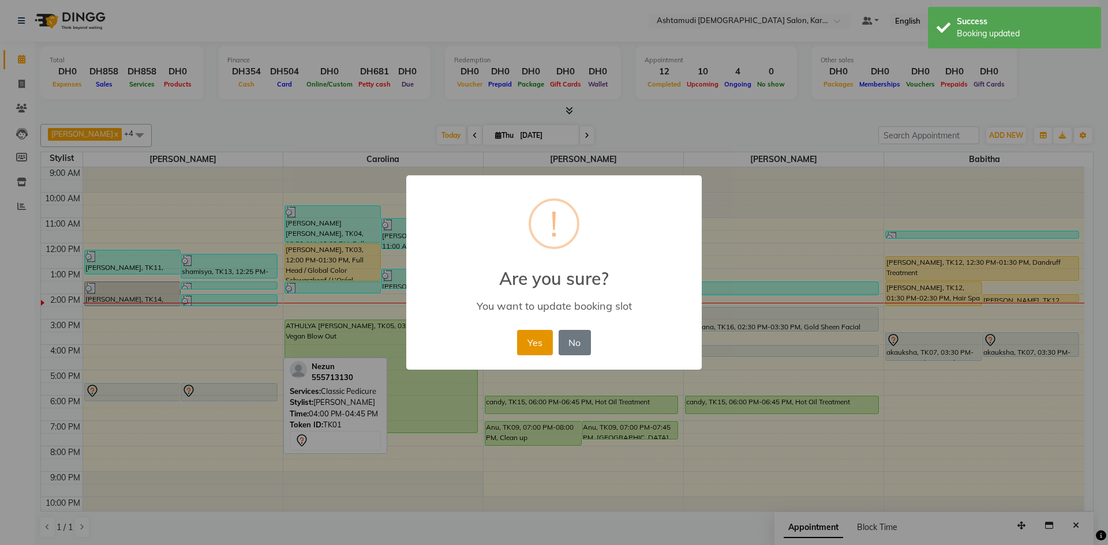
click at [526, 338] on button "Yes" at bounding box center [534, 342] width 35 height 25
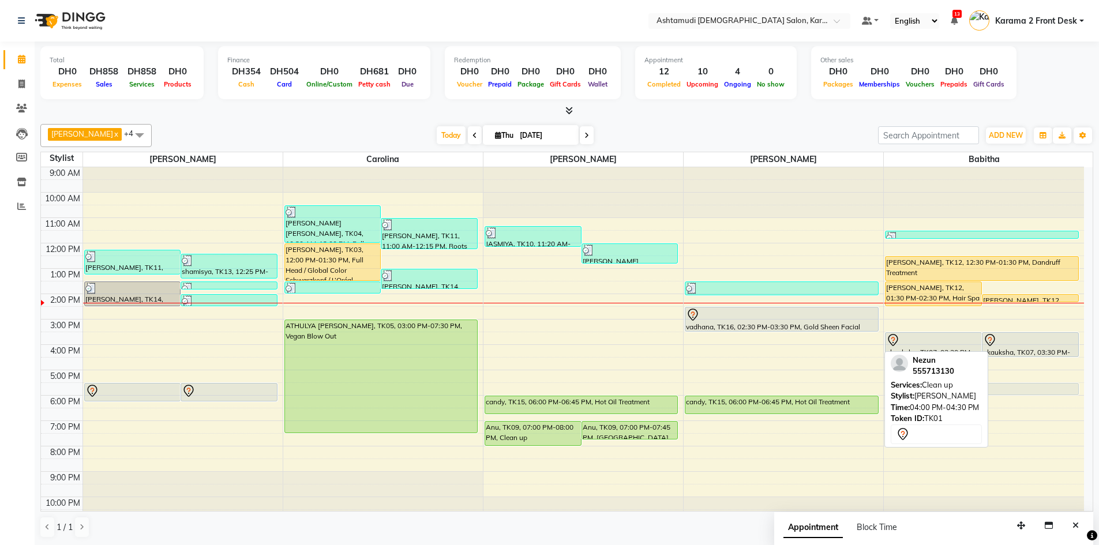
drag, startPoint x: 753, startPoint y: 351, endPoint x: 933, endPoint y: 392, distance: 184.6
click at [933, 392] on div "Linda x Farsana Begum x Jyothi Krishna x Carolina x Babitha x +4 Select All Bab…" at bounding box center [566, 330] width 1053 height 423
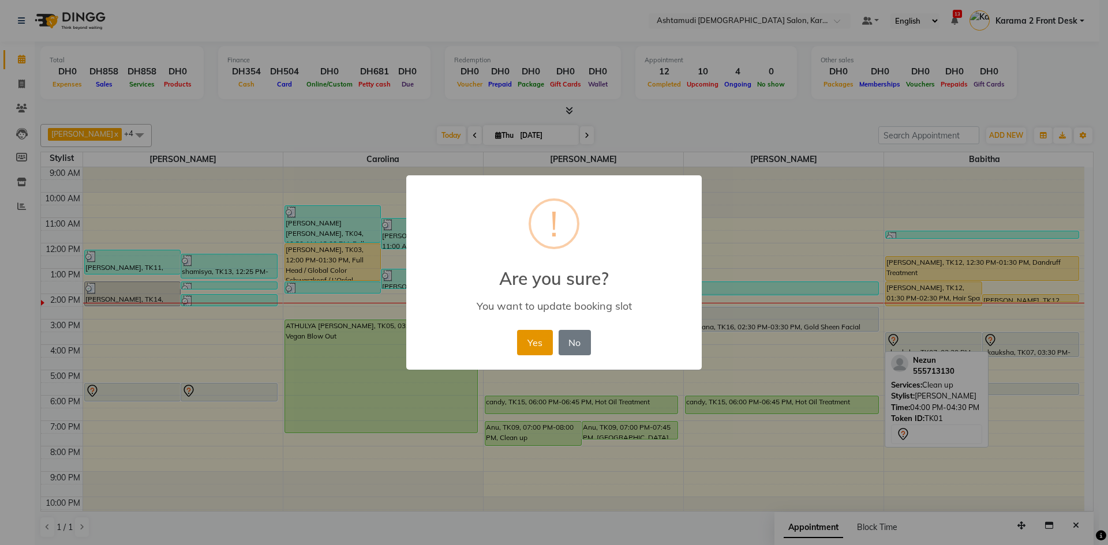
click at [537, 338] on button "Yes" at bounding box center [534, 342] width 35 height 25
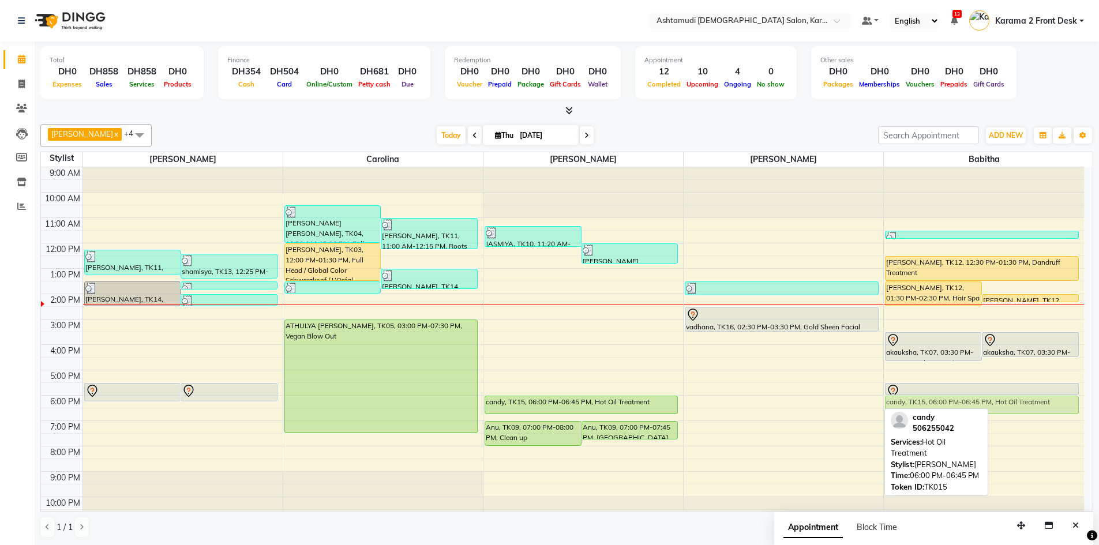
drag, startPoint x: 742, startPoint y: 400, endPoint x: 914, endPoint y: 398, distance: 172.5
click at [914, 398] on tr "maria, TK11, 12:15 PM-01:15 PM, Classic Pedicure,Paraffin shamisya, TK13, 12:25…" at bounding box center [562, 344] width 1043 height 355
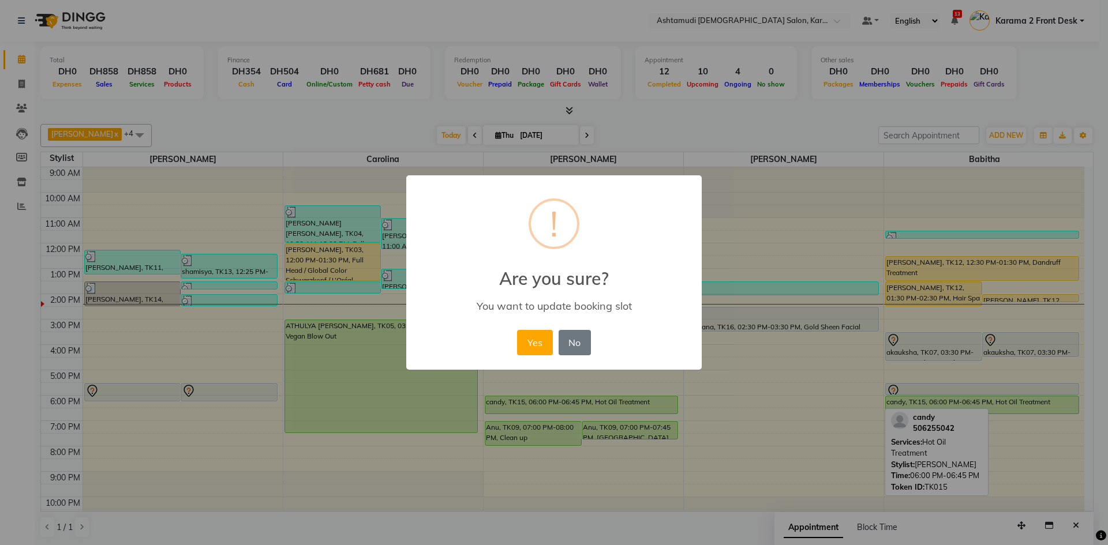
drag, startPoint x: 528, startPoint y: 339, endPoint x: 597, endPoint y: 344, distance: 69.4
click at [528, 339] on button "Yes" at bounding box center [534, 342] width 35 height 25
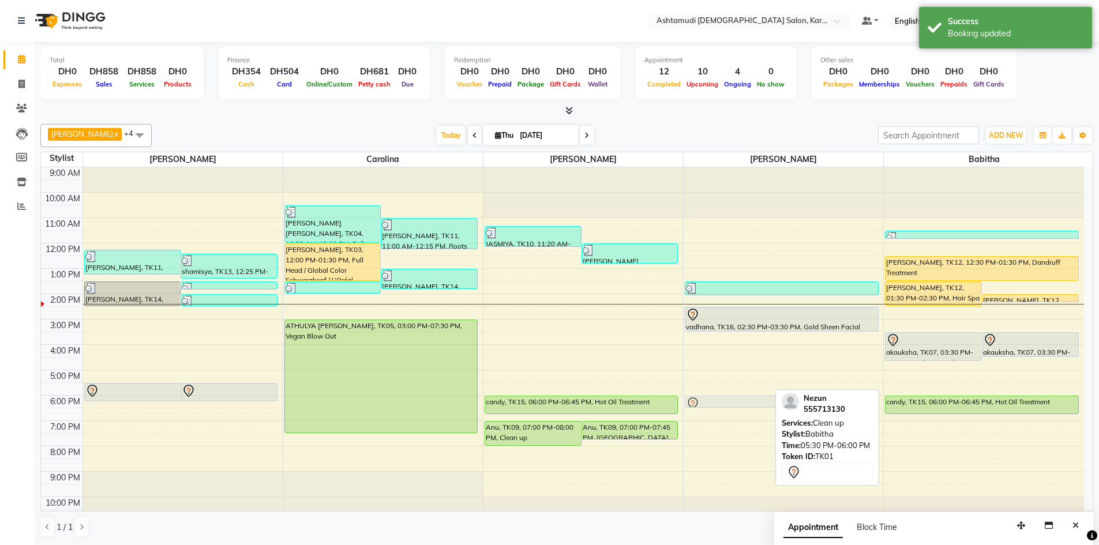
drag, startPoint x: 936, startPoint y: 384, endPoint x: 748, endPoint y: 398, distance: 188.5
click at [748, 398] on tr "maria, TK11, 12:15 PM-01:15 PM, Classic Pedicure,Paraffin shamisya, TK13, 12:25…" at bounding box center [562, 344] width 1043 height 355
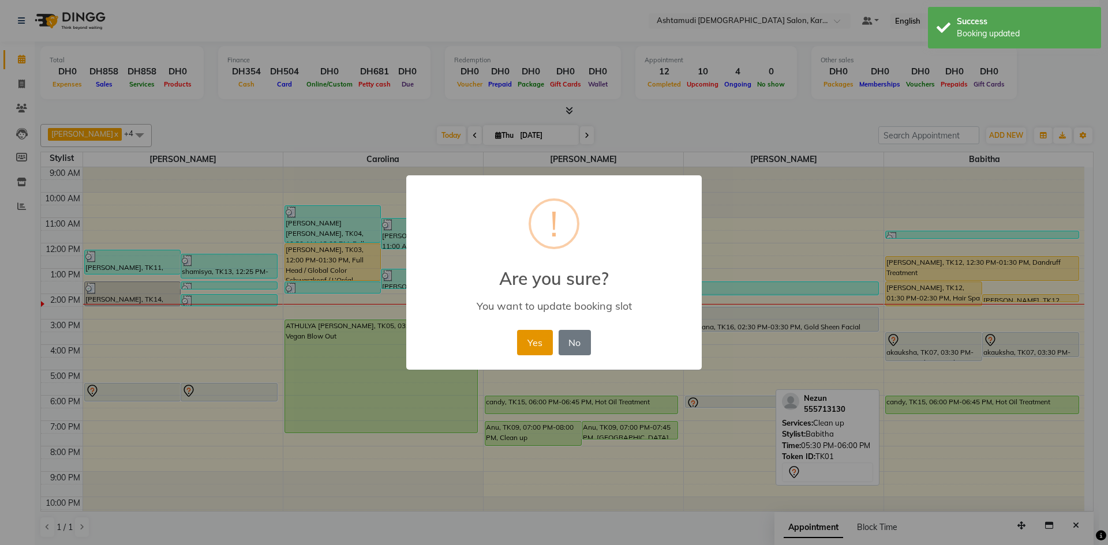
click at [526, 343] on button "Yes" at bounding box center [534, 342] width 35 height 25
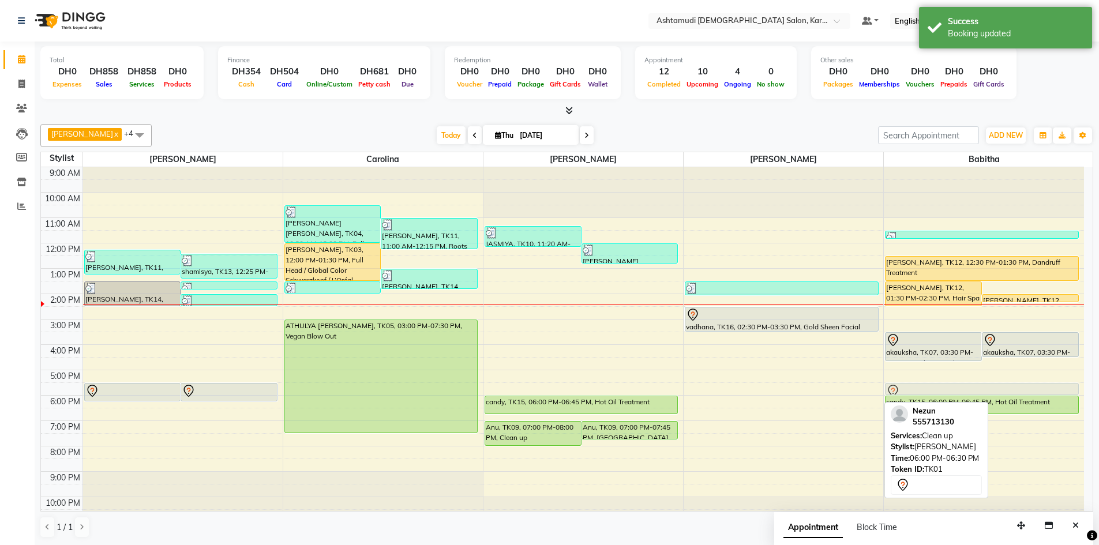
drag, startPoint x: 834, startPoint y: 398, endPoint x: 957, endPoint y: 389, distance: 123.2
click at [957, 389] on tr "maria, TK11, 12:15 PM-01:15 PM, Classic Pedicure,Paraffin shamisya, TK13, 12:25…" at bounding box center [562, 344] width 1043 height 355
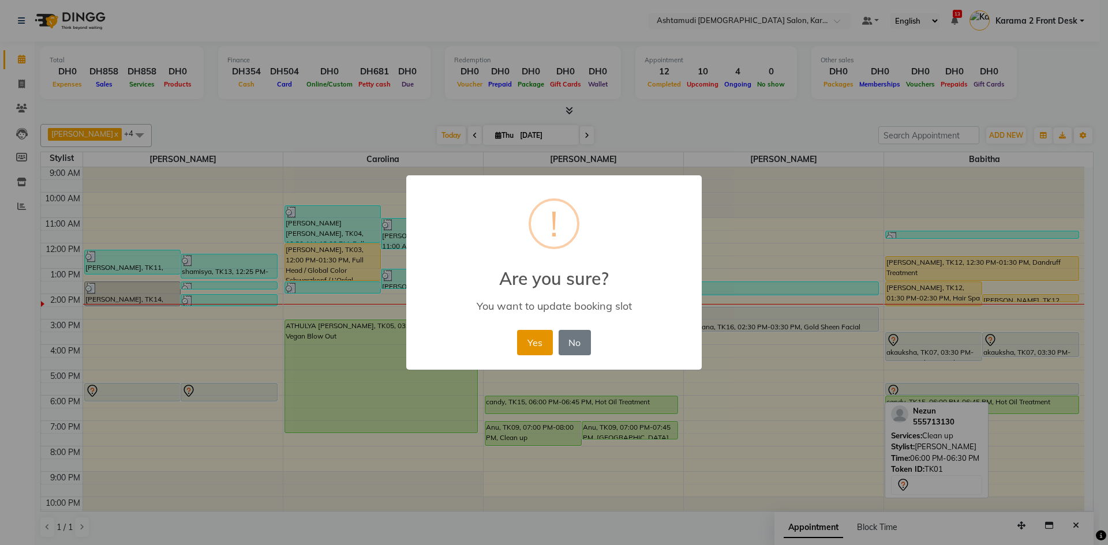
click at [546, 339] on button "Yes" at bounding box center [534, 342] width 35 height 25
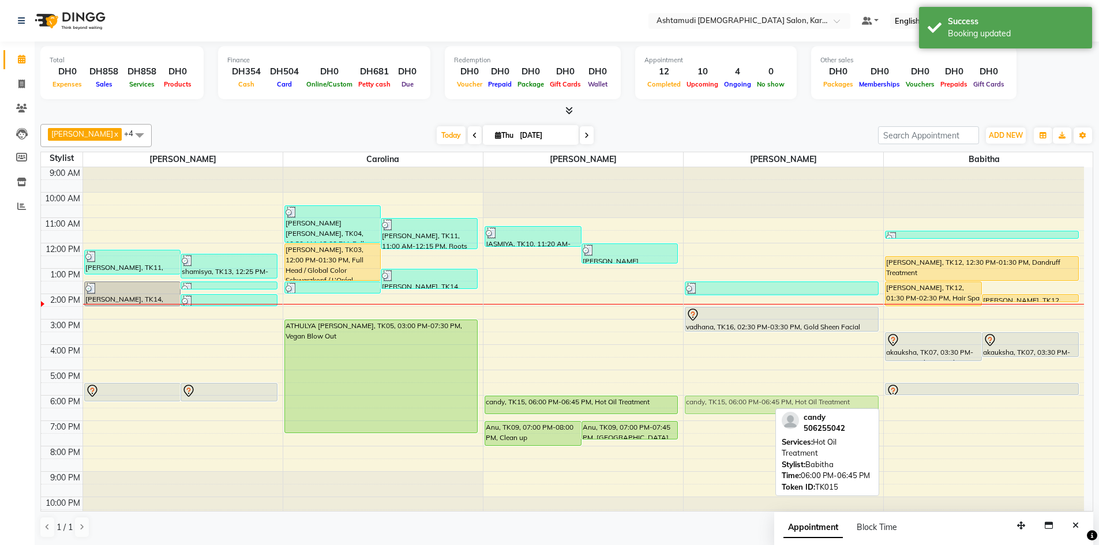
drag, startPoint x: 959, startPoint y: 404, endPoint x: 792, endPoint y: 400, distance: 166.8
click at [792, 400] on tr "maria, TK11, 12:15 PM-01:15 PM, Classic Pedicure,Paraffin shamisya, TK13, 12:25…" at bounding box center [562, 344] width 1043 height 355
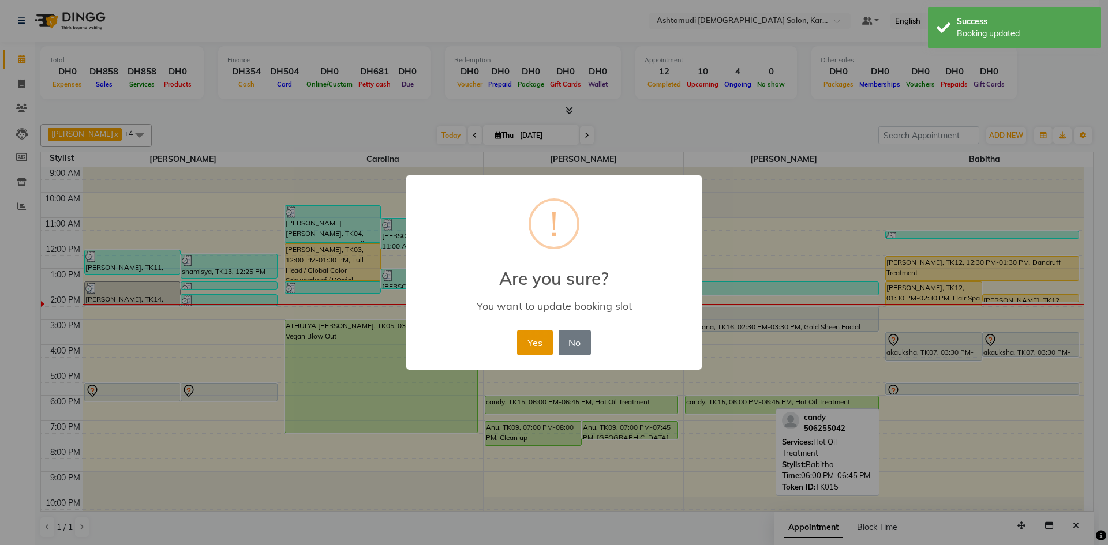
click at [529, 344] on button "Yes" at bounding box center [534, 342] width 35 height 25
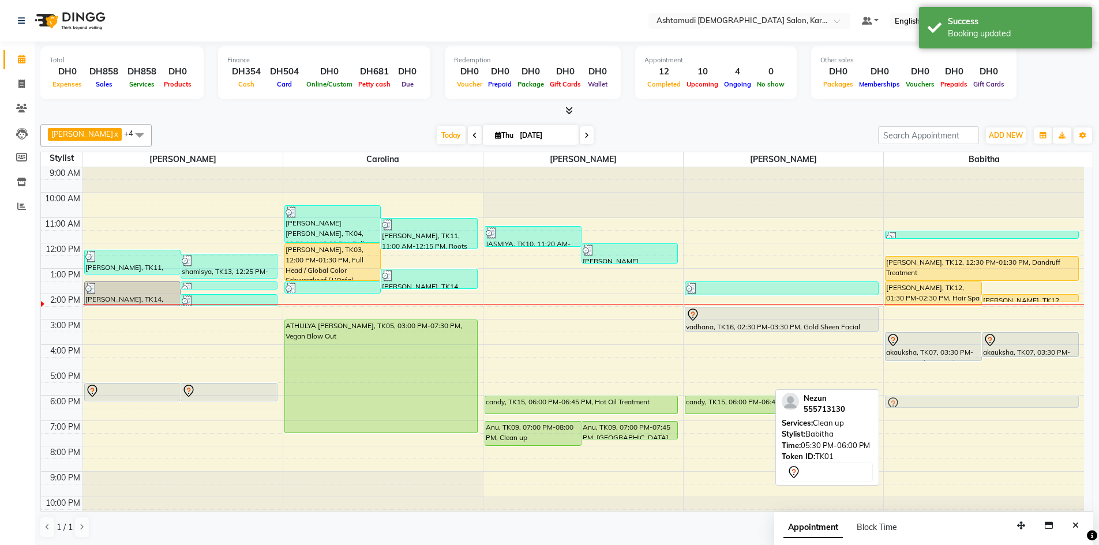
drag, startPoint x: 948, startPoint y: 388, endPoint x: 943, endPoint y: 398, distance: 11.1
click at [943, 398] on div "anila, TK12, 01:30 PM-02:30 PM, Hair Spa Schwarkopf/Loreal/Keratin - Medium ani…" at bounding box center [984, 344] width 200 height 355
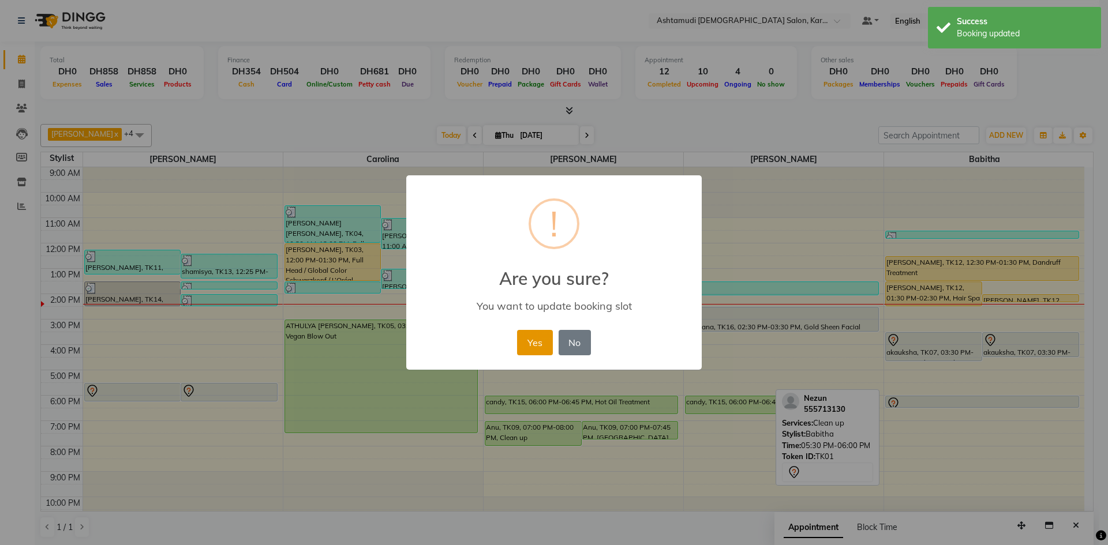
click at [526, 335] on button "Yes" at bounding box center [534, 342] width 35 height 25
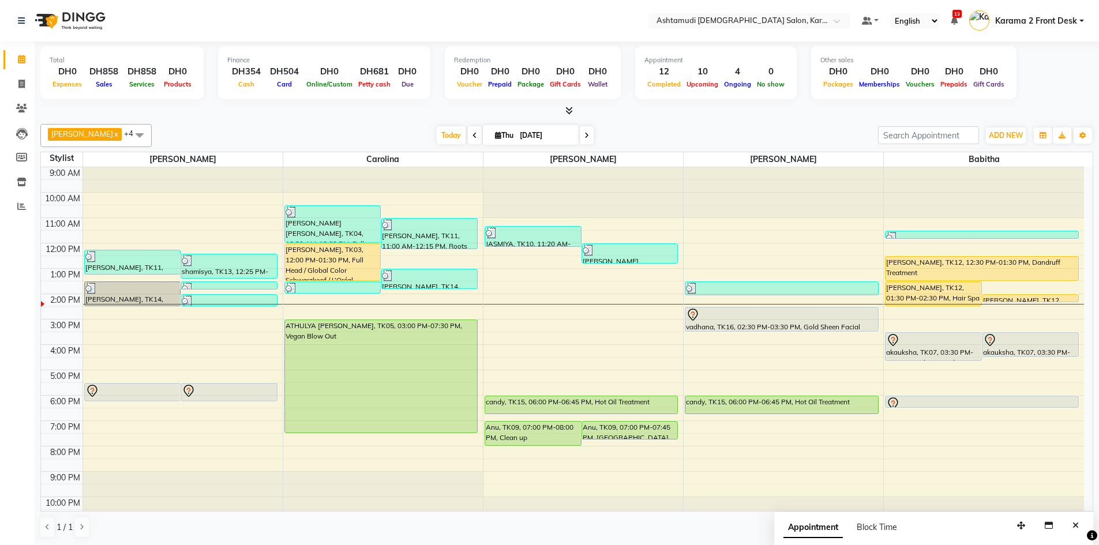
click at [317, 132] on div "Today Thu 04-09-2025" at bounding box center [515, 135] width 715 height 17
click at [263, 116] on div at bounding box center [566, 111] width 1053 height 12
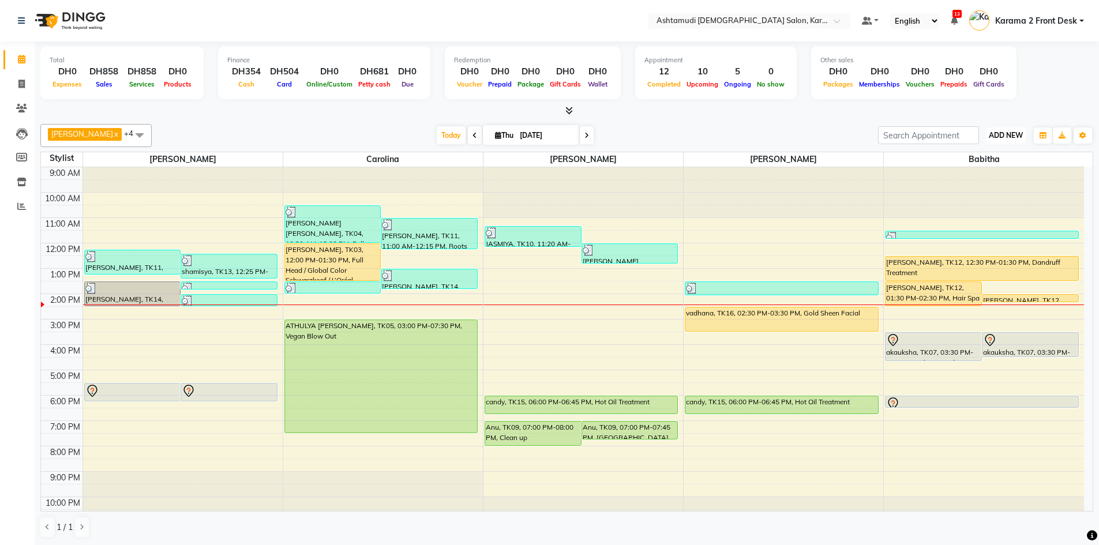
click at [1008, 136] on span "ADD NEW" at bounding box center [1006, 135] width 34 height 9
click at [983, 188] on link "Add Expense" at bounding box center [979, 187] width 91 height 15
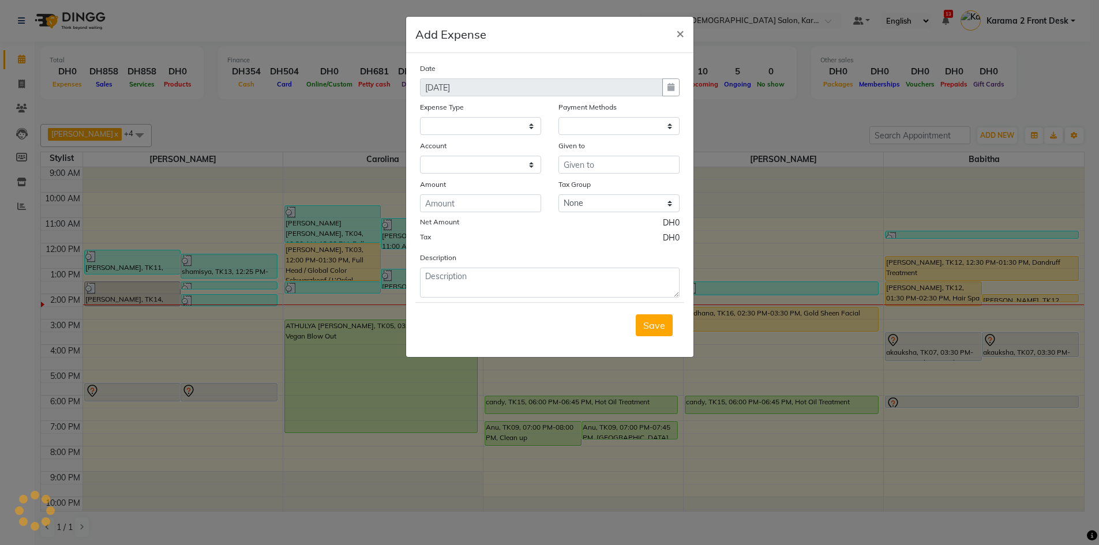
select select
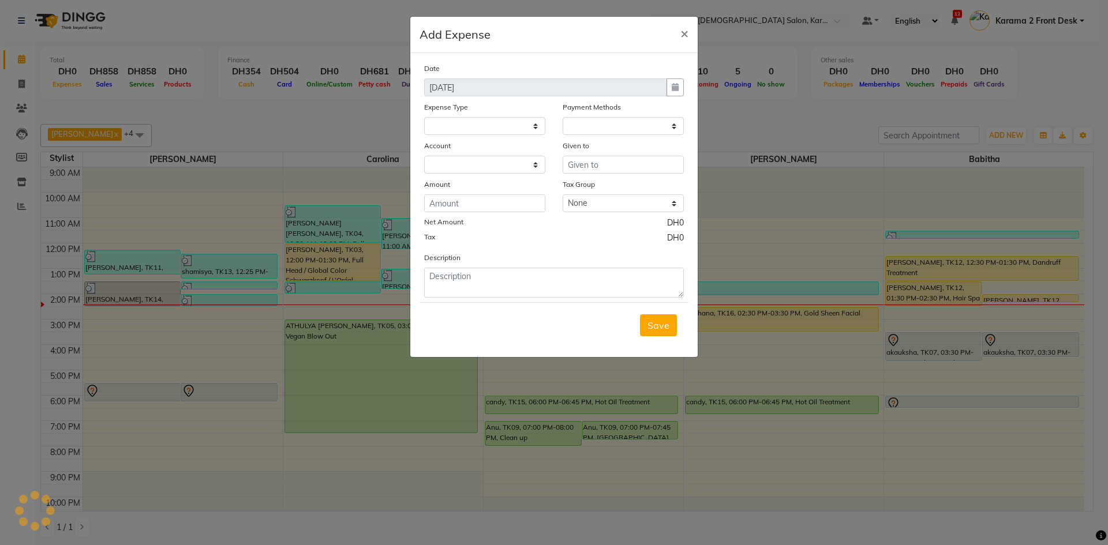
select select "1"
select select "6528"
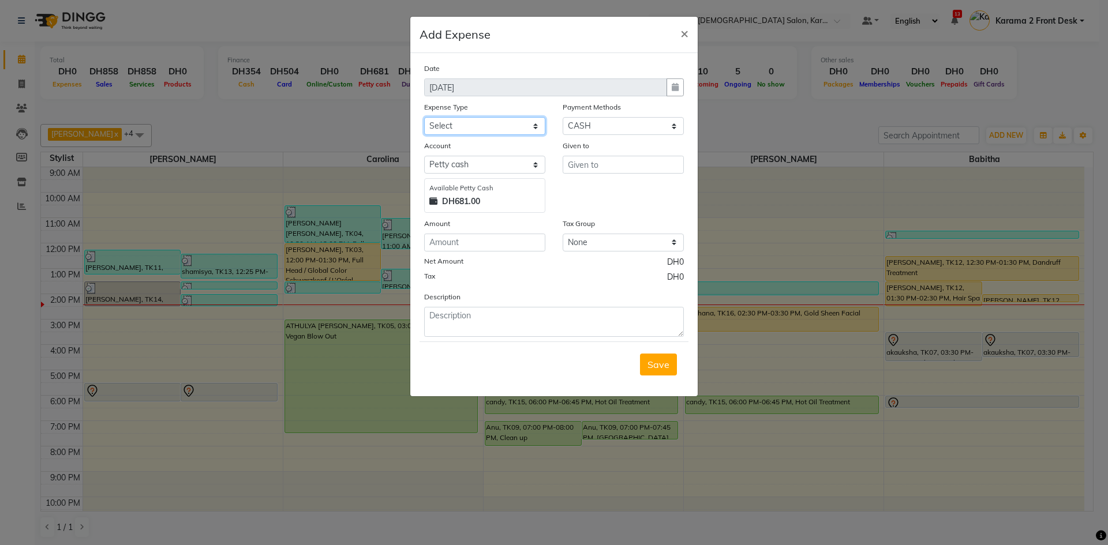
click at [461, 121] on select "Select ACCOMODATION EXPENSES ADVERTISEMENT SALES PROMOTIONAL EXPENSES Bonus BRI…" at bounding box center [484, 126] width 121 height 18
select select "6170"
click at [424, 117] on select "Select ACCOMODATION EXPENSES ADVERTISEMENT SALES PROMOTIONAL EXPENSES Bonus BRI…" at bounding box center [484, 126] width 121 height 18
click at [595, 164] on input "text" at bounding box center [623, 165] width 121 height 18
type input "42"
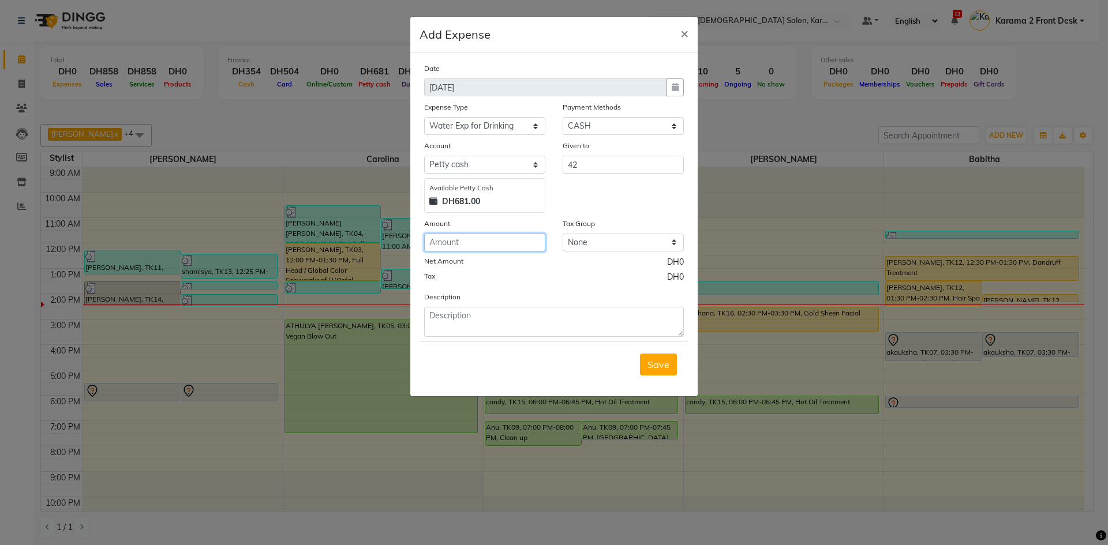
drag, startPoint x: 453, startPoint y: 242, endPoint x: 486, endPoint y: 233, distance: 34.0
click at [453, 239] on input "number" at bounding box center [484, 243] width 121 height 18
drag, startPoint x: 593, startPoint y: 167, endPoint x: 533, endPoint y: 166, distance: 59.4
click at [533, 166] on div "Account Select [PERSON_NAME] cash Default account Available [PERSON_NAME] Cash …" at bounding box center [553, 176] width 277 height 73
type input "national"
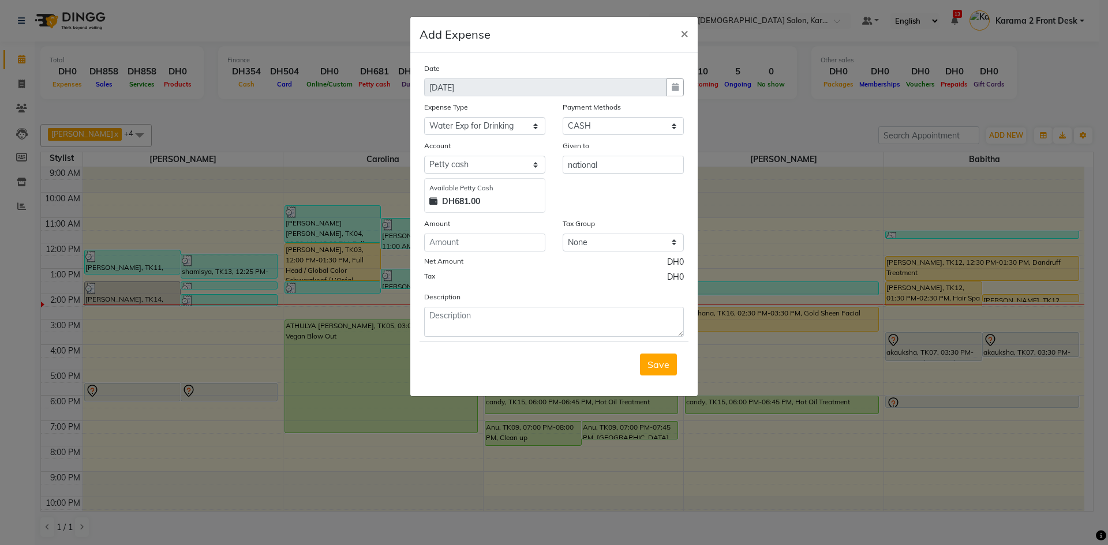
click at [474, 253] on div "Date [DATE] Expense Type Select ACCOMODATION EXPENSES ADVERTISEMENT SALES PROMO…" at bounding box center [554, 199] width 260 height 275
click at [474, 244] on input "number" at bounding box center [484, 243] width 121 height 18
click at [471, 243] on input "42" at bounding box center [484, 243] width 121 height 18
click at [473, 243] on input "42" at bounding box center [484, 243] width 121 height 18
type input "42"
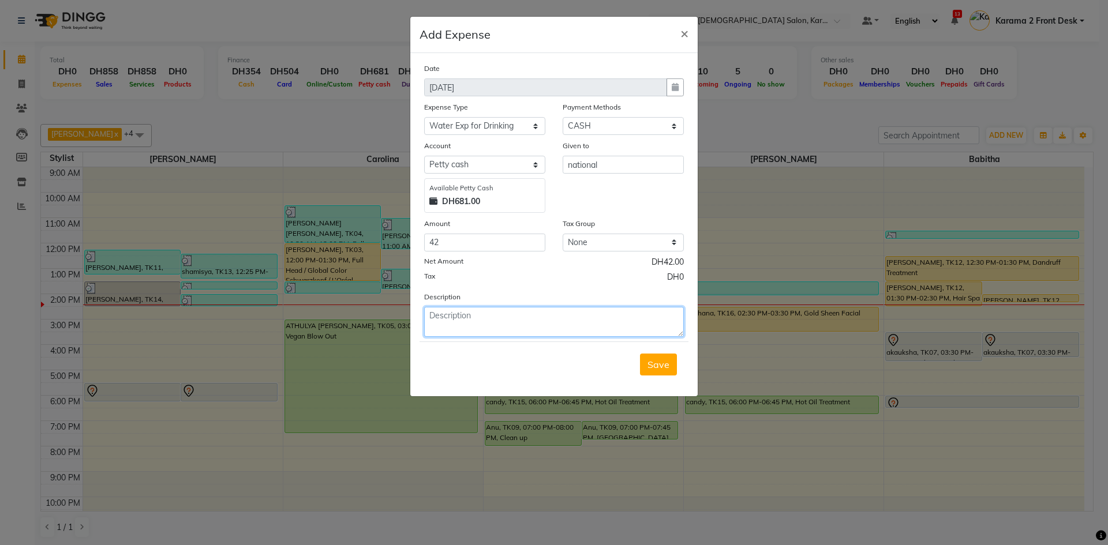
click at [439, 312] on textarea at bounding box center [554, 322] width 260 height 30
type textarea "water for saloon use"
click at [654, 366] on span "Save" at bounding box center [658, 365] width 22 height 12
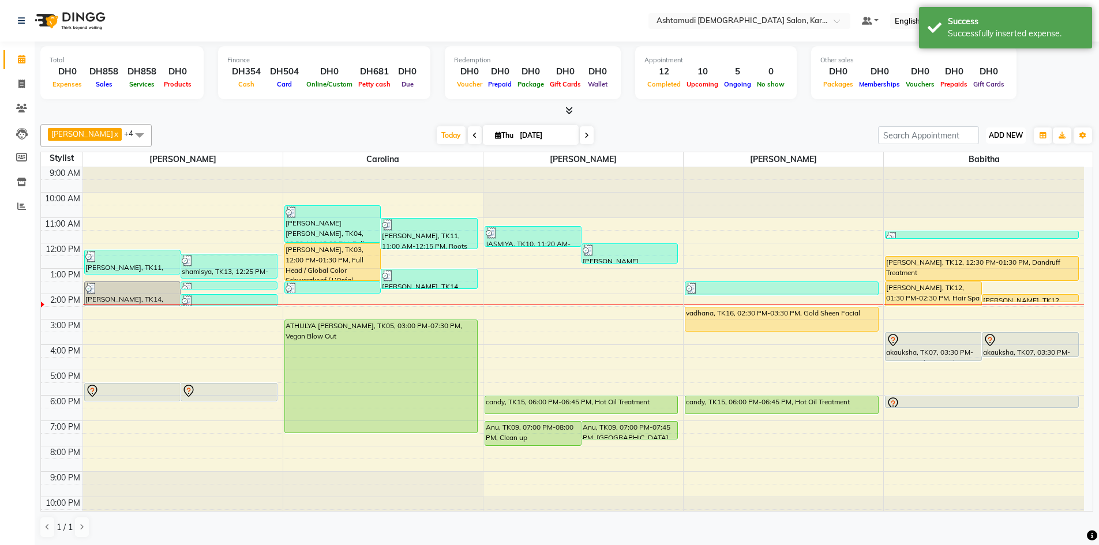
click at [999, 129] on button "ADD NEW Toggle Dropdown" at bounding box center [1006, 136] width 40 height 16
click at [958, 190] on link "Add Expense" at bounding box center [979, 187] width 91 height 15
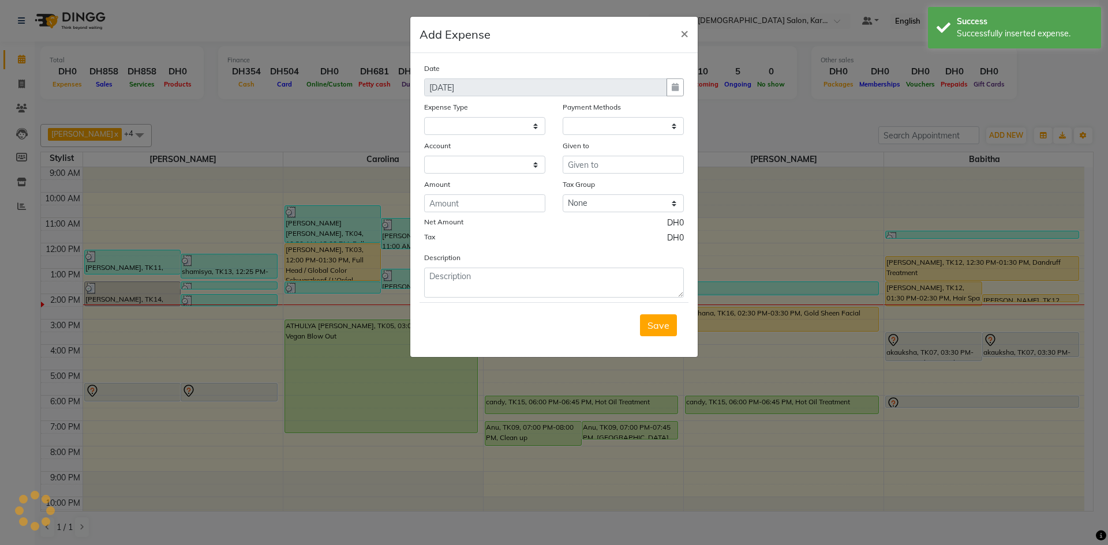
select select
select select "1"
select select "6528"
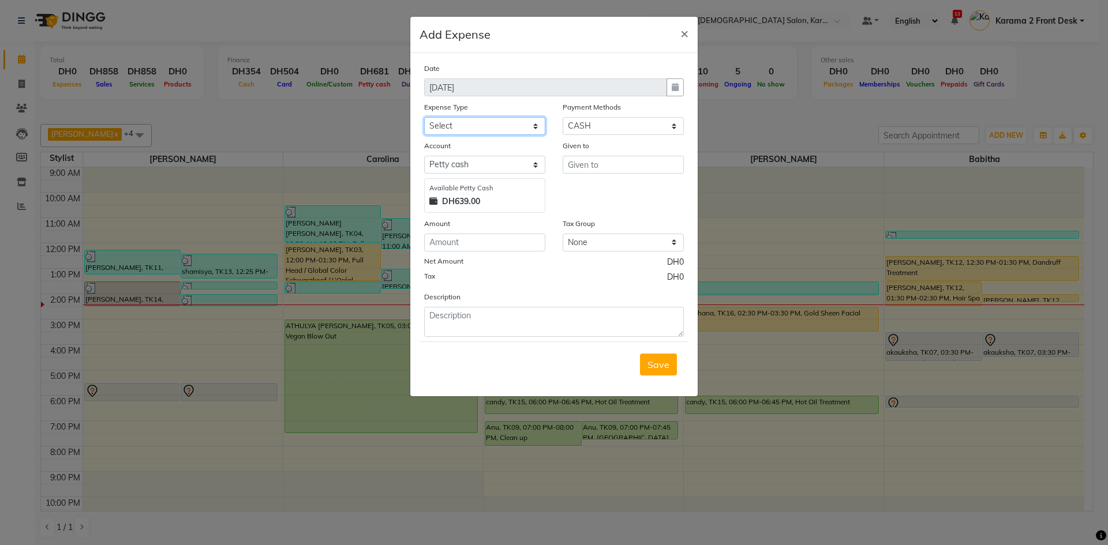
click at [524, 126] on select "Select ACCOMODATION EXPENSES ADVERTISEMENT SALES PROMOTIONAL EXPENSES Bonus BRI…" at bounding box center [484, 126] width 121 height 18
select select "6184"
click at [424, 117] on select "Select ACCOMODATION EXPENSES ADVERTISEMENT SALES PROMOTIONAL EXPENSES Bonus BRI…" at bounding box center [484, 126] width 121 height 18
click at [610, 161] on input "text" at bounding box center [623, 165] width 121 height 18
type input "grocery"
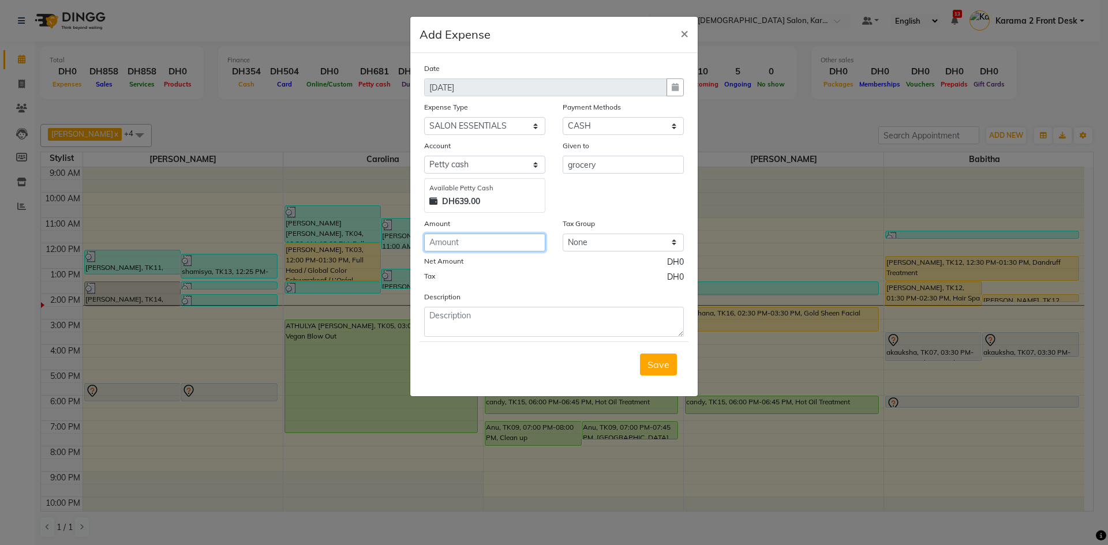
click at [483, 241] on input "number" at bounding box center [484, 243] width 121 height 18
type input "15"
click at [548, 312] on textarea at bounding box center [554, 322] width 260 height 30
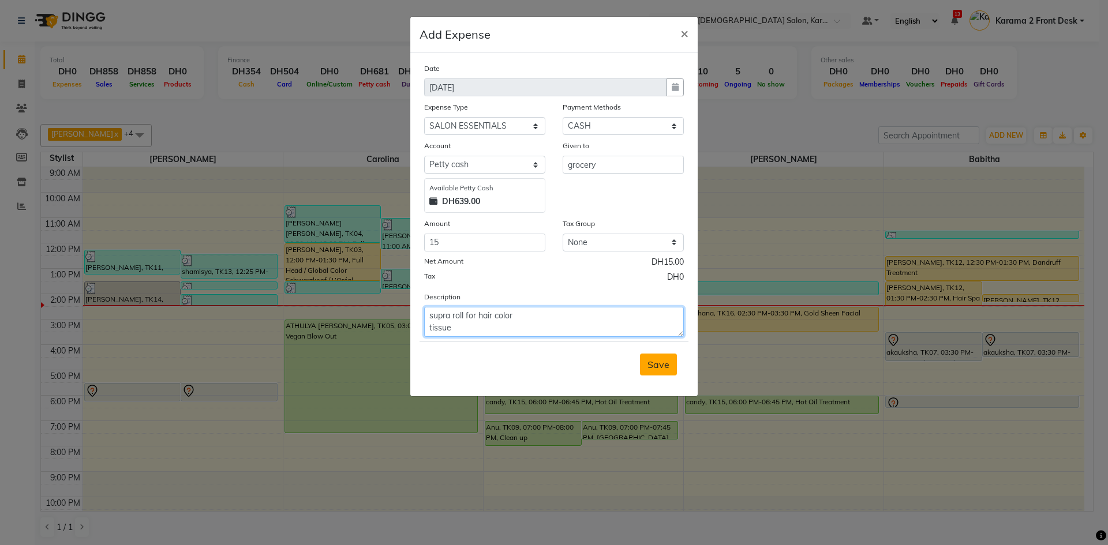
type textarea "supra roll for hair color tissue"
click at [653, 368] on span "Save" at bounding box center [658, 365] width 22 height 12
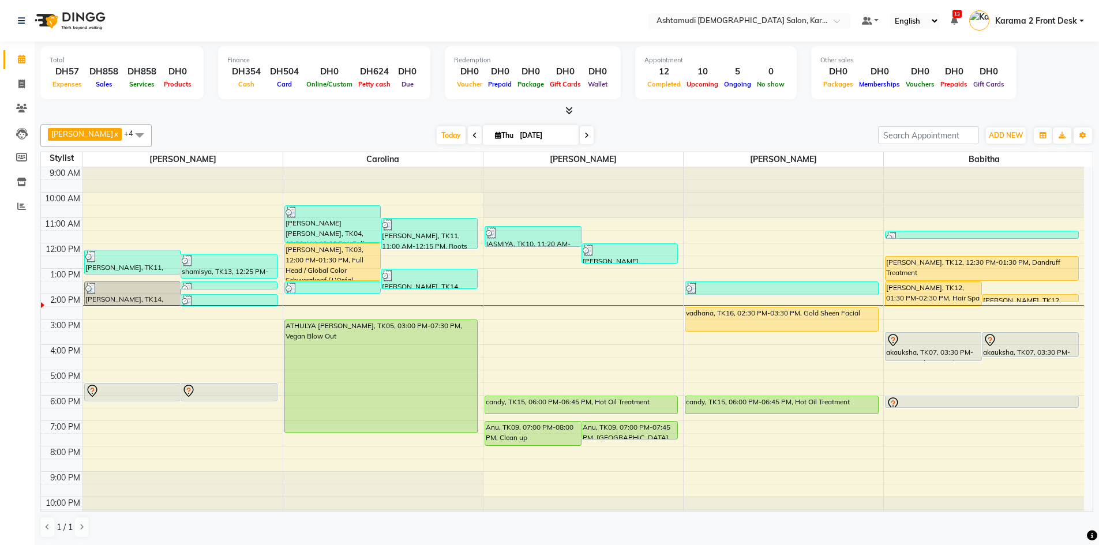
click at [319, 128] on div "[DATE] [DATE]" at bounding box center [515, 135] width 715 height 17
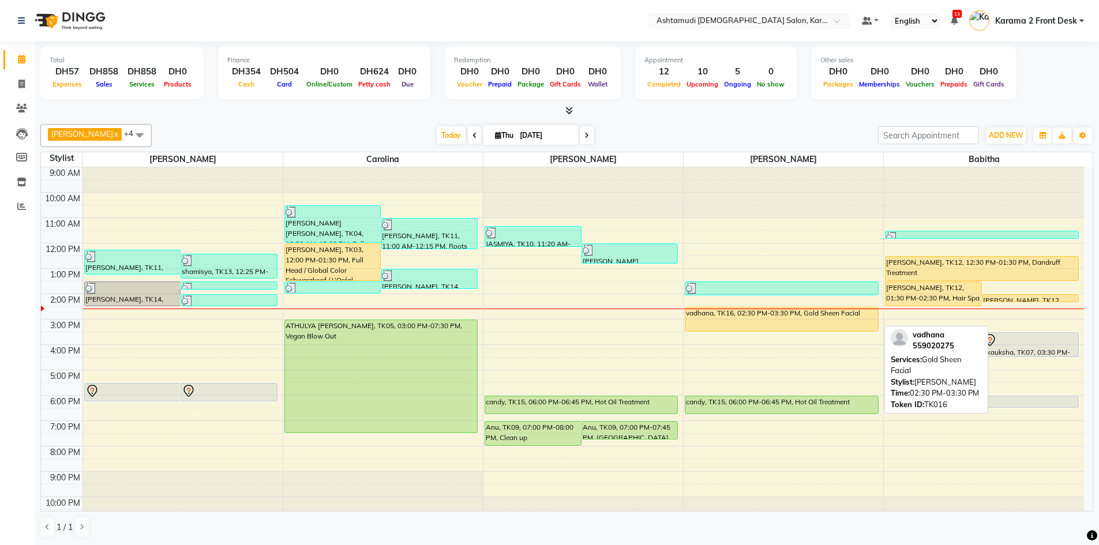
click at [711, 317] on div "vadhana, TK16, 02:30 PM-03:30 PM, Gold Sheen Facial" at bounding box center [781, 320] width 193 height 24
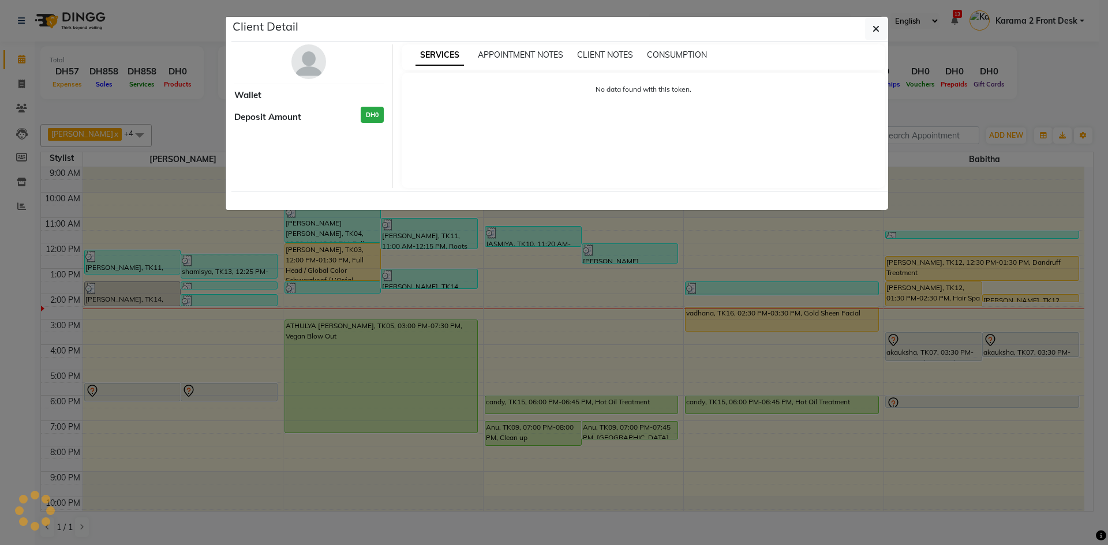
select select "1"
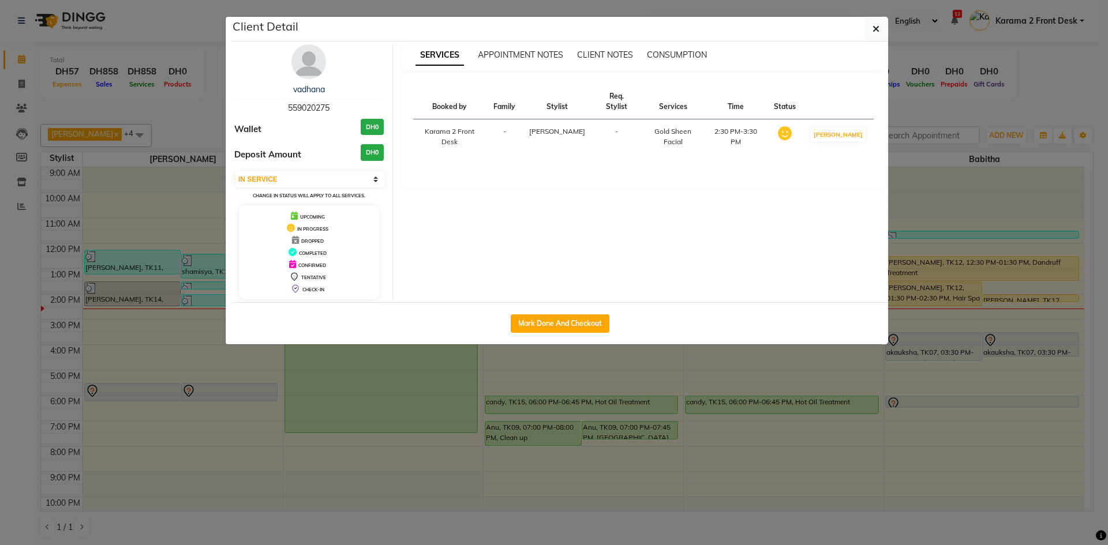
click at [305, 107] on span "559020275" at bounding box center [309, 108] width 42 height 10
copy span "559020275"
click at [880, 27] on button "button" at bounding box center [876, 29] width 22 height 22
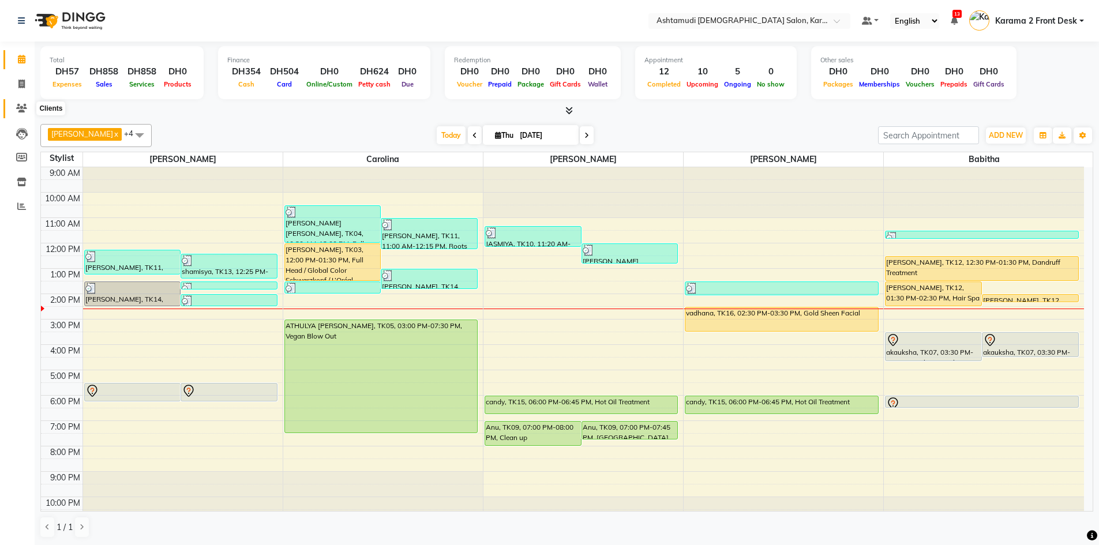
click at [20, 106] on icon at bounding box center [21, 108] width 11 height 9
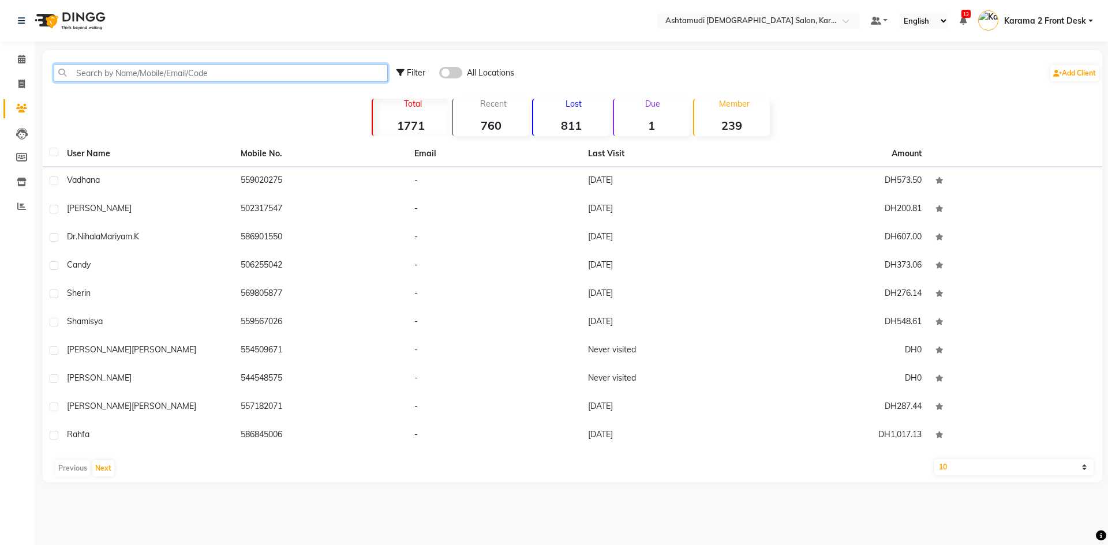
click at [102, 73] on input "text" at bounding box center [221, 73] width 334 height 18
paste input "559020275"
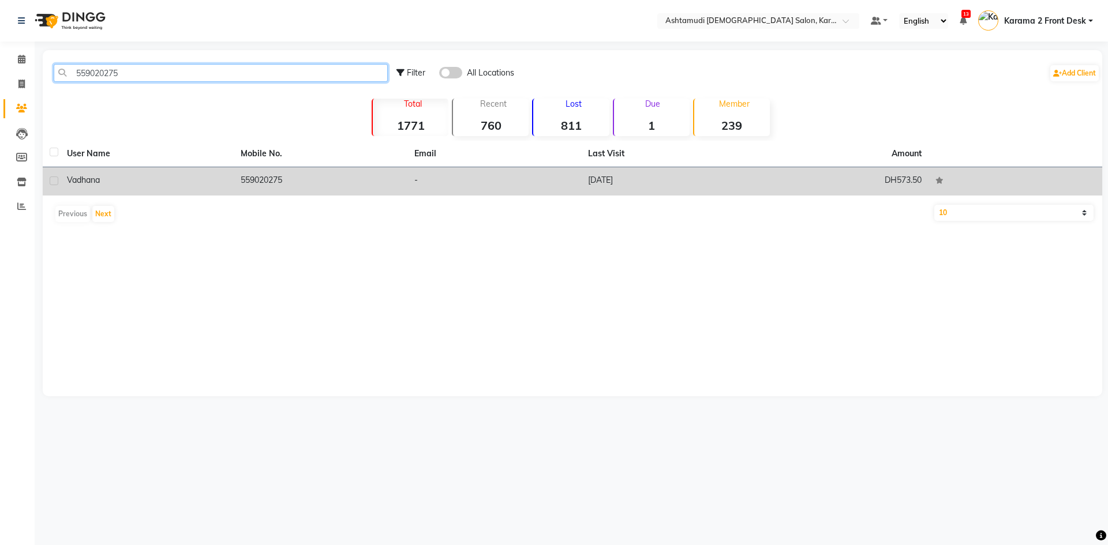
type input "559020275"
click at [310, 183] on td "559020275" at bounding box center [321, 181] width 174 height 28
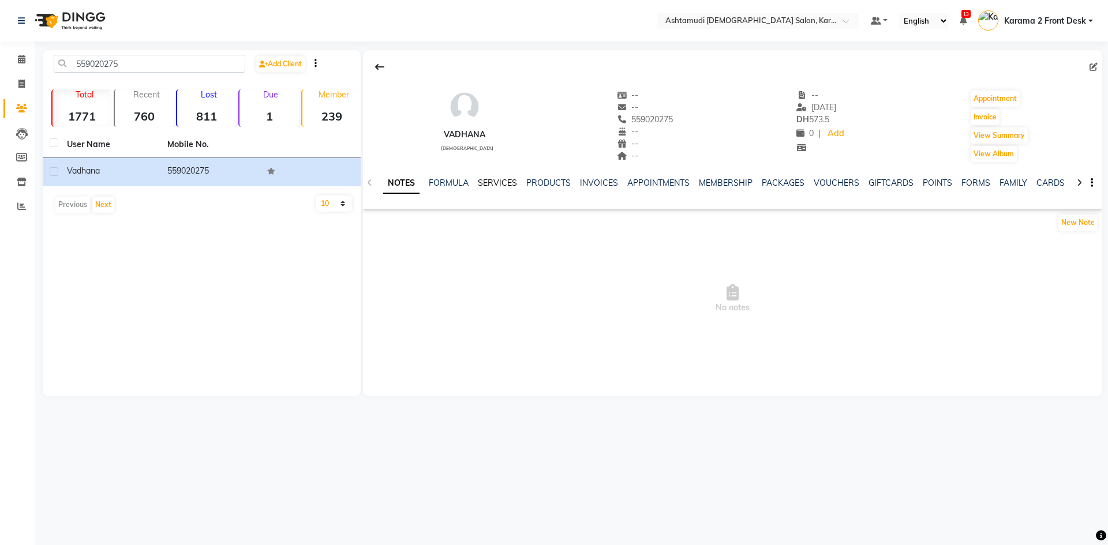
click at [504, 182] on link "SERVICES" at bounding box center [497, 183] width 39 height 10
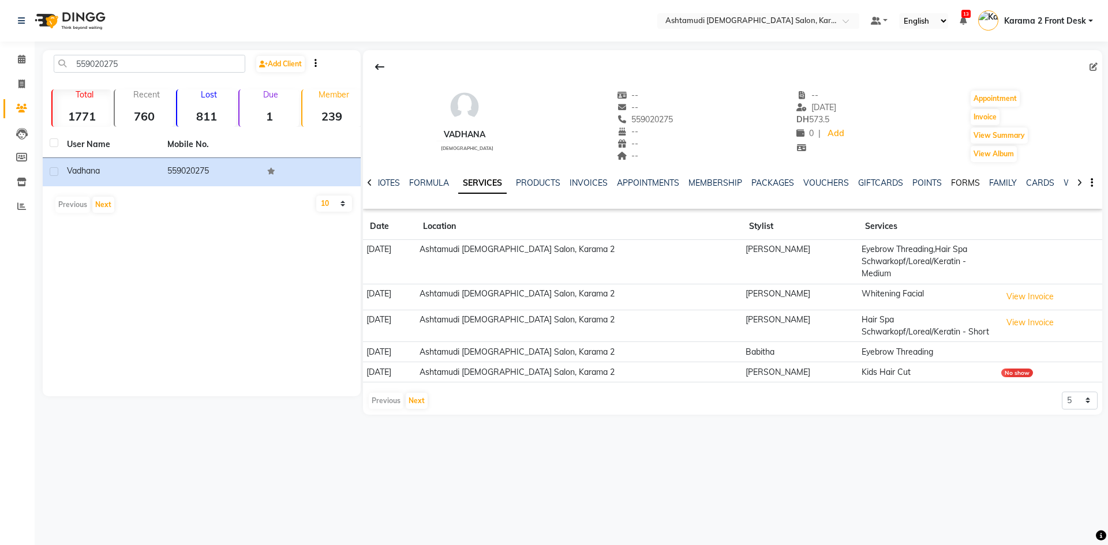
click at [968, 181] on link "FORMS" at bounding box center [965, 183] width 29 height 10
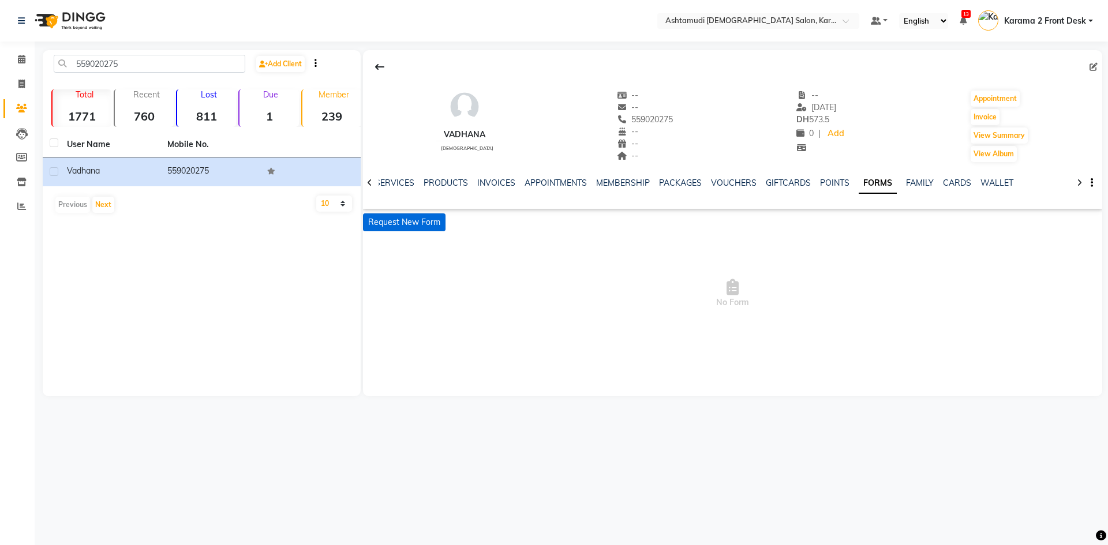
click at [417, 224] on button "Request New Form" at bounding box center [404, 222] width 83 height 18
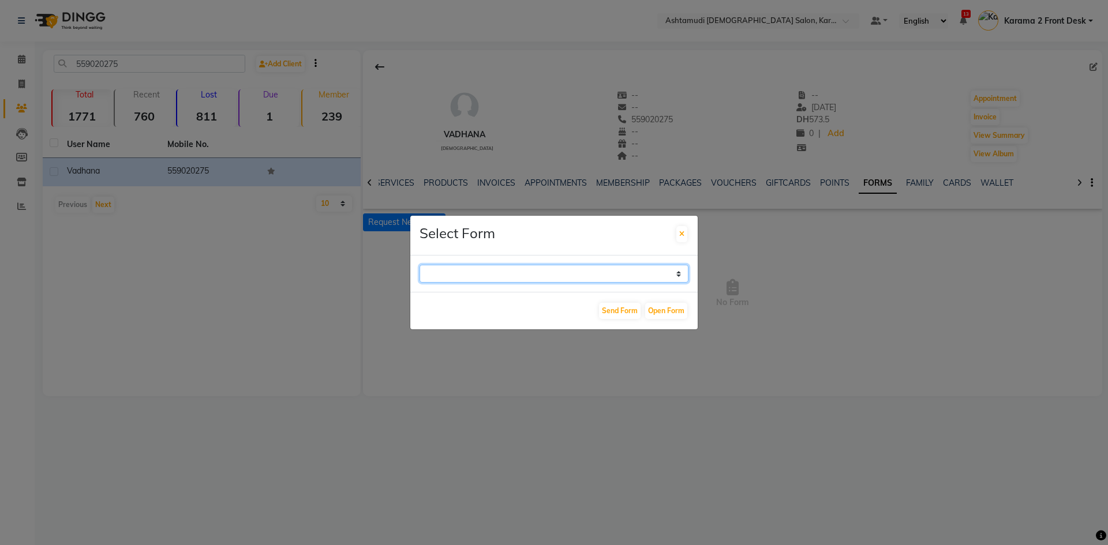
click at [495, 269] on select "WAXING CLIENT CONSULTATION FORM FACIAL-CLIENT CONSULTATION FORM HAIR TREATMENT …" at bounding box center [553, 274] width 269 height 18
select select "265"
click at [419, 265] on select "WAXING CLIENT CONSULTATION FORM FACIAL-CLIENT CONSULTATION FORM HAIR TREATMENT …" at bounding box center [553, 274] width 269 height 18
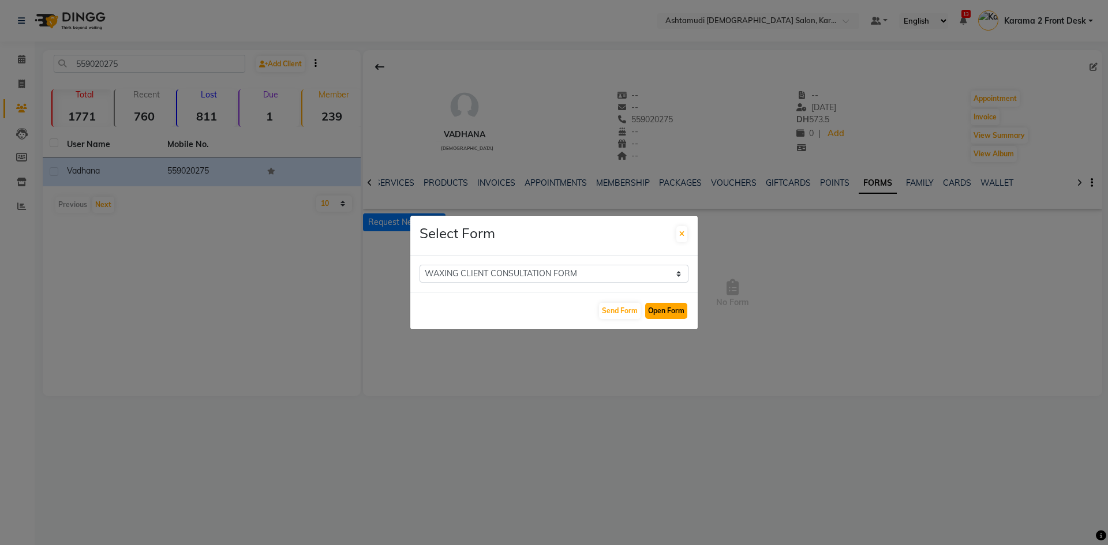
click at [675, 313] on button "Open Form" at bounding box center [666, 311] width 42 height 16
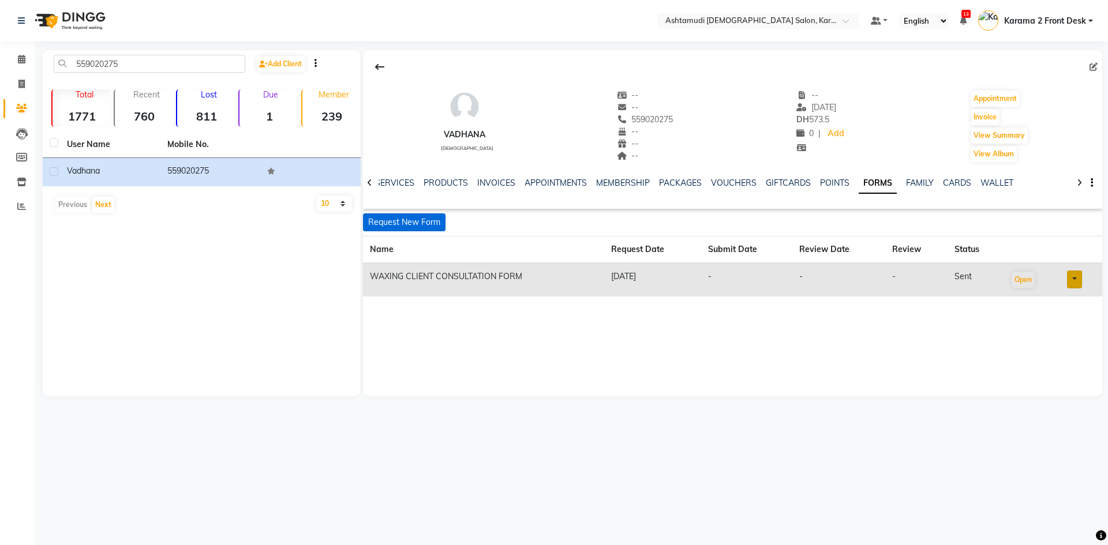
click at [429, 224] on button "Request New Form" at bounding box center [404, 222] width 83 height 18
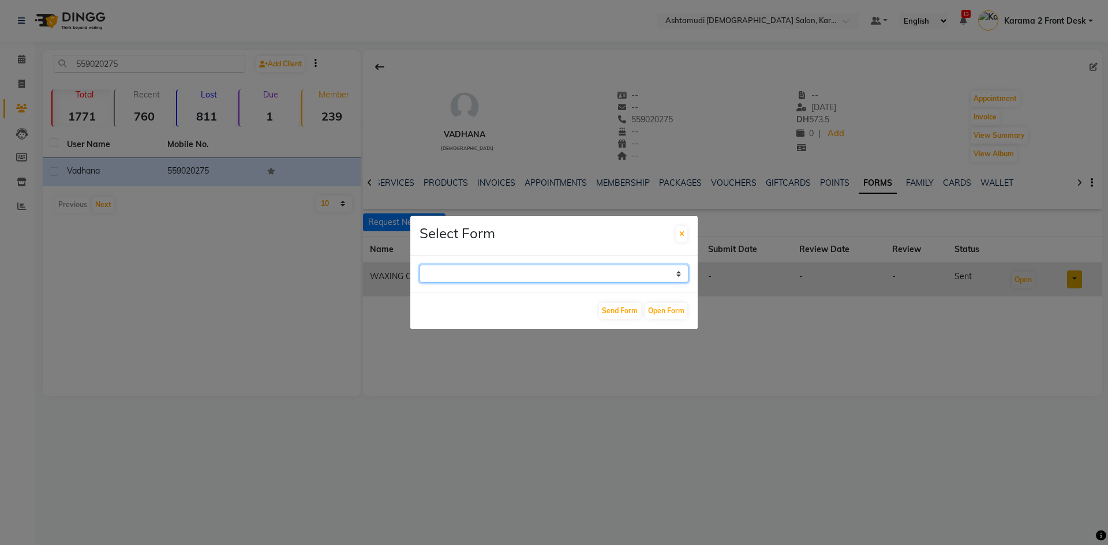
click at [462, 273] on select "WAXING CLIENT CONSULTATION FORM FACIAL-CLIENT CONSULTATION FORM HAIR TREATMENT …" at bounding box center [553, 274] width 269 height 18
select select "264"
click at [419, 265] on select "WAXING CLIENT CONSULTATION FORM FACIAL-CLIENT CONSULTATION FORM HAIR TREATMENT …" at bounding box center [553, 274] width 269 height 18
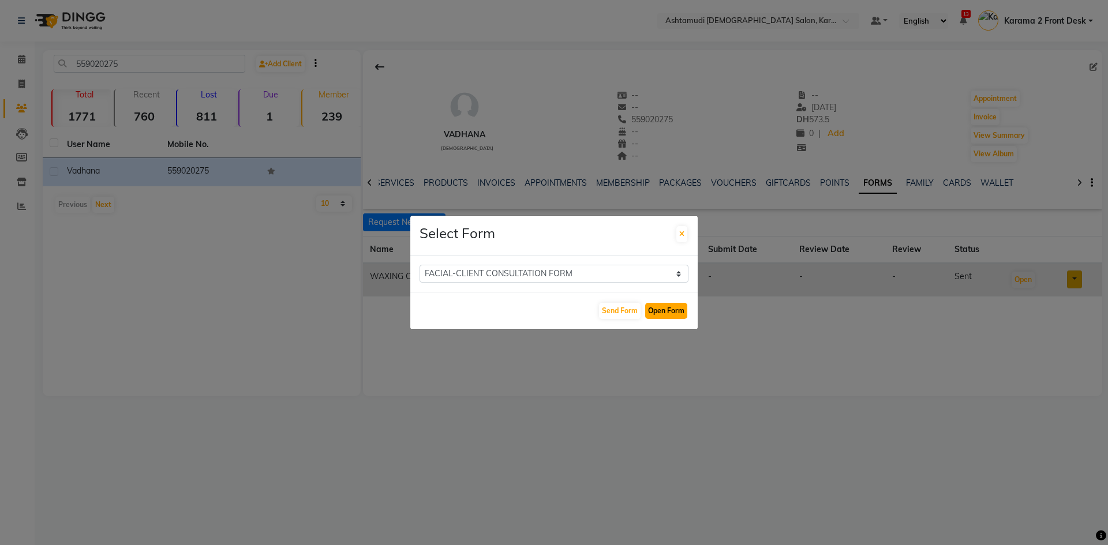
click at [668, 309] on button "Open Form" at bounding box center [666, 311] width 42 height 16
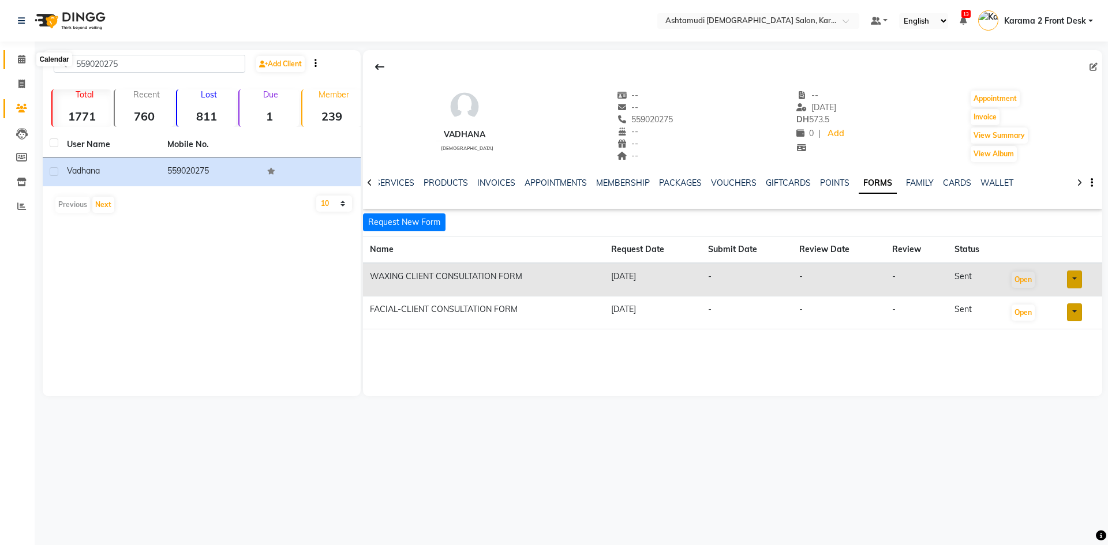
click at [14, 57] on span at bounding box center [22, 59] width 20 height 13
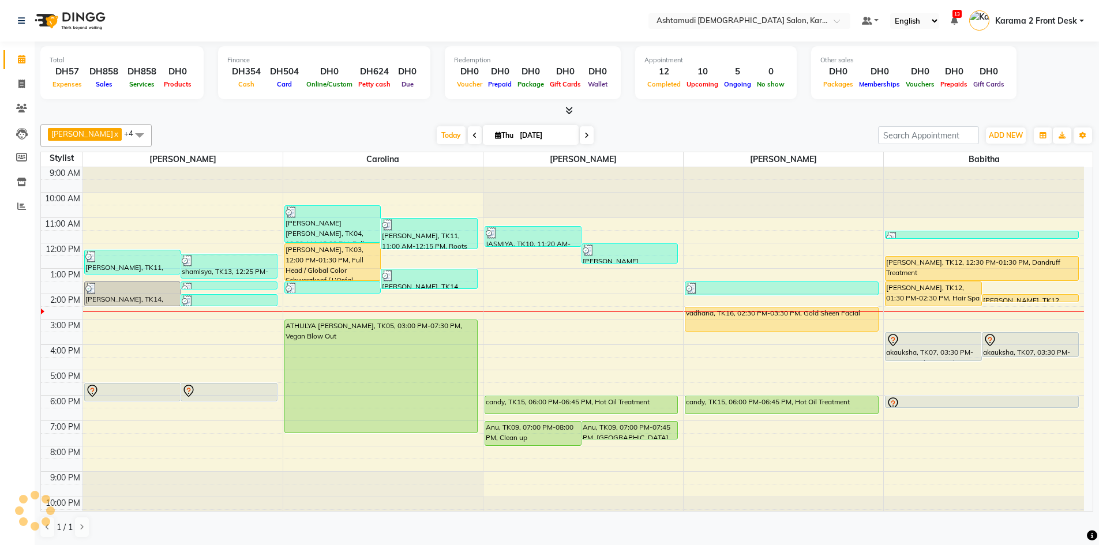
click at [153, 20] on nav "Select Location × Ashtamudi Ladies Salon, Karama 2 Default Panel My Panel Engli…" at bounding box center [549, 21] width 1099 height 42
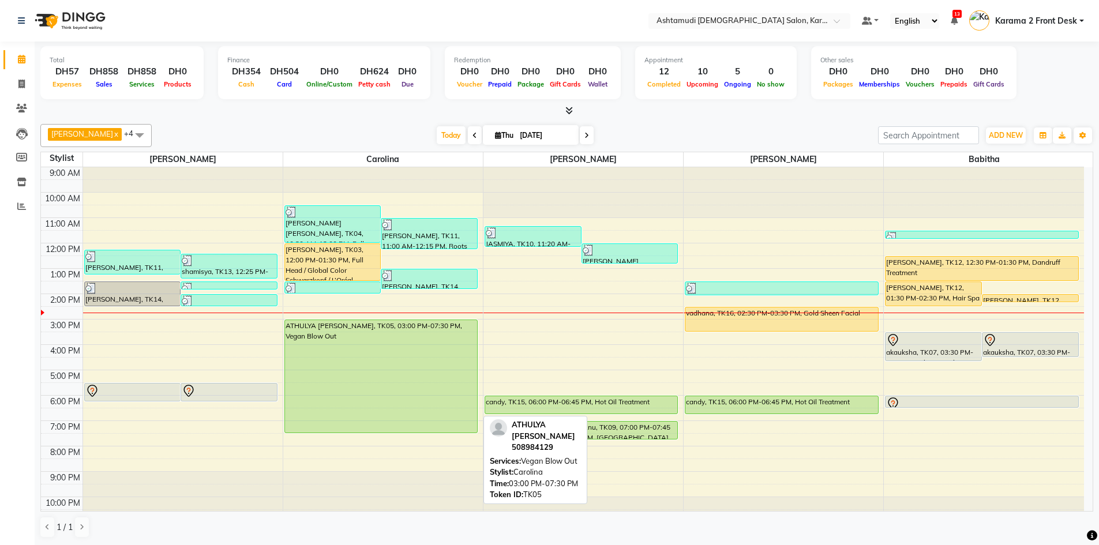
click at [366, 346] on div "ATHULYA [PERSON_NAME], TK05, 03:00 PM-07:30 PM, Vegan Blow Out" at bounding box center [381, 376] width 193 height 113
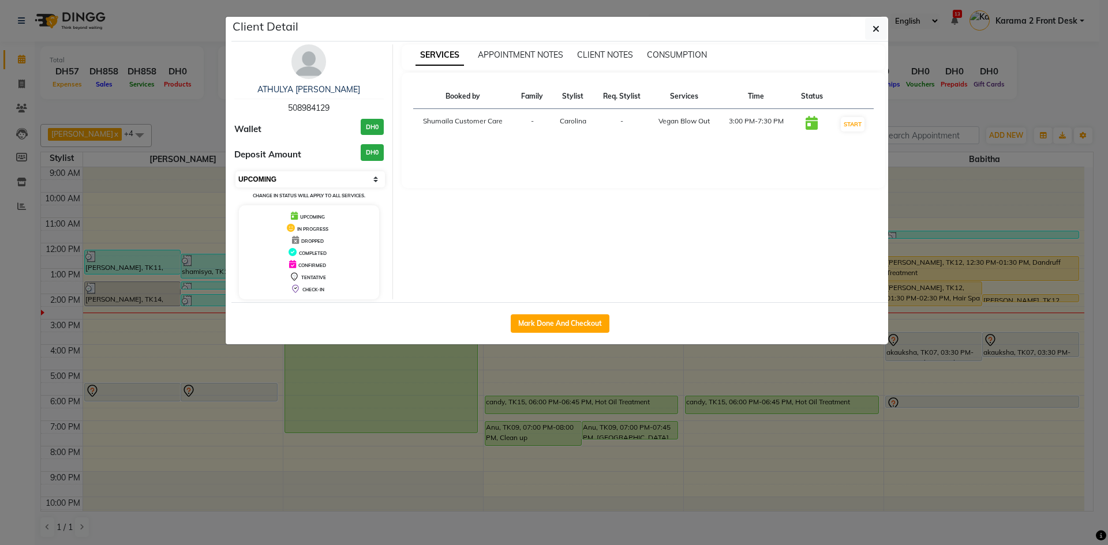
drag, startPoint x: 271, startPoint y: 175, endPoint x: 269, endPoint y: 181, distance: 6.0
click at [270, 176] on select "Select IN SERVICE CONFIRMED TENTATIVE CHECK IN MARK DONE DROPPED UPCOMING" at bounding box center [309, 179] width 149 height 16
select select "1"
click at [235, 171] on select "Select IN SERVICE CONFIRMED TENTATIVE CHECK IN MARK DONE DROPPED UPCOMING" at bounding box center [309, 179] width 149 height 16
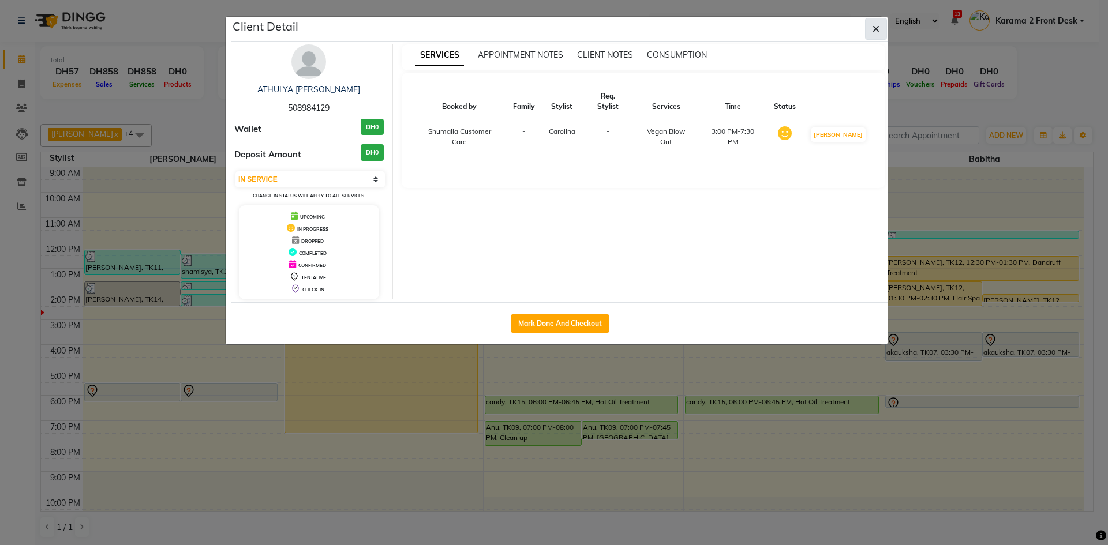
click at [868, 27] on button "button" at bounding box center [876, 29] width 22 height 22
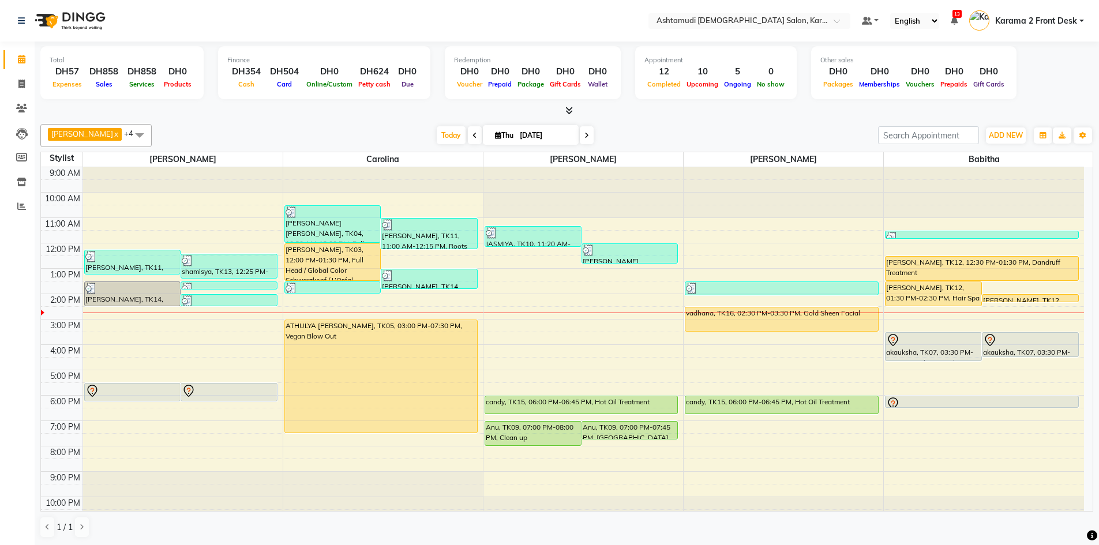
click at [758, 130] on div "[DATE] [DATE]" at bounding box center [515, 135] width 715 height 17
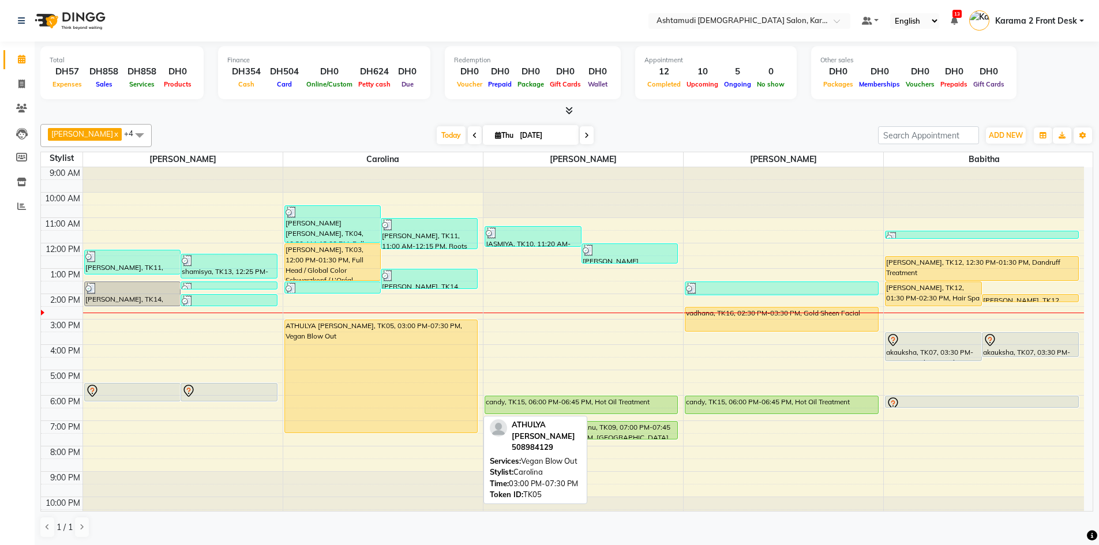
click at [419, 368] on div "ATHULYA [PERSON_NAME], TK05, 03:00 PM-07:30 PM, Vegan Blow Out" at bounding box center [381, 376] width 193 height 113
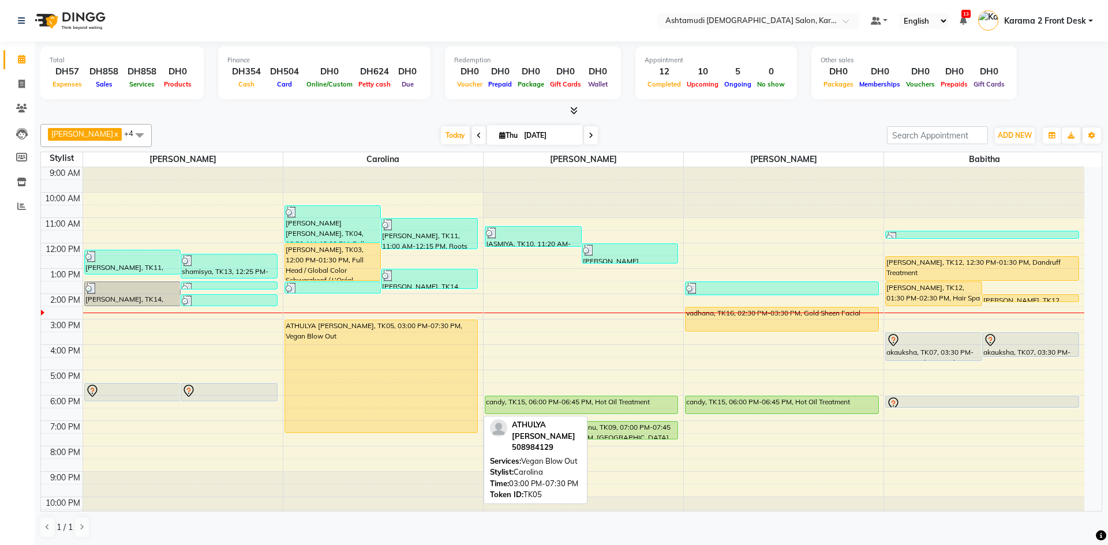
select select "1"
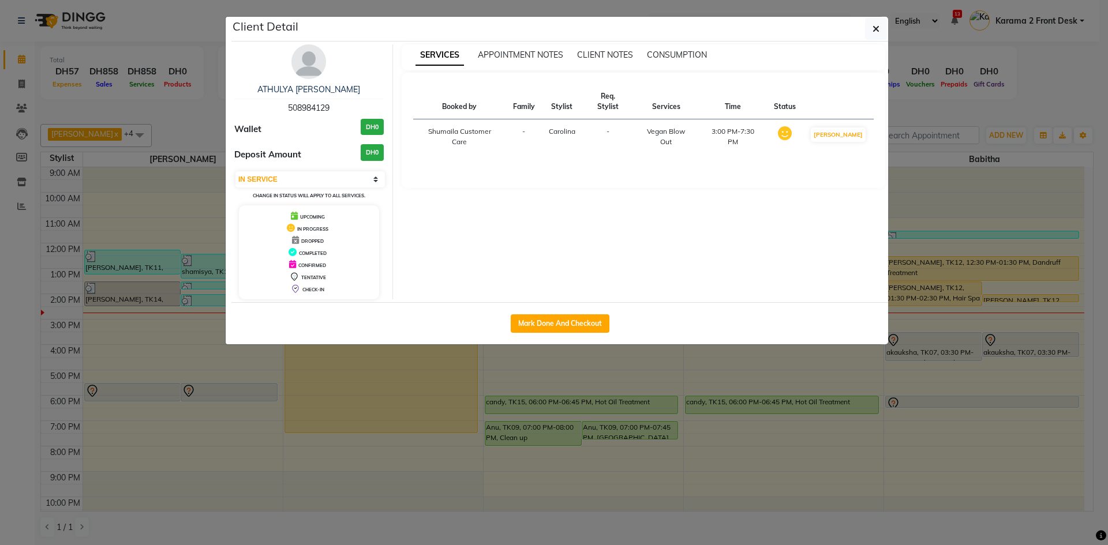
click at [314, 111] on span "508984129" at bounding box center [309, 108] width 42 height 10
copy span "508984129"
drag, startPoint x: 882, startPoint y: 30, endPoint x: 880, endPoint y: 24, distance: 6.5
click at [880, 24] on button "button" at bounding box center [876, 29] width 22 height 22
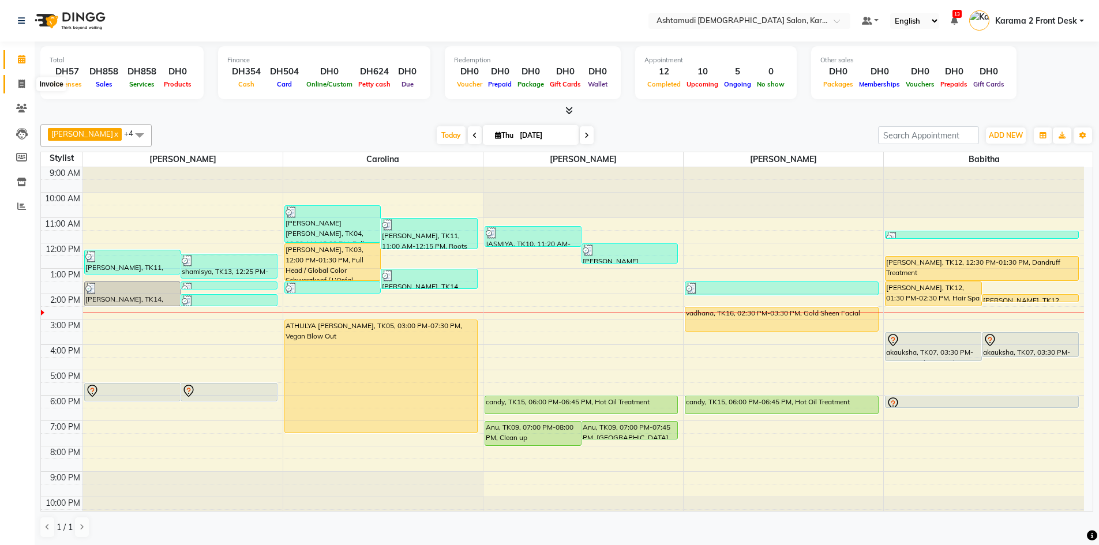
click at [20, 86] on icon at bounding box center [21, 84] width 6 height 9
select select "service"
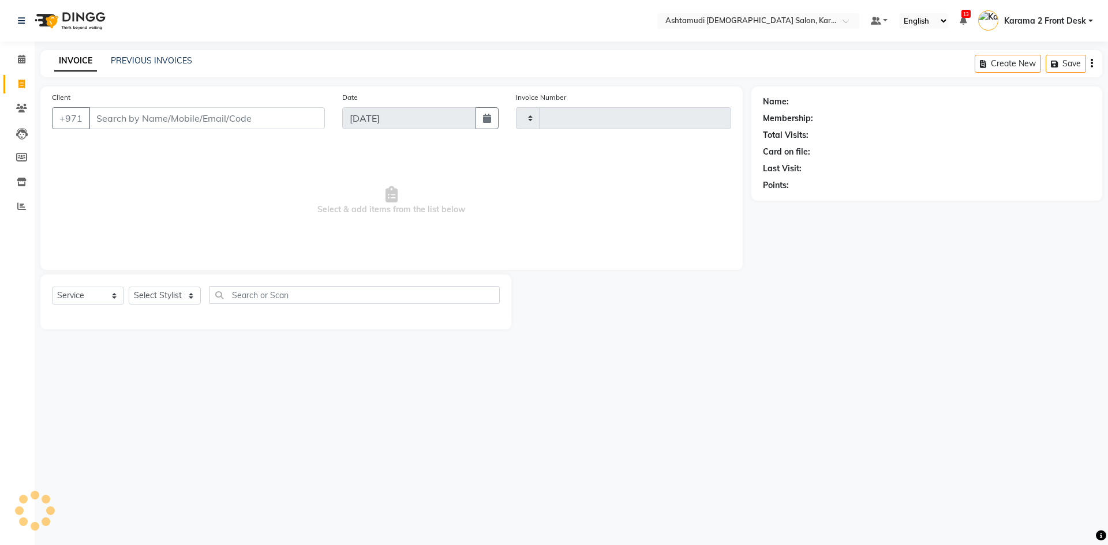
type input "2104"
select select "7424"
drag, startPoint x: 21, startPoint y: 107, endPoint x: 50, endPoint y: 107, distance: 28.3
click at [21, 107] on icon at bounding box center [21, 108] width 11 height 9
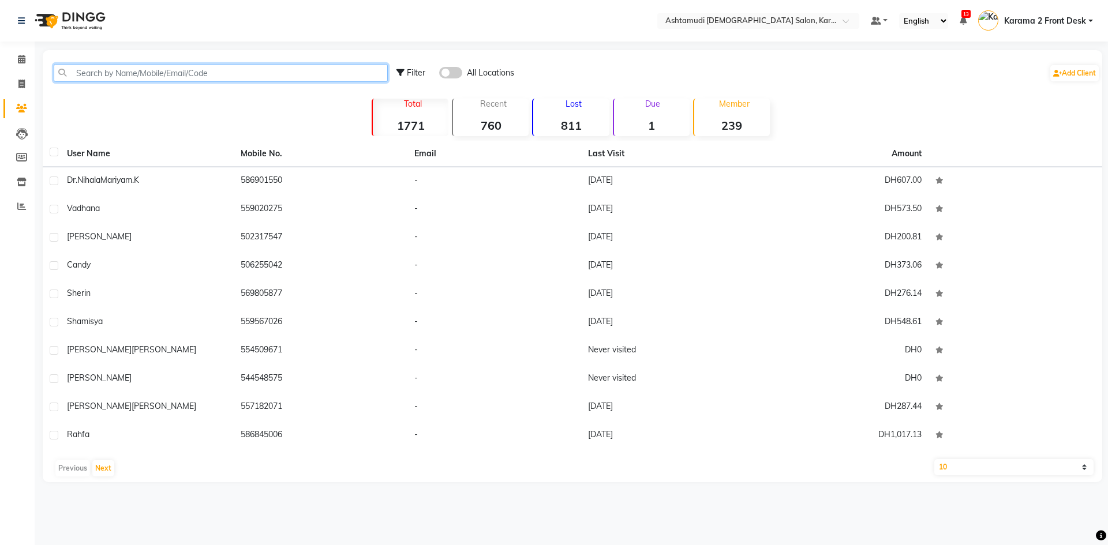
click at [91, 77] on input "text" at bounding box center [221, 73] width 334 height 18
paste input "508984129"
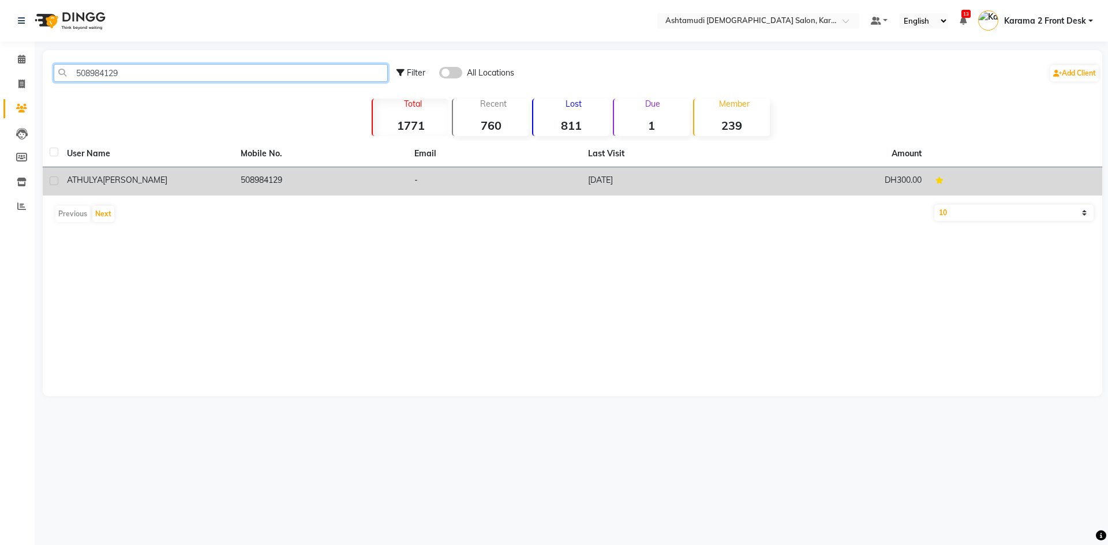
type input "508984129"
click at [179, 177] on div "ATHULYA AKHIL" at bounding box center [147, 180] width 160 height 12
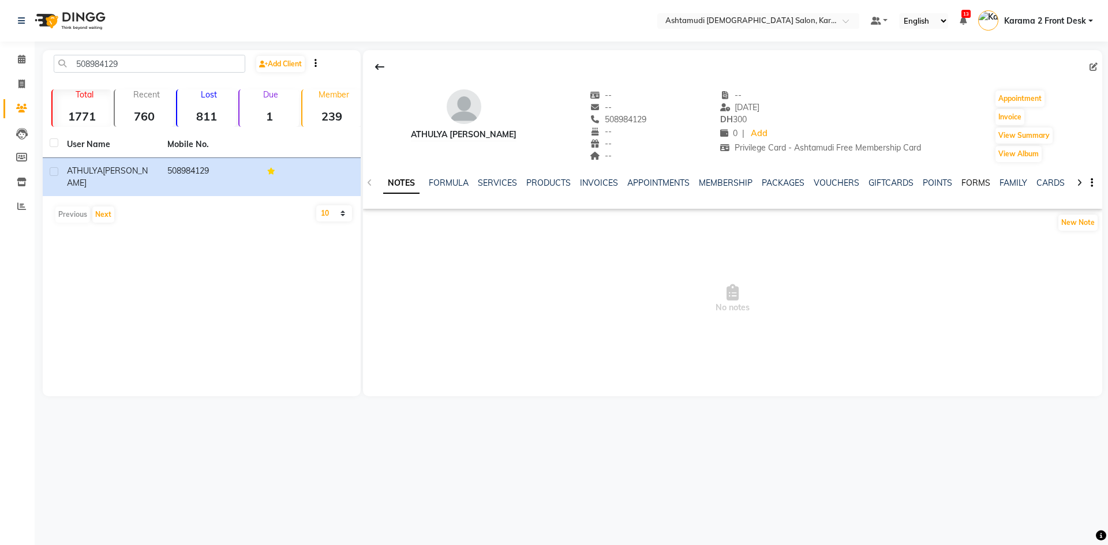
click at [961, 182] on link "FORMS" at bounding box center [975, 183] width 29 height 10
click at [417, 220] on button "Request New Form" at bounding box center [404, 222] width 83 height 18
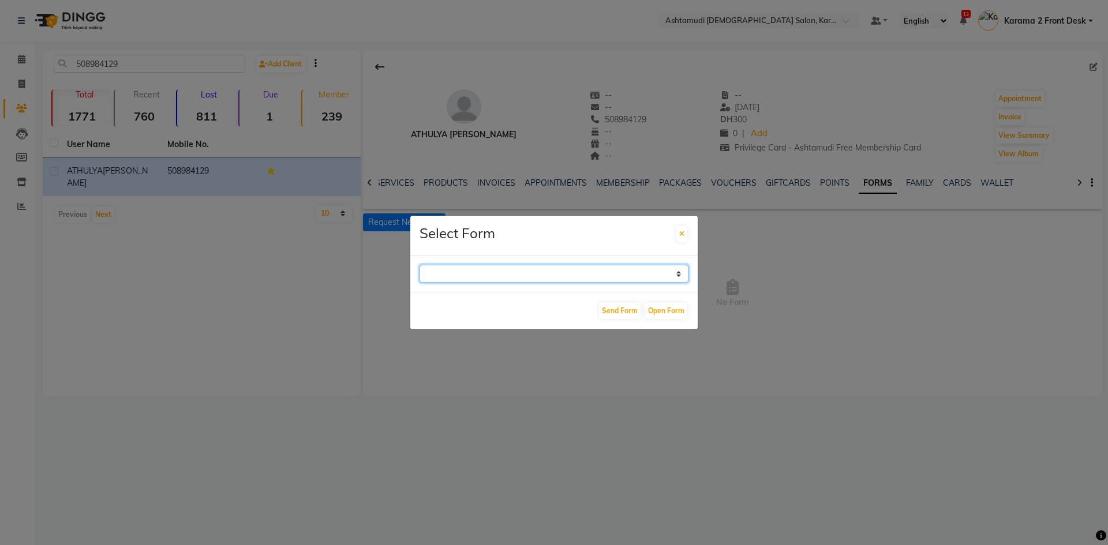
click at [466, 270] on select "WAXING CLIENT CONSULTATION FORM FACIAL-CLIENT CONSULTATION FORM HAIR TREATMENT …" at bounding box center [553, 274] width 269 height 18
select select "263"
click at [419, 265] on select "WAXING CLIENT CONSULTATION FORM FACIAL-CLIENT CONSULTATION FORM HAIR TREATMENT …" at bounding box center [553, 274] width 269 height 18
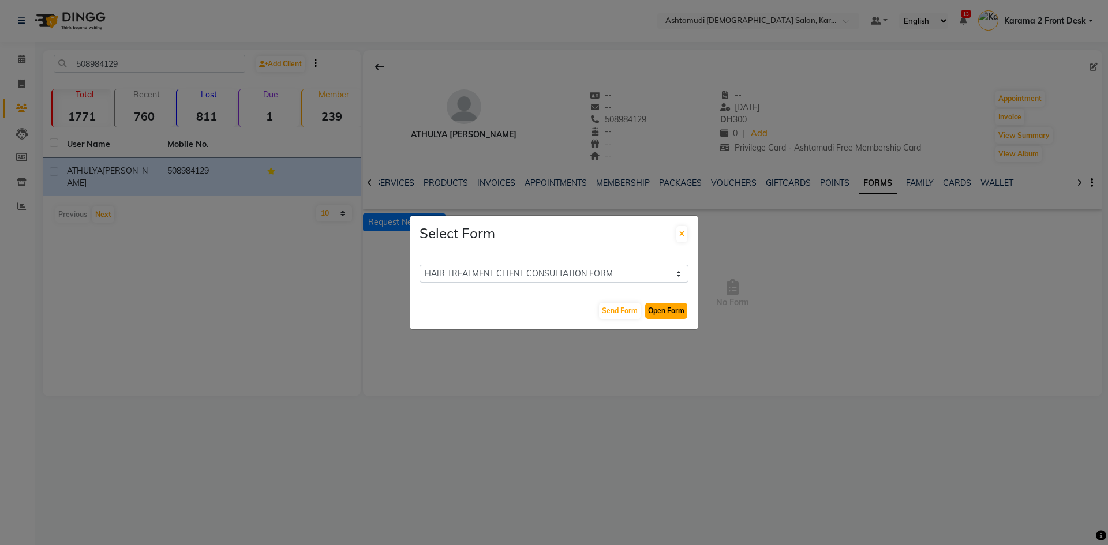
click at [654, 310] on button "Open Form" at bounding box center [666, 311] width 42 height 16
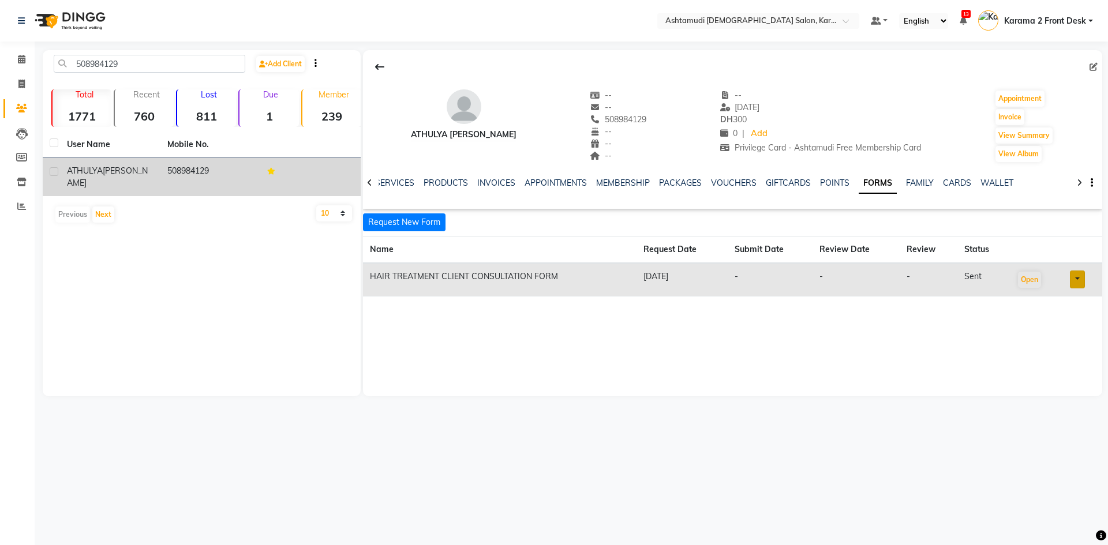
click at [176, 166] on td "508984129" at bounding box center [210, 177] width 100 height 38
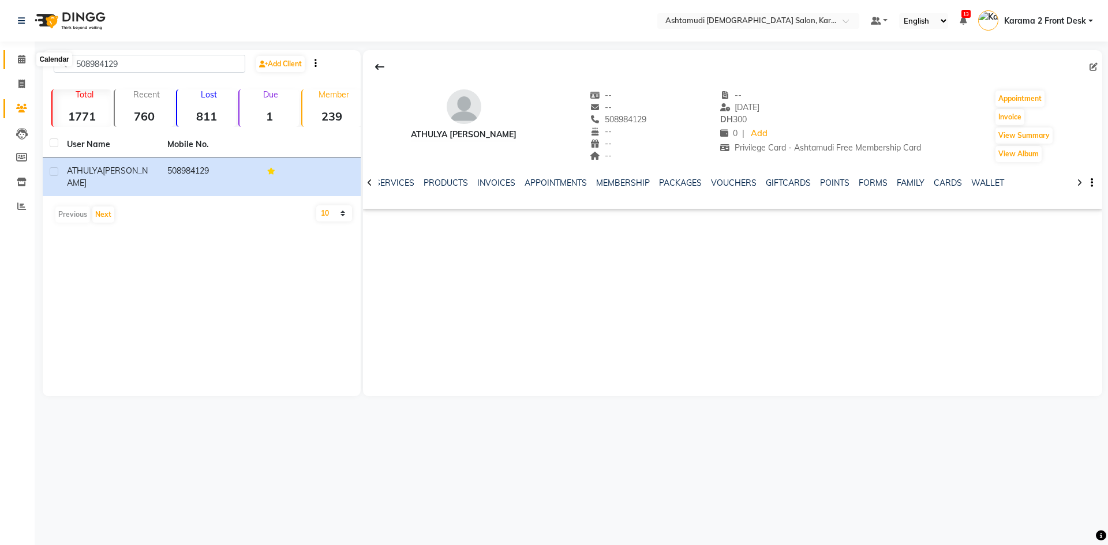
click at [28, 58] on span at bounding box center [22, 59] width 20 height 13
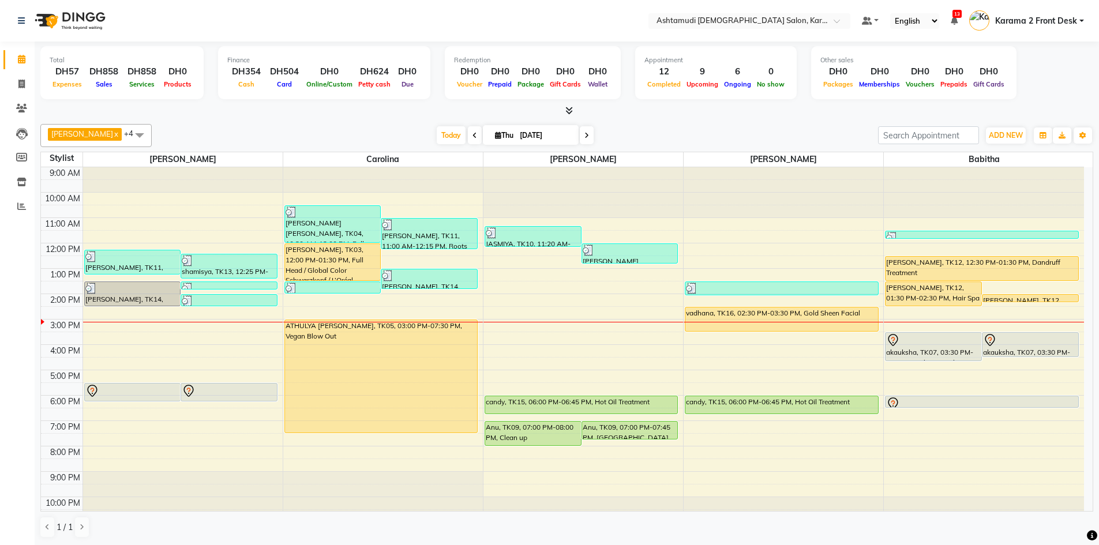
click at [584, 134] on icon at bounding box center [586, 135] width 5 height 7
type input "[DATE]"
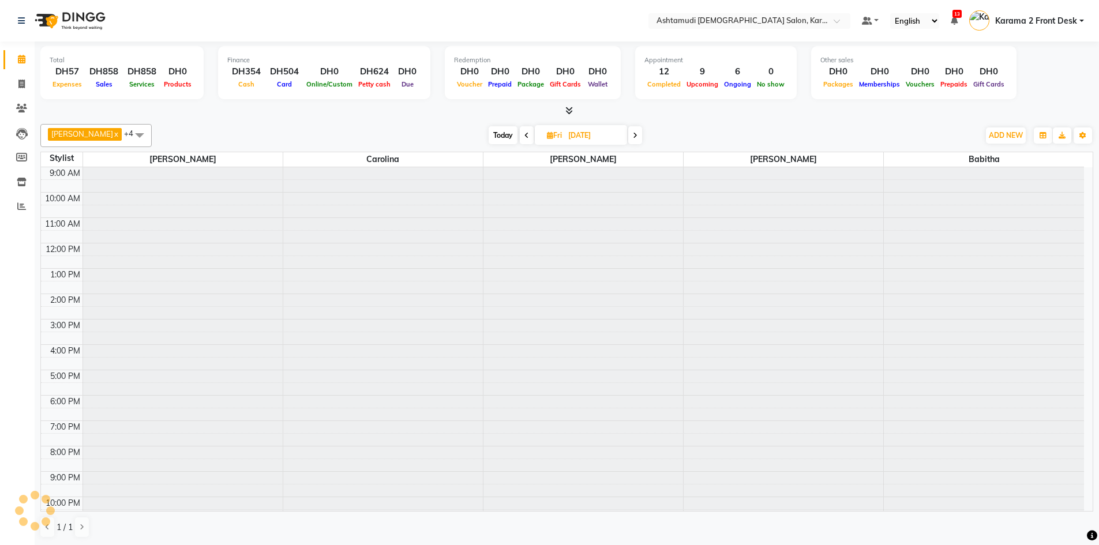
scroll to position [11, 0]
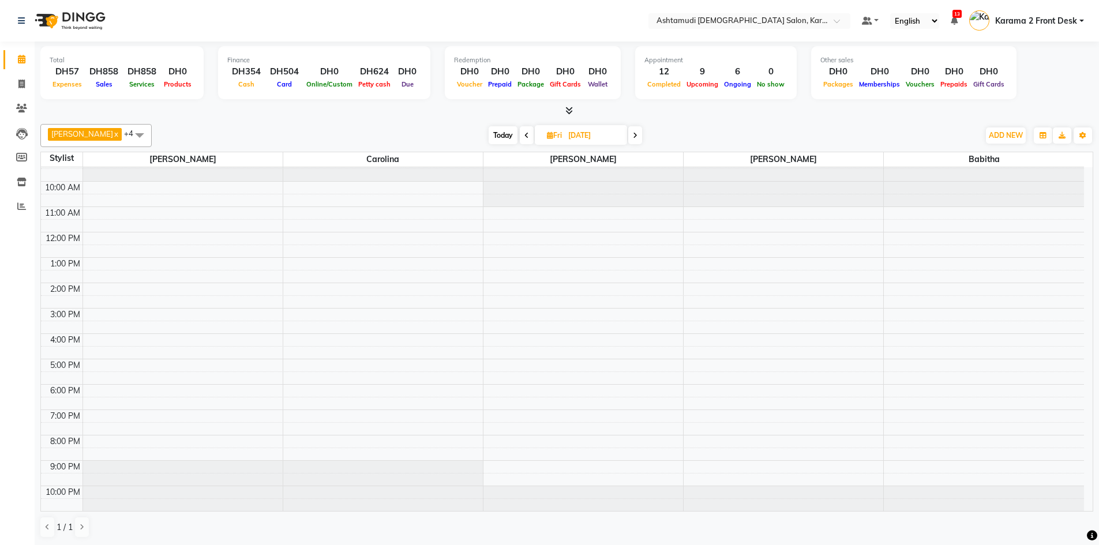
click at [493, 388] on div "9:00 AM 10:00 AM 11:00 AM 12:00 PM 1:00 PM 2:00 PM 3:00 PM 4:00 PM 5:00 PM 6:00…" at bounding box center [562, 333] width 1043 height 355
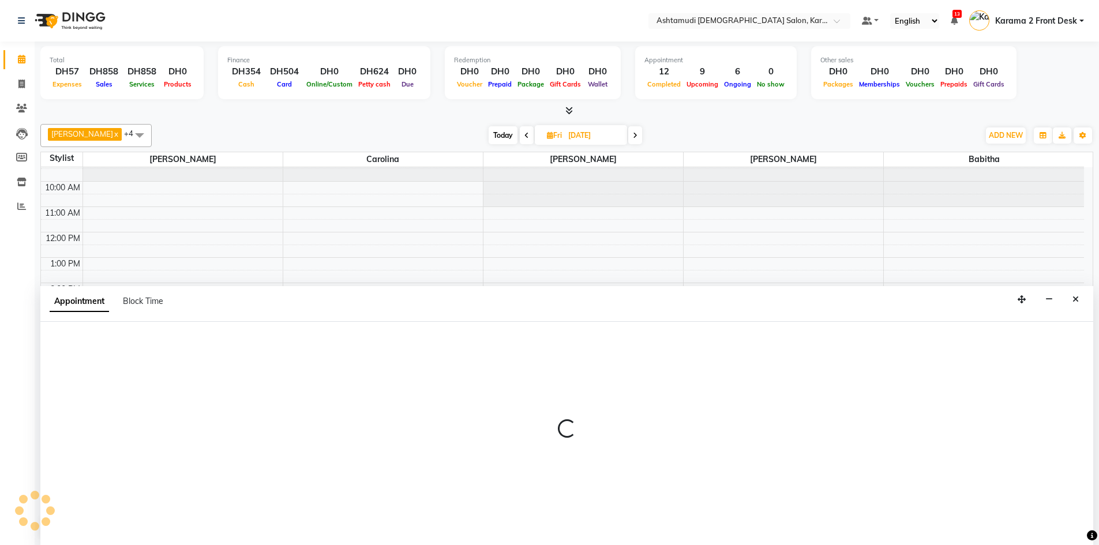
scroll to position [1, 0]
select select "77371"
select select "tentative"
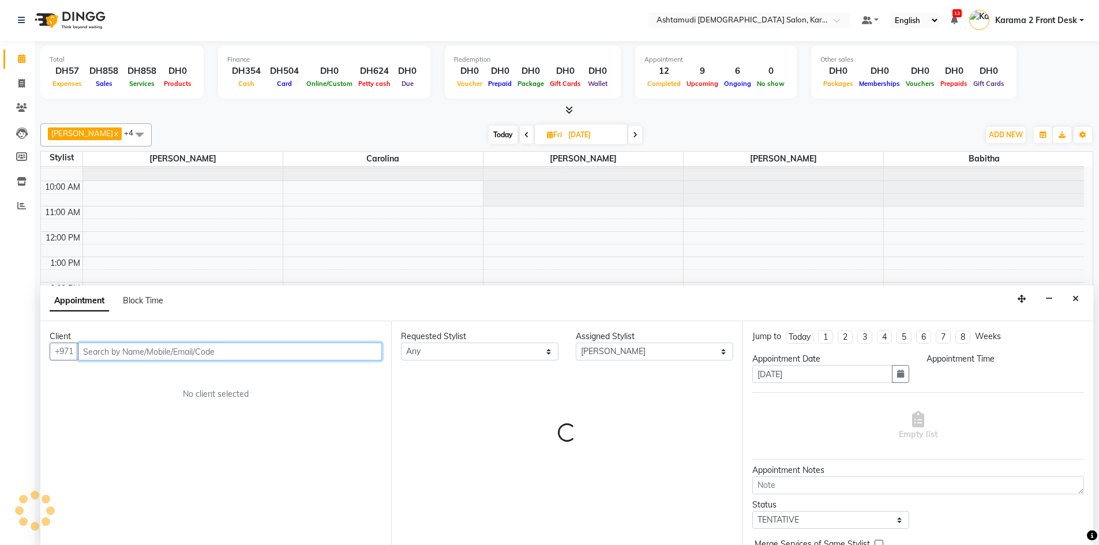
select select "1080"
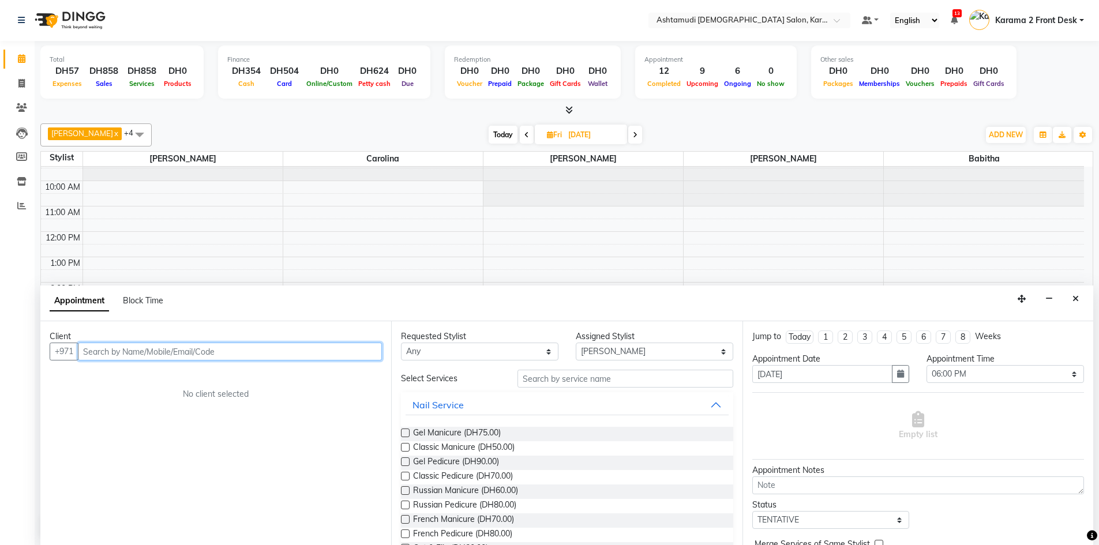
click at [146, 351] on input "text" at bounding box center [230, 352] width 304 height 18
click at [172, 347] on input "text" at bounding box center [230, 352] width 304 height 18
type input "565016923"
click at [377, 348] on span "Add Client" at bounding box center [358, 352] width 39 height 10
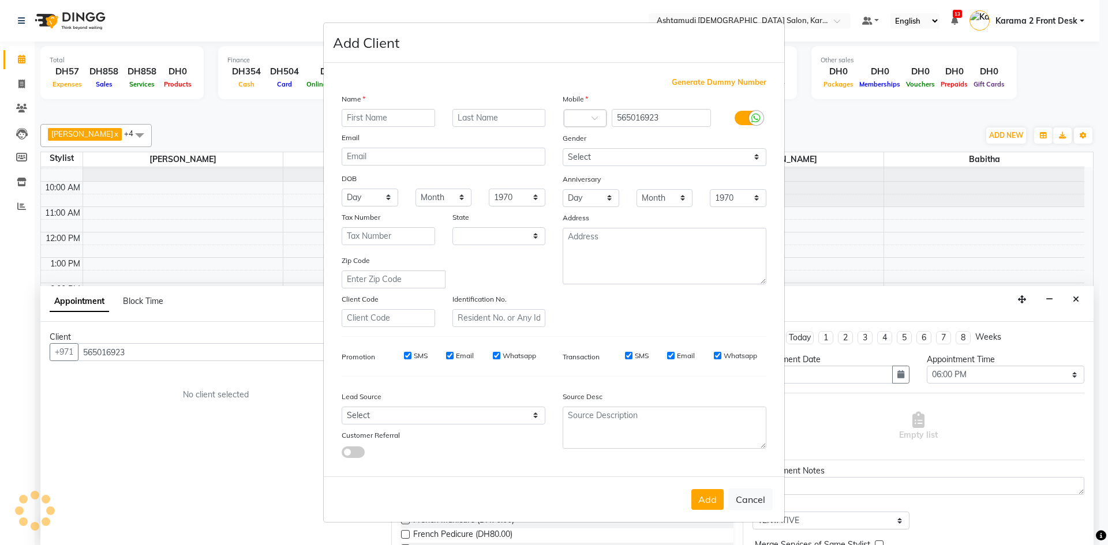
select select "3798"
drag, startPoint x: 366, startPoint y: 114, endPoint x: 378, endPoint y: 103, distance: 15.5
click at [367, 112] on input "text" at bounding box center [388, 118] width 93 height 18
type input "shilpa"
click at [700, 497] on button "Add" at bounding box center [707, 499] width 32 height 21
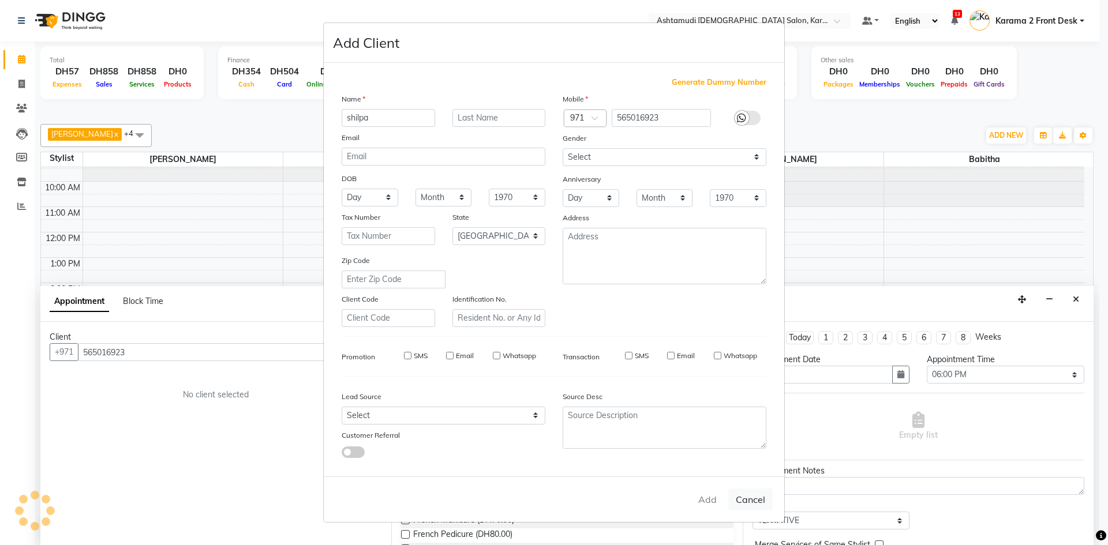
select select
select select "null"
select select
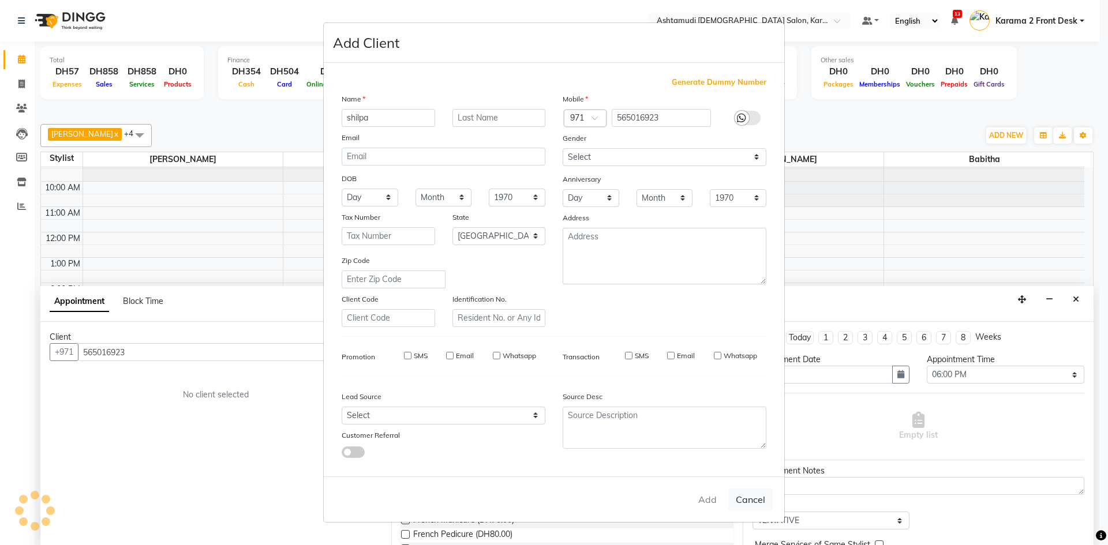
select select
checkbox input "false"
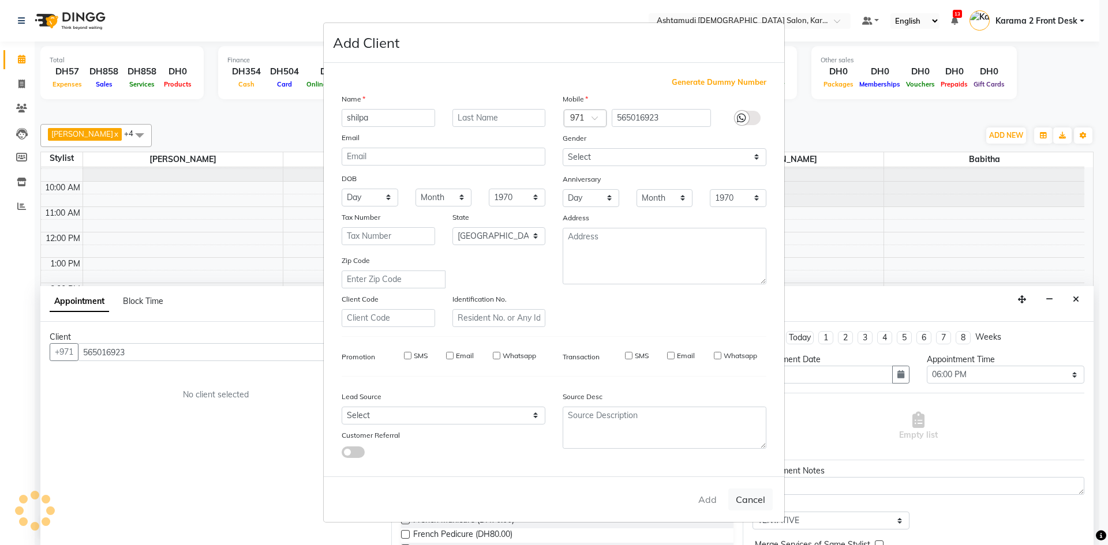
checkbox input "false"
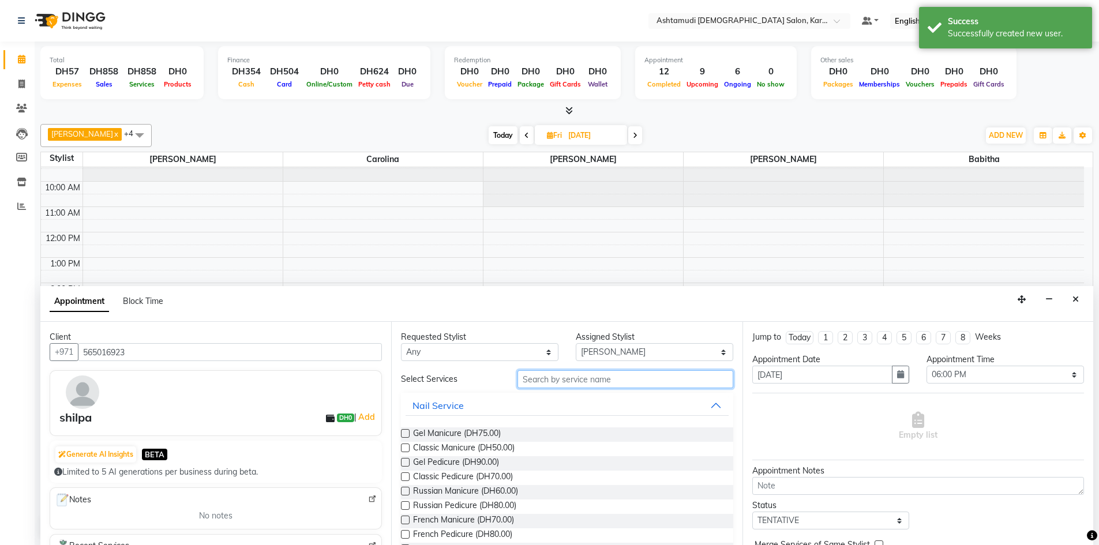
click at [548, 373] on input "text" at bounding box center [626, 379] width 216 height 18
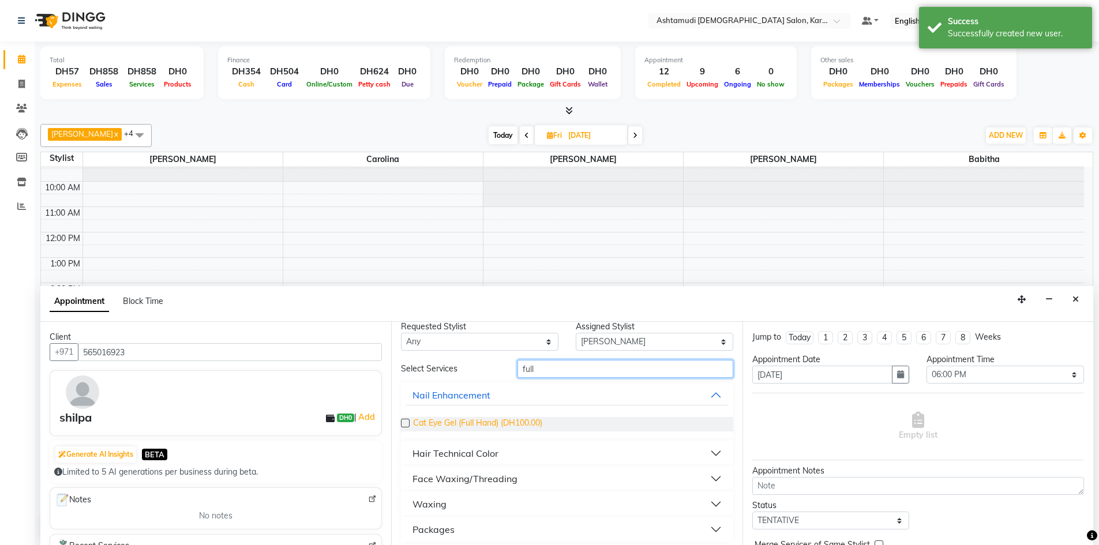
scroll to position [16, 0]
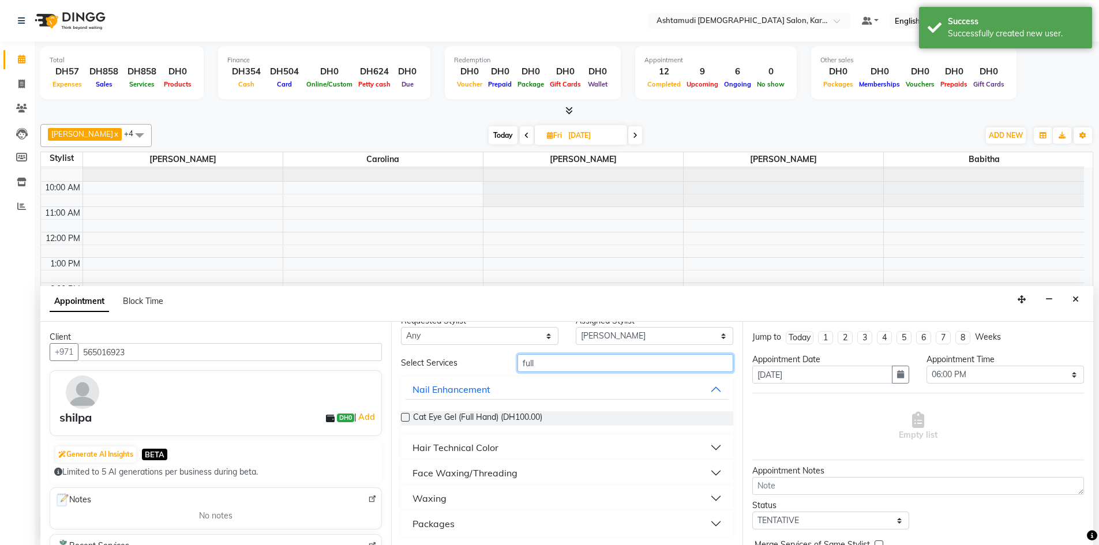
type input "full"
click at [477, 498] on button "Waxing" at bounding box center [567, 498] width 323 height 21
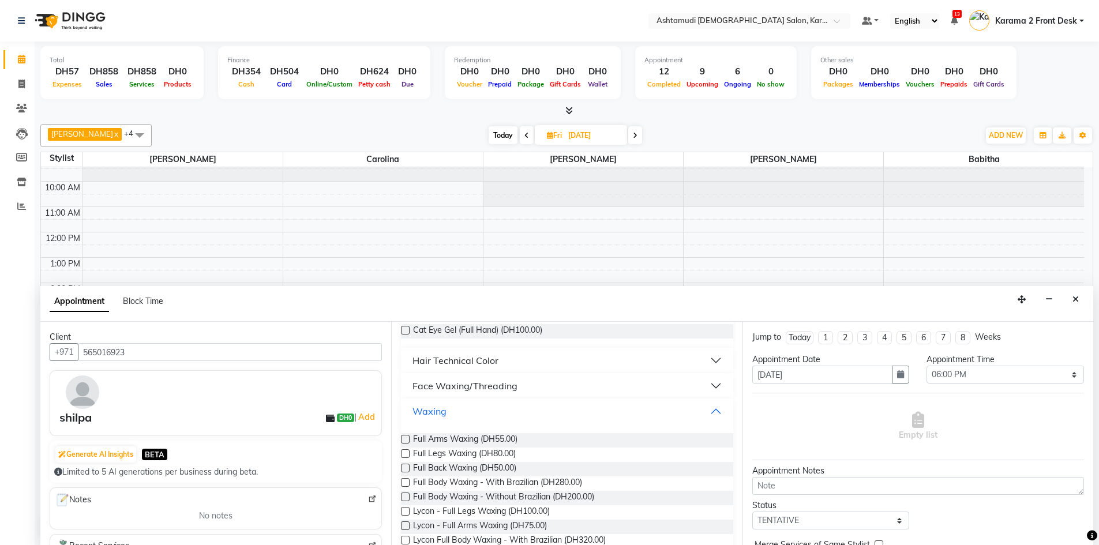
scroll to position [132, 0]
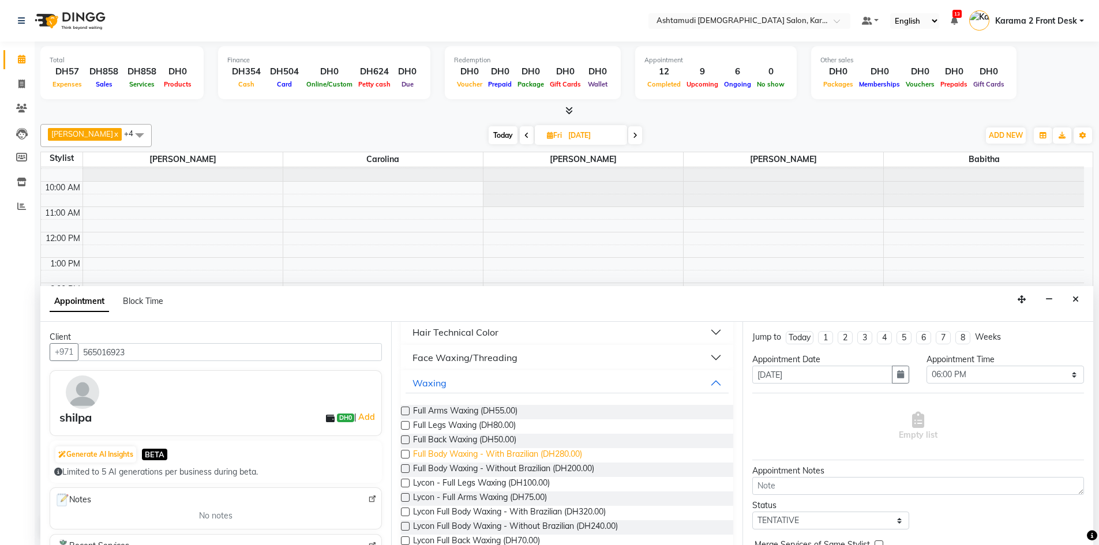
click at [459, 452] on span "Full Body Waxing - With Brazilian (DH280.00)" at bounding box center [497, 455] width 169 height 14
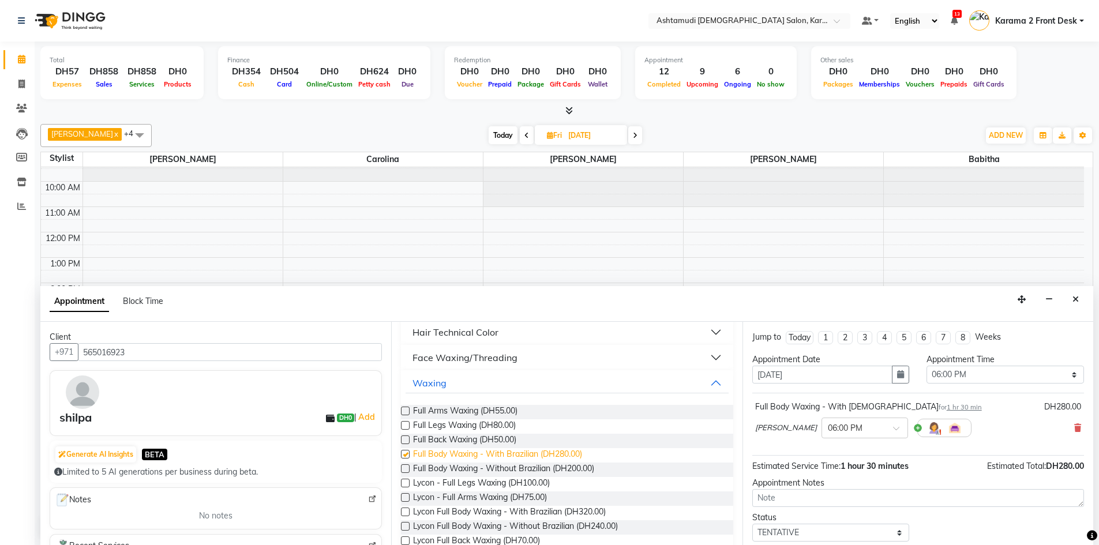
checkbox input "false"
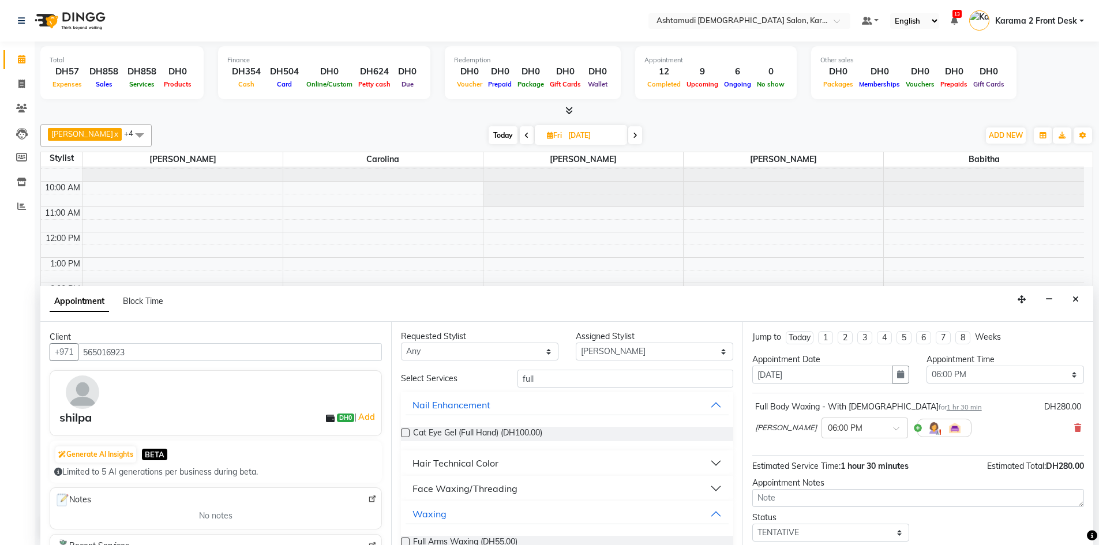
scroll to position [0, 0]
drag, startPoint x: 516, startPoint y: 381, endPoint x: 470, endPoint y: 378, distance: 45.6
click at [469, 379] on div "Select Services full" at bounding box center [566, 379] width 349 height 18
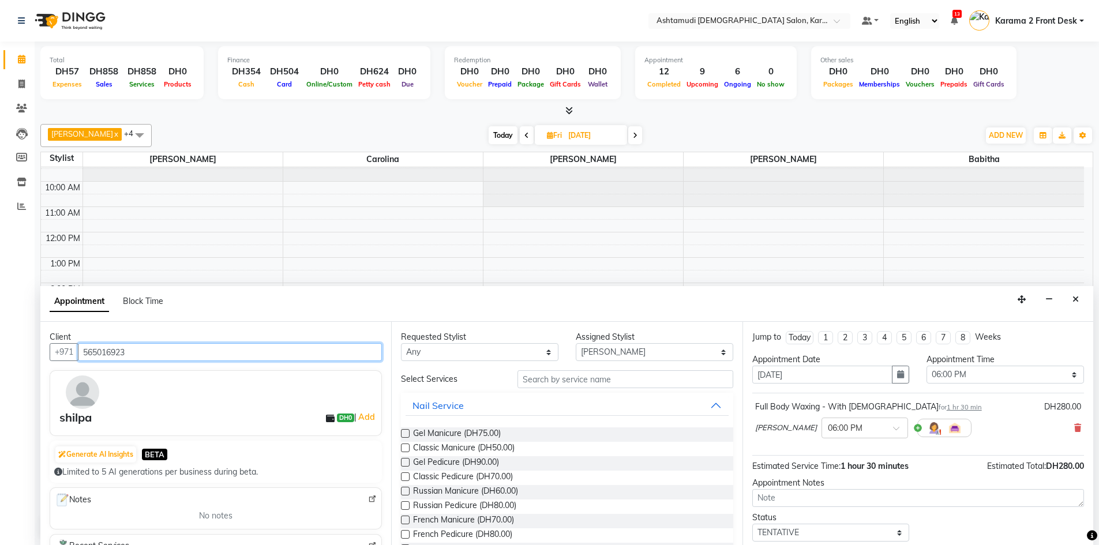
click at [207, 350] on input "565016923" at bounding box center [230, 352] width 304 height 18
click at [1082, 306] on button "Close" at bounding box center [1075, 300] width 17 height 18
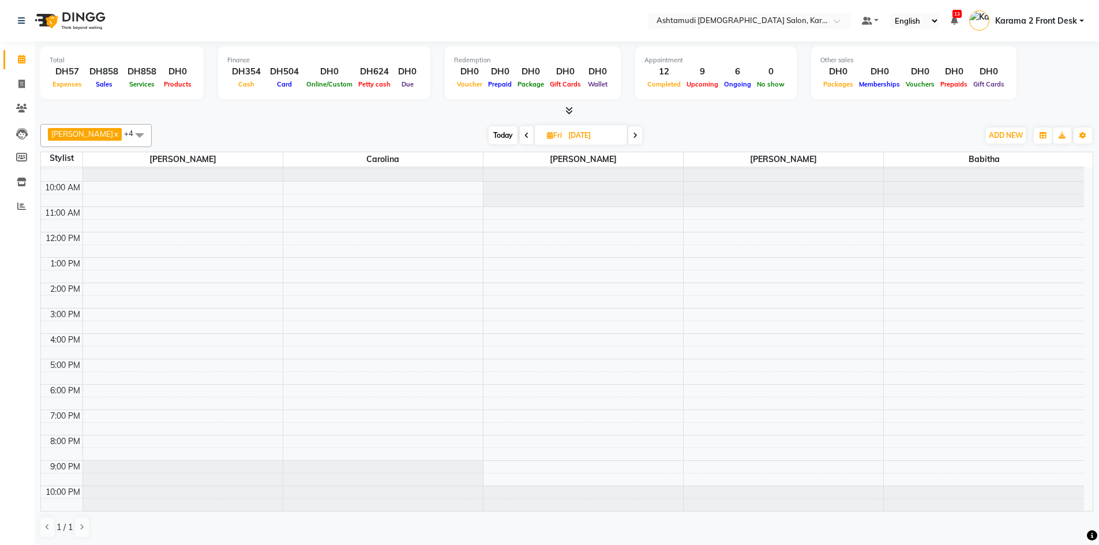
click at [489, 133] on span "Today" at bounding box center [503, 135] width 29 height 18
type input "[DATE]"
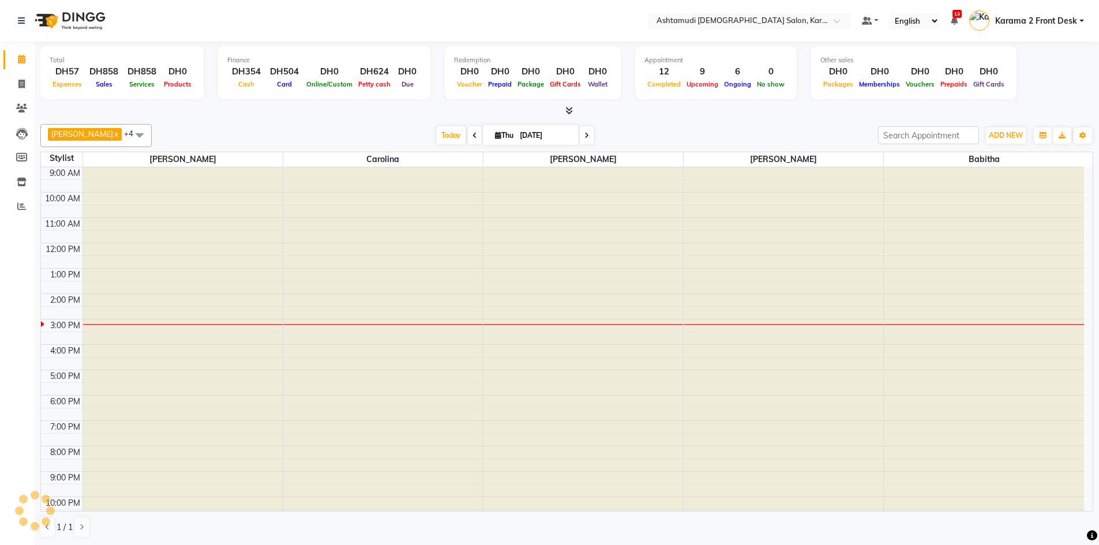
scroll to position [11, 0]
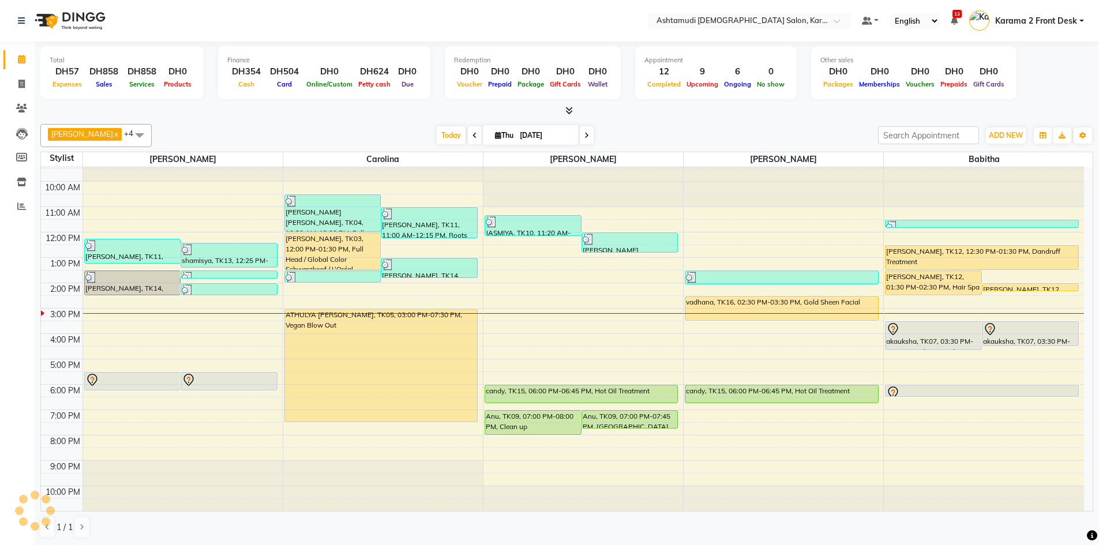
click at [350, 135] on div "[DATE] [DATE]" at bounding box center [515, 135] width 715 height 17
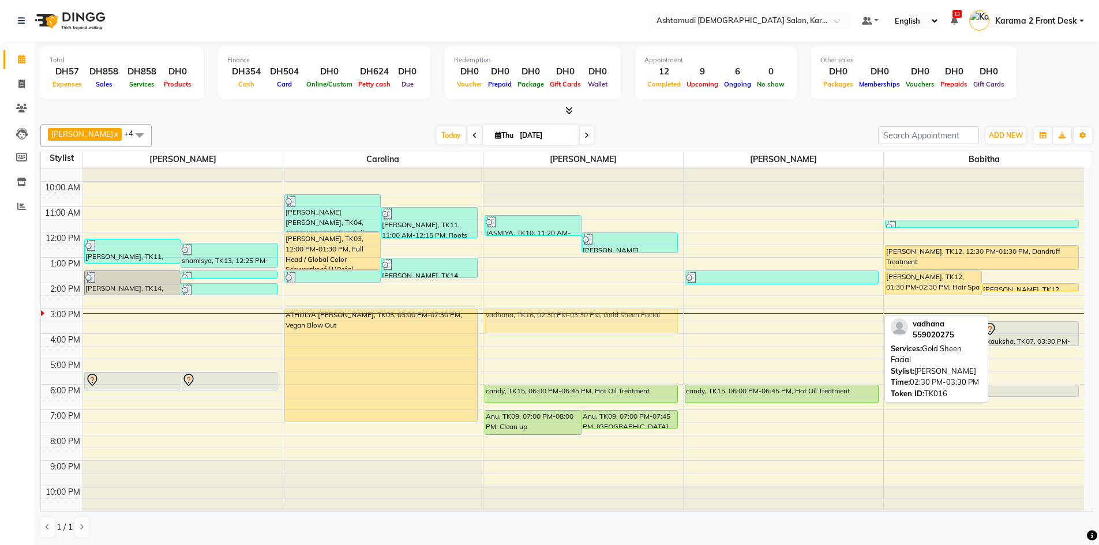
drag, startPoint x: 726, startPoint y: 303, endPoint x: 591, endPoint y: 312, distance: 135.2
click at [591, 312] on tr "maria, TK11, 12:15 PM-01:15 PM, Classic Pedicure,Paraffin shamisya, TK13, 12:25…" at bounding box center [562, 333] width 1043 height 355
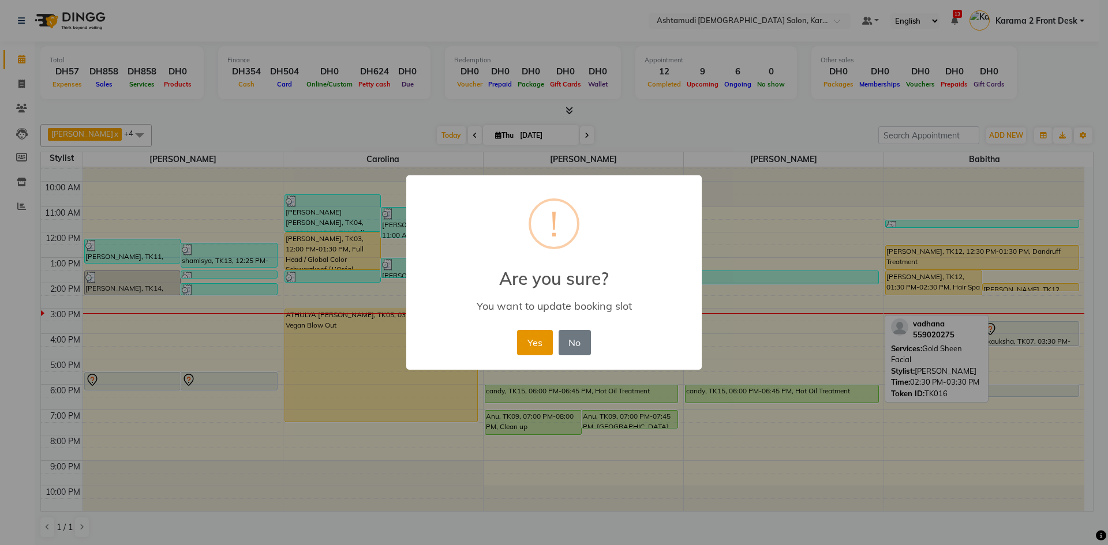
click at [534, 336] on button "Yes" at bounding box center [534, 342] width 35 height 25
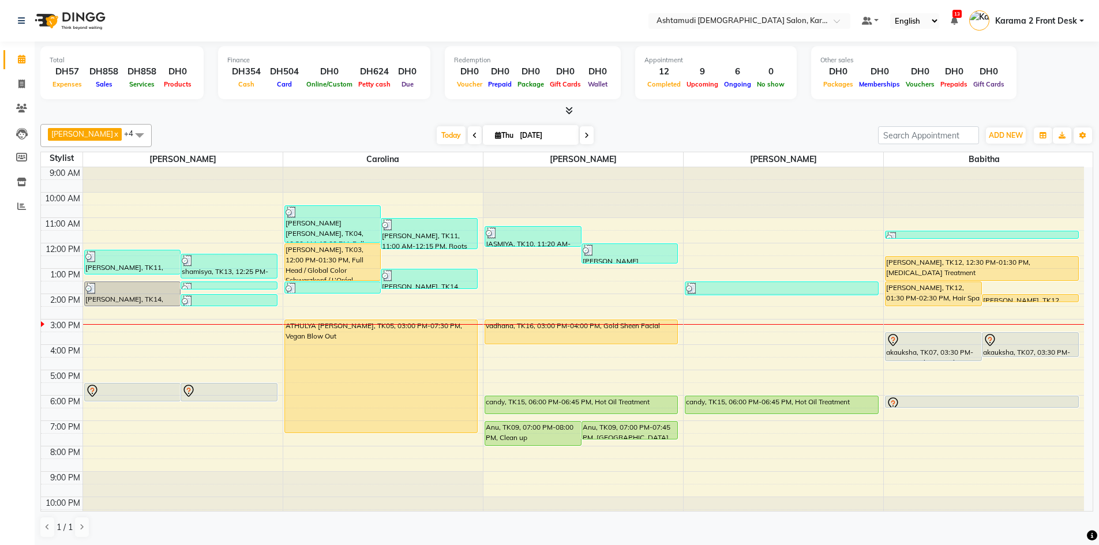
click at [822, 122] on div "[PERSON_NAME] x [PERSON_NAME] x [PERSON_NAME] x Carolina x Babitha x +4 Select …" at bounding box center [566, 330] width 1053 height 423
click at [327, 138] on div "[DATE] [DATE]" at bounding box center [515, 135] width 715 height 17
click at [20, 78] on span at bounding box center [22, 84] width 20 height 13
select select "service"
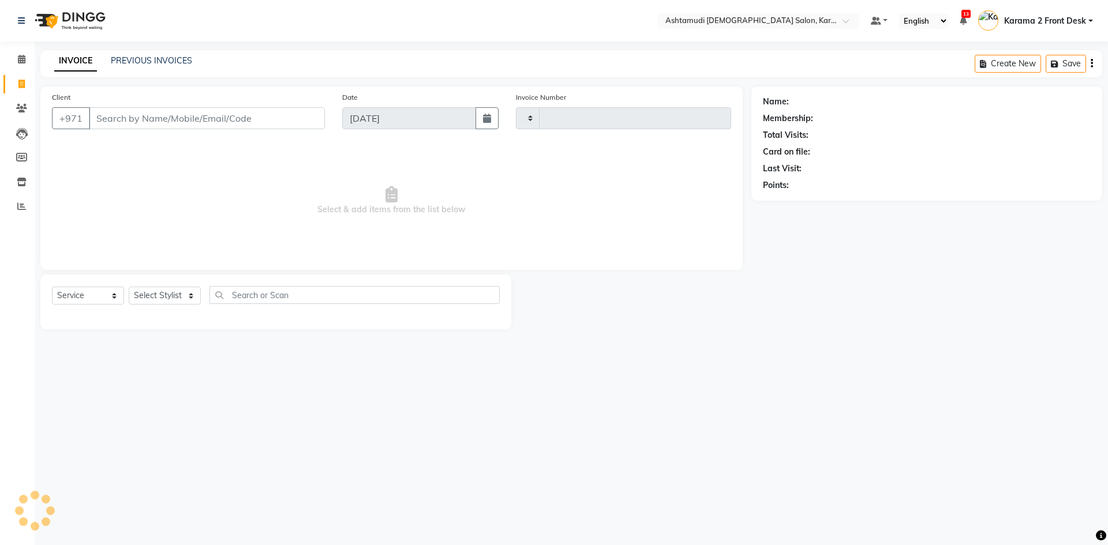
type input "2104"
select select "7424"
click at [21, 182] on icon at bounding box center [22, 182] width 10 height 9
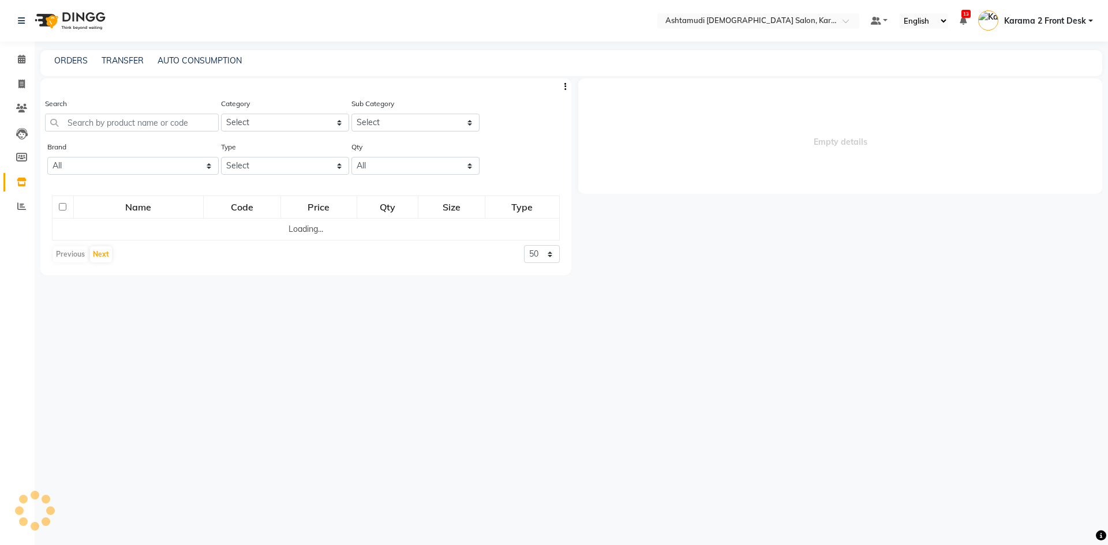
select select
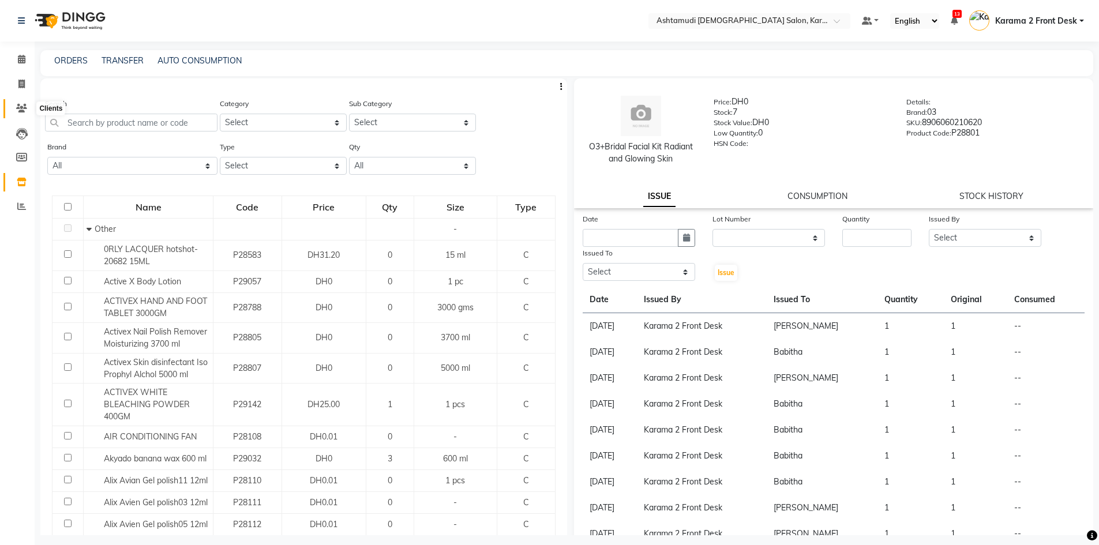
click at [20, 110] on icon at bounding box center [21, 108] width 11 height 9
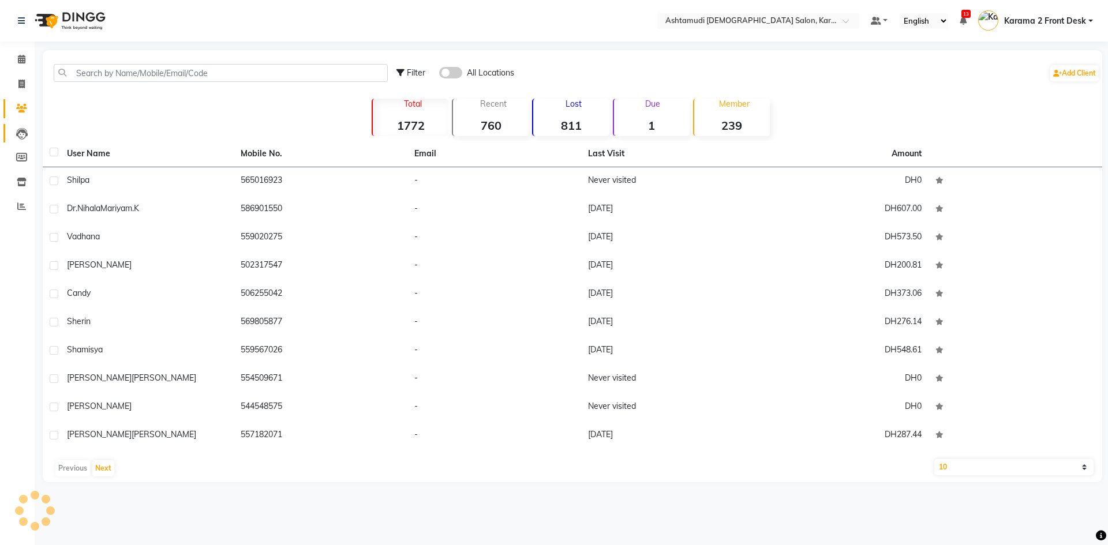
click at [23, 128] on icon at bounding box center [22, 134] width 12 height 12
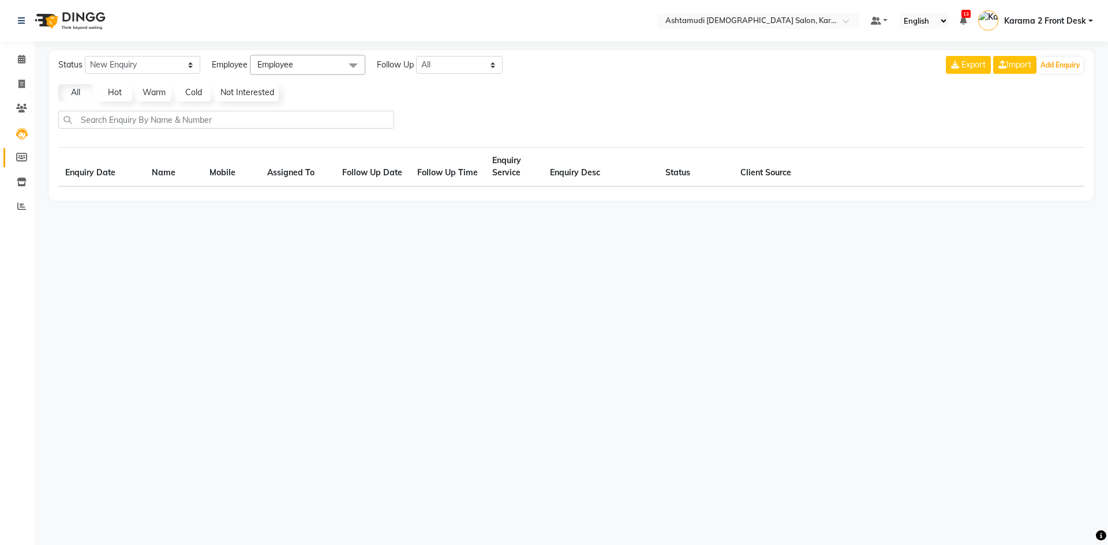
click at [24, 151] on link "Members" at bounding box center [17, 157] width 28 height 19
select select
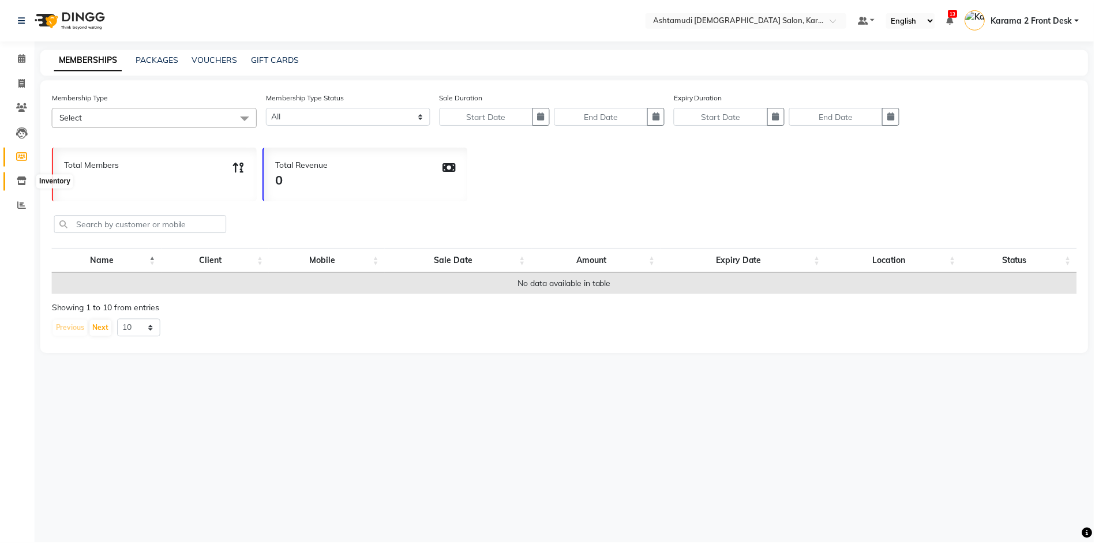
click at [16, 180] on span at bounding box center [22, 182] width 20 height 13
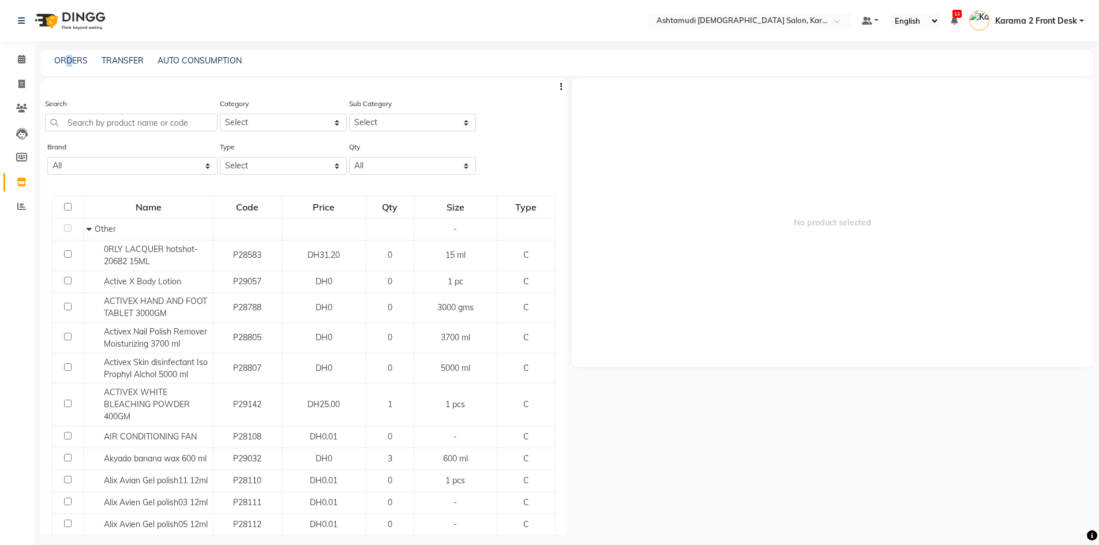
click at [69, 53] on div "ORDERS TRANSFER AUTO CONSUMPTION" at bounding box center [566, 63] width 1053 height 26
click at [74, 62] on link "ORDERS" at bounding box center [70, 60] width 33 height 10
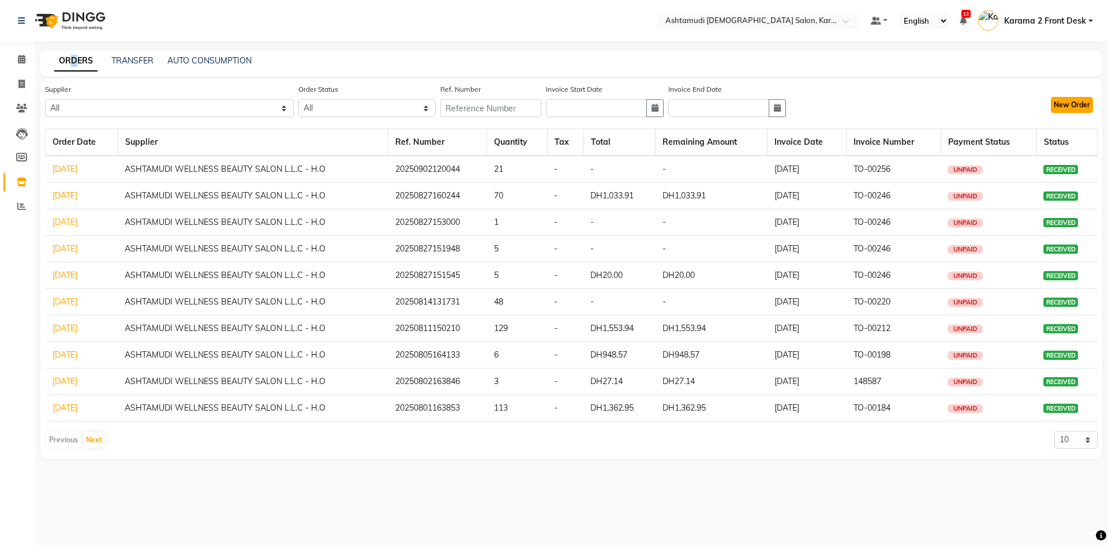
click at [1077, 108] on button "New Order" at bounding box center [1072, 105] width 42 height 16
select select "true"
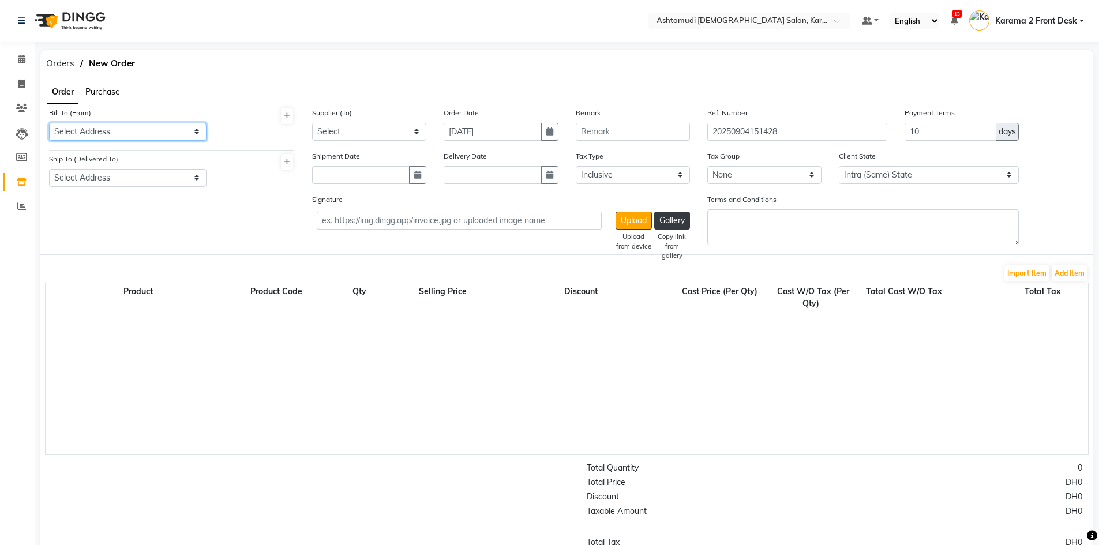
drag, startPoint x: 107, startPoint y: 129, endPoint x: 105, endPoint y: 140, distance: 11.1
click at [107, 129] on select "Select Address Ashtamudi Ladies Salon Karama ." at bounding box center [128, 132] width 158 height 18
select select "1538"
click at [49, 123] on select "Select Address Ashtamudi Ladies Salon Karama ." at bounding box center [128, 132] width 158 height 18
click at [122, 181] on select "Select Address Ashtamudi Ladies Salon ,Karama" at bounding box center [128, 178] width 158 height 18
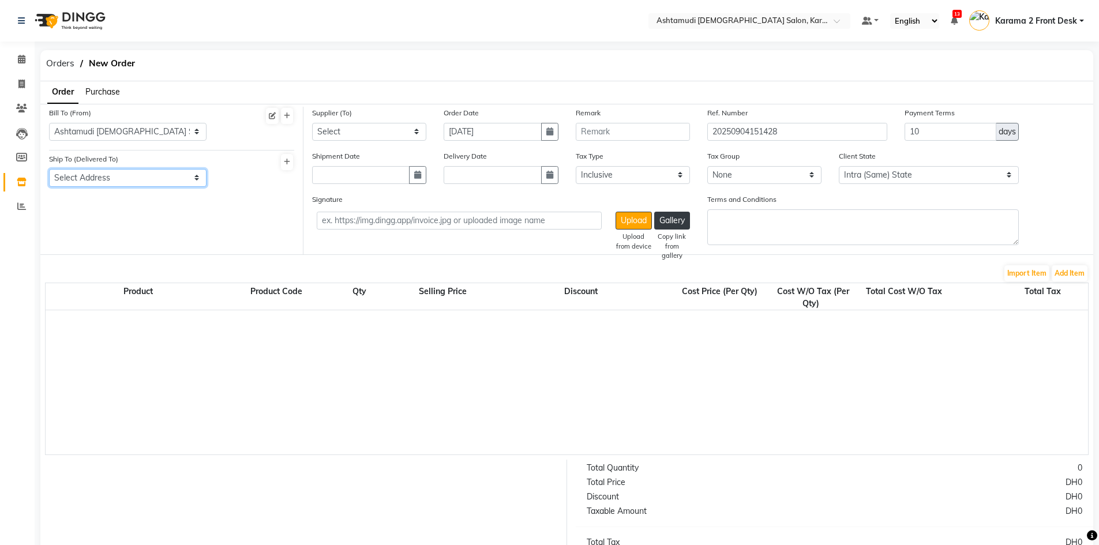
select select "1539"
click at [49, 169] on select "Select Address Ashtamudi Ladies Salon ,Karama" at bounding box center [128, 178] width 158 height 18
drag, startPoint x: 392, startPoint y: 136, endPoint x: 383, endPoint y: 140, distance: 9.8
click at [392, 136] on select "Select ASHTAMUDI WELLNESS BEAUTY SALON L.L.C - H.O" at bounding box center [369, 132] width 114 height 18
select select "5156"
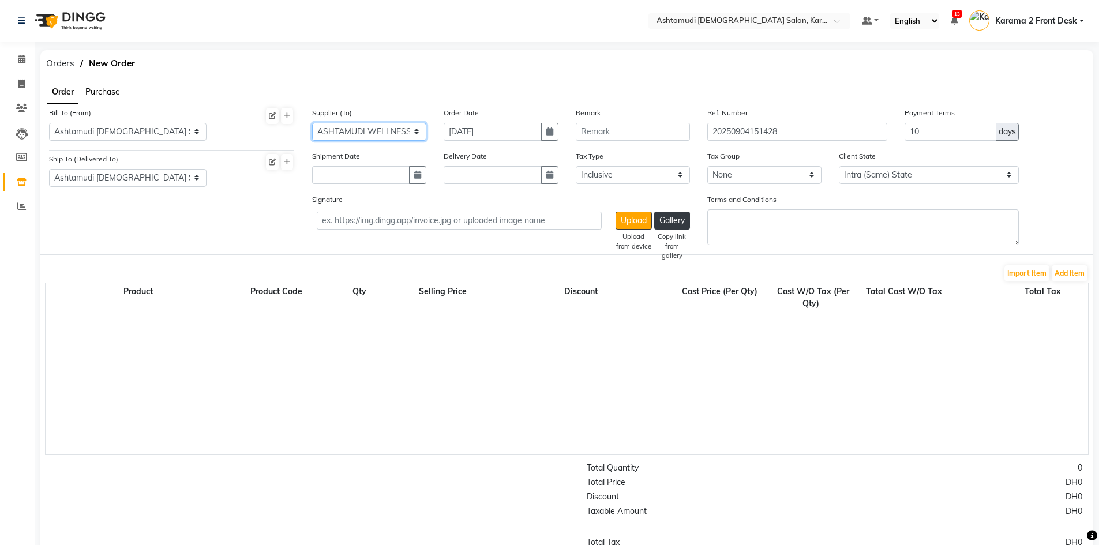
click at [312, 123] on select "Select ASHTAMUDI WELLNESS BEAUTY SALON L.L.C - H.O" at bounding box center [369, 132] width 114 height 18
click at [351, 168] on input "text" at bounding box center [361, 175] width 98 height 18
select select "9"
select select "2025"
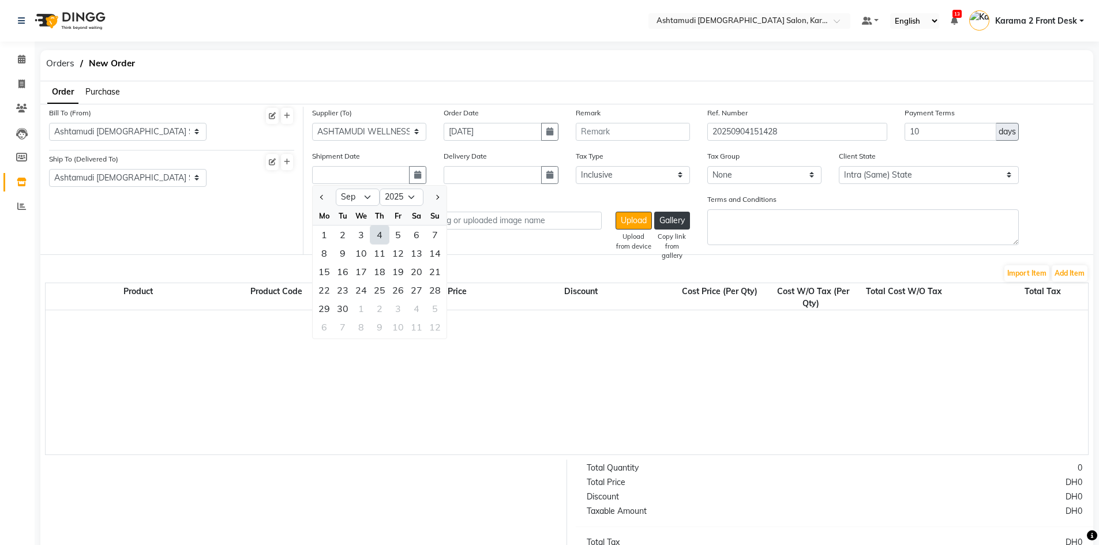
click at [380, 234] on div "4" at bounding box center [379, 235] width 18 height 18
type input "[DATE]"
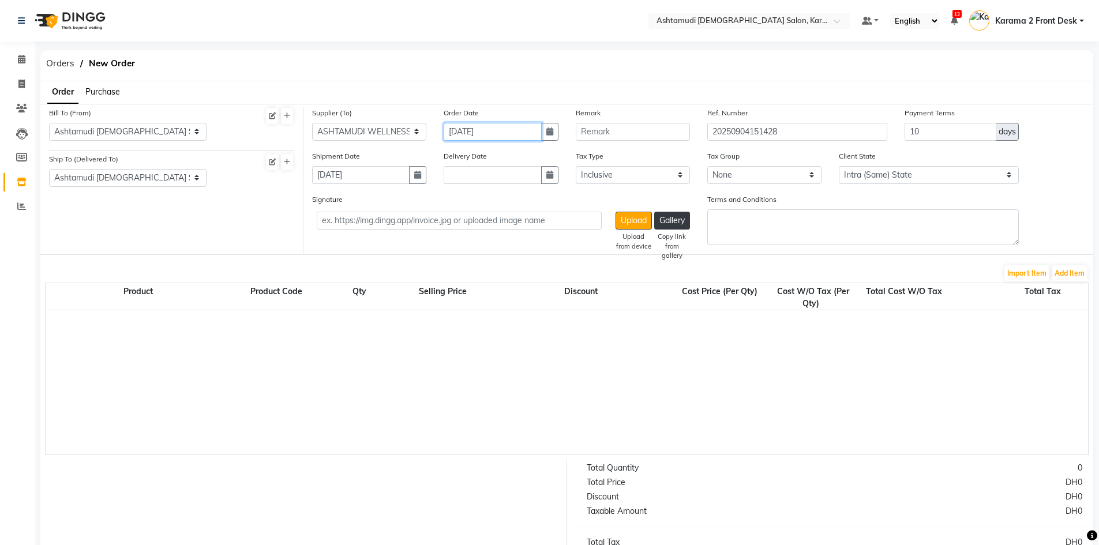
click at [486, 129] on input "[DATE]" at bounding box center [493, 132] width 98 height 18
select select "9"
select select "2025"
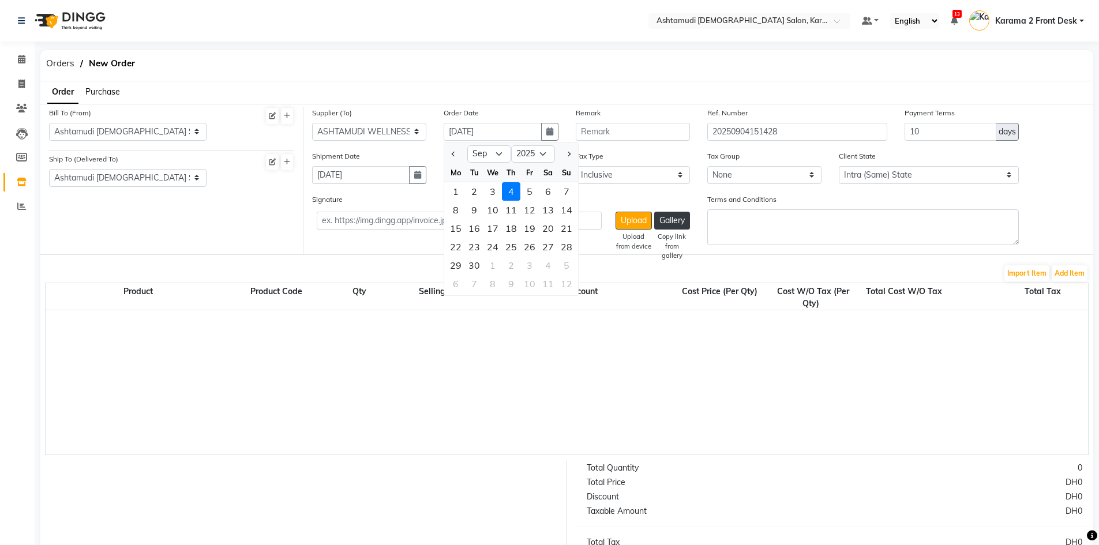
click at [516, 191] on div "4" at bounding box center [511, 191] width 18 height 18
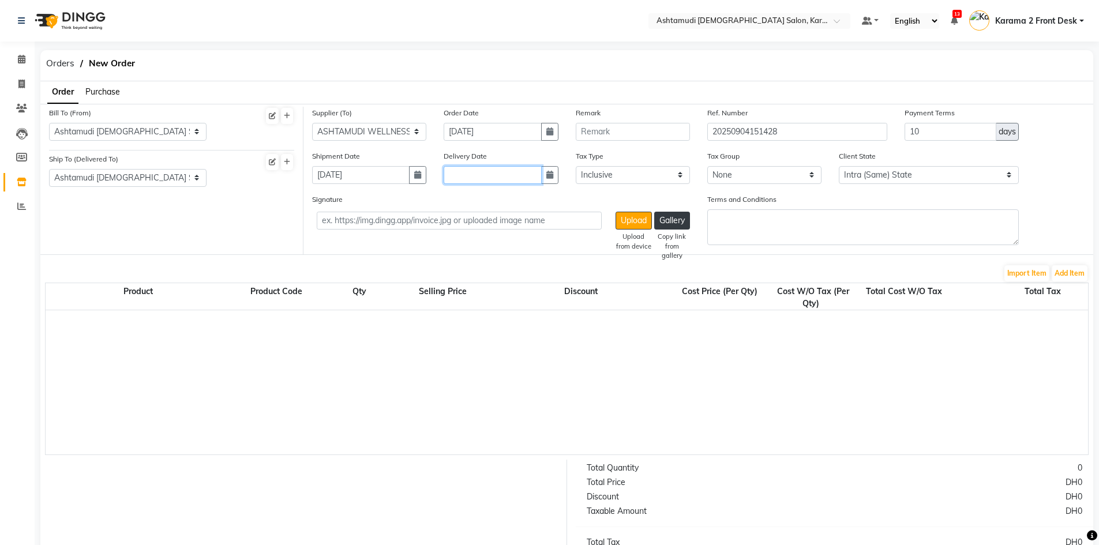
click at [505, 175] on input "text" at bounding box center [493, 175] width 98 height 18
select select "9"
select select "2025"
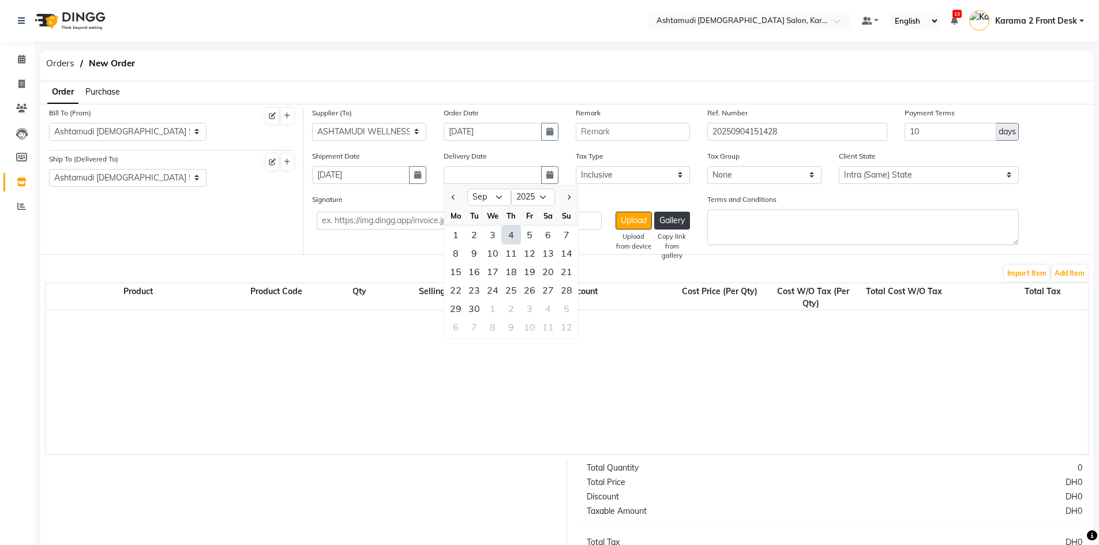
click at [507, 234] on div "4" at bounding box center [511, 235] width 18 height 18
type input "[DATE]"
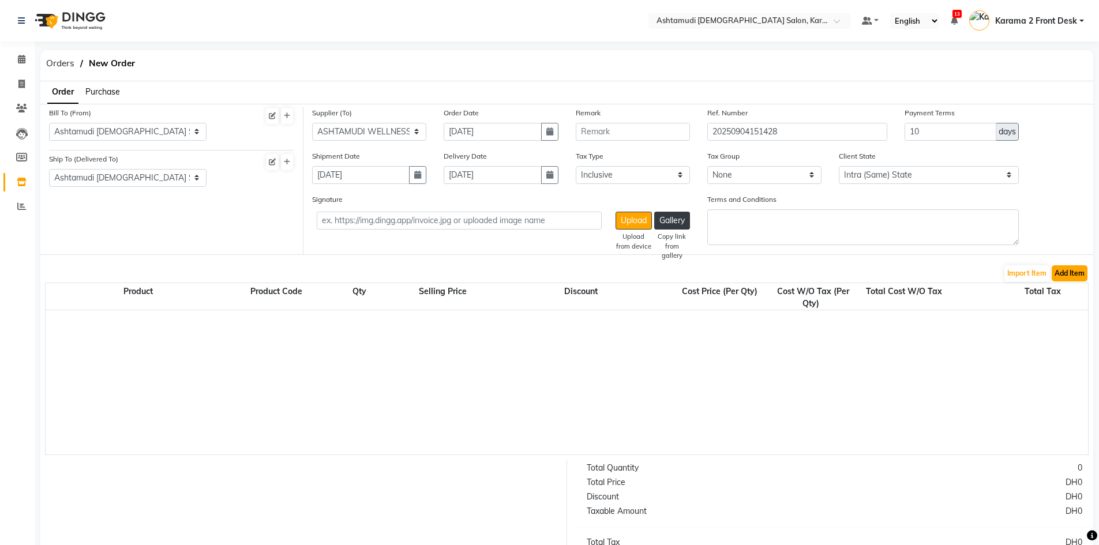
click at [1078, 272] on button "Add Item" at bounding box center [1070, 273] width 36 height 16
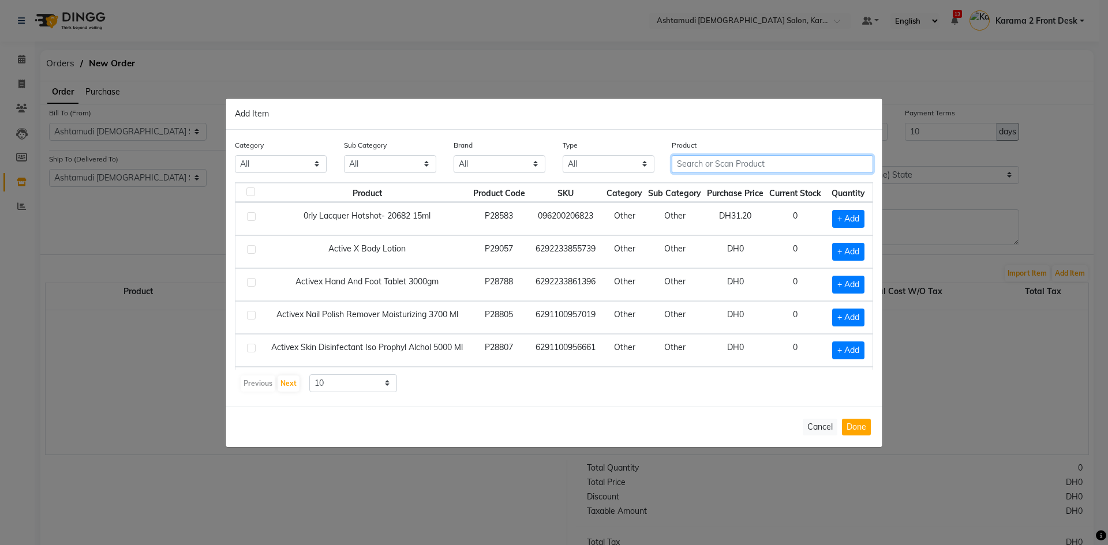
click at [722, 163] on input "text" at bounding box center [772, 164] width 201 height 18
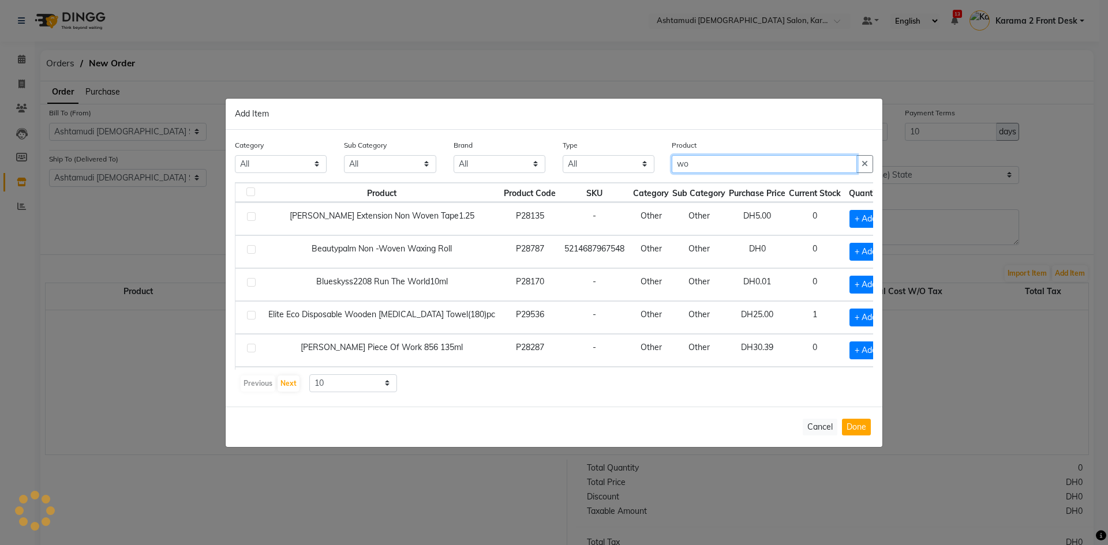
type input "w"
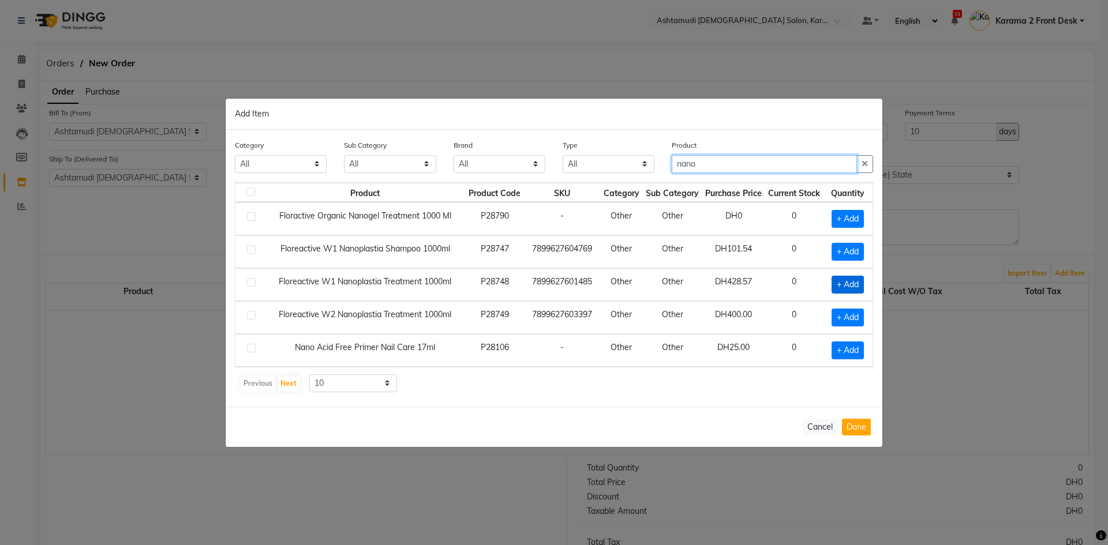
type input "nano"
click at [843, 285] on span "+ Add" at bounding box center [847, 285] width 32 height 18
checkbox input "true"
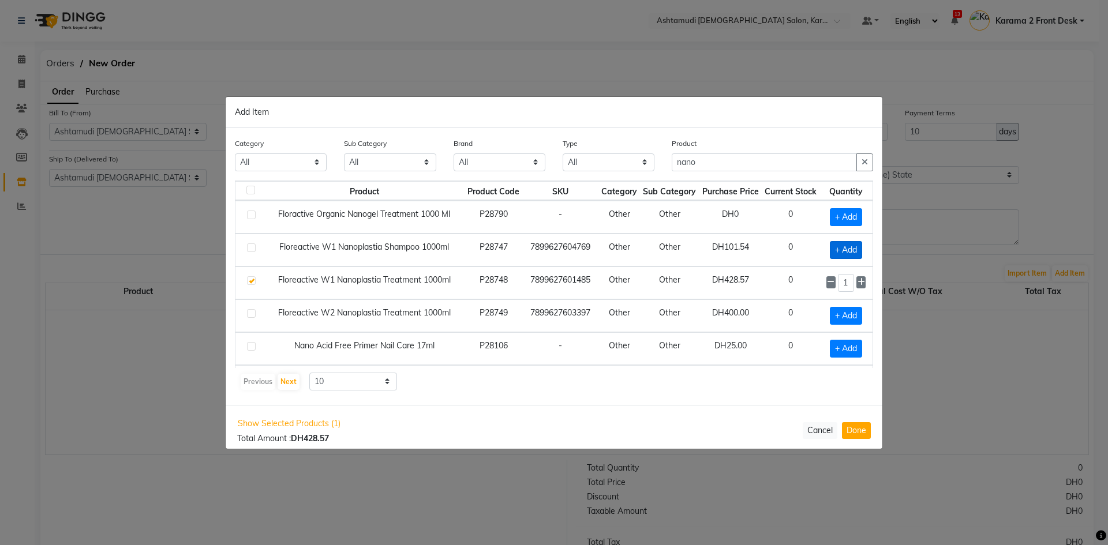
click at [837, 249] on span "+ Add" at bounding box center [846, 250] width 32 height 18
checkbox input "true"
click at [830, 317] on span "+ Add" at bounding box center [846, 316] width 32 height 18
checkbox input "true"
drag, startPoint x: 725, startPoint y: 162, endPoint x: 629, endPoint y: 159, distance: 96.4
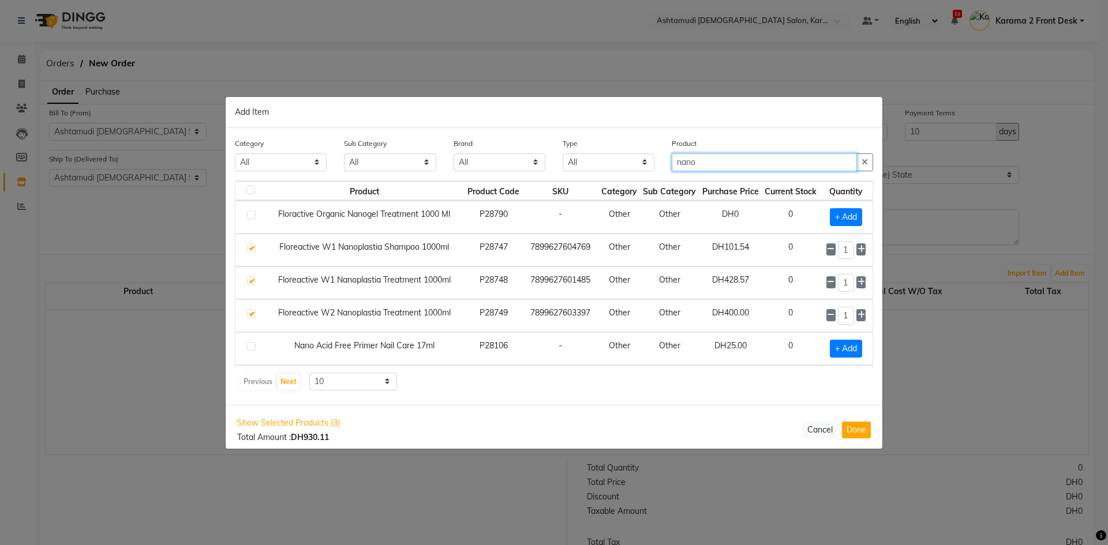
click at [629, 159] on div "Category All Hair Skin Makeup Personal Care Appliances Beard Waxing Disposable …" at bounding box center [553, 158] width 655 height 43
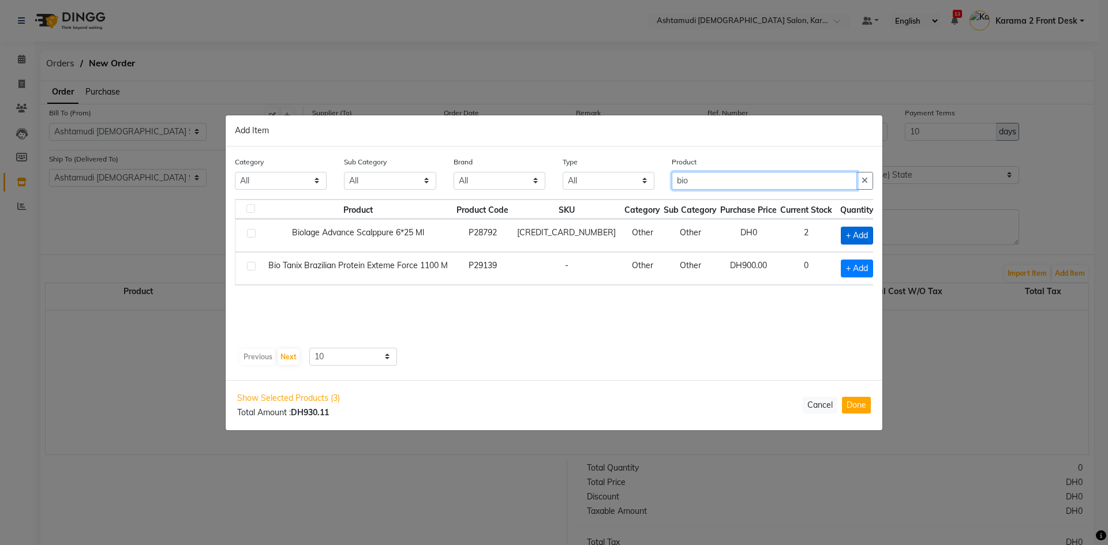
type input "bio"
click at [850, 234] on span "+ Add" at bounding box center [857, 236] width 32 height 18
checkbox input "true"
drag, startPoint x: 850, startPoint y: 234, endPoint x: 812, endPoint y: 230, distance: 38.9
click at [812, 230] on tr "Biolage Advance Scalppure 6*25 Ml P28792 6955818290263 Other Other DH0 2 1" at bounding box center [559, 235] width 649 height 33
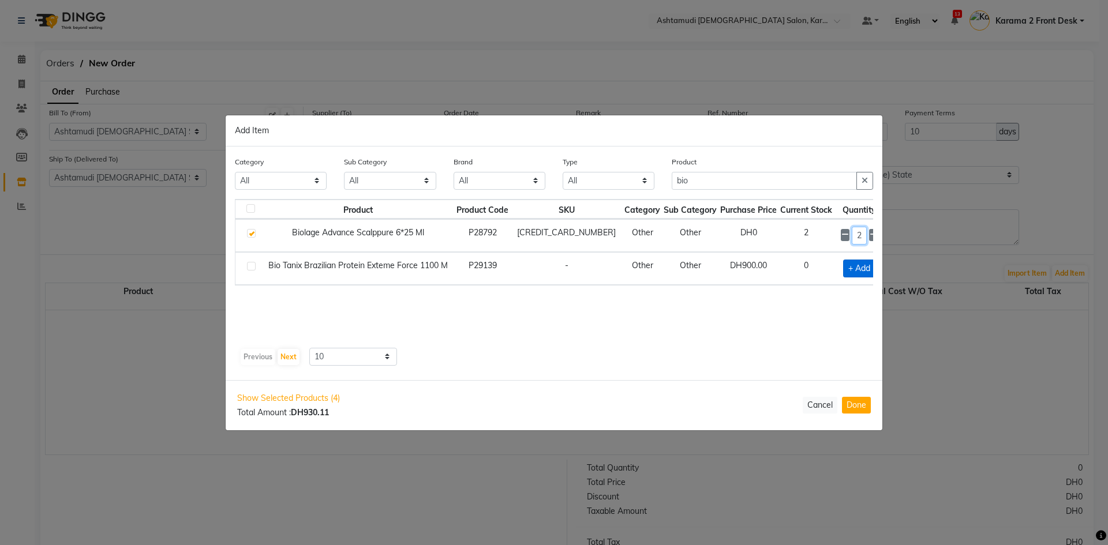
type input "2"
click at [843, 261] on span "+ Add" at bounding box center [859, 269] width 32 height 18
checkbox input "true"
drag, startPoint x: 852, startPoint y: 268, endPoint x: 834, endPoint y: 264, distance: 17.8
click at [841, 264] on div "1" at bounding box center [859, 268] width 37 height 18
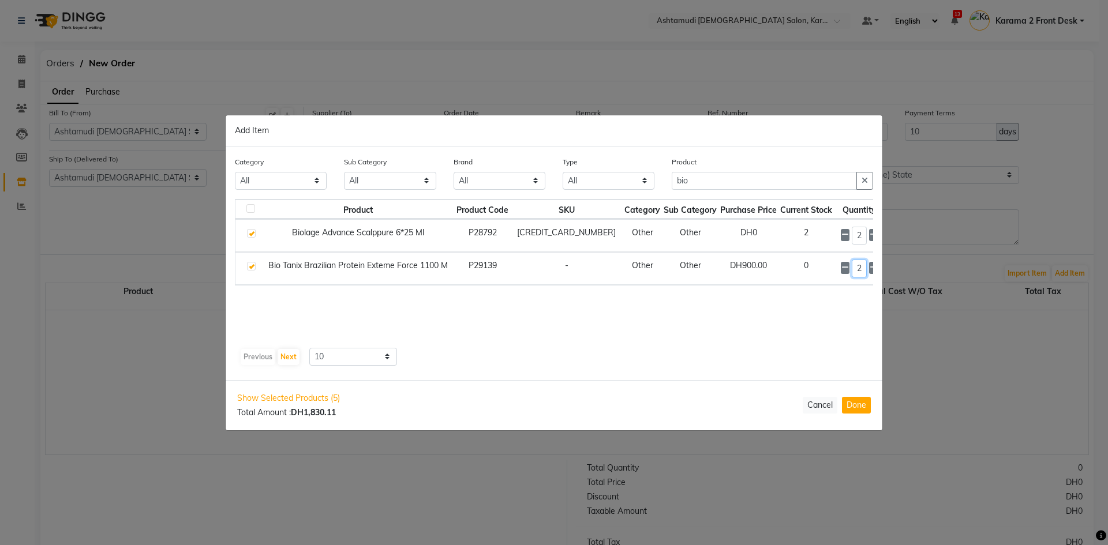
type input "2"
click at [1082, 494] on ngb-modal-window "Add Item Category All Hair Skin Makeup Personal Care Appliances Beard Waxing Di…" at bounding box center [554, 272] width 1108 height 545
click at [868, 408] on button "Done" at bounding box center [856, 405] width 29 height 17
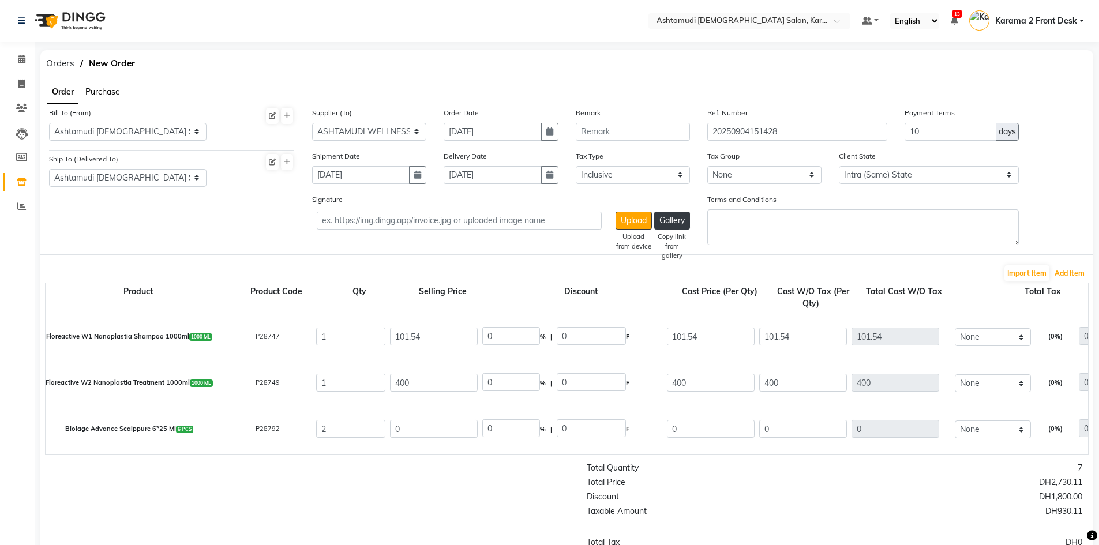
scroll to position [87, 0]
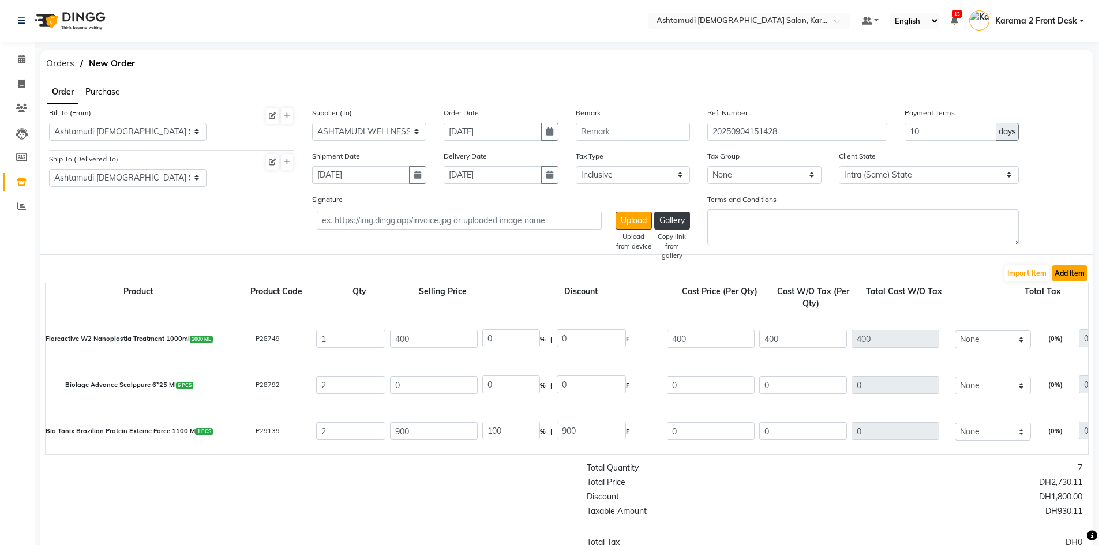
click at [1075, 273] on button "Add Item" at bounding box center [1070, 273] width 36 height 16
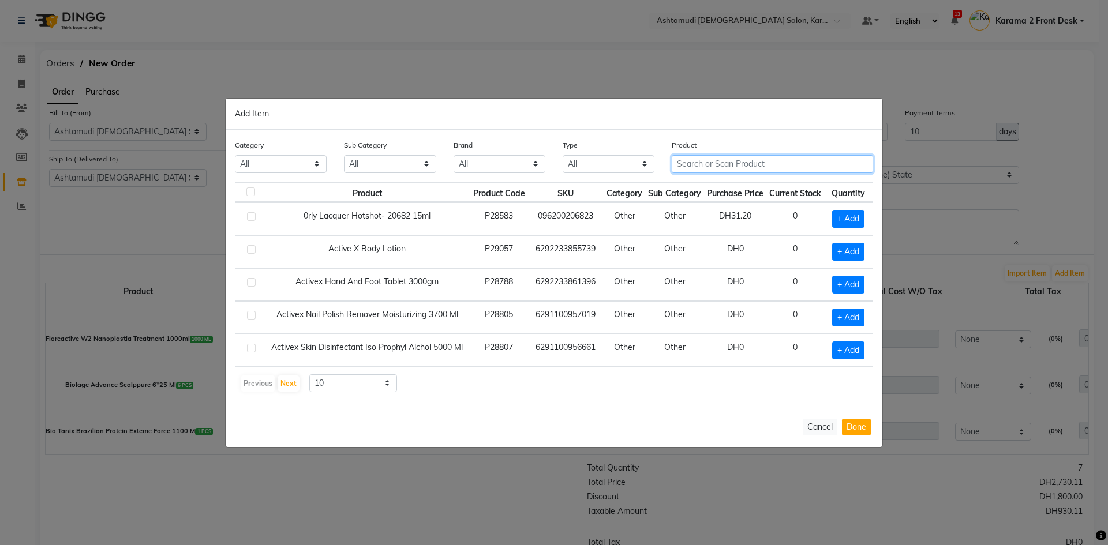
click at [706, 166] on input "text" at bounding box center [772, 164] width 201 height 18
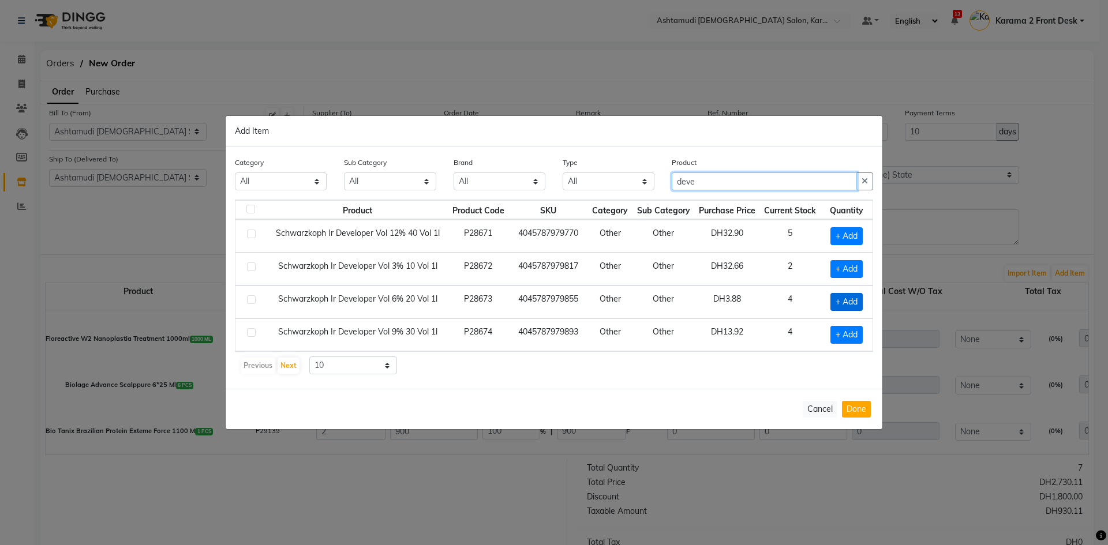
type input "deve"
click at [852, 303] on span "+ Add" at bounding box center [846, 302] width 32 height 18
checkbox input "true"
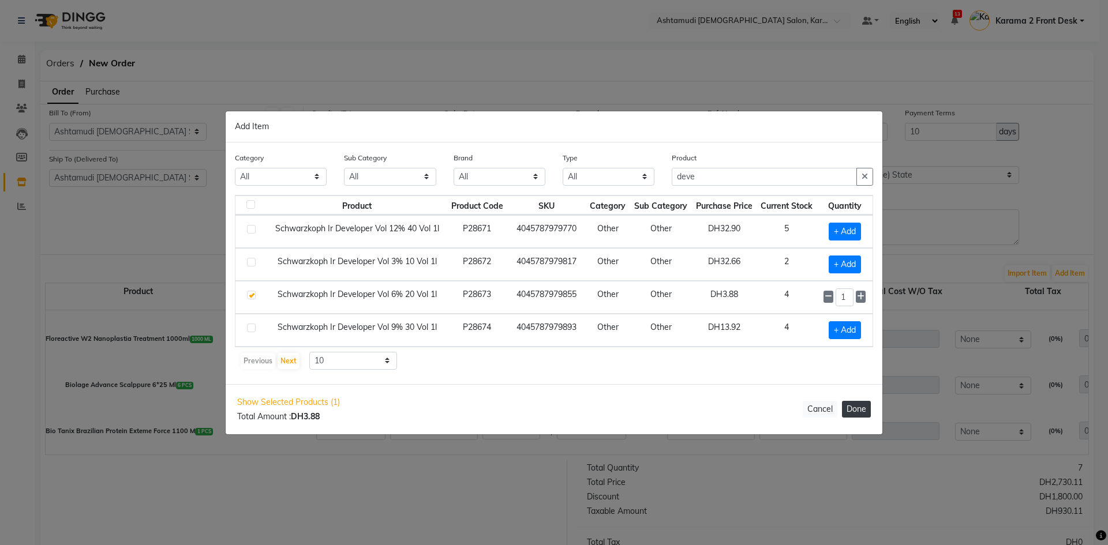
click at [862, 411] on button "Done" at bounding box center [856, 409] width 29 height 17
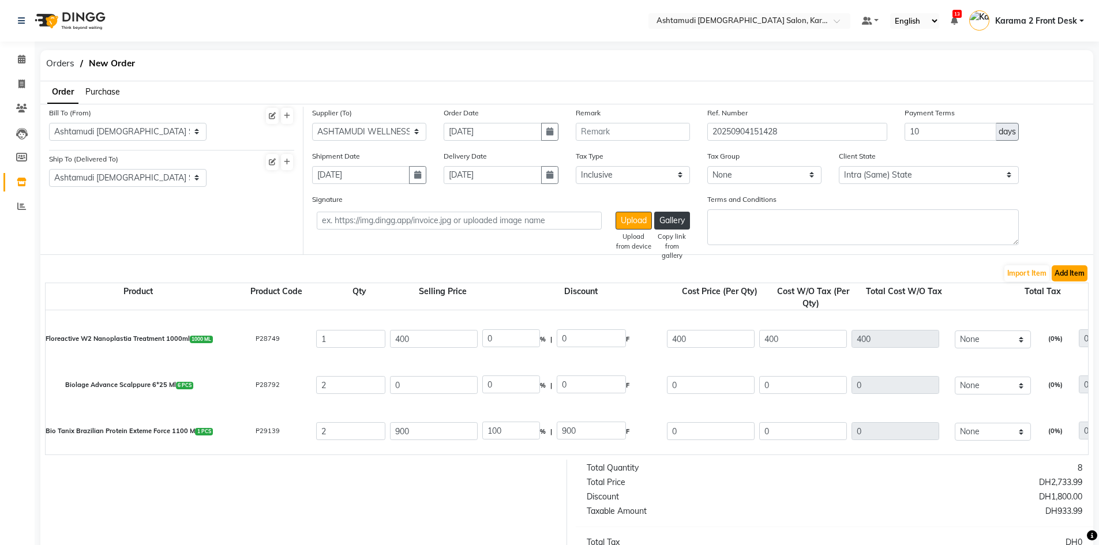
click at [1071, 274] on button "Add Item" at bounding box center [1070, 273] width 36 height 16
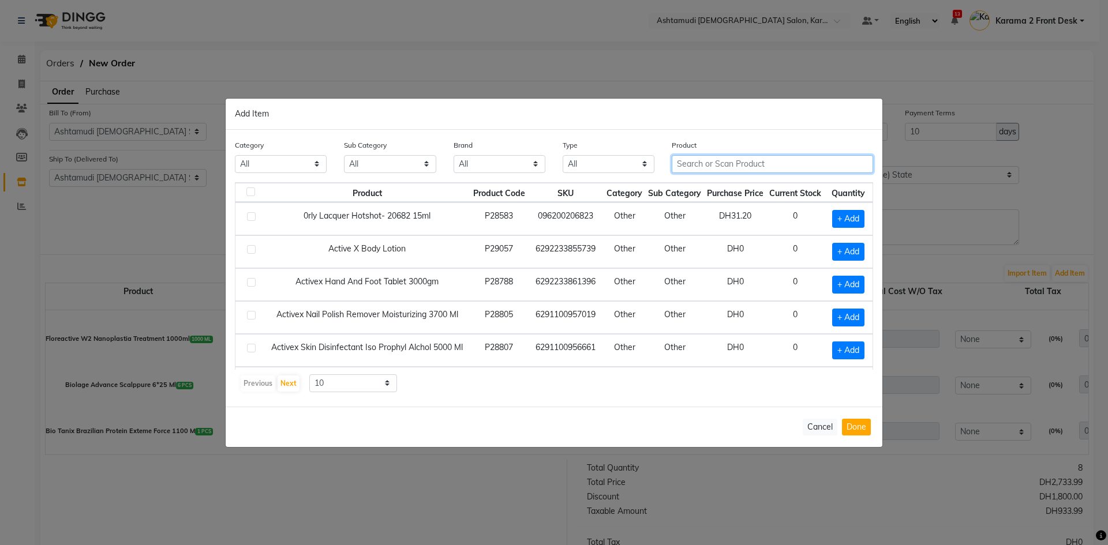
click at [687, 165] on input "text" at bounding box center [772, 164] width 201 height 18
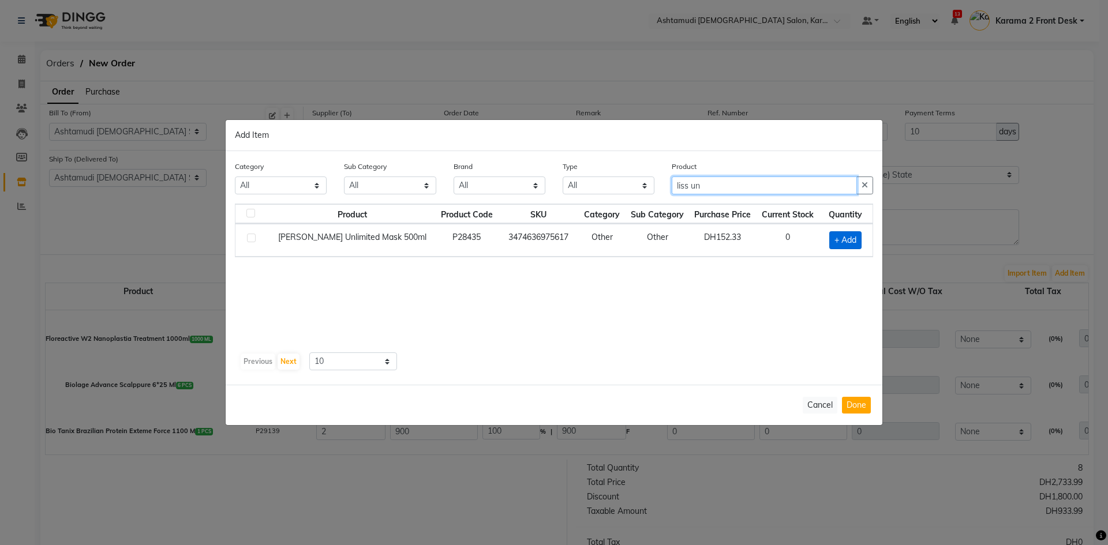
type input "liss un"
click at [851, 233] on span "+ Add" at bounding box center [845, 240] width 32 height 18
checkbox input "true"
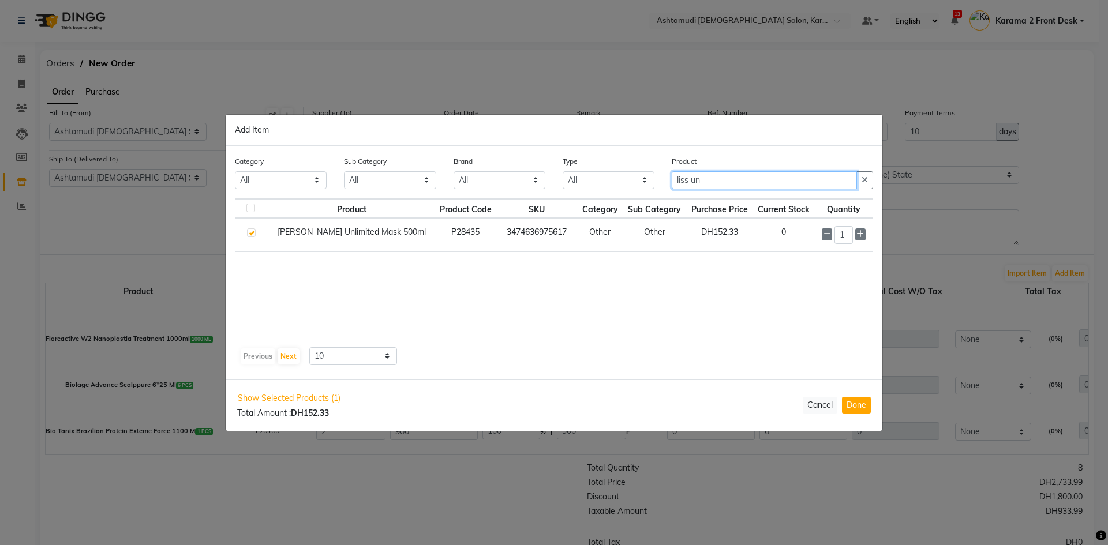
drag, startPoint x: 753, startPoint y: 181, endPoint x: 662, endPoint y: 171, distance: 91.6
click at [662, 171] on div "Category All Hair Skin Makeup Personal Care Appliances Beard Waxing Disposable …" at bounding box center [553, 176] width 655 height 43
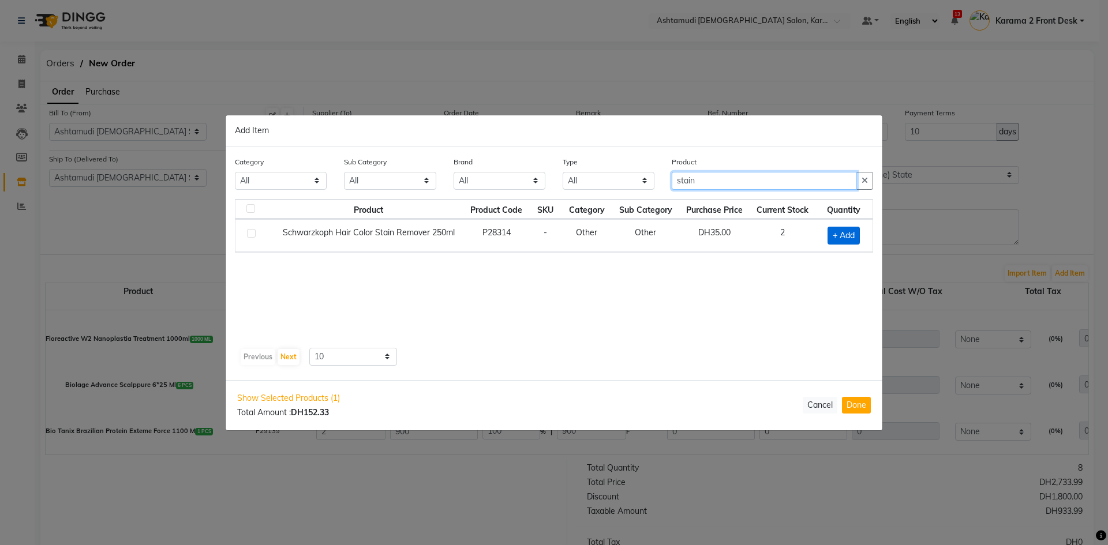
type input "stain"
click at [841, 235] on span "+ Add" at bounding box center [843, 236] width 32 height 18
checkbox input "true"
click at [863, 402] on button "Done" at bounding box center [856, 405] width 29 height 17
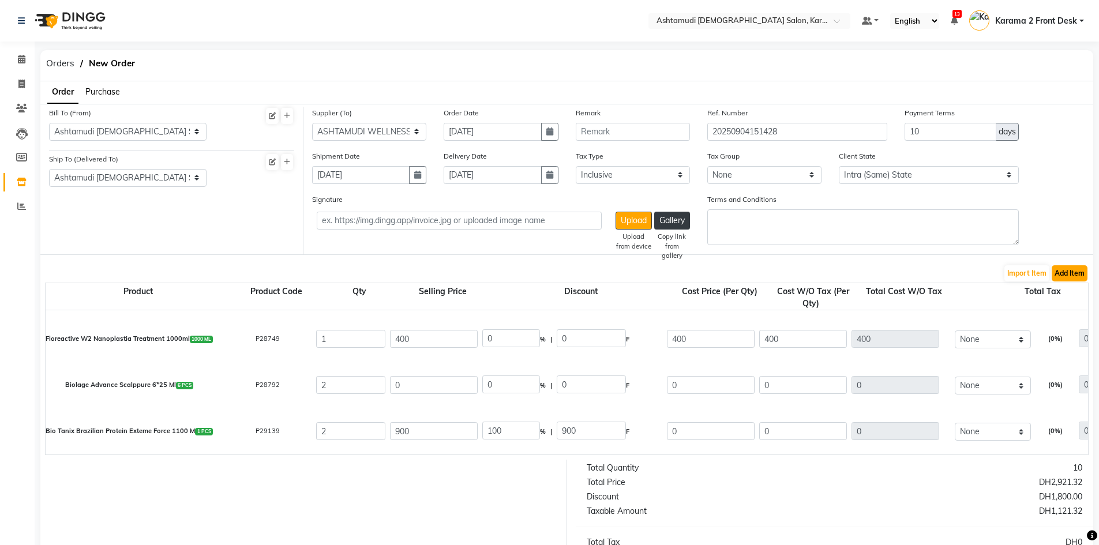
click at [1056, 271] on button "Add Item" at bounding box center [1070, 273] width 36 height 16
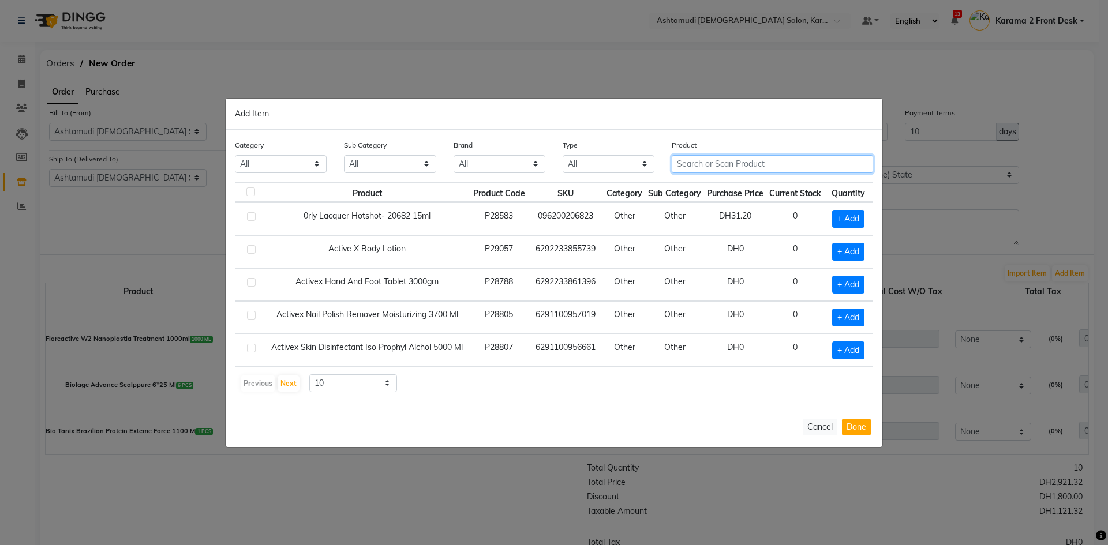
drag, startPoint x: 698, startPoint y: 162, endPoint x: 692, endPoint y: 162, distance: 5.8
click at [698, 162] on input "text" at bounding box center [772, 164] width 201 height 18
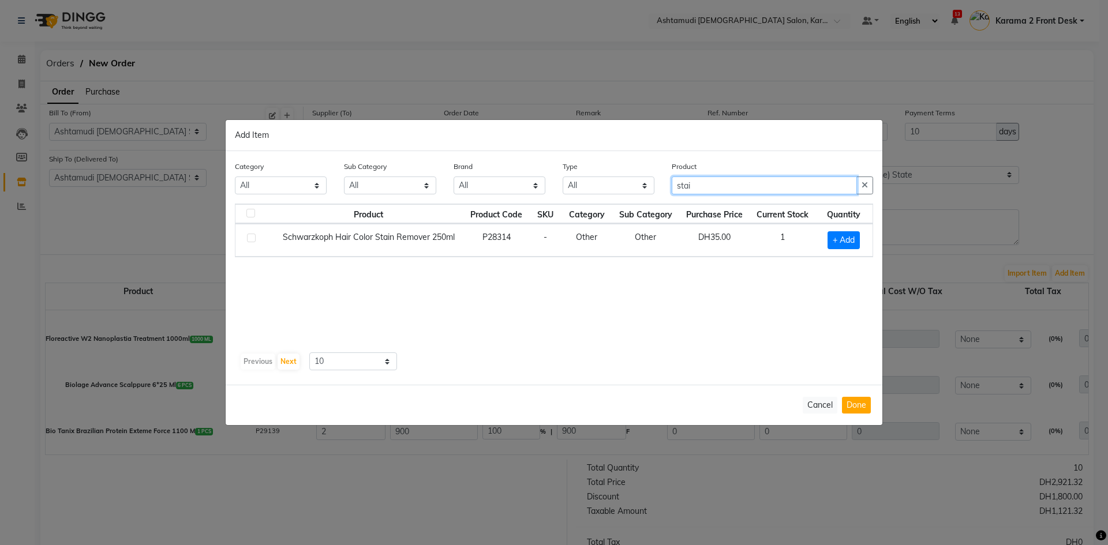
type input "stain"
drag, startPoint x: 711, startPoint y: 187, endPoint x: 599, endPoint y: 190, distance: 112.5
click at [619, 183] on div "Category All Hair Skin Makeup Personal Care Appliances Beard Waxing Disposable …" at bounding box center [553, 181] width 655 height 43
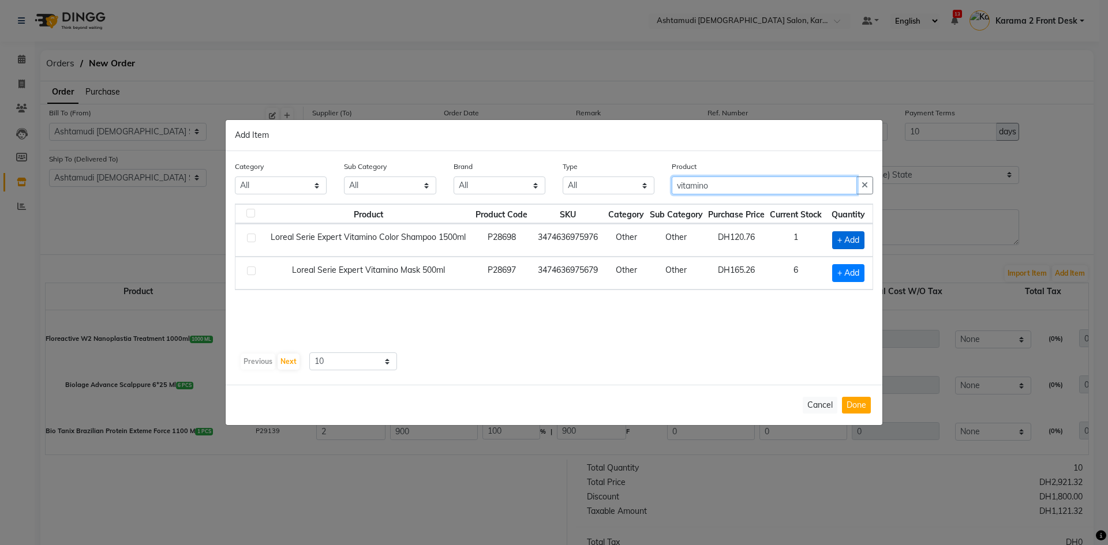
type input "vitamino"
click at [850, 243] on span "+ Add" at bounding box center [848, 240] width 32 height 18
checkbox input "true"
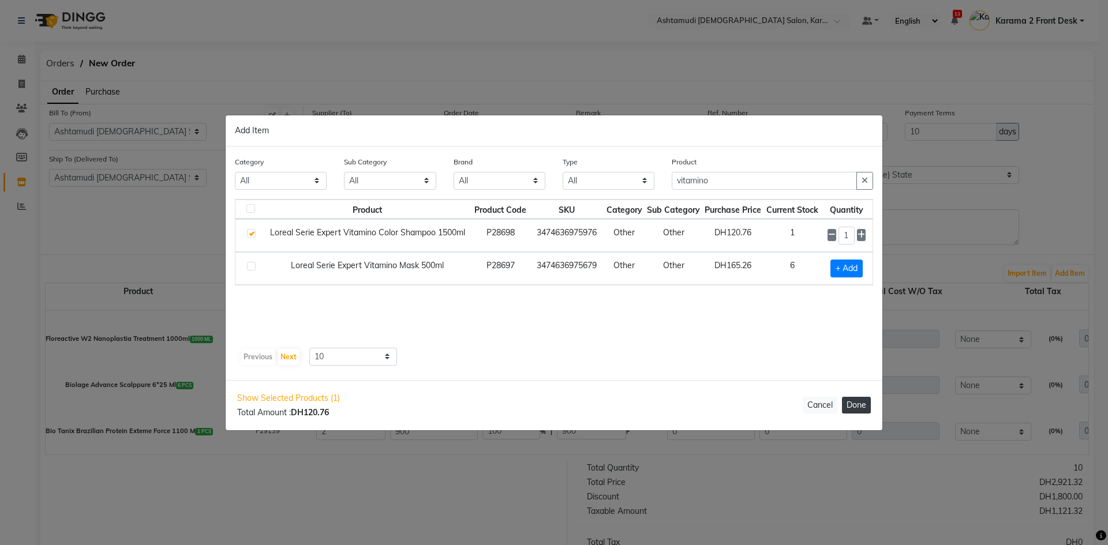
click at [854, 404] on button "Done" at bounding box center [856, 405] width 29 height 17
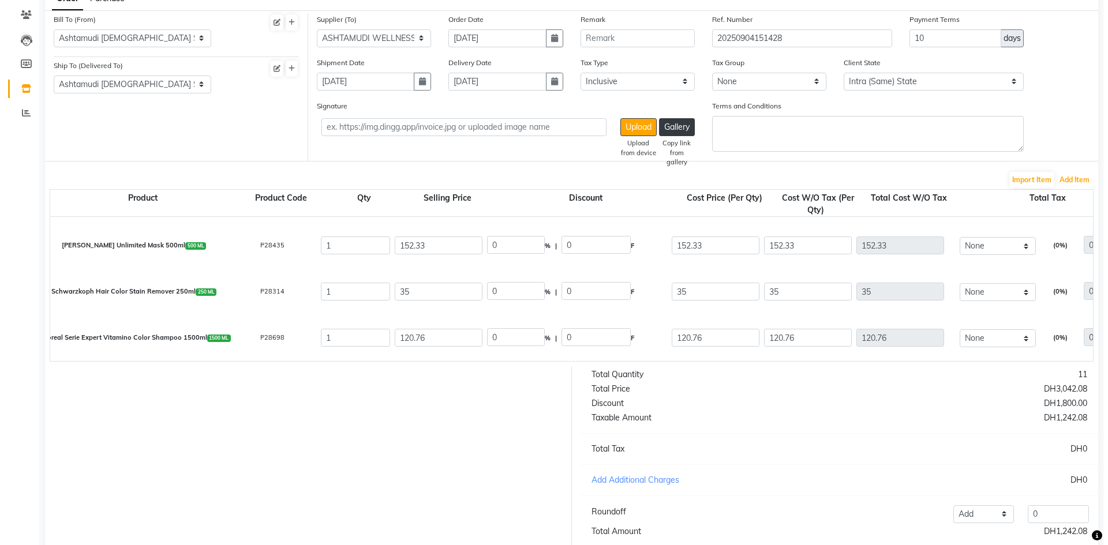
scroll to position [173, 0]
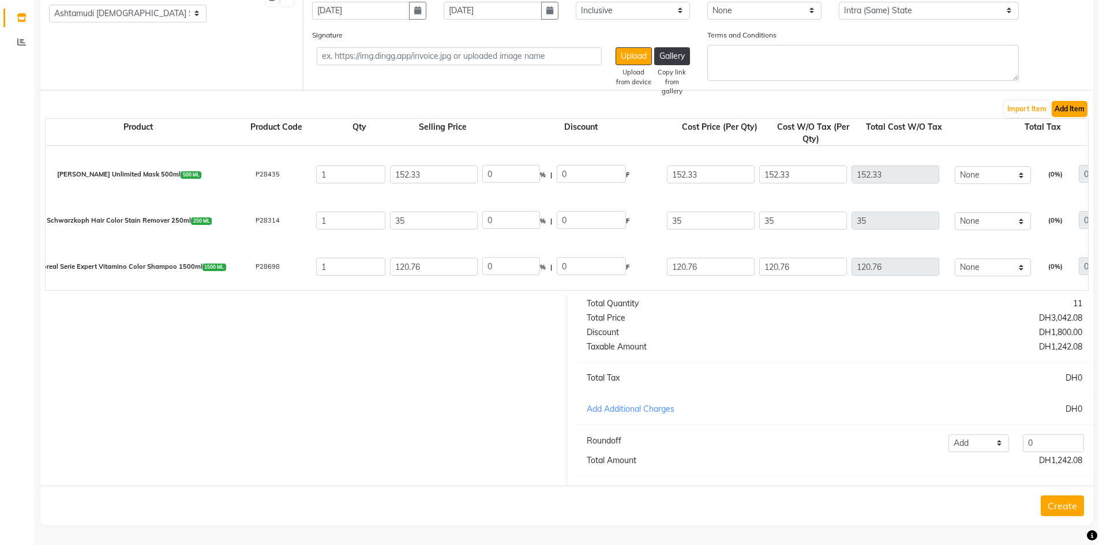
click at [1065, 101] on button "Add Item" at bounding box center [1070, 109] width 36 height 16
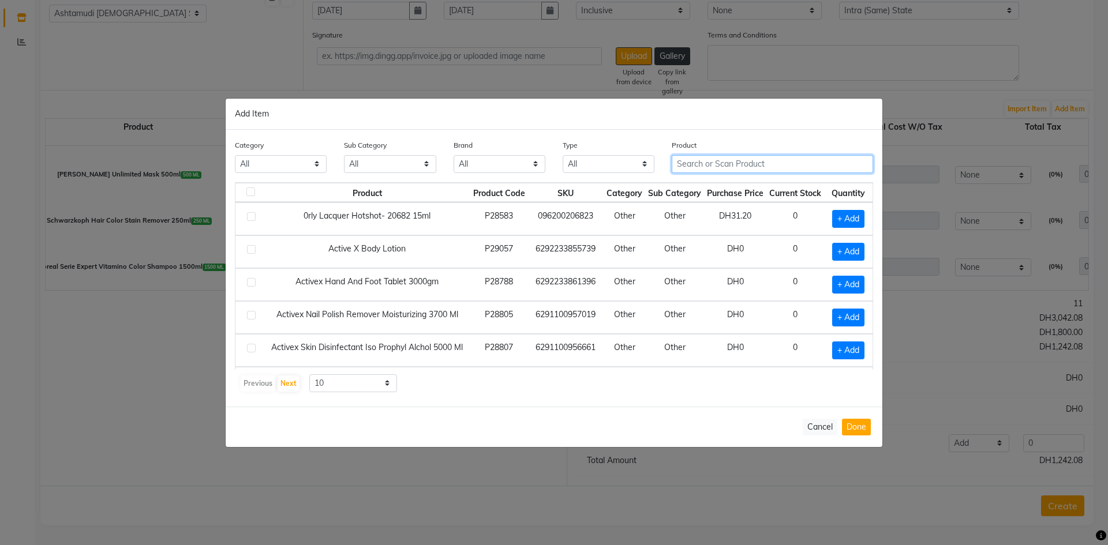
click at [760, 159] on input "text" at bounding box center [772, 164] width 201 height 18
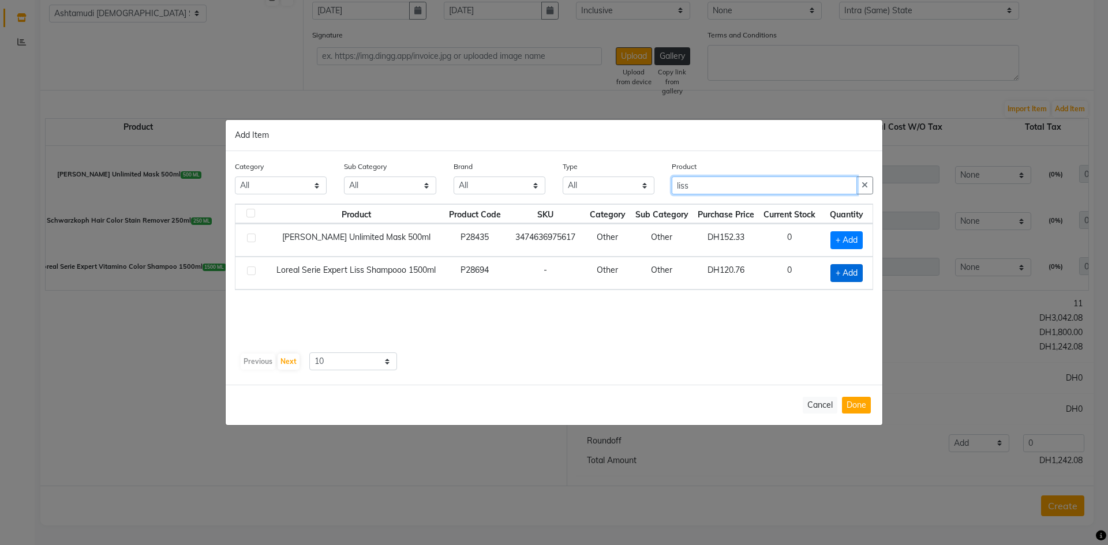
type input "liss"
click at [848, 274] on span "+ Add" at bounding box center [846, 273] width 32 height 18
checkbox input "true"
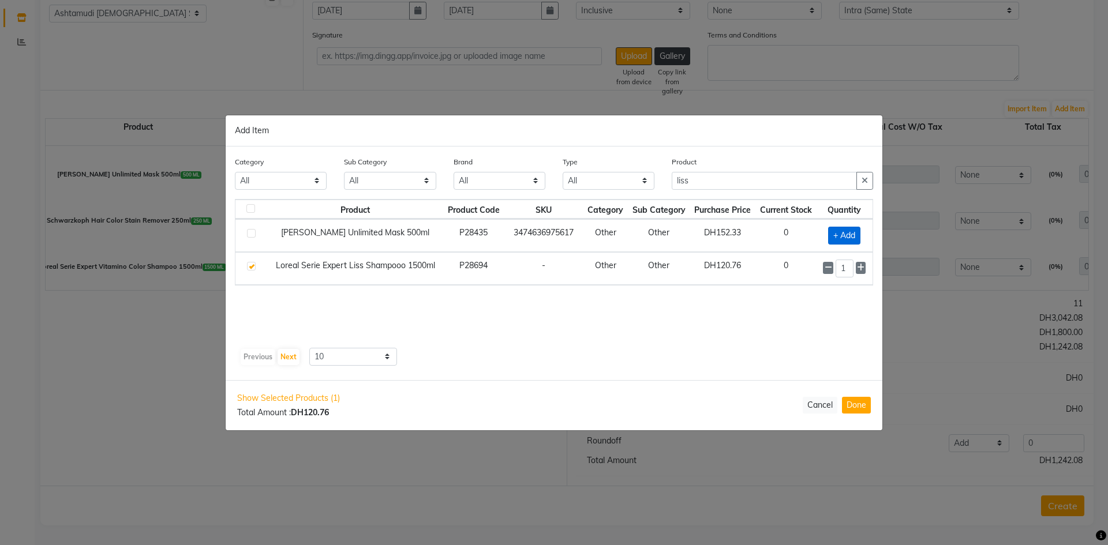
click at [849, 232] on span "+ Add" at bounding box center [844, 236] width 32 height 18
checkbox input "true"
click at [862, 407] on button "Done" at bounding box center [856, 405] width 29 height 17
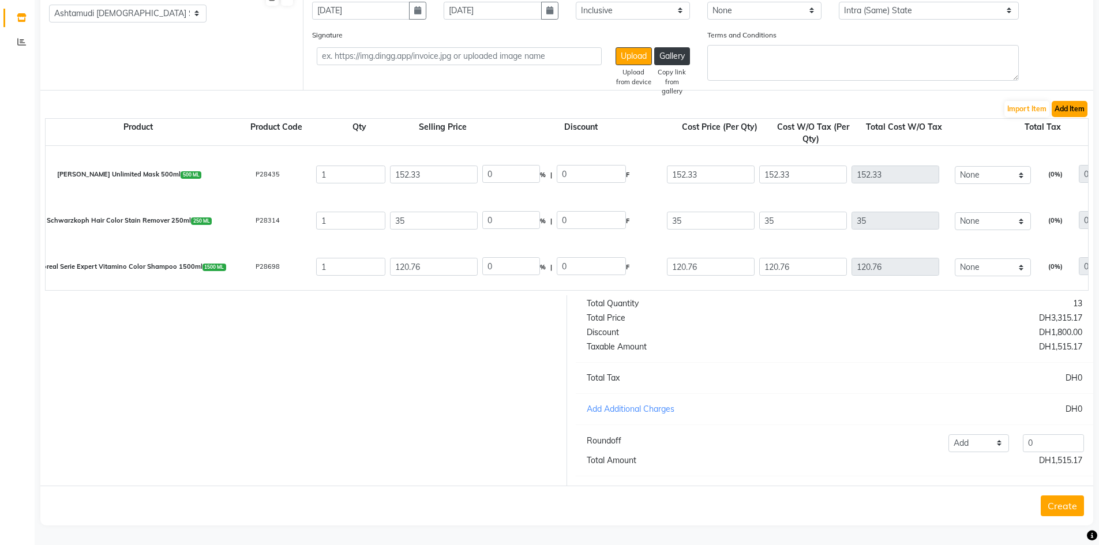
click at [1075, 101] on button "Add Item" at bounding box center [1070, 109] width 36 height 16
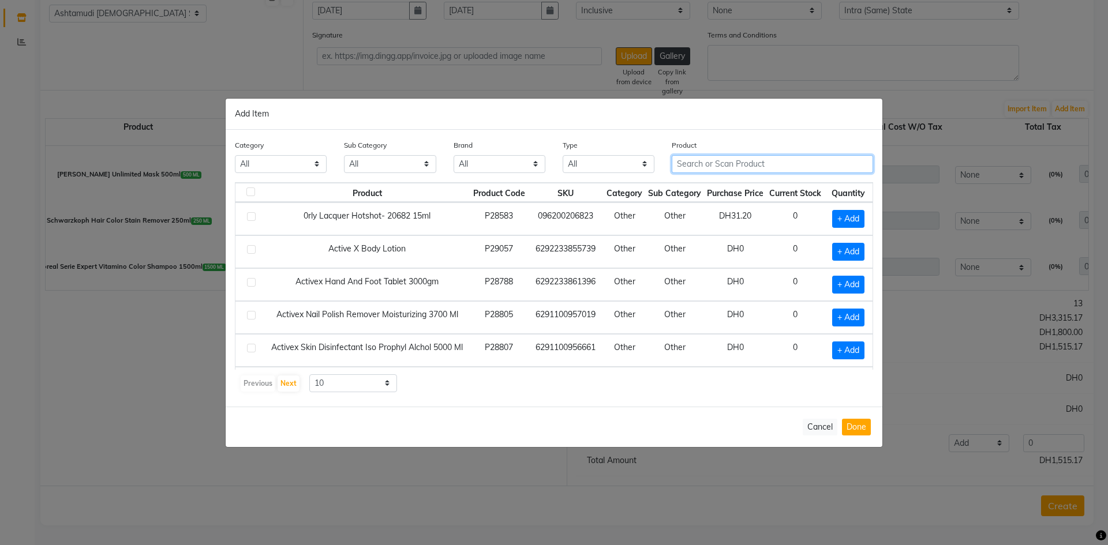
click at [733, 165] on input "text" at bounding box center [772, 164] width 201 height 18
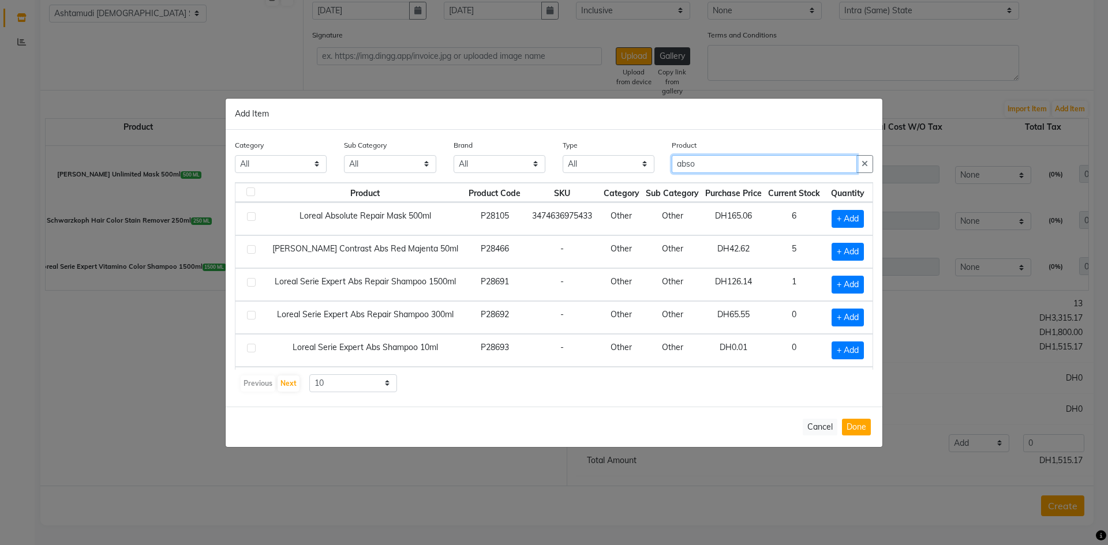
type input "absol"
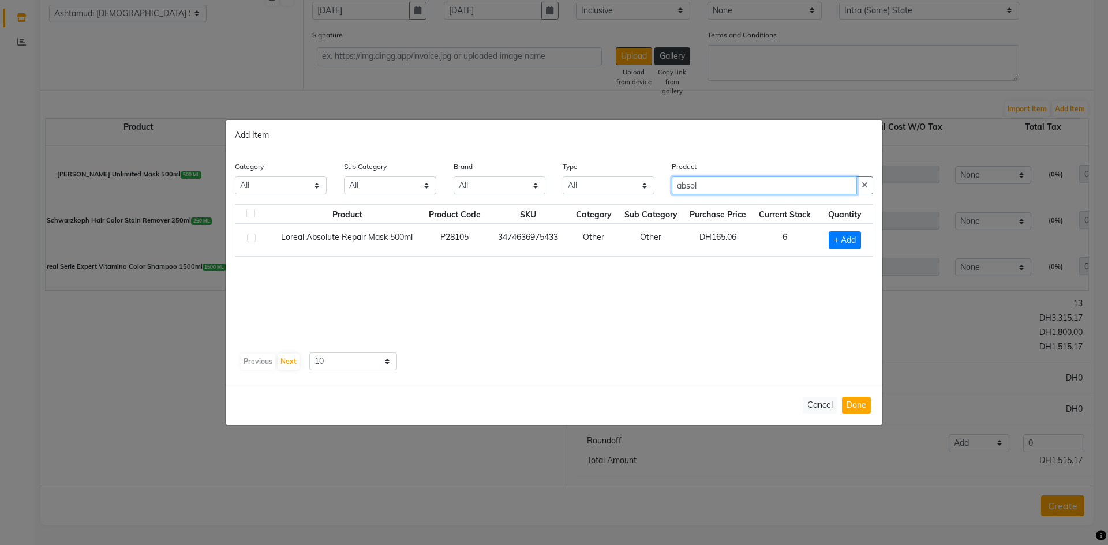
drag, startPoint x: 711, startPoint y: 182, endPoint x: 738, endPoint y: 228, distance: 53.8
click at [673, 182] on input "absol" at bounding box center [764, 186] width 185 height 18
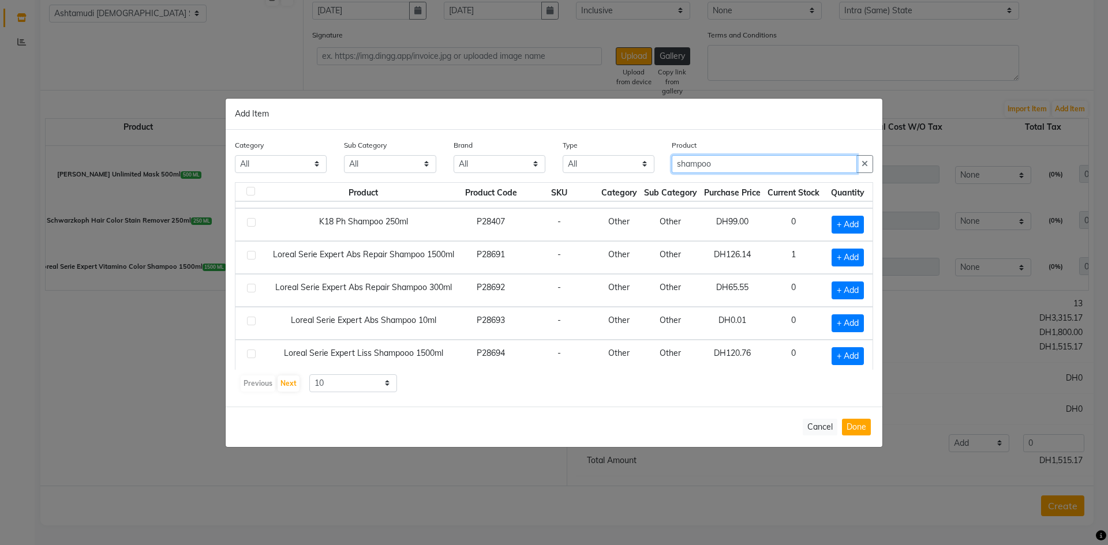
scroll to position [162, 0]
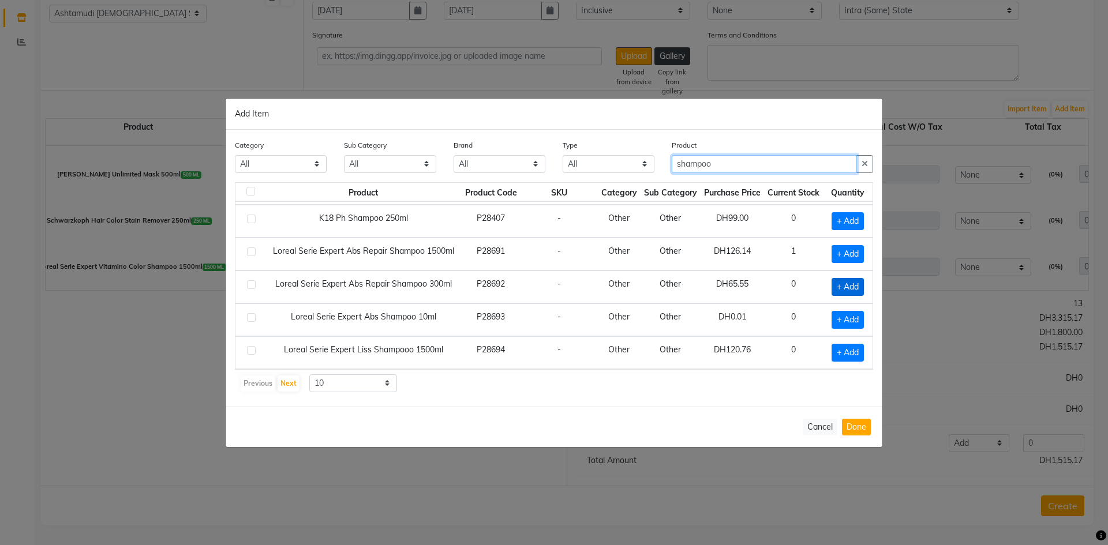
type input "shampoo"
click at [835, 293] on span "+ Add" at bounding box center [847, 287] width 32 height 18
checkbox input "true"
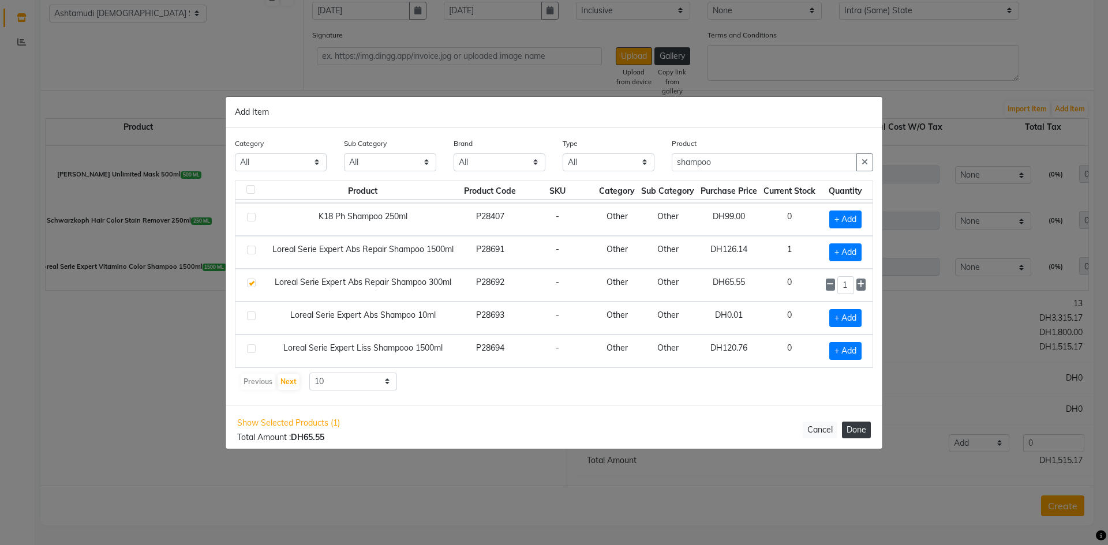
click at [858, 431] on button "Done" at bounding box center [856, 430] width 29 height 17
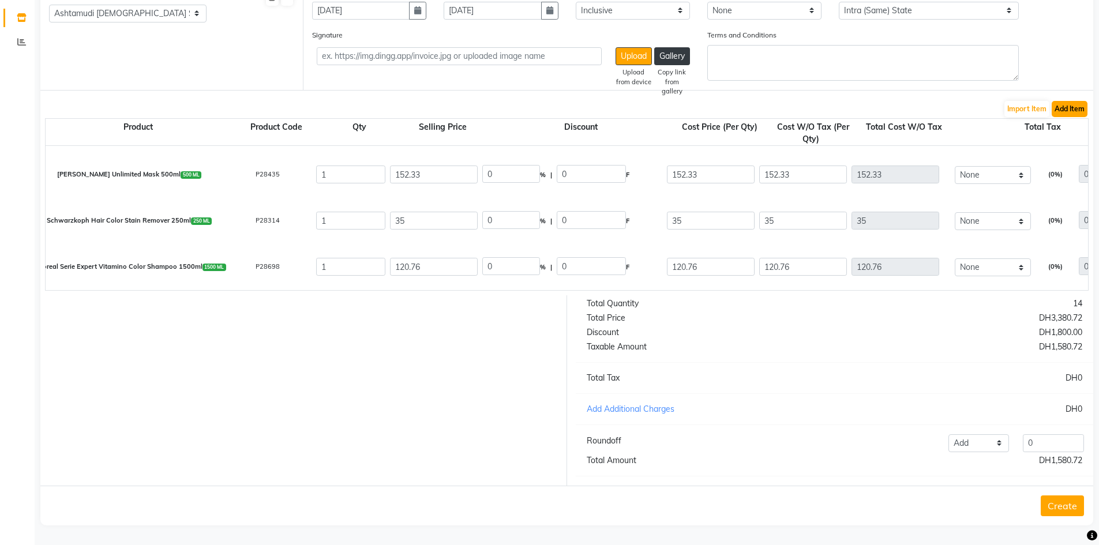
click at [1085, 101] on button "Add Item" at bounding box center [1070, 109] width 36 height 16
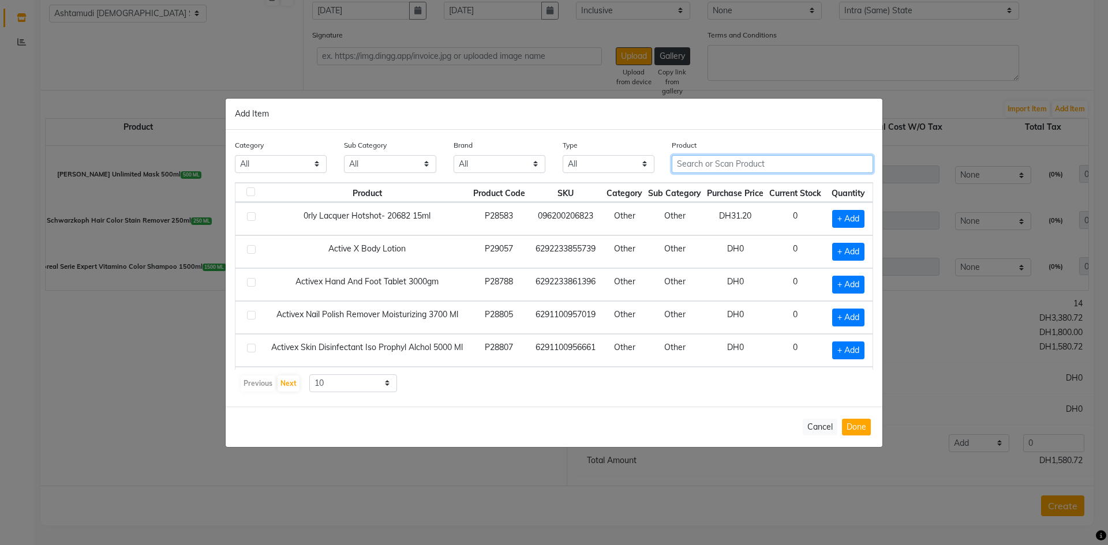
click at [683, 161] on input "text" at bounding box center [772, 164] width 201 height 18
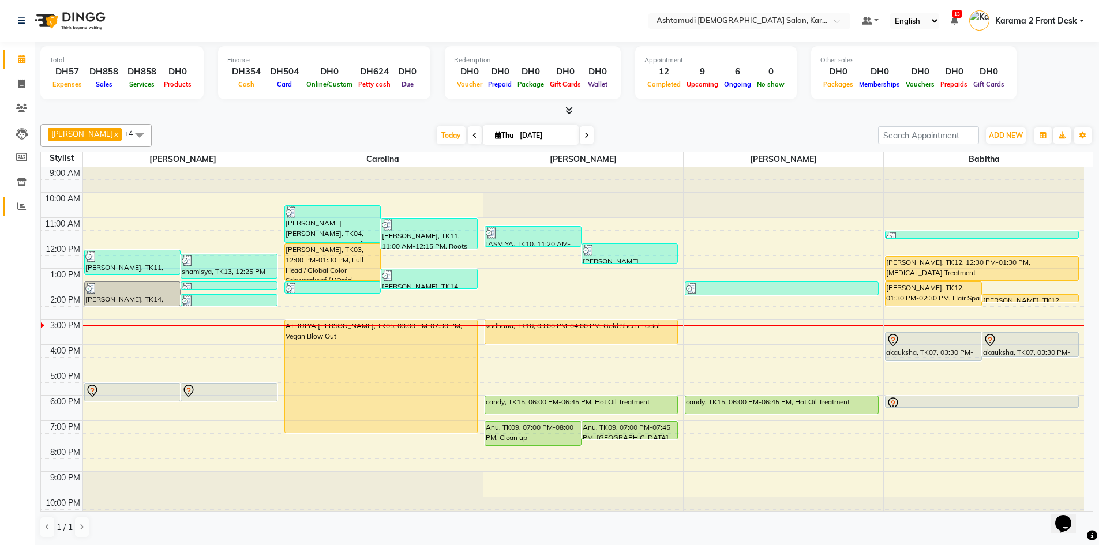
click at [24, 201] on span at bounding box center [22, 206] width 20 height 13
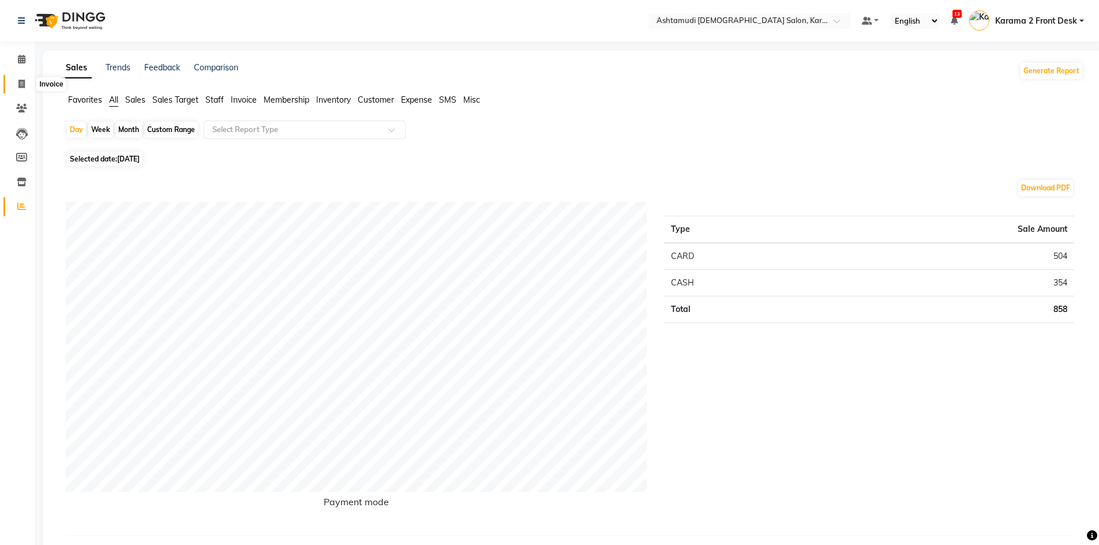
click at [16, 81] on span at bounding box center [22, 84] width 20 height 13
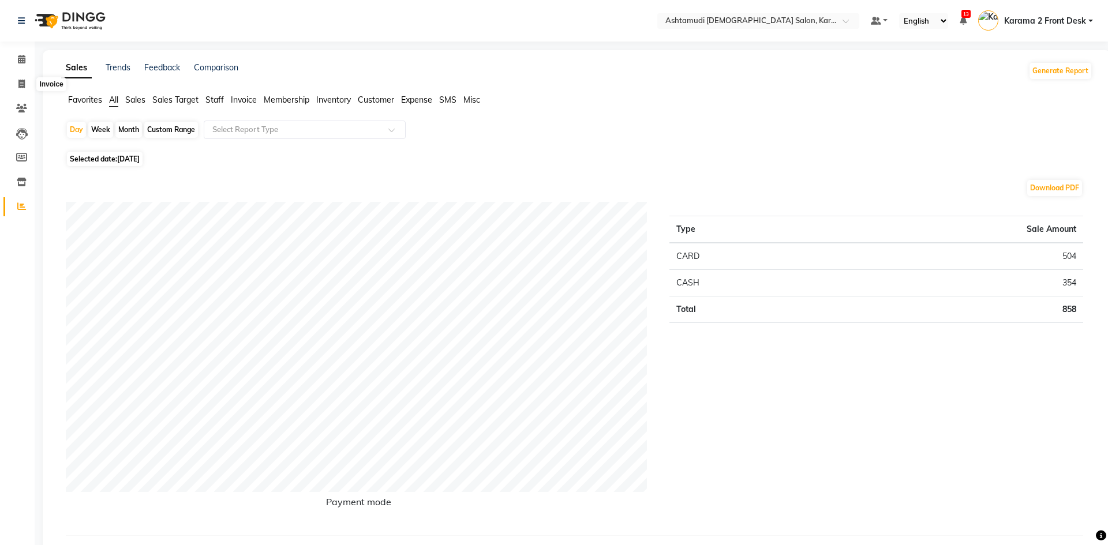
select select "service"
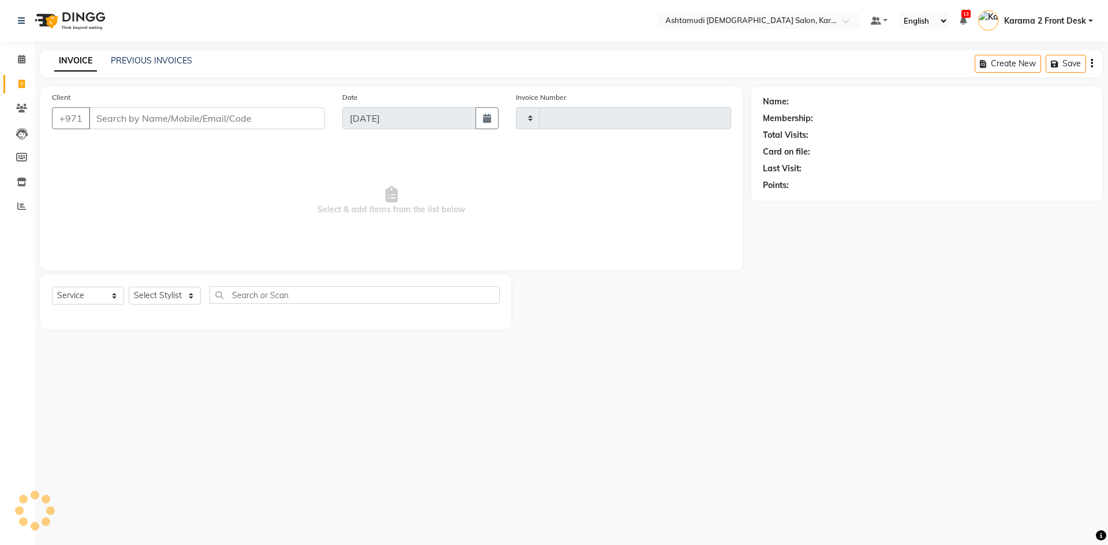
type input "2104"
select select "7424"
click at [157, 118] on input "Client" at bounding box center [207, 118] width 236 height 22
click at [158, 295] on select "Select Stylist Babitha Carolina [PERSON_NAME] [PERSON_NAME] 2 Front Desk [PERSO…" at bounding box center [165, 296] width 72 height 18
select select "77371"
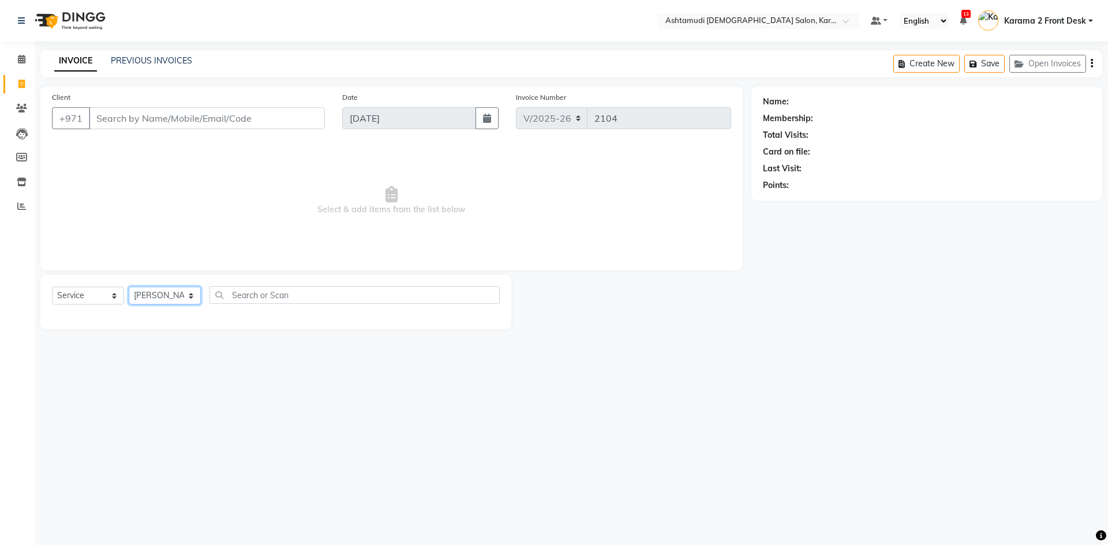
click at [129, 287] on select "Select Stylist Babitha Carolina [PERSON_NAME] [PERSON_NAME] 2 Front Desk [PERSO…" at bounding box center [165, 296] width 72 height 18
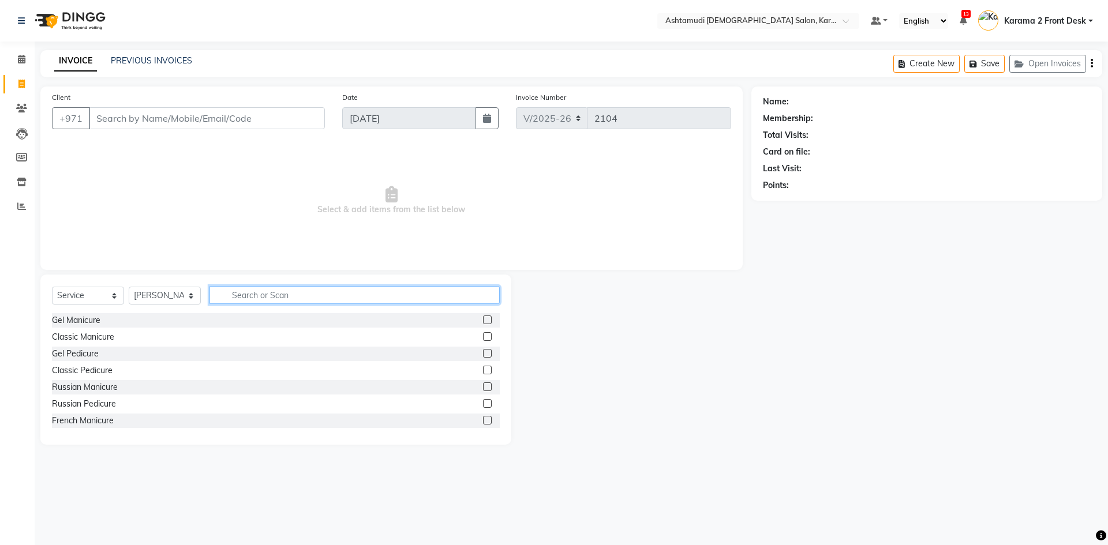
click at [325, 287] on input "text" at bounding box center [354, 295] width 290 height 18
type input "eye"
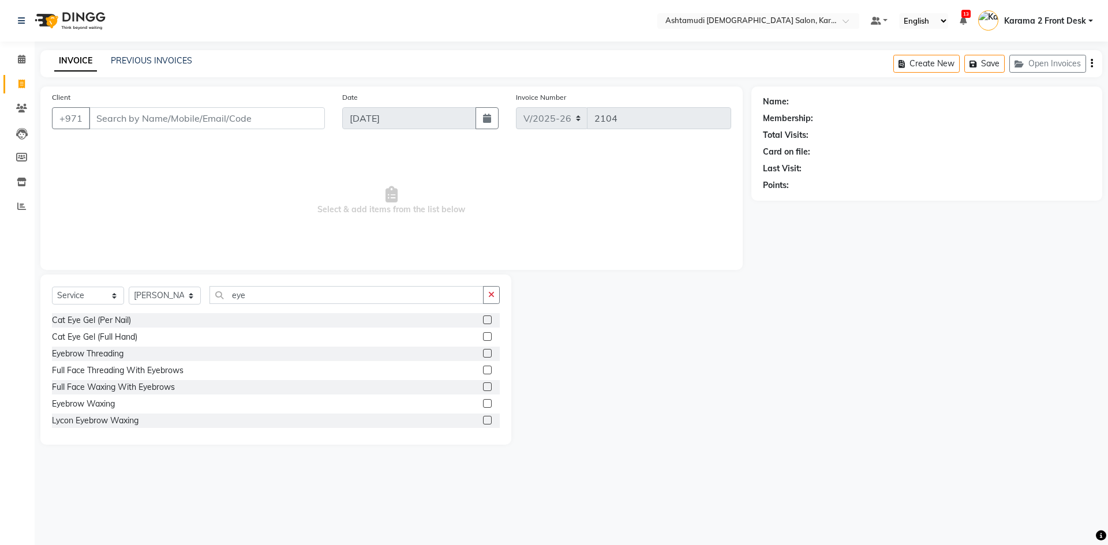
click at [483, 353] on label at bounding box center [487, 353] width 9 height 9
click at [483, 353] on input "checkbox" at bounding box center [487, 354] width 8 height 8
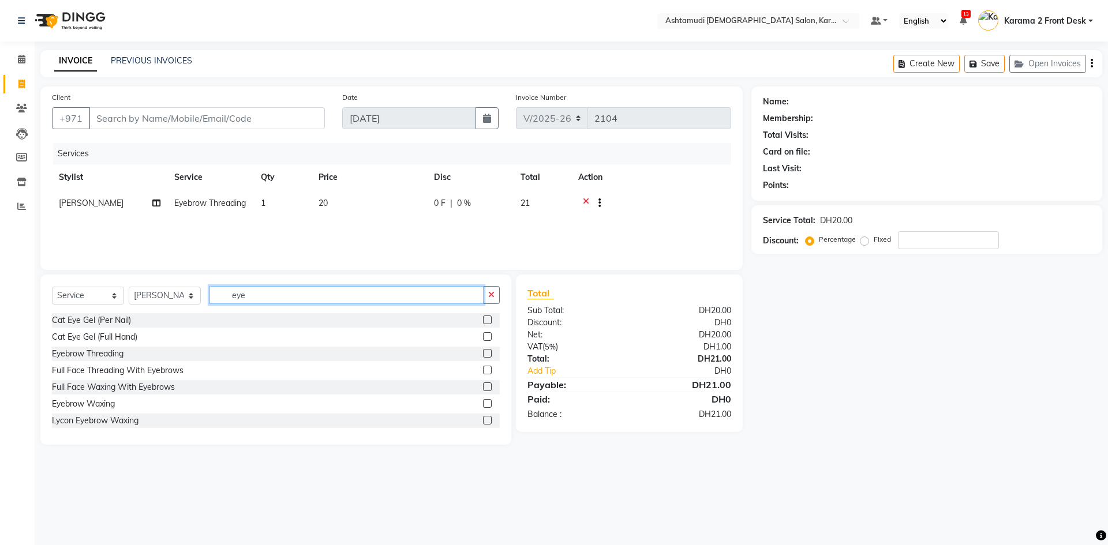
checkbox input "false"
drag, startPoint x: 306, startPoint y: 298, endPoint x: 230, endPoint y: 298, distance: 76.2
click at [230, 298] on input "eye" at bounding box center [346, 295] width 274 height 18
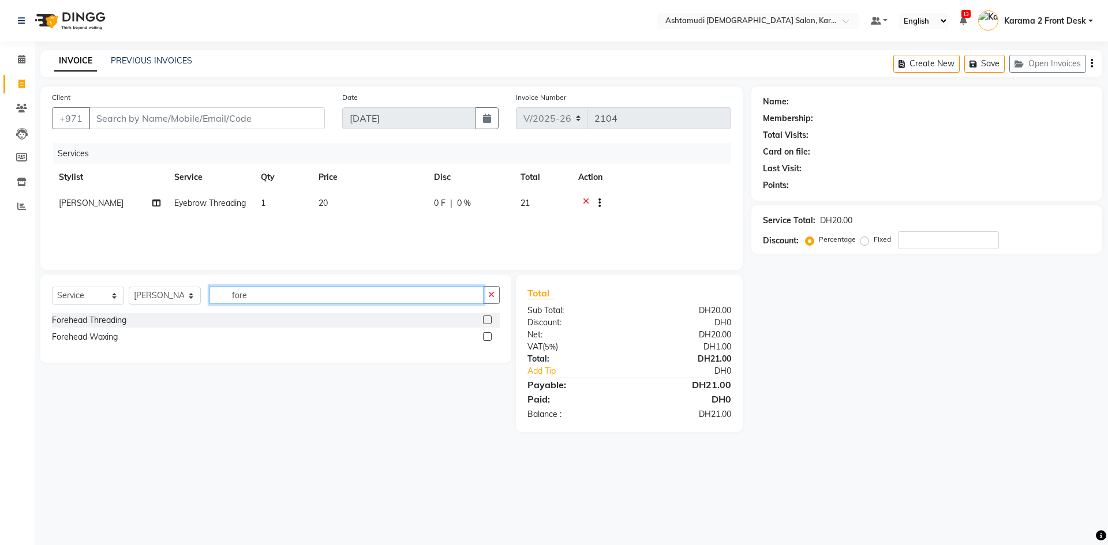
type input "fore"
click at [486, 319] on label at bounding box center [487, 320] width 9 height 9
click at [486, 319] on input "checkbox" at bounding box center [487, 321] width 8 height 8
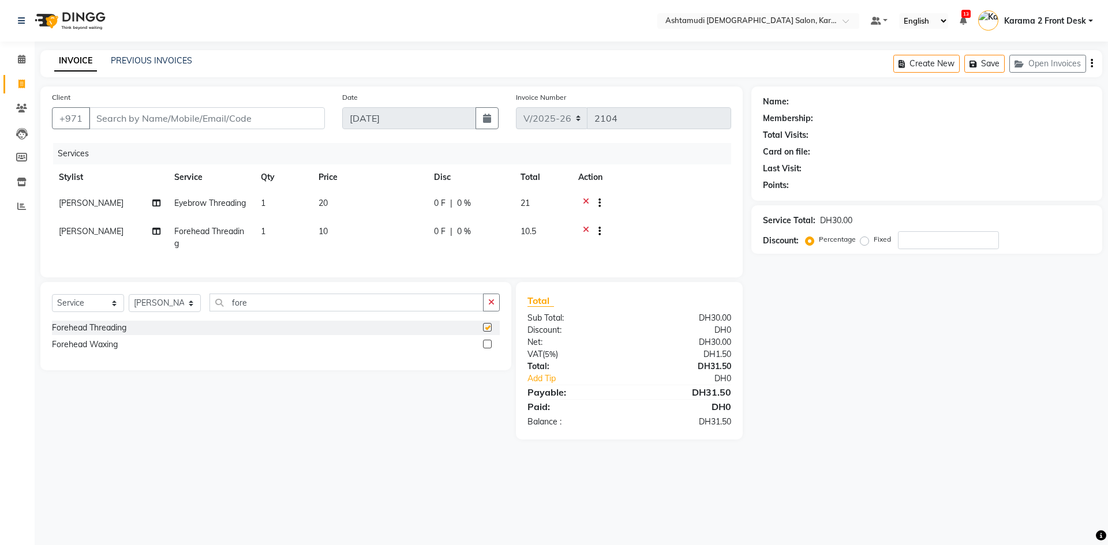
checkbox input "false"
click at [143, 124] on input "Client" at bounding box center [207, 118] width 236 height 22
type input "5"
type input "0"
type input "523620161"
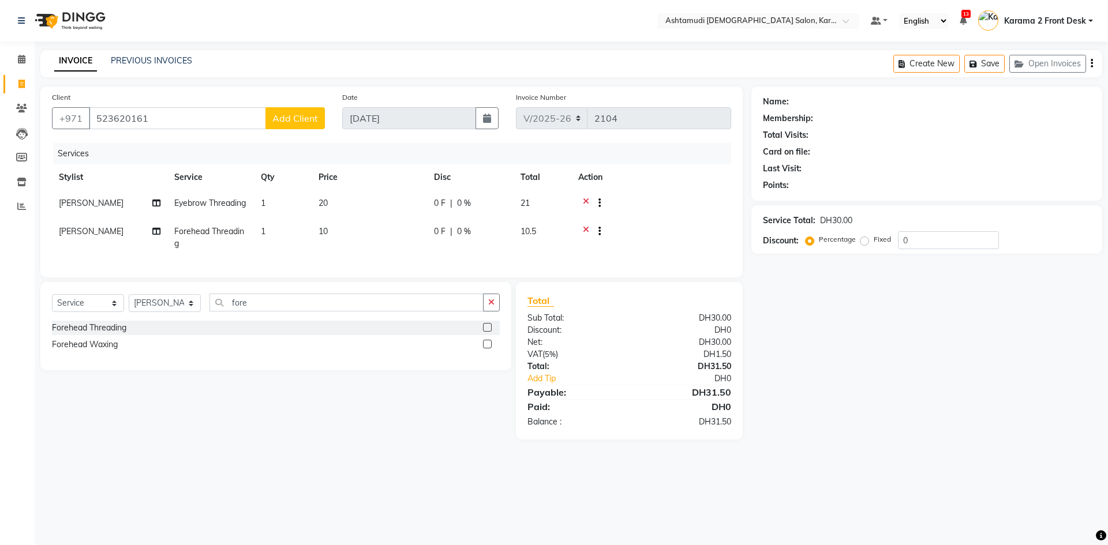
click at [282, 117] on span "Add Client" at bounding box center [295, 119] width 46 height 12
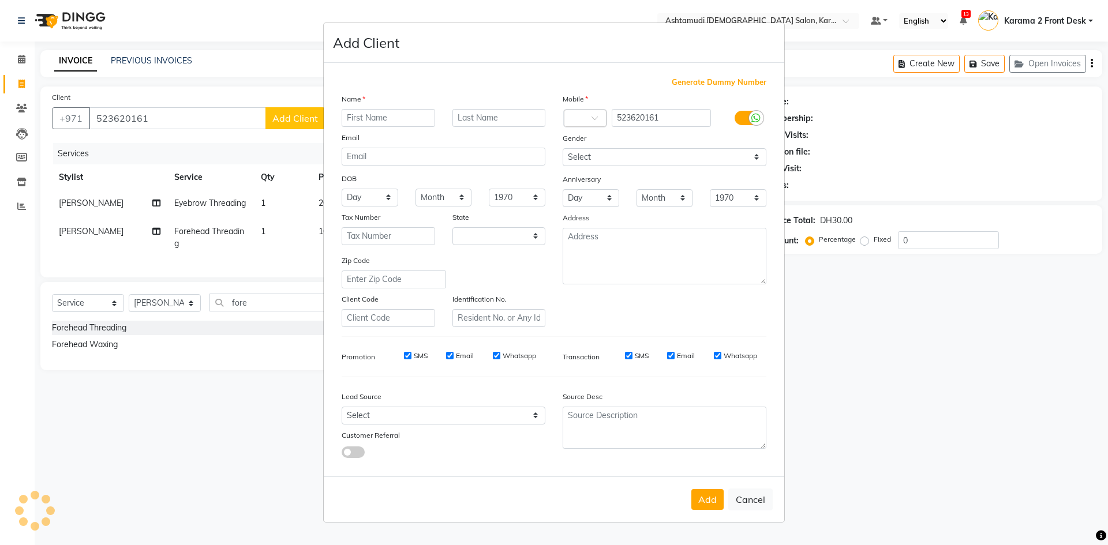
select select "3798"
drag, startPoint x: 374, startPoint y: 114, endPoint x: 369, endPoint y: 106, distance: 10.4
click at [372, 108] on div "Name Email DOB Day 01 02 03 04 05 06 07 08 09 10 11 12 13 14 15 16 17 18 19 20 …" at bounding box center [443, 210] width 221 height 234
type input "diya"
click at [717, 500] on button "Add" at bounding box center [707, 499] width 32 height 21
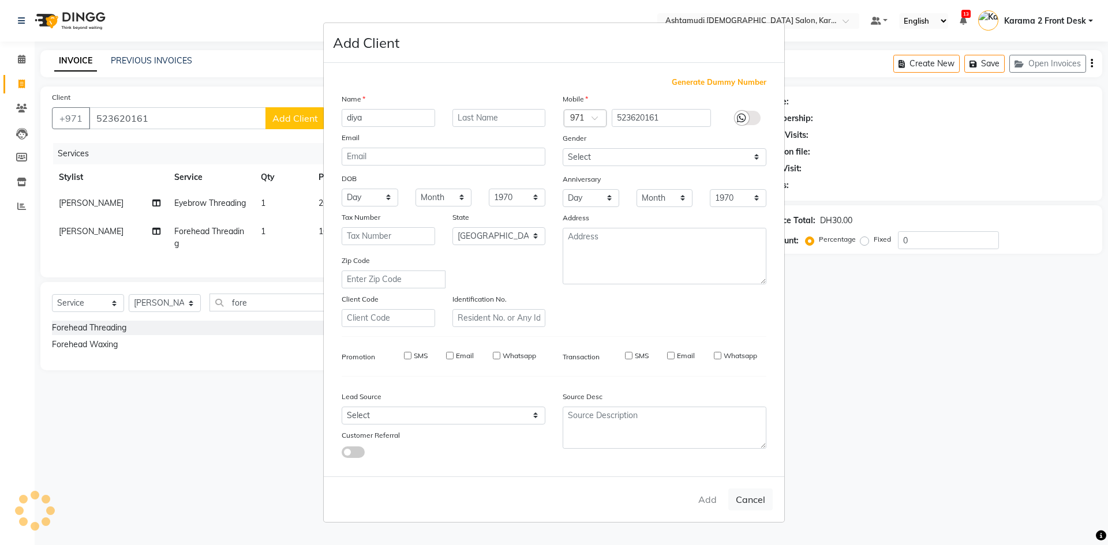
select select
select select "null"
select select
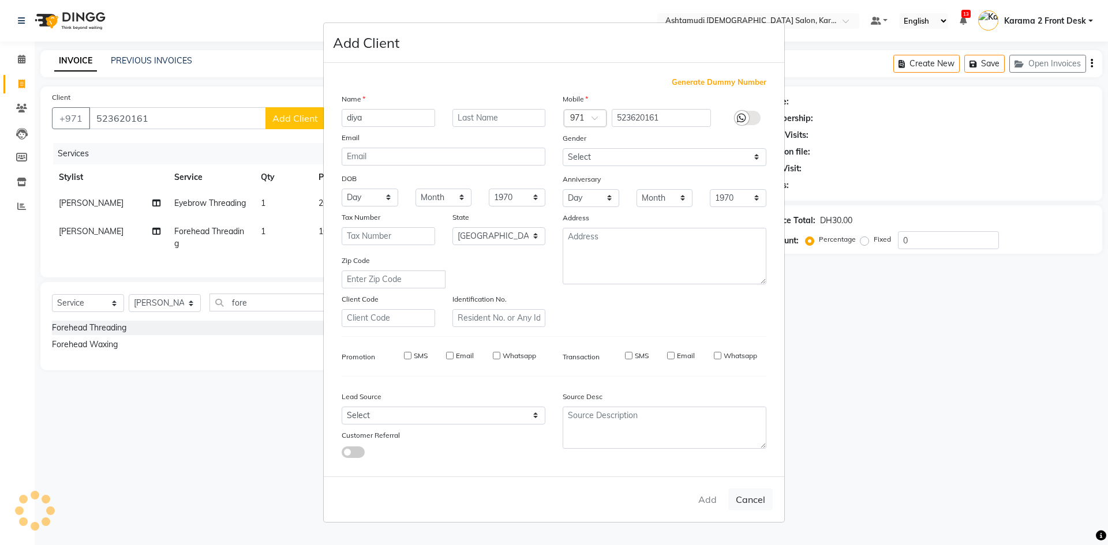
select select
checkbox input "false"
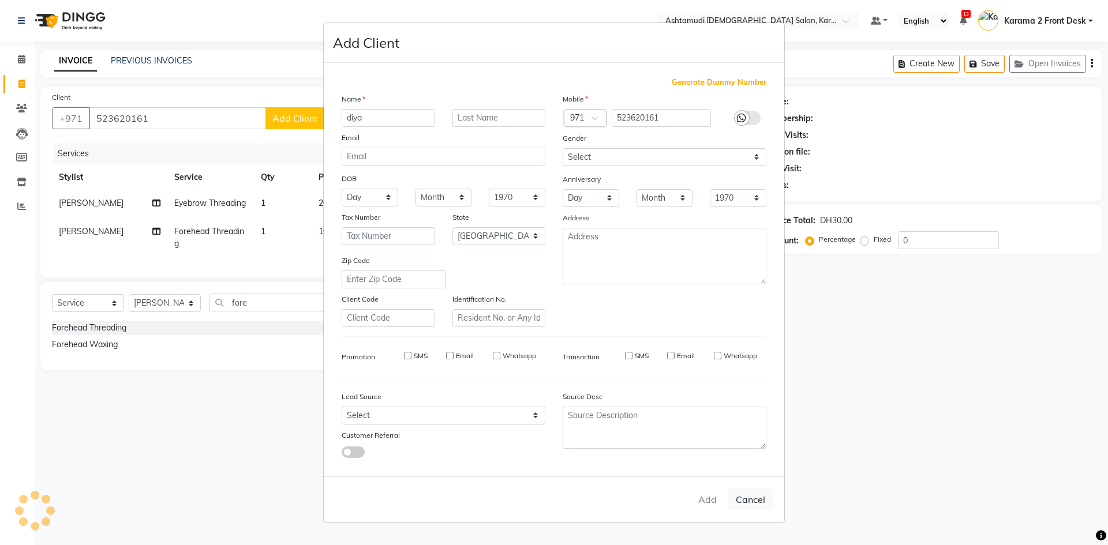
checkbox input "false"
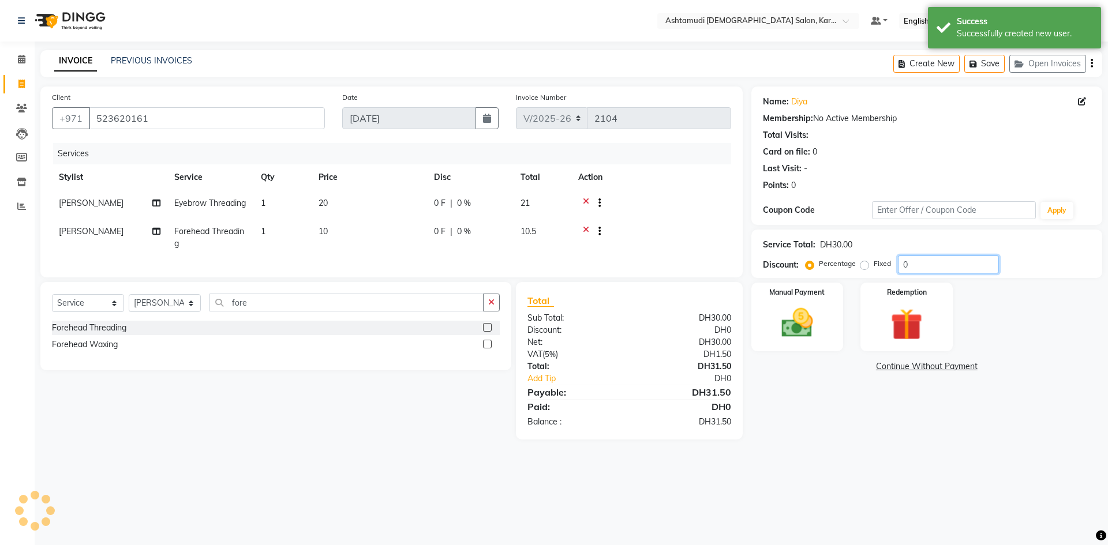
drag, startPoint x: 882, startPoint y: 268, endPoint x: 809, endPoint y: 252, distance: 74.5
click at [810, 250] on div "Service Total: DH30.00 Discount: Percentage Fixed 0" at bounding box center [927, 253] width 328 height 39
type input "25"
click at [818, 331] on img at bounding box center [797, 323] width 54 height 38
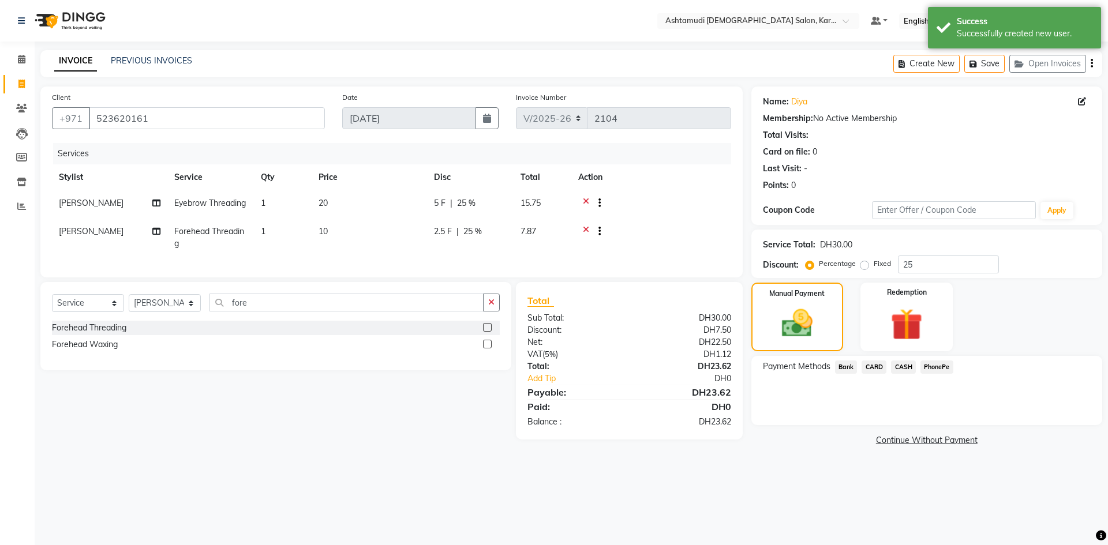
click at [878, 366] on span "CARD" at bounding box center [873, 367] width 25 height 13
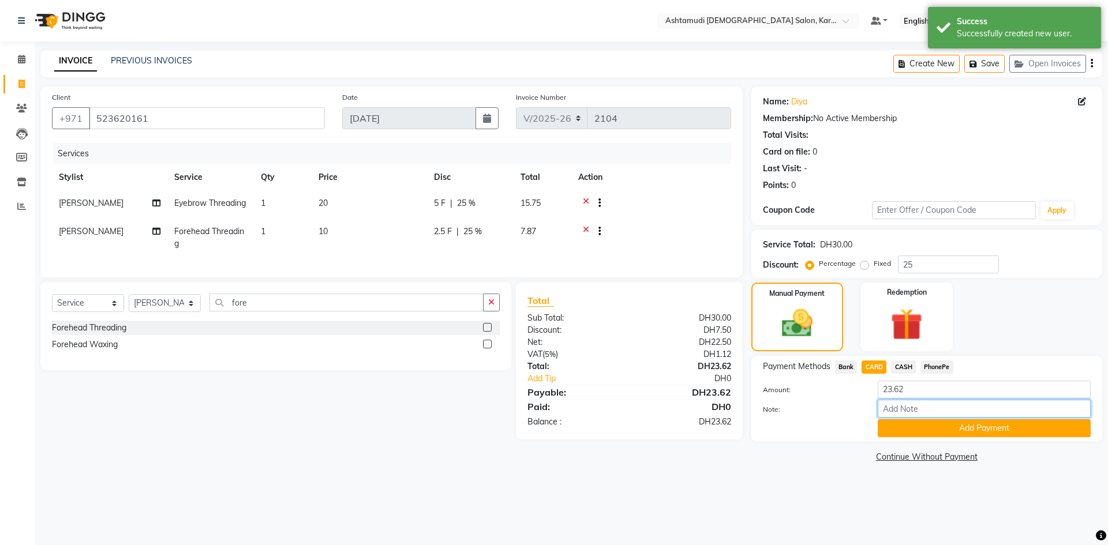
click at [902, 407] on input "Note:" at bounding box center [984, 409] width 213 height 18
type input "[PERSON_NAME]"
click at [902, 430] on button "Add Payment" at bounding box center [984, 428] width 213 height 18
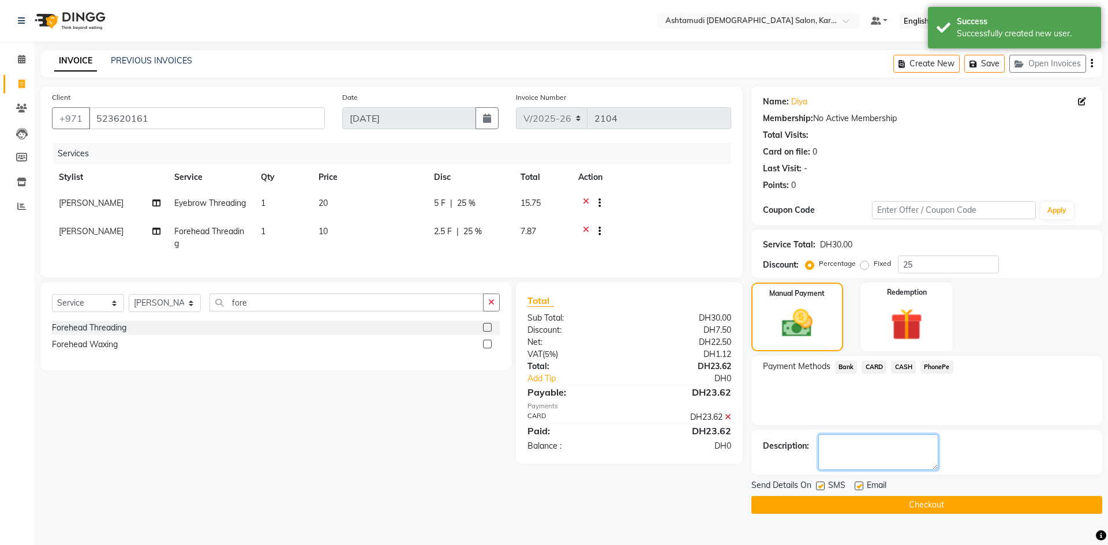
click at [846, 443] on textarea at bounding box center [878, 452] width 120 height 36
click at [858, 410] on div "Payment Methods Bank CARD CASH PhonePe" at bounding box center [926, 390] width 351 height 69
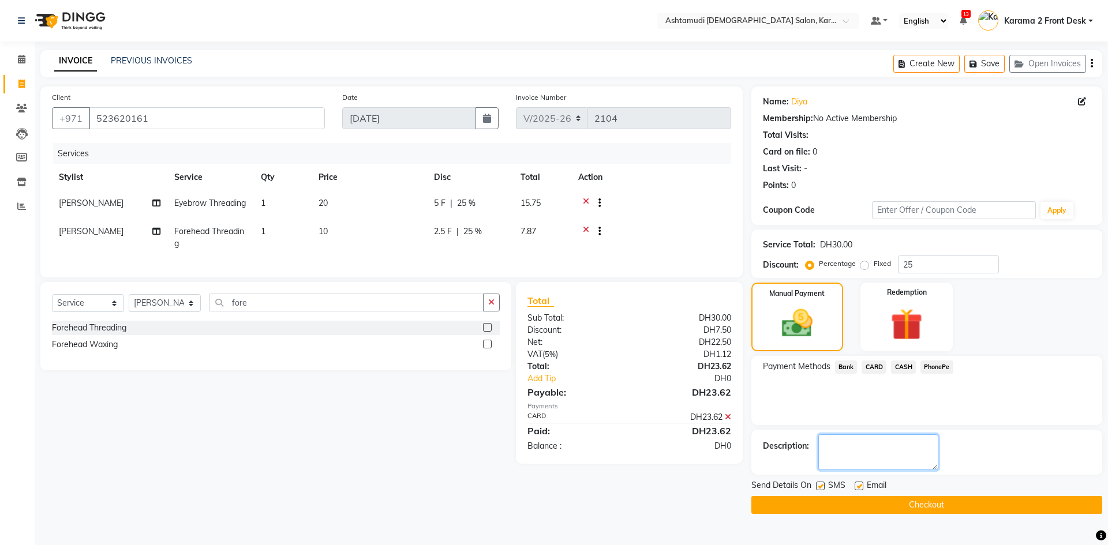
click at [852, 452] on textarea at bounding box center [878, 452] width 120 height 36
type textarea "5326"
click at [877, 510] on button "Checkout" at bounding box center [926, 505] width 351 height 18
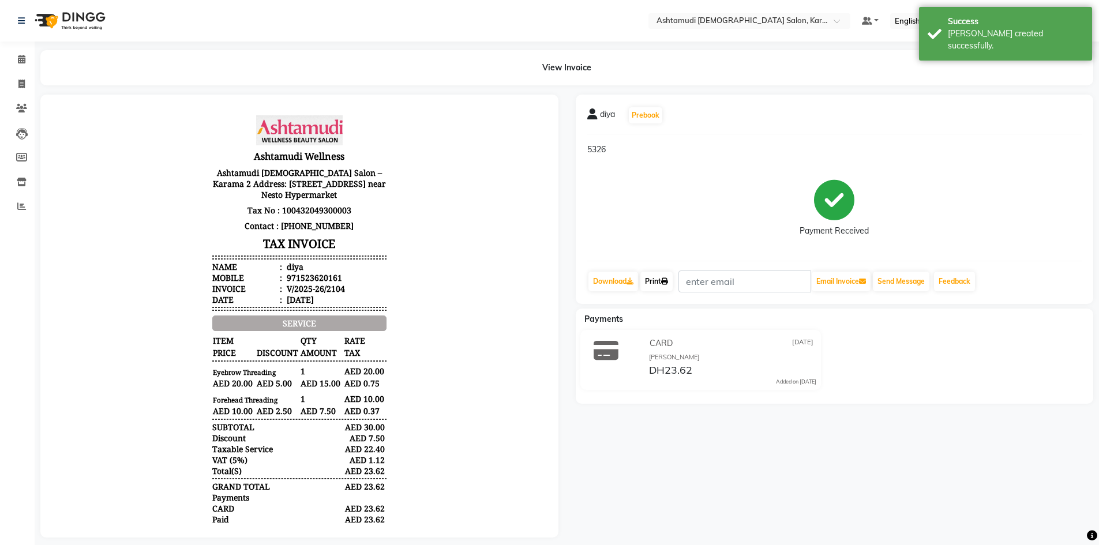
click at [662, 283] on link "Print" at bounding box center [656, 282] width 32 height 20
click at [14, 55] on span at bounding box center [22, 59] width 20 height 13
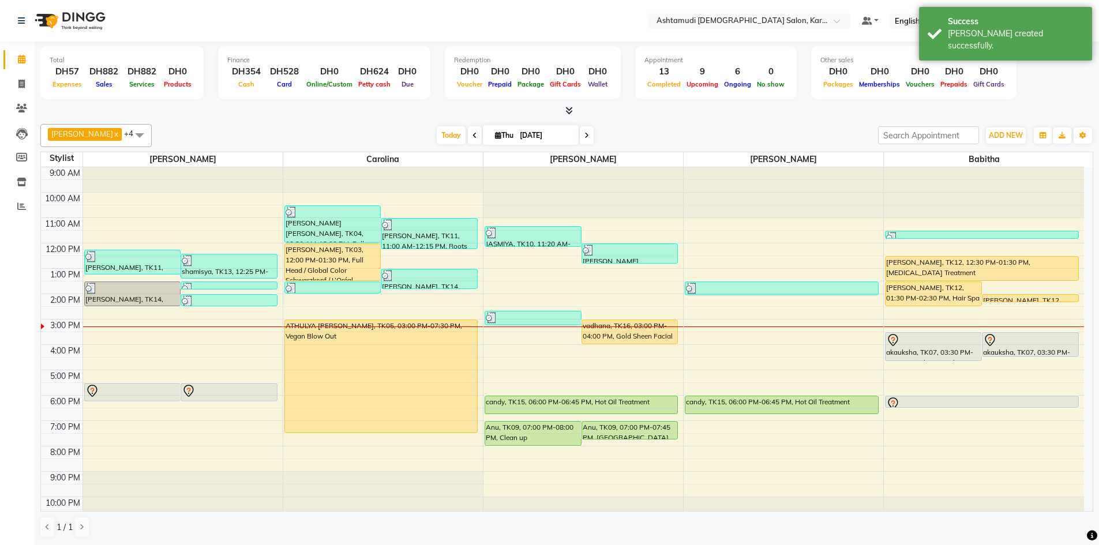
click at [468, 131] on span at bounding box center [475, 135] width 14 height 18
type input "03-09-2025"
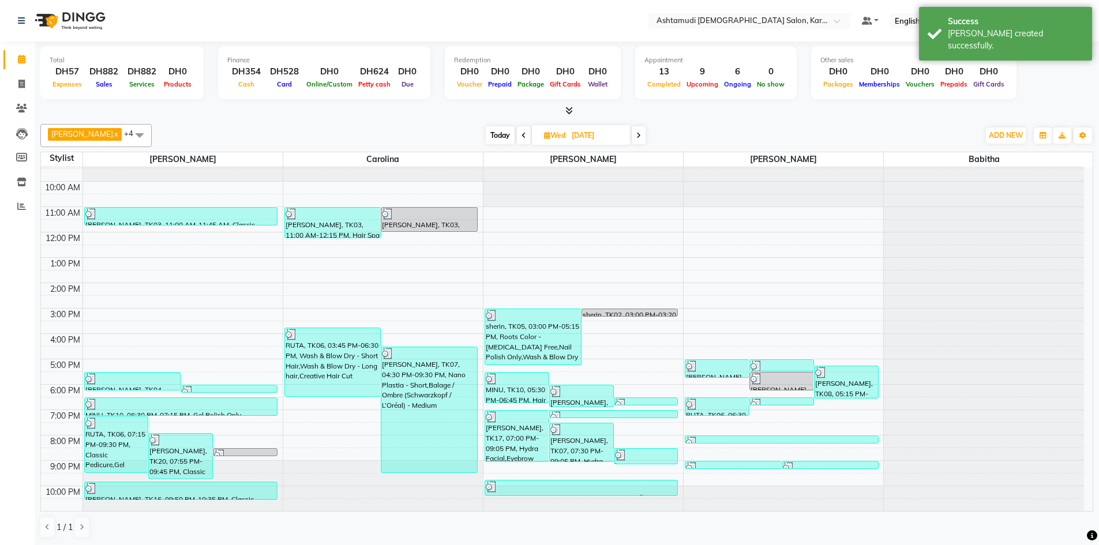
scroll to position [1, 0]
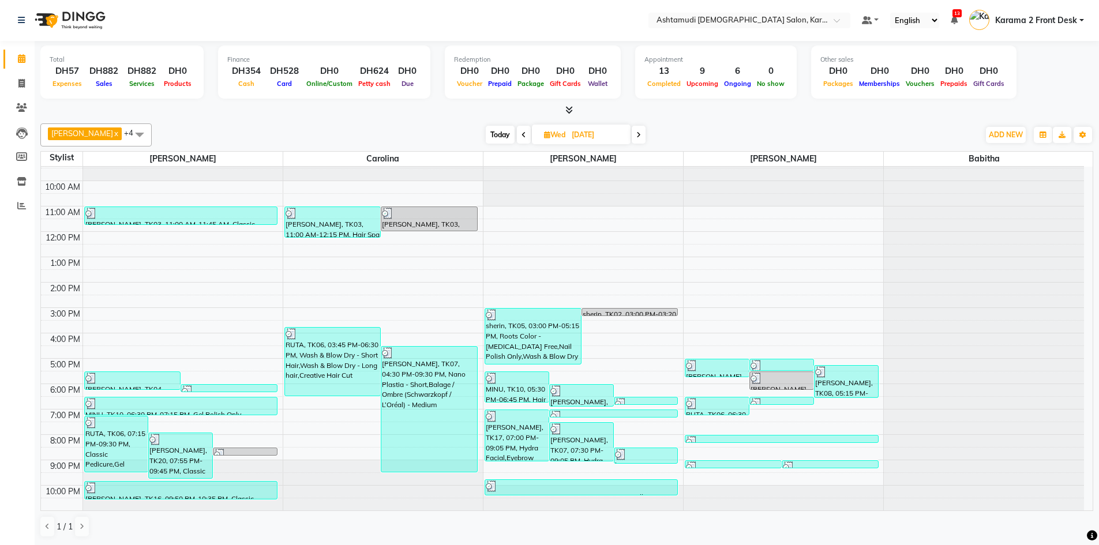
click at [128, 136] on span at bounding box center [139, 134] width 23 height 22
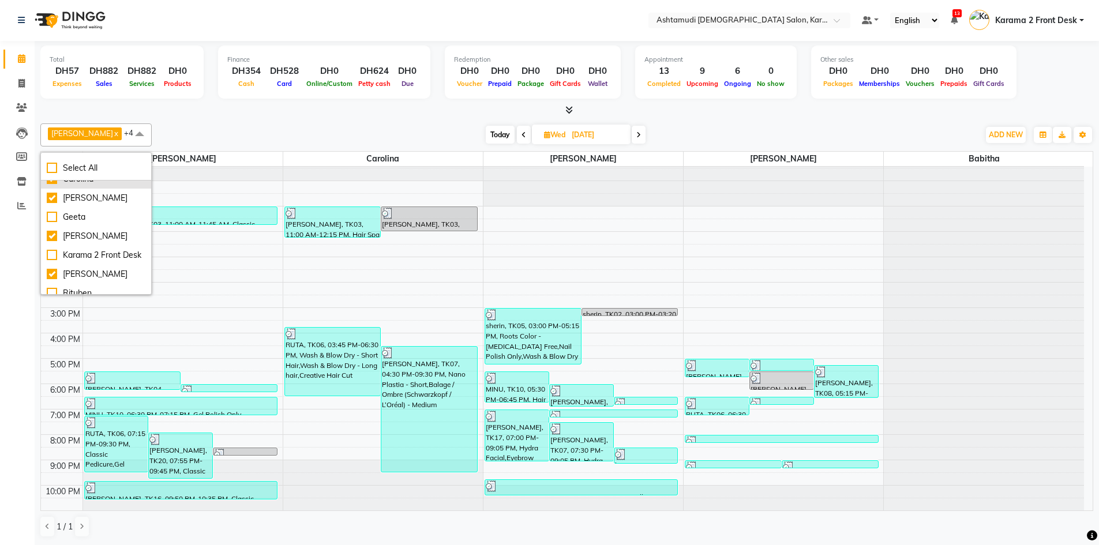
scroll to position [115, 0]
click at [72, 271] on div "[PERSON_NAME]" at bounding box center [96, 266] width 99 height 12
checkbox input "true"
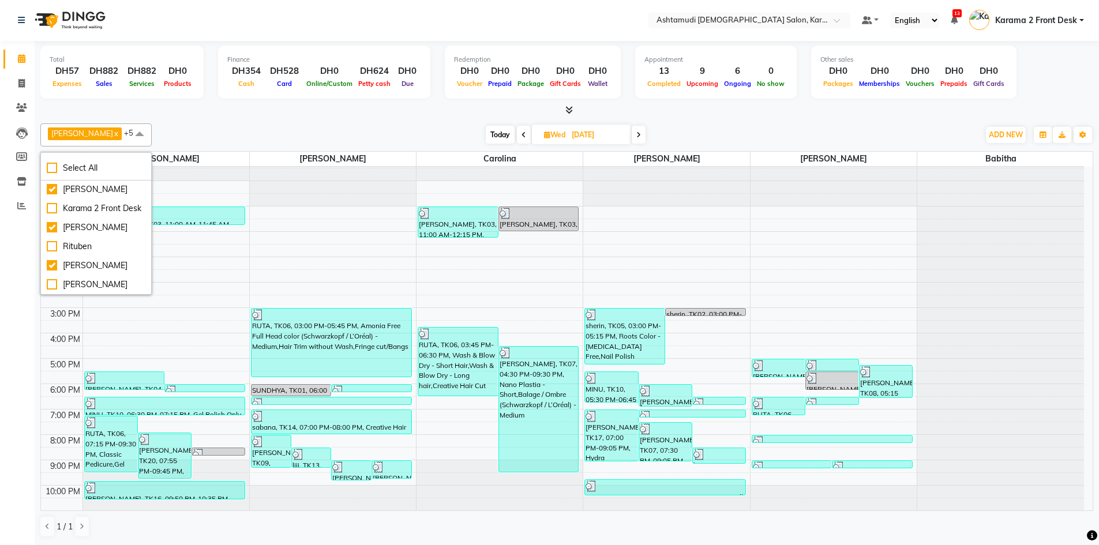
click at [140, 115] on div at bounding box center [566, 110] width 1053 height 12
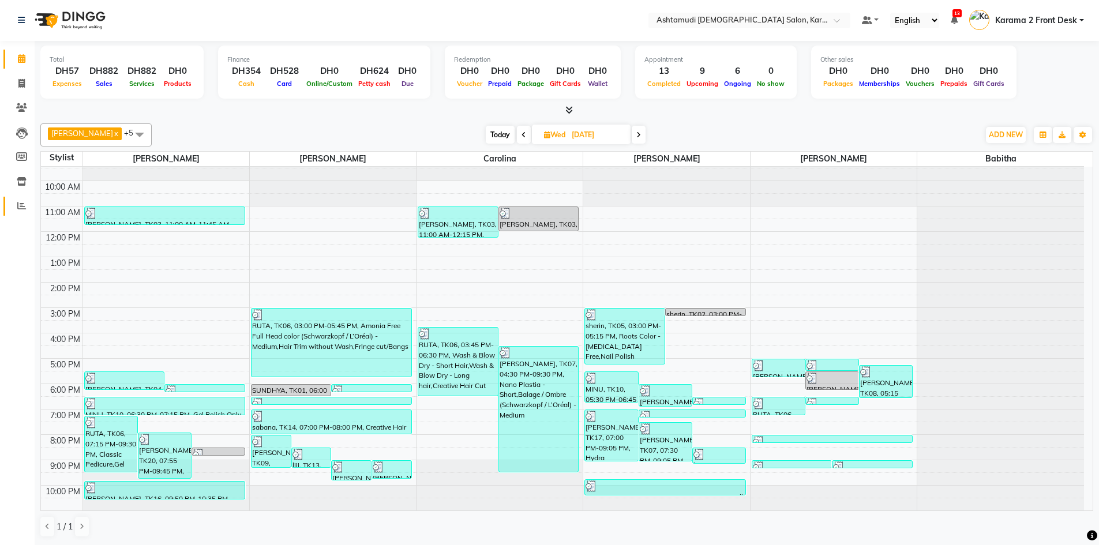
drag, startPoint x: 34, startPoint y: 205, endPoint x: 21, endPoint y: 206, distance: 12.7
click at [24, 206] on li "Reports" at bounding box center [17, 206] width 35 height 25
click at [21, 206] on icon at bounding box center [21, 205] width 9 height 9
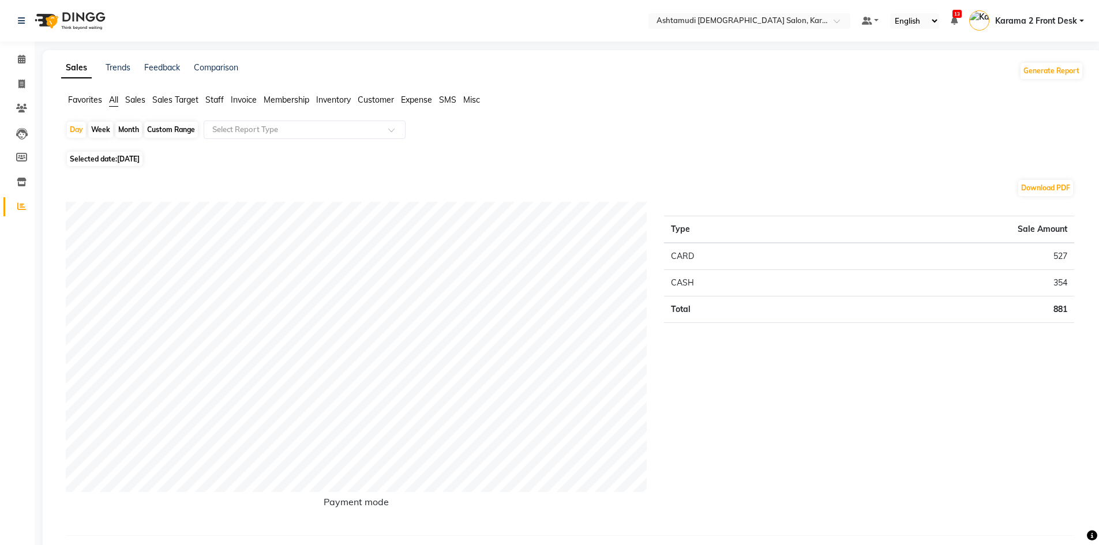
click at [213, 95] on span "Staff" at bounding box center [214, 100] width 18 height 10
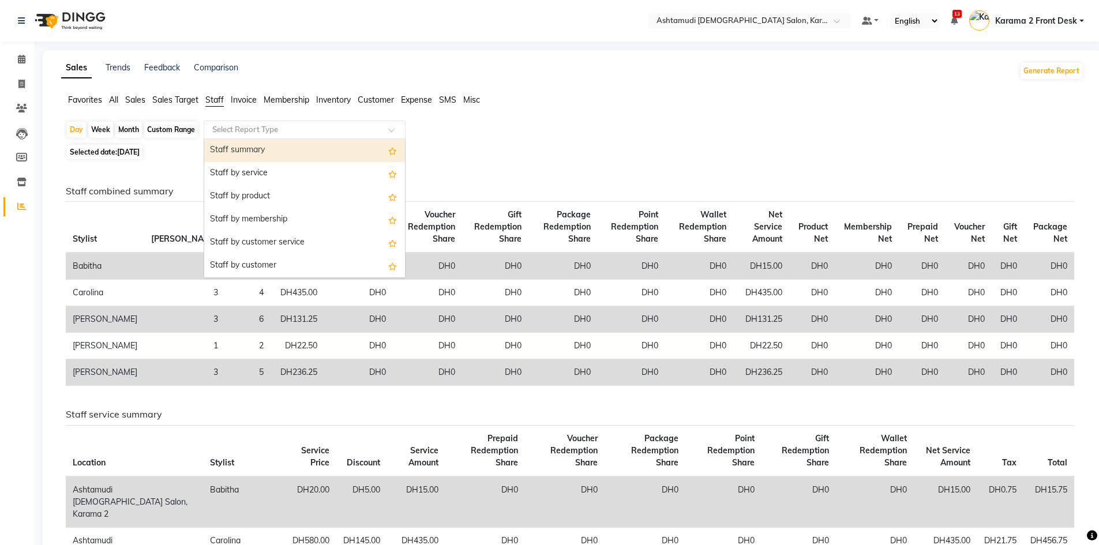
click at [273, 130] on input "text" at bounding box center [293, 130] width 166 height 12
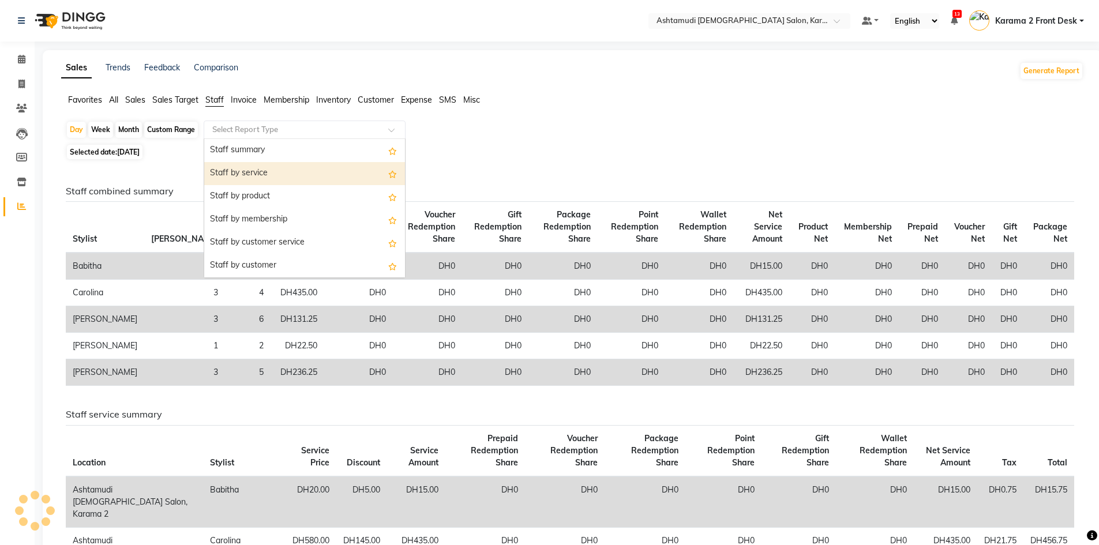
click at [277, 177] on div "Staff by service" at bounding box center [304, 173] width 201 height 23
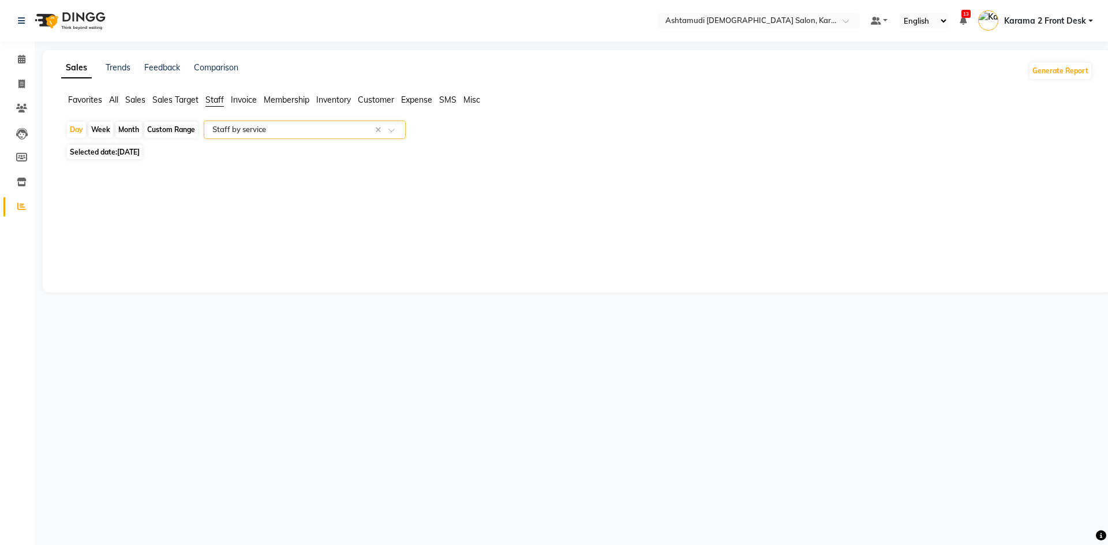
select select "full_report"
select select "csv"
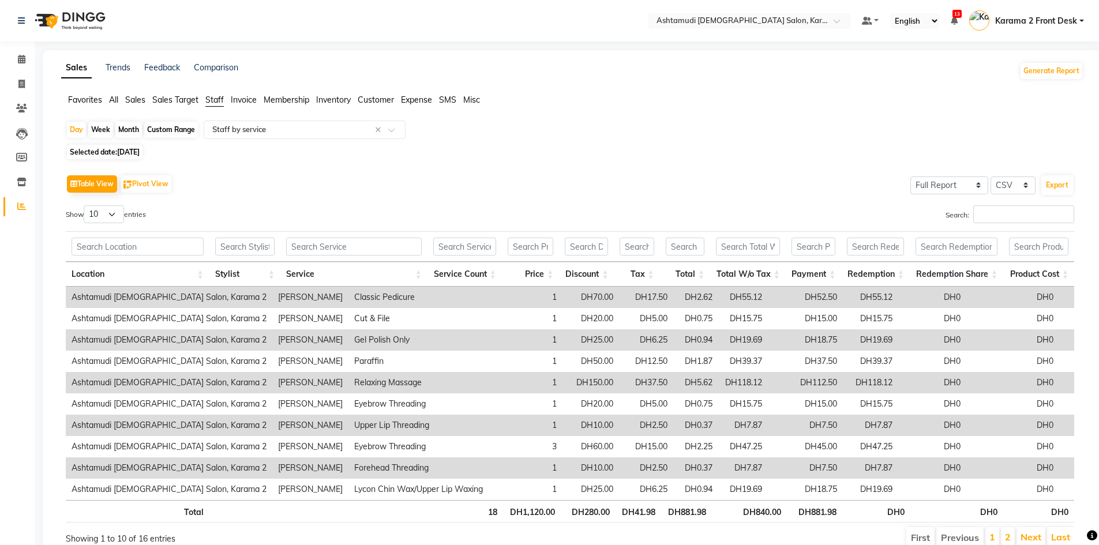
click at [140, 149] on span "[DATE]" at bounding box center [128, 152] width 23 height 9
select select "9"
select select "2025"
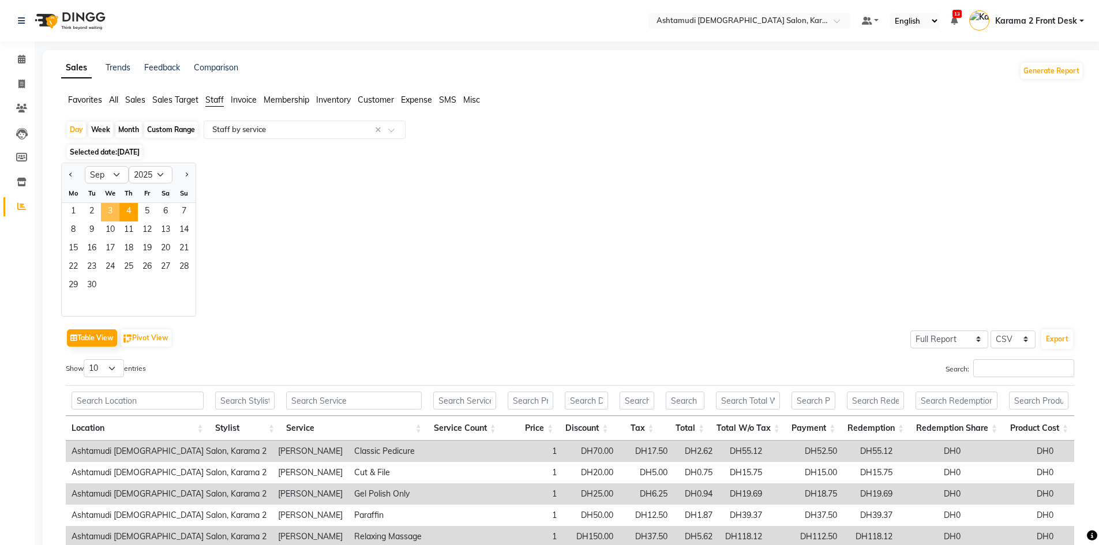
click at [115, 209] on span "3" at bounding box center [110, 212] width 18 height 18
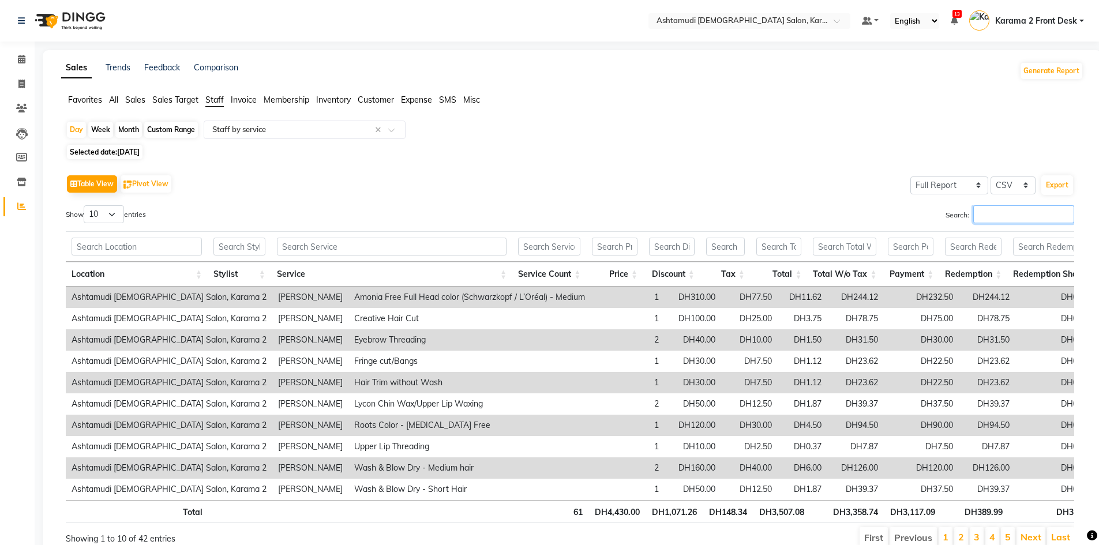
click at [986, 205] on input "Search:" at bounding box center [1023, 214] width 101 height 18
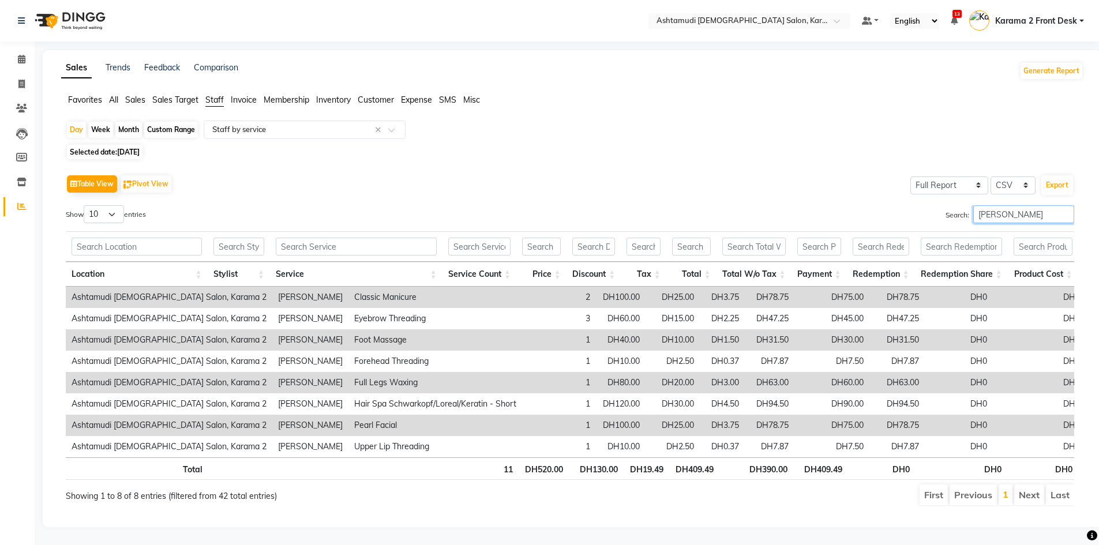
click at [921, 220] on div "Search: jyothi" at bounding box center [827, 216] width 496 height 23
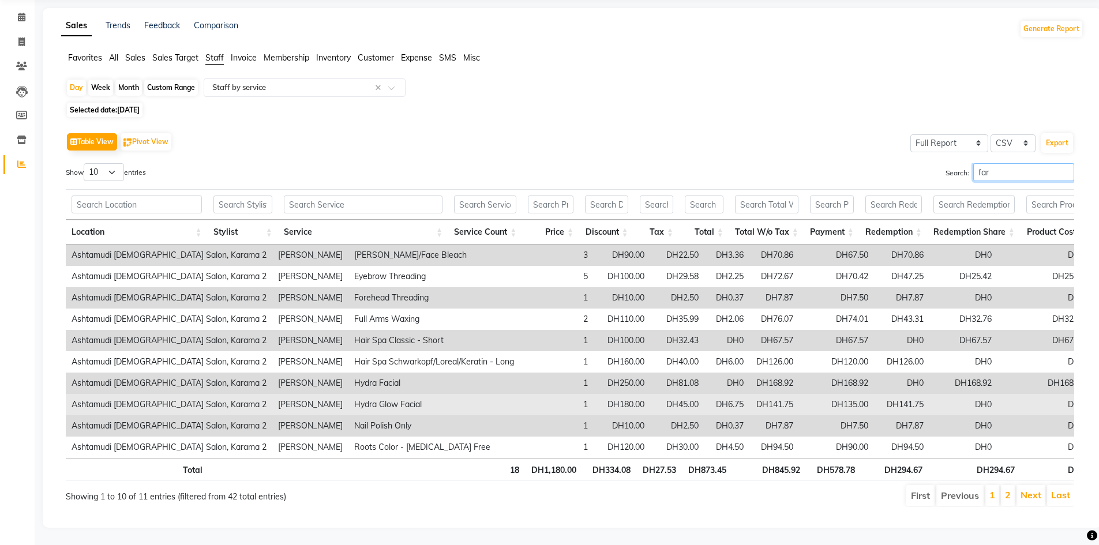
scroll to position [59, 0]
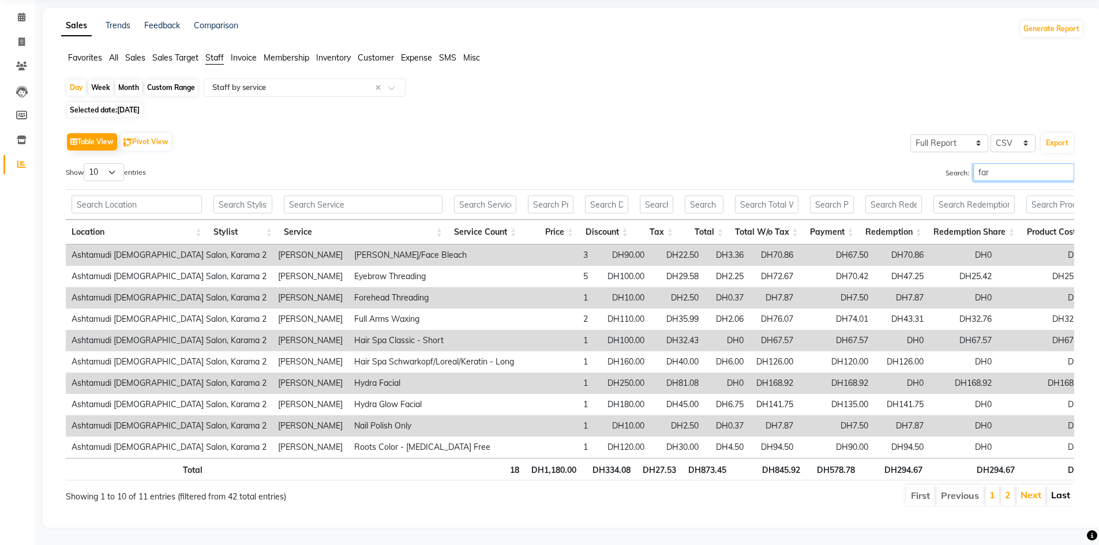
type input "far"
click at [1064, 489] on link "Last" at bounding box center [1060, 495] width 19 height 12
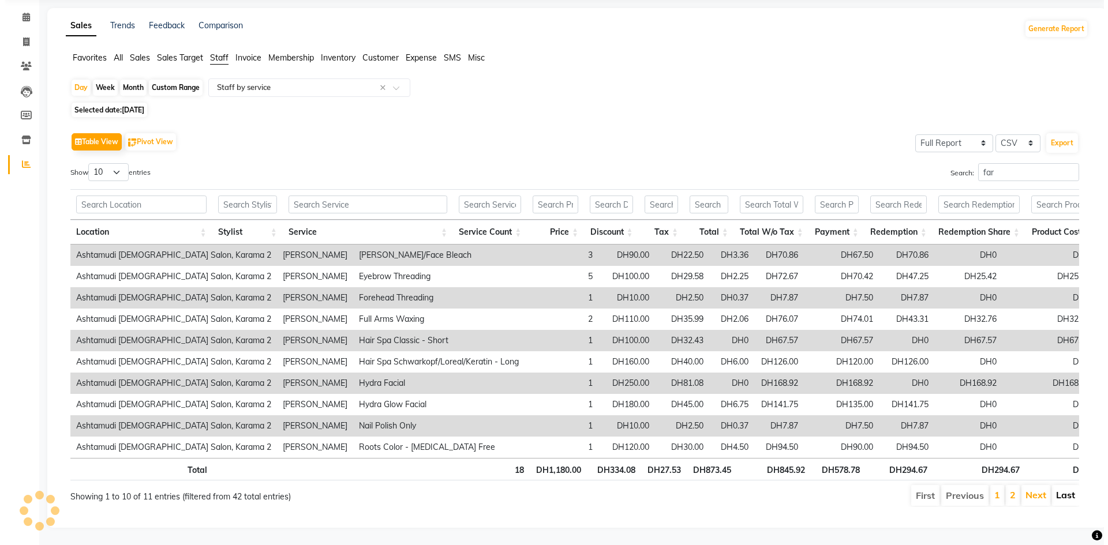
scroll to position [0, 0]
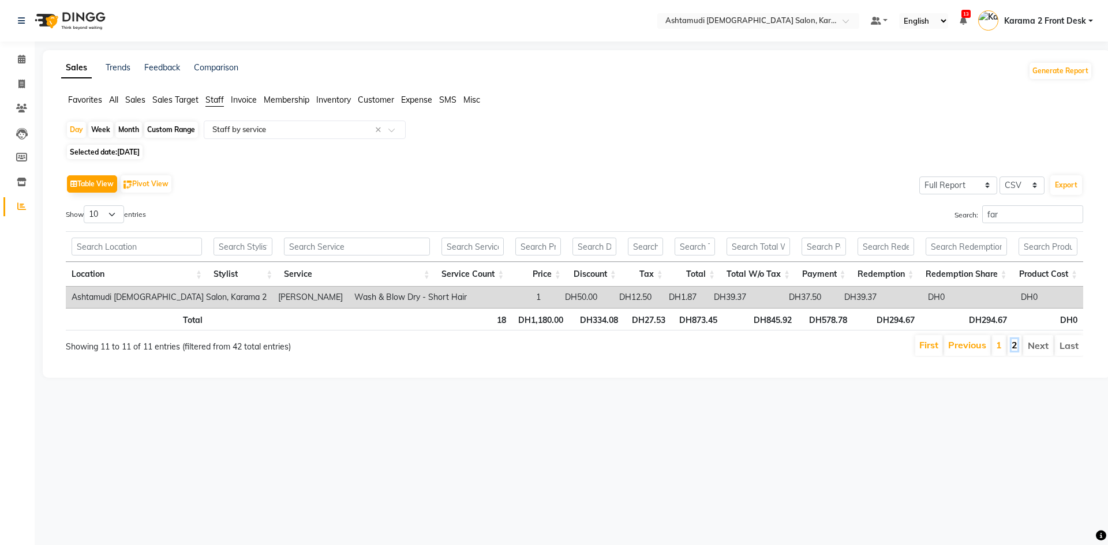
click at [1011, 343] on link "2" at bounding box center [1014, 345] width 6 height 12
click at [999, 344] on link "1" at bounding box center [999, 345] width 6 height 12
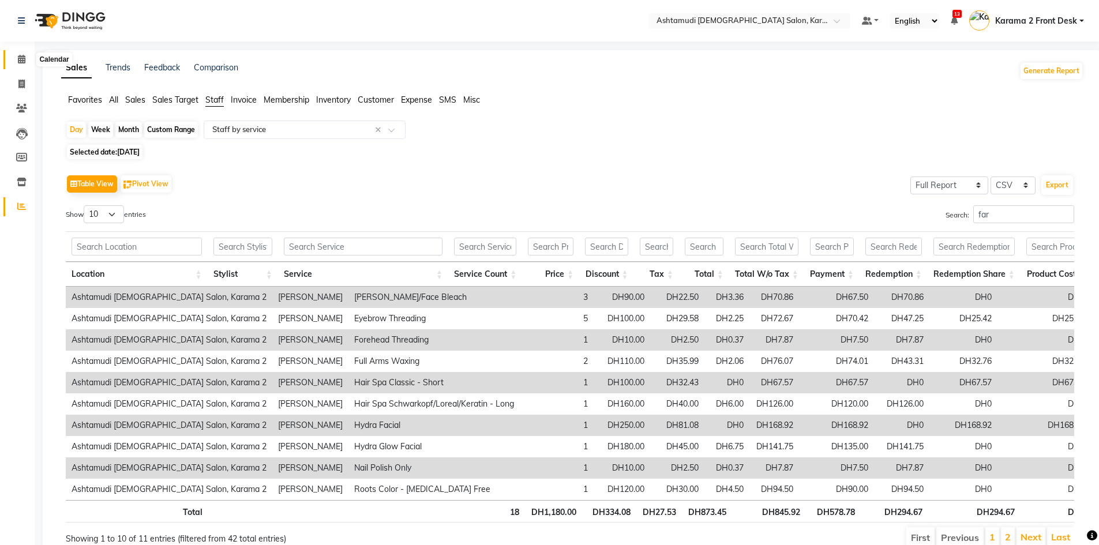
click at [18, 63] on icon at bounding box center [22, 59] width 8 height 9
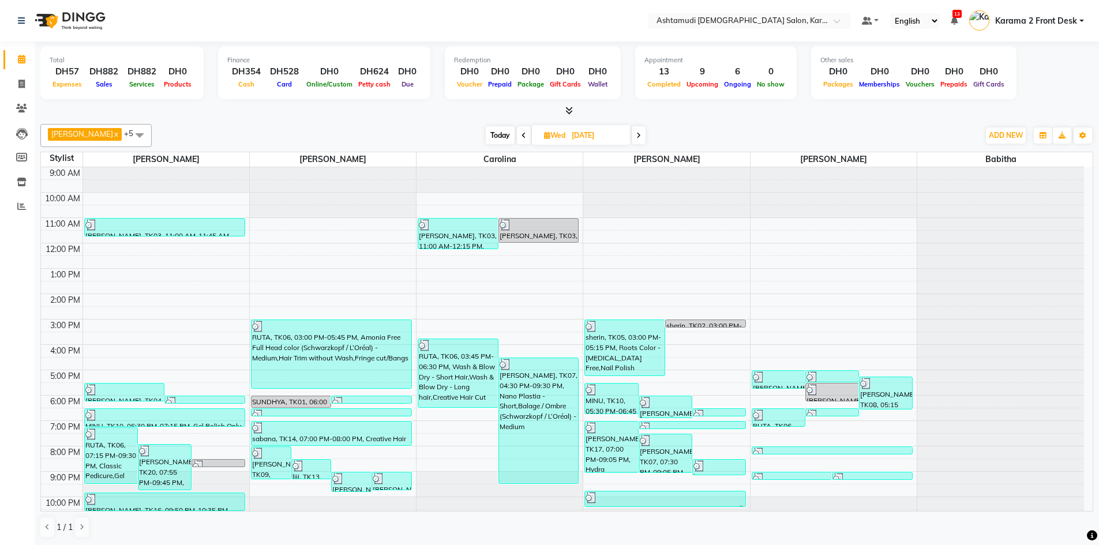
click at [494, 135] on span "Today" at bounding box center [500, 135] width 29 height 18
type input "[DATE]"
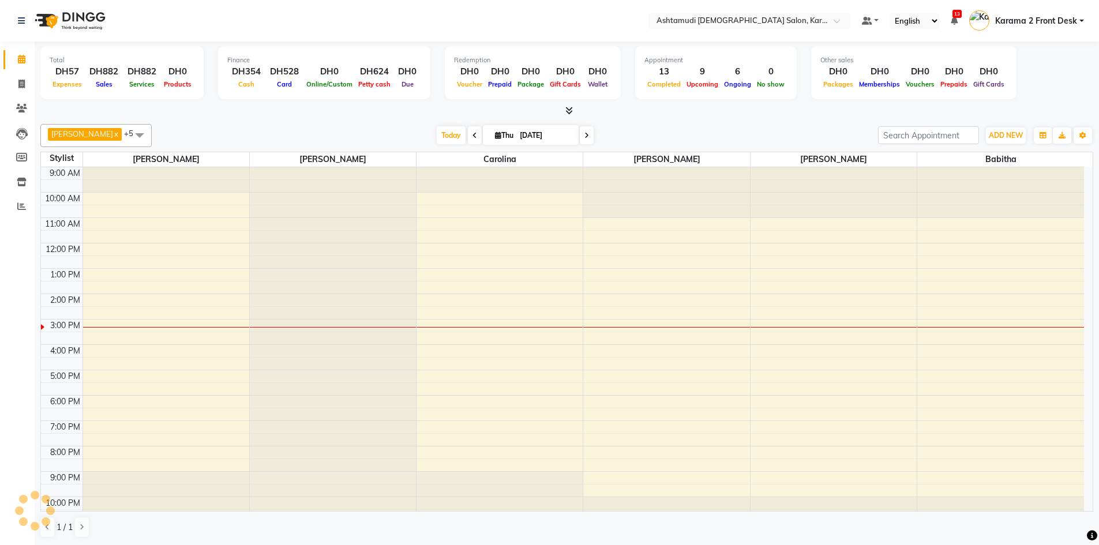
scroll to position [11, 0]
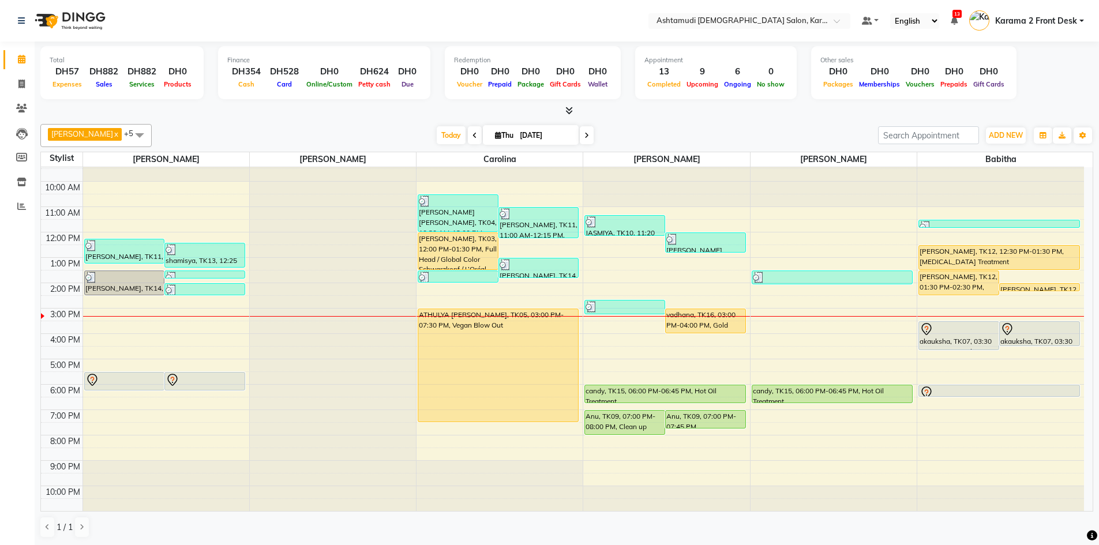
drag, startPoint x: 107, startPoint y: 138, endPoint x: 70, endPoint y: 290, distance: 156.9
click at [128, 138] on span at bounding box center [139, 135] width 23 height 22
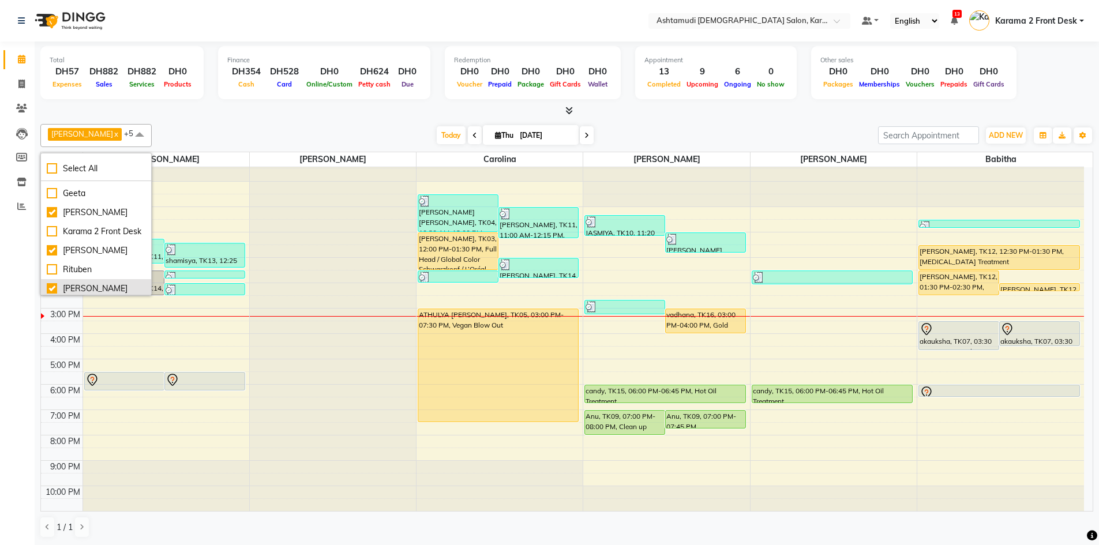
scroll to position [125, 0]
click at [82, 260] on div "[PERSON_NAME]" at bounding box center [96, 266] width 99 height 12
checkbox input "false"
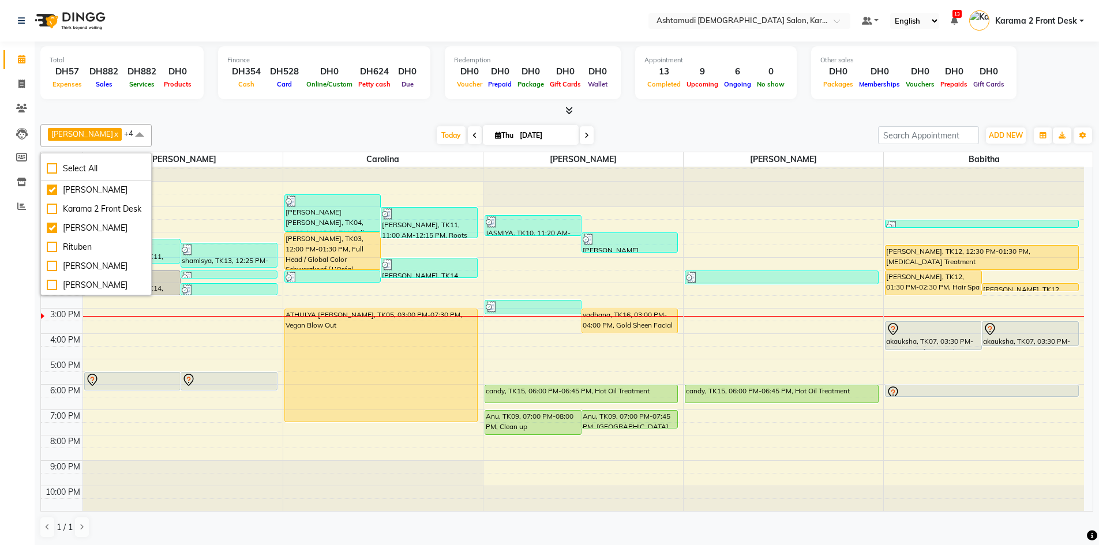
click at [359, 102] on div "Total DH57 Expenses DH882 Sales DH882 Services DH0 Products Finance DH354 Cash …" at bounding box center [566, 74] width 1053 height 57
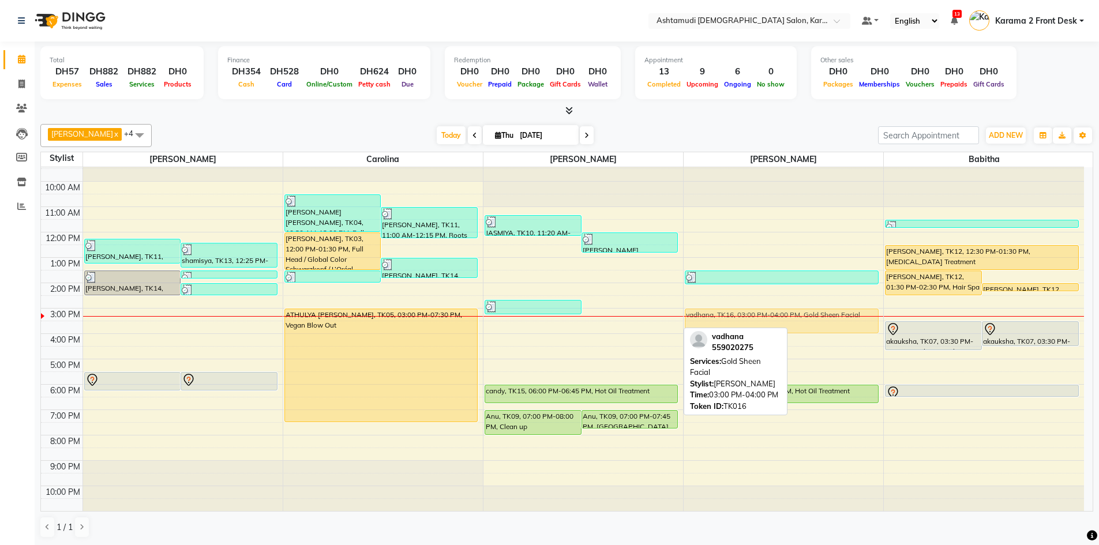
drag, startPoint x: 593, startPoint y: 319, endPoint x: 681, endPoint y: 320, distance: 88.3
click at [743, 325] on tr "maria, TK11, 12:15 PM-01:15 PM, Classic Pedicure,Paraffin shamisya, TK13, 12:25…" at bounding box center [562, 333] width 1043 height 355
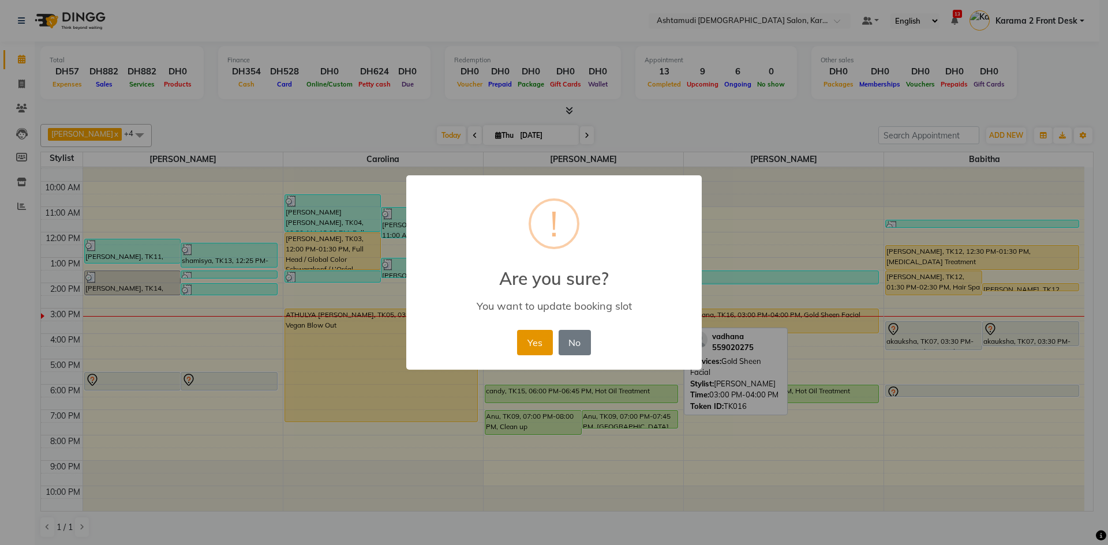
click at [539, 350] on button "Yes" at bounding box center [534, 342] width 35 height 25
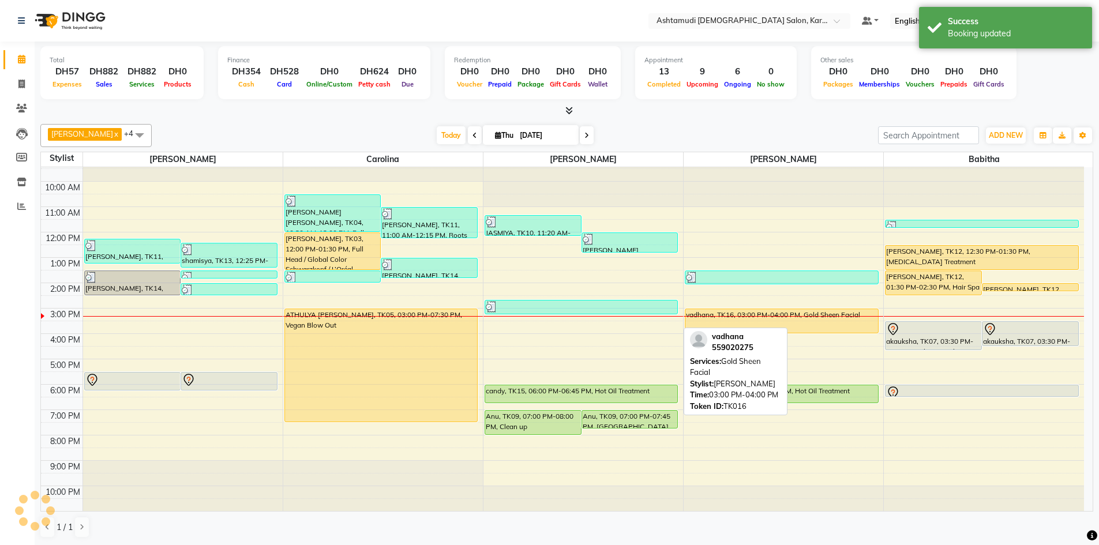
click at [663, 138] on div "Today Thu 04-09-2025" at bounding box center [515, 135] width 715 height 17
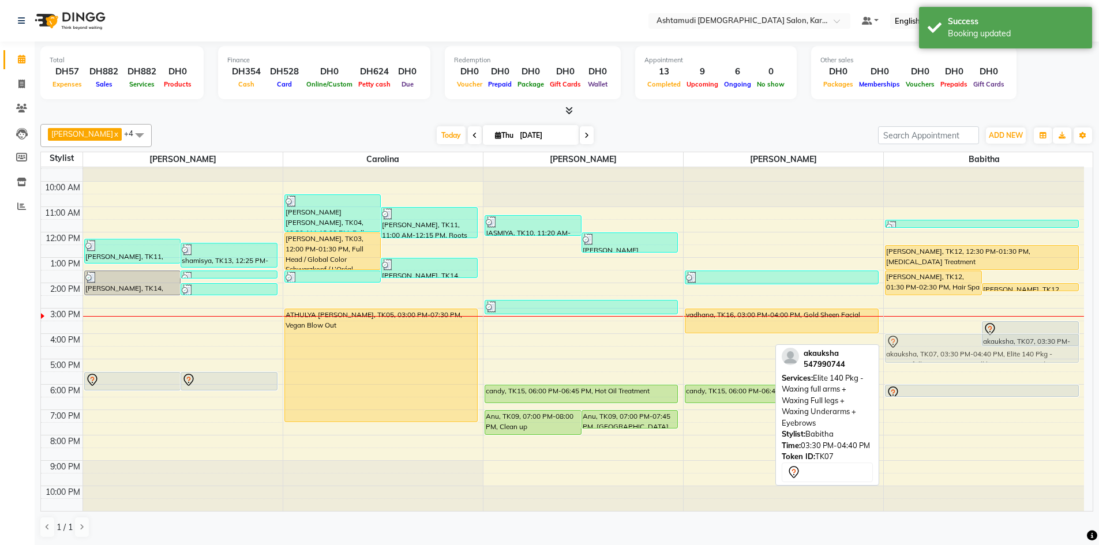
drag, startPoint x: 948, startPoint y: 335, endPoint x: 953, endPoint y: 351, distance: 16.2
click at [953, 351] on div "anila, TK12, 01:30 PM-02:30 PM, Hair Spa Schwarkopf/Loreal/Keratin - Medium ani…" at bounding box center [984, 333] width 200 height 355
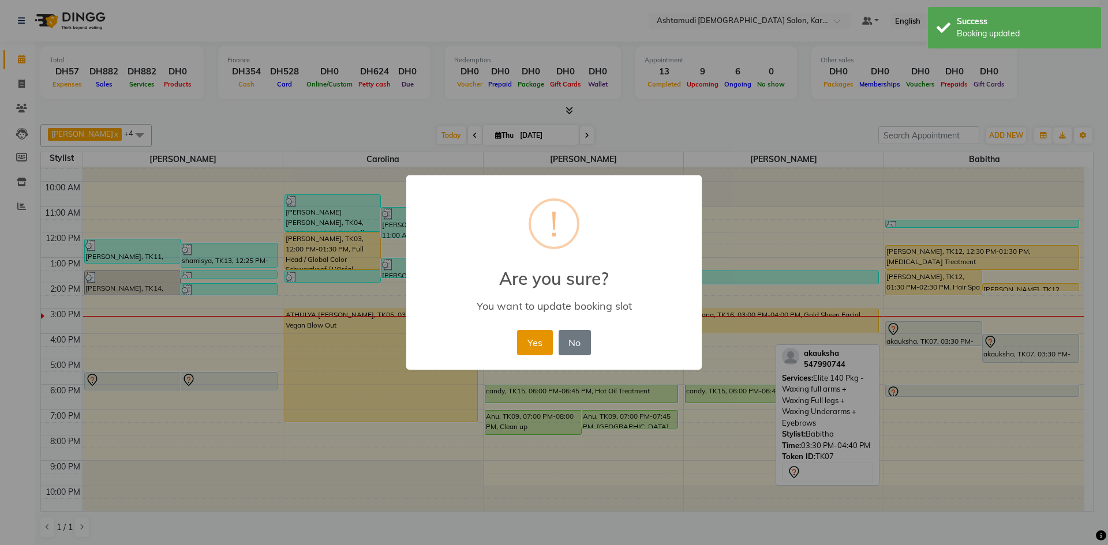
click at [533, 336] on button "Yes" at bounding box center [534, 342] width 35 height 25
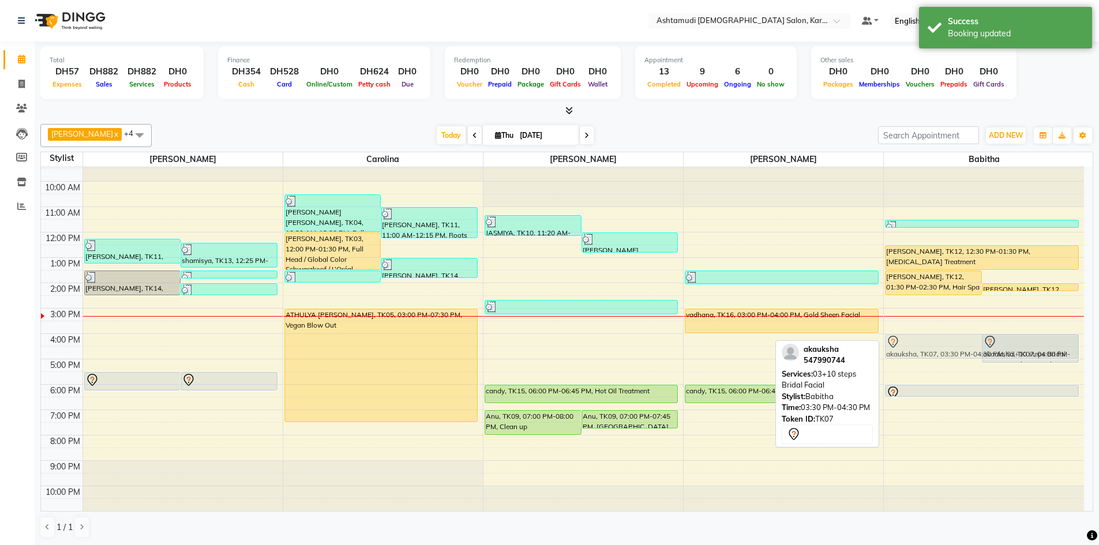
drag, startPoint x: 935, startPoint y: 335, endPoint x: 932, endPoint y: 354, distance: 18.7
click at [932, 354] on div "anila, TK12, 01:30 PM-02:30 PM, Hair Spa Schwarkopf/Loreal/Keratin - Medium ani…" at bounding box center [984, 333] width 200 height 355
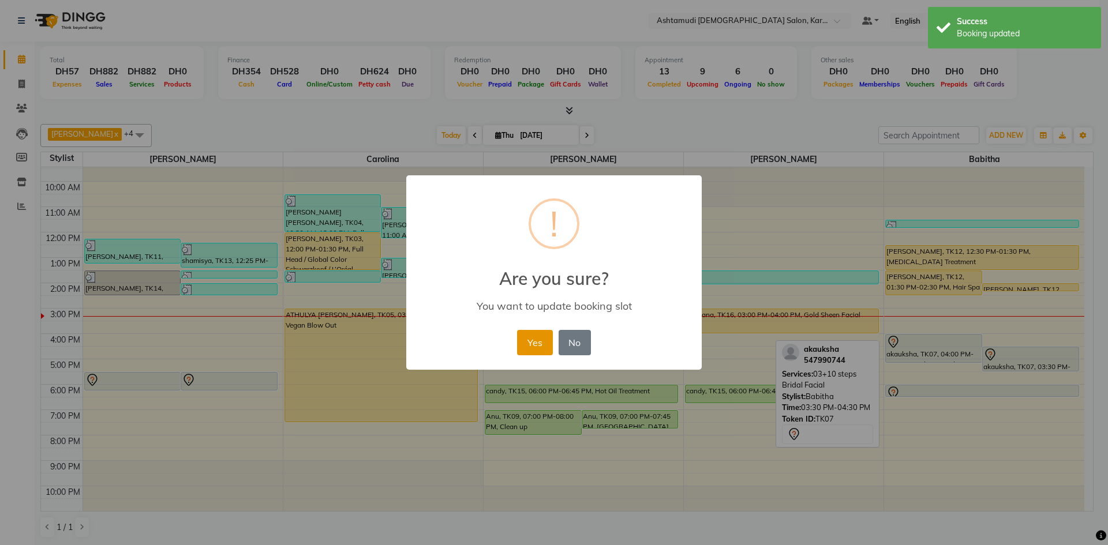
click at [534, 339] on button "Yes" at bounding box center [534, 342] width 35 height 25
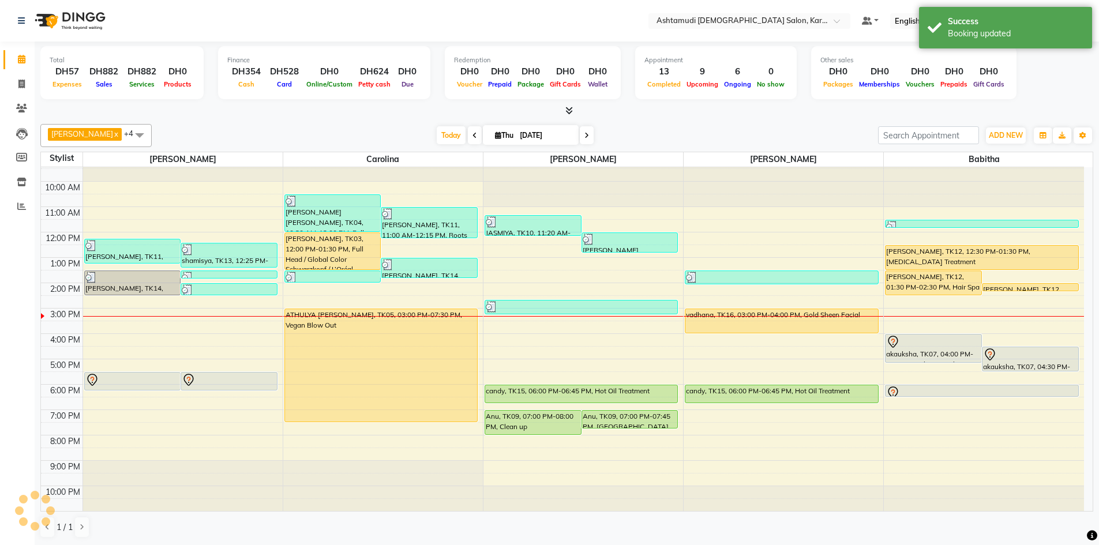
click at [303, 123] on div "Linda x Farsana Begum x Jyothi Krishna x Carolina x Babitha x +4 Select All Bab…" at bounding box center [566, 330] width 1053 height 423
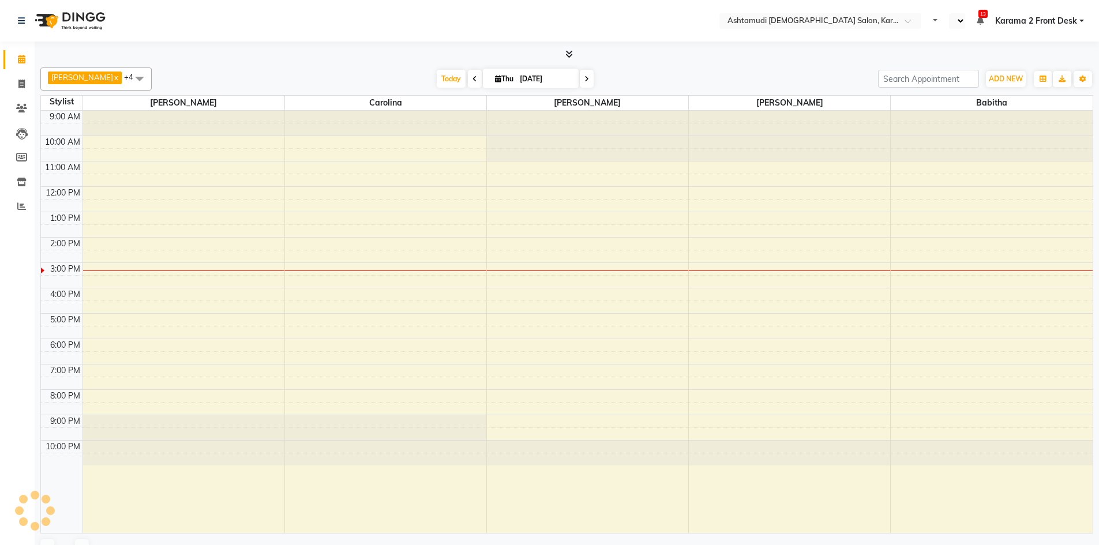
select select "en"
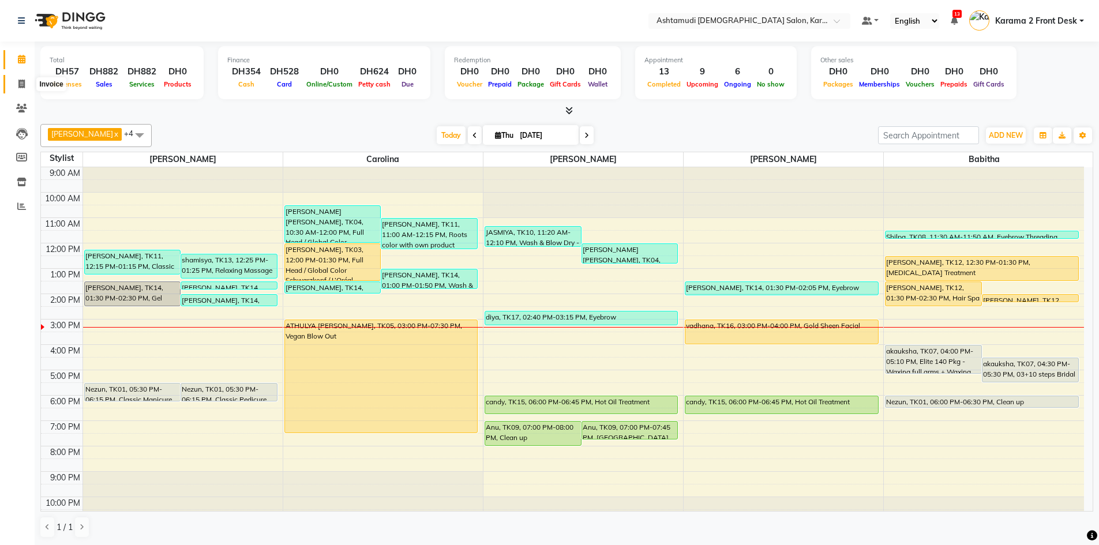
click at [26, 86] on span at bounding box center [22, 84] width 20 height 13
select select "service"
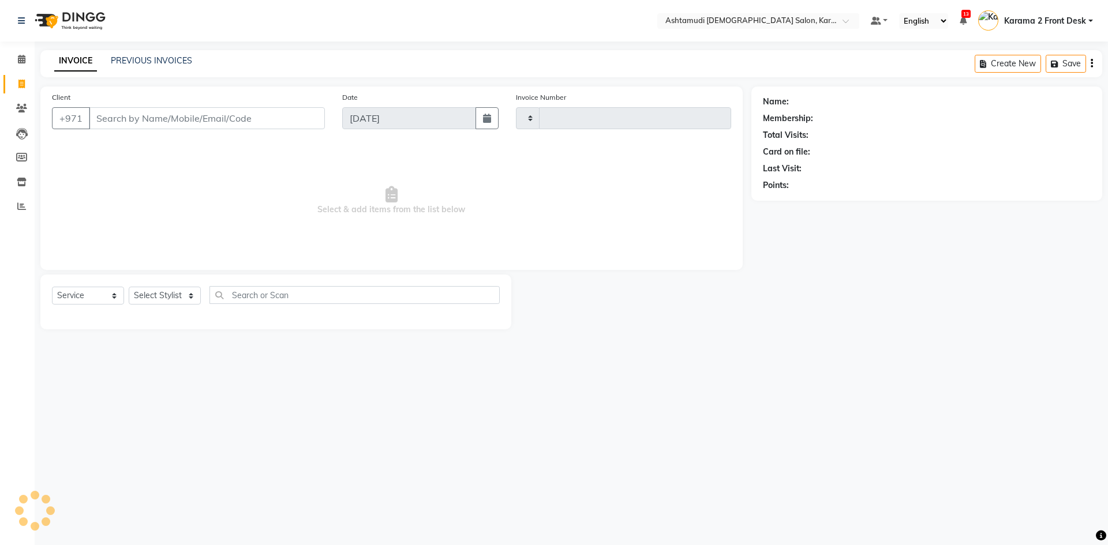
type input "2105"
select select "7424"
click at [159, 294] on select "Select Stylist Babitha Carolina [PERSON_NAME] [PERSON_NAME] 2 Front Desk [PERSO…" at bounding box center [165, 296] width 72 height 18
select select "81973"
click at [129, 287] on select "Select Stylist Babitha Carolina [PERSON_NAME] [PERSON_NAME] 2 Front Desk [PERSO…" at bounding box center [165, 296] width 72 height 18
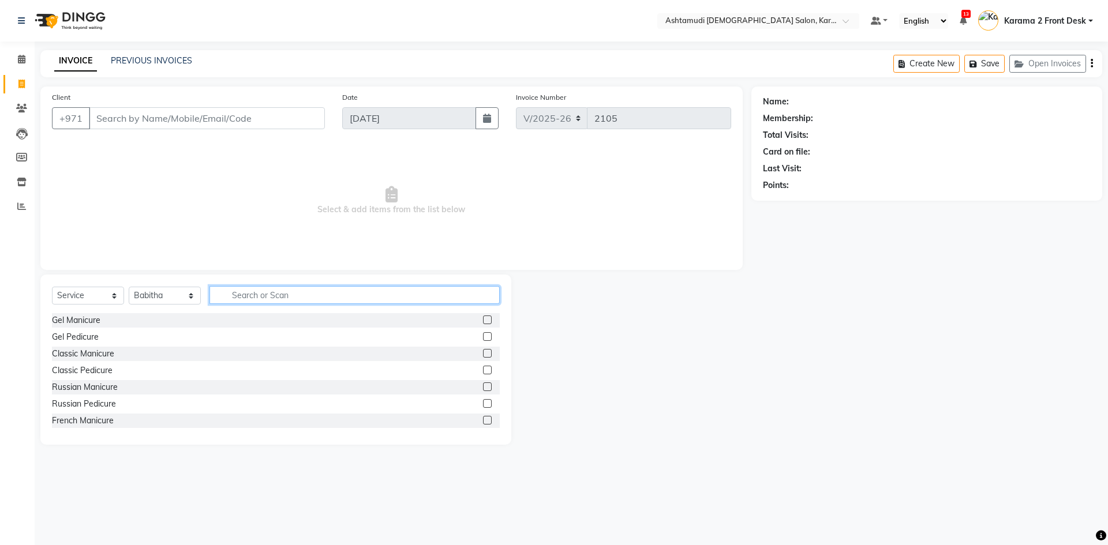
click at [236, 291] on input "text" at bounding box center [354, 295] width 290 height 18
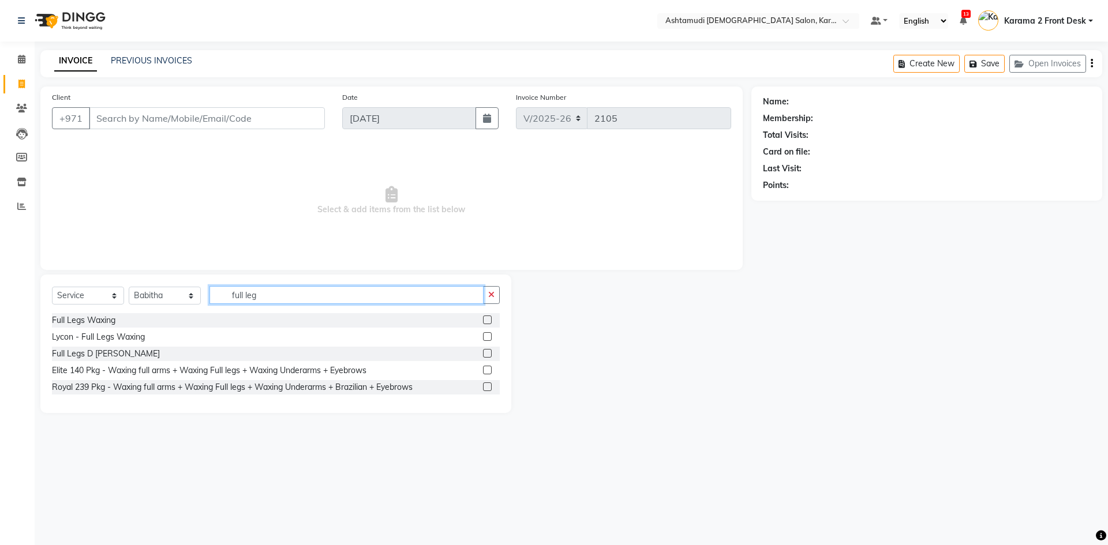
type input "full leg"
click at [487, 318] on label at bounding box center [487, 320] width 9 height 9
click at [487, 318] on input "checkbox" at bounding box center [487, 321] width 8 height 8
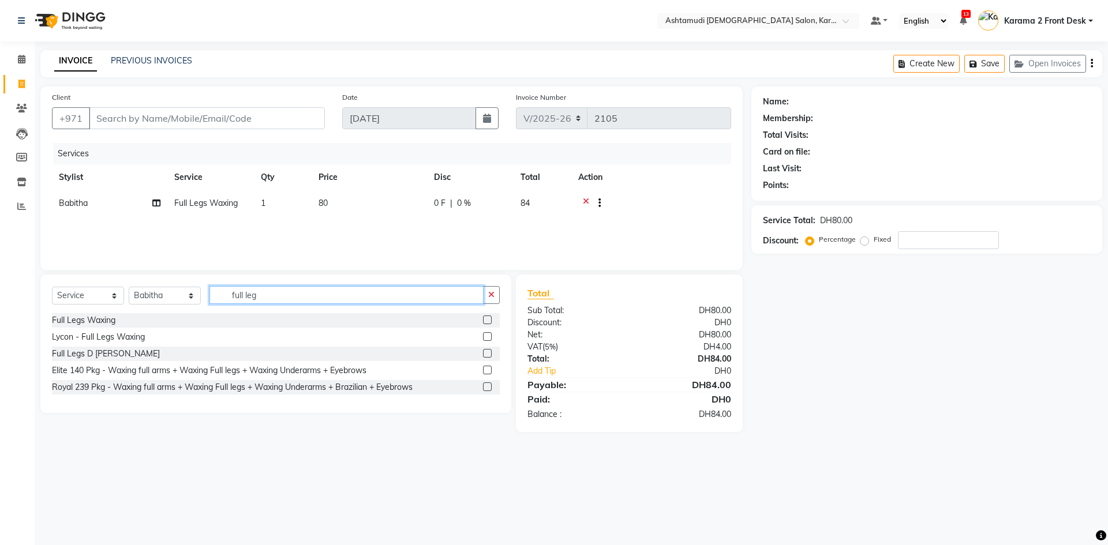
checkbox input "false"
drag, startPoint x: 248, startPoint y: 296, endPoint x: 212, endPoint y: 291, distance: 35.5
click at [212, 295] on input "full leg" at bounding box center [346, 295] width 274 height 18
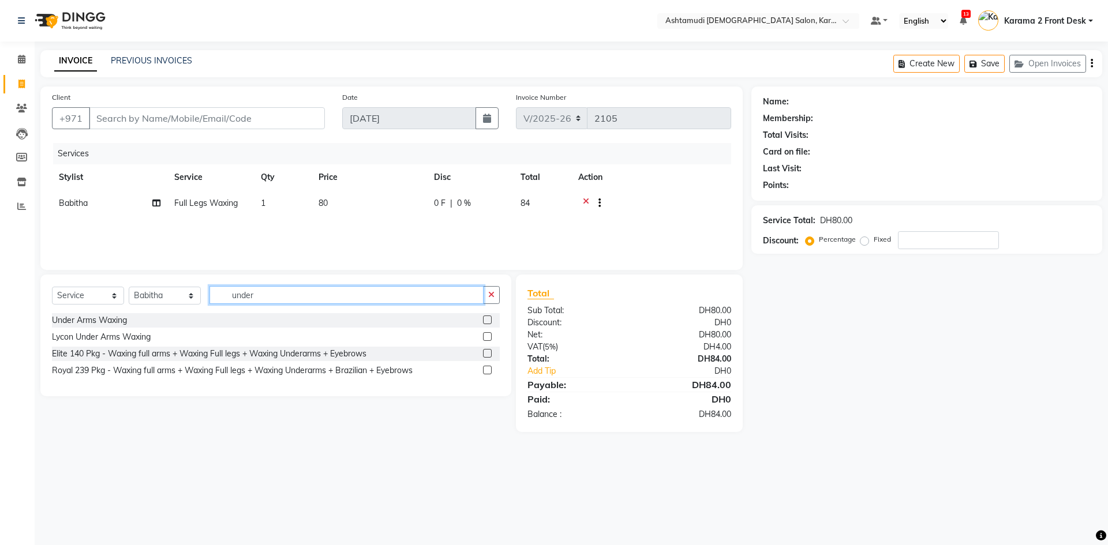
type input "under"
click at [489, 317] on label at bounding box center [487, 320] width 9 height 9
click at [489, 317] on input "checkbox" at bounding box center [487, 321] width 8 height 8
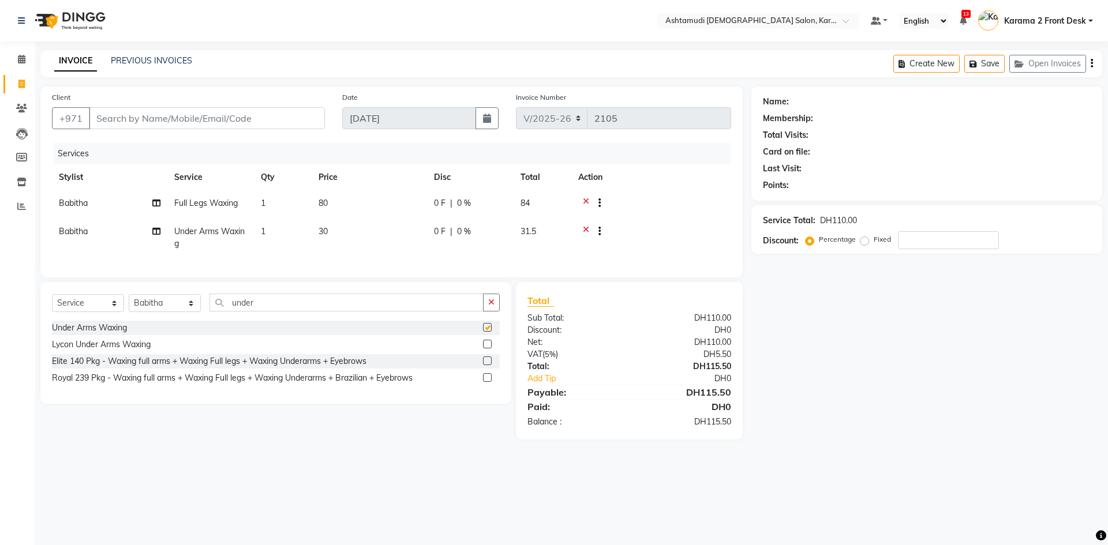
checkbox input "false"
click at [898, 235] on input "number" at bounding box center [948, 240] width 101 height 18
type input "25"
click at [895, 354] on div "Name: Membership: Total Visits: Card on file: Last Visit: Points: Service Total…" at bounding box center [930, 263] width 359 height 353
click at [185, 122] on input "Client" at bounding box center [207, 118] width 236 height 22
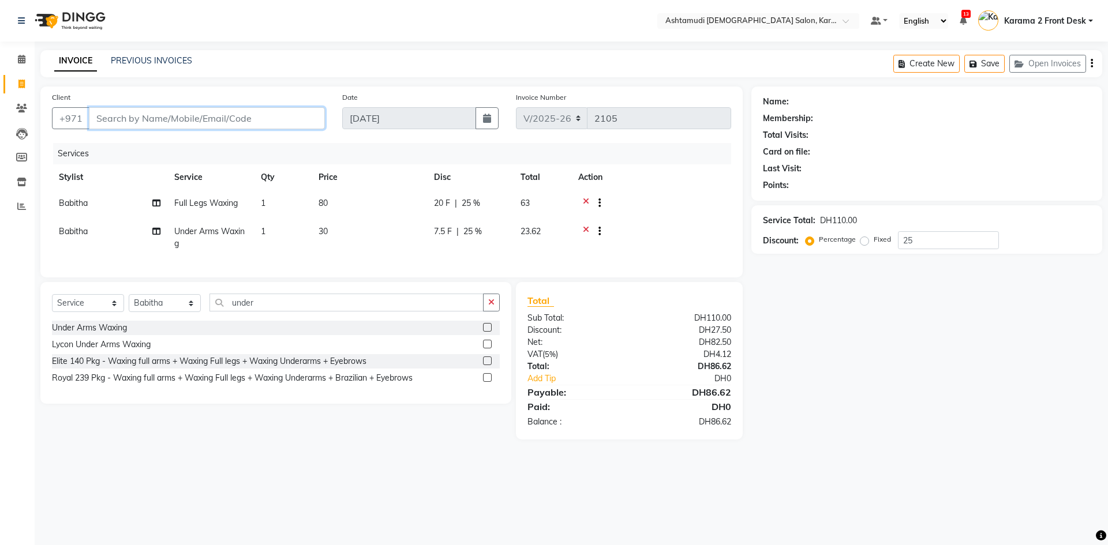
type input "v"
type input "0"
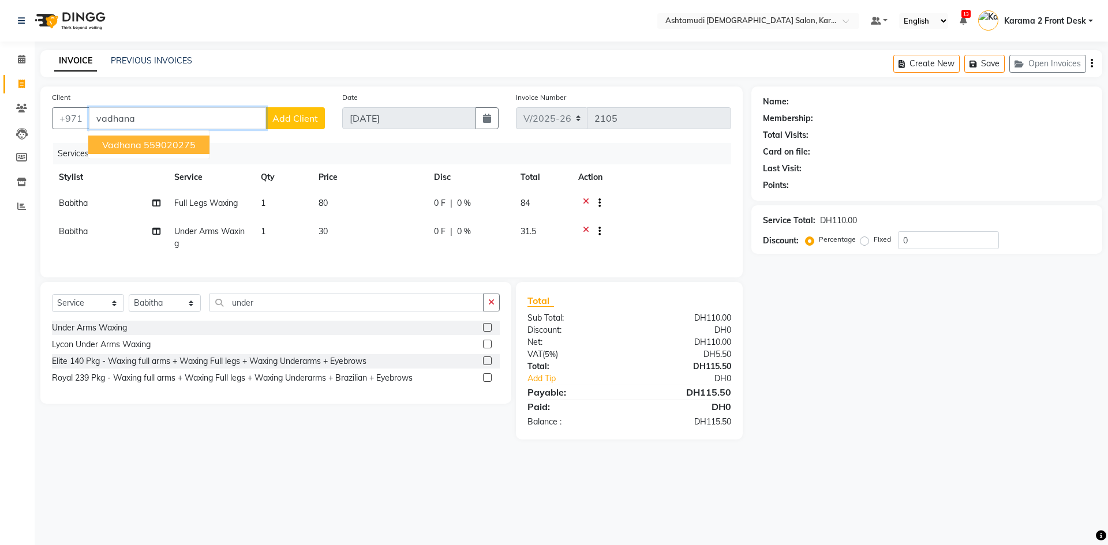
drag, startPoint x: 168, startPoint y: 146, endPoint x: 148, endPoint y: 148, distance: 19.7
click at [166, 147] on ngb-highlight "559020275" at bounding box center [170, 145] width 52 height 12
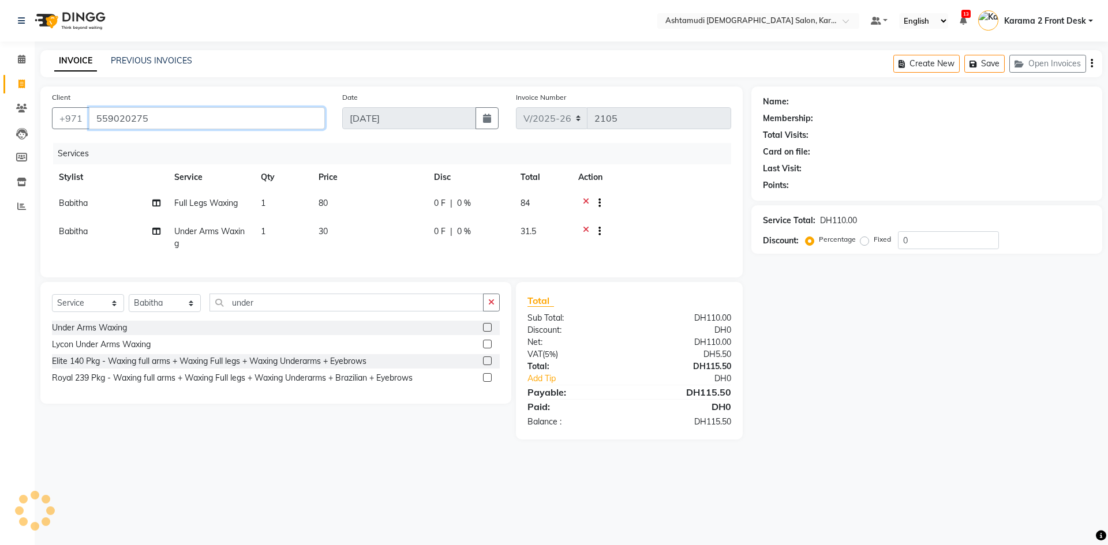
type input "559020275"
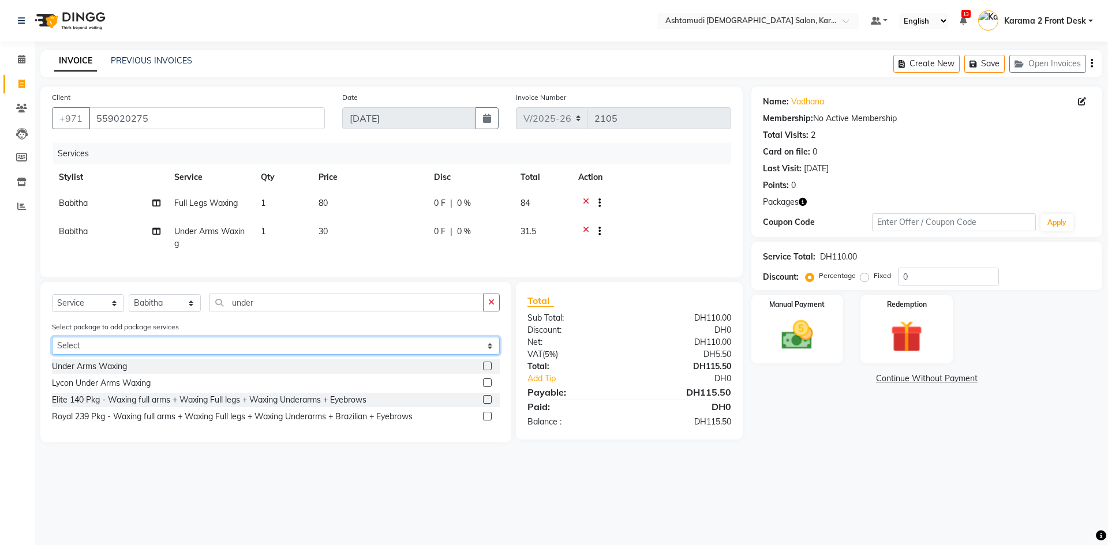
click at [115, 352] on select "Select Royal 230 Pkg" at bounding box center [276, 346] width 448 height 18
select select "1: Object"
click at [52, 346] on select "Select Royal 230 Pkg" at bounding box center [276, 346] width 448 height 18
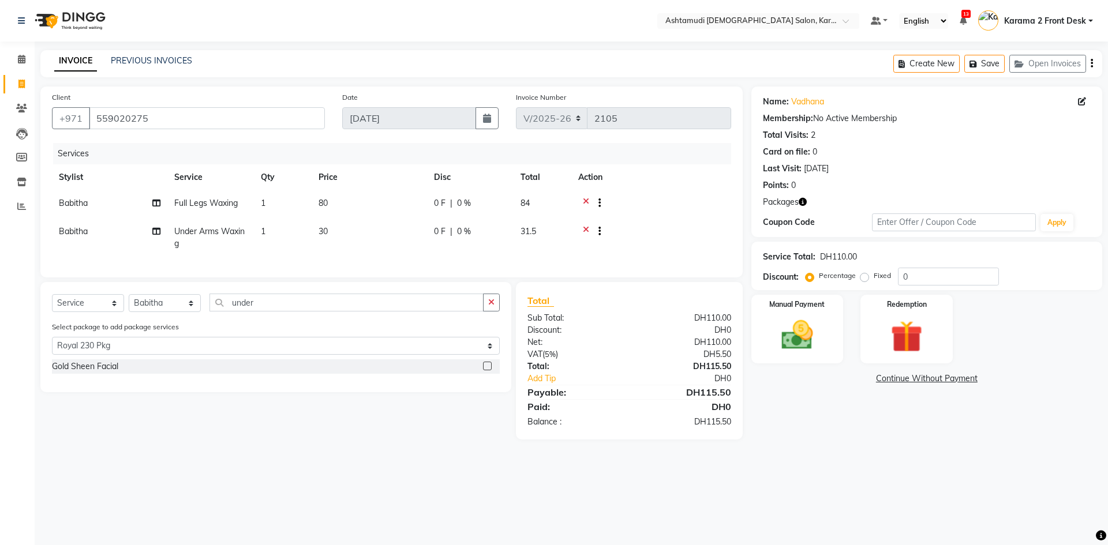
click at [159, 374] on div "Gold Sheen Facial" at bounding box center [276, 366] width 448 height 14
click at [489, 370] on label at bounding box center [487, 366] width 9 height 9
click at [489, 370] on input "checkbox" at bounding box center [487, 367] width 8 height 8
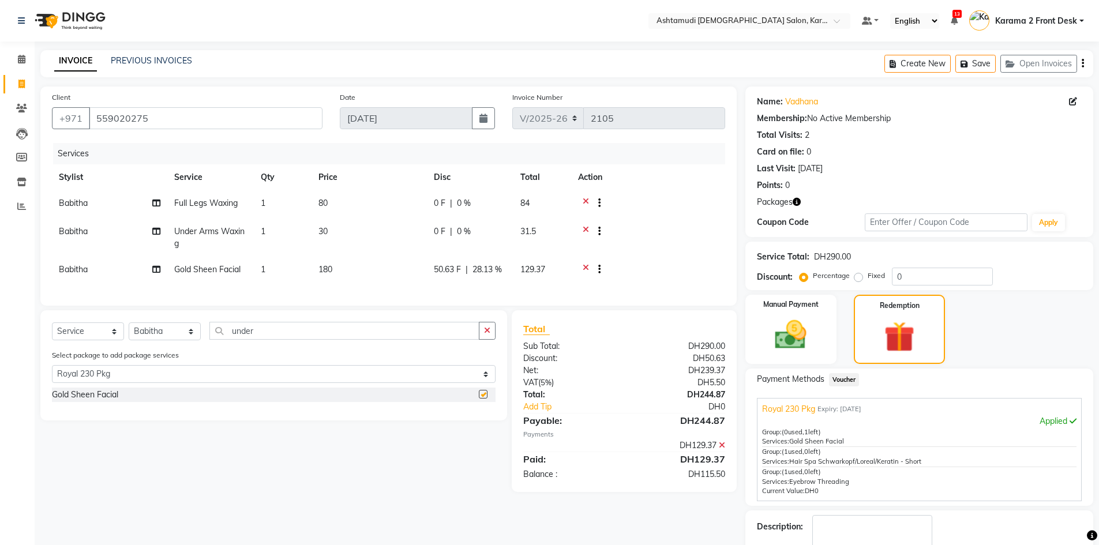
checkbox input "false"
click at [181, 340] on select "Select Stylist Babitha Carolina [PERSON_NAME] [PERSON_NAME] 2 Front Desk [PERSO…" at bounding box center [165, 332] width 72 height 18
select select "81433"
click at [129, 331] on select "Select Stylist Babitha Carolina [PERSON_NAME] [PERSON_NAME] 2 Front Desk [PERSO…" at bounding box center [165, 332] width 72 height 18
click at [76, 267] on span "Babitha" at bounding box center [73, 269] width 29 height 10
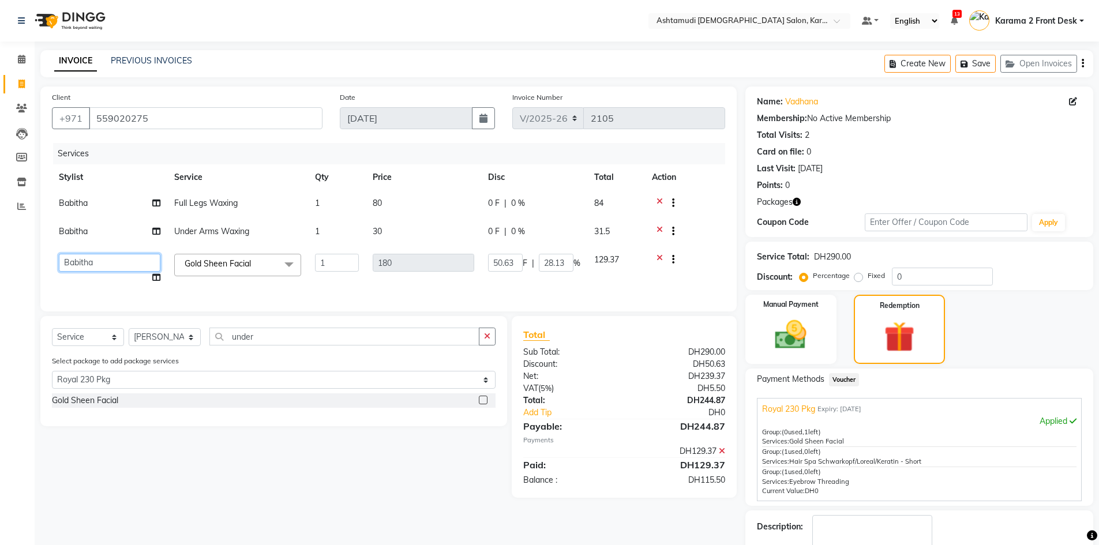
click at [76, 271] on select "Babitha Carolina [PERSON_NAME] Geeta [PERSON_NAME] Karama 2 Front Desk [PERSON_…" at bounding box center [110, 263] width 102 height 18
select select "81433"
click at [63, 225] on td "Babitha" at bounding box center [109, 233] width 115 height 28
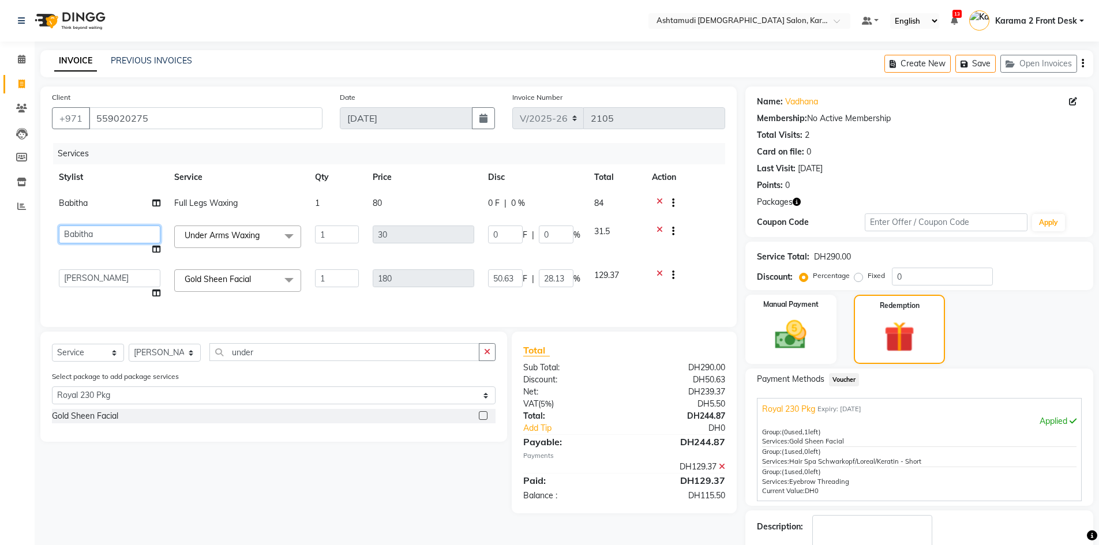
click at [63, 226] on select "Babitha Carolina [PERSON_NAME] Geeta [PERSON_NAME] Karama 2 Front Desk [PERSON_…" at bounding box center [110, 235] width 102 height 18
select select "81433"
click at [83, 201] on span "Babitha" at bounding box center [73, 203] width 29 height 10
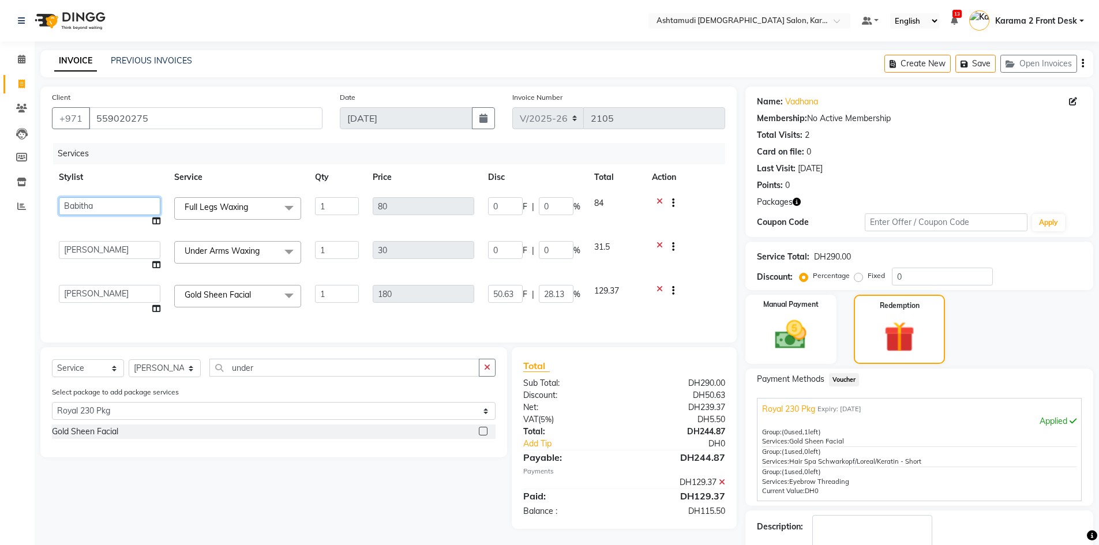
drag, startPoint x: 83, startPoint y: 201, endPoint x: 83, endPoint y: 211, distance: 9.2
click at [83, 201] on select "Babitha Carolina [PERSON_NAME] Geeta [PERSON_NAME] Karama 2 Front Desk [PERSON_…" at bounding box center [110, 206] width 102 height 18
select select "81433"
click at [700, 233] on td at bounding box center [685, 212] width 80 height 44
click at [661, 289] on icon at bounding box center [660, 292] width 6 height 14
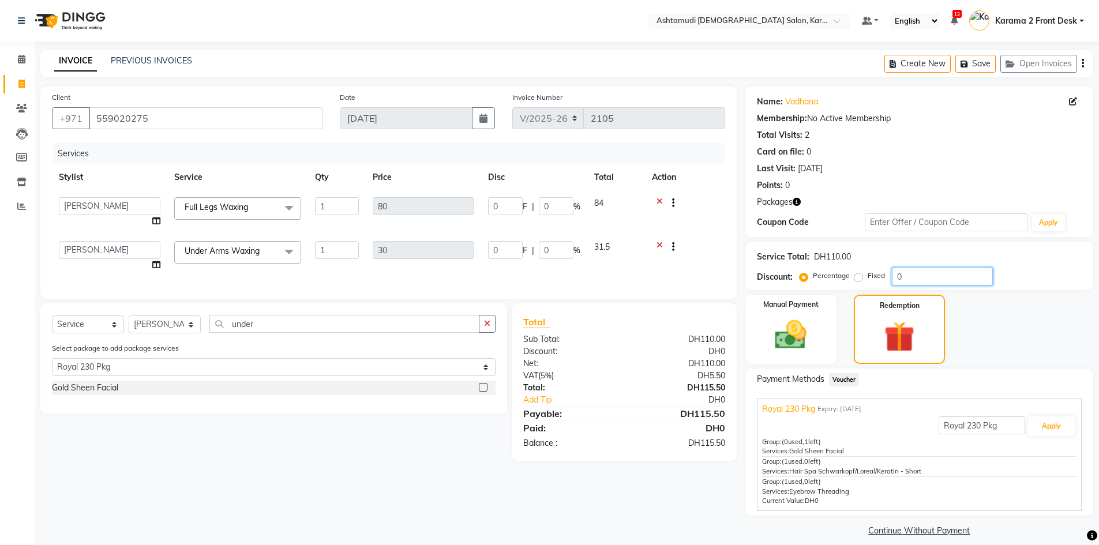
drag, startPoint x: 912, startPoint y: 279, endPoint x: 848, endPoint y: 277, distance: 64.6
click at [848, 277] on div "Percentage Fixed 0" at bounding box center [897, 277] width 191 height 18
click at [792, 346] on img at bounding box center [790, 335] width 53 height 38
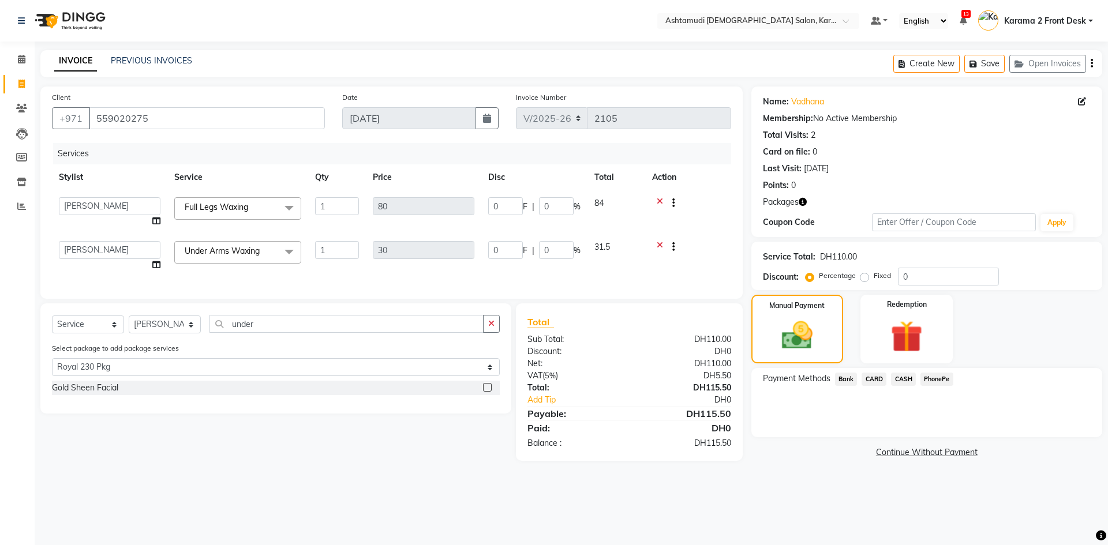
click at [875, 379] on span "CARD" at bounding box center [873, 379] width 25 height 13
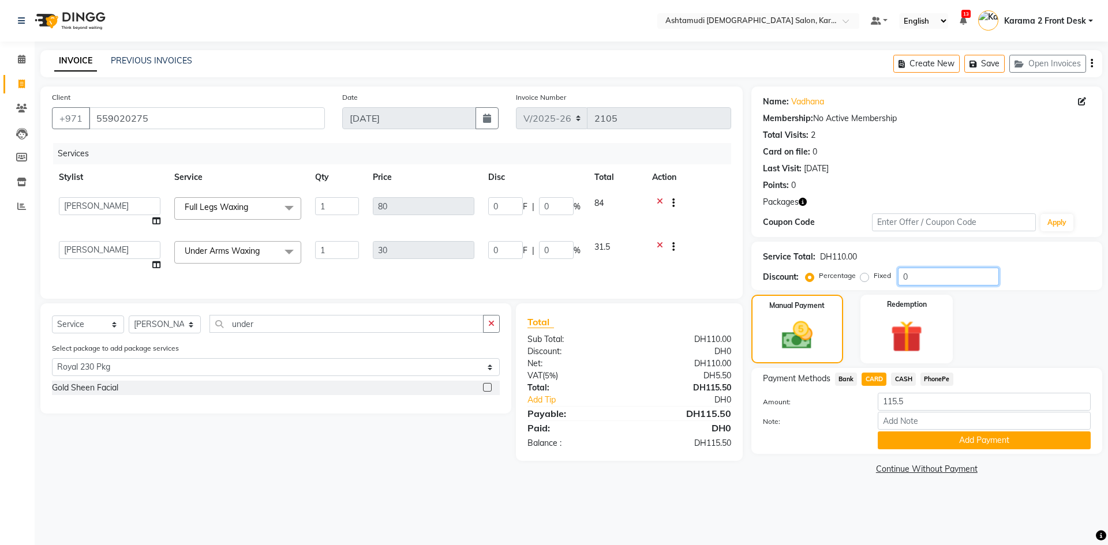
drag, startPoint x: 920, startPoint y: 279, endPoint x: 853, endPoint y: 276, distance: 66.4
click at [853, 276] on div "Percentage Fixed 0" at bounding box center [903, 277] width 191 height 18
type input "2"
type input "0.6"
type input "2"
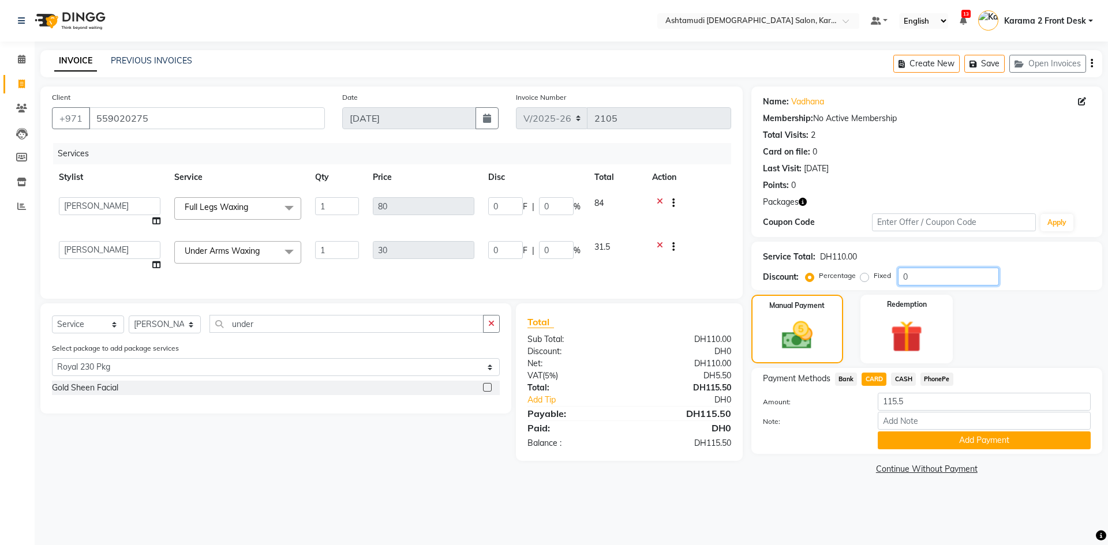
type input "1.6"
type input "2"
type input "25"
type input "7.5"
type input "25"
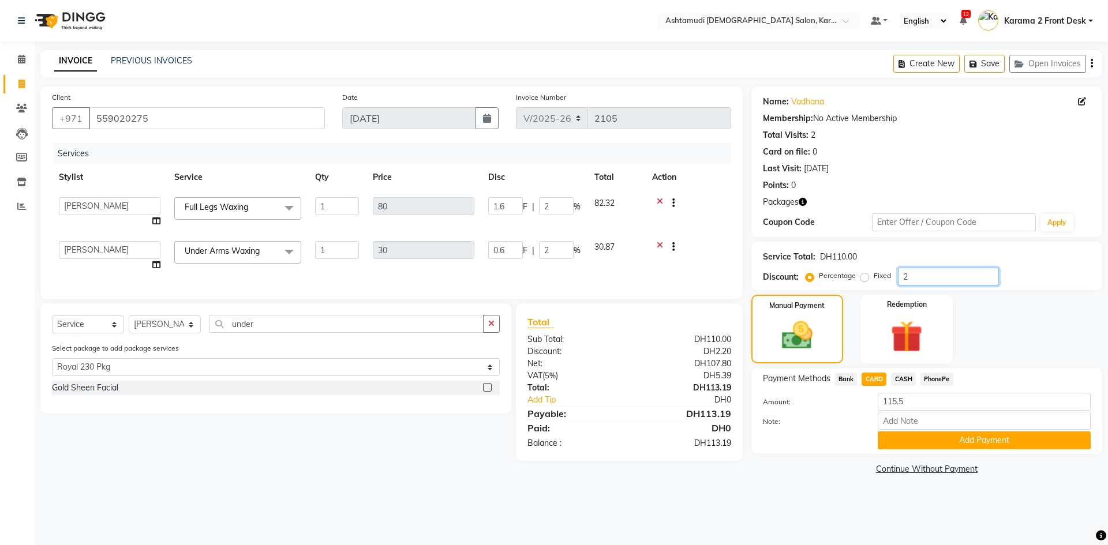
type input "20"
type input "25"
click at [905, 415] on input "Note:" at bounding box center [984, 421] width 213 height 18
type input "[PERSON_NAME]"
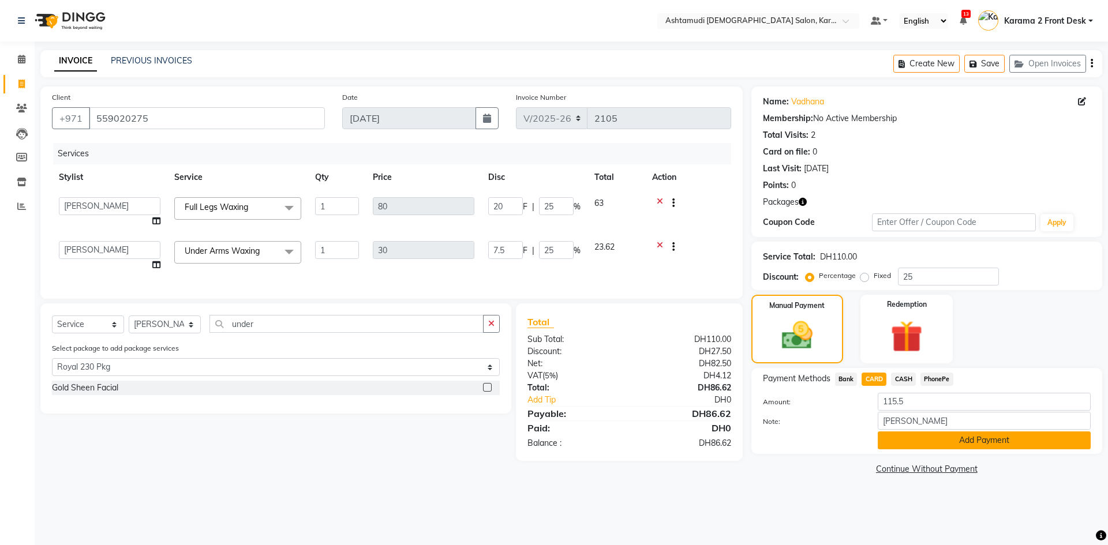
click at [911, 442] on button "Add Payment" at bounding box center [984, 441] width 213 height 18
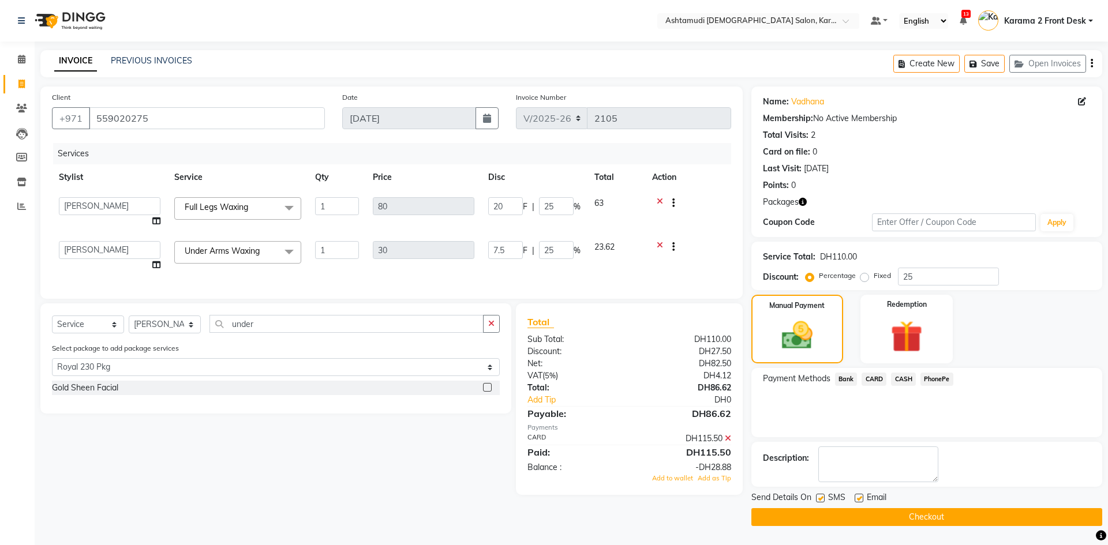
click at [727, 443] on icon at bounding box center [728, 438] width 6 height 8
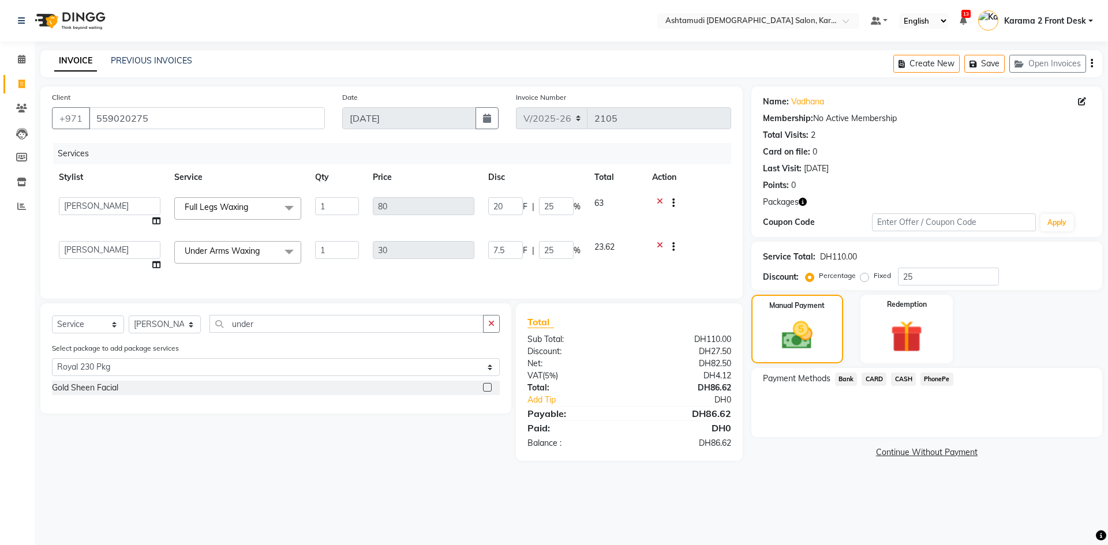
click at [873, 377] on span "CARD" at bounding box center [873, 379] width 25 height 13
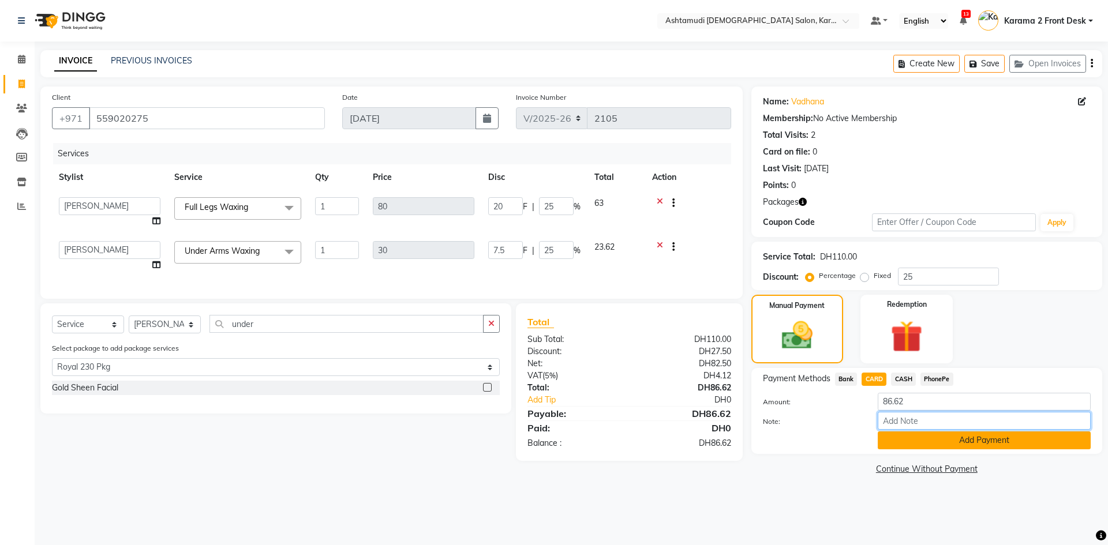
drag, startPoint x: 899, startPoint y: 416, endPoint x: 929, endPoint y: 433, distance: 34.4
click at [902, 419] on input "Note:" at bounding box center [984, 421] width 213 height 18
type input "[PERSON_NAME]"
click at [913, 443] on button "Add Payment" at bounding box center [984, 441] width 213 height 18
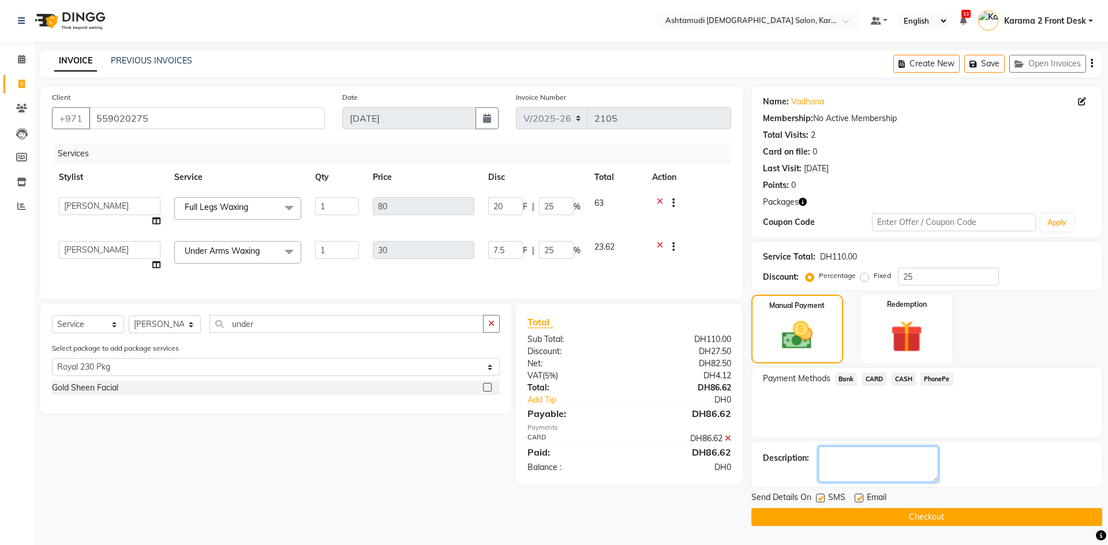
drag, startPoint x: 879, startPoint y: 463, endPoint x: 834, endPoint y: 497, distance: 55.6
click at [877, 467] on textarea at bounding box center [878, 465] width 120 height 36
click at [820, 496] on label at bounding box center [820, 498] width 9 height 9
click at [820, 496] on input "checkbox" at bounding box center [820, 499] width 8 height 8
checkbox input "false"
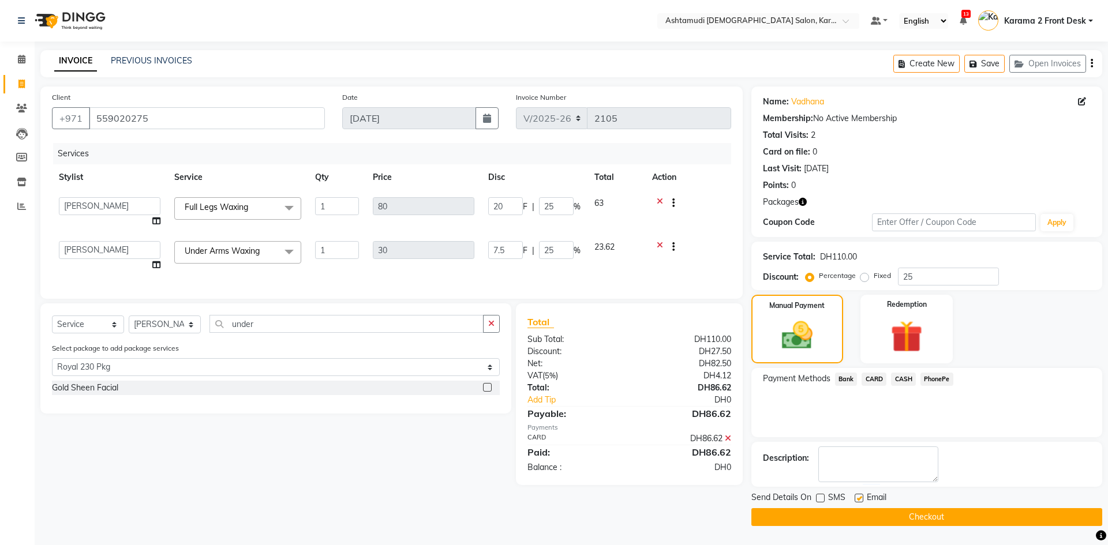
click at [856, 497] on label at bounding box center [858, 498] width 9 height 9
click at [856, 497] on input "checkbox" at bounding box center [858, 499] width 8 height 8
checkbox input "false"
click at [873, 459] on textarea at bounding box center [878, 465] width 120 height 36
click at [862, 515] on button "Checkout" at bounding box center [926, 517] width 351 height 18
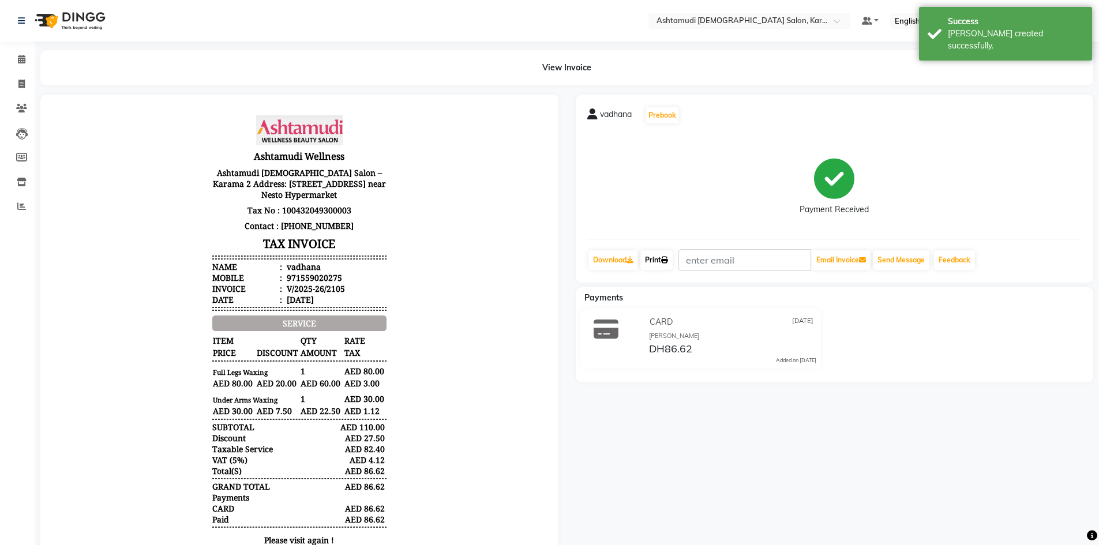
click at [659, 255] on link "Print" at bounding box center [656, 260] width 32 height 20
click at [299, 278] on div "971559020275" at bounding box center [313, 277] width 58 height 11
copy div "971559020275"
click at [21, 82] on icon at bounding box center [21, 84] width 6 height 9
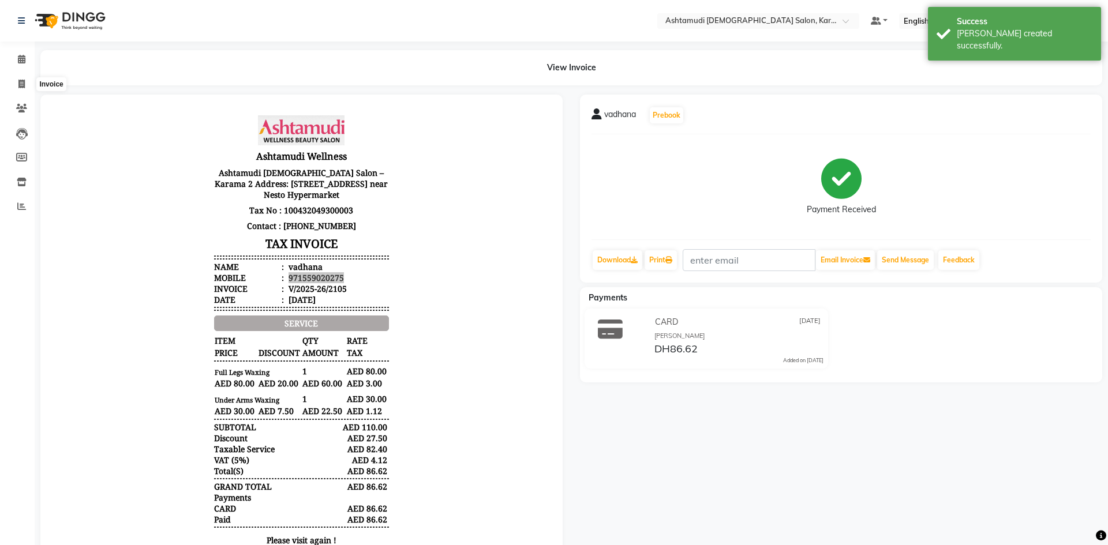
select select "7424"
select select "service"
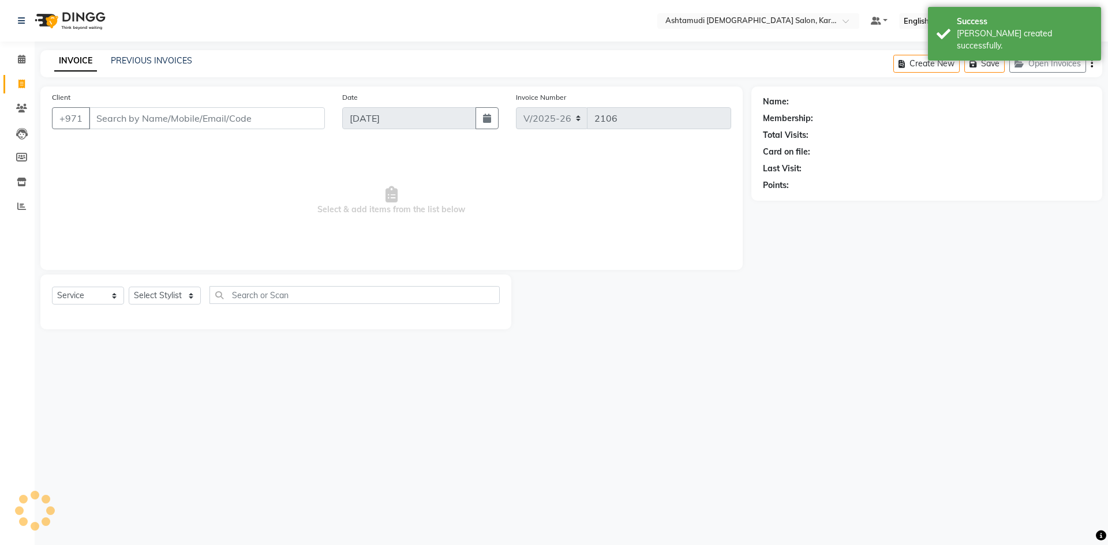
click at [165, 122] on input "Client" at bounding box center [207, 118] width 236 height 22
type input "971559020275"
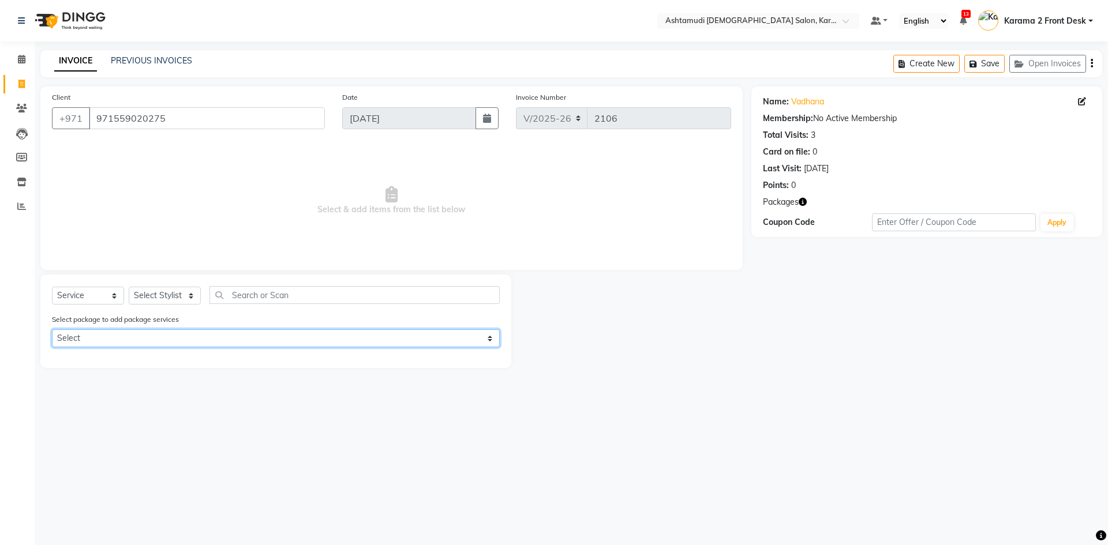
drag, startPoint x: 163, startPoint y: 336, endPoint x: 164, endPoint y: 347, distance: 11.0
click at [163, 335] on select "Select Royal 230 Pkg" at bounding box center [276, 338] width 448 height 18
click at [52, 329] on select "Select Royal 230 Pkg" at bounding box center [276, 338] width 448 height 18
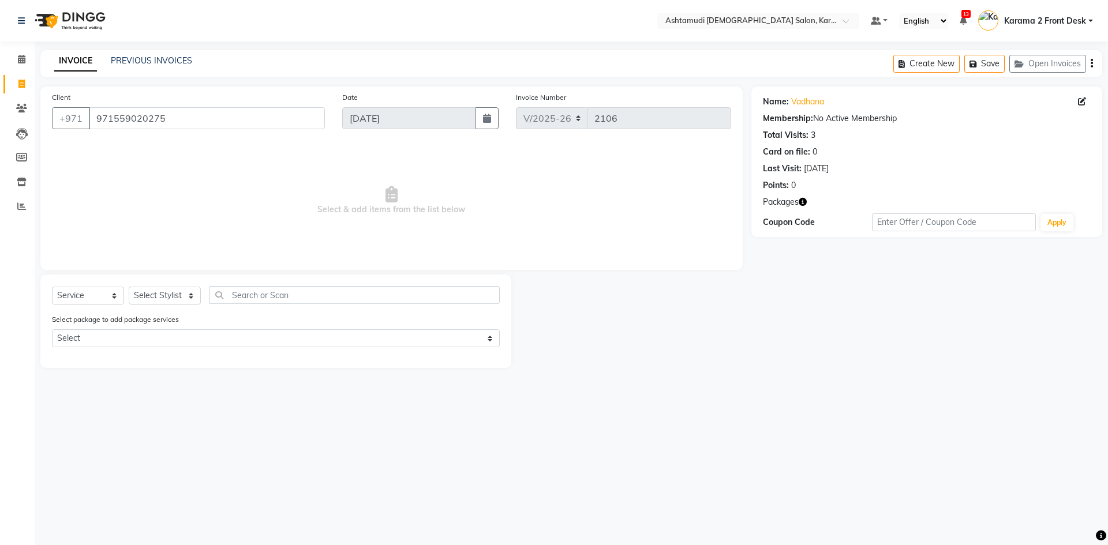
drag, startPoint x: 159, startPoint y: 369, endPoint x: 164, endPoint y: 338, distance: 32.2
click at [159, 365] on main "INVOICE PREVIOUS INVOICES Create New Save Open Invoices Client [PHONE_NUMBER] D…" at bounding box center [571, 217] width 1073 height 335
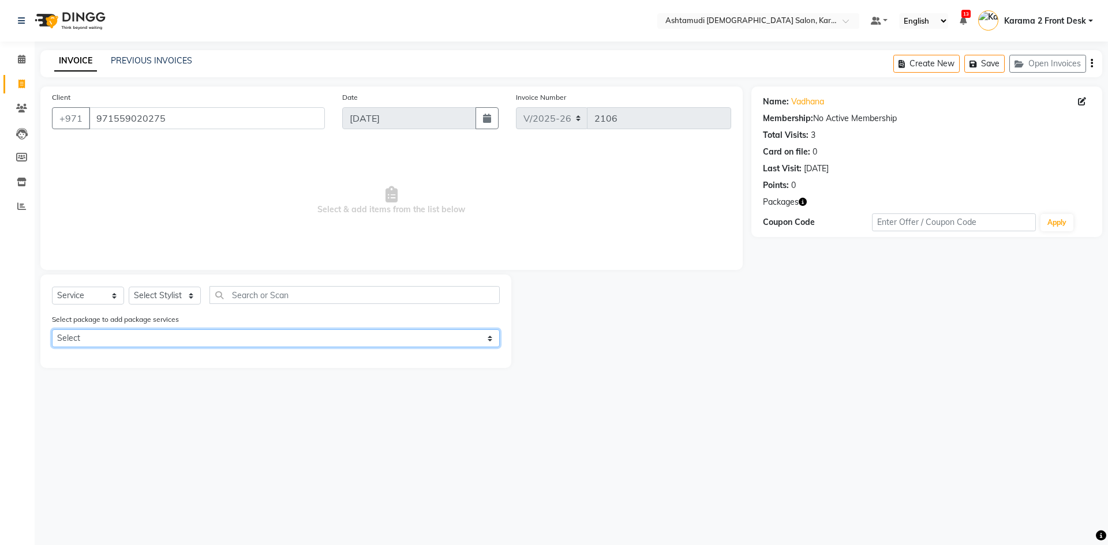
drag, startPoint x: 164, startPoint y: 336, endPoint x: 163, endPoint y: 346, distance: 10.4
click at [164, 339] on select "Select Royal 230 Pkg" at bounding box center [276, 338] width 448 height 18
select select "1: Object"
click at [52, 329] on select "Select Royal 230 Pkg" at bounding box center [276, 338] width 448 height 18
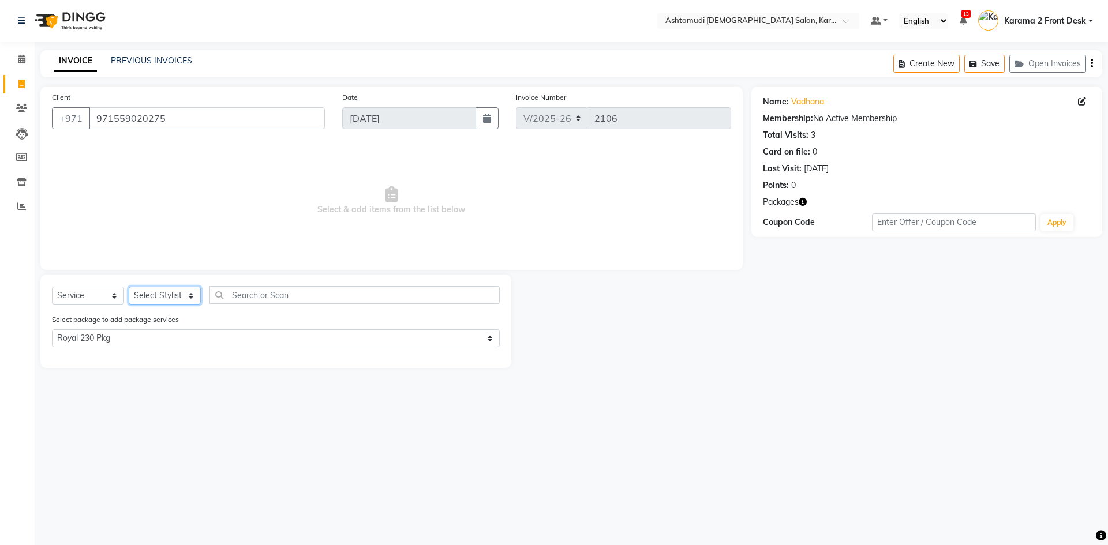
drag, startPoint x: 170, startPoint y: 288, endPoint x: 174, endPoint y: 303, distance: 16.2
click at [170, 290] on select "Select Stylist Babitha Carolina [PERSON_NAME] [PERSON_NAME] 2 Front Desk [PERSO…" at bounding box center [165, 296] width 72 height 18
select select "81433"
click at [129, 287] on select "Select Stylist Babitha Carolina [PERSON_NAME] [PERSON_NAME] 2 Front Desk [PERSO…" at bounding box center [165, 296] width 72 height 18
click at [487, 358] on label at bounding box center [487, 358] width 9 height 9
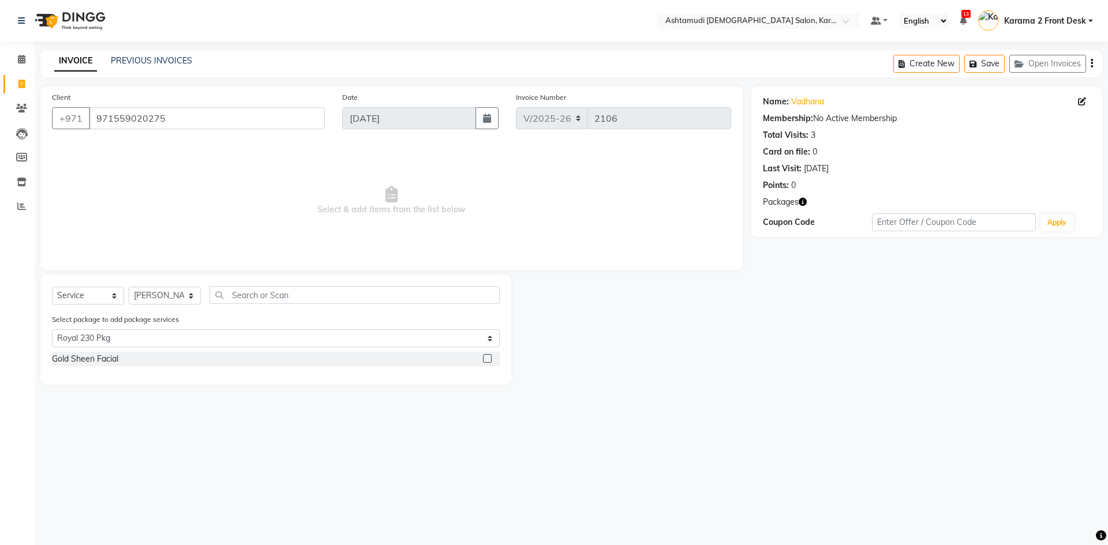
click at [487, 358] on input "checkbox" at bounding box center [487, 359] width 8 height 8
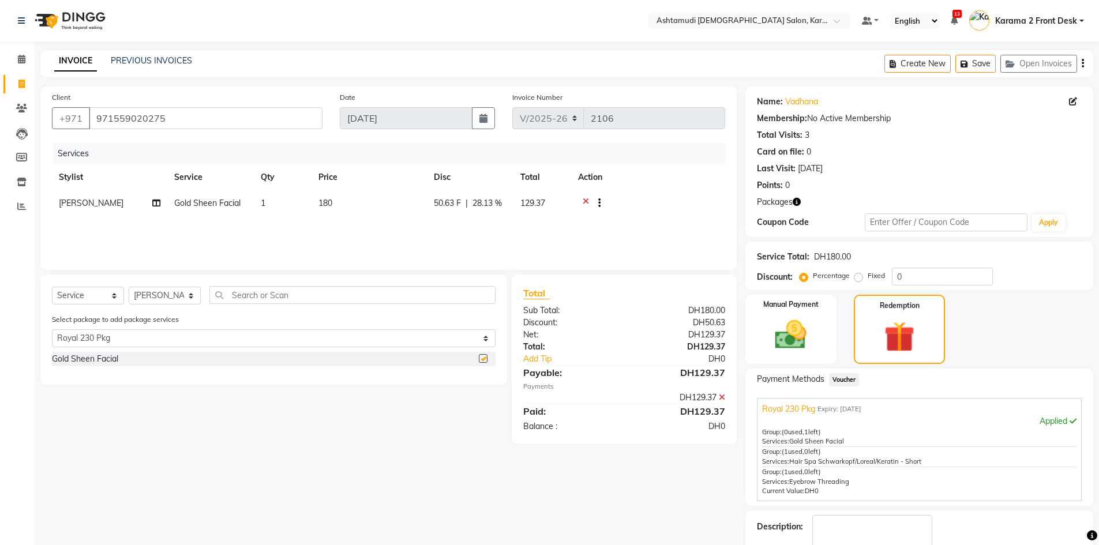
checkbox input "false"
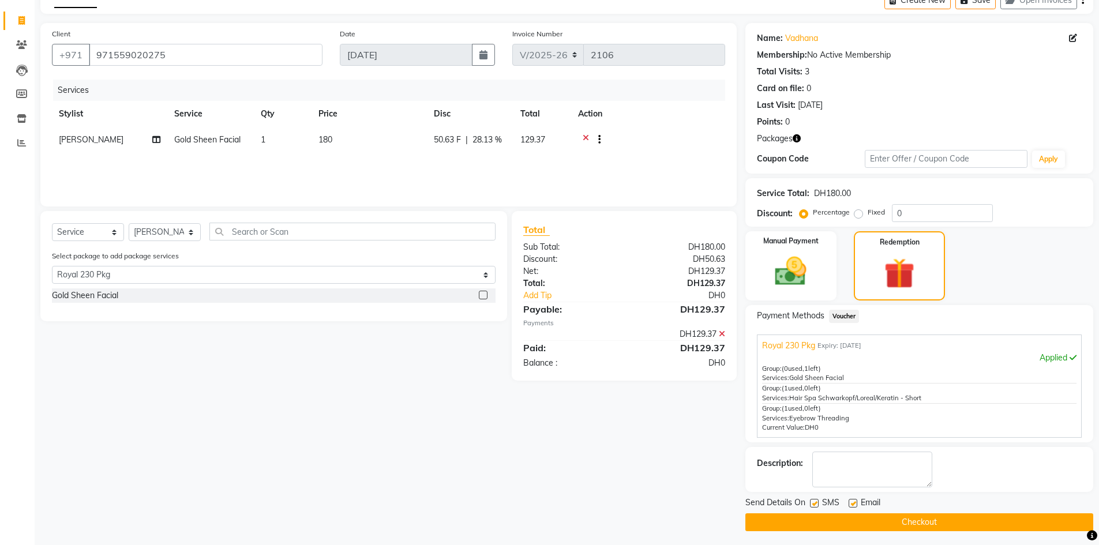
scroll to position [67, 0]
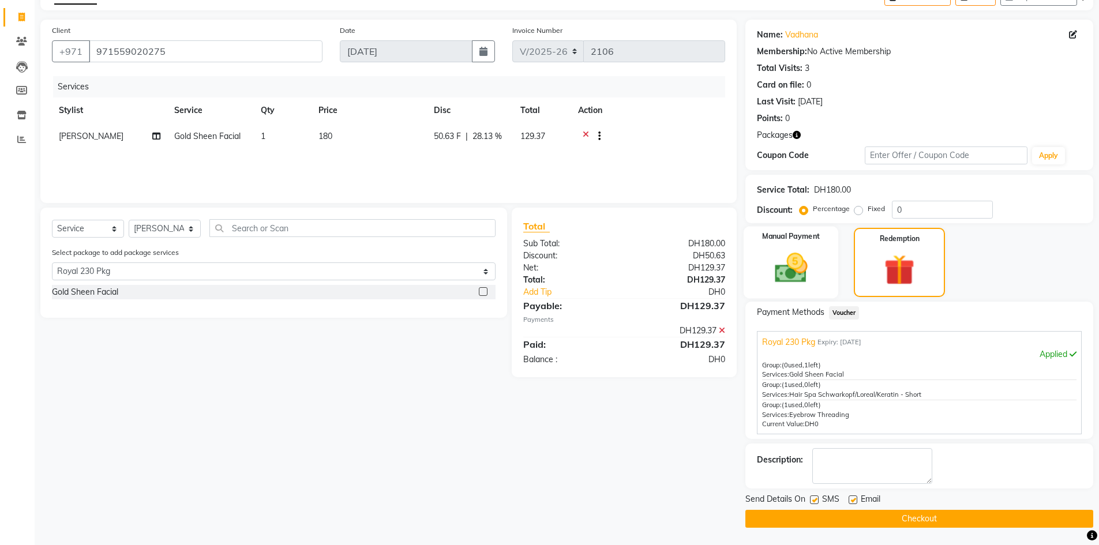
drag, startPoint x: 800, startPoint y: 291, endPoint x: 808, endPoint y: 273, distance: 18.9
click at [800, 290] on div "Manual Payment" at bounding box center [790, 263] width 95 height 72
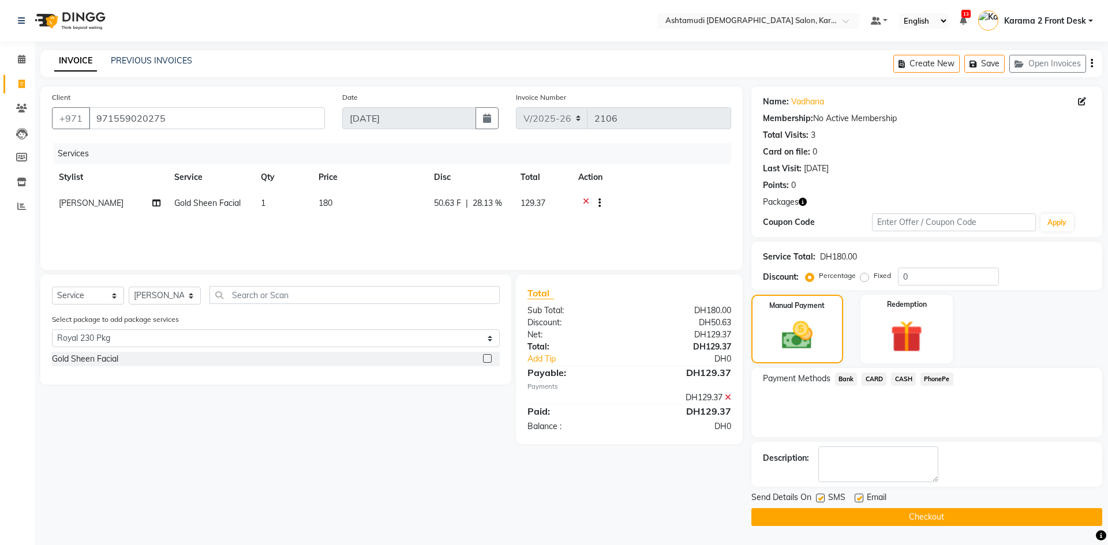
click at [813, 496] on div "Send Details On SMS Email" at bounding box center [926, 499] width 351 height 14
click at [818, 496] on label at bounding box center [820, 498] width 9 height 9
click at [818, 496] on input "checkbox" at bounding box center [820, 499] width 8 height 8
checkbox input "false"
click at [857, 500] on label at bounding box center [858, 498] width 9 height 9
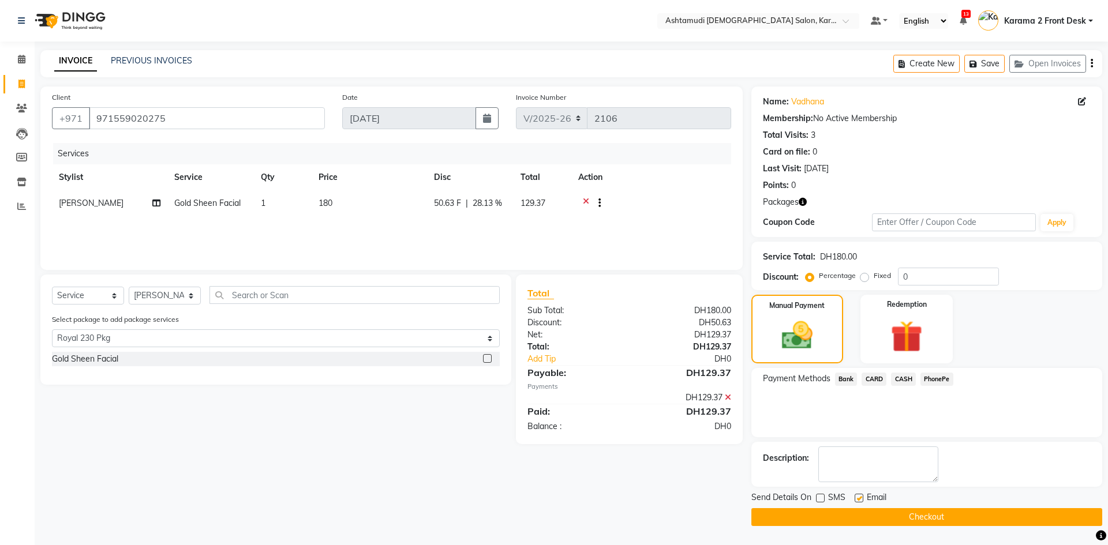
click at [857, 500] on input "checkbox" at bounding box center [858, 499] width 8 height 8
checkbox input "false"
click at [856, 511] on button "Checkout" at bounding box center [926, 517] width 351 height 18
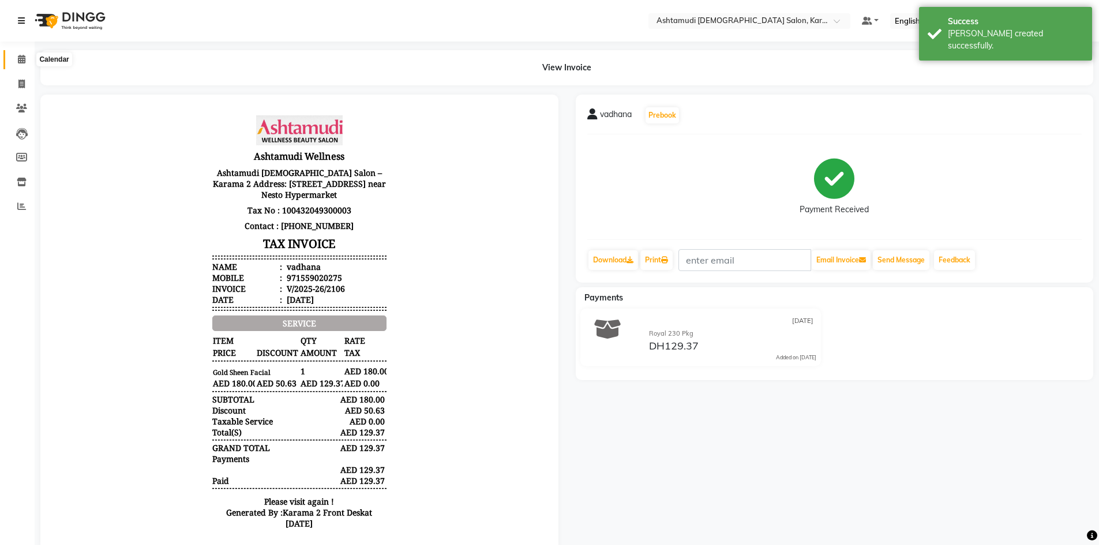
drag, startPoint x: 24, startPoint y: 61, endPoint x: 27, endPoint y: 33, distance: 27.9
click at [24, 61] on icon at bounding box center [22, 59] width 8 height 9
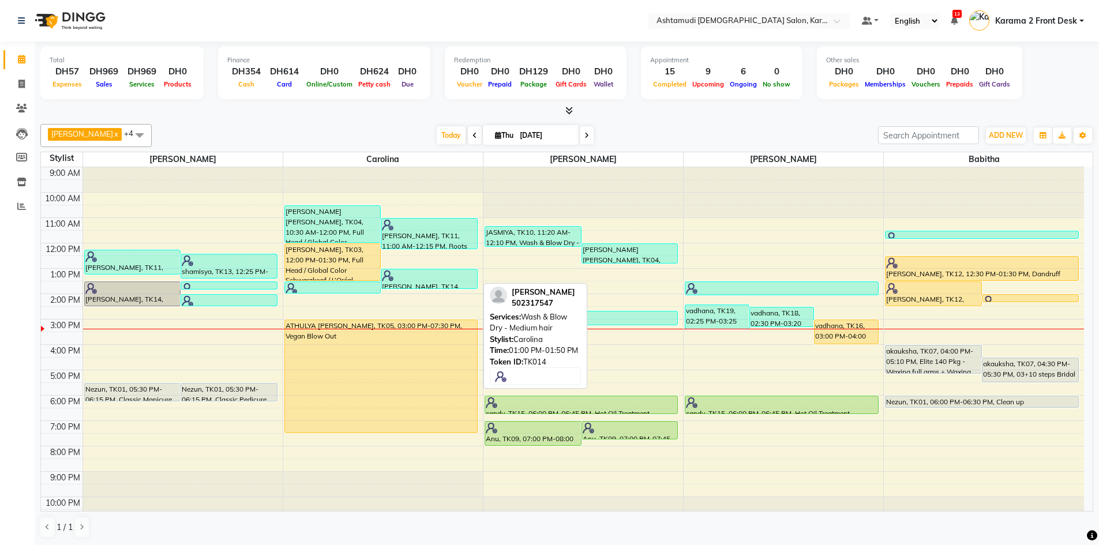
click at [399, 276] on div at bounding box center [429, 276] width 95 height 12
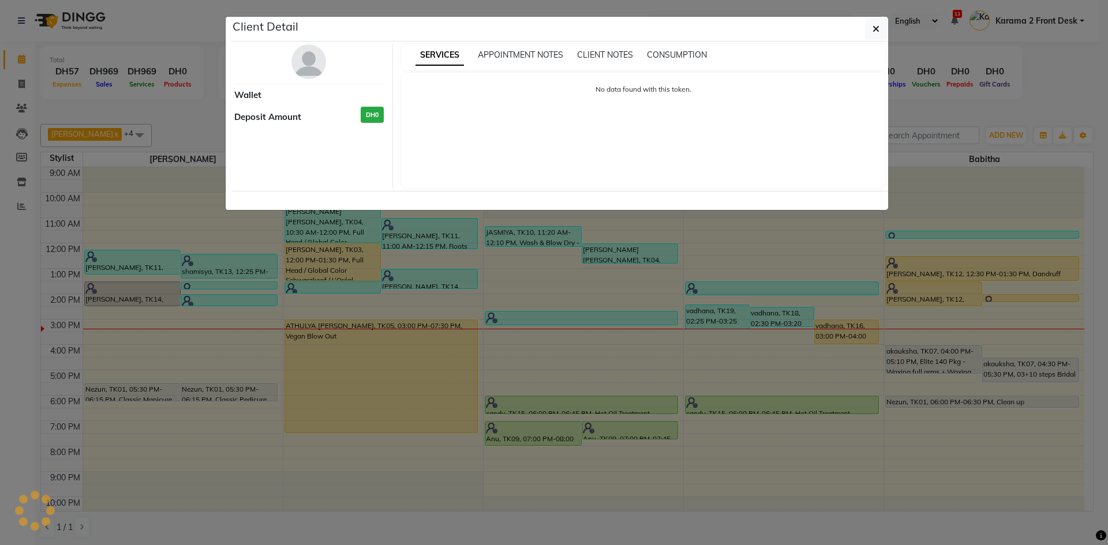
select select "3"
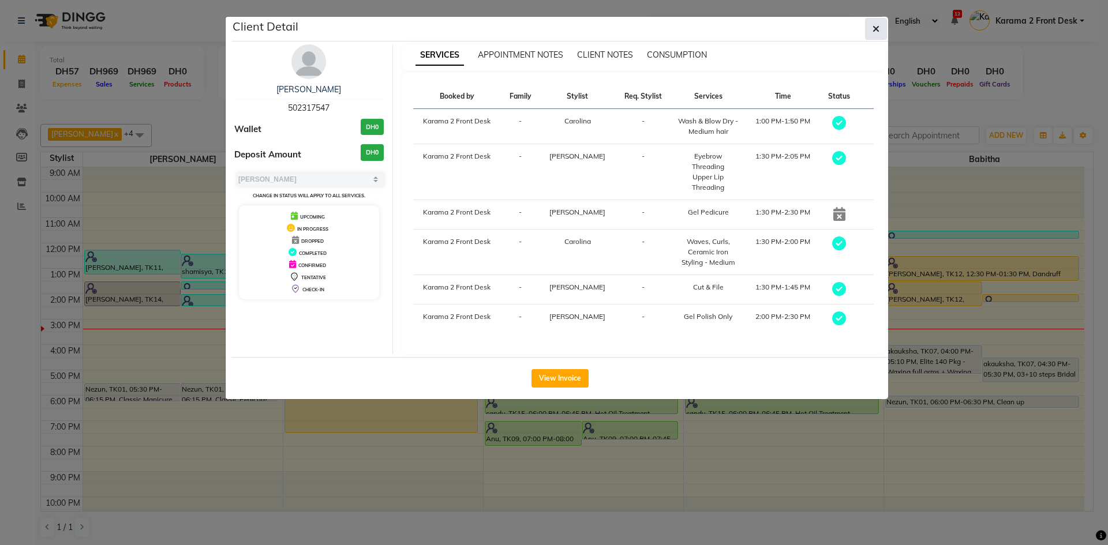
click at [873, 25] on icon "button" at bounding box center [875, 28] width 7 height 9
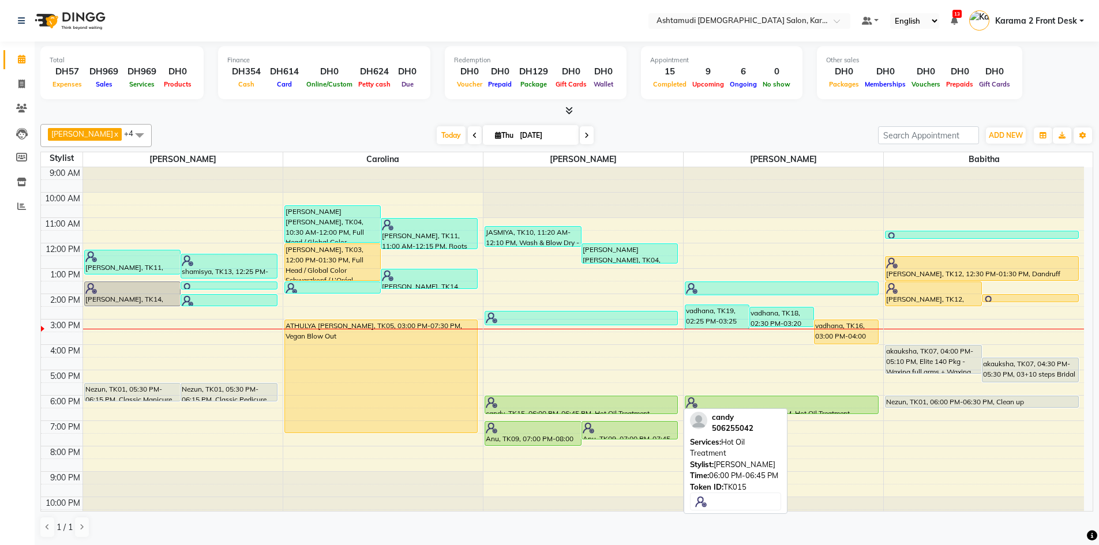
click at [496, 404] on img at bounding box center [492, 403] width 12 height 12
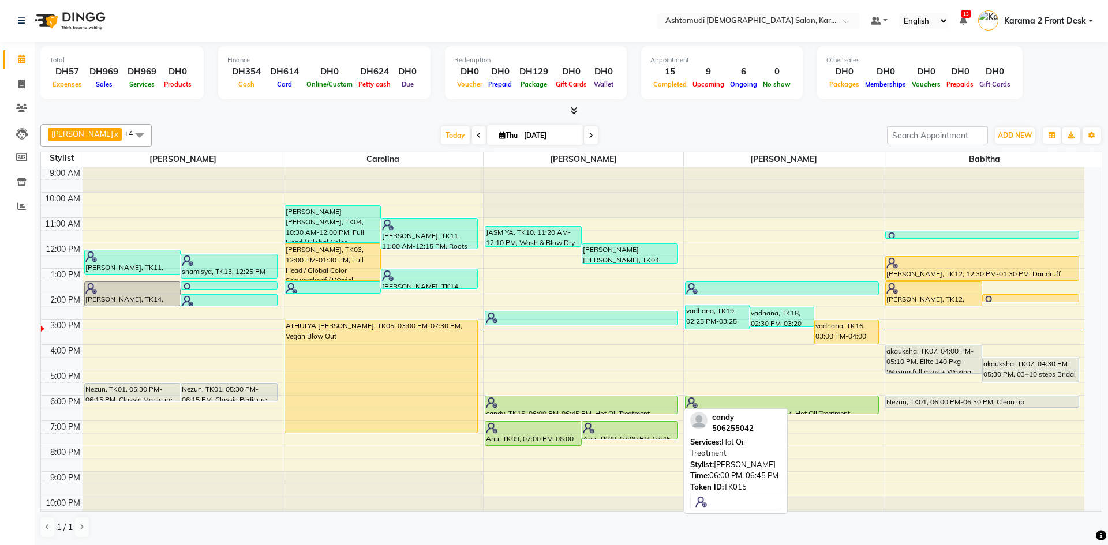
select select "5"
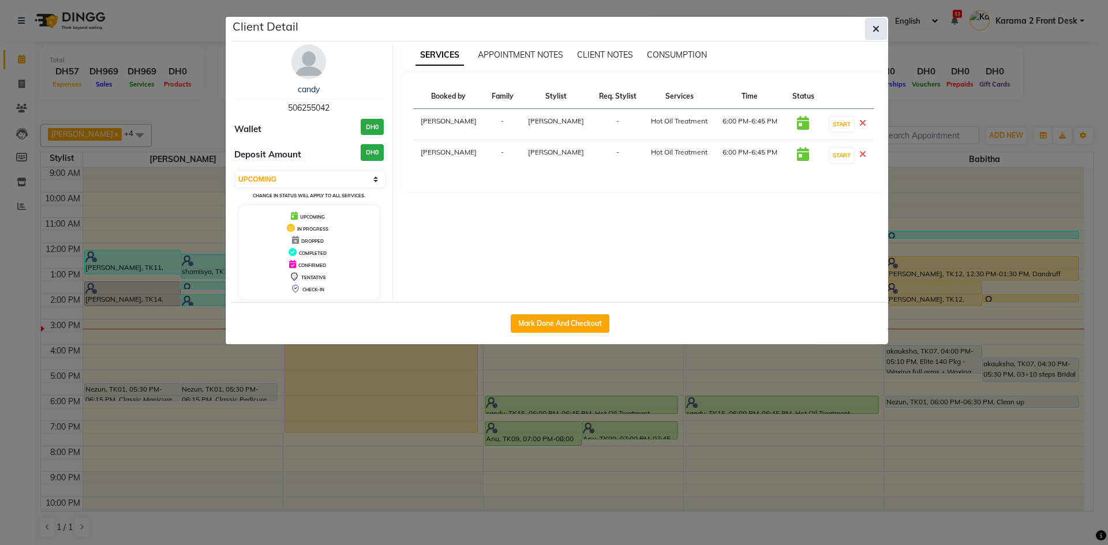
click at [878, 22] on button "button" at bounding box center [876, 29] width 22 height 22
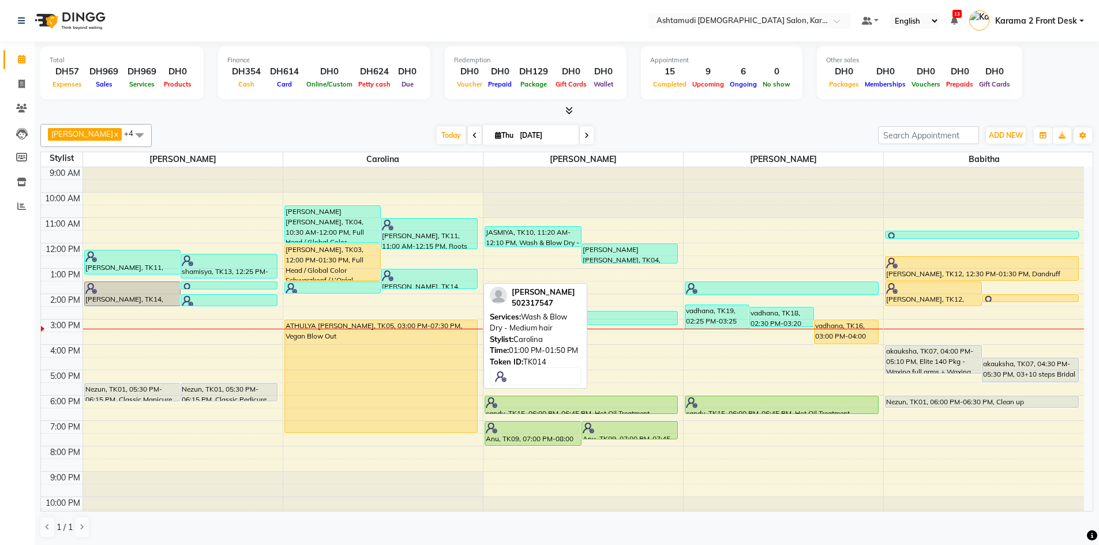
click at [385, 276] on img at bounding box center [388, 276] width 12 height 12
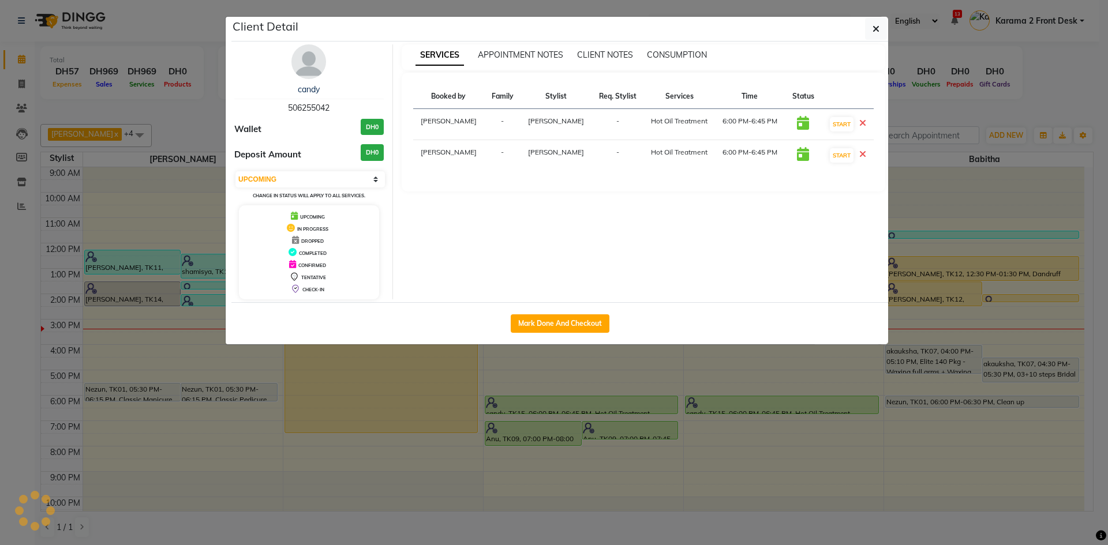
select select "3"
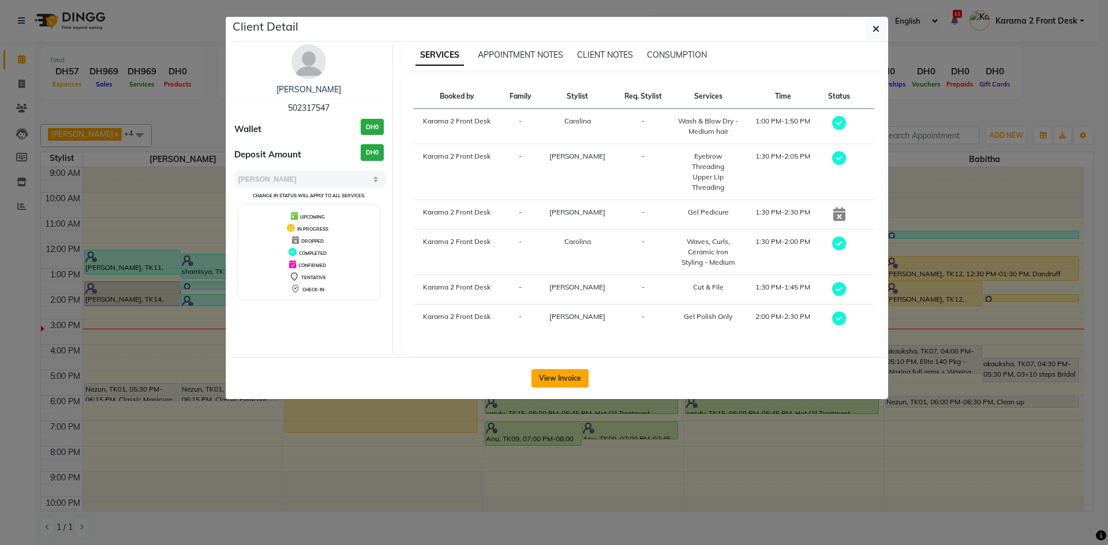
click at [551, 369] on button "View Invoice" at bounding box center [559, 378] width 57 height 18
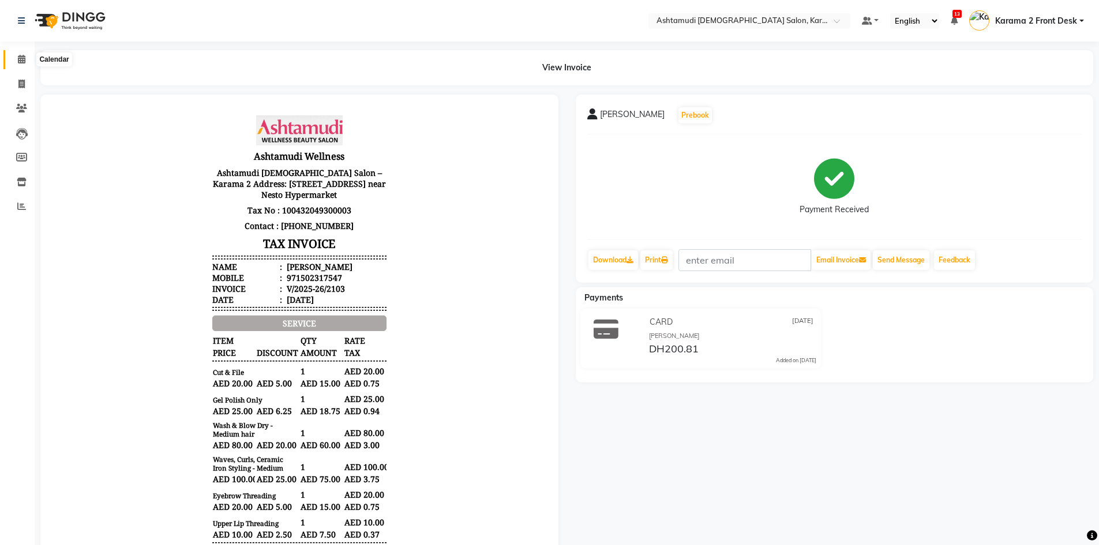
click at [18, 56] on icon at bounding box center [22, 59] width 8 height 9
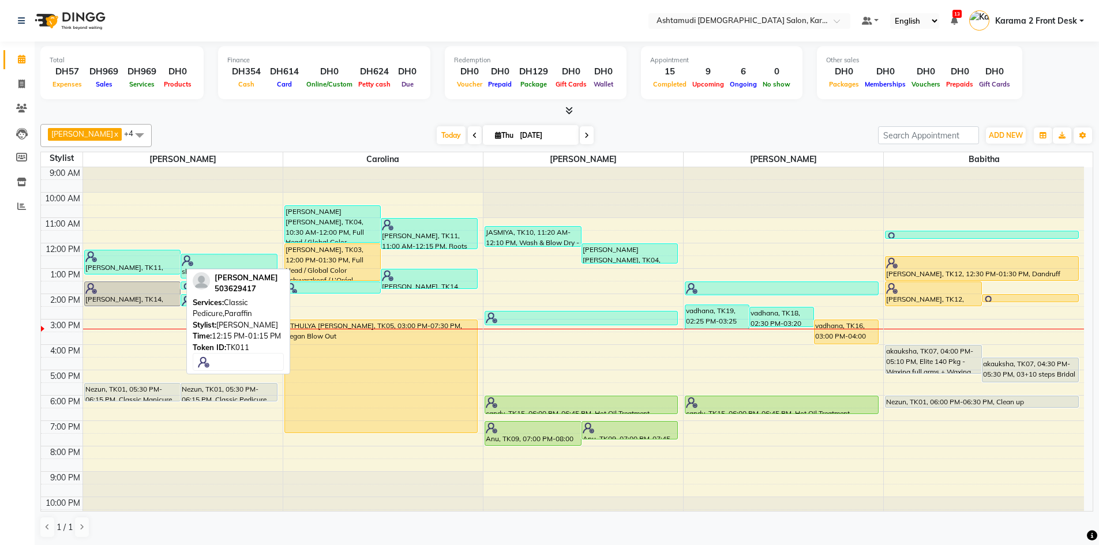
click at [152, 261] on div at bounding box center [132, 257] width 95 height 12
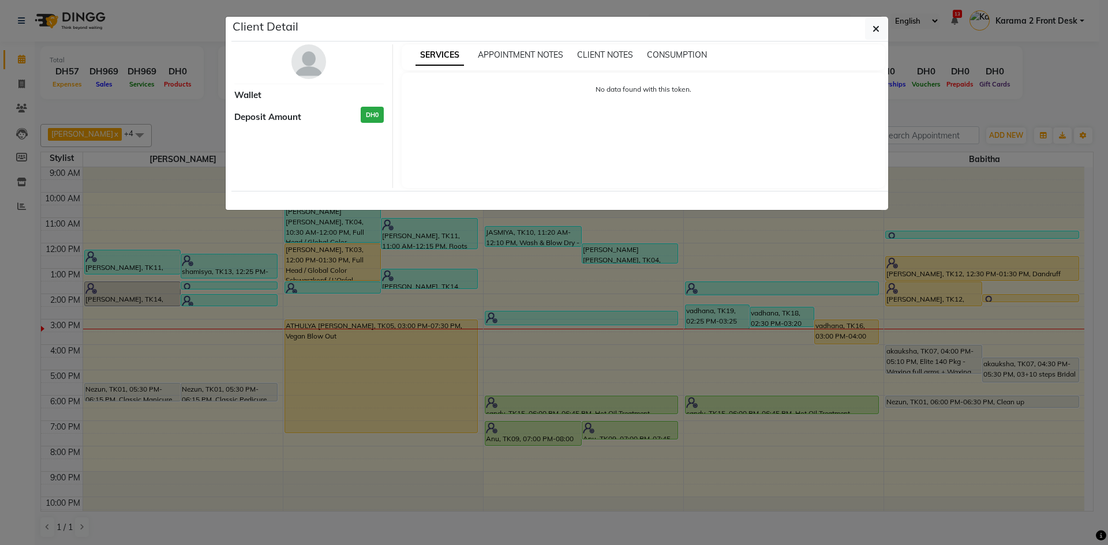
select select "3"
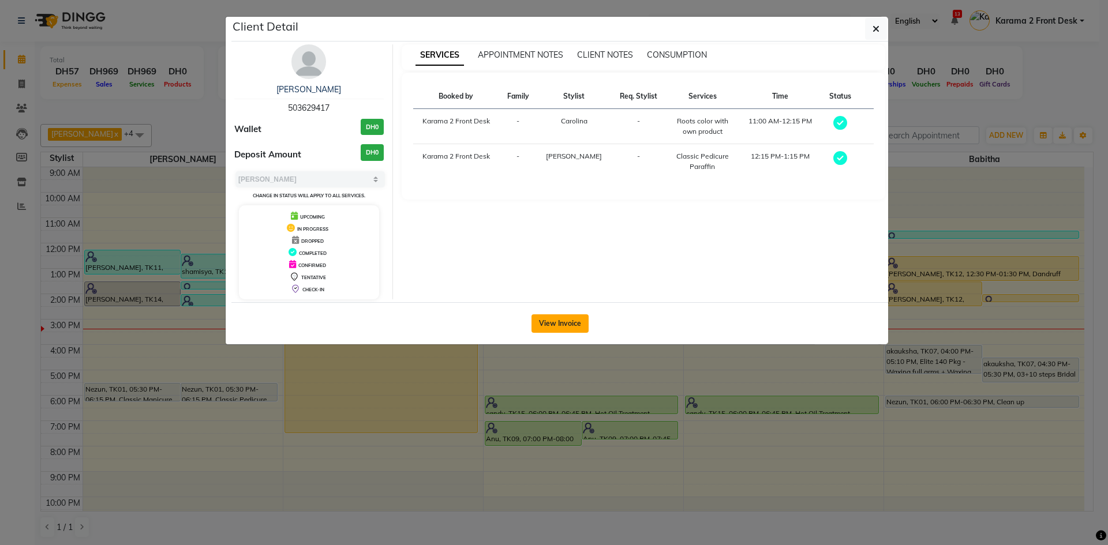
click at [568, 321] on button "View Invoice" at bounding box center [559, 323] width 57 height 18
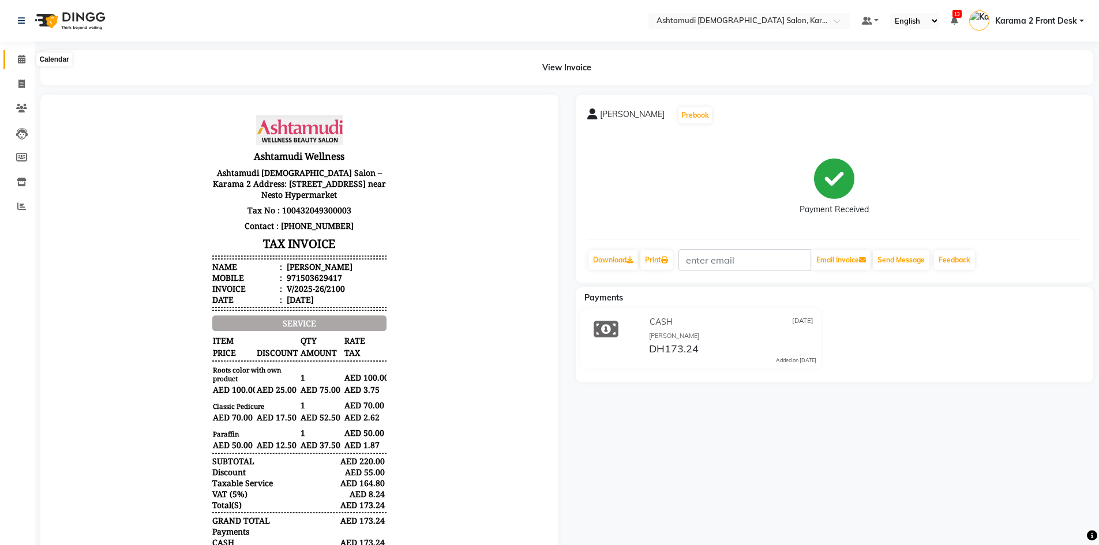
click at [18, 58] on icon at bounding box center [22, 59] width 8 height 9
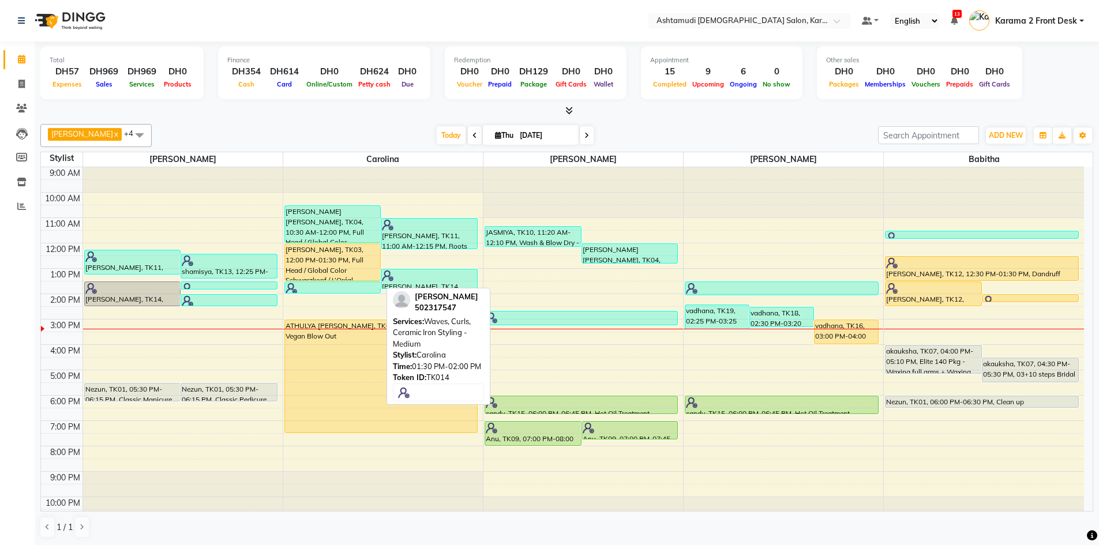
click at [284, 283] on link "[PERSON_NAME], TK14, 01:30 PM-02:00 PM, Waves, Curls, Ceramic Iron Styling - Me…" at bounding box center [332, 288] width 97 height 12
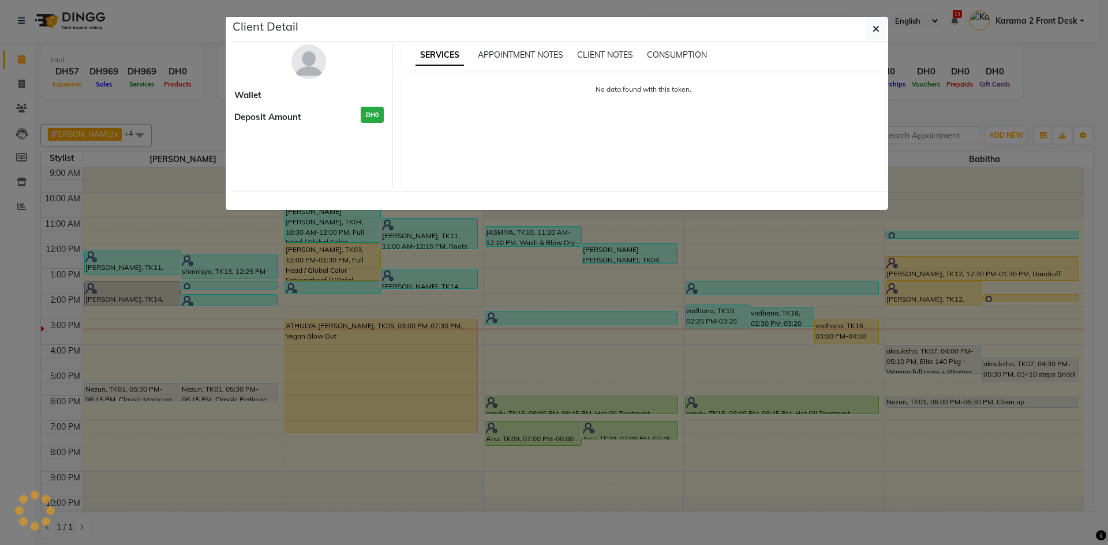
select select "3"
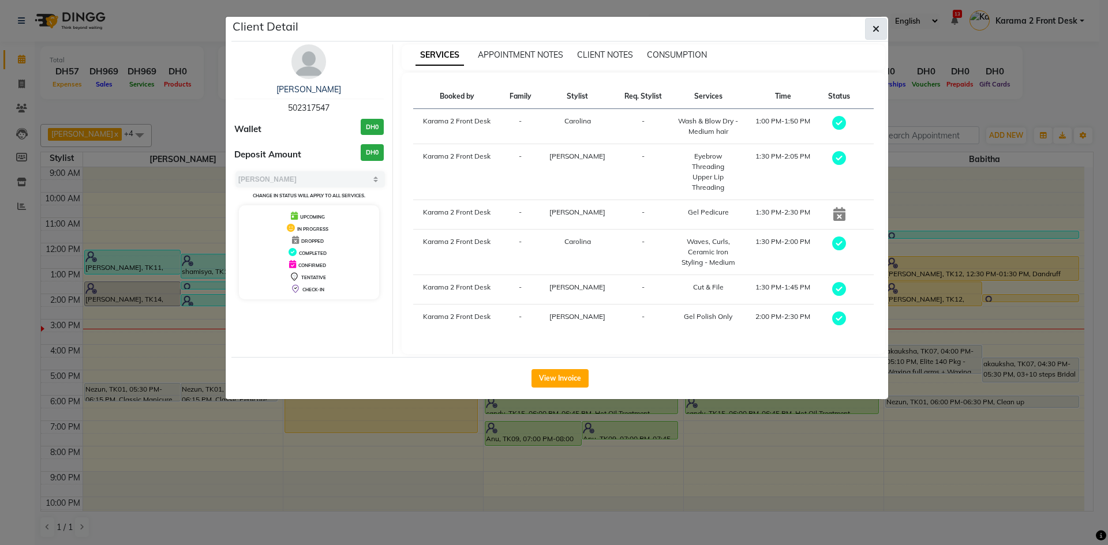
click at [873, 27] on icon "button" at bounding box center [875, 28] width 7 height 9
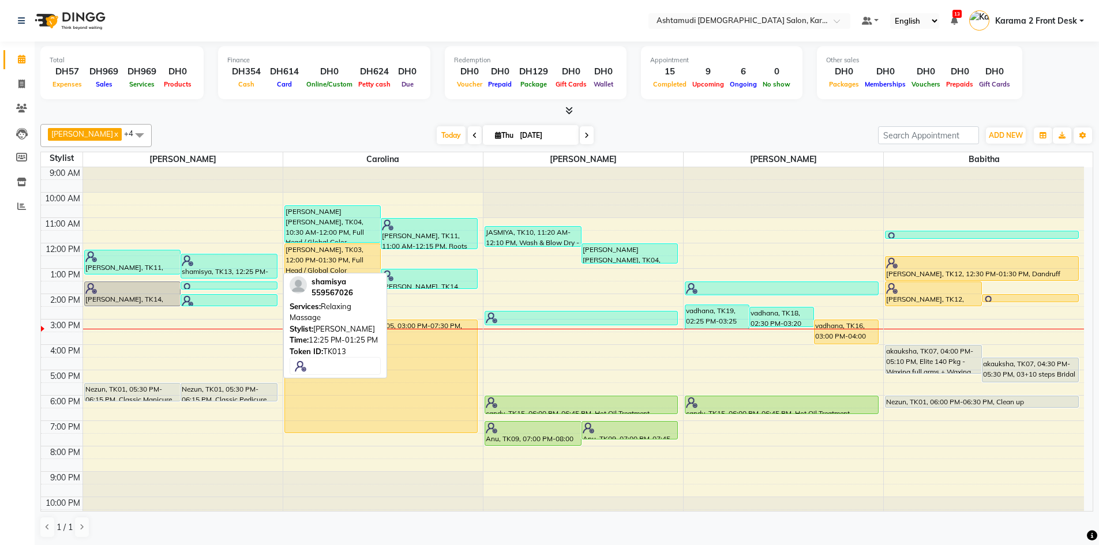
click at [253, 265] on div at bounding box center [229, 261] width 95 height 12
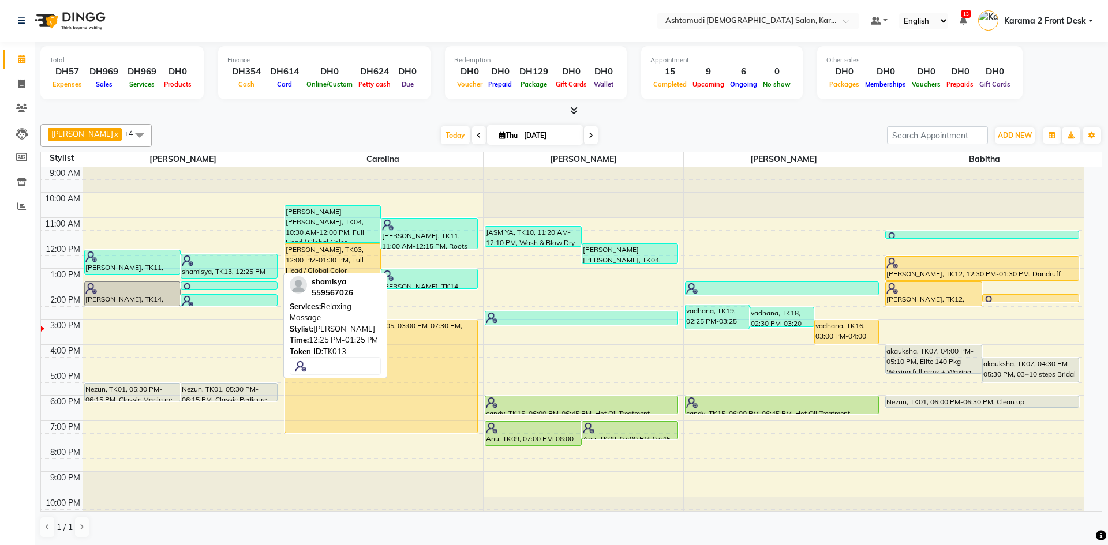
select select "3"
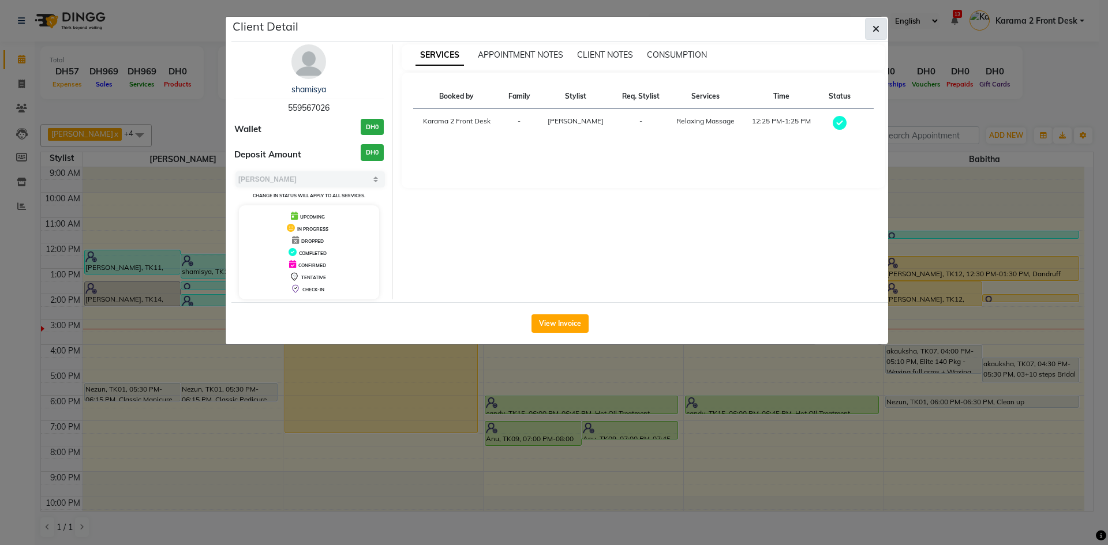
click at [870, 25] on button "button" at bounding box center [876, 29] width 22 height 22
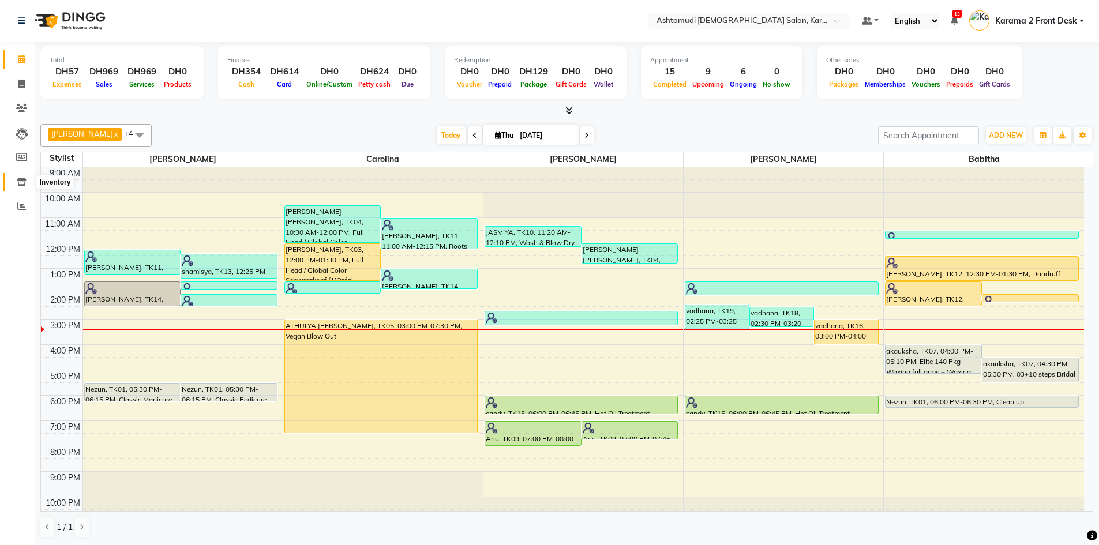
drag, startPoint x: 20, startPoint y: 181, endPoint x: 17, endPoint y: 171, distance: 9.7
click at [20, 181] on icon at bounding box center [22, 182] width 10 height 9
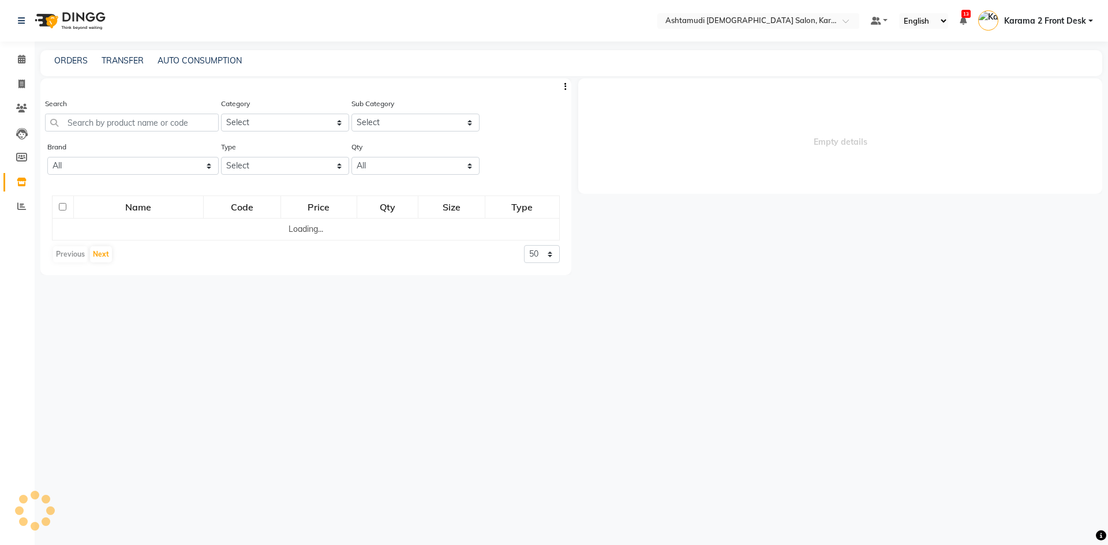
select select
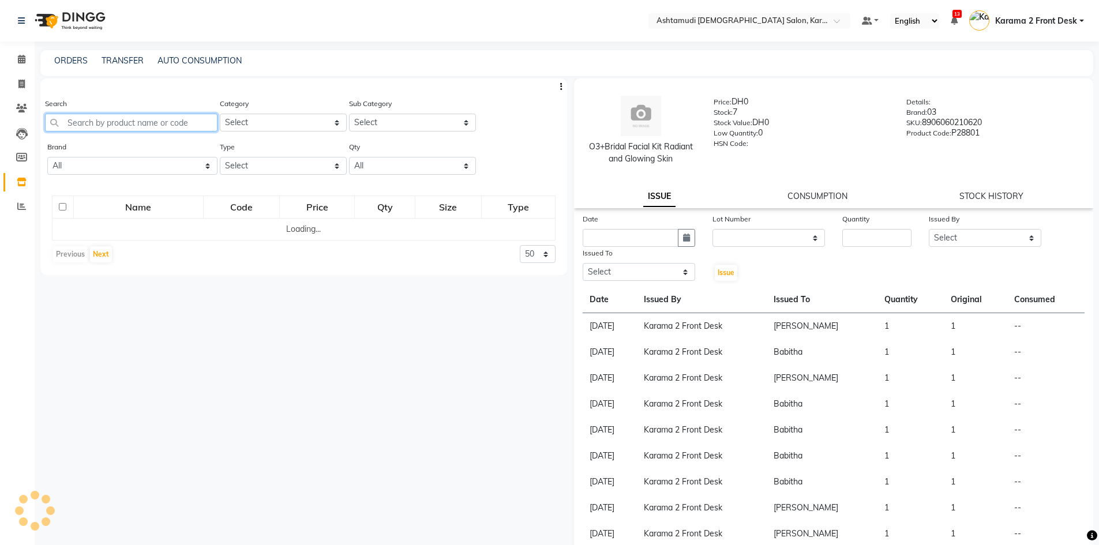
drag, startPoint x: 117, startPoint y: 125, endPoint x: 110, endPoint y: 131, distance: 9.5
click at [116, 125] on input "text" at bounding box center [131, 123] width 173 height 18
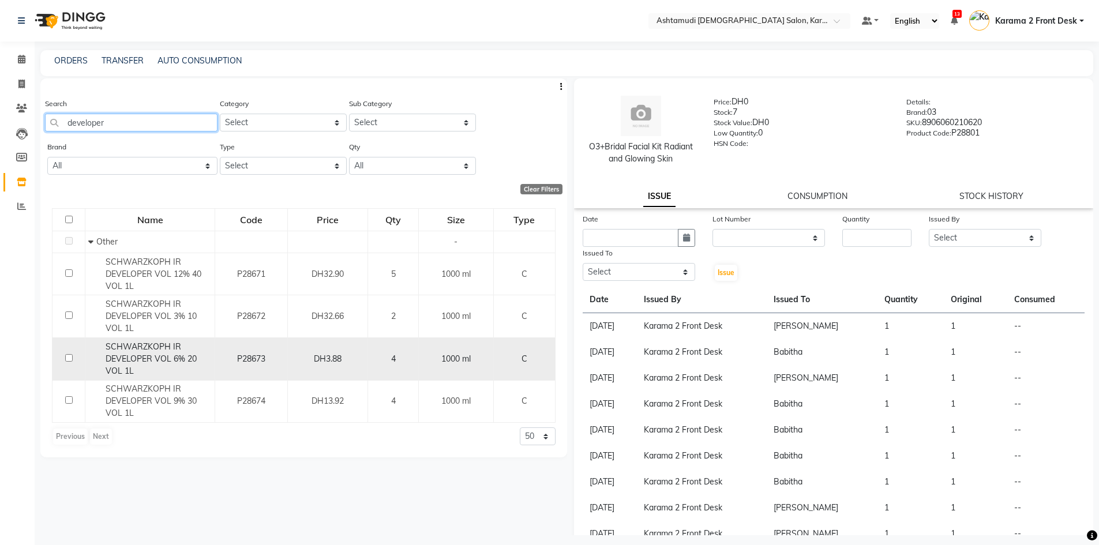
type input "developer"
click at [175, 366] on div "SCHWARZKOPH IR DEVELOPER VOL 6% 20 VOL 1L" at bounding box center [149, 359] width 123 height 36
select select
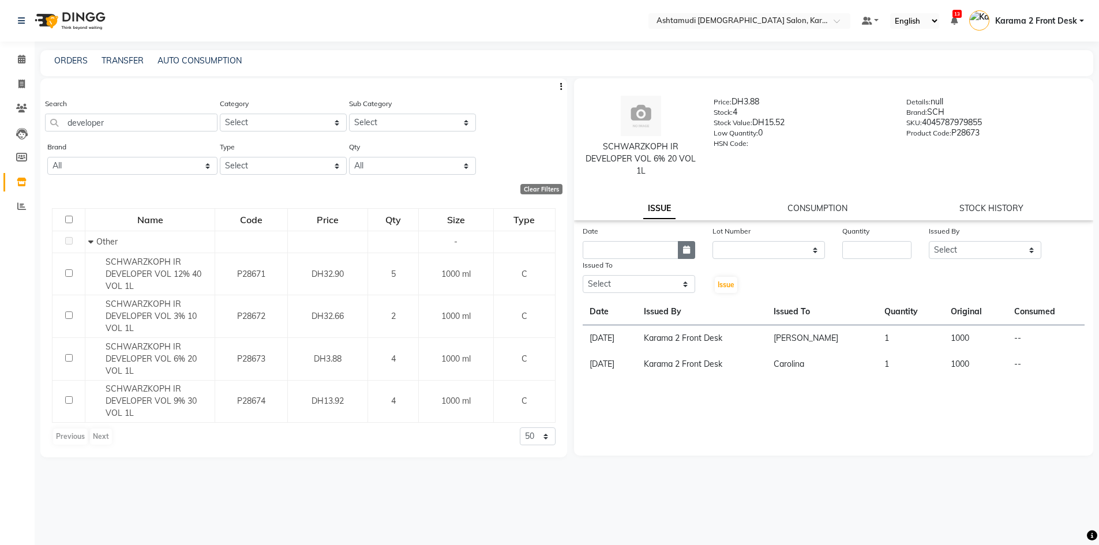
click at [692, 253] on button "button" at bounding box center [686, 250] width 17 height 18
select select "9"
select select "2025"
click at [586, 268] on div at bounding box center [594, 272] width 23 height 18
click at [589, 272] on button "Previous month" at bounding box center [593, 272] width 10 height 18
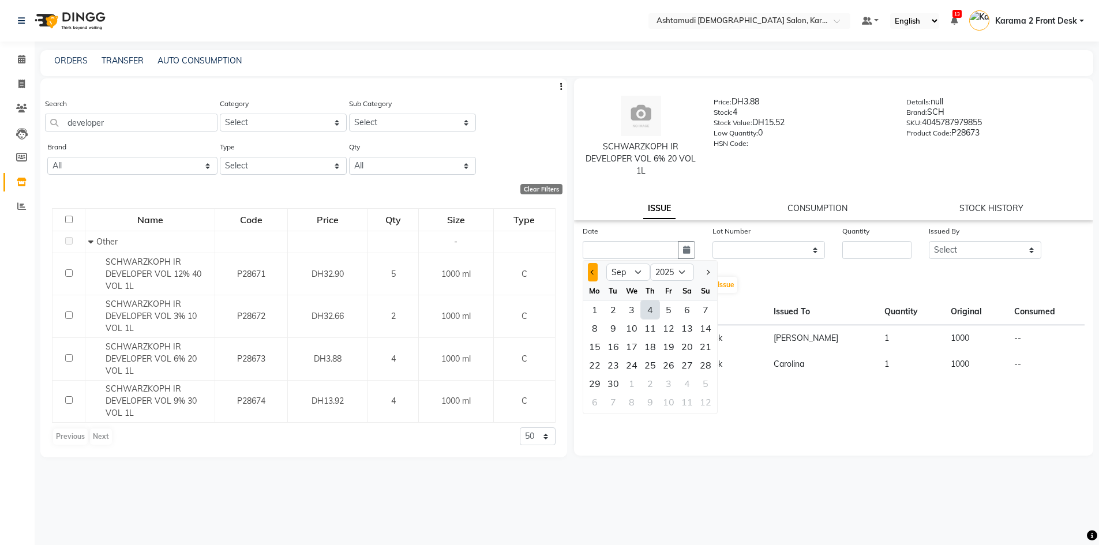
select select "8"
click at [670, 310] on div "1" at bounding box center [668, 310] width 18 height 18
type input "[DATE]"
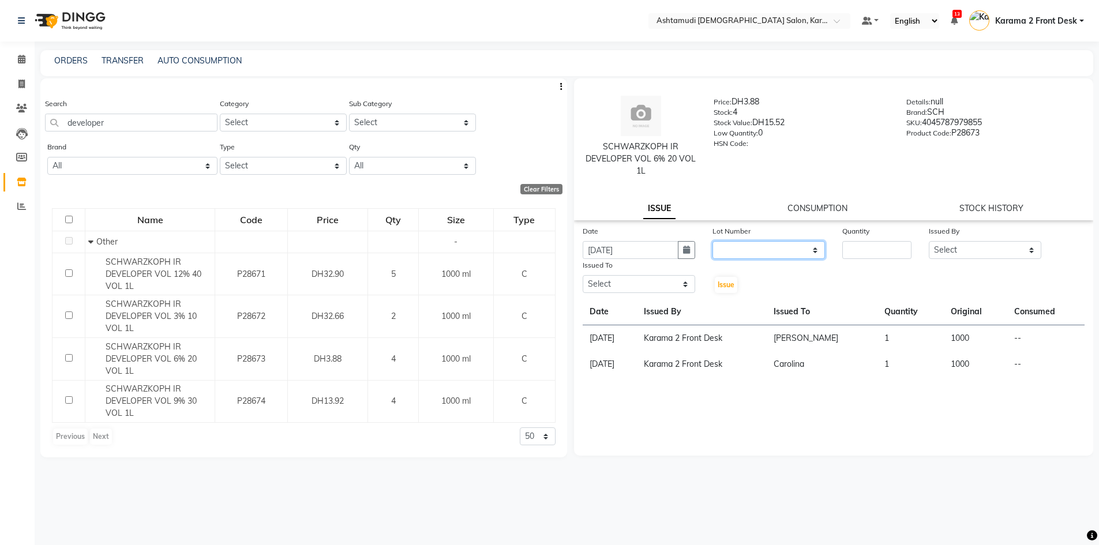
click at [734, 243] on select "None" at bounding box center [769, 250] width 113 height 18
select select "0: null"
click at [713, 241] on select "None" at bounding box center [769, 250] width 113 height 18
click at [878, 248] on input "number" at bounding box center [876, 250] width 69 height 18
type input "1"
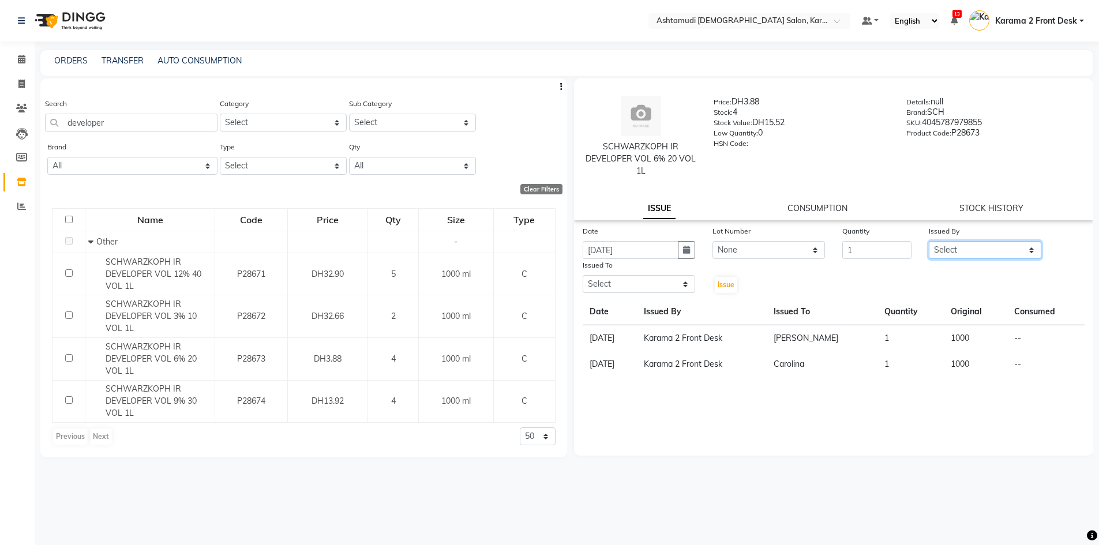
click at [937, 254] on select "Select Babitha Carolina [PERSON_NAME] [PERSON_NAME] 2 Front Desk [PERSON_NAME] …" at bounding box center [985, 250] width 113 height 18
select select "64935"
click at [929, 241] on select "Select Babitha Carolina [PERSON_NAME] [PERSON_NAME] 2 Front Desk [PERSON_NAME] …" at bounding box center [985, 250] width 113 height 18
click at [668, 283] on select "Select Babitha Carolina [PERSON_NAME] [PERSON_NAME] 2 Front Desk [PERSON_NAME] …" at bounding box center [639, 284] width 113 height 18
select select "67750"
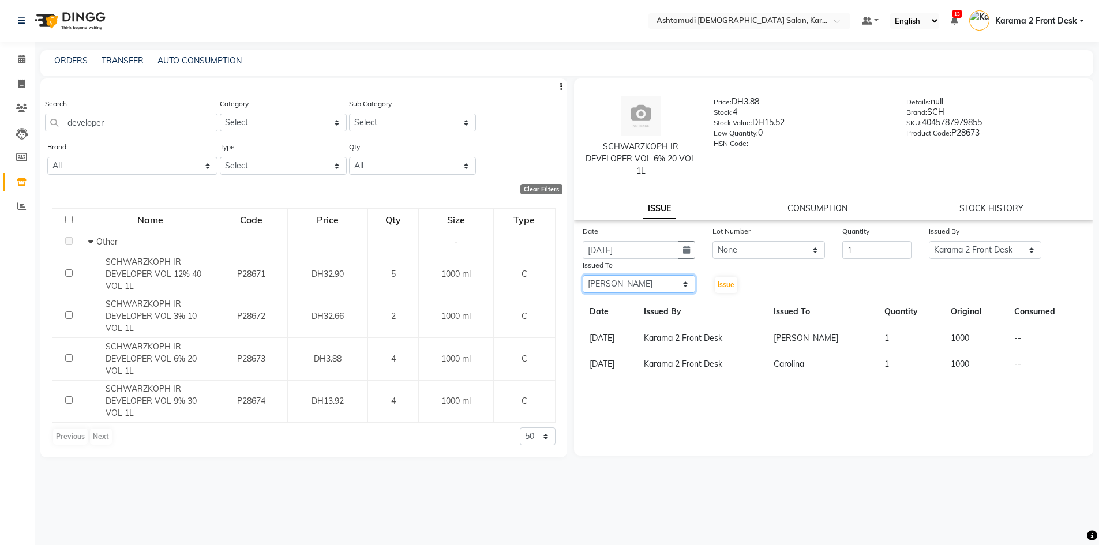
click at [583, 275] on select "Select Babitha Carolina [PERSON_NAME] [PERSON_NAME] 2 Front Desk [PERSON_NAME] …" at bounding box center [639, 284] width 113 height 18
click at [732, 287] on span "Issue" at bounding box center [726, 284] width 17 height 9
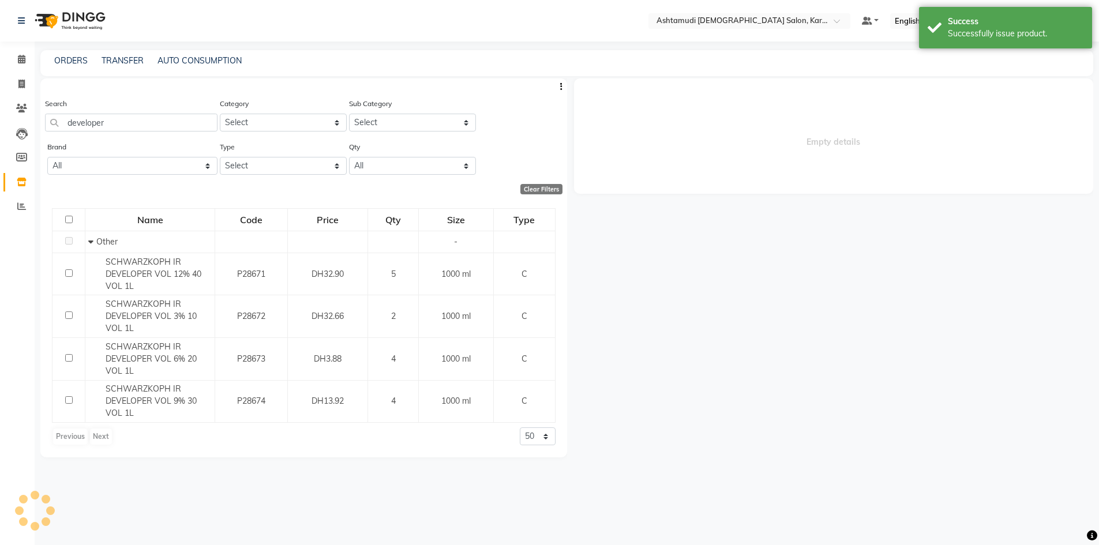
select select
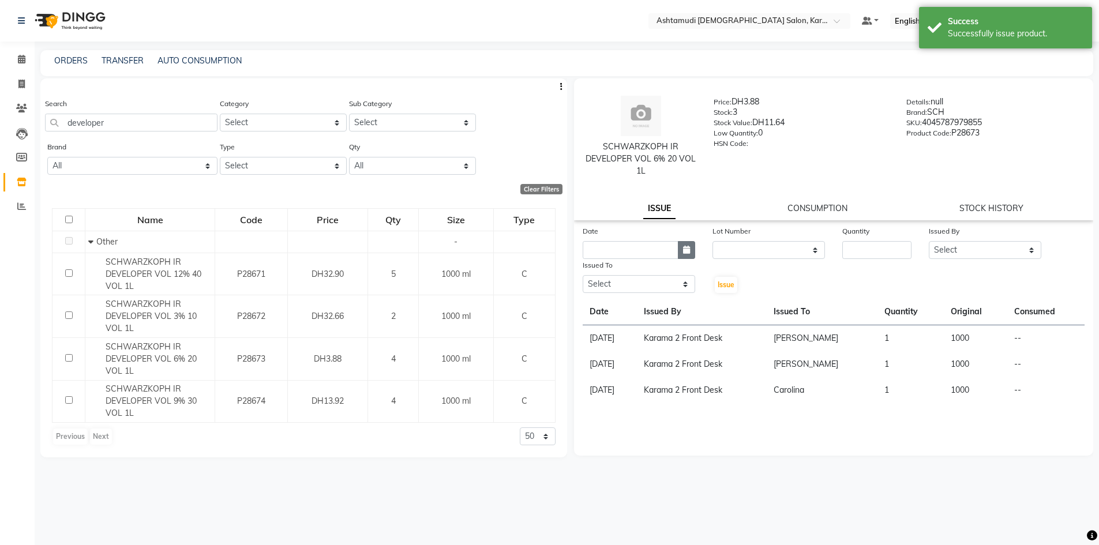
click at [688, 252] on icon "button" at bounding box center [686, 250] width 7 height 8
select select "9"
select select "2025"
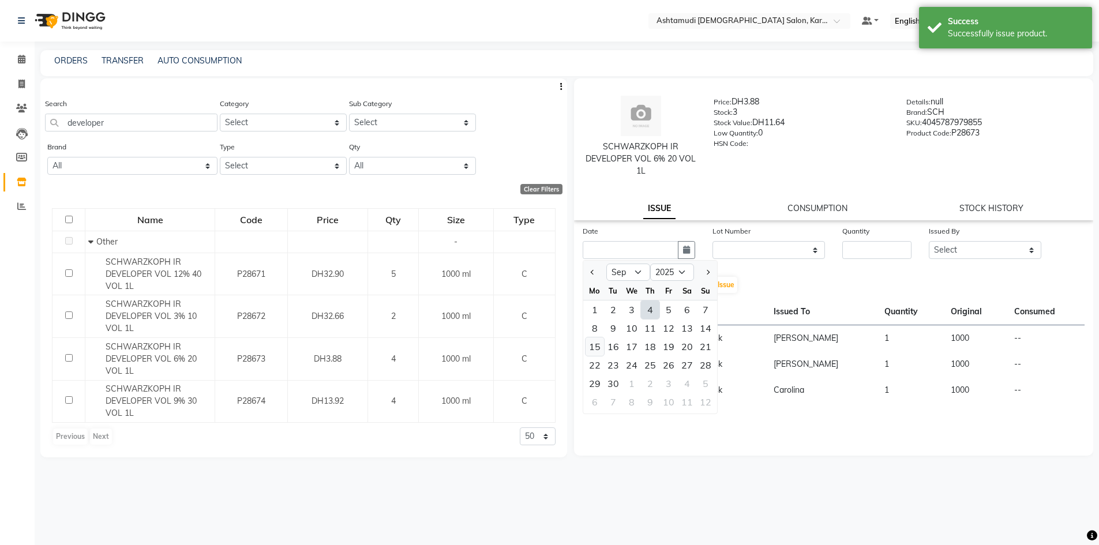
click at [593, 343] on div "15" at bounding box center [595, 347] width 18 height 18
type input "15-09-2025"
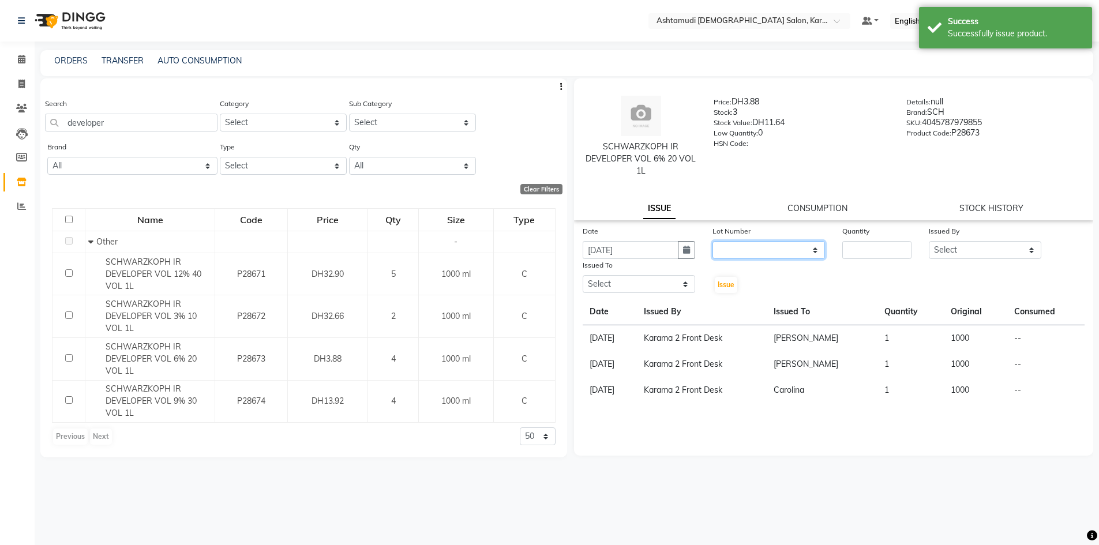
click at [758, 252] on select "None" at bounding box center [769, 250] width 113 height 18
select select "0: null"
click at [713, 241] on select "None" at bounding box center [769, 250] width 113 height 18
click at [852, 244] on input "number" at bounding box center [876, 250] width 69 height 18
type input "1"
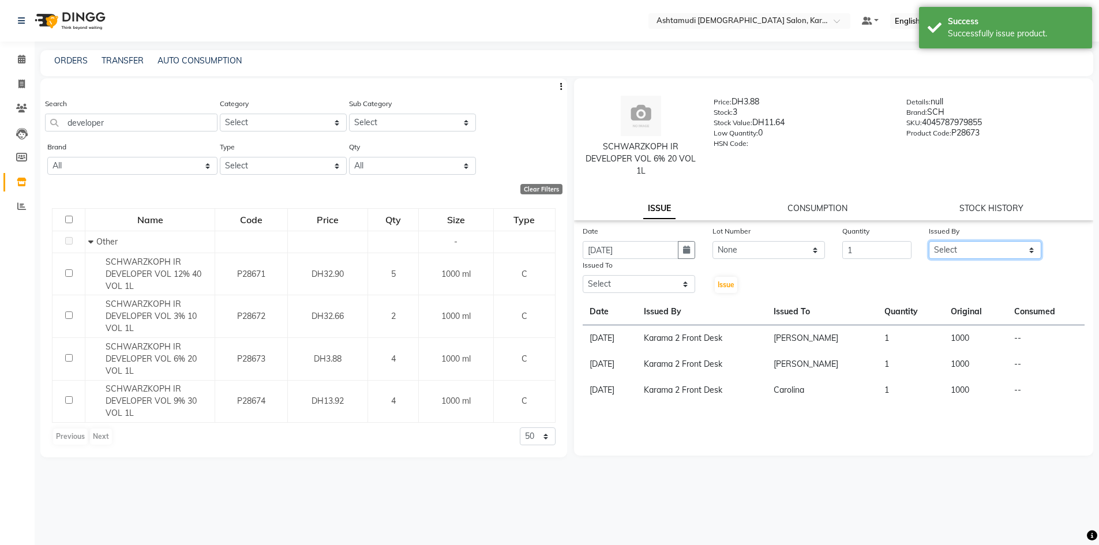
click at [942, 245] on select "Select Babitha Carolina [PERSON_NAME] [PERSON_NAME] 2 Front Desk [PERSON_NAME] …" at bounding box center [985, 250] width 113 height 18
select select "64935"
click at [929, 241] on select "Select Babitha Carolina [PERSON_NAME] [PERSON_NAME] 2 Front Desk [PERSON_NAME] …" at bounding box center [985, 250] width 113 height 18
click at [632, 284] on select "Select Babitha Carolina [PERSON_NAME] [PERSON_NAME] 2 Front Desk [PERSON_NAME] …" at bounding box center [639, 284] width 113 height 18
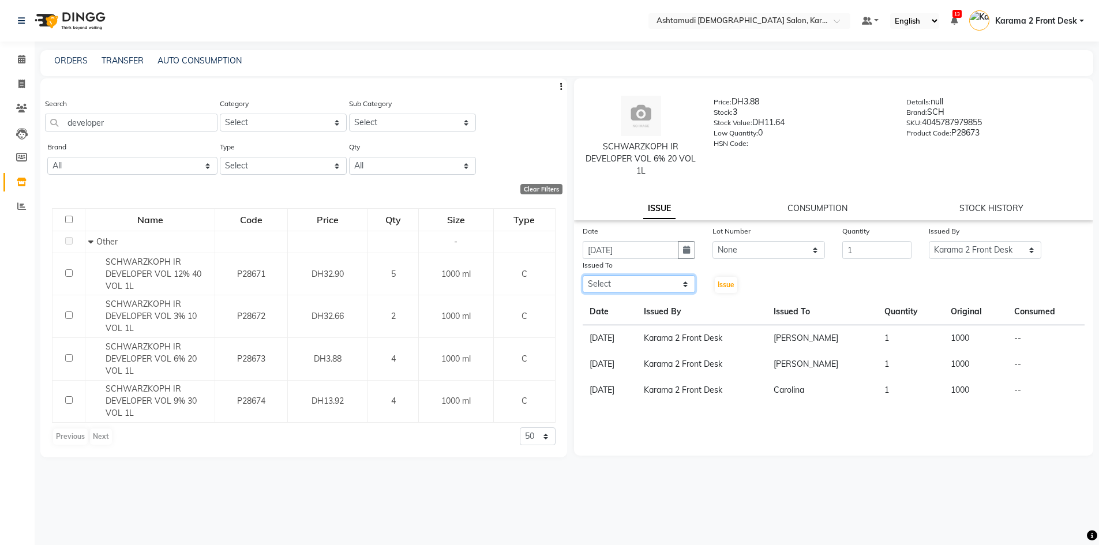
select select "71373"
click at [583, 275] on select "Select Babitha Carolina [PERSON_NAME] [PERSON_NAME] 2 Front Desk [PERSON_NAME] …" at bounding box center [639, 284] width 113 height 18
click at [733, 283] on span "Issue" at bounding box center [726, 284] width 17 height 9
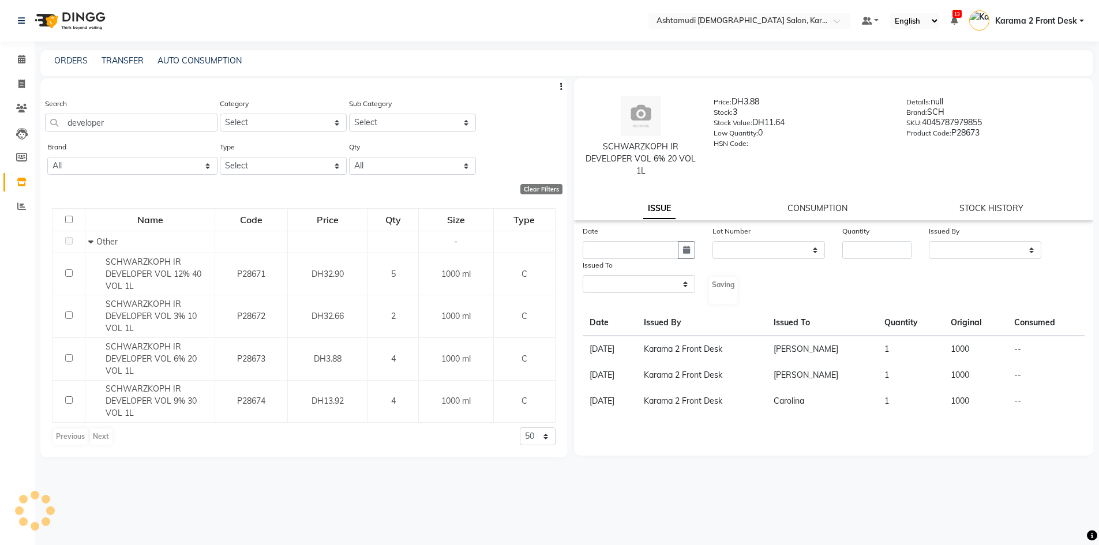
select select
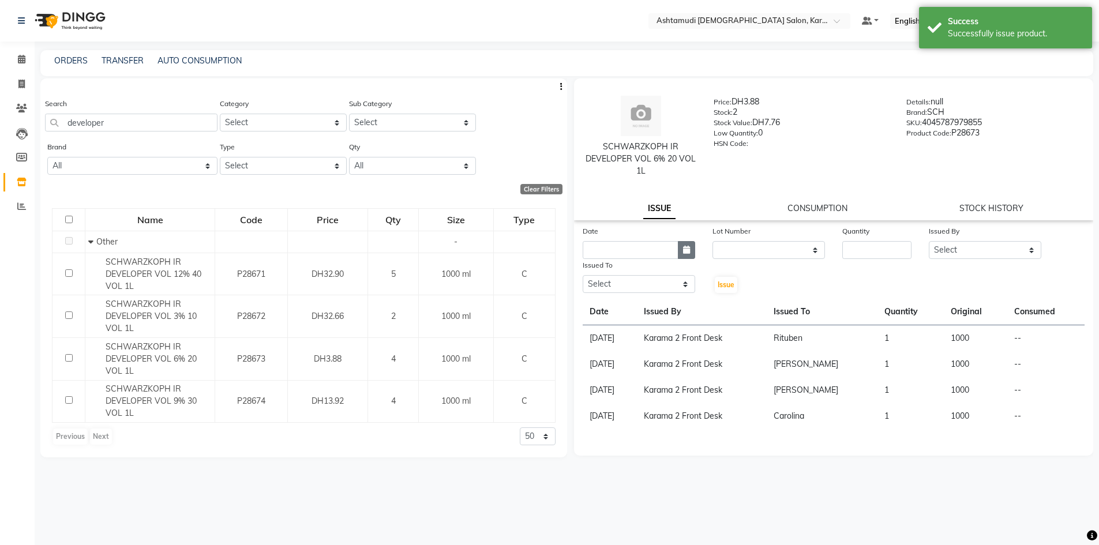
click at [685, 245] on button "button" at bounding box center [686, 250] width 17 height 18
select select "9"
select select "2025"
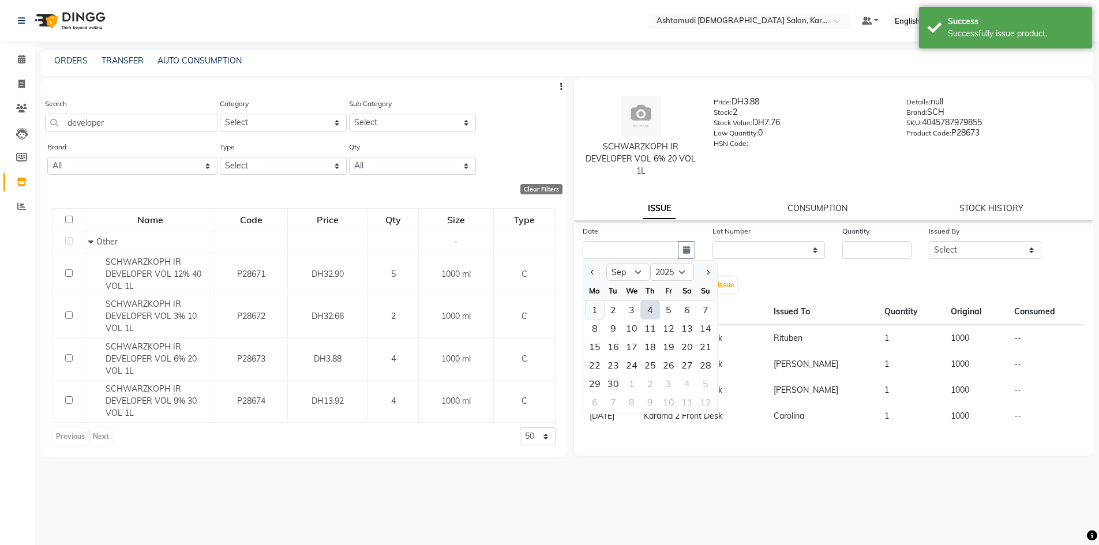
click at [603, 313] on div "1" at bounding box center [595, 310] width 18 height 18
type input "[DATE]"
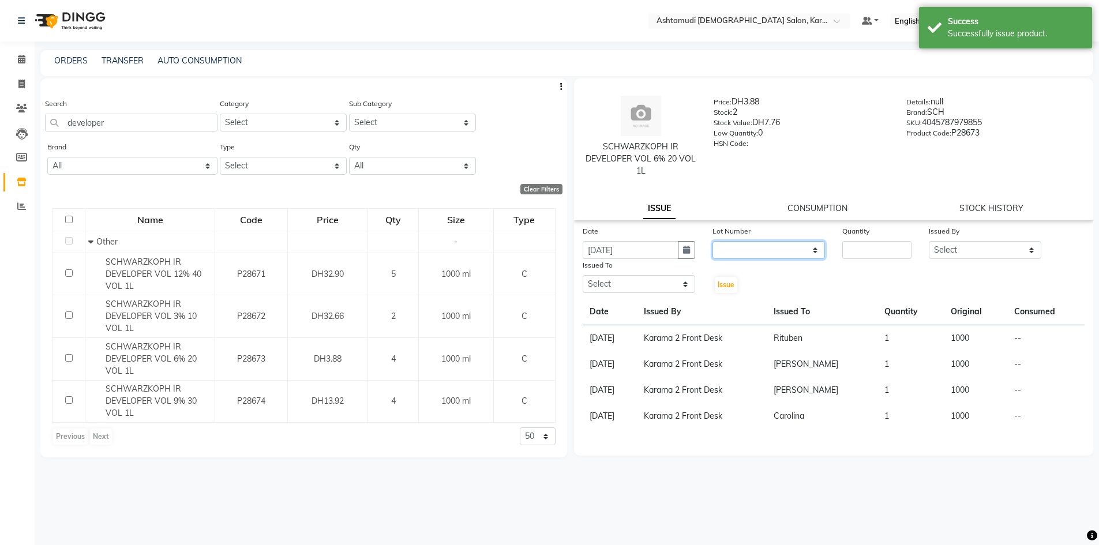
click at [748, 245] on select "None" at bounding box center [769, 250] width 113 height 18
select select "0: null"
click at [713, 241] on select "None" at bounding box center [769, 250] width 113 height 18
click at [858, 251] on input "number" at bounding box center [876, 250] width 69 height 18
type input "1"
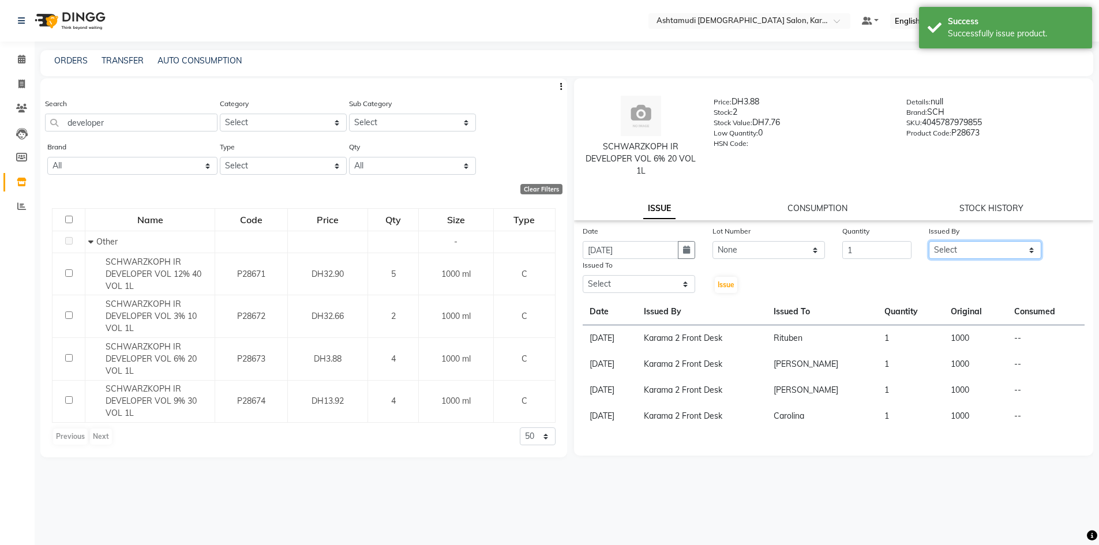
click at [959, 248] on select "Select Babitha Carolina [PERSON_NAME] [PERSON_NAME] 2 Front Desk [PERSON_NAME] …" at bounding box center [985, 250] width 113 height 18
select select "64935"
click at [929, 241] on select "Select Babitha Carolina [PERSON_NAME] [PERSON_NAME] 2 Front Desk [PERSON_NAME] …" at bounding box center [985, 250] width 113 height 18
click at [579, 275] on div "Issued To Select Babitha Carolina Farsana Begum Geeta Jyothi Krishna Karama 2 F…" at bounding box center [639, 276] width 130 height 35
click at [605, 288] on select "Select Babitha Carolina [PERSON_NAME] [PERSON_NAME] 2 Front Desk [PERSON_NAME] …" at bounding box center [639, 284] width 113 height 18
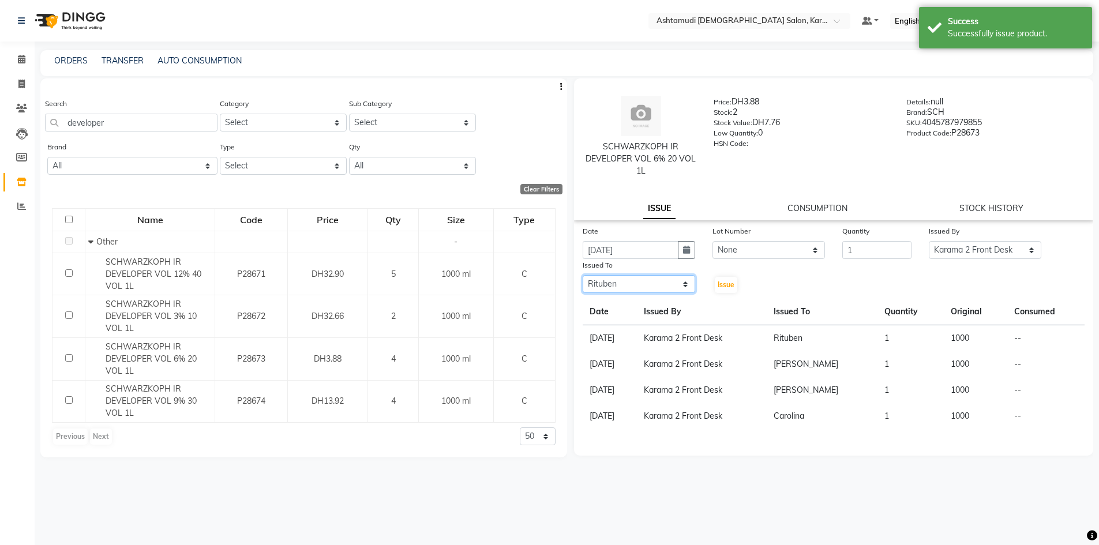
click at [583, 275] on select "Select Babitha Carolina [PERSON_NAME] [PERSON_NAME] 2 Front Desk [PERSON_NAME] …" at bounding box center [639, 284] width 113 height 18
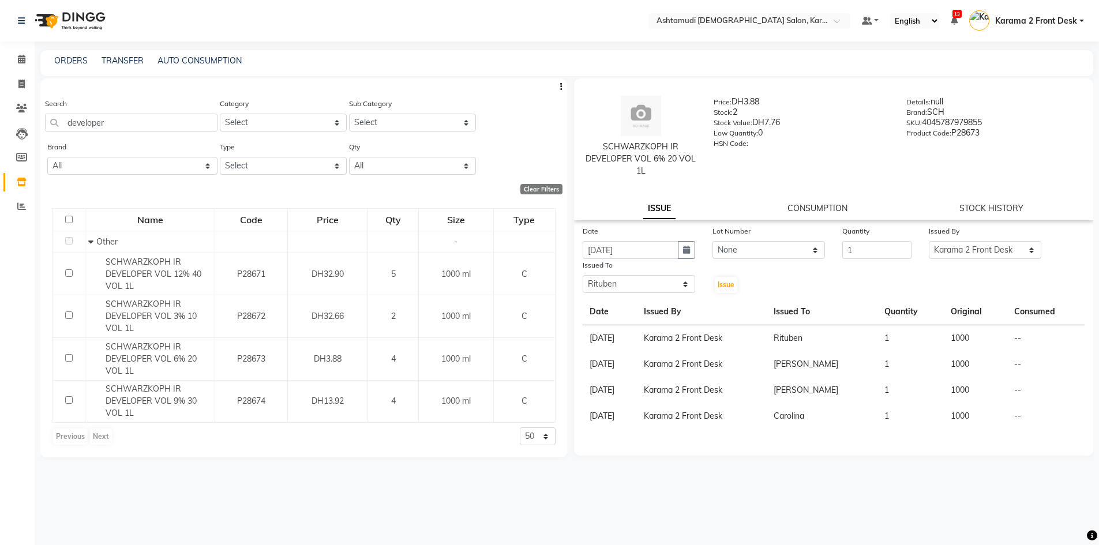
click at [644, 268] on div "Issued To" at bounding box center [639, 267] width 113 height 16
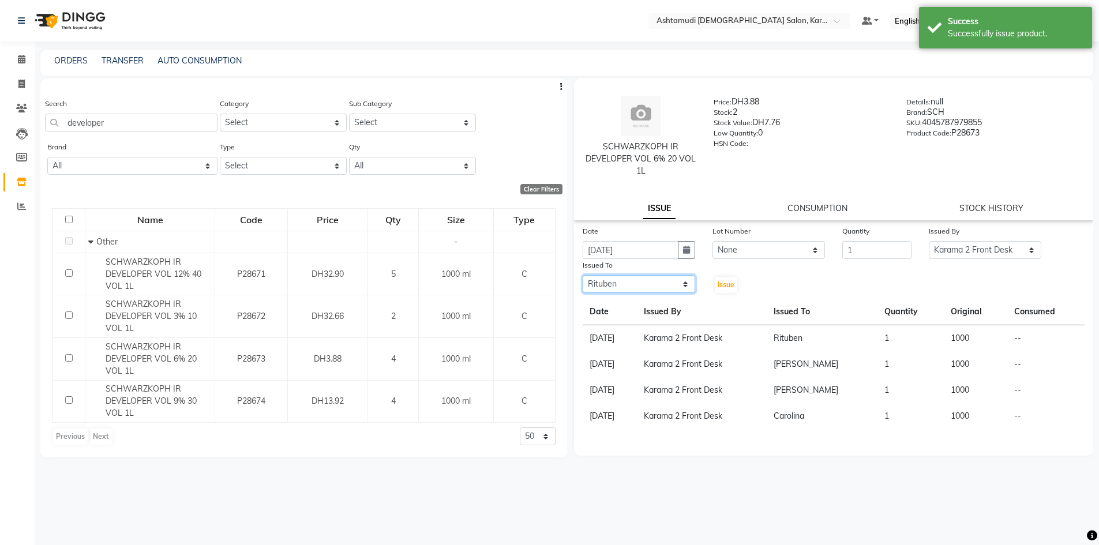
drag, startPoint x: 639, startPoint y: 280, endPoint x: 638, endPoint y: 288, distance: 8.8
click at [639, 280] on select "Select Babitha Carolina Farsana Begum Geeta Jyothi Krishna Karama 2 Front Desk …" at bounding box center [639, 284] width 113 height 18
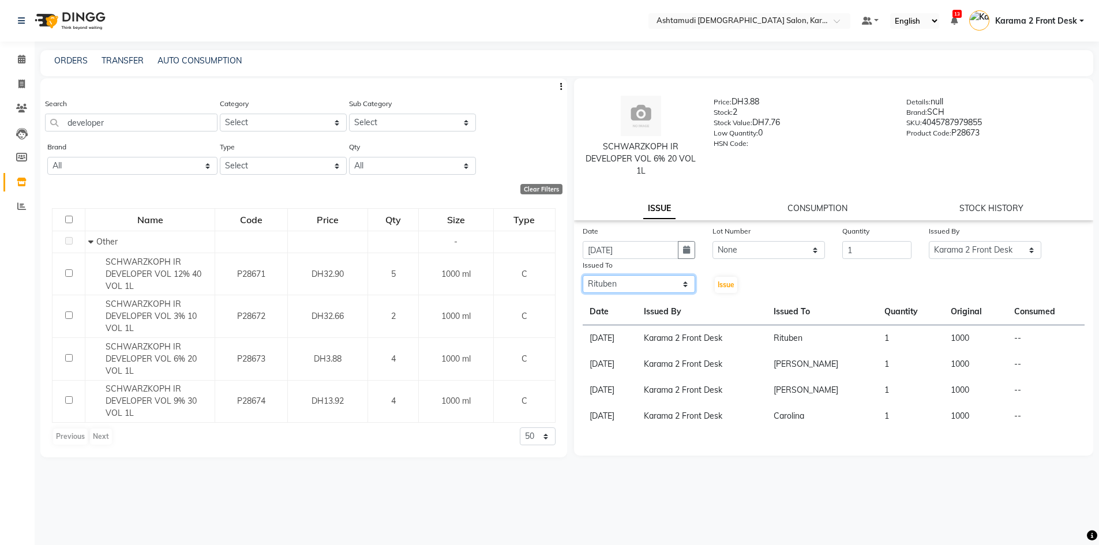
select select "69442"
click at [583, 275] on select "Select Babitha Carolina Farsana Begum Geeta Jyothi Krishna Karama 2 Front Desk …" at bounding box center [639, 284] width 113 height 18
click at [718, 288] on span "Issue" at bounding box center [726, 284] width 17 height 9
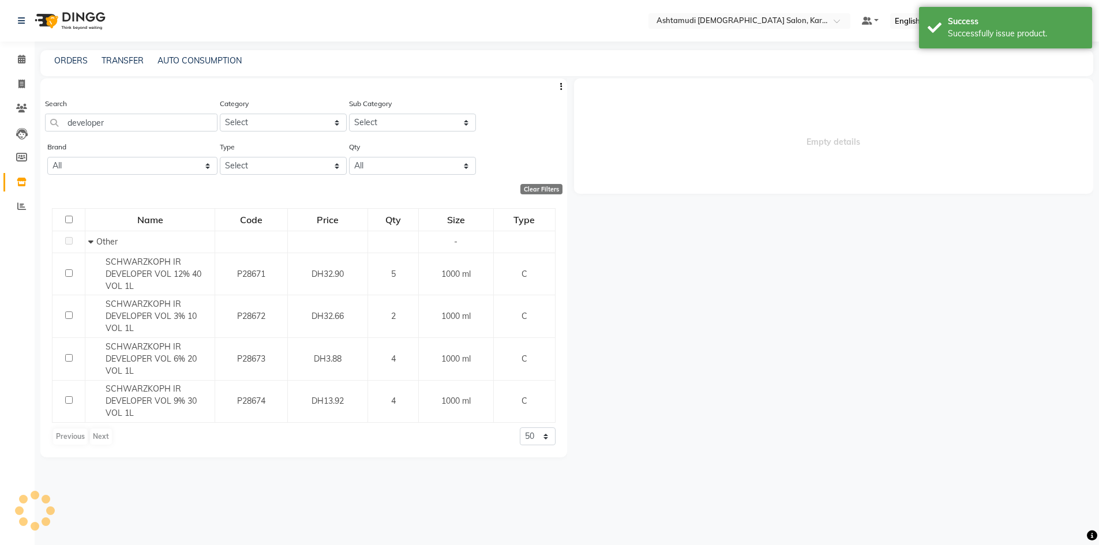
select select
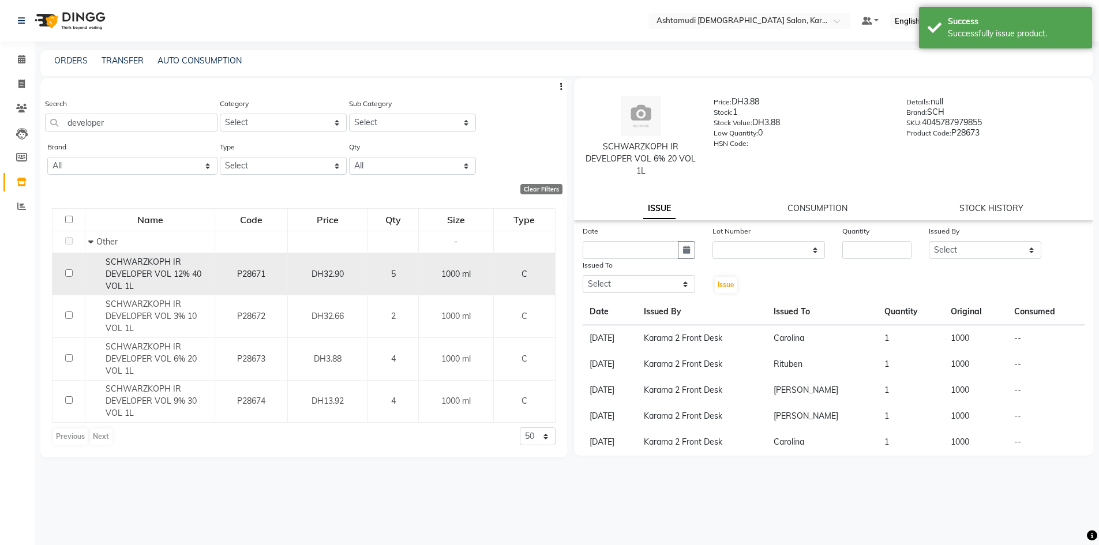
click at [193, 285] on div "SCHWARZKOPH IR DEVELOPER VOL 12% 40 VOL 1L" at bounding box center [149, 274] width 123 height 36
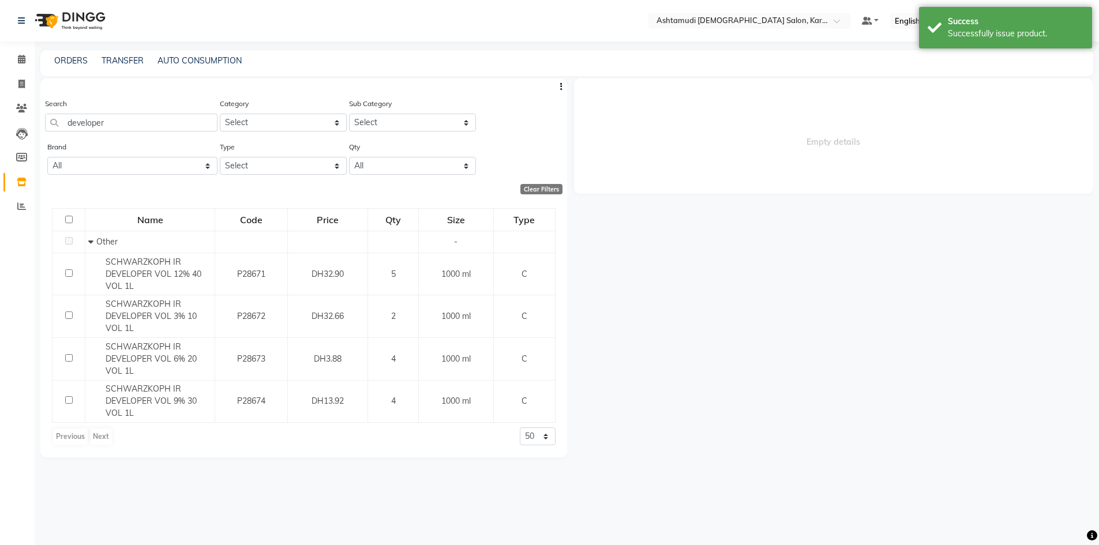
select select
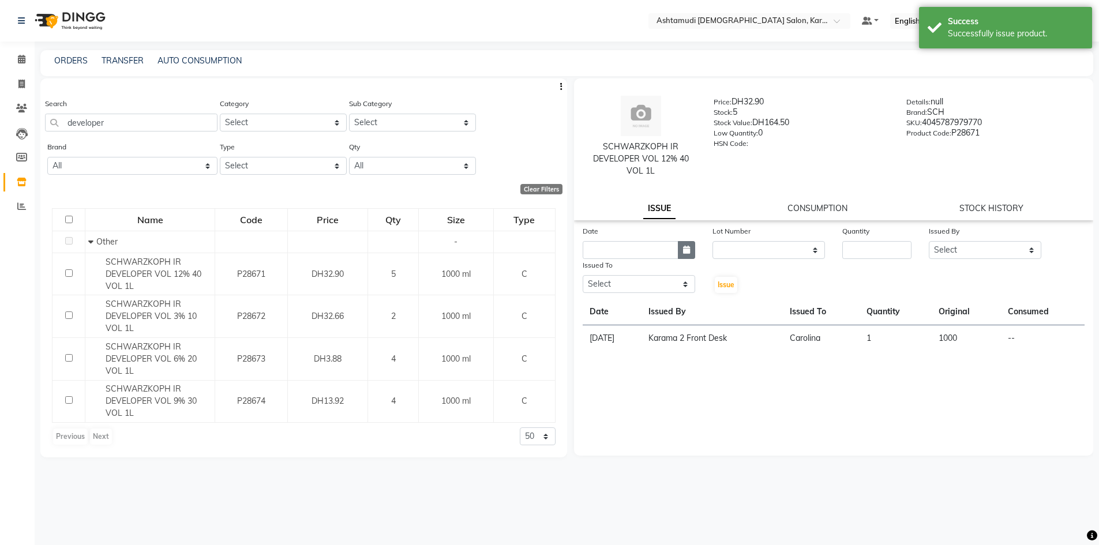
click at [684, 250] on icon "button" at bounding box center [686, 250] width 7 height 8
select select "9"
select select "2025"
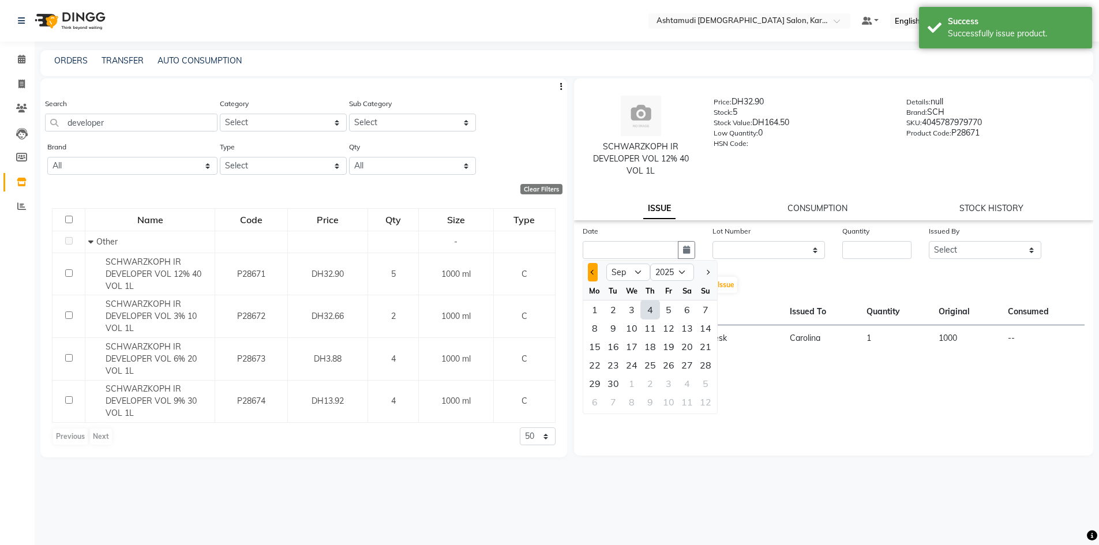
click at [590, 270] on button "Previous month" at bounding box center [593, 272] width 10 height 18
select select "8"
click at [675, 312] on div "1" at bounding box center [668, 310] width 18 height 18
type input "01-08-2025"
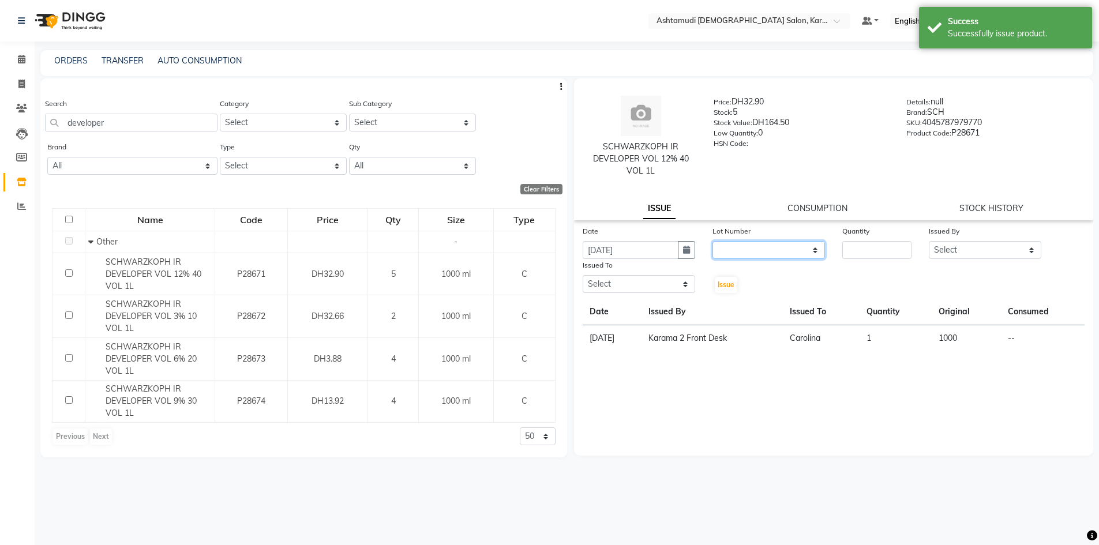
click at [766, 253] on select "None" at bounding box center [769, 250] width 113 height 18
select select "0: null"
click at [713, 241] on select "None" at bounding box center [769, 250] width 113 height 18
click at [866, 255] on input "number" at bounding box center [876, 250] width 69 height 18
type input "1"
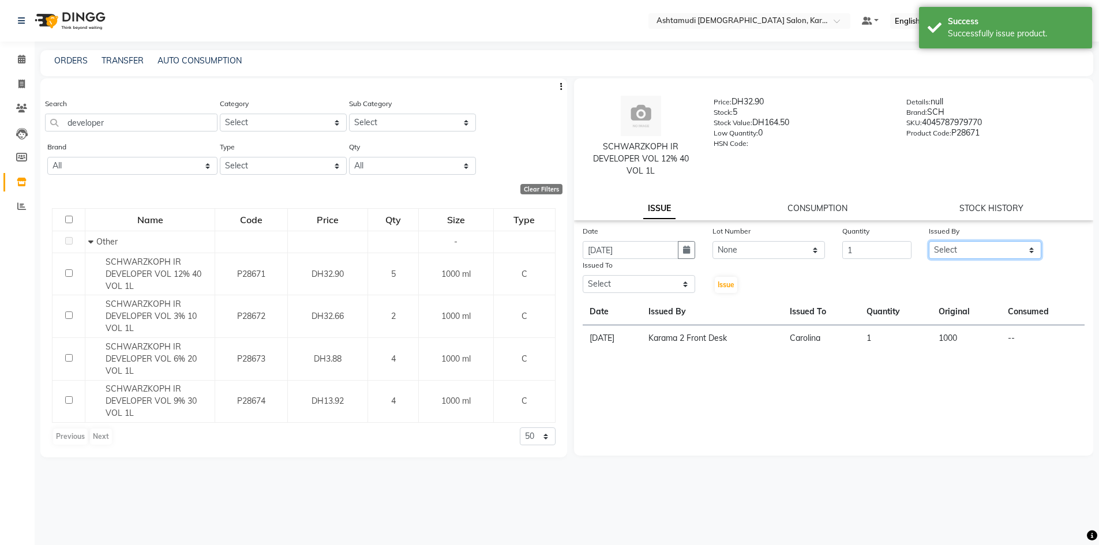
click at [953, 252] on select "Select Babitha Carolina Farsana Begum Geeta Jyothi Krishna Karama 2 Front Desk …" at bounding box center [985, 250] width 113 height 18
select select "64935"
click at [929, 241] on select "Select Babitha Carolina Farsana Begum Geeta Jyothi Krishna Karama 2 Front Desk …" at bounding box center [985, 250] width 113 height 18
click at [635, 284] on select "Select Babitha Carolina Farsana Begum Geeta Jyothi Krishna Karama 2 Front Desk …" at bounding box center [639, 284] width 113 height 18
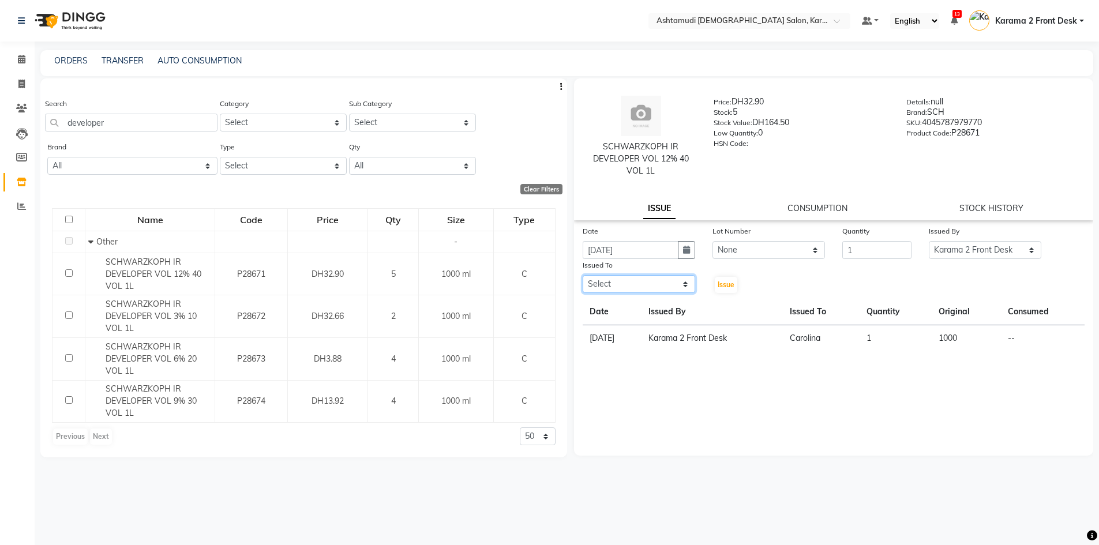
select select "69442"
click at [583, 275] on select "Select Babitha Carolina Farsana Begum Geeta Jyothi Krishna Karama 2 Front Desk …" at bounding box center [639, 284] width 113 height 18
click at [737, 286] on div "Issue" at bounding box center [725, 276] width 43 height 35
click at [733, 285] on span "Issue" at bounding box center [726, 284] width 17 height 9
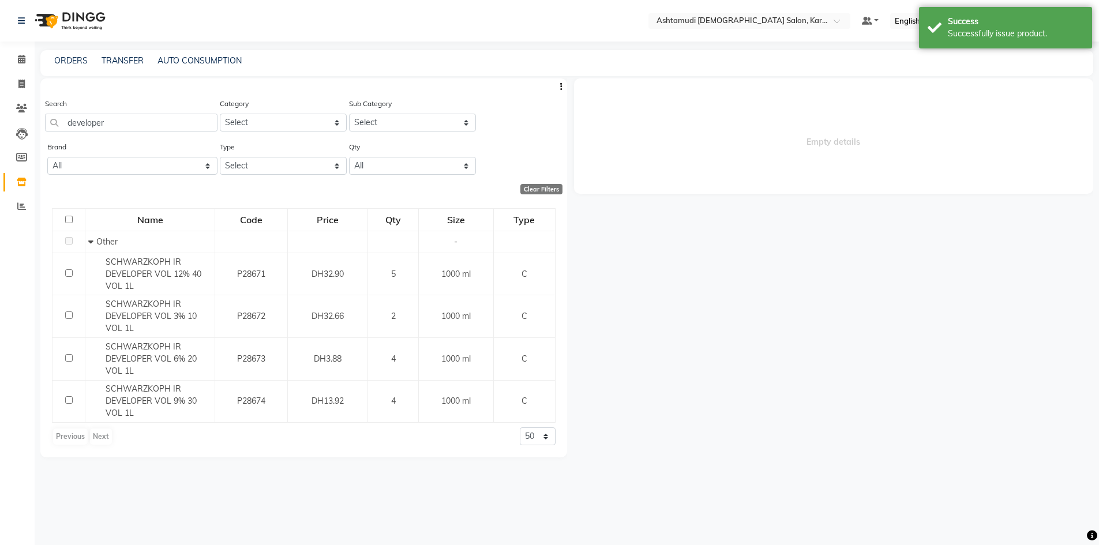
select select
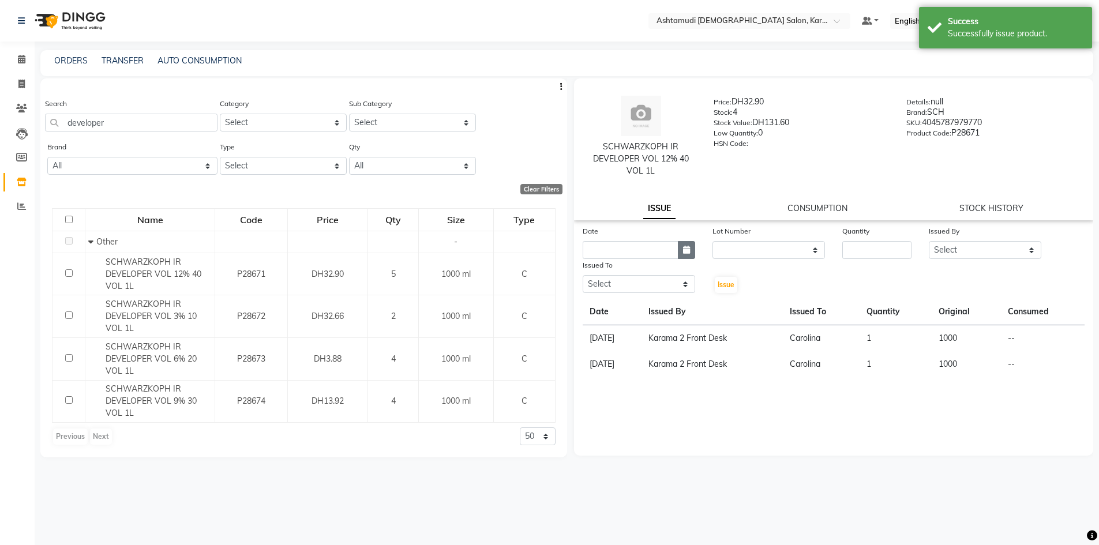
click at [688, 256] on button "button" at bounding box center [686, 250] width 17 height 18
select select "9"
select select "2025"
click at [583, 268] on div at bounding box center [594, 272] width 23 height 18
click at [590, 268] on button "Previous month" at bounding box center [593, 272] width 10 height 18
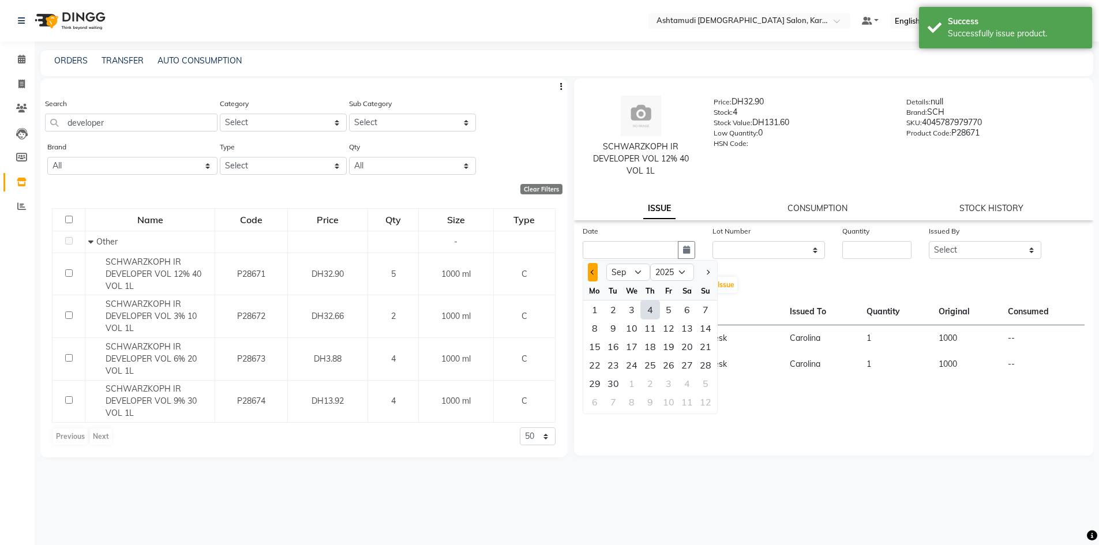
select select "8"
click at [663, 348] on div "15" at bounding box center [668, 347] width 18 height 18
type input "15-08-2025"
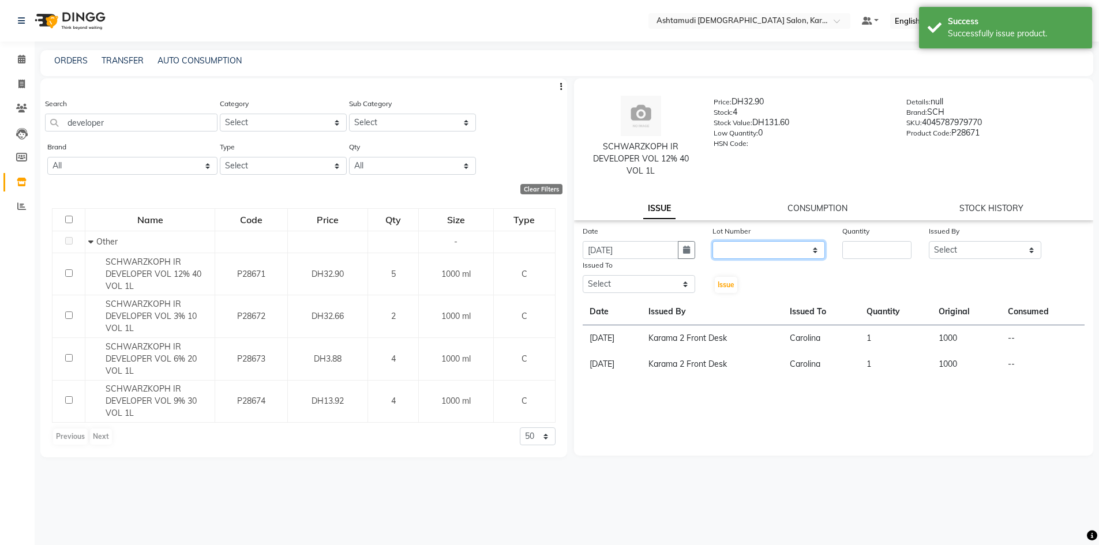
click at [743, 257] on select "None" at bounding box center [769, 250] width 113 height 18
select select "0: null"
click at [713, 241] on select "None" at bounding box center [769, 250] width 113 height 18
click at [861, 248] on input "number" at bounding box center [876, 250] width 69 height 18
type input "1"
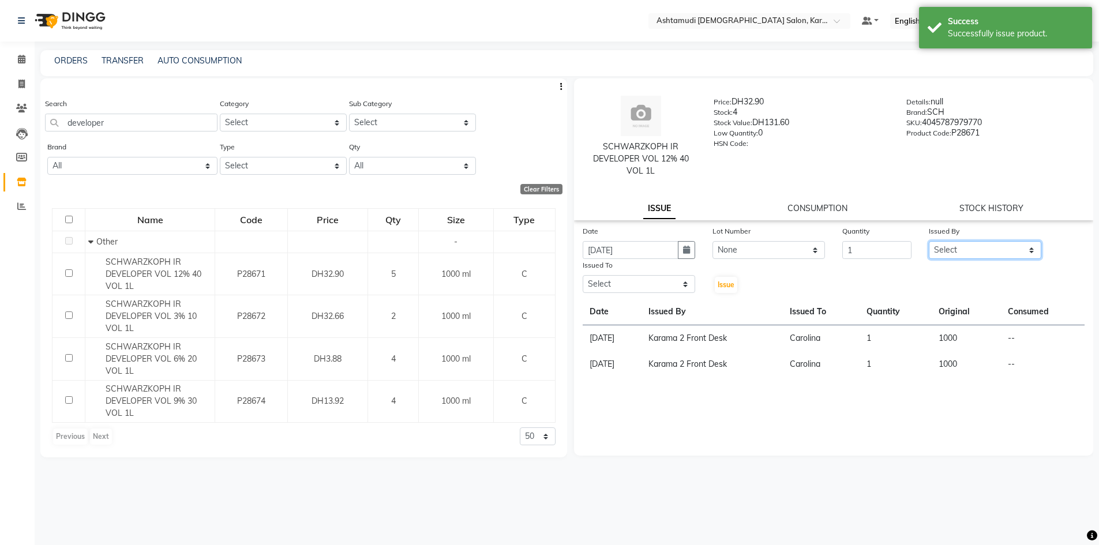
click at [939, 247] on select "Select Babitha Carolina Farsana Begum Geeta Jyothi Krishna Karama 2 Front Desk …" at bounding box center [985, 250] width 113 height 18
select select "64935"
click at [929, 241] on select "Select Babitha Carolina Farsana Begum Geeta Jyothi Krishna Karama 2 Front Desk …" at bounding box center [985, 250] width 113 height 18
click at [674, 284] on select "Select Babitha Carolina Farsana Begum Geeta Jyothi Krishna Karama 2 Front Desk …" at bounding box center [639, 284] width 113 height 18
select select "67750"
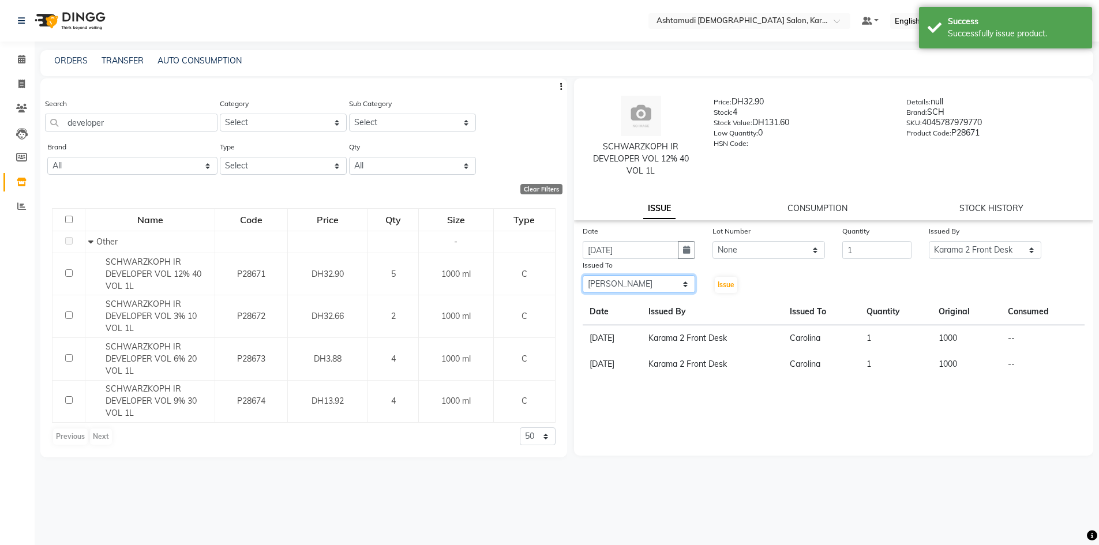
click at [583, 275] on select "Select Babitha Carolina Farsana Begum Geeta Jyothi Krishna Karama 2 Front Desk …" at bounding box center [639, 284] width 113 height 18
click at [729, 282] on span "Issue" at bounding box center [726, 284] width 17 height 9
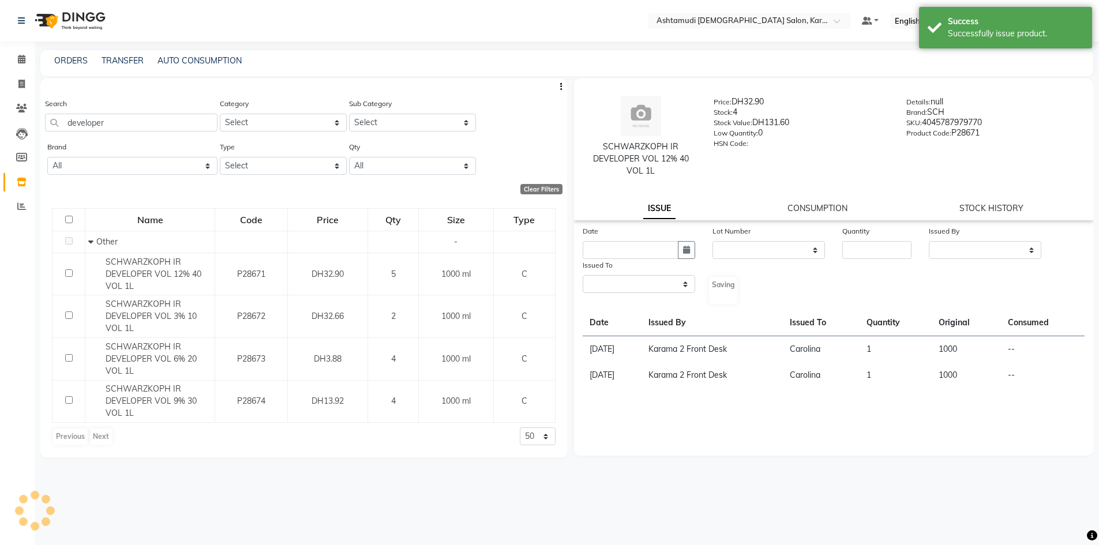
select select
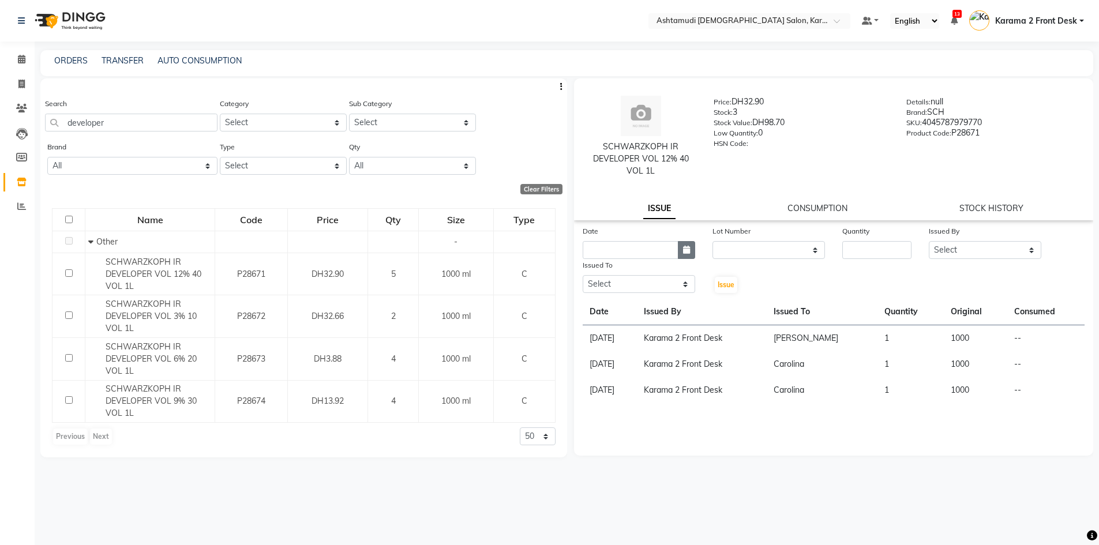
click at [686, 253] on icon "button" at bounding box center [686, 250] width 7 height 8
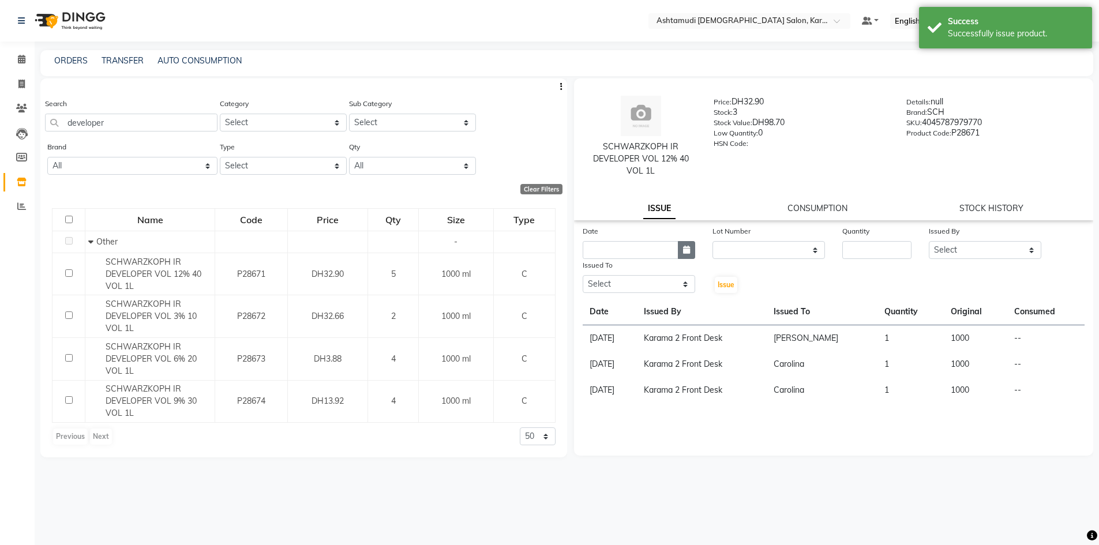
select select "9"
select select "2025"
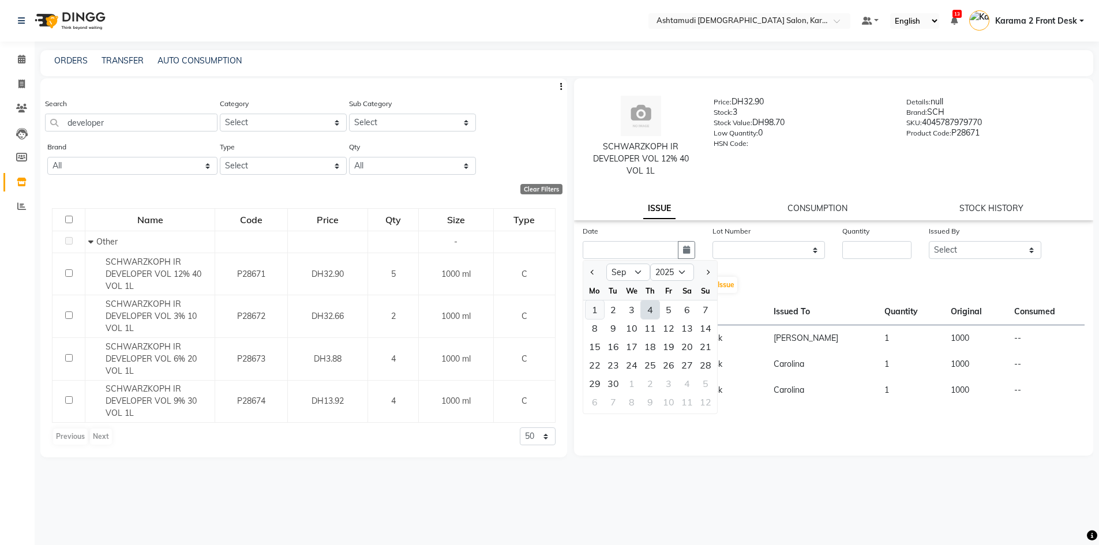
click at [592, 308] on div "1" at bounding box center [595, 310] width 18 height 18
type input "01-09-2025"
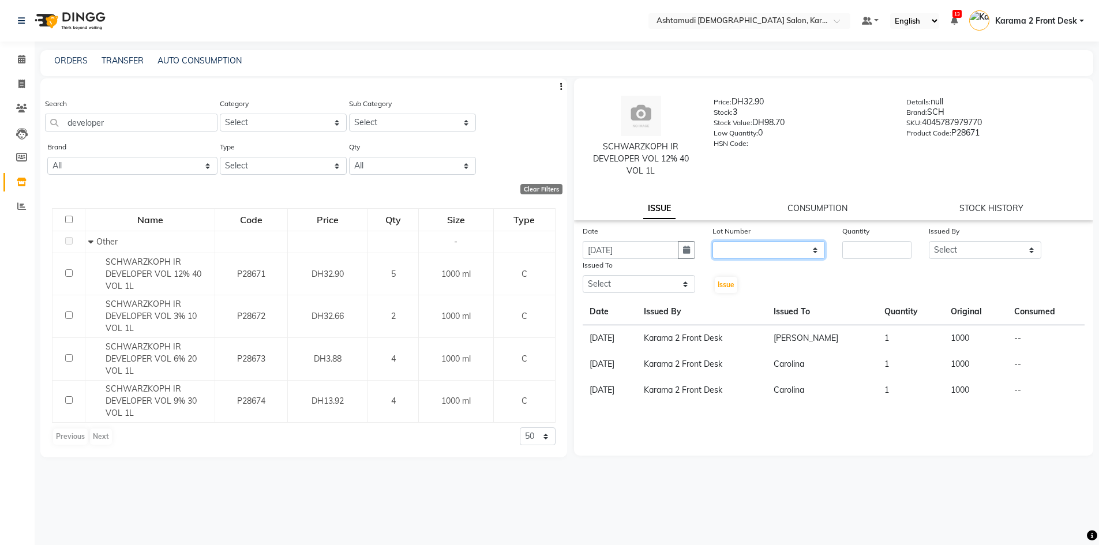
drag, startPoint x: 749, startPoint y: 251, endPoint x: 753, endPoint y: 258, distance: 8.0
click at [749, 251] on select "None" at bounding box center [769, 250] width 113 height 18
select select "0: null"
click at [713, 241] on select "None" at bounding box center [769, 250] width 113 height 18
click at [878, 248] on input "number" at bounding box center [876, 250] width 69 height 18
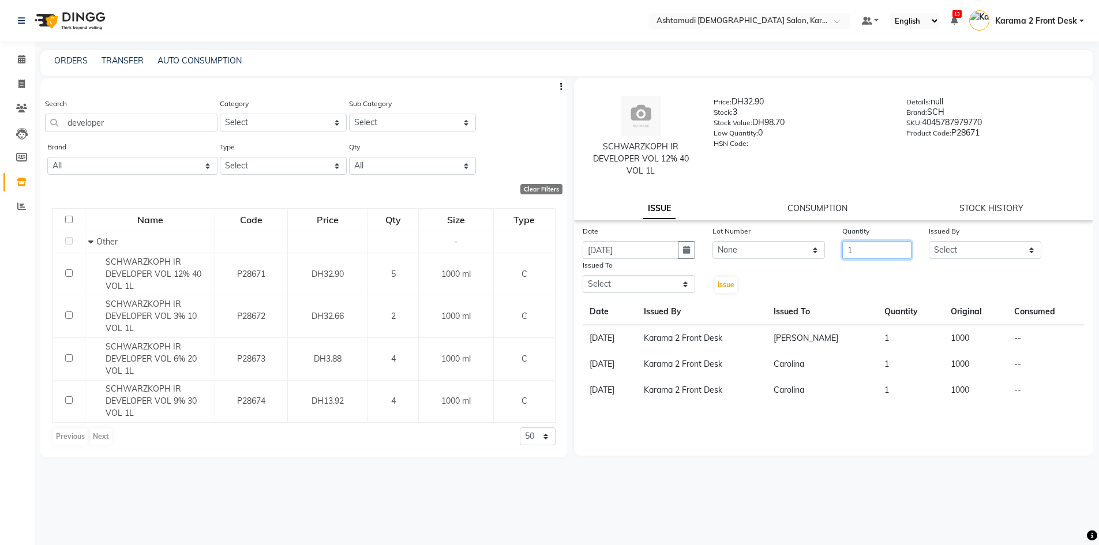
type input "1"
click at [959, 246] on select "Select Babitha Carolina Farsana Begum Geeta Jyothi Krishna Karama 2 Front Desk …" at bounding box center [985, 250] width 113 height 18
select select "64935"
click at [929, 241] on select "Select Babitha Carolina Farsana Begum Geeta Jyothi Krishna Karama 2 Front Desk …" at bounding box center [985, 250] width 113 height 18
click at [673, 283] on select "Select Babitha Carolina Farsana Begum Geeta Jyothi Krishna Karama 2 Front Desk …" at bounding box center [639, 284] width 113 height 18
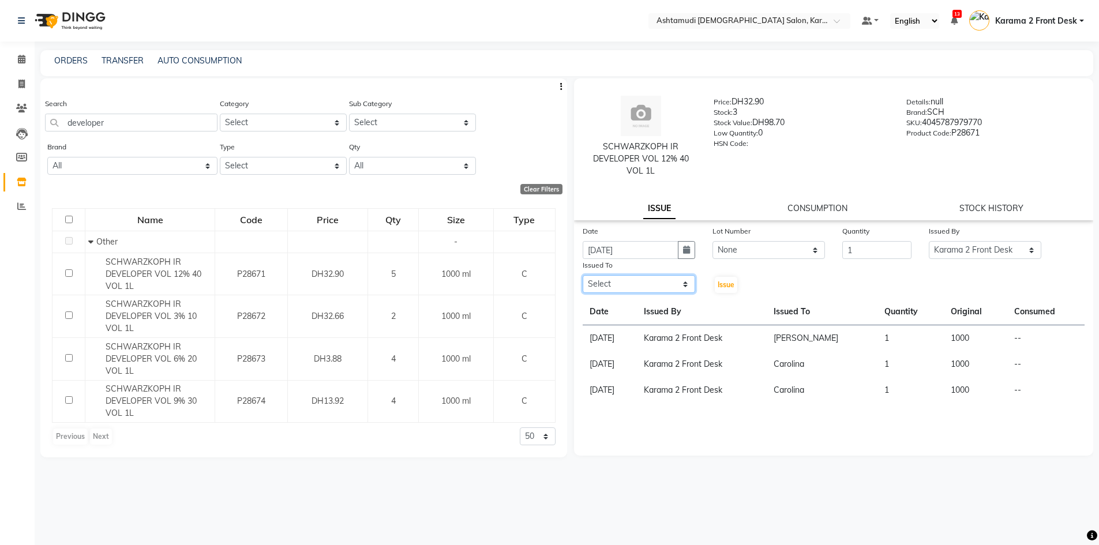
select select "67750"
click at [583, 275] on select "Select Babitha Carolina Farsana Begum Geeta Jyothi Krishna Karama 2 Front Desk …" at bounding box center [639, 284] width 113 height 18
click at [730, 279] on button "Issue" at bounding box center [726, 285] width 23 height 16
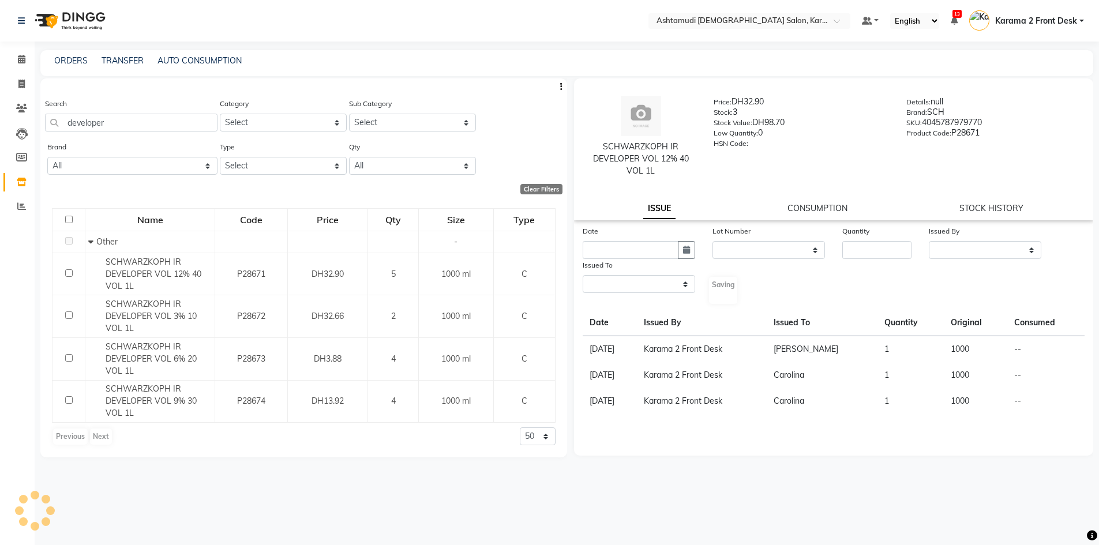
select select
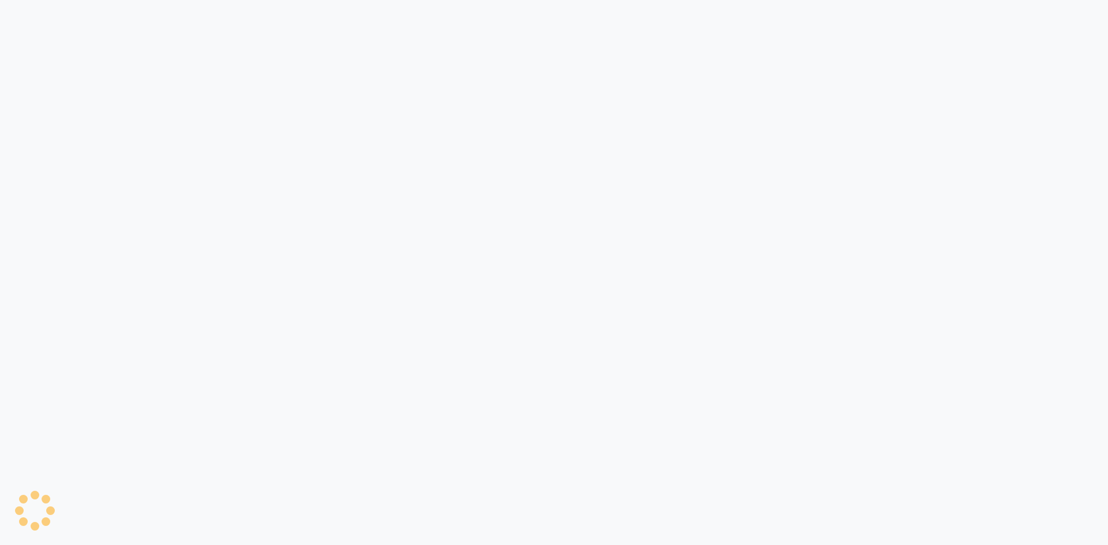
select select
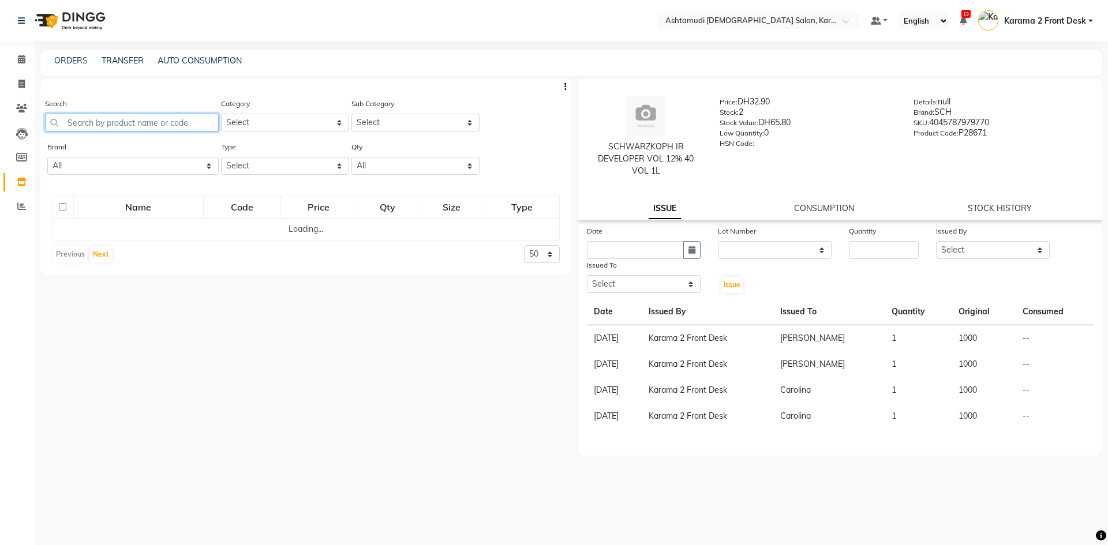
click at [110, 116] on input "text" at bounding box center [132, 123] width 174 height 18
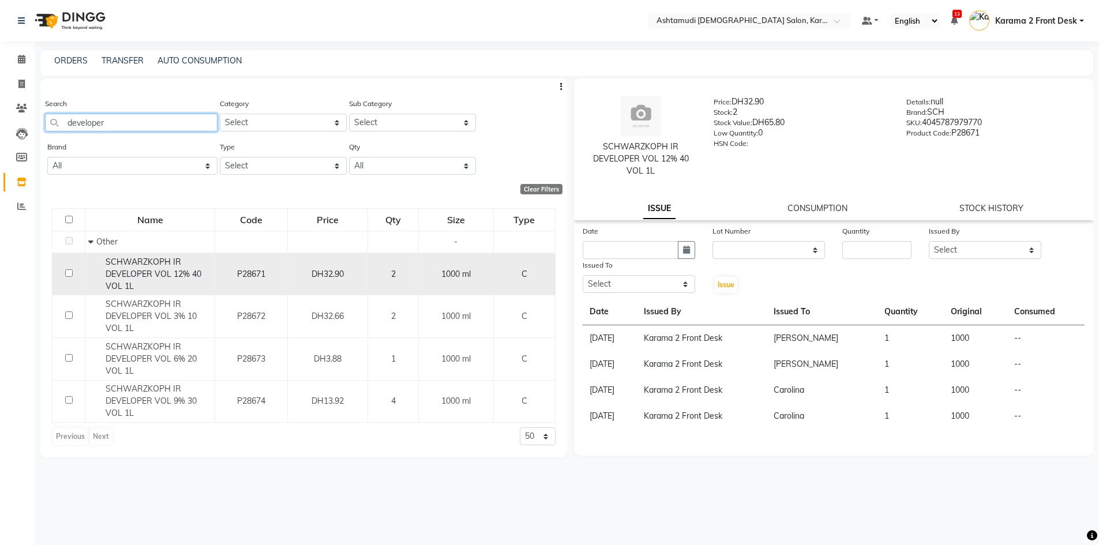
type input "developer"
click at [186, 272] on span "SCHWARZKOPH IR DEVELOPER VOL 12% 40 VOL 1L" at bounding box center [154, 274] width 96 height 35
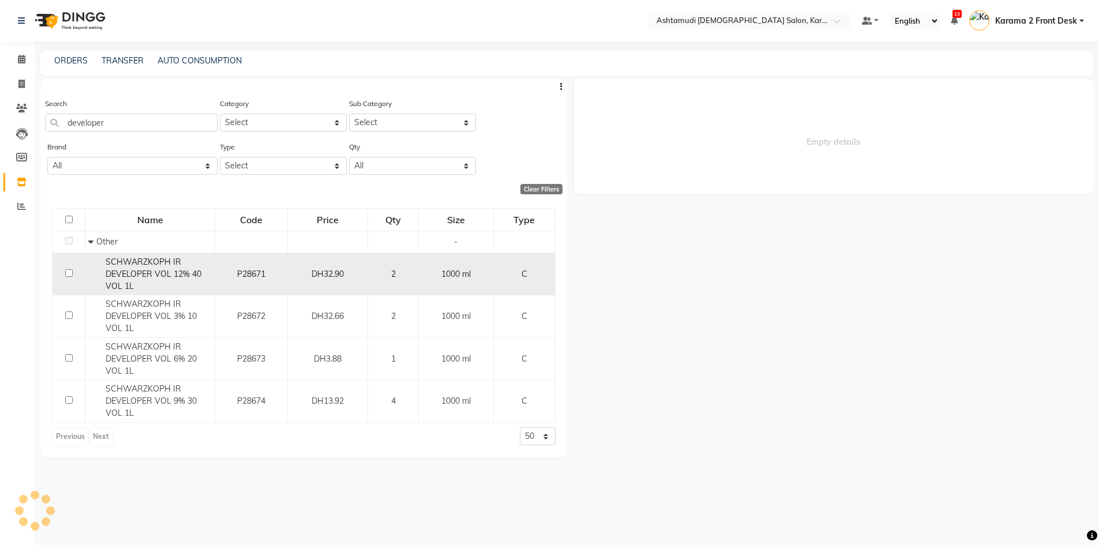
select select
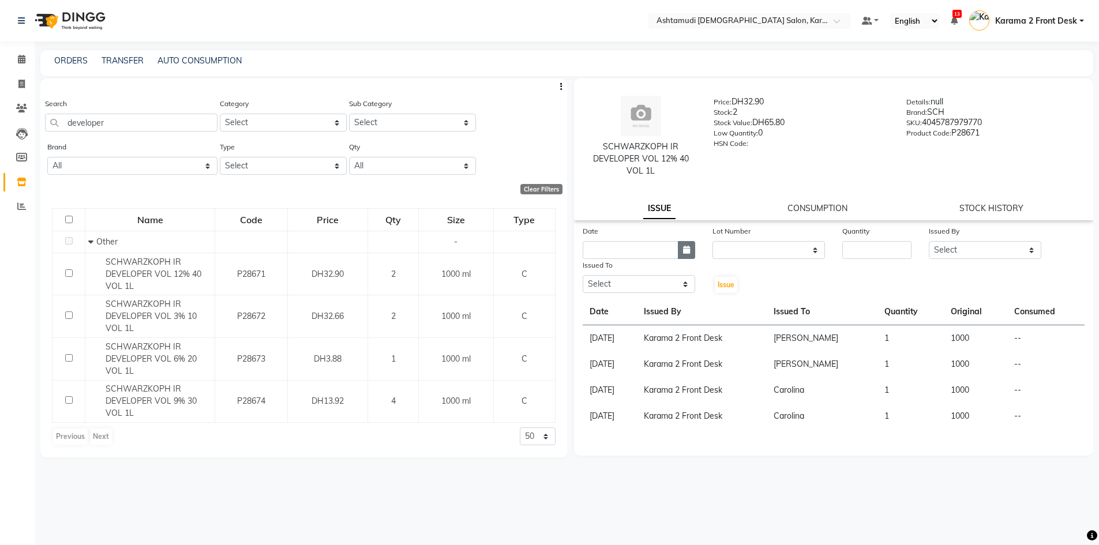
click at [681, 252] on button "button" at bounding box center [686, 250] width 17 height 18
select select "9"
select select "2025"
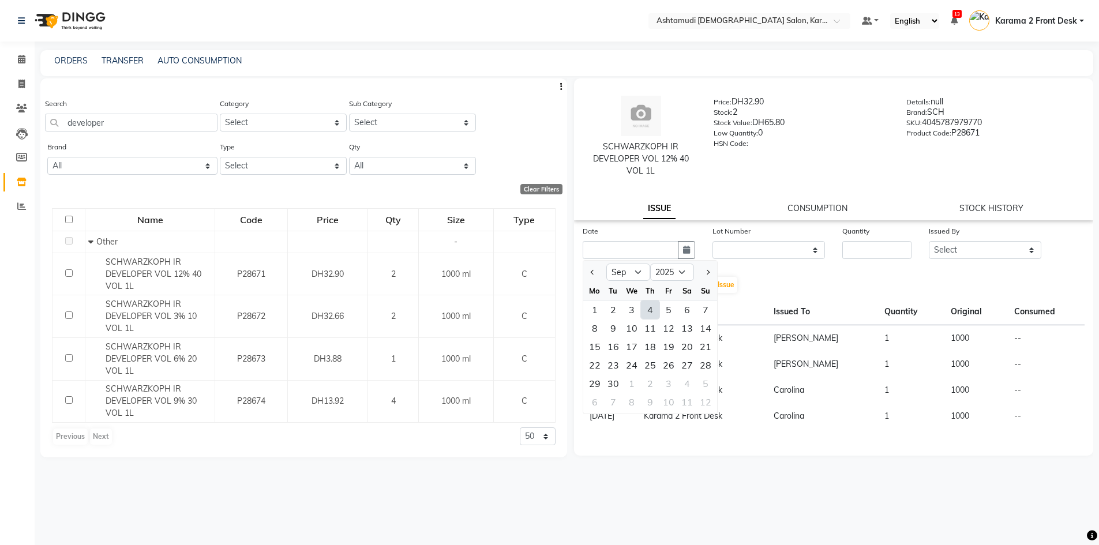
click at [584, 275] on div at bounding box center [594, 272] width 23 height 18
click at [595, 264] on button "Previous month" at bounding box center [593, 272] width 10 height 18
click at [595, 271] on button "Previous month" at bounding box center [593, 272] width 10 height 18
select select "7"
click at [654, 382] on div "31" at bounding box center [650, 383] width 18 height 18
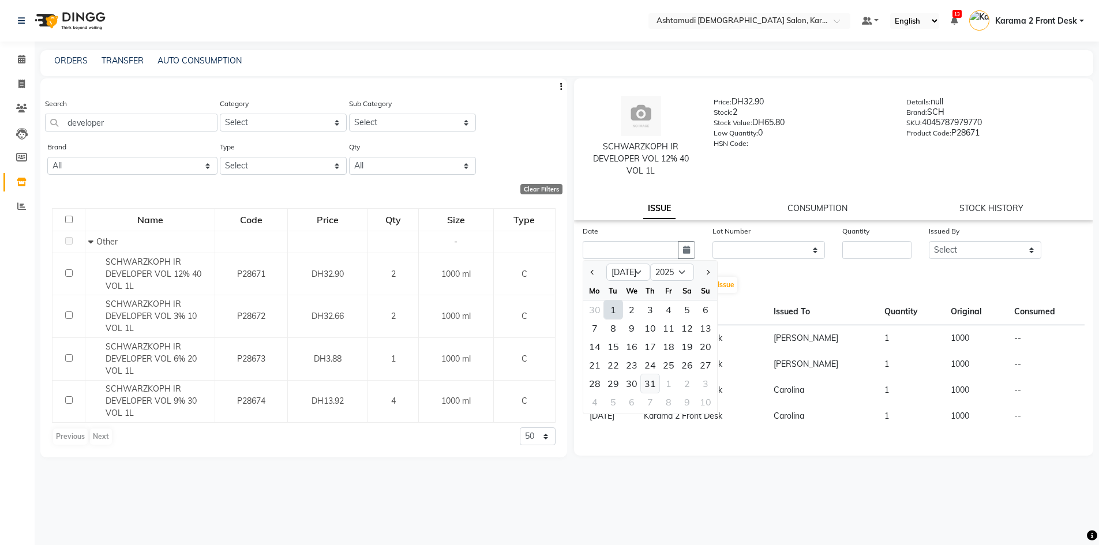
type input "[DATE]"
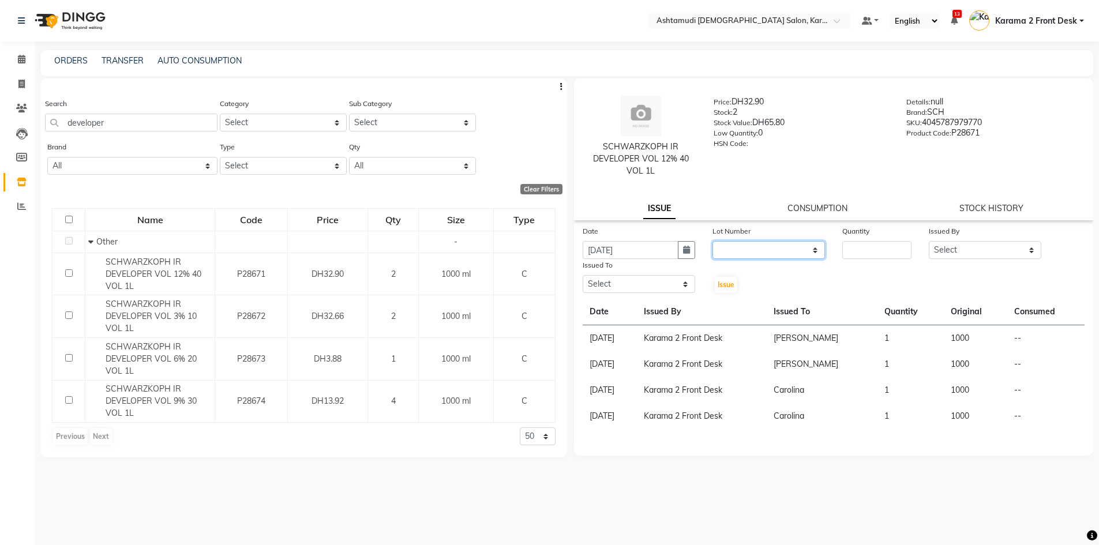
click at [750, 252] on select "None" at bounding box center [769, 250] width 113 height 18
select select "0: null"
click at [713, 241] on select "None" at bounding box center [769, 250] width 113 height 18
click at [864, 249] on input "number" at bounding box center [876, 250] width 69 height 18
type input "1"
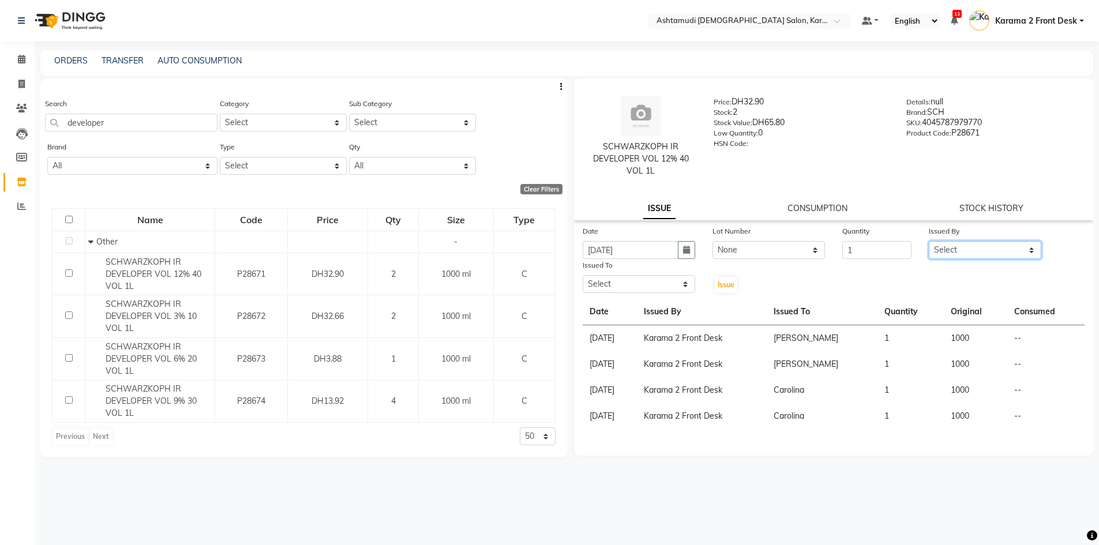
click at [941, 251] on select "Select Babitha Carolina [PERSON_NAME] [PERSON_NAME] 2 Front Desk [PERSON_NAME] …" at bounding box center [985, 250] width 113 height 18
select select "64935"
click at [929, 241] on select "Select Babitha Carolina [PERSON_NAME] [PERSON_NAME] 2 Front Desk [PERSON_NAME] …" at bounding box center [985, 250] width 113 height 18
click at [685, 253] on icon "button" at bounding box center [686, 250] width 7 height 8
select select "7"
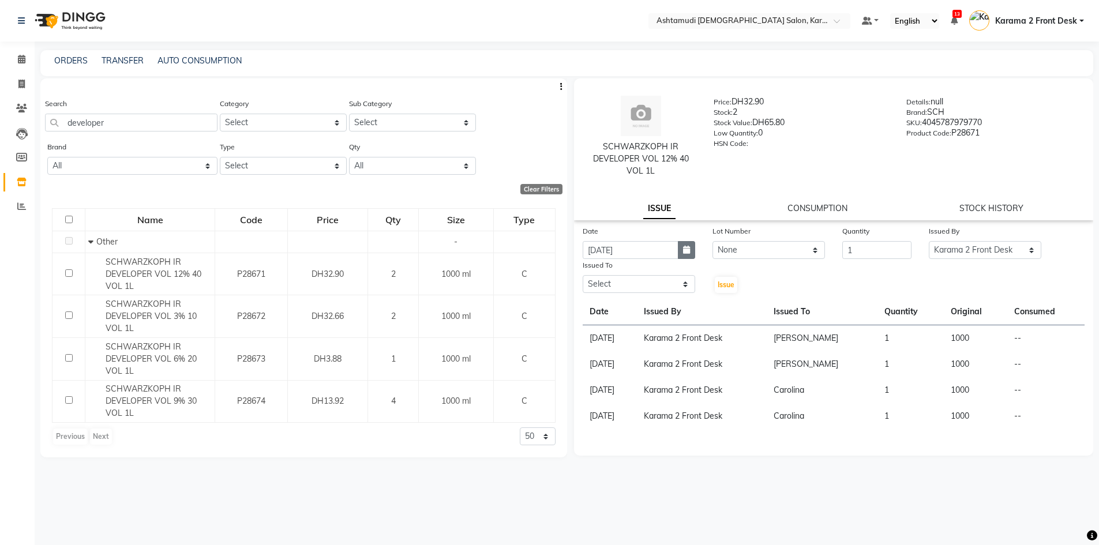
select select "2025"
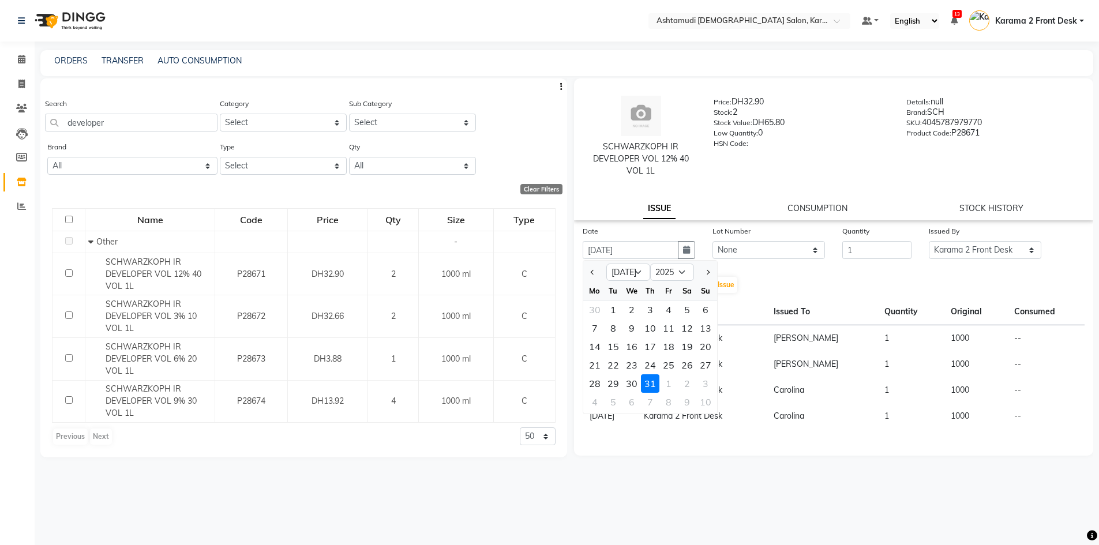
click at [599, 273] on div at bounding box center [594, 272] width 23 height 18
click at [596, 271] on button "Previous month" at bounding box center [593, 272] width 10 height 18
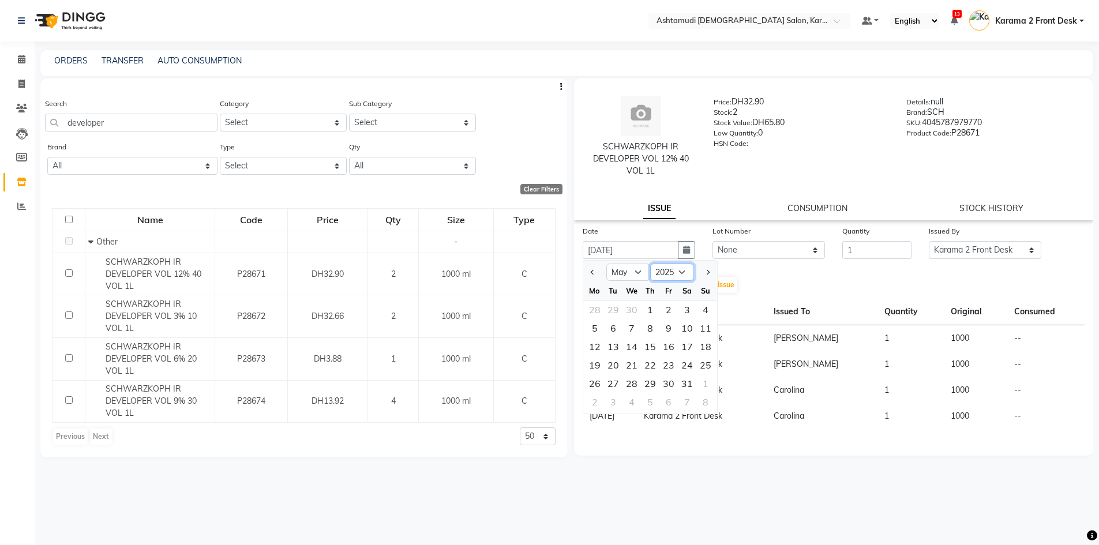
click at [687, 264] on select "2015 2016 2017 2018 2019 2020 2021 2022 2023 2024 2025 2026 2027 2028 2029 2030…" at bounding box center [672, 272] width 44 height 17
click at [711, 274] on button "Next month" at bounding box center [707, 272] width 10 height 18
click at [711, 276] on button "Next month" at bounding box center [707, 272] width 10 height 18
click at [714, 273] on div at bounding box center [705, 272] width 23 height 18
click at [706, 271] on span "Next month" at bounding box center [706, 272] width 5 height 5
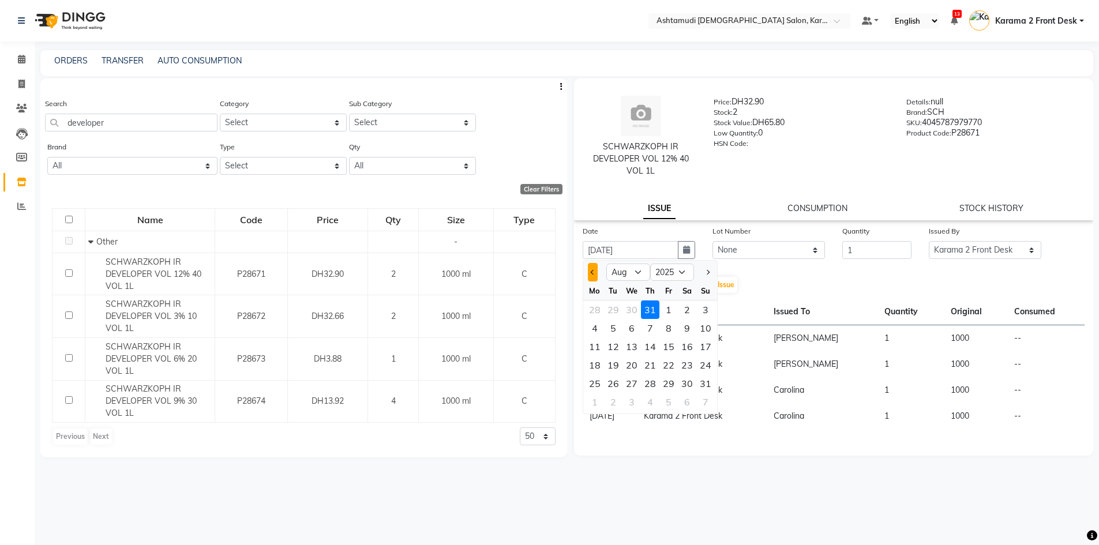
click at [588, 272] on button "Previous month" at bounding box center [593, 272] width 10 height 18
select select "7"
click at [618, 344] on div "15" at bounding box center [613, 347] width 18 height 18
type input "15-07-2025"
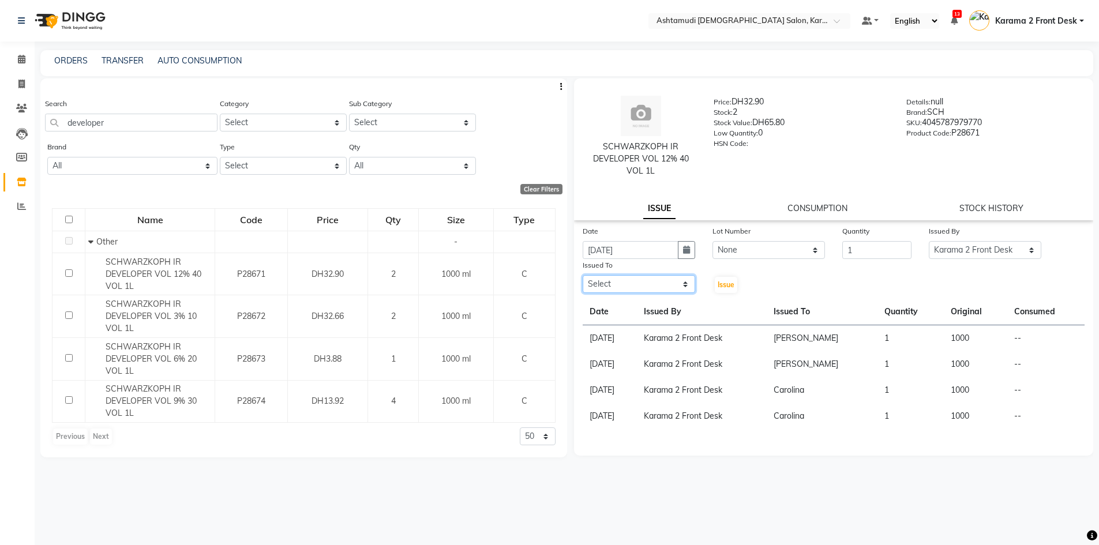
click at [657, 283] on select "Select Babitha Carolina [PERSON_NAME] [PERSON_NAME] 2 Front Desk [PERSON_NAME] …" at bounding box center [639, 284] width 113 height 18
select select "69442"
click at [583, 275] on select "Select Babitha Carolina [PERSON_NAME] [PERSON_NAME] 2 Front Desk [PERSON_NAME] …" at bounding box center [639, 284] width 113 height 18
click at [719, 287] on span "Issue" at bounding box center [726, 284] width 17 height 9
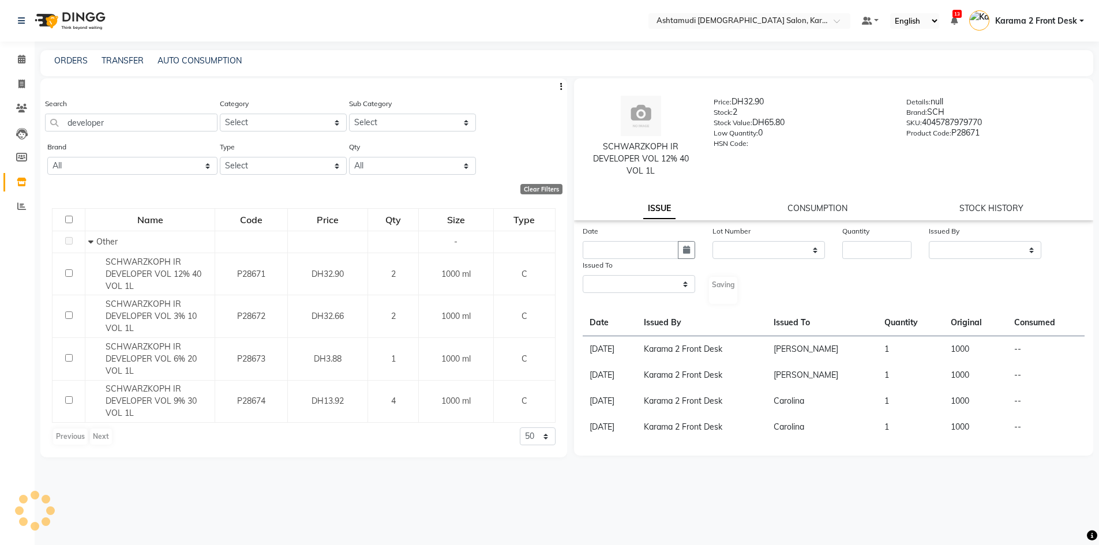
select select
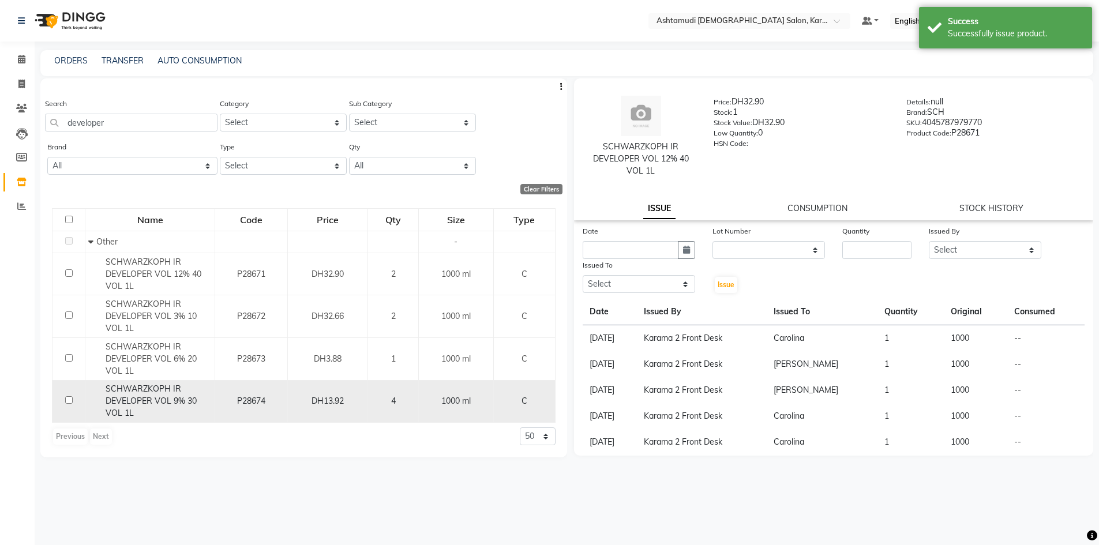
drag, startPoint x: 195, startPoint y: 407, endPoint x: 218, endPoint y: 395, distance: 25.6
click at [195, 407] on div "SCHWARZKOPH IR DEVELOPER VOL 9% 30 VOL 1L" at bounding box center [149, 401] width 123 height 36
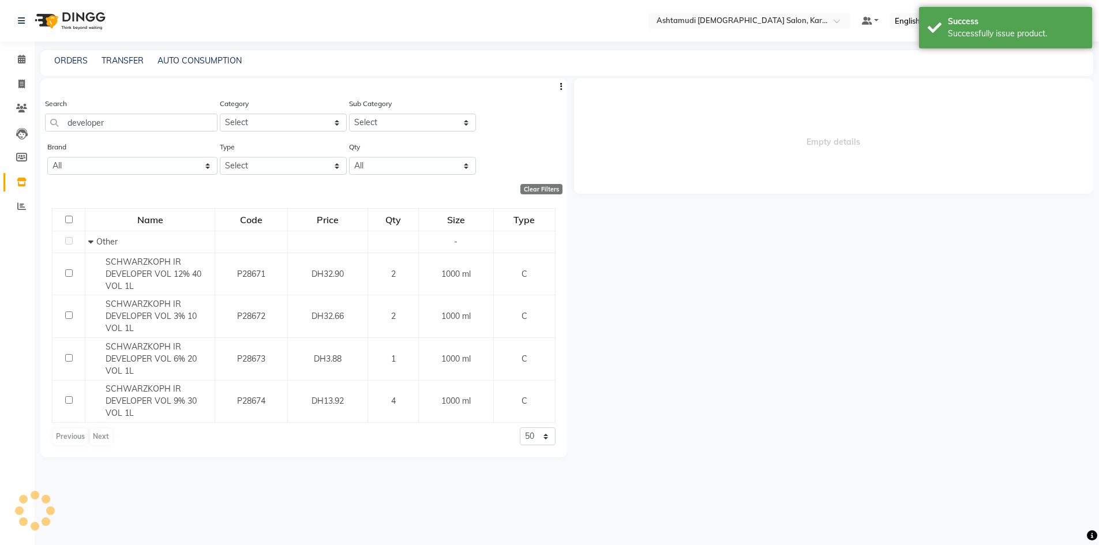
select select
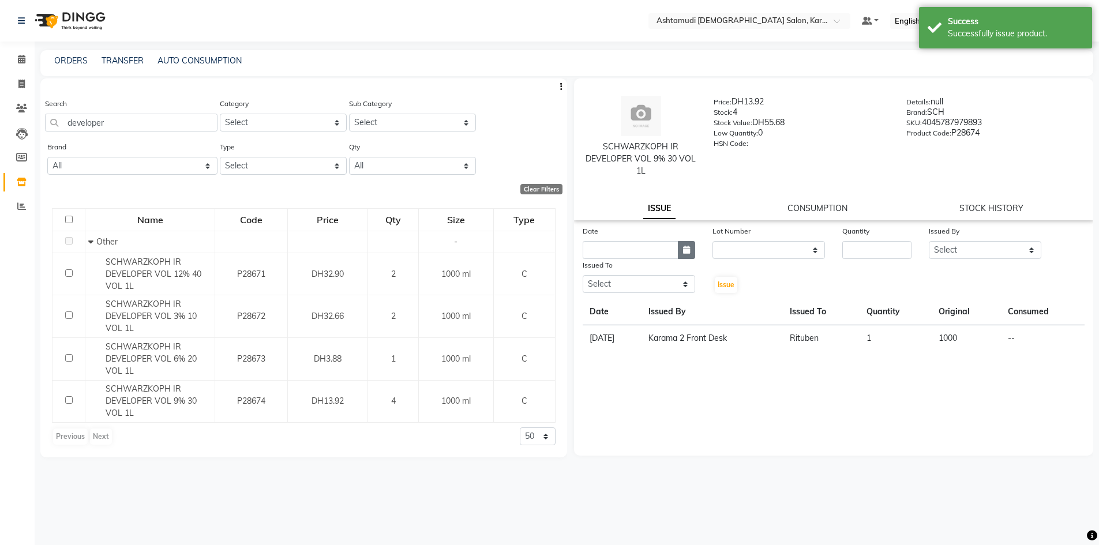
click at [684, 254] on button "button" at bounding box center [686, 250] width 17 height 18
select select "9"
select select "2025"
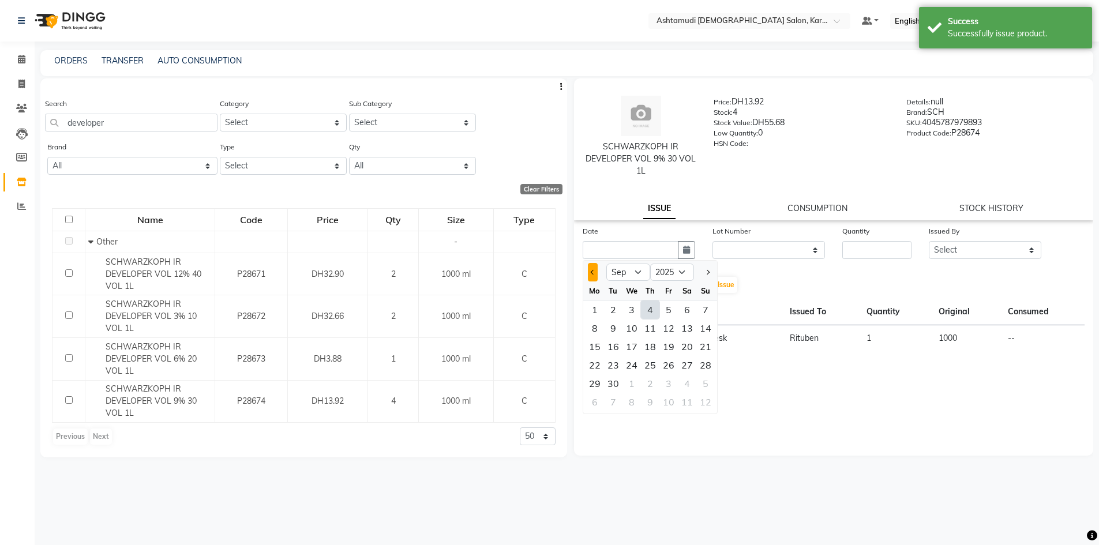
click at [593, 278] on button "Previous month" at bounding box center [593, 272] width 10 height 18
select select "7"
click at [650, 380] on div "31" at bounding box center [650, 383] width 18 height 18
type input "[DATE]"
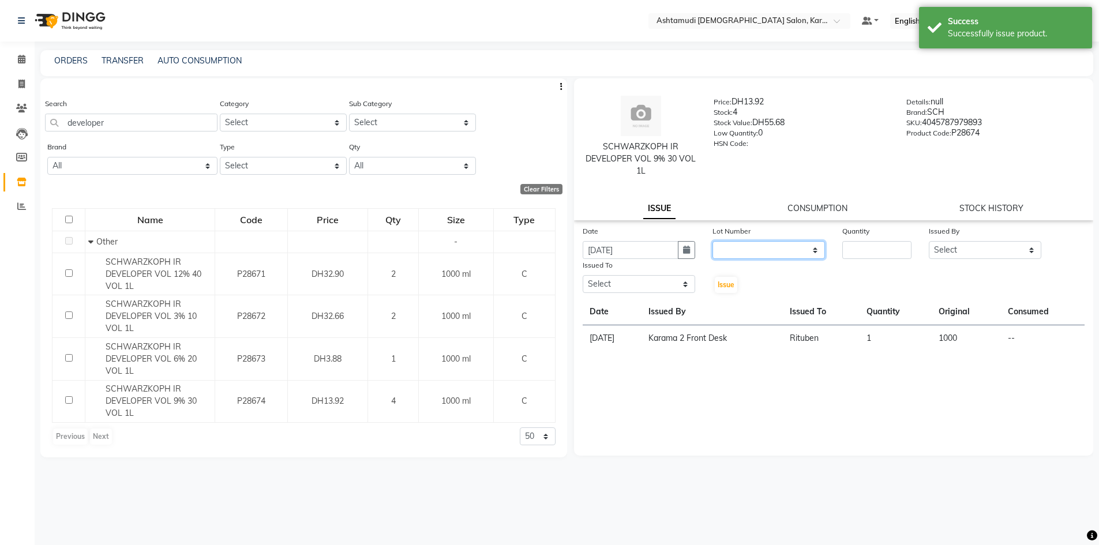
click at [738, 256] on select "None" at bounding box center [769, 250] width 113 height 18
select select "0: null"
click at [713, 241] on select "None" at bounding box center [769, 250] width 113 height 18
click at [876, 241] on input "number" at bounding box center [876, 250] width 69 height 18
type input "1"
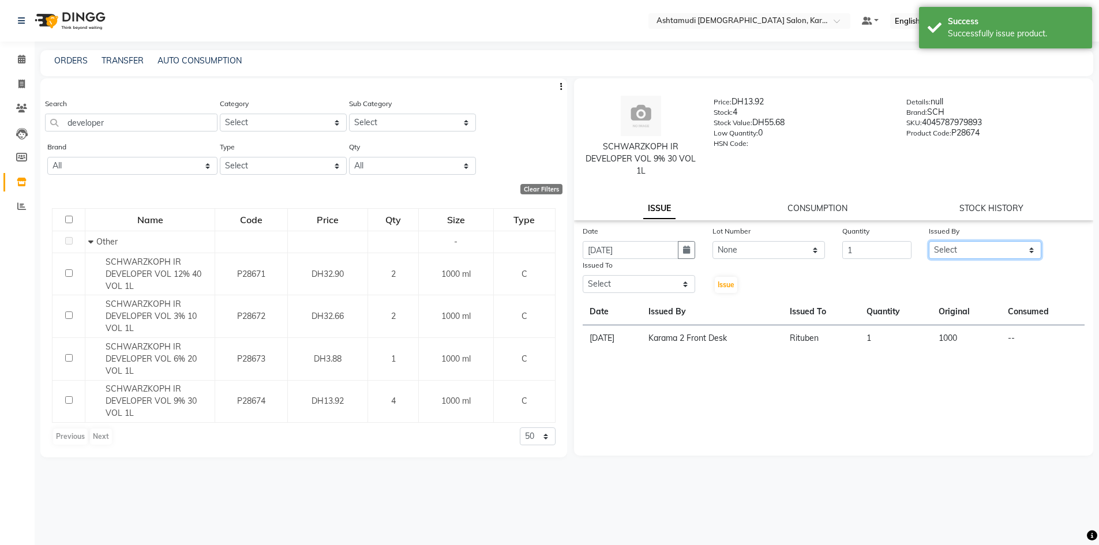
click at [957, 253] on select "Select Babitha Carolina [PERSON_NAME] [PERSON_NAME] 2 Front Desk [PERSON_NAME] …" at bounding box center [985, 250] width 113 height 18
select select "64935"
click at [929, 241] on select "Select Babitha Carolina [PERSON_NAME] [PERSON_NAME] 2 Front Desk [PERSON_NAME] …" at bounding box center [985, 250] width 113 height 18
click at [654, 271] on div "Issued To" at bounding box center [639, 267] width 113 height 16
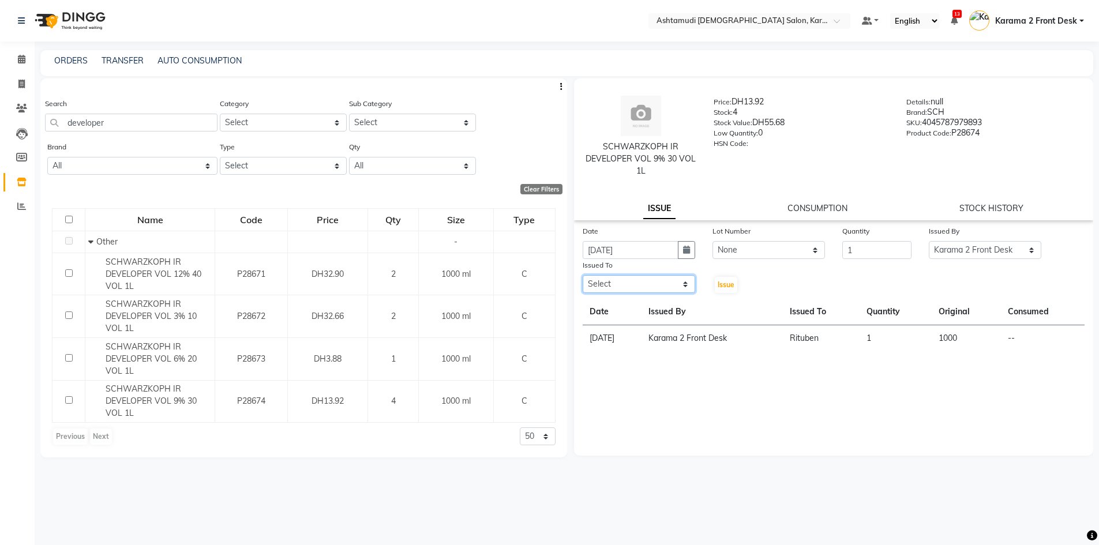
click at [653, 278] on select "Select Babitha Carolina [PERSON_NAME] [PERSON_NAME] 2 Front Desk [PERSON_NAME] …" at bounding box center [639, 284] width 113 height 18
select select "64957"
click at [583, 275] on select "Select Babitha Carolina [PERSON_NAME] [PERSON_NAME] 2 Front Desk [PERSON_NAME] …" at bounding box center [639, 284] width 113 height 18
click at [737, 281] on div "Issue" at bounding box center [725, 276] width 43 height 35
click at [731, 281] on span "Issue" at bounding box center [726, 284] width 17 height 9
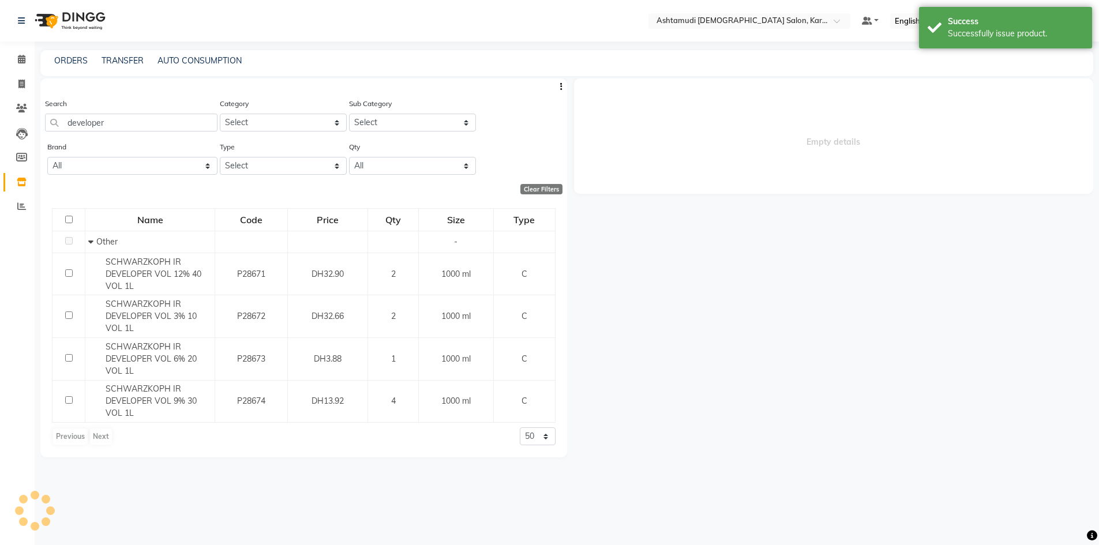
select select
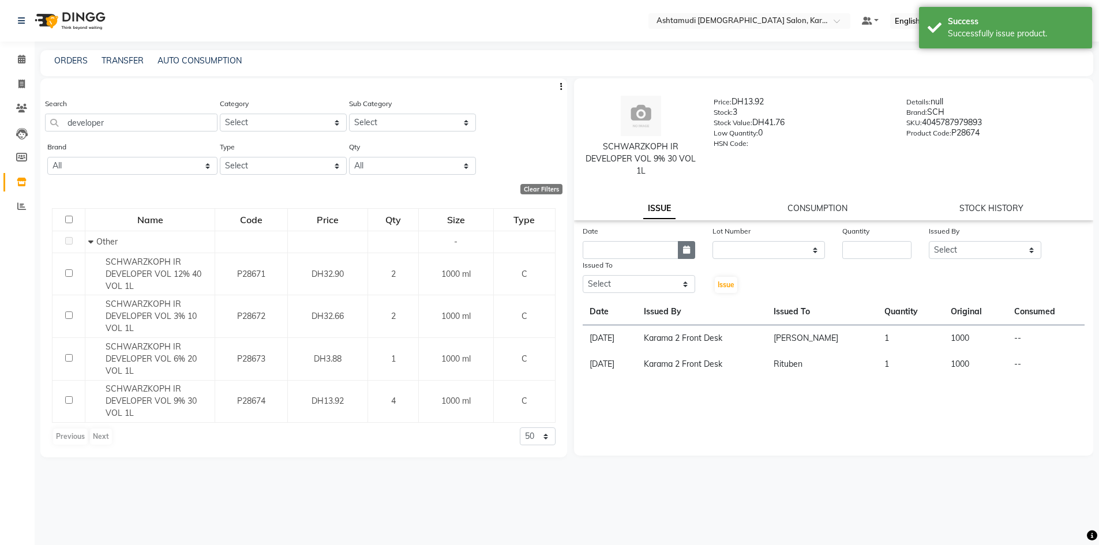
click at [682, 245] on button "button" at bounding box center [686, 250] width 17 height 18
select select "9"
select select "2025"
click at [598, 271] on div at bounding box center [594, 272] width 23 height 18
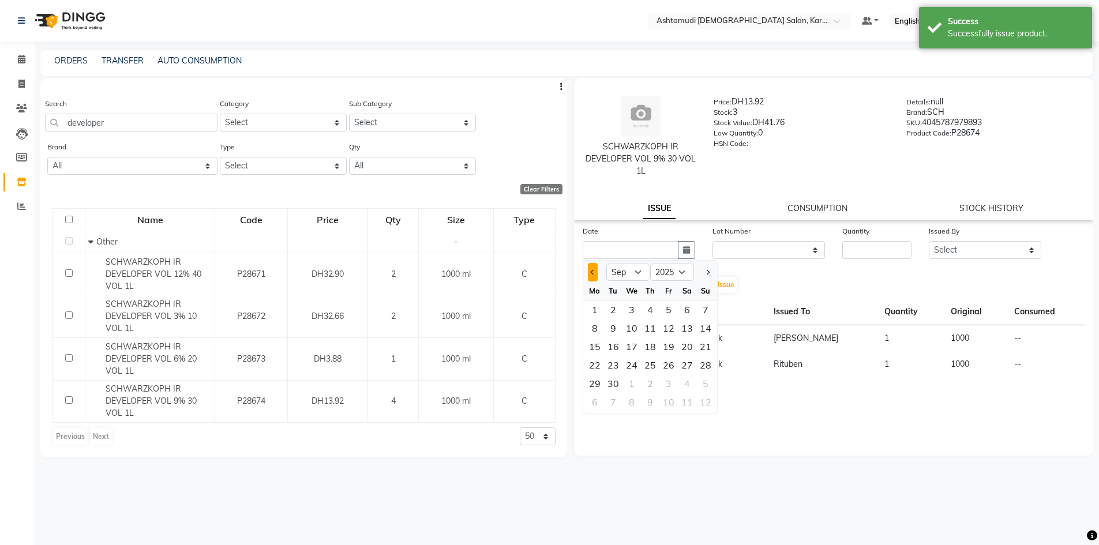
click at [595, 272] on span "Previous month" at bounding box center [592, 272] width 5 height 5
click at [595, 271] on span "Previous month" at bounding box center [592, 272] width 5 height 5
click at [706, 280] on button "Next month" at bounding box center [707, 272] width 10 height 18
select select "8"
drag, startPoint x: 670, startPoint y: 346, endPoint x: 743, endPoint y: 278, distance: 99.6
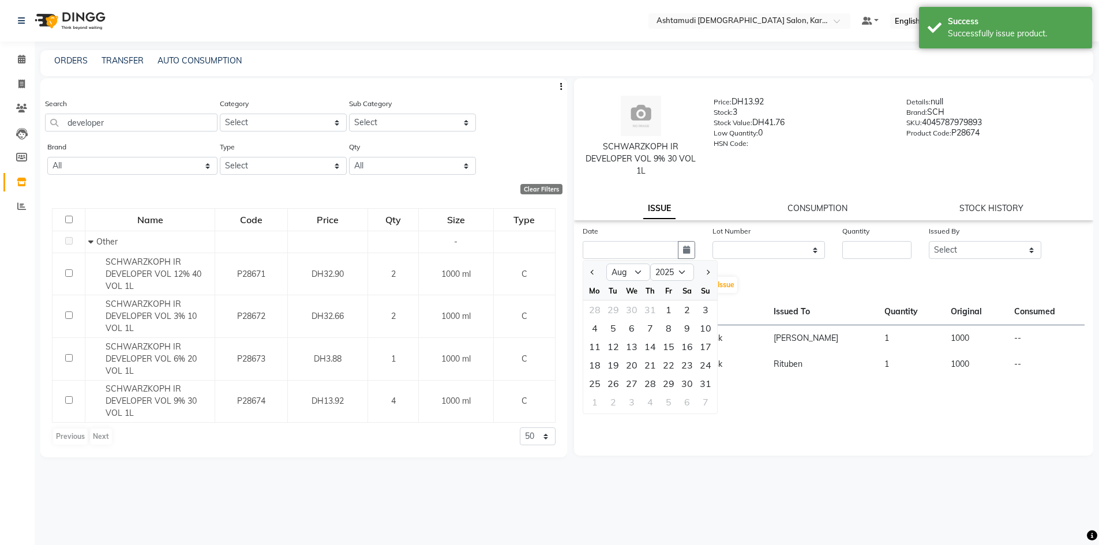
click at [670, 345] on div "15" at bounding box center [668, 347] width 18 height 18
type input "[DATE]"
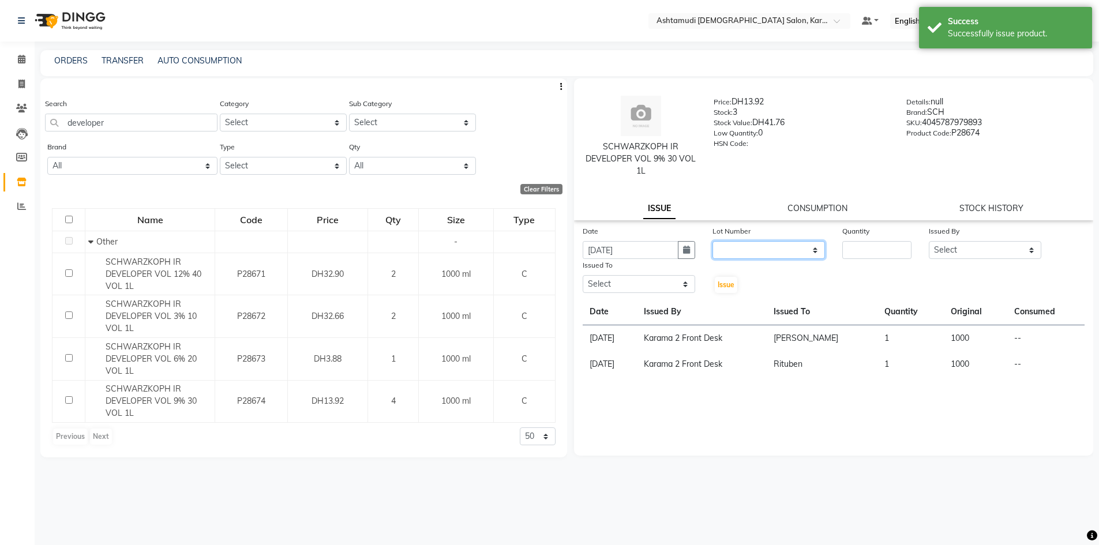
click at [756, 246] on select "None" at bounding box center [769, 250] width 113 height 18
select select "0: null"
click at [713, 241] on select "None" at bounding box center [769, 250] width 113 height 18
click at [832, 258] on div "Lot Number None" at bounding box center [769, 242] width 130 height 34
click at [852, 254] on input "number" at bounding box center [876, 250] width 69 height 18
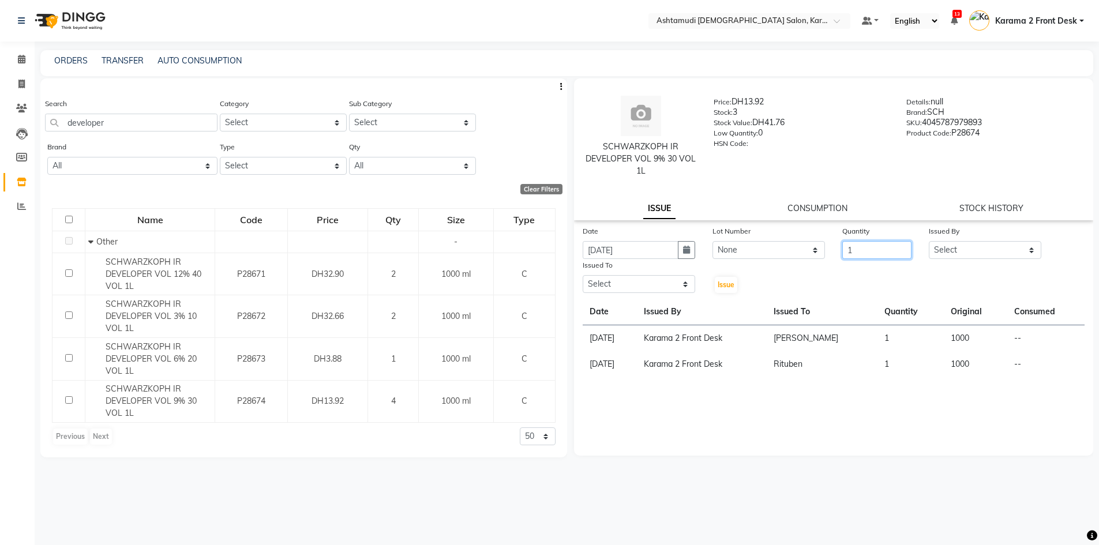
type input "1"
drag, startPoint x: 952, startPoint y: 243, endPoint x: 953, endPoint y: 249, distance: 5.8
click at [952, 245] on select "Select Babitha Carolina [PERSON_NAME] [PERSON_NAME] 2 Front Desk [PERSON_NAME] …" at bounding box center [985, 250] width 113 height 18
select select "64935"
click at [929, 241] on select "Select Babitha Carolina [PERSON_NAME] [PERSON_NAME] 2 Front Desk [PERSON_NAME] …" at bounding box center [985, 250] width 113 height 18
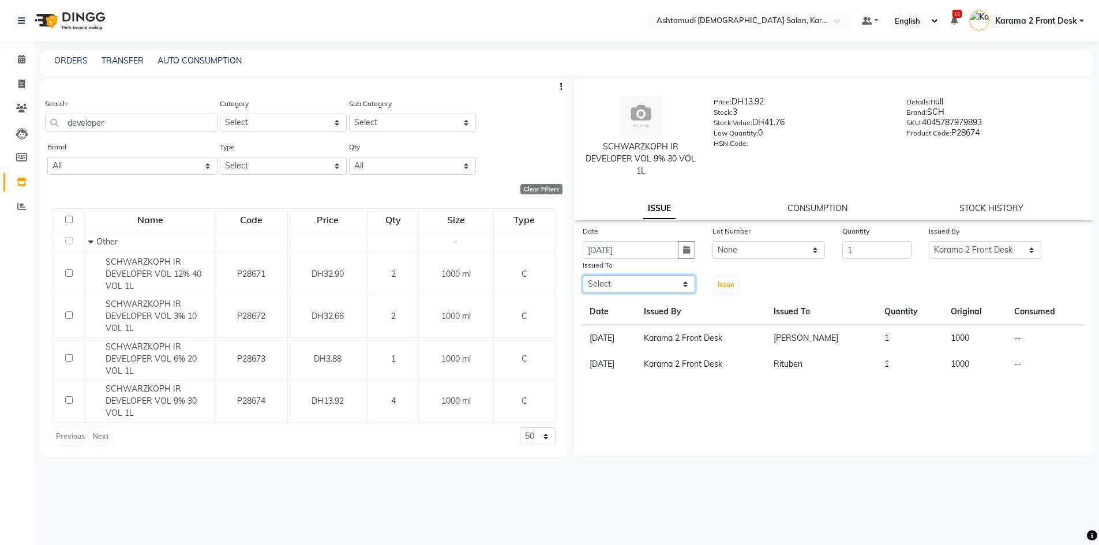
click at [676, 283] on select "Select Babitha Carolina [PERSON_NAME] [PERSON_NAME] 2 Front Desk [PERSON_NAME] …" at bounding box center [639, 284] width 113 height 18
select select "71373"
click at [583, 275] on select "Select Babitha Carolina [PERSON_NAME] [PERSON_NAME] 2 Front Desk [PERSON_NAME] …" at bounding box center [639, 284] width 113 height 18
click at [725, 291] on button "Issue" at bounding box center [726, 285] width 23 height 16
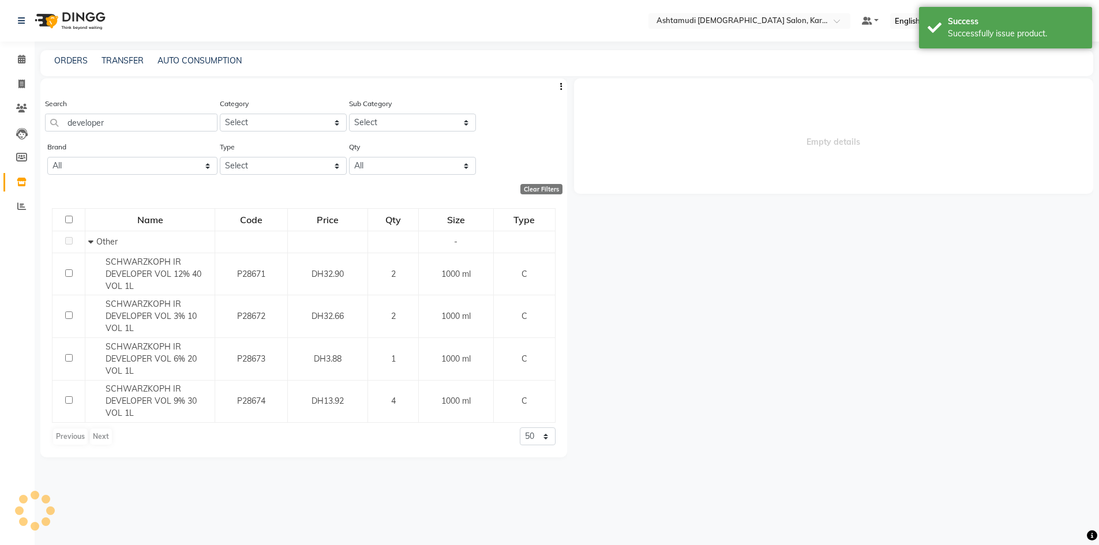
select select
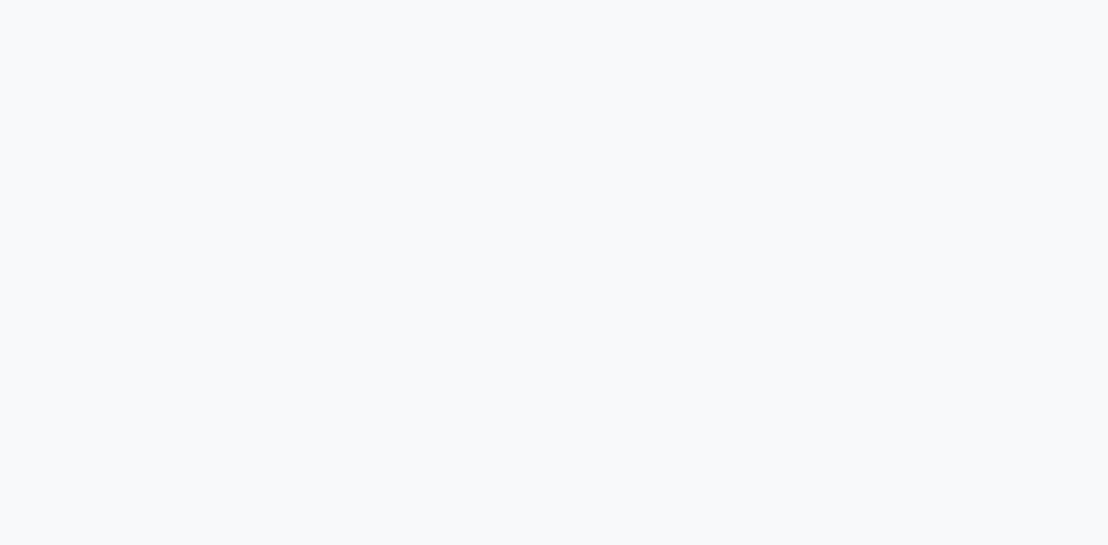
select select
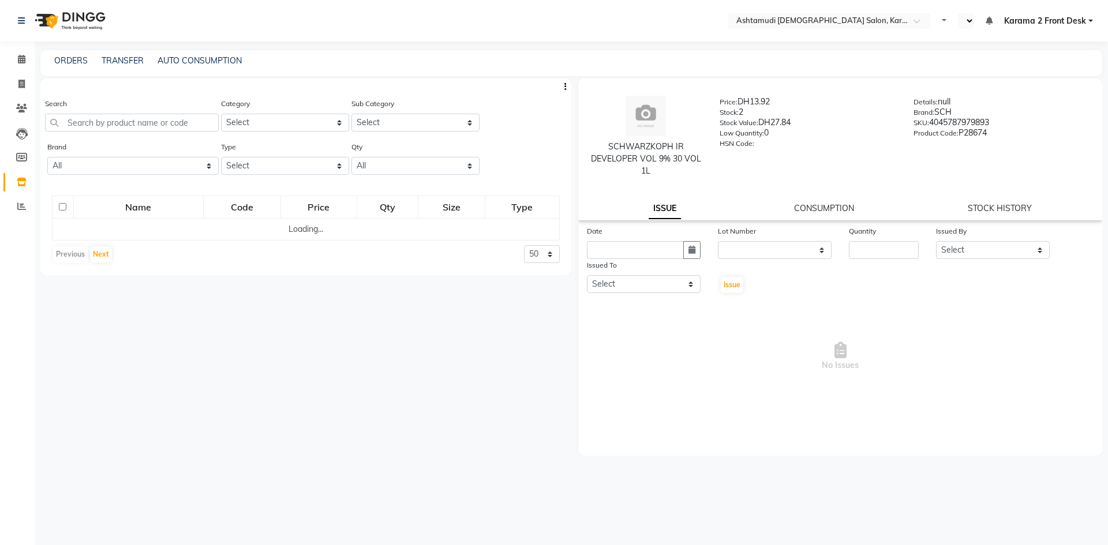
select select "en"
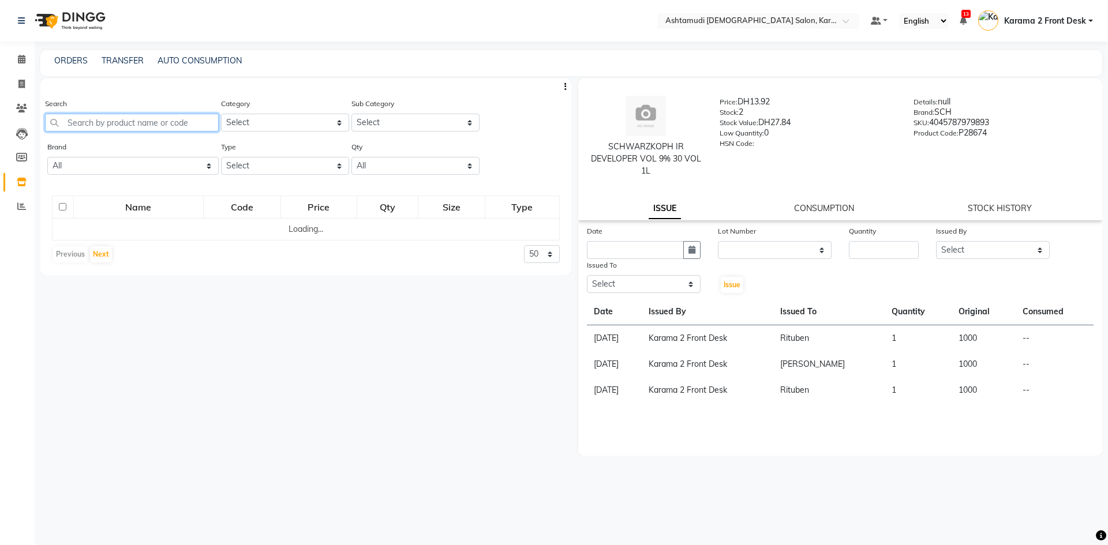
click at [104, 126] on input "text" at bounding box center [132, 123] width 174 height 18
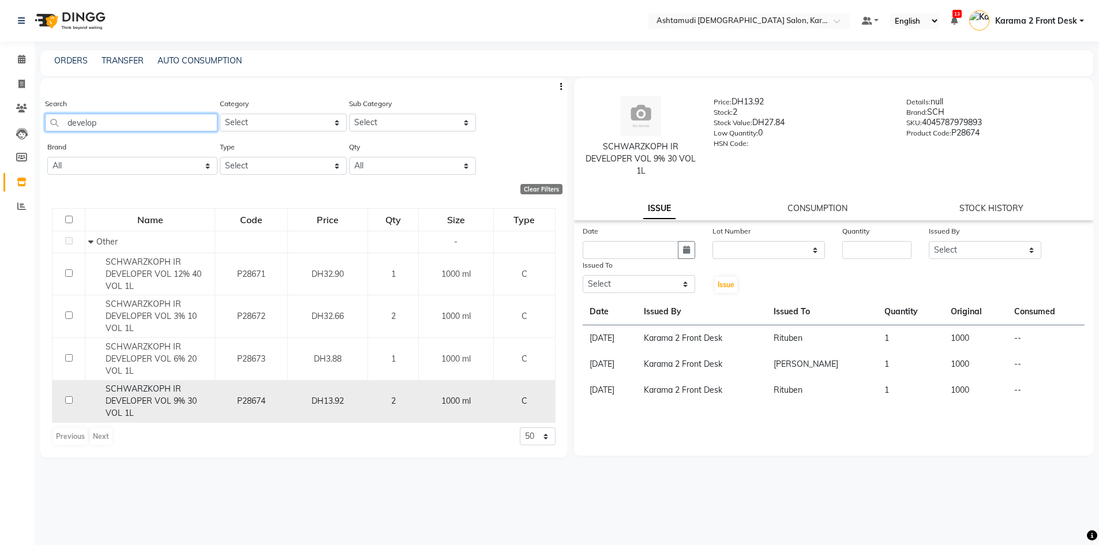
type input "develop"
click at [149, 406] on span "SCHWARZKOPH IR DEVELOPER VOL 9% 30 VOL 1L" at bounding box center [151, 401] width 91 height 35
select select
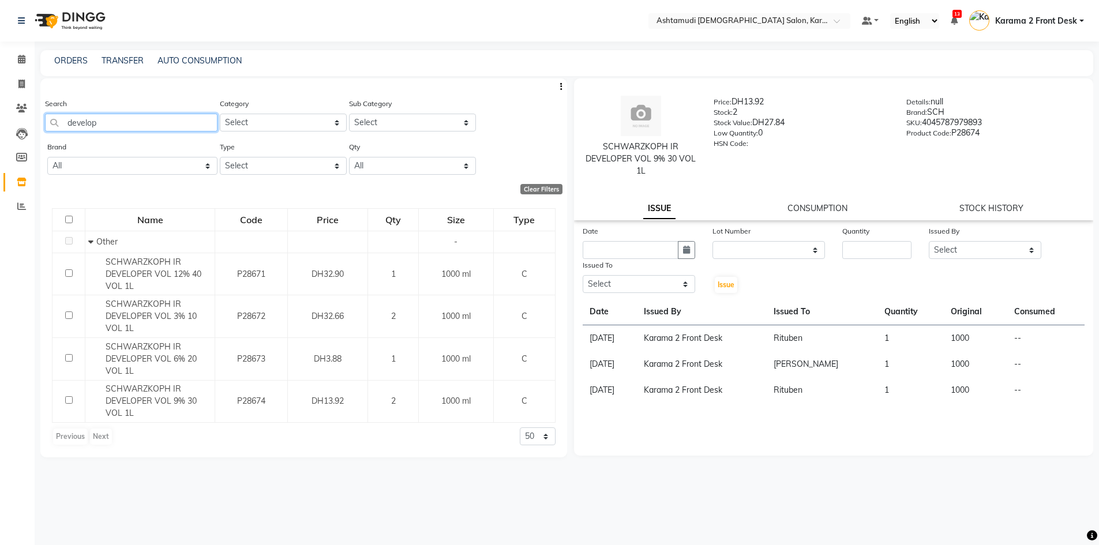
click at [118, 122] on input "develop" at bounding box center [131, 123] width 173 height 18
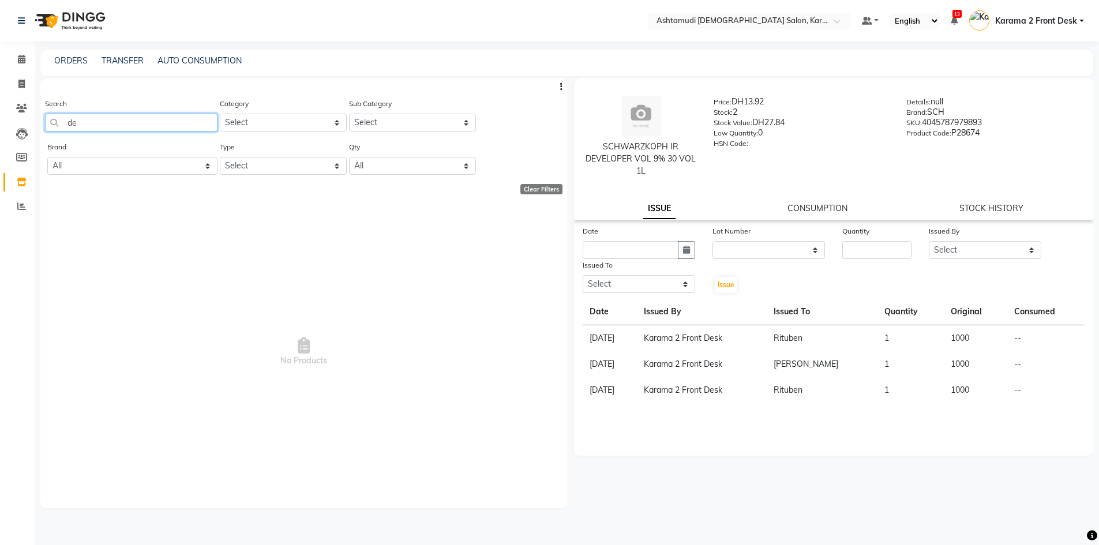
type input "d"
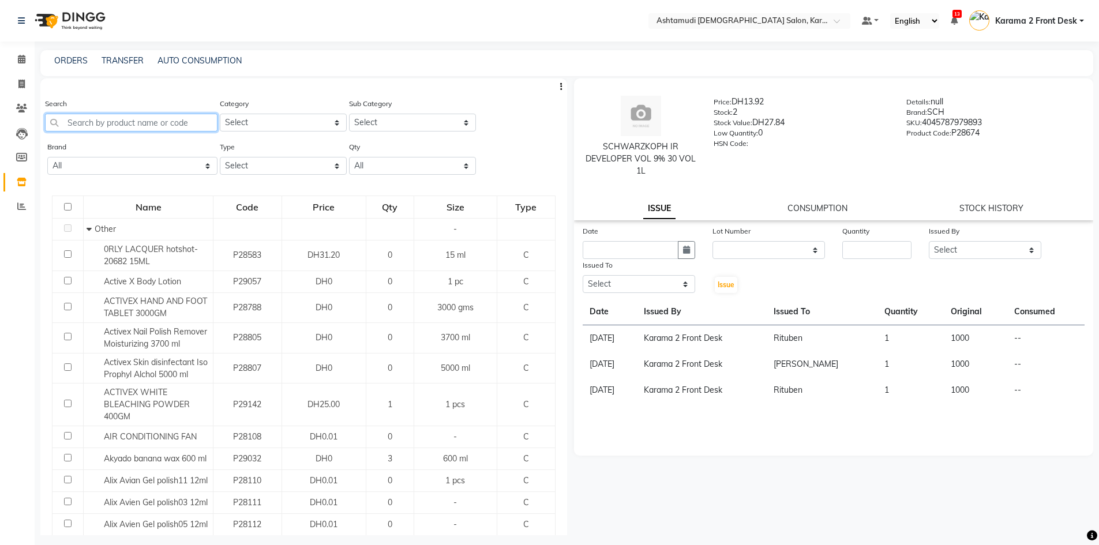
drag, startPoint x: 148, startPoint y: 117, endPoint x: 142, endPoint y: 113, distance: 7.2
click at [148, 117] on input "text" at bounding box center [131, 123] width 173 height 18
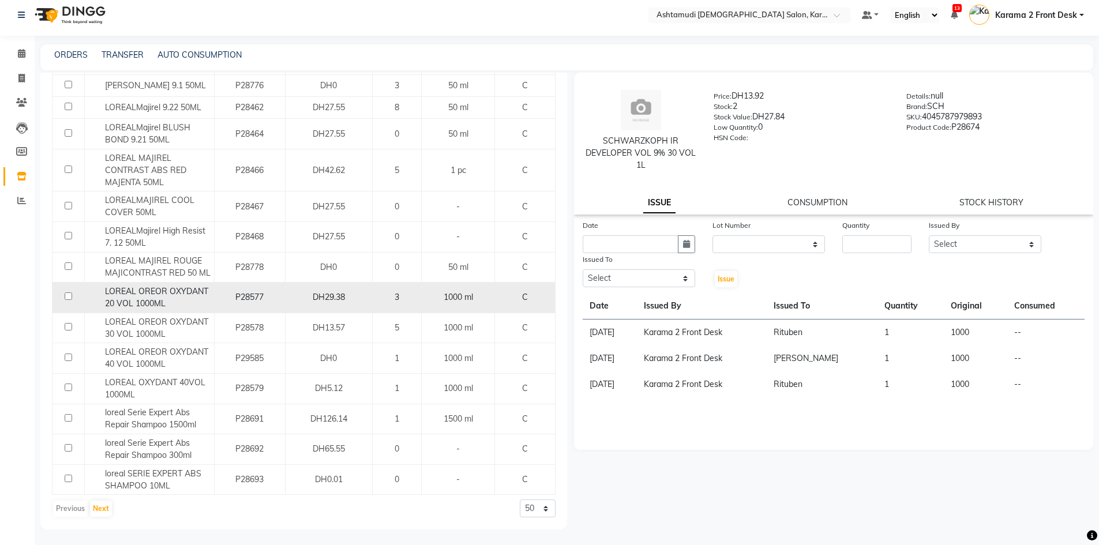
scroll to position [8, 0]
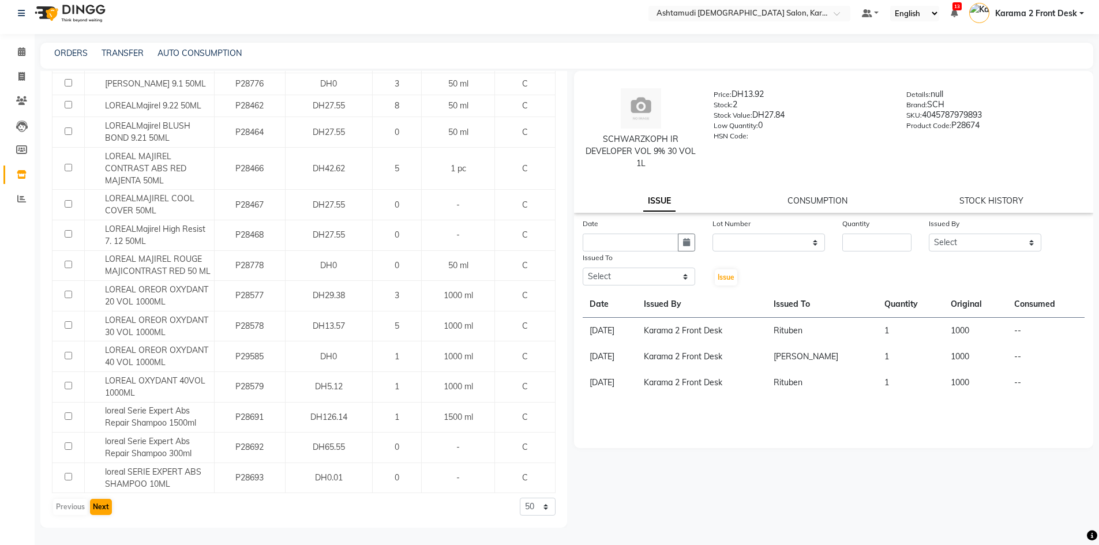
type input "loreal"
click at [99, 506] on button "Next" at bounding box center [101, 507] width 22 height 16
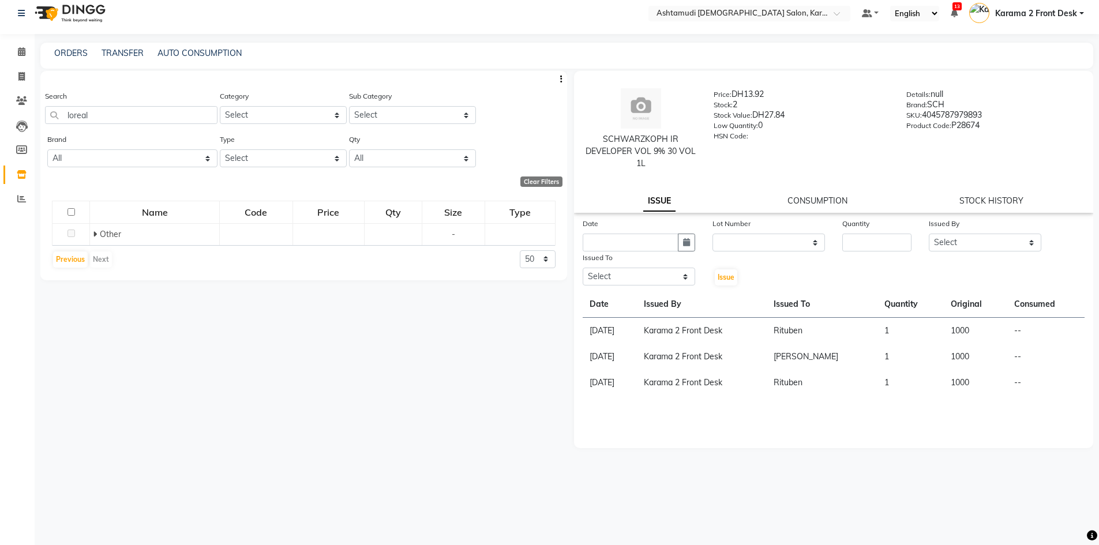
scroll to position [0, 0]
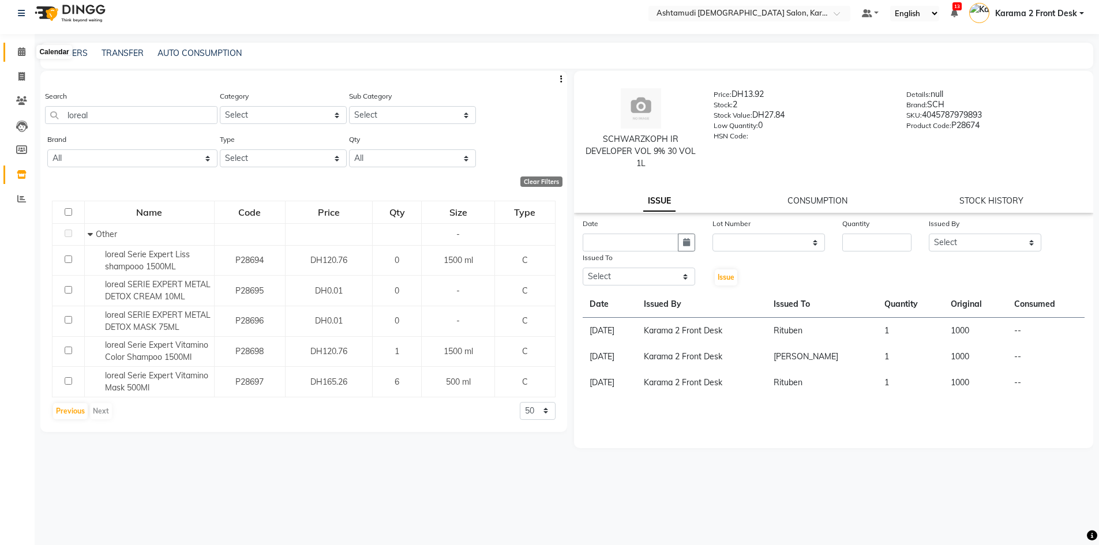
click at [24, 50] on icon at bounding box center [22, 51] width 8 height 9
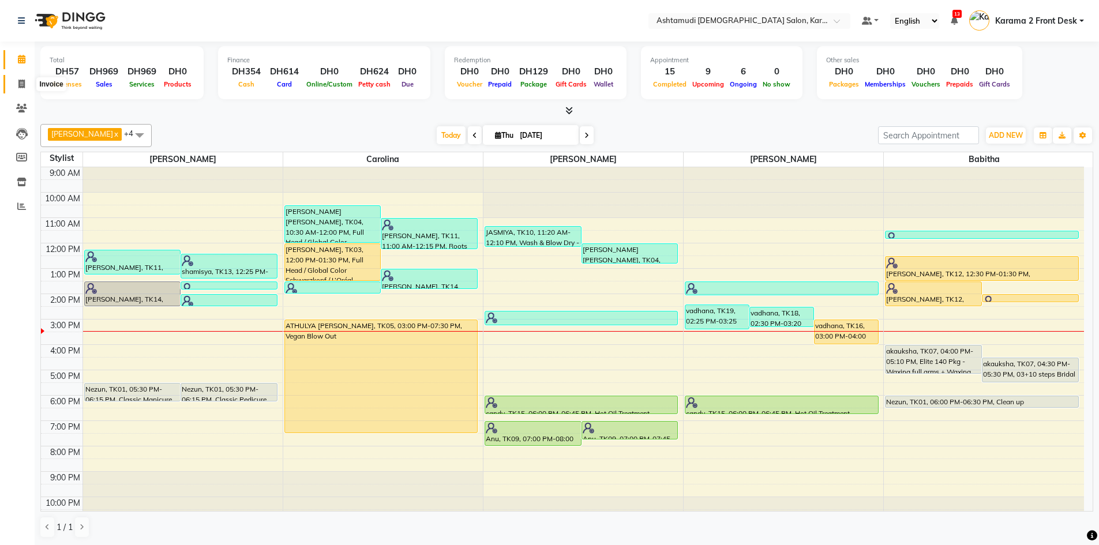
click at [29, 86] on span at bounding box center [22, 84] width 20 height 13
select select "service"
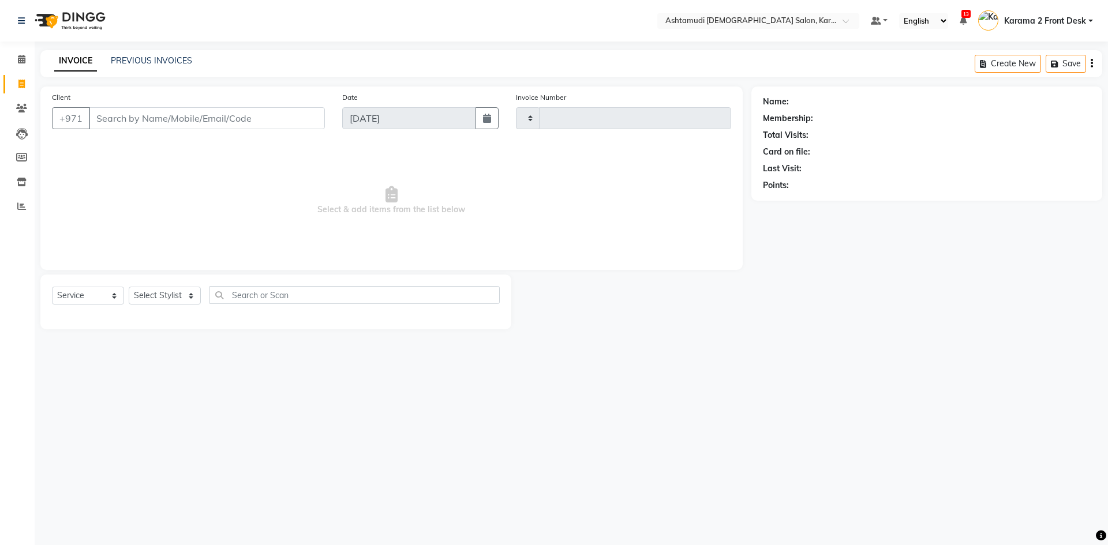
type input "2107"
select select "7424"
drag, startPoint x: 160, startPoint y: 288, endPoint x: 156, endPoint y: 304, distance: 16.5
click at [160, 288] on select "Select Stylist" at bounding box center [165, 296] width 72 height 18
select select "69442"
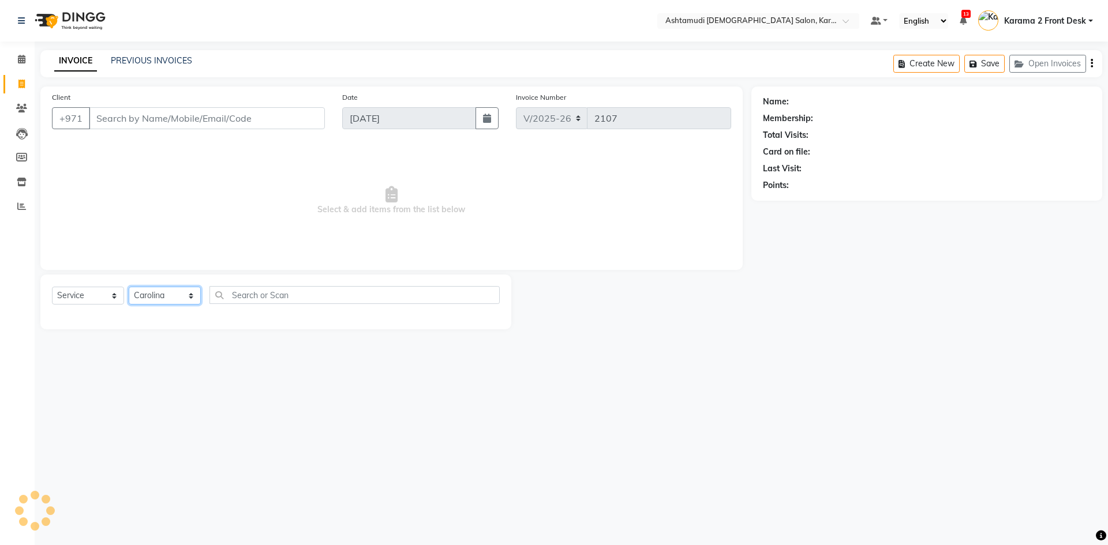
click at [129, 287] on select "Select Stylist Babitha Carolina Farsana Begum Geeta Jyothi Krishna Karama 2 Fro…" at bounding box center [165, 296] width 72 height 18
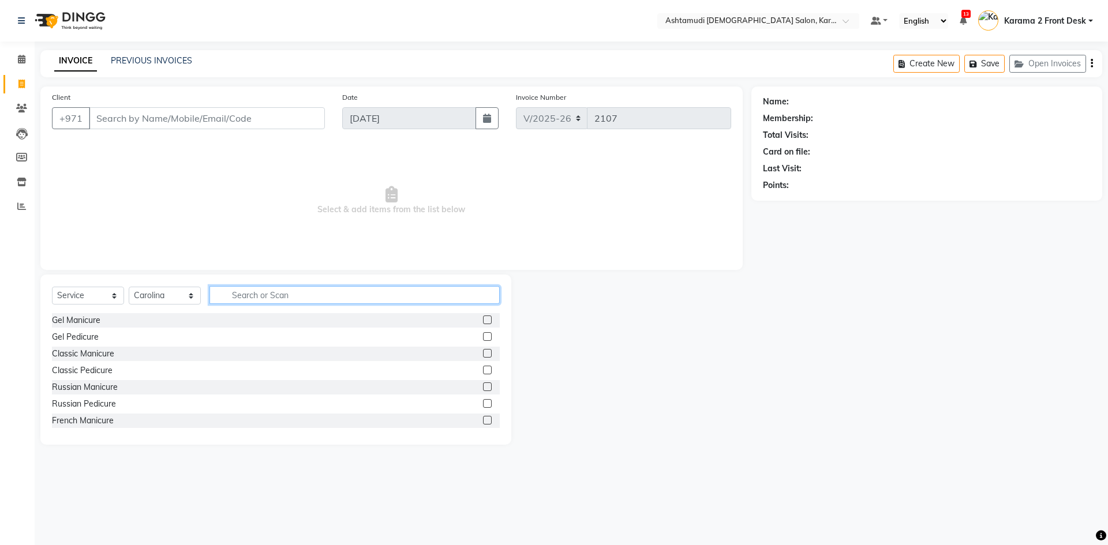
click at [264, 295] on input "text" at bounding box center [354, 295] width 290 height 18
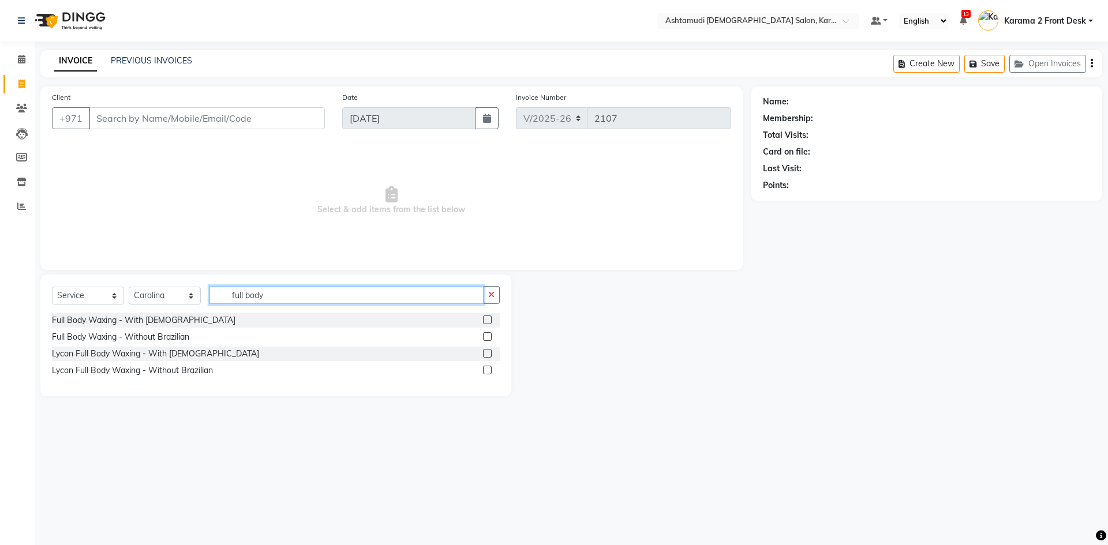
type input "full body"
click at [487, 317] on label at bounding box center [487, 320] width 9 height 9
click at [487, 317] on input "checkbox" at bounding box center [487, 321] width 8 height 8
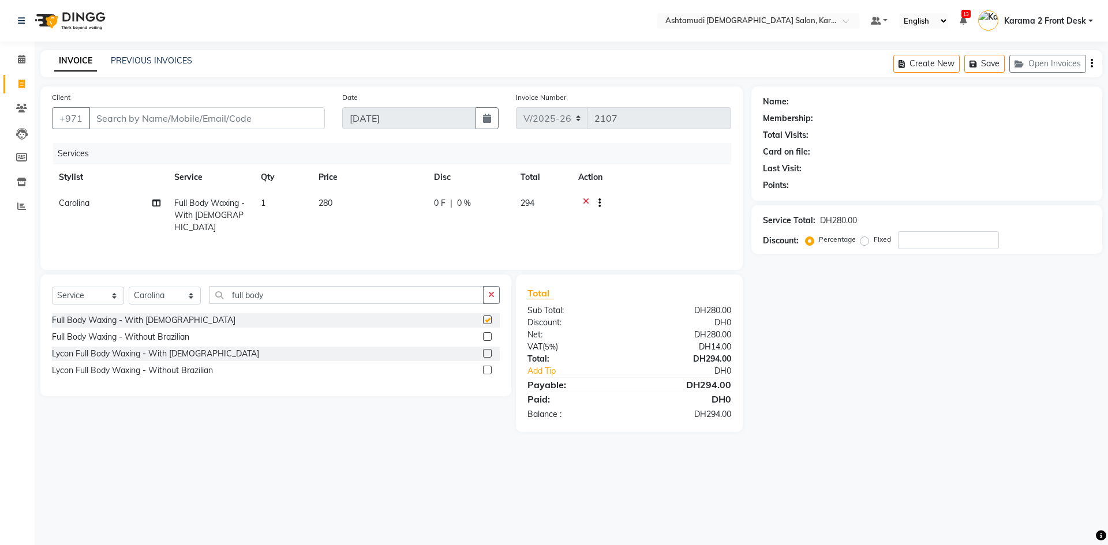
checkbox input "false"
click at [486, 336] on label at bounding box center [487, 336] width 9 height 9
click at [486, 336] on input "checkbox" at bounding box center [487, 337] width 8 height 8
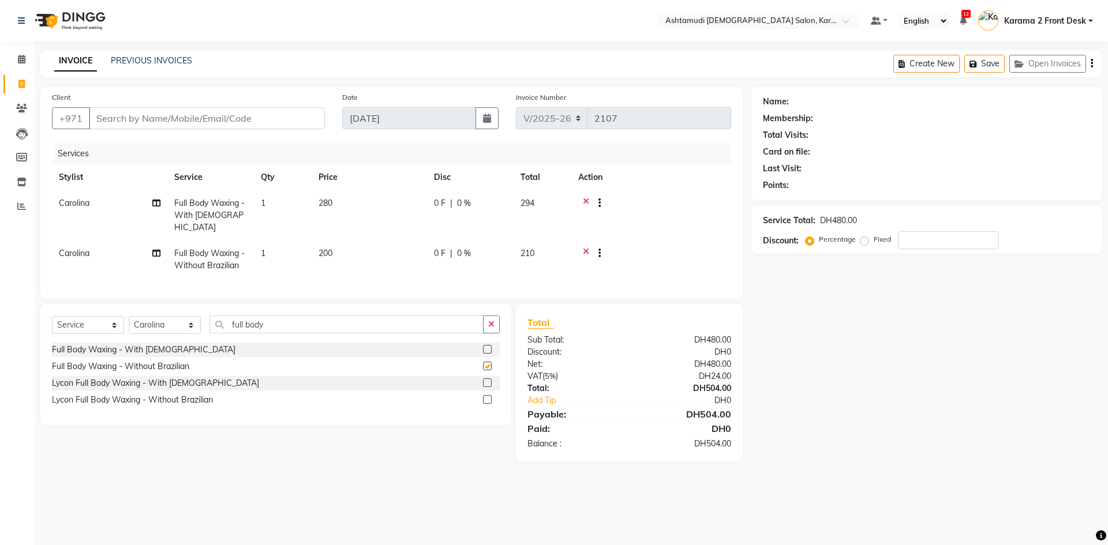
click at [691, 241] on td at bounding box center [651, 260] width 160 height 38
checkbox input "false"
drag, startPoint x: 931, startPoint y: 233, endPoint x: 929, endPoint y: 249, distance: 16.2
click at [929, 238] on input "number" at bounding box center [948, 240] width 101 height 18
type input "15"
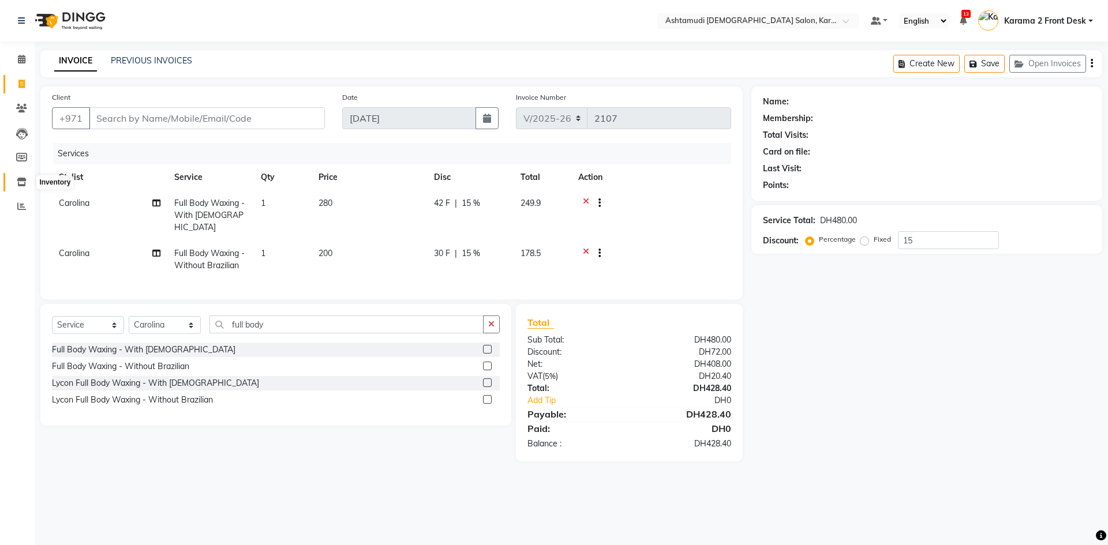
click at [24, 179] on icon at bounding box center [22, 182] width 10 height 9
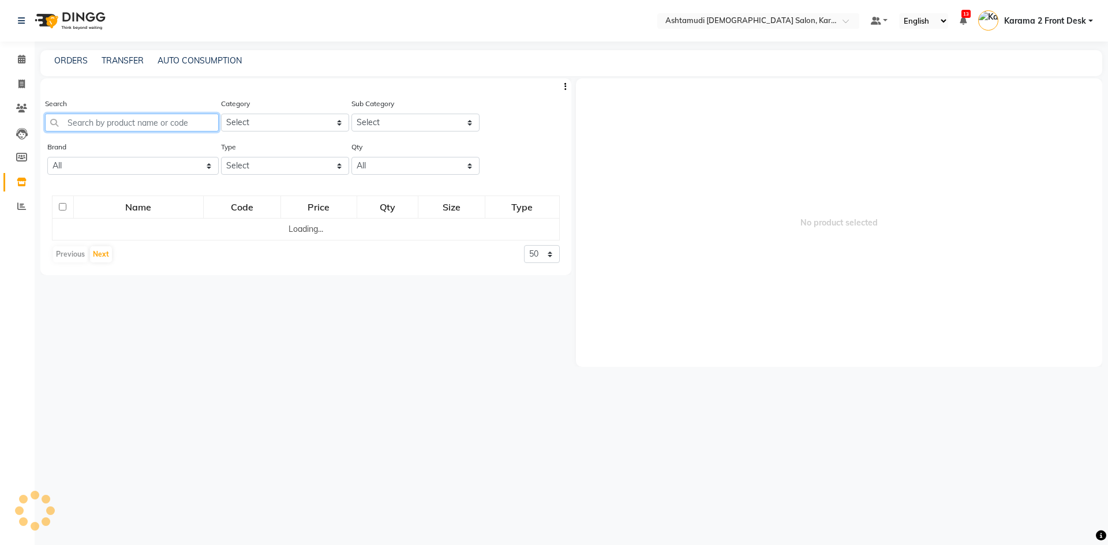
click at [75, 115] on input "text" at bounding box center [132, 123] width 174 height 18
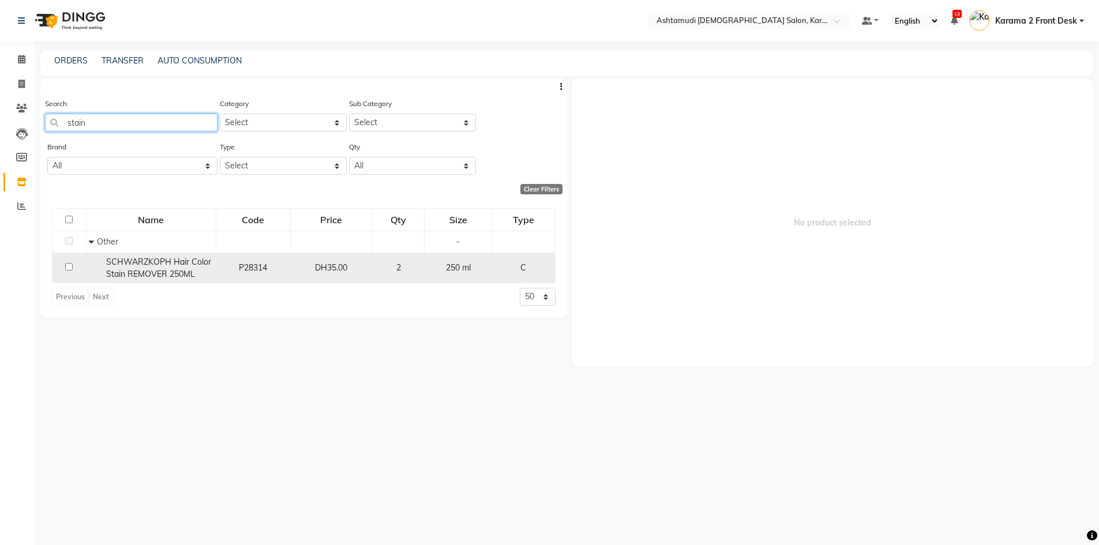
type input "stain"
click at [184, 267] on div "SCHWARZKOPH Hair Color Stain REMOVER 250ML" at bounding box center [150, 268] width 123 height 24
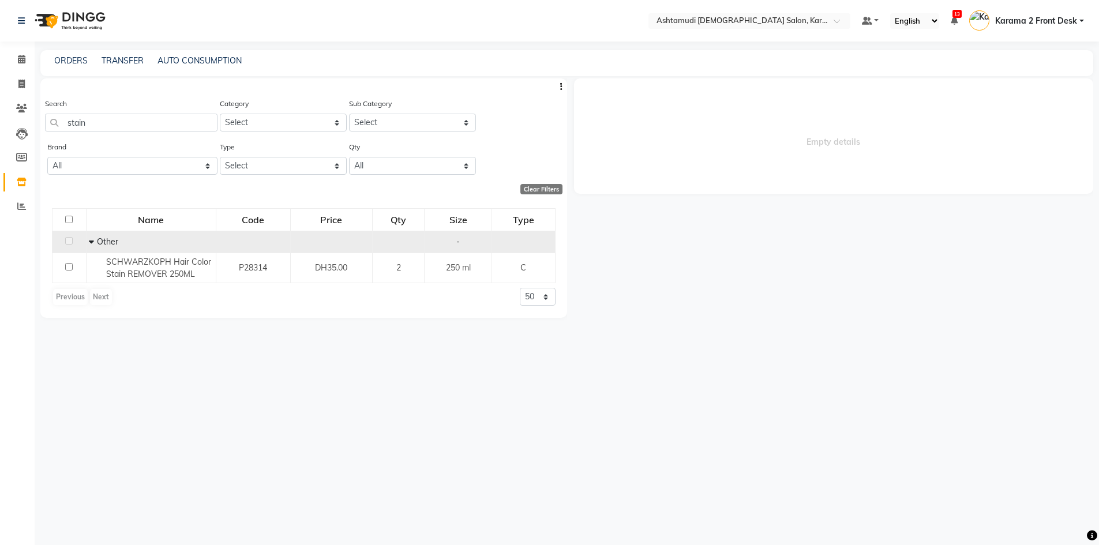
select select
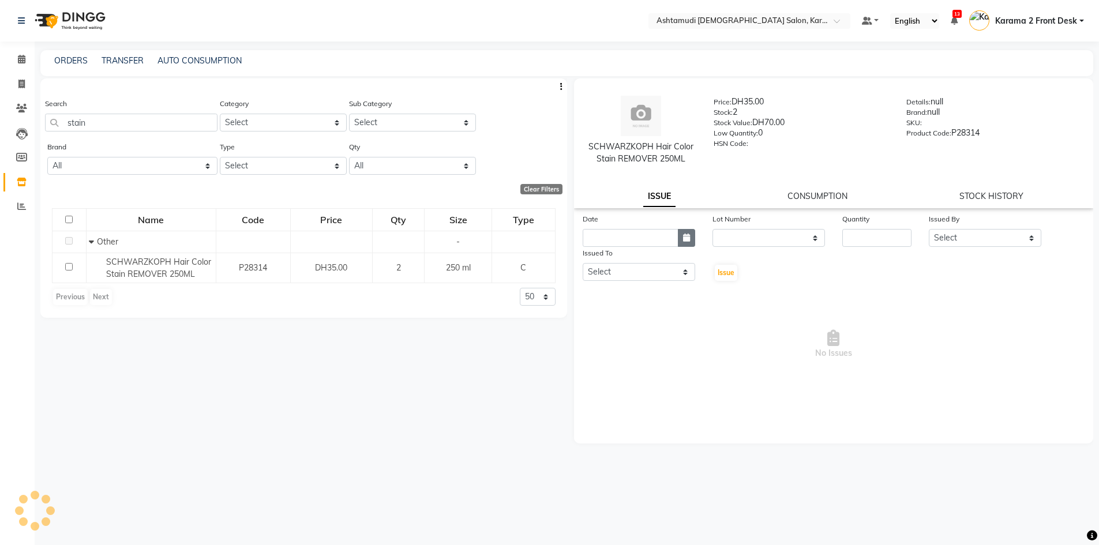
click at [690, 238] on button "button" at bounding box center [686, 238] width 17 height 18
select select "9"
select select "2025"
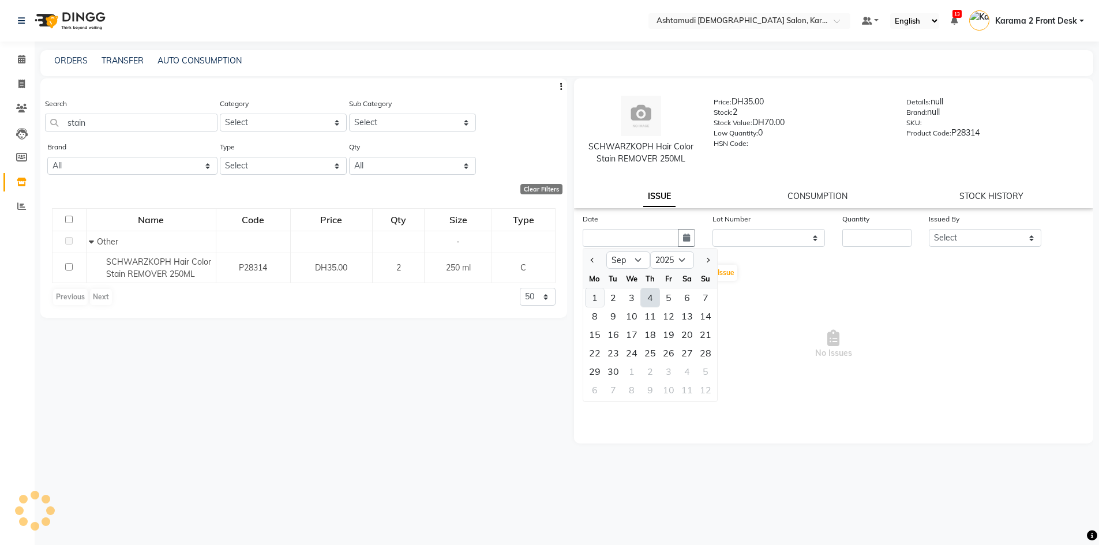
click at [588, 295] on div "1" at bounding box center [595, 297] width 18 height 18
type input "01-09-2025"
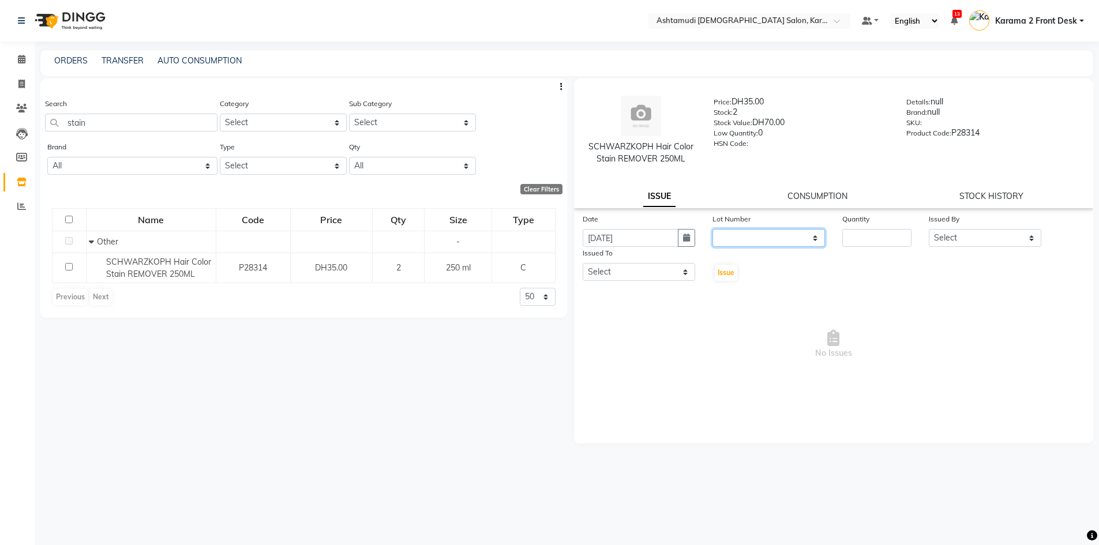
drag, startPoint x: 762, startPoint y: 234, endPoint x: 762, endPoint y: 245, distance: 11.0
click at [762, 234] on select "None" at bounding box center [769, 238] width 113 height 18
select select "0: null"
click at [713, 229] on select "None" at bounding box center [769, 238] width 113 height 18
click at [841, 238] on div "Quantity" at bounding box center [877, 230] width 87 height 34
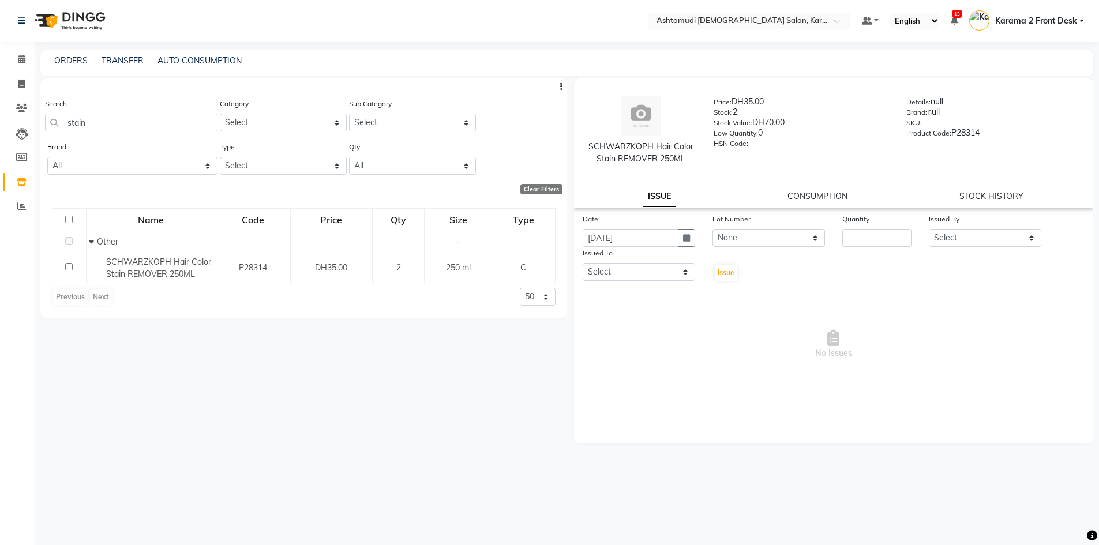
drag, startPoint x: 684, startPoint y: 231, endPoint x: 678, endPoint y: 248, distance: 17.7
click at [684, 231] on button "button" at bounding box center [686, 238] width 17 height 18
select select "9"
select select "2025"
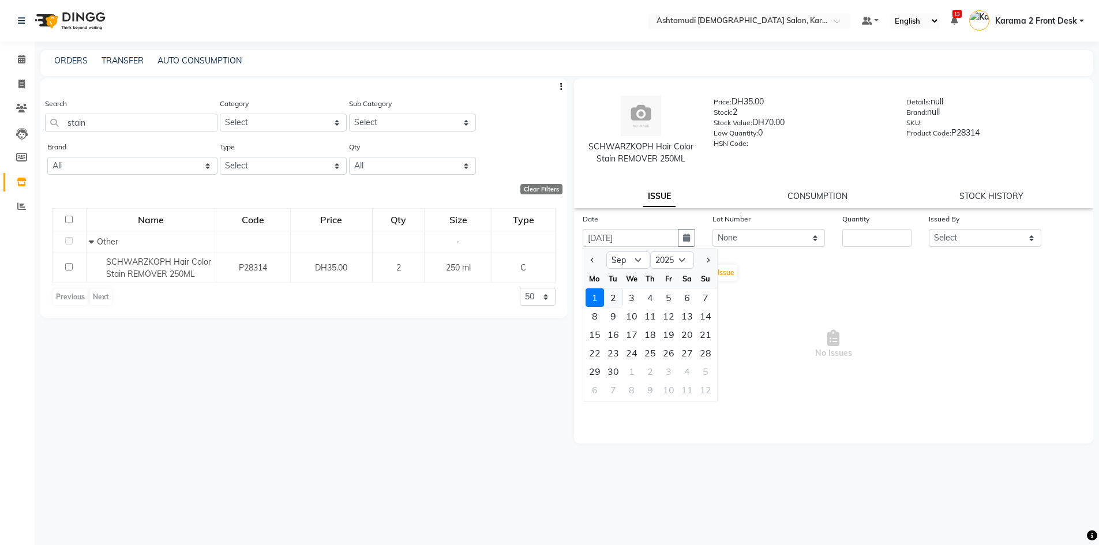
click at [617, 295] on div "2" at bounding box center [613, 297] width 18 height 18
type input "02-09-2025"
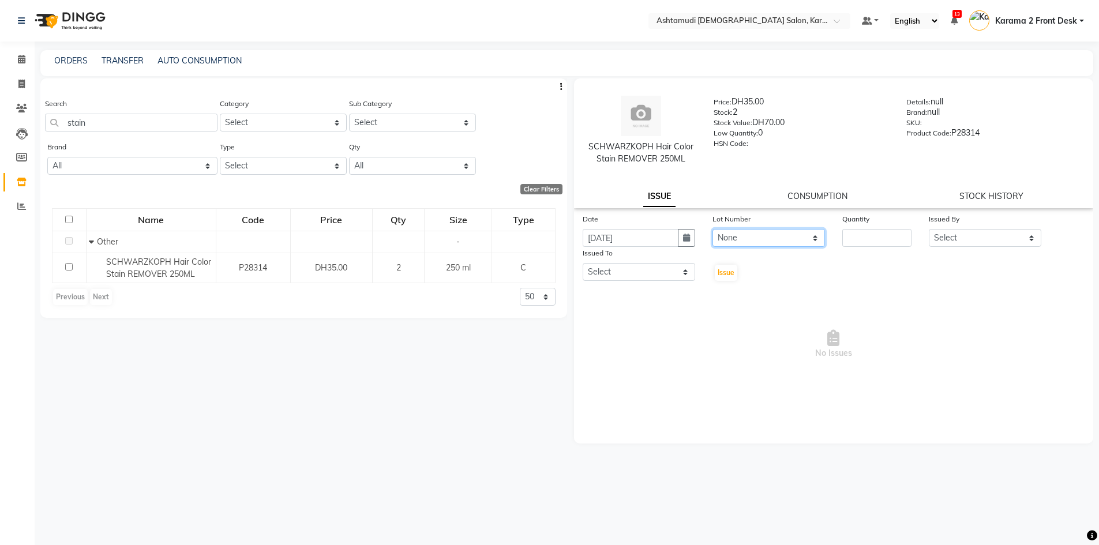
click at [765, 236] on select "None" at bounding box center [769, 238] width 113 height 18
drag, startPoint x: 860, startPoint y: 231, endPoint x: 857, endPoint y: 238, distance: 8.3
click at [860, 231] on input "number" at bounding box center [876, 238] width 69 height 18
type input "1"
click at [1002, 248] on div "Date 02-09-2025 Lot Number None Quantity 1 Issued By Select Babitha Carolina Fa…" at bounding box center [834, 247] width 520 height 69
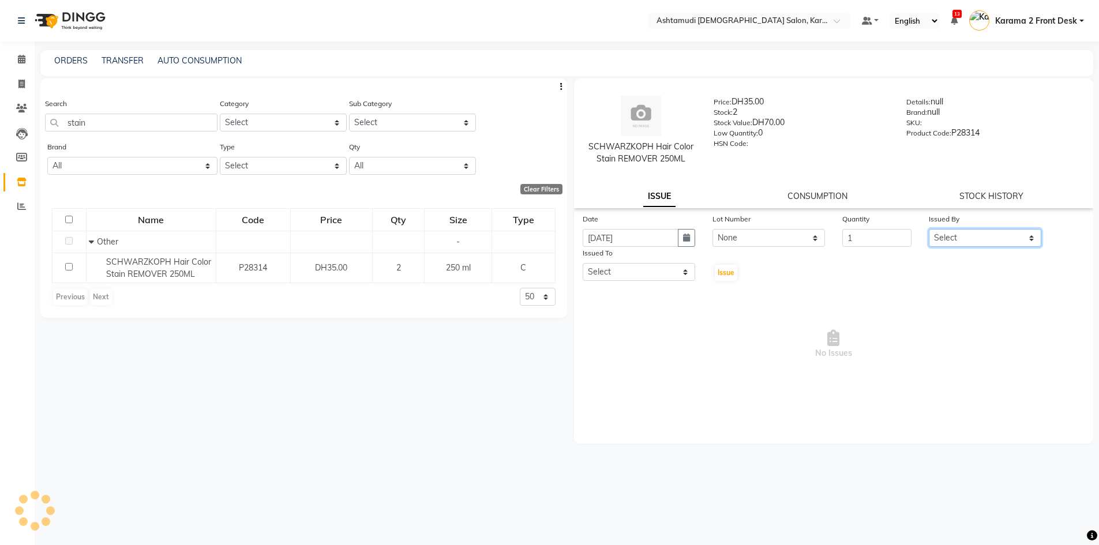
click at [992, 242] on select "Select Babitha Carolina Farsana Begum Geeta Jyothi Krishna Karama 2 Front Desk …" at bounding box center [985, 238] width 113 height 18
select select "64935"
click at [929, 229] on select "Select Babitha Carolina Farsana Begum Geeta Jyothi Krishna Karama 2 Front Desk …" at bounding box center [985, 238] width 113 height 18
drag, startPoint x: 656, startPoint y: 267, endPoint x: 639, endPoint y: 256, distance: 20.0
click at [656, 267] on select "Select Babitha Carolina Farsana Begum Geeta Jyothi Krishna Karama 2 Front Desk …" at bounding box center [639, 272] width 113 height 18
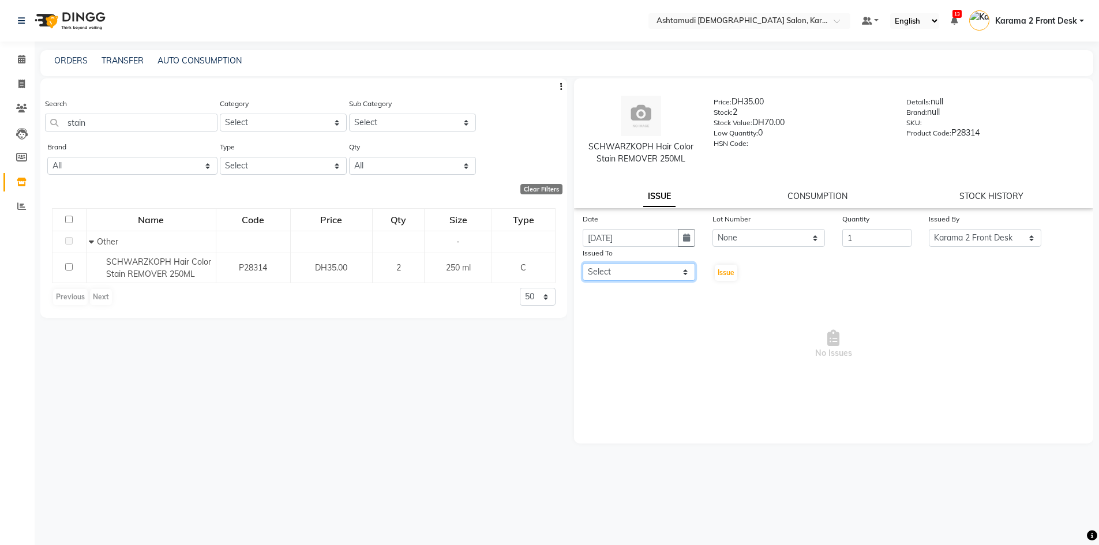
select select "67750"
click at [583, 263] on select "Select Babitha Carolina Farsana Begum Geeta Jyothi Krishna Karama 2 Front Desk …" at bounding box center [639, 272] width 113 height 18
click at [732, 276] on span "Issue" at bounding box center [726, 272] width 17 height 9
select select
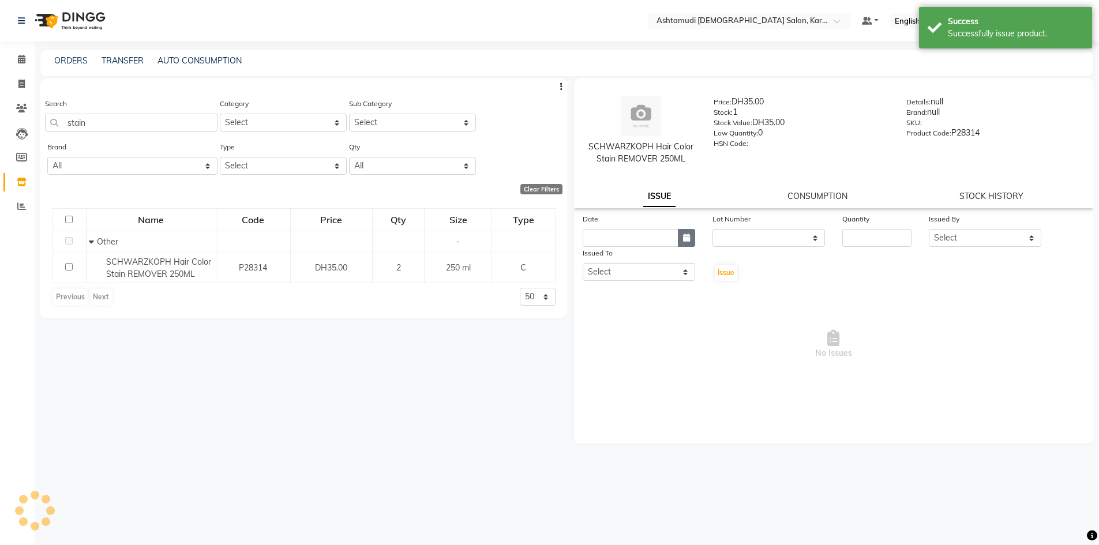
click at [686, 234] on icon "button" at bounding box center [686, 238] width 7 height 8
select select "9"
select select "2025"
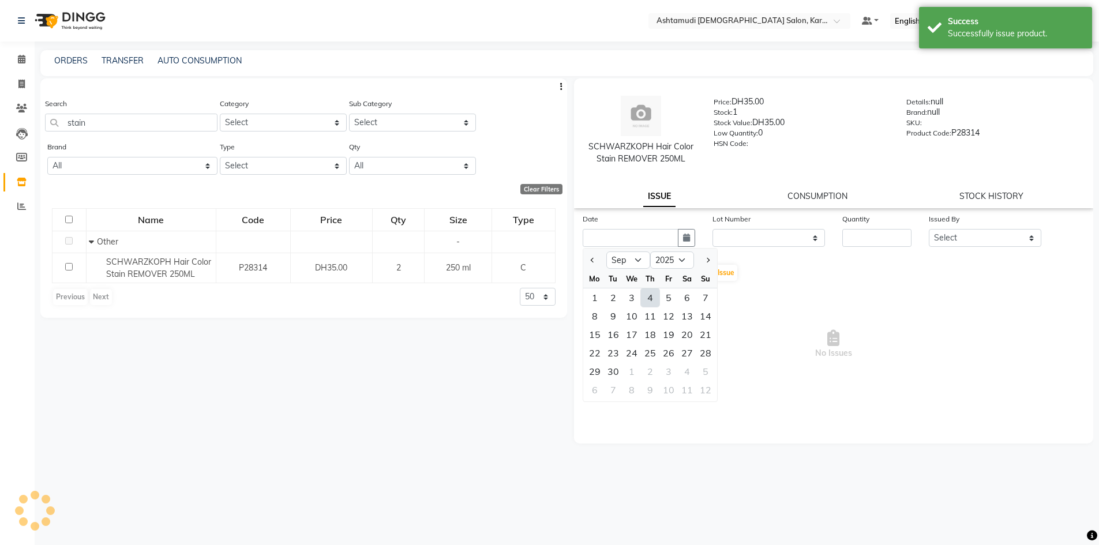
click at [669, 159] on div "SCHWARZKOPH Hair Color Stain REMOVER 250ML" at bounding box center [641, 153] width 111 height 24
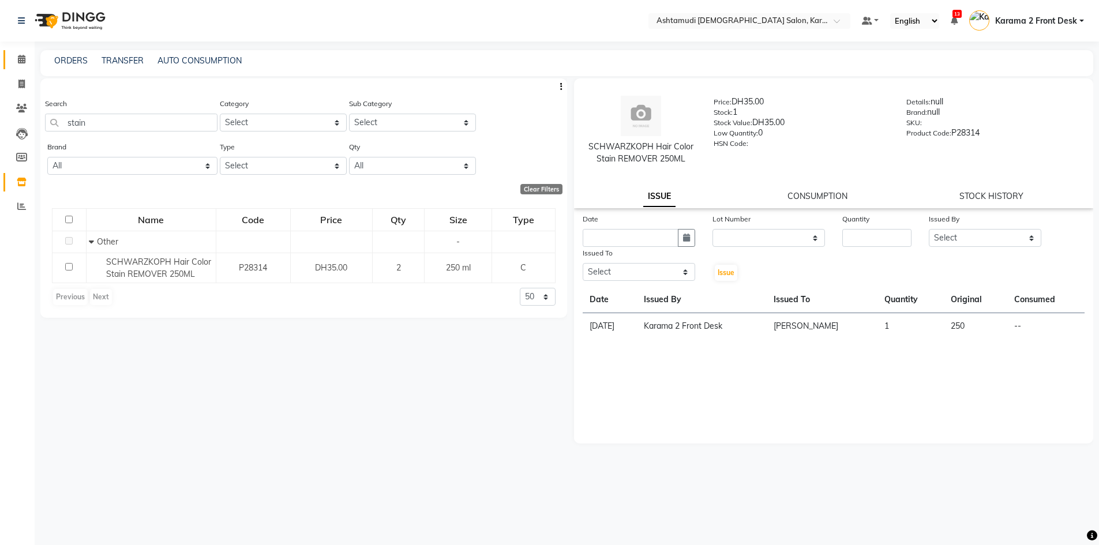
drag, startPoint x: 13, startPoint y: 69, endPoint x: 21, endPoint y: 62, distance: 10.6
click at [13, 69] on link "Calendar" at bounding box center [17, 59] width 28 height 19
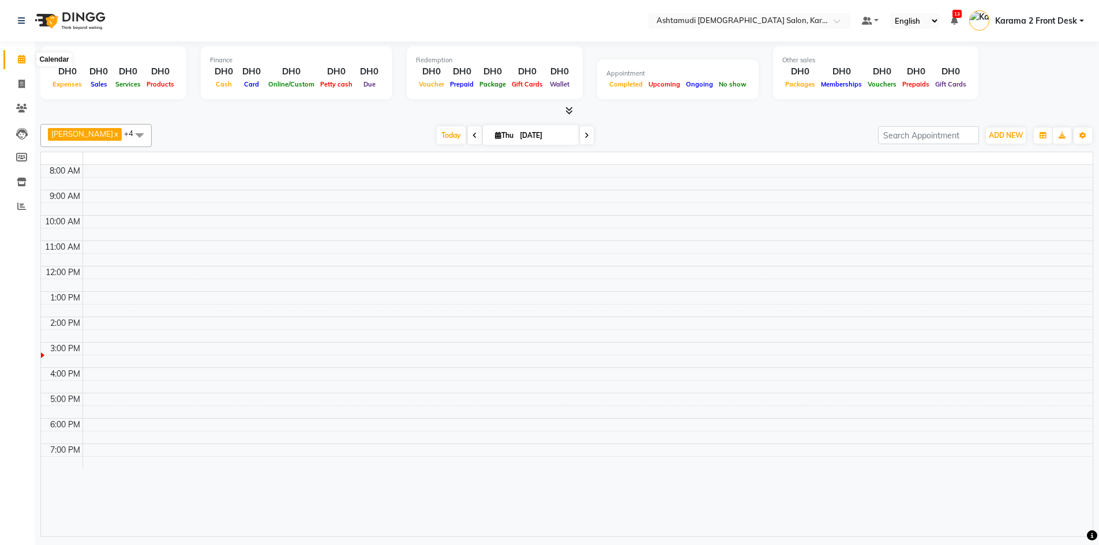
click at [21, 61] on icon at bounding box center [22, 59] width 8 height 9
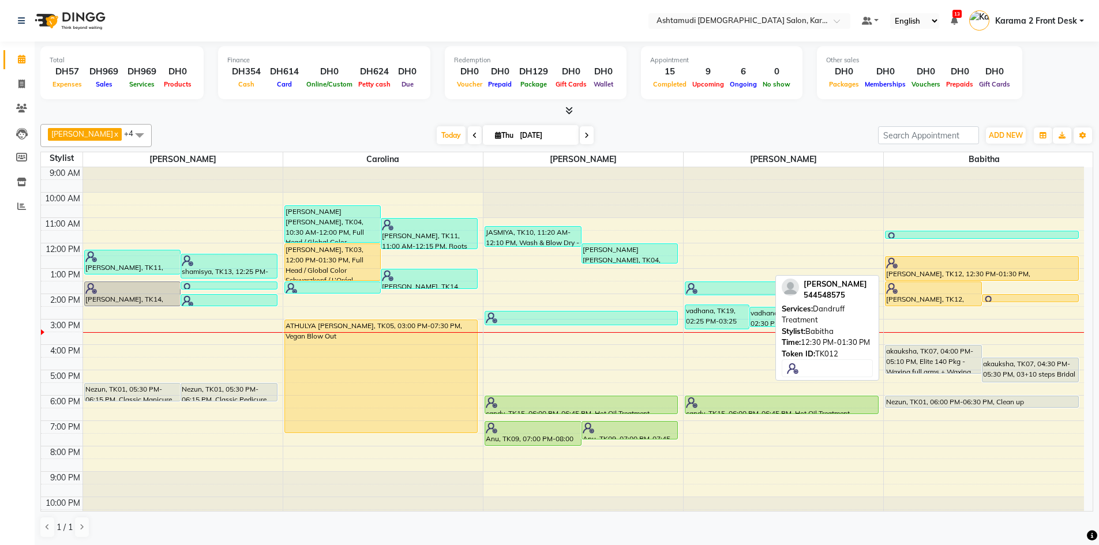
click at [921, 275] on div "[PERSON_NAME], TK12, 12:30 PM-01:30 PM, Dandruff Treatment" at bounding box center [982, 269] width 193 height 24
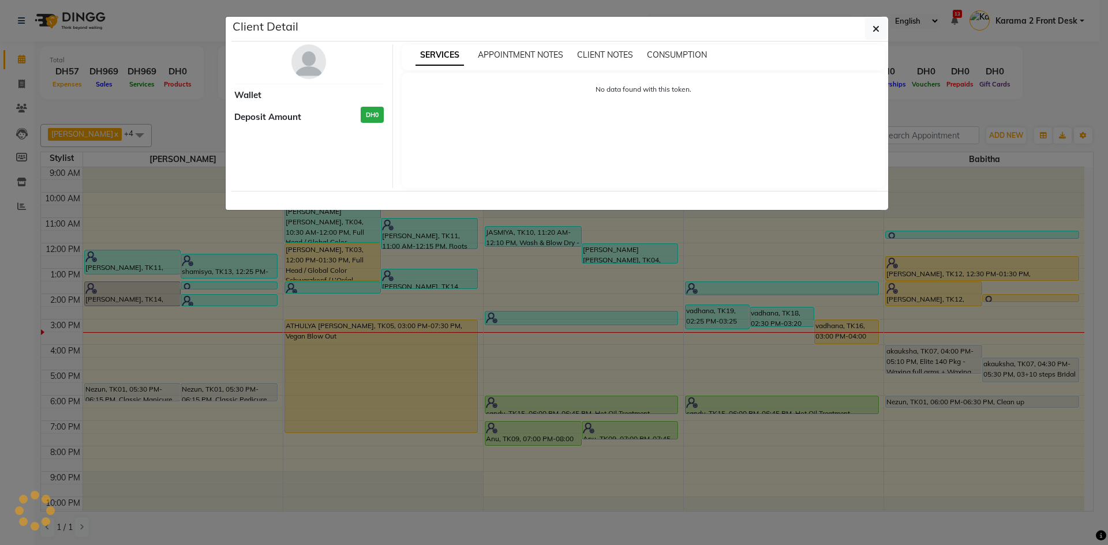
select select "1"
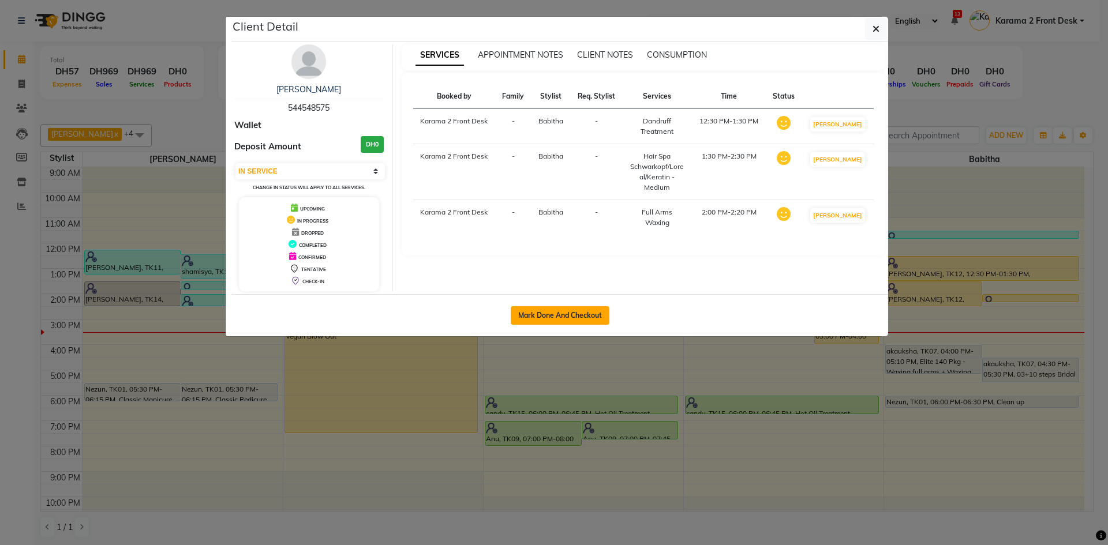
click at [583, 309] on button "Mark Done And Checkout" at bounding box center [560, 315] width 99 height 18
select select "service"
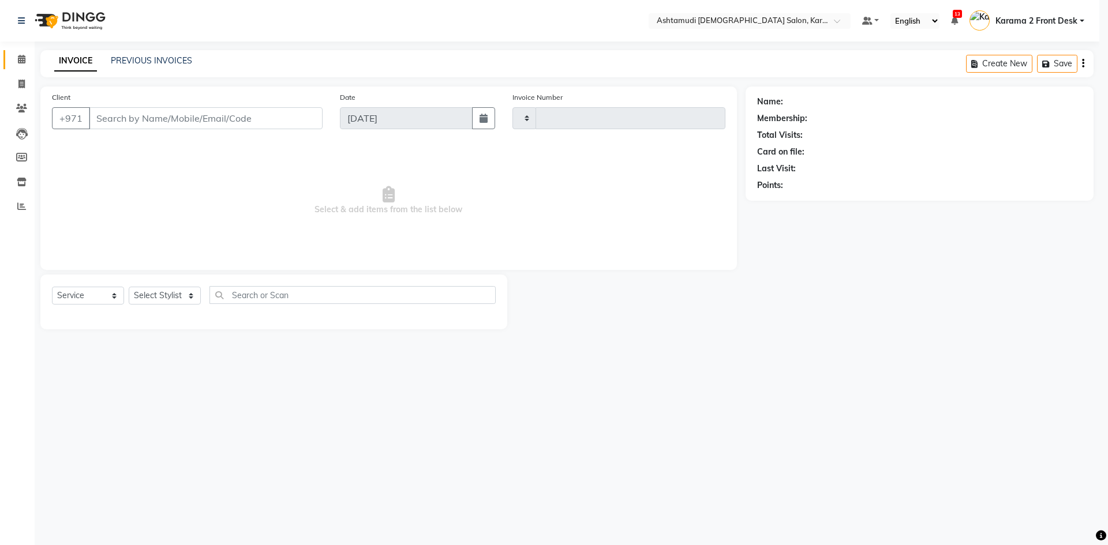
type input "2107"
select select "7424"
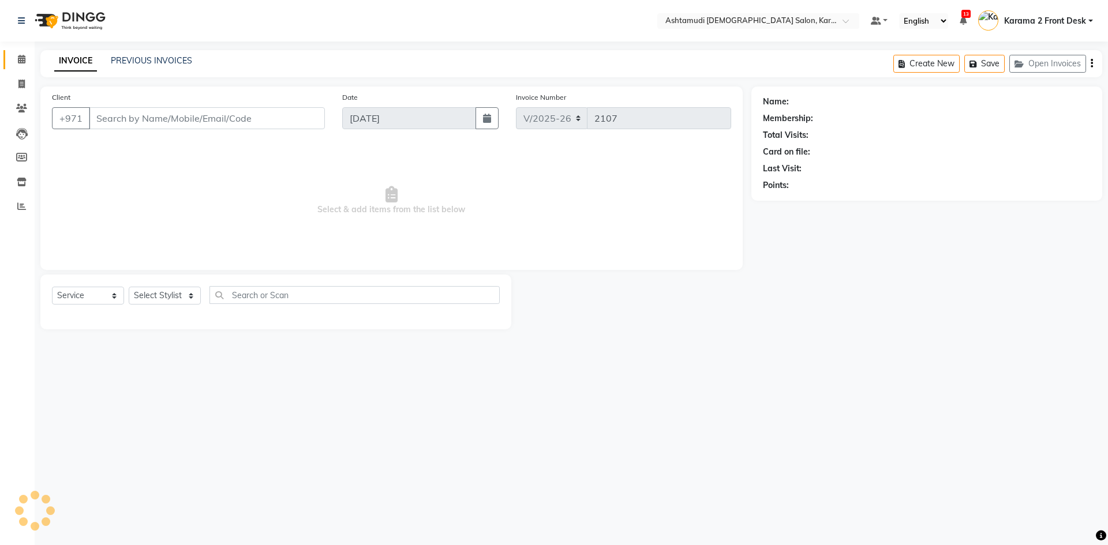
type input "544548575"
select select "81973"
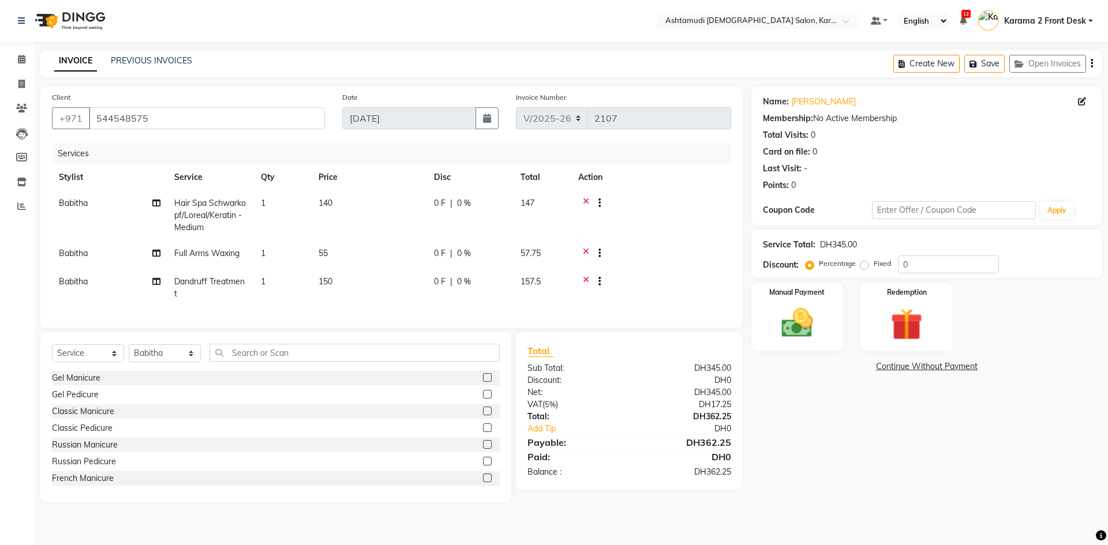
click at [587, 251] on icon at bounding box center [586, 255] width 6 height 14
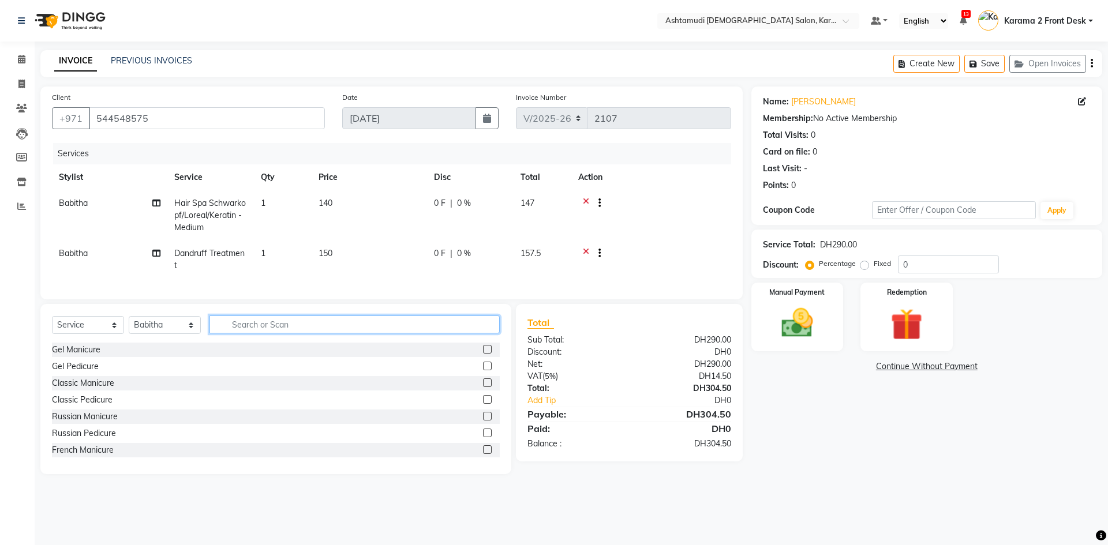
click at [245, 332] on input "text" at bounding box center [354, 325] width 290 height 18
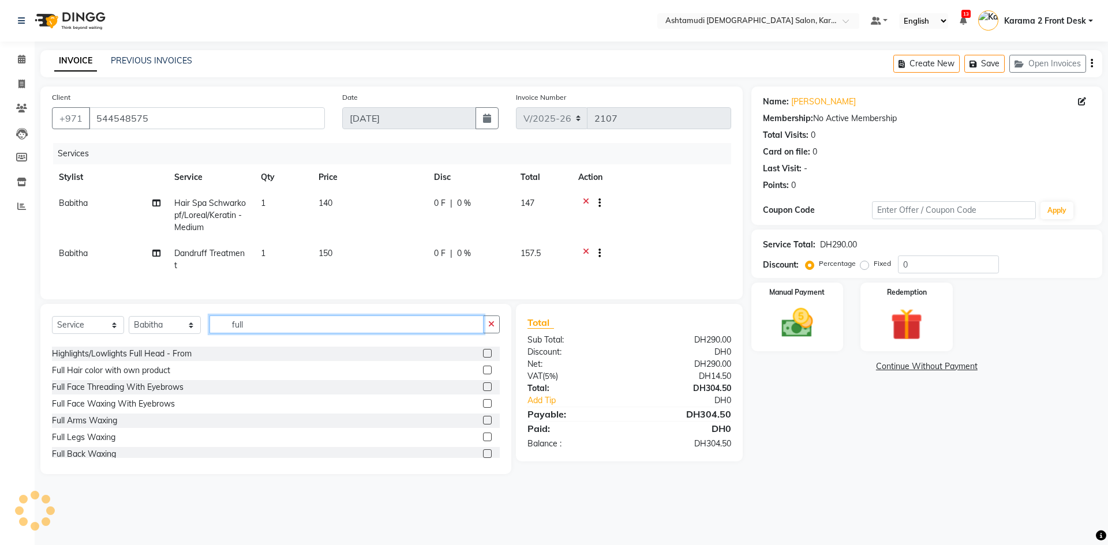
scroll to position [231, 0]
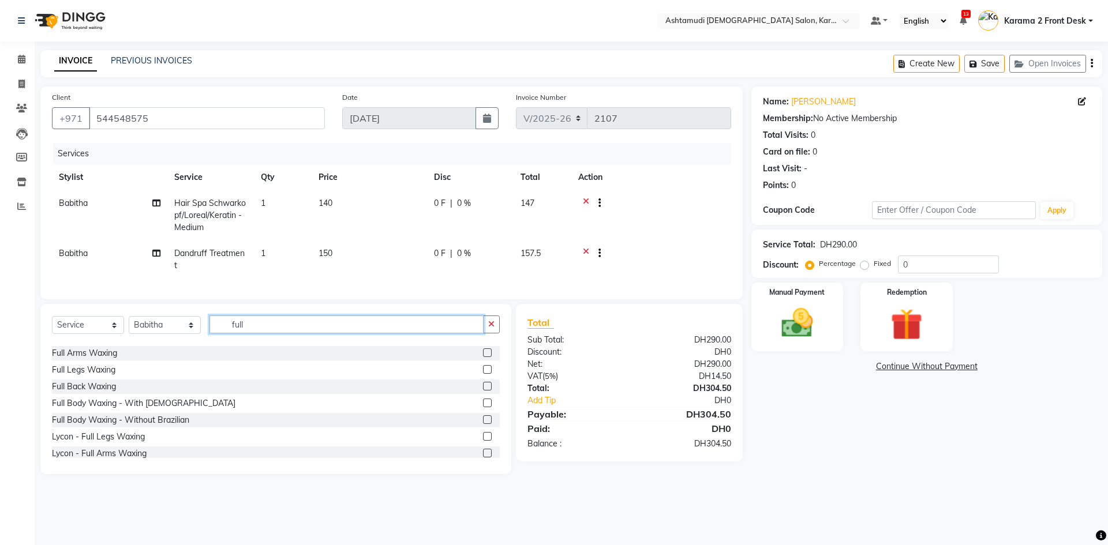
type input "full"
click at [483, 357] on label at bounding box center [487, 352] width 9 height 9
click at [483, 357] on input "checkbox" at bounding box center [487, 354] width 8 height 8
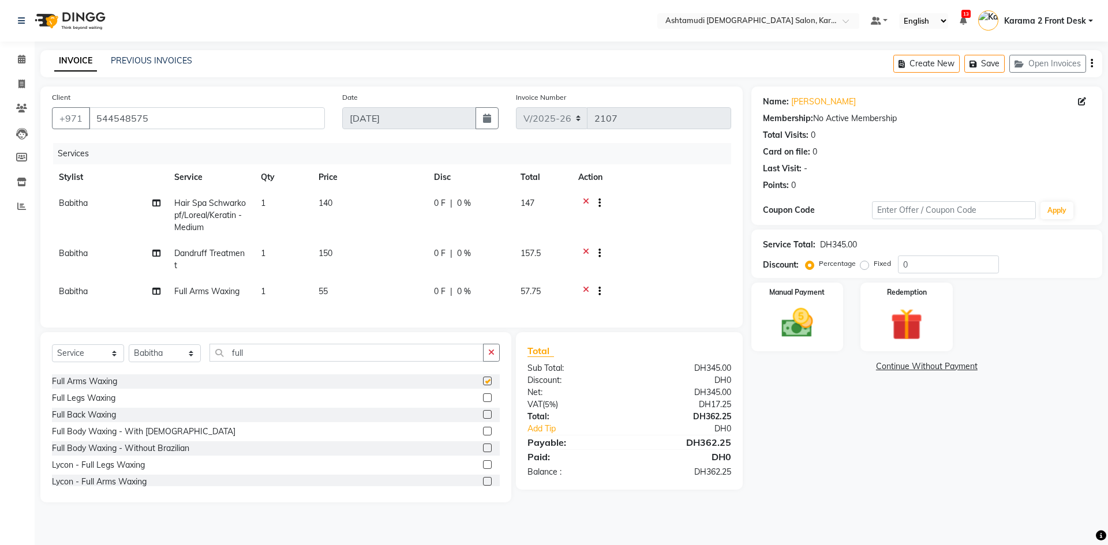
checkbox input "false"
drag, startPoint x: 204, startPoint y: 356, endPoint x: 175, endPoint y: 341, distance: 32.0
click at [196, 355] on div "Select Service Product Membership Package Voucher Prepaid Gift Card Select Styl…" at bounding box center [276, 357] width 448 height 27
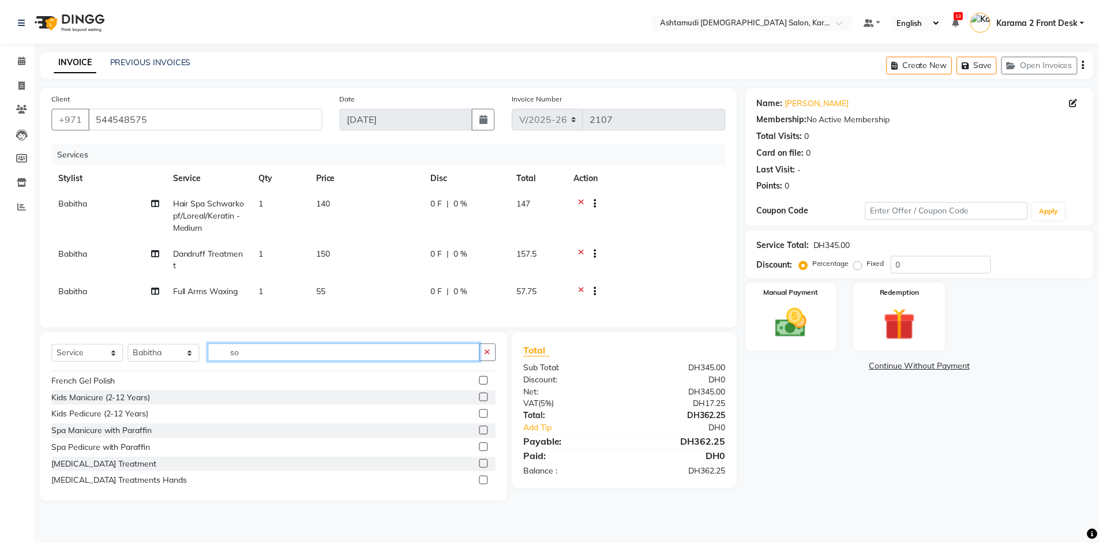
scroll to position [0, 0]
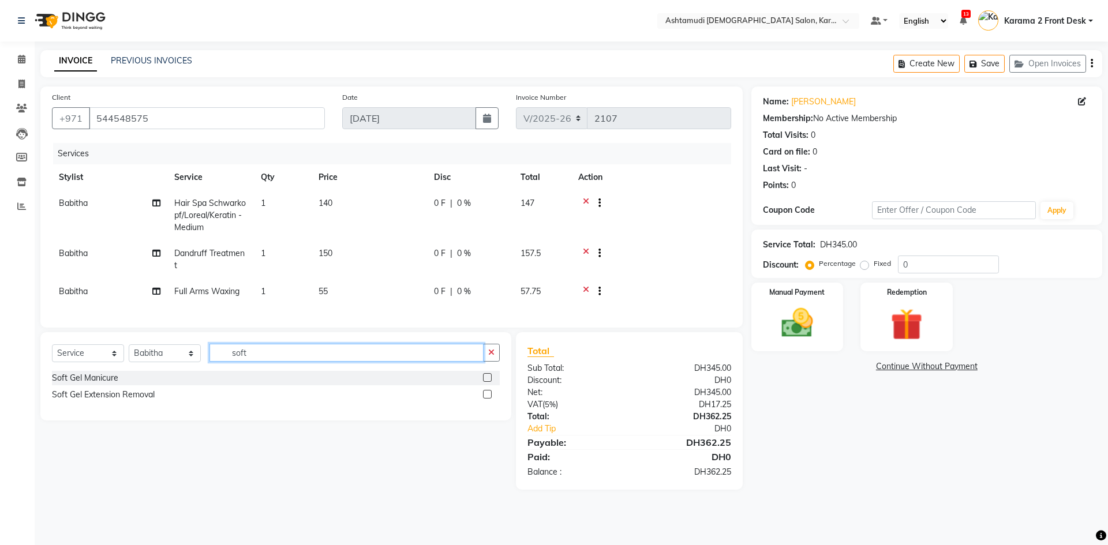
type input "soft"
click at [488, 382] on label at bounding box center [487, 377] width 9 height 9
click at [488, 382] on input "checkbox" at bounding box center [487, 378] width 8 height 8
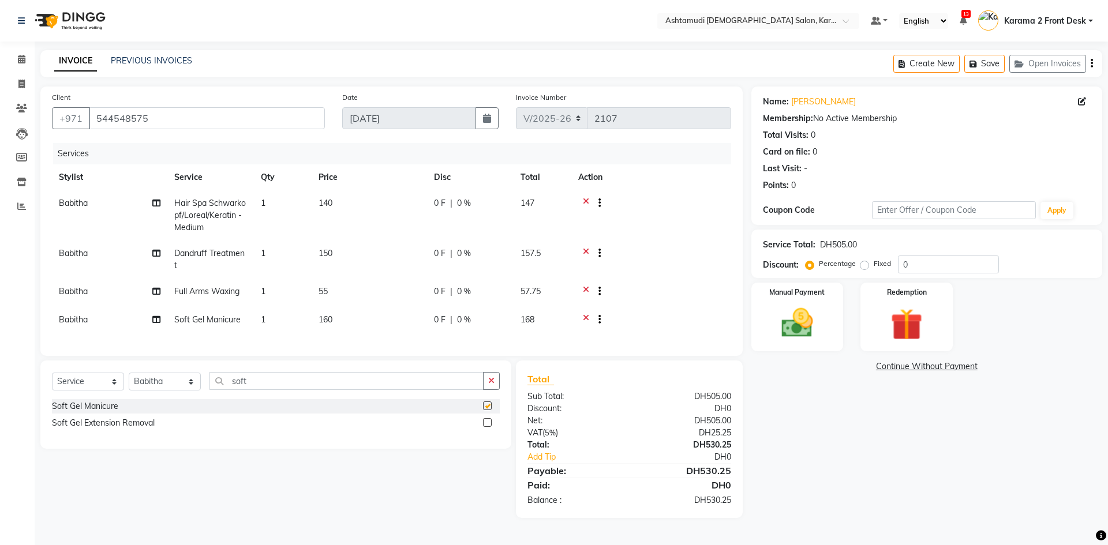
checkbox input "false"
drag, startPoint x: 939, startPoint y: 261, endPoint x: 849, endPoint y: 256, distance: 90.1
click at [850, 256] on div "Percentage Fixed 0" at bounding box center [903, 265] width 191 height 18
type input "15"
click at [816, 334] on img at bounding box center [797, 323] width 54 height 38
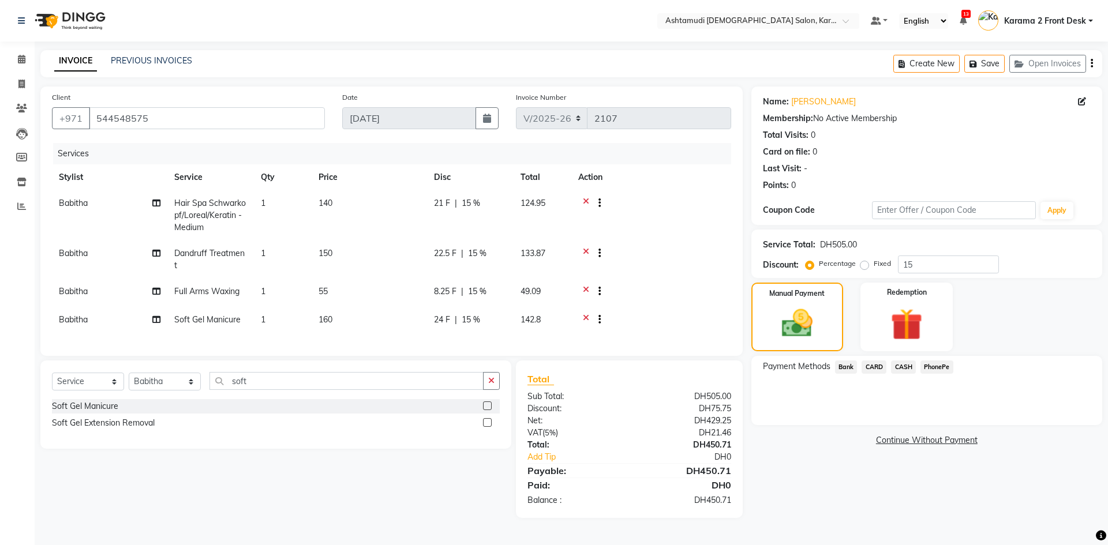
click at [887, 389] on div "Payment Methods Bank CARD CASH PhonePe" at bounding box center [926, 390] width 351 height 69
click at [903, 365] on span "CASH" at bounding box center [903, 367] width 25 height 13
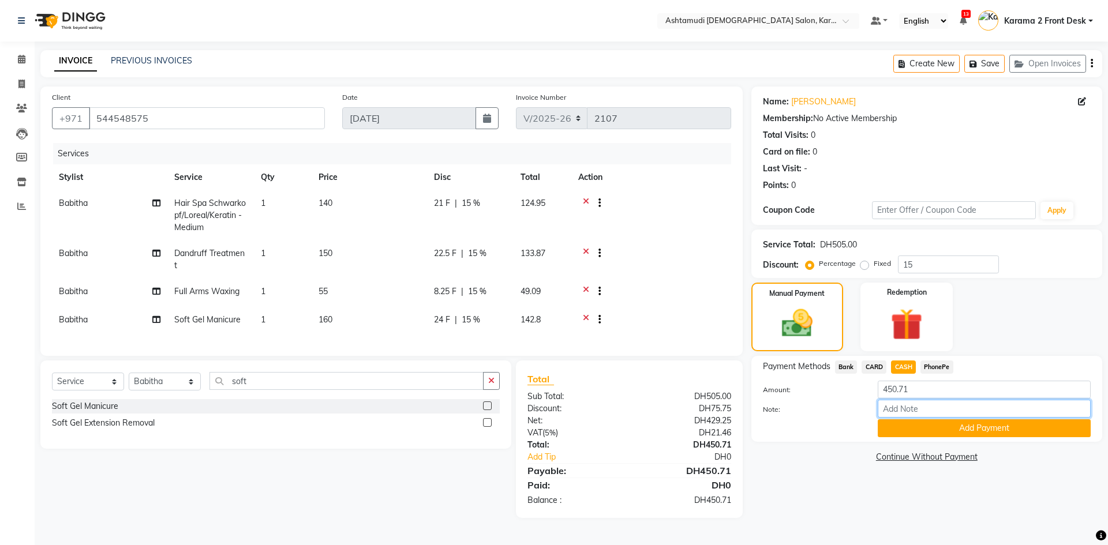
click at [909, 410] on input "Note:" at bounding box center [984, 409] width 213 height 18
type input "swathy"
click at [924, 430] on button "Add Payment" at bounding box center [984, 428] width 213 height 18
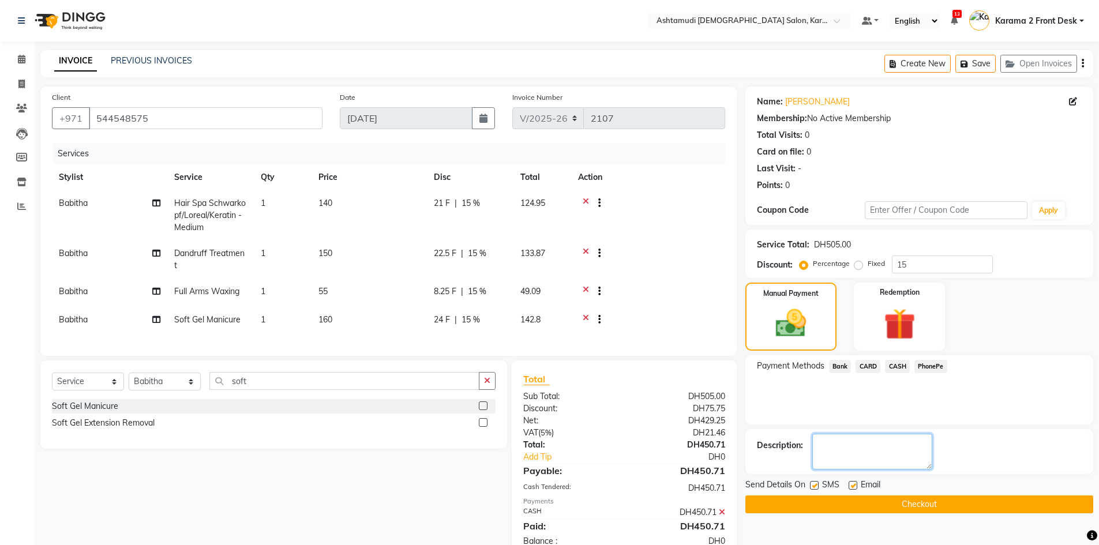
click at [863, 445] on textarea at bounding box center [872, 452] width 120 height 36
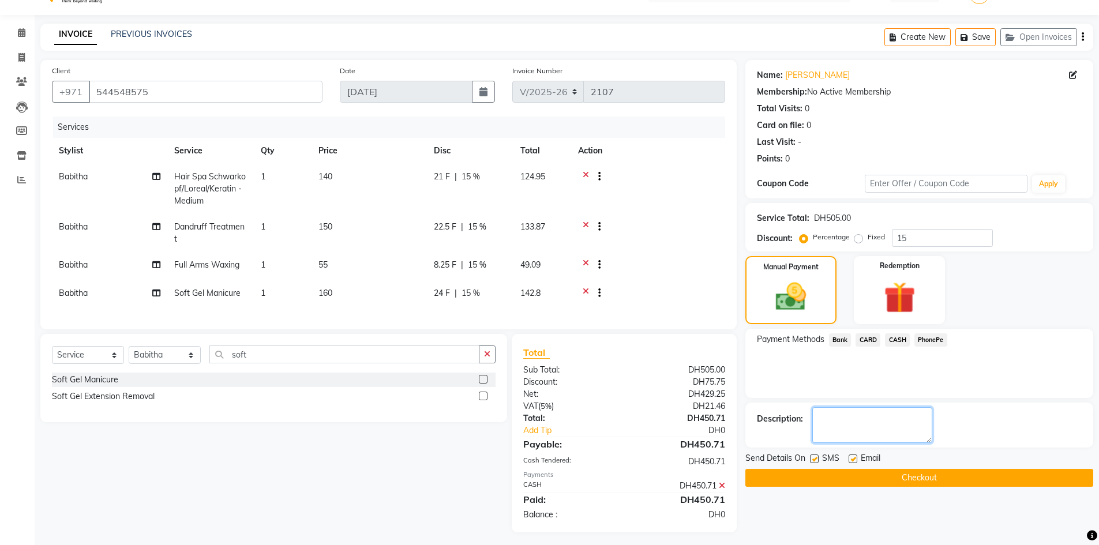
scroll to position [40, 0]
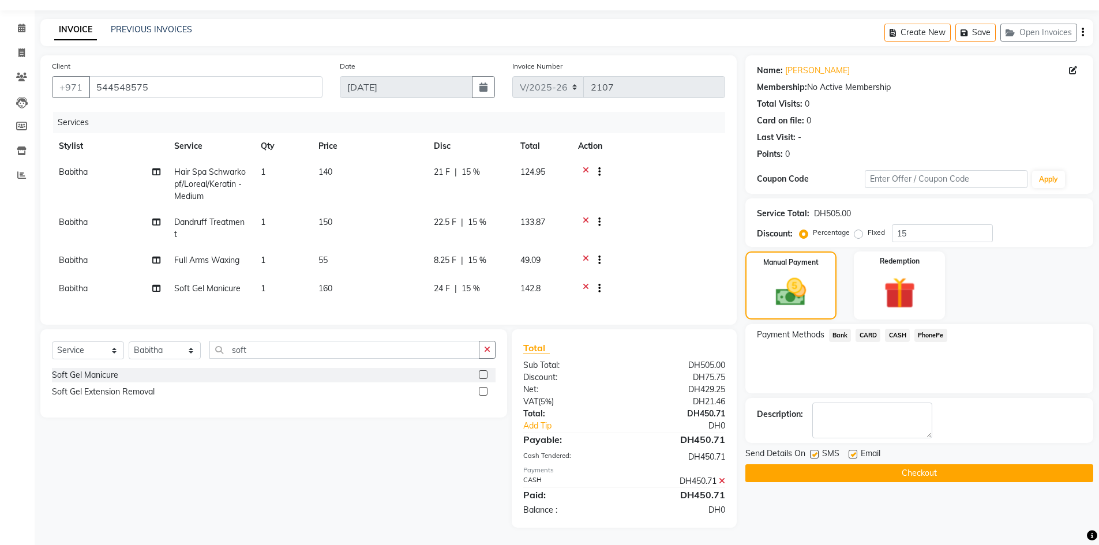
click at [813, 450] on label at bounding box center [814, 454] width 9 height 9
click at [813, 451] on input "checkbox" at bounding box center [814, 455] width 8 height 8
checkbox input "false"
click at [854, 450] on label at bounding box center [853, 454] width 9 height 9
click at [854, 451] on input "checkbox" at bounding box center [853, 455] width 8 height 8
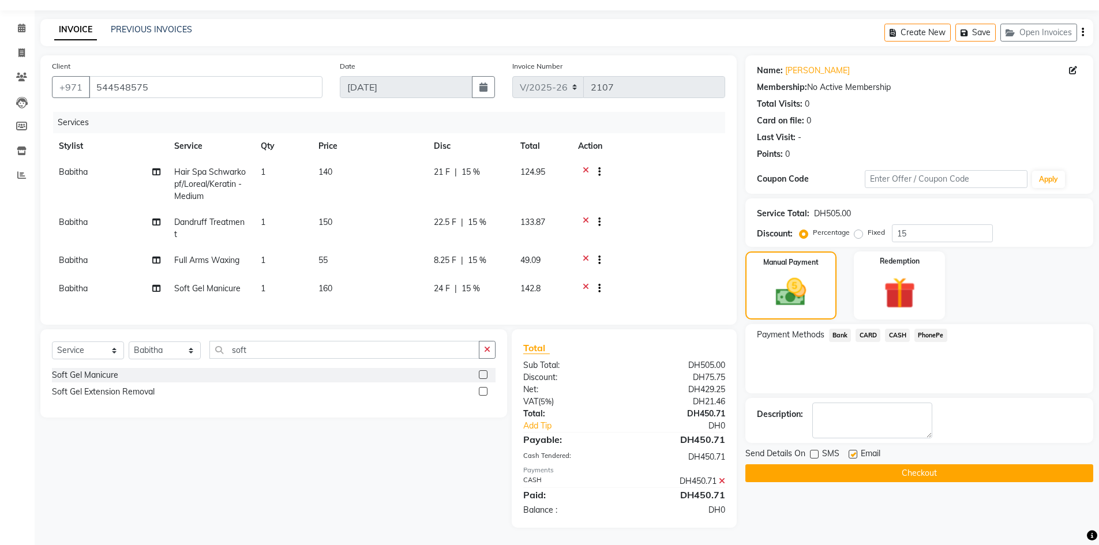
checkbox input "false"
click at [813, 466] on button "Checkout" at bounding box center [919, 473] width 348 height 18
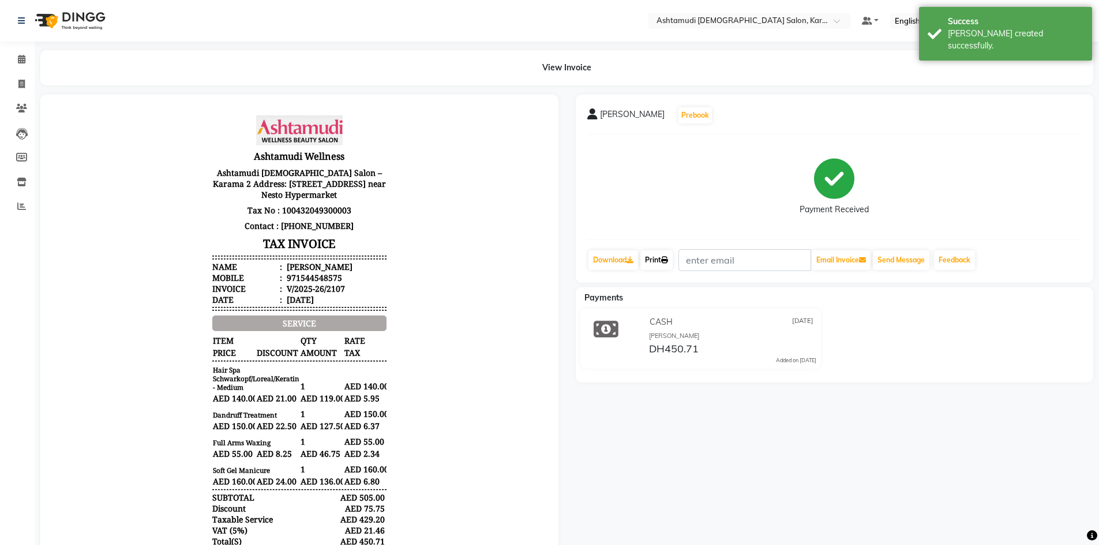
click at [661, 257] on link "Print" at bounding box center [656, 260] width 32 height 20
click at [17, 57] on span at bounding box center [22, 59] width 20 height 13
